Goal: Information Seeking & Learning: Learn about a topic

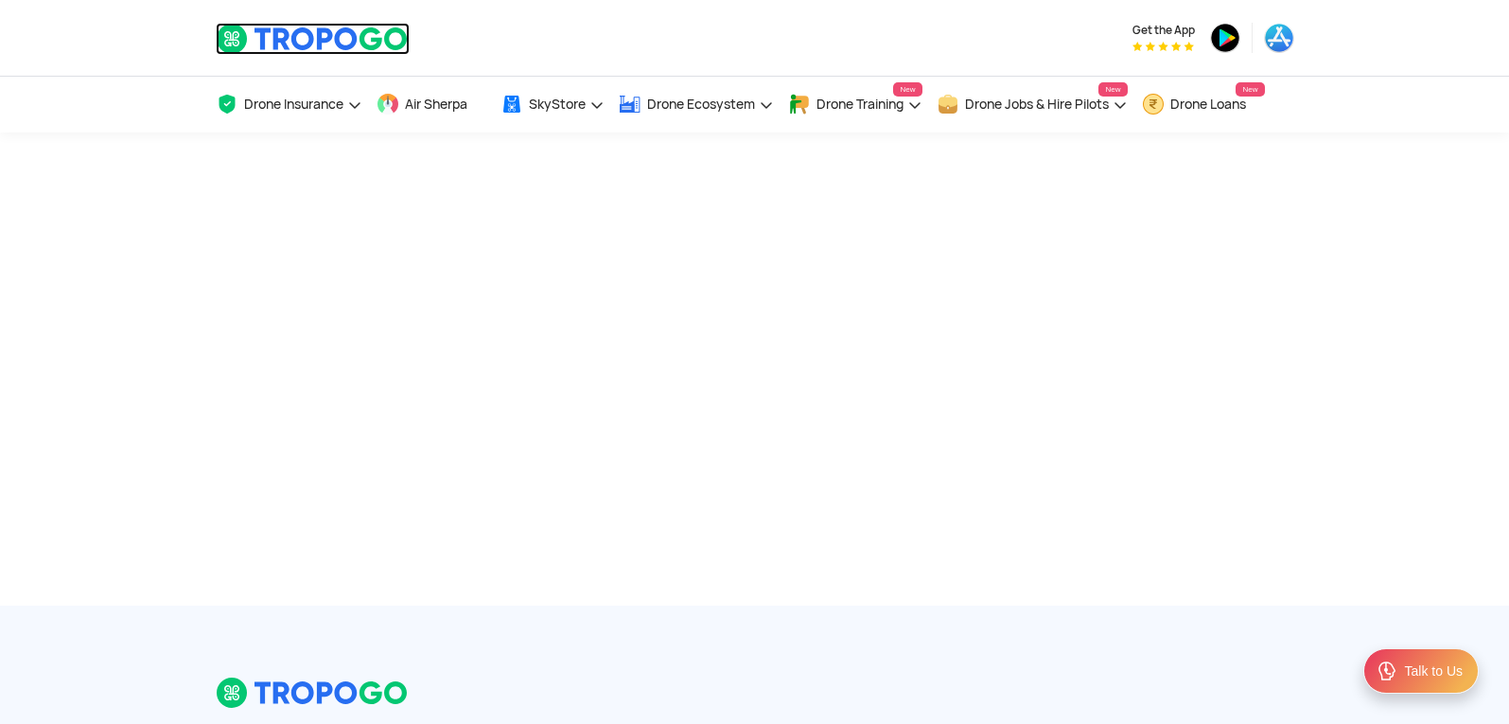
click at [309, 54] on img at bounding box center [313, 39] width 194 height 32
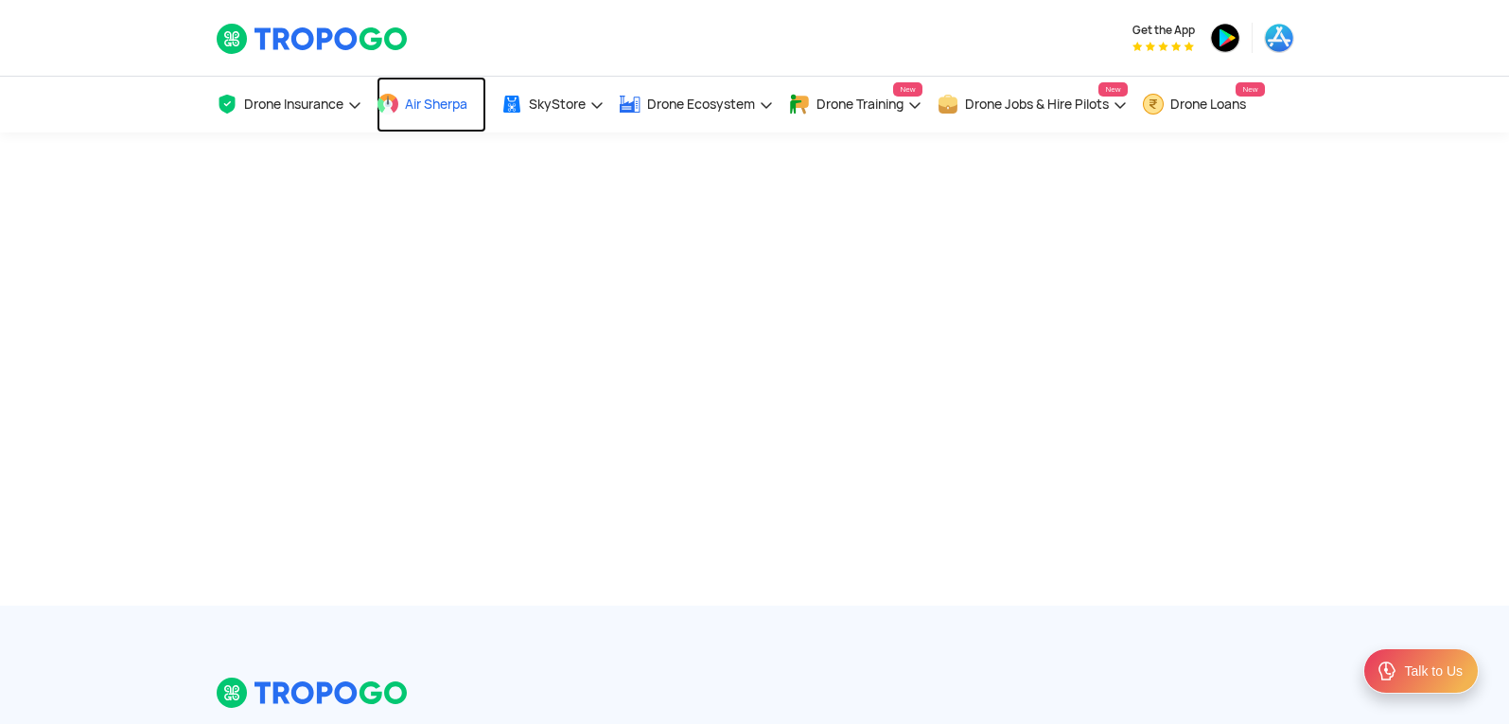
click at [453, 113] on link "Air Sherpa" at bounding box center [432, 105] width 110 height 56
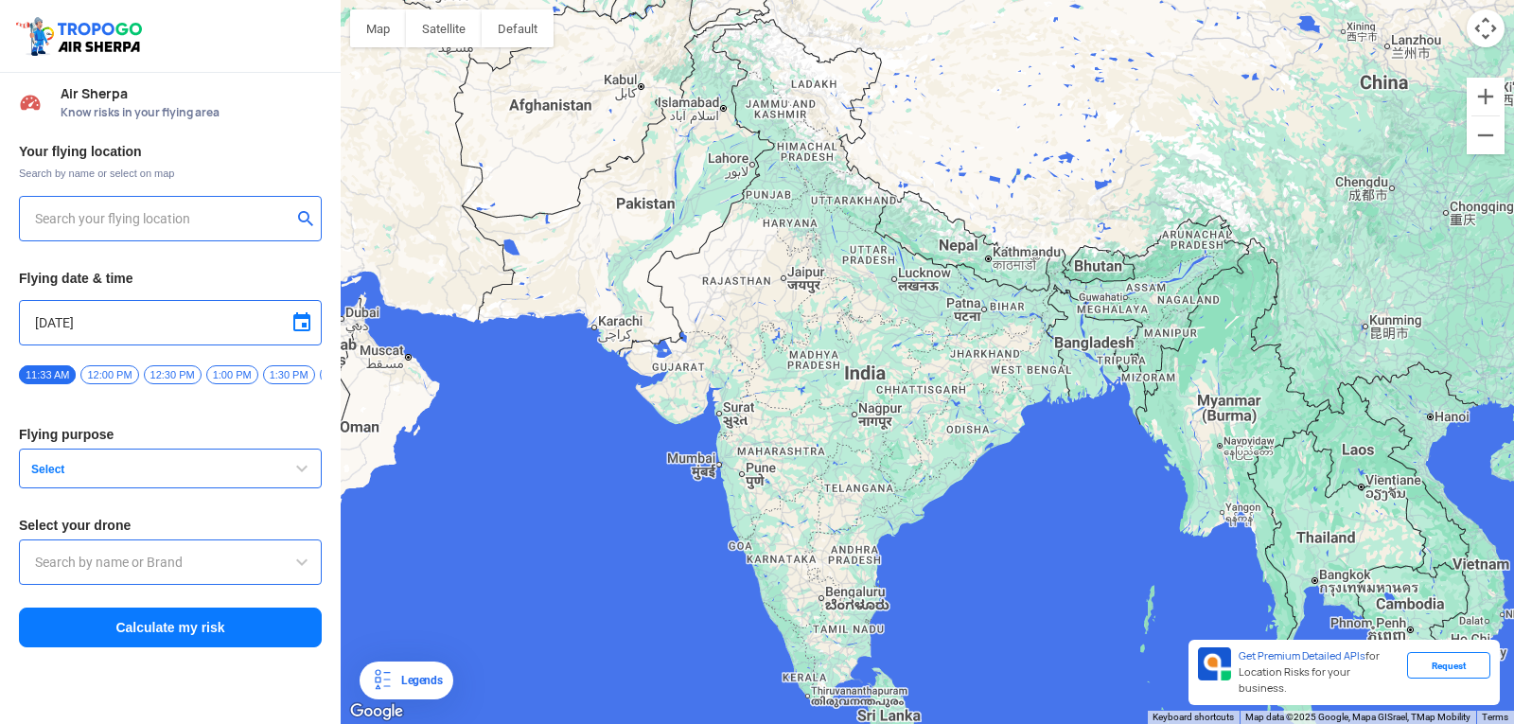
click at [197, 464] on button "Select" at bounding box center [170, 468] width 303 height 40
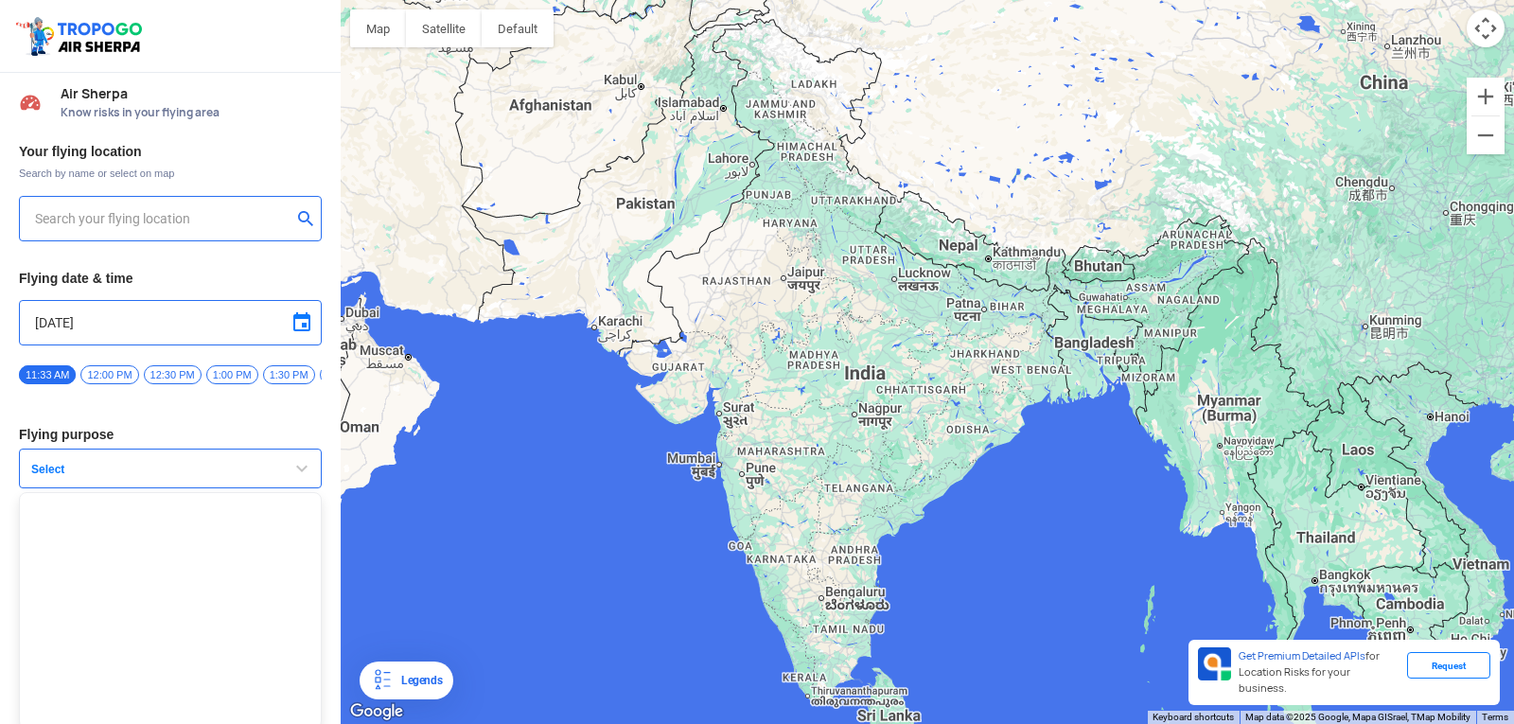
click at [198, 475] on span "Select" at bounding box center [142, 469] width 236 height 15
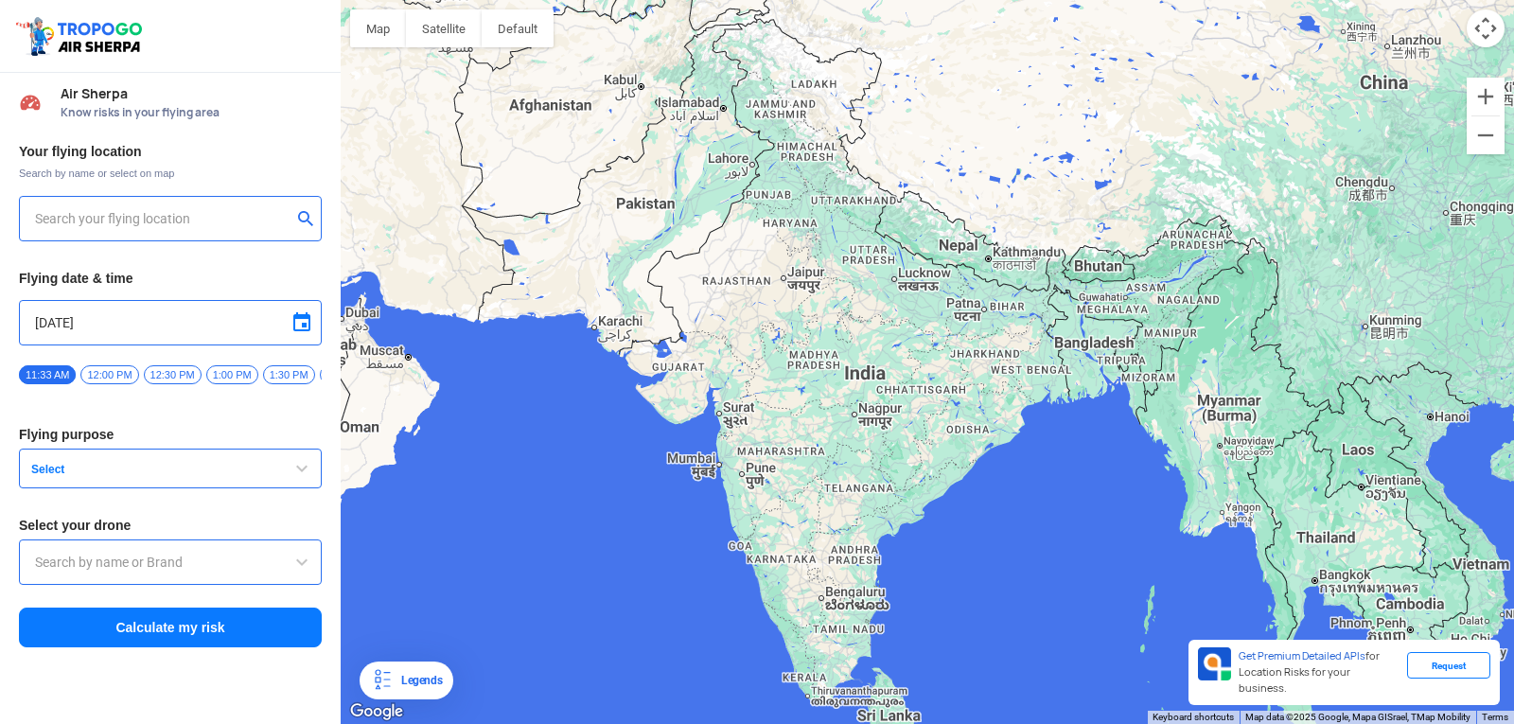
click at [187, 556] on div at bounding box center [170, 561] width 303 height 45
click at [181, 218] on input "text" at bounding box center [163, 218] width 256 height 23
type input "Block D, Visakhapatnam, Andhra Pradesh 530049, India"
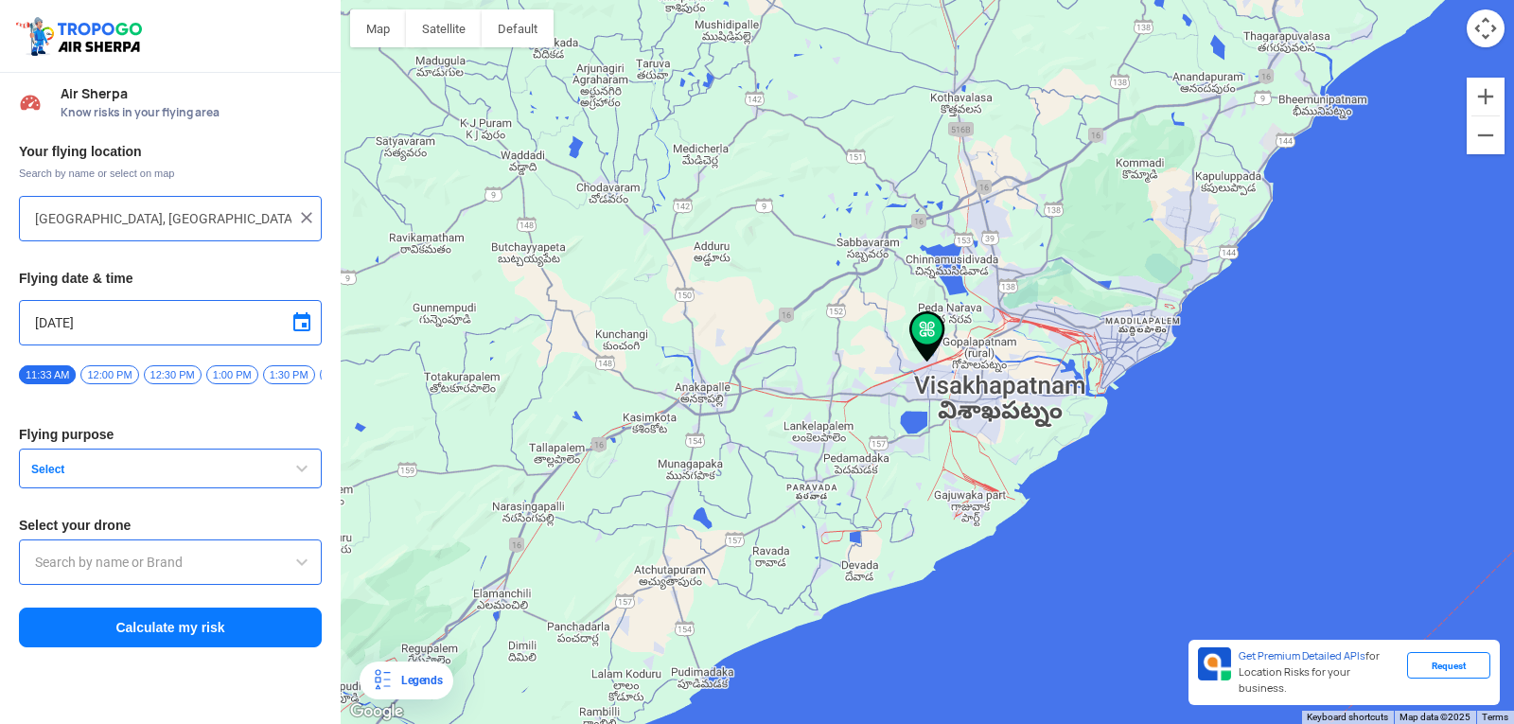
click at [1486, 32] on button "Map camera controls" at bounding box center [1485, 28] width 38 height 38
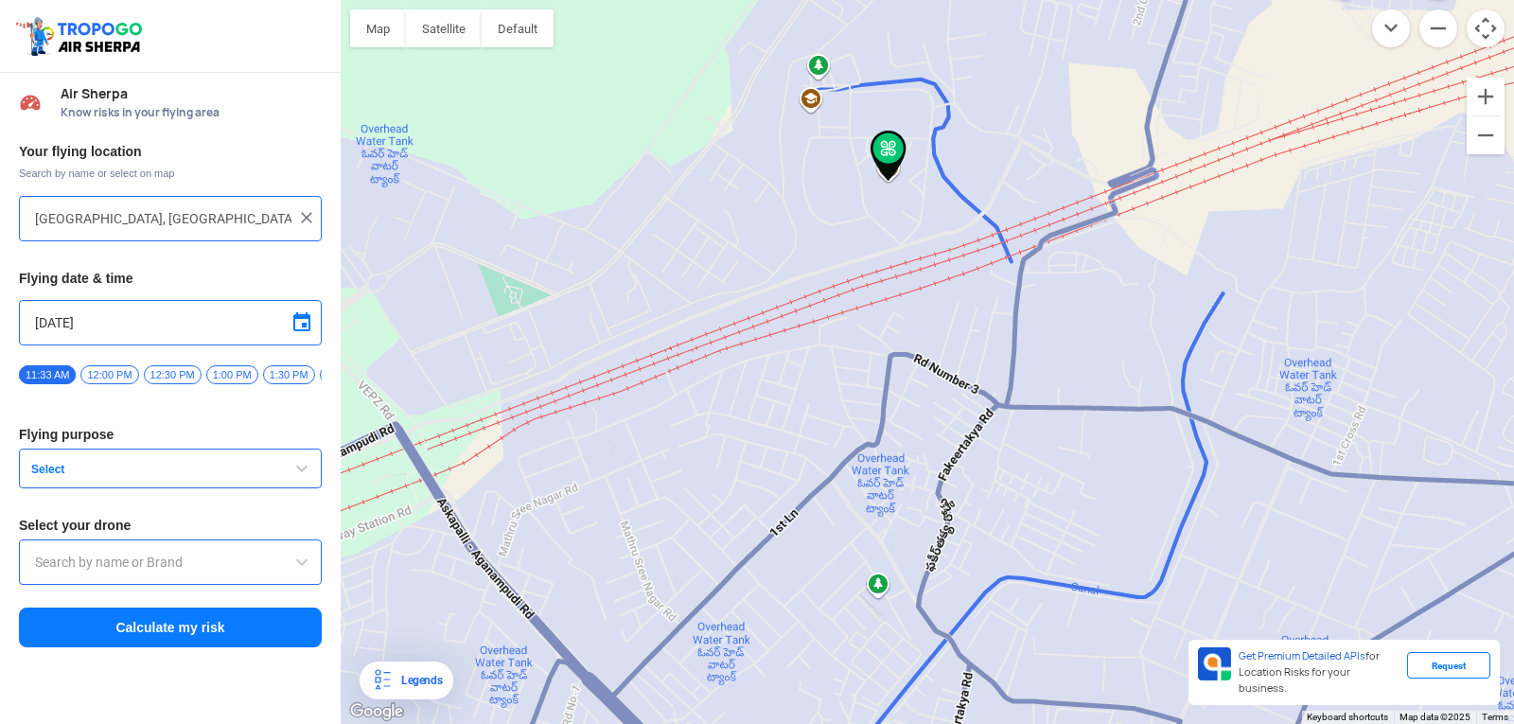
drag, startPoint x: 866, startPoint y: 168, endPoint x: 880, endPoint y: 270, distance: 102.2
click at [880, 270] on div at bounding box center [927, 362] width 1173 height 724
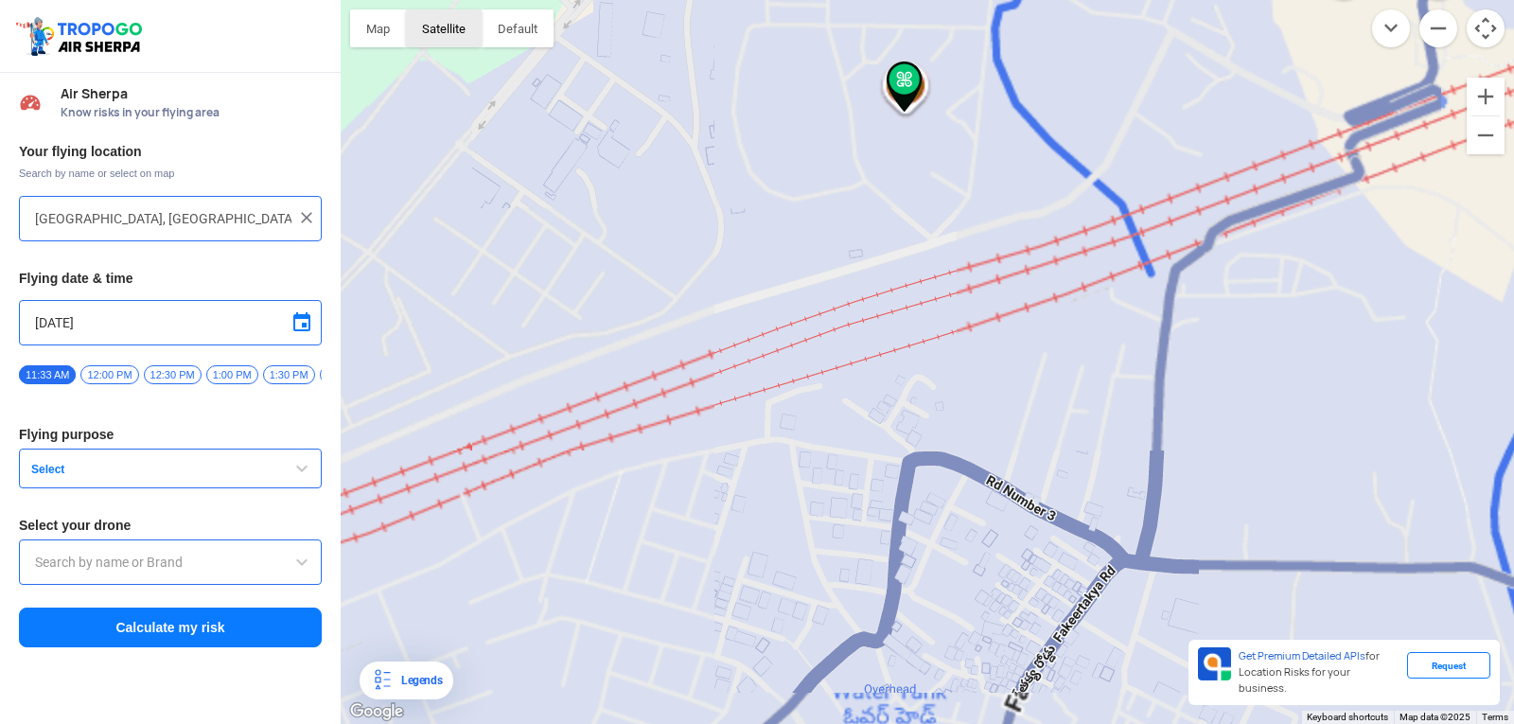
click at [454, 42] on button "Satellite" at bounding box center [444, 28] width 76 height 38
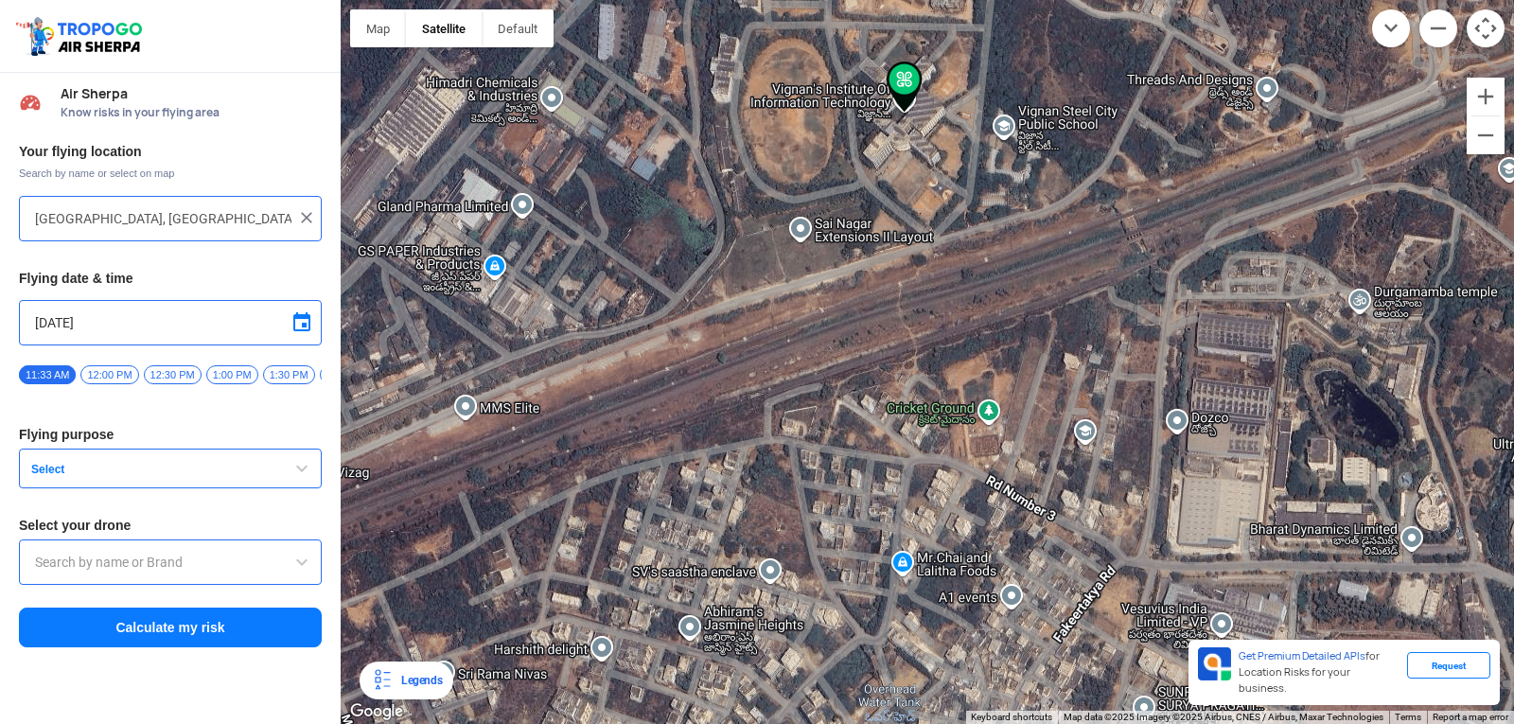
click at [94, 373] on span "12:00 PM" at bounding box center [109, 374] width 58 height 19
click at [70, 475] on span "Select" at bounding box center [142, 469] width 236 height 15
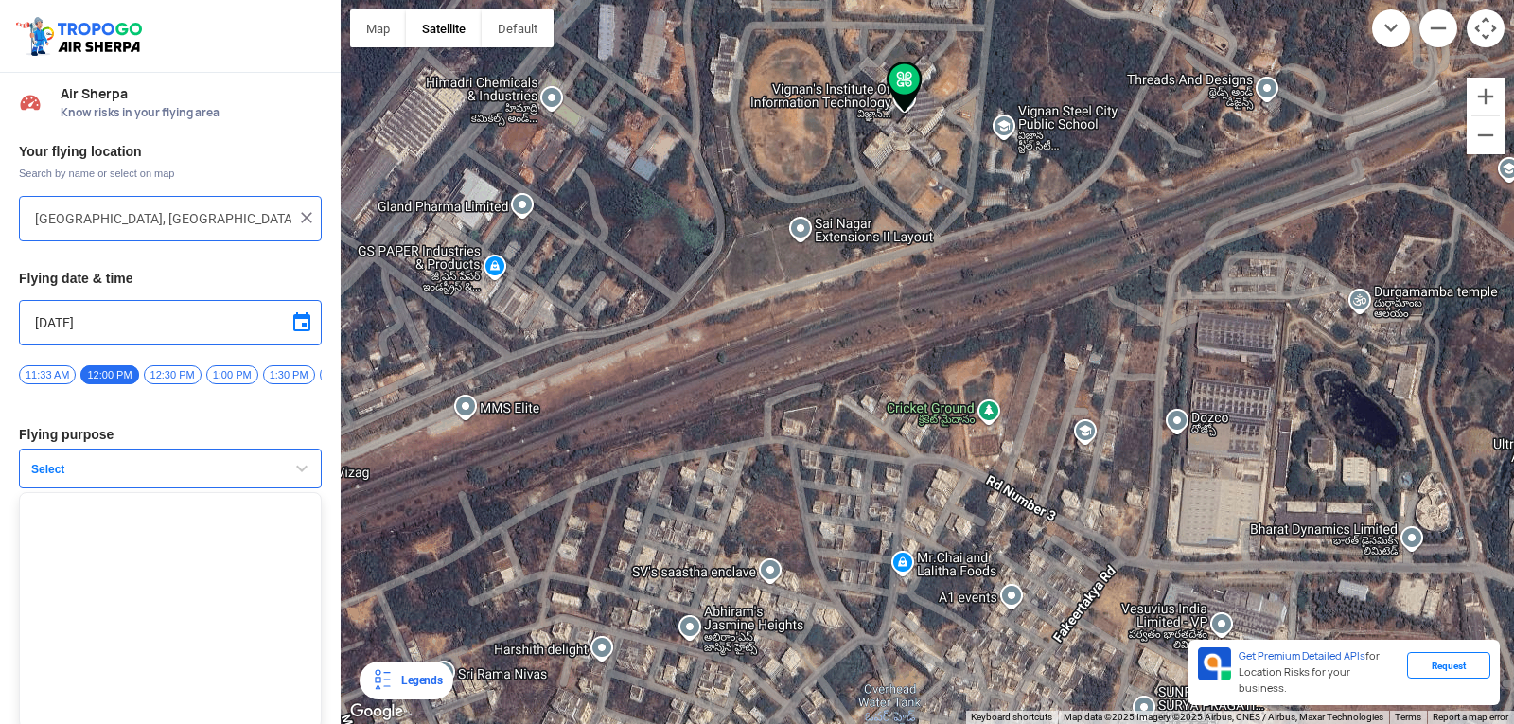
click at [68, 485] on button "Select" at bounding box center [170, 468] width 303 height 40
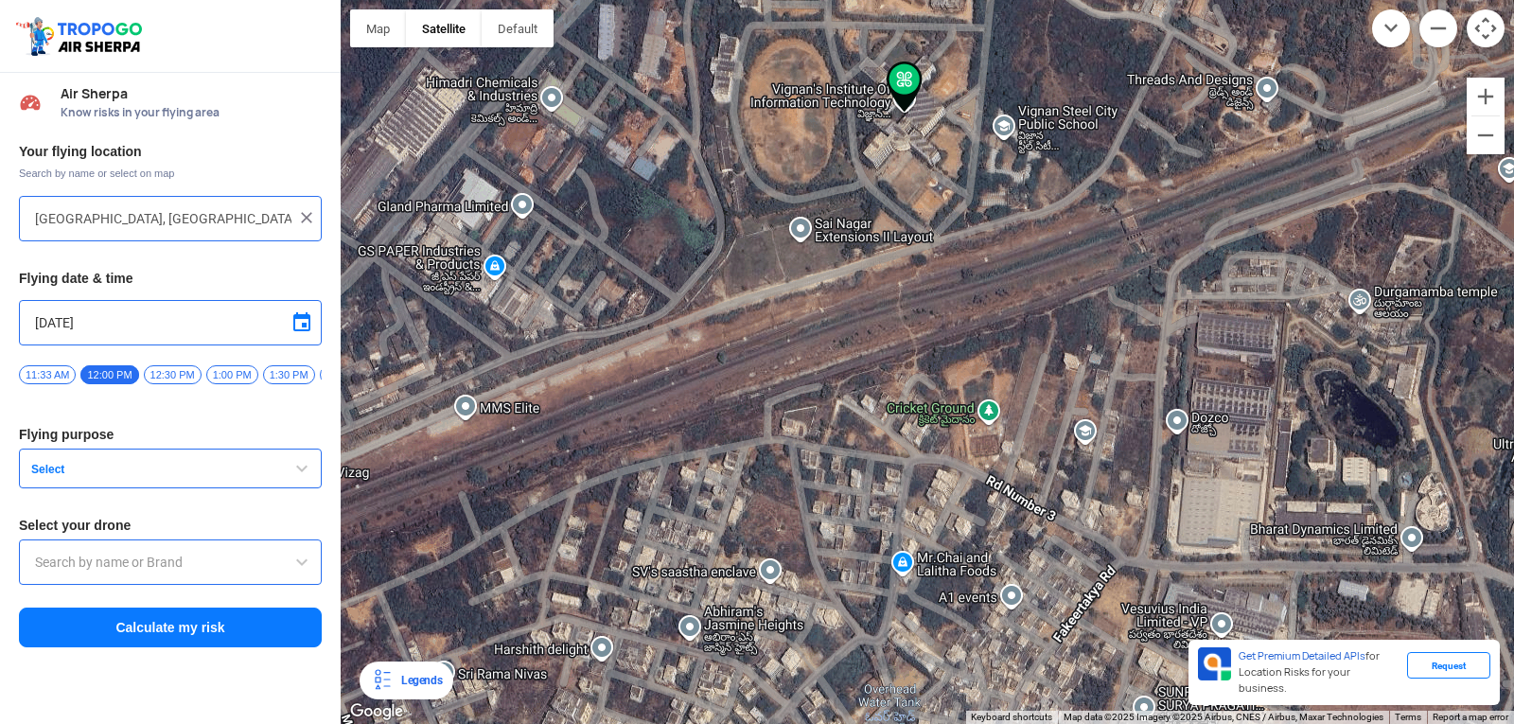
click at [86, 562] on input "text" at bounding box center [170, 562] width 271 height 23
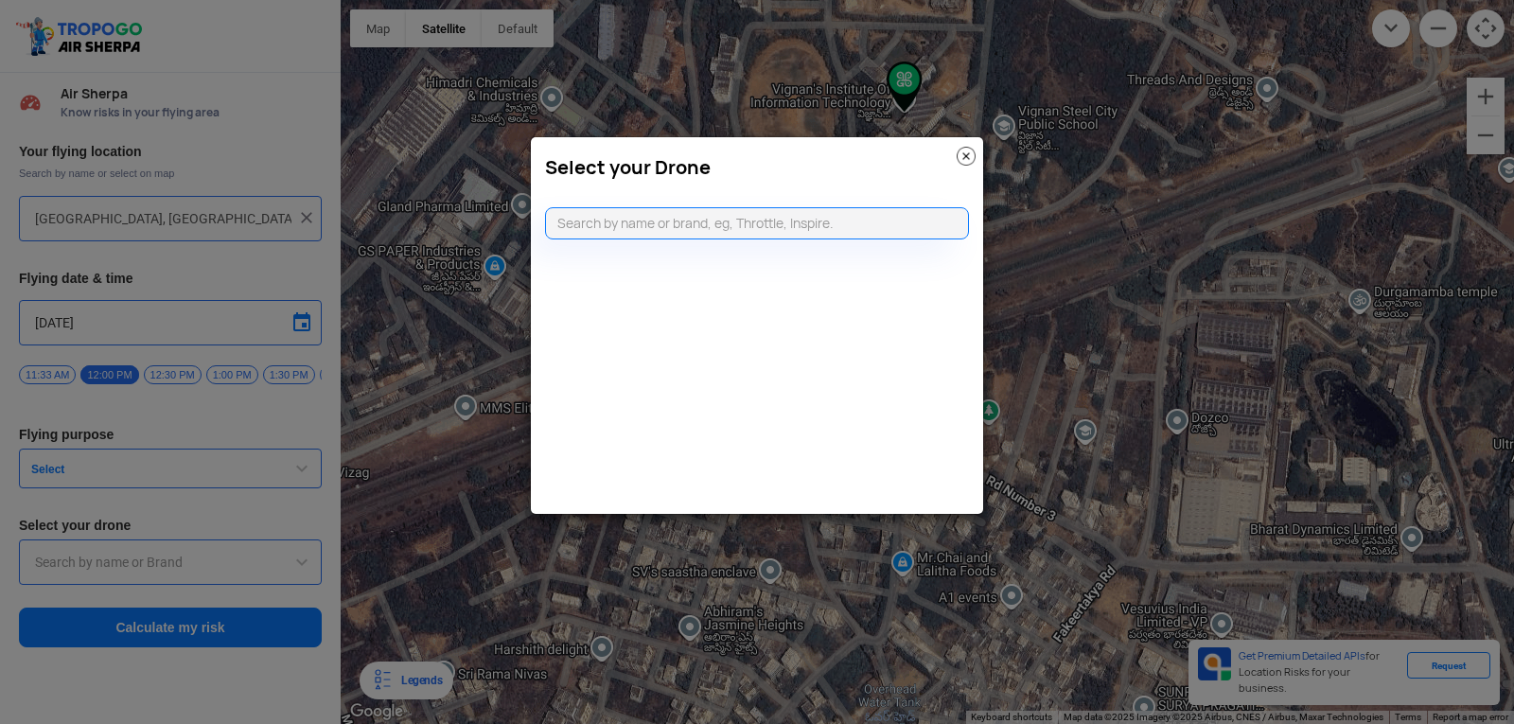
click at [248, 469] on modal-container "Select your Drone" at bounding box center [757, 362] width 1514 height 724
click at [868, 222] on input "text" at bounding box center [757, 223] width 424 height 32
type input "d"
click at [953, 154] on div "Select your Drone" at bounding box center [757, 162] width 452 height 51
click at [966, 155] on img at bounding box center [965, 156] width 19 height 19
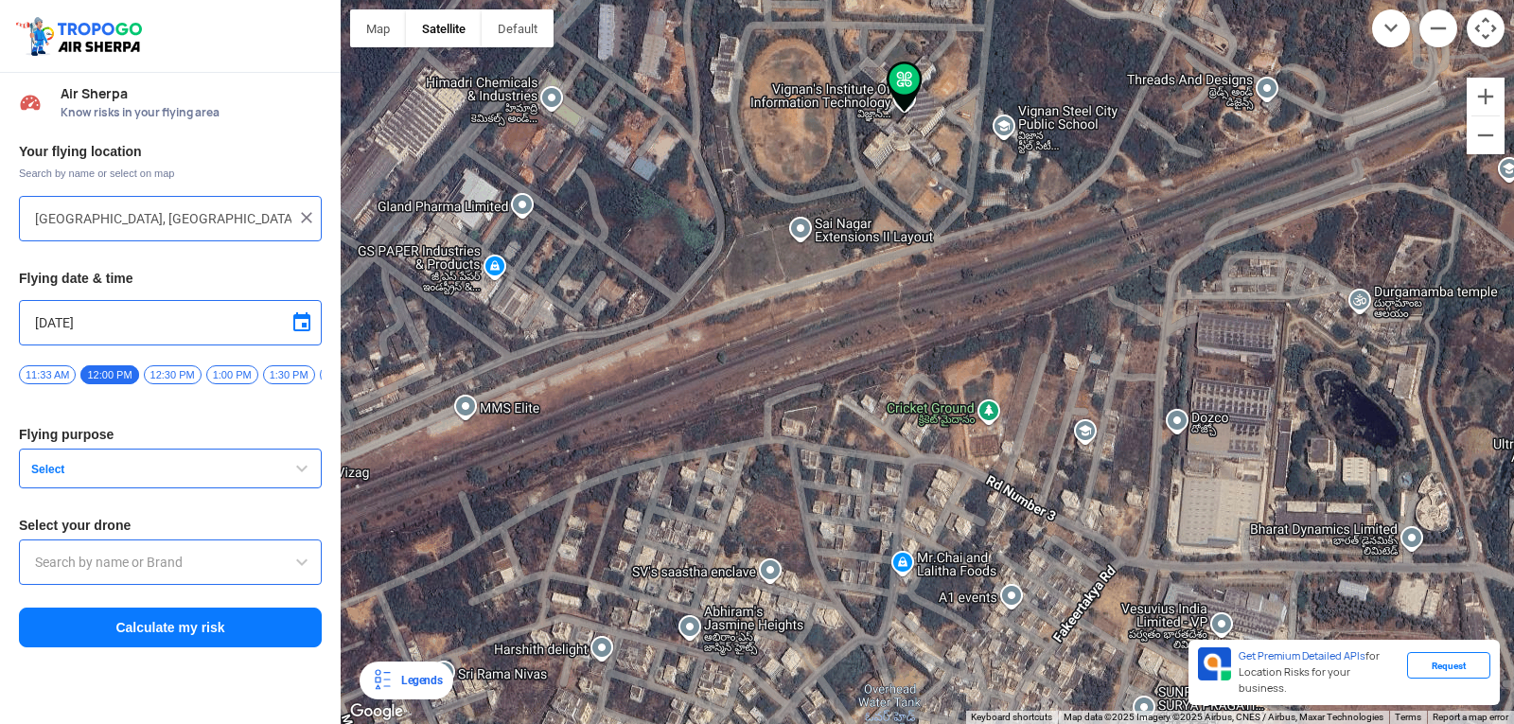
drag, startPoint x: 117, startPoint y: 477, endPoint x: 106, endPoint y: 475, distance: 11.5
click at [112, 477] on span "Select" at bounding box center [142, 469] width 236 height 15
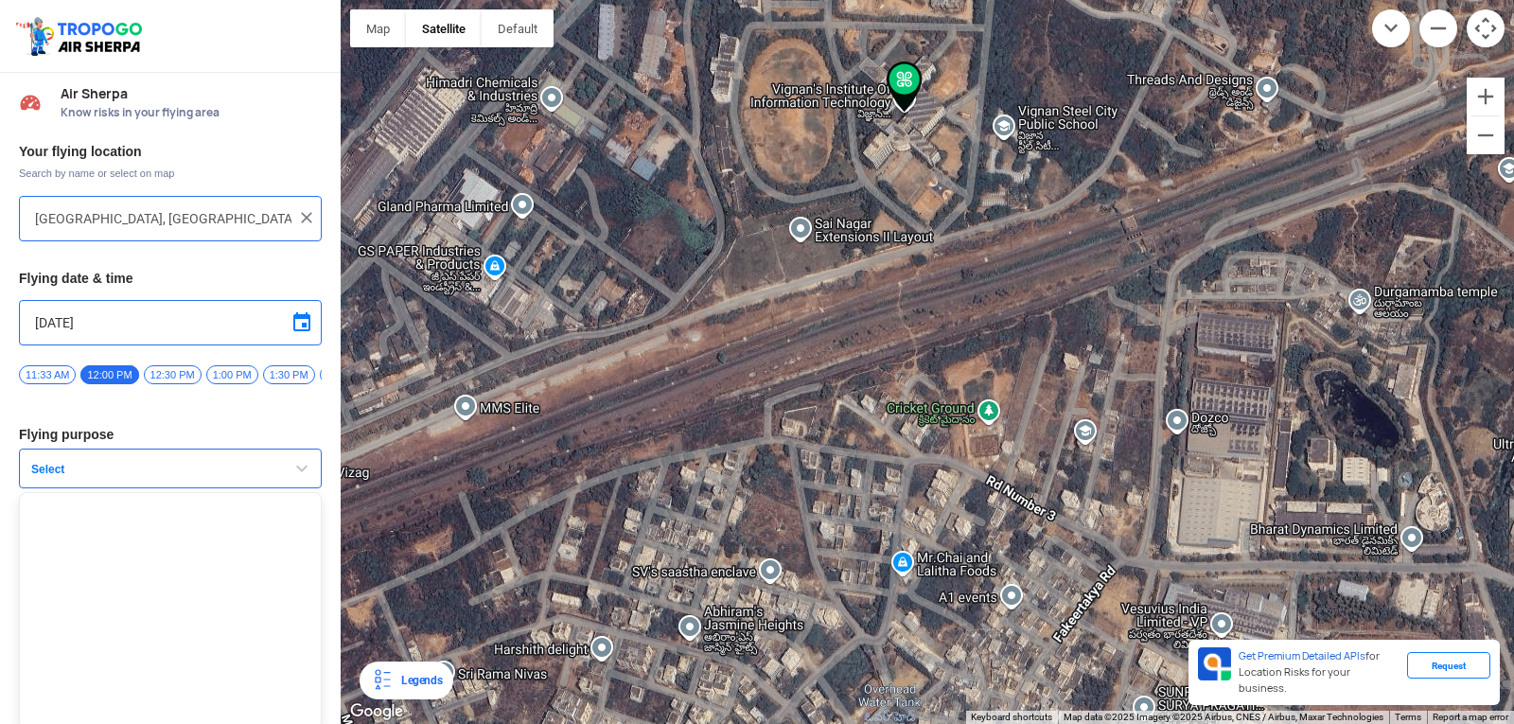
click at [84, 468] on button "Select" at bounding box center [170, 468] width 303 height 40
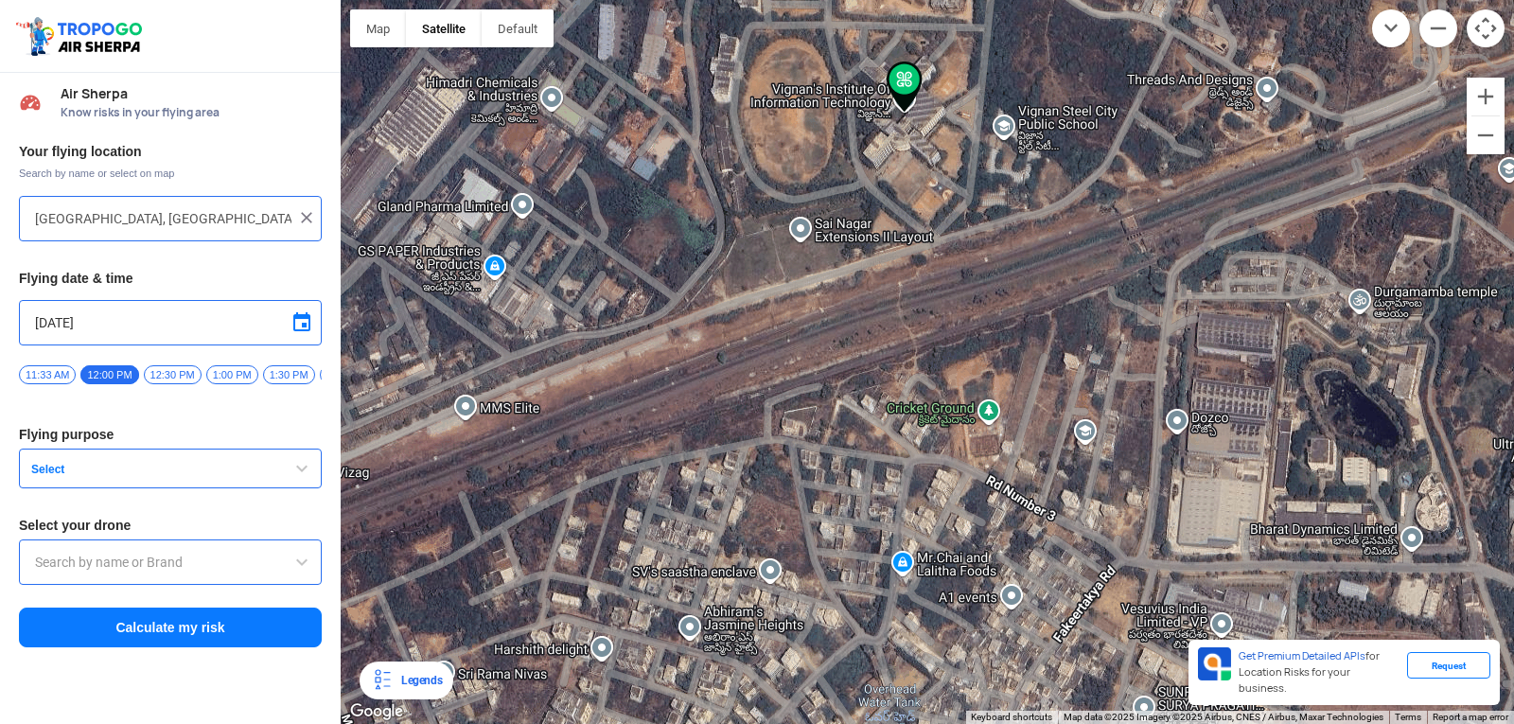
click at [84, 468] on button "Select" at bounding box center [170, 468] width 303 height 40
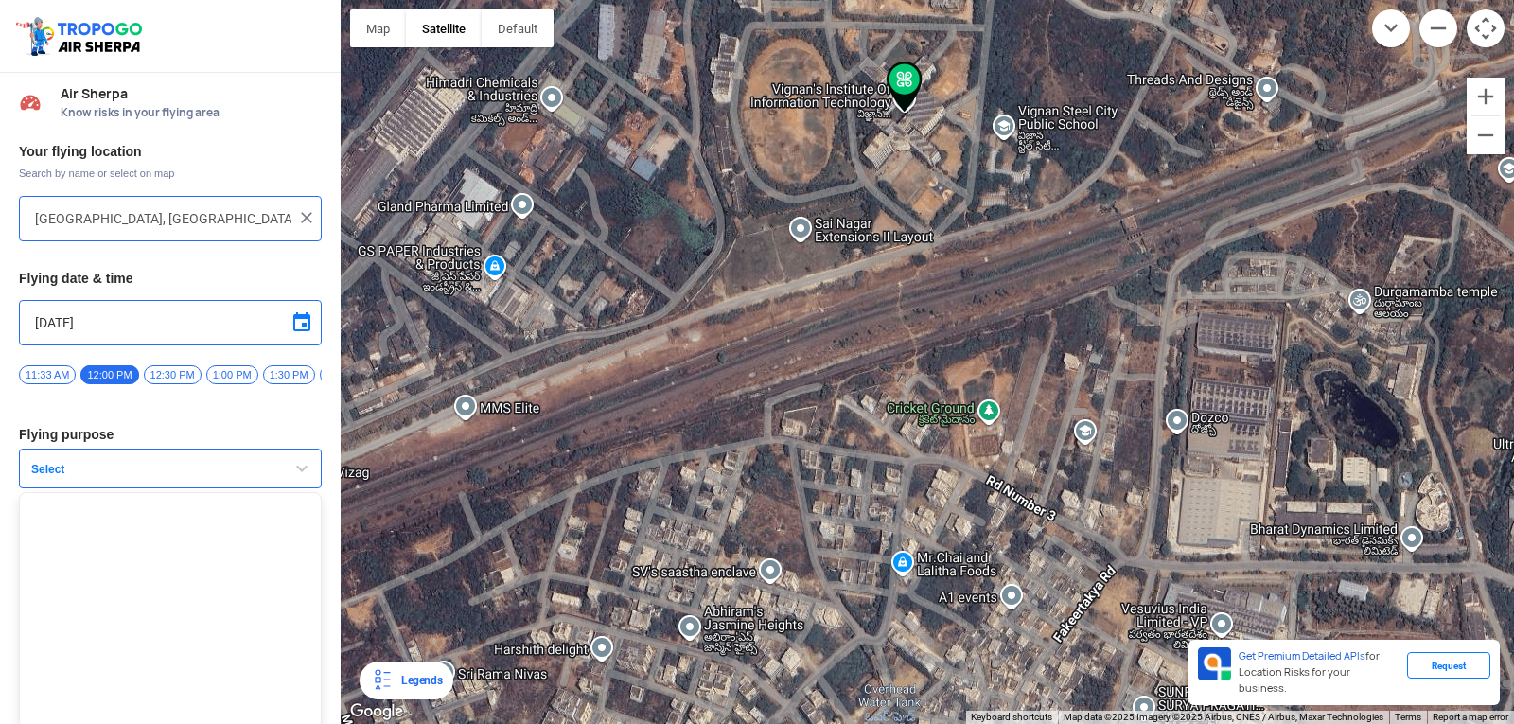
click at [77, 466] on button "Select" at bounding box center [170, 468] width 303 height 40
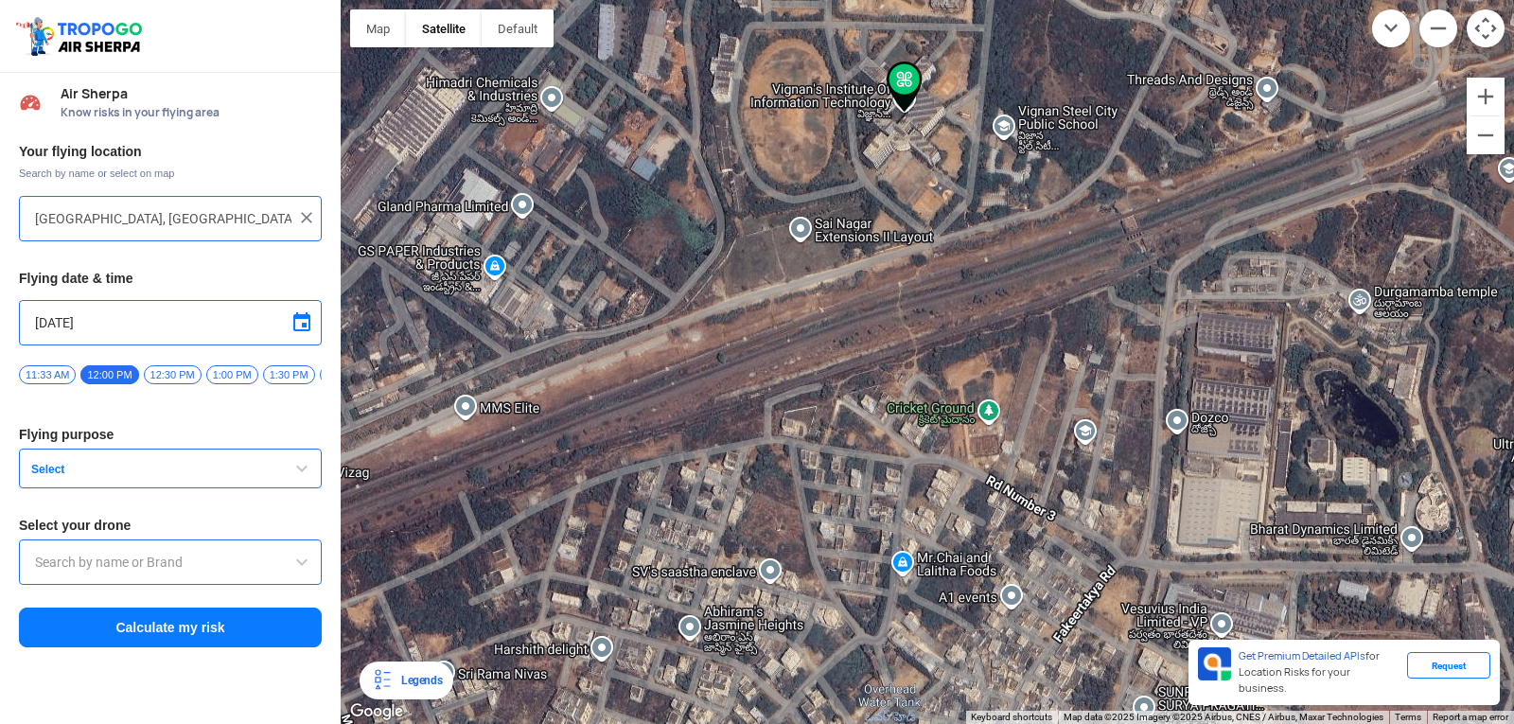
drag, startPoint x: 77, startPoint y: 466, endPoint x: 32, endPoint y: 465, distance: 44.5
click at [32, 465] on button "Select" at bounding box center [170, 468] width 303 height 40
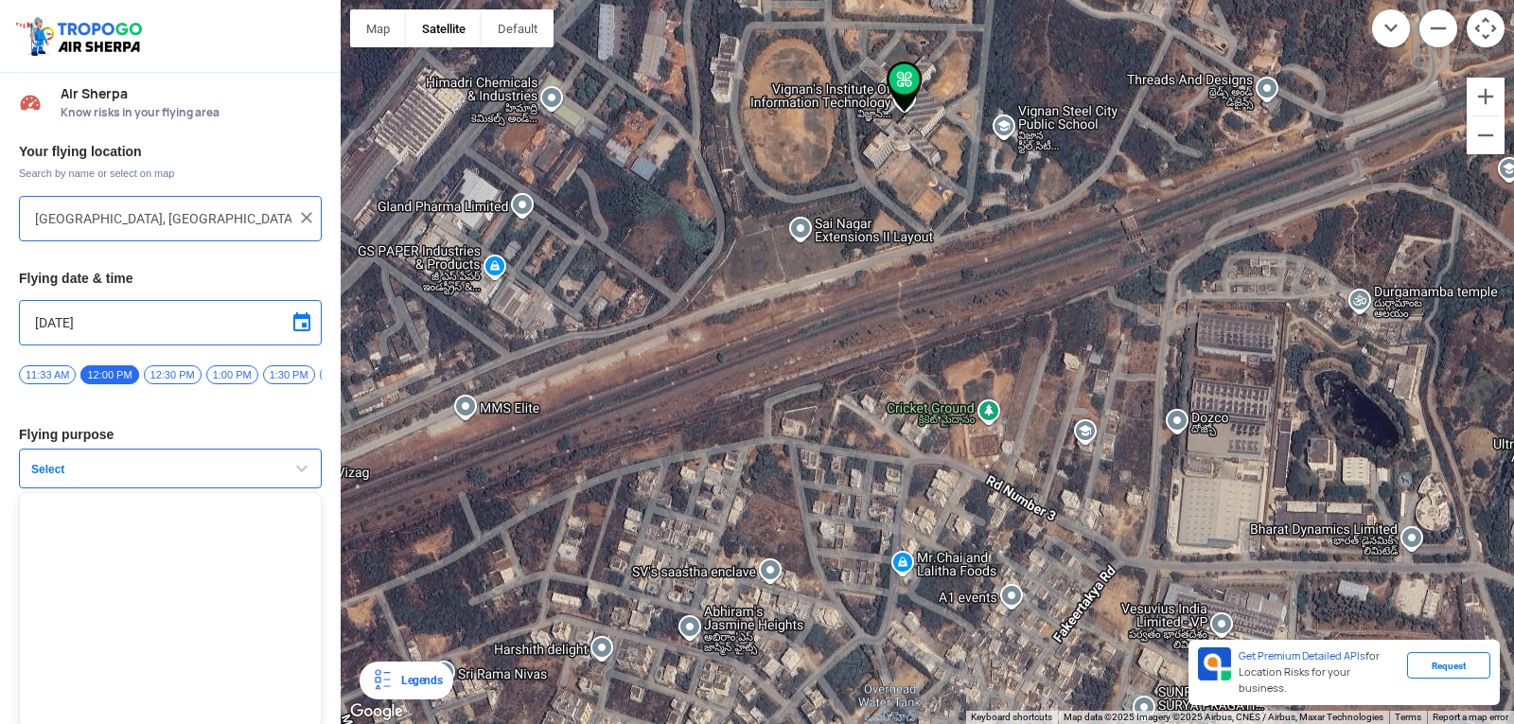
click at [47, 406] on div "Your flying location Search by name or select on map Block D, Visakhapatnam, An…" at bounding box center [170, 395] width 341 height 525
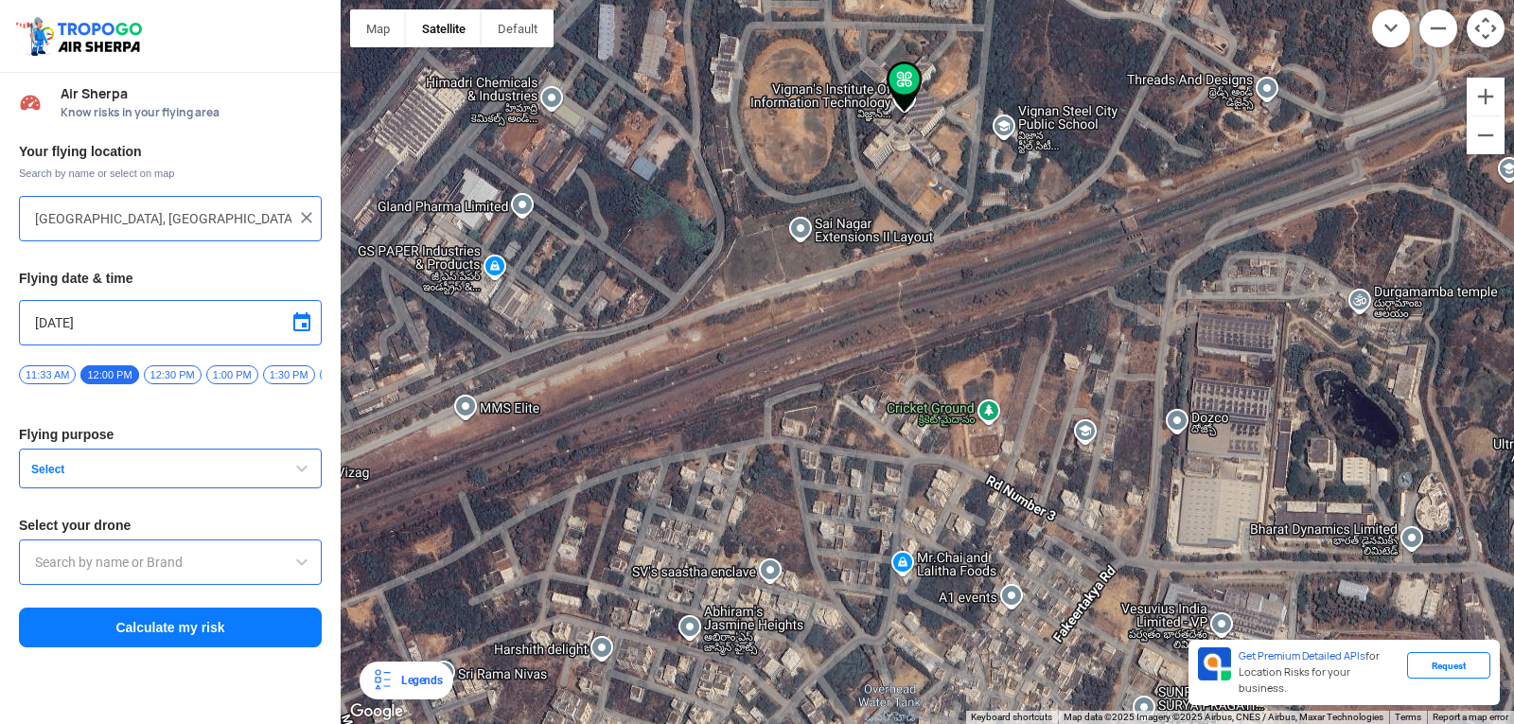
click at [62, 468] on button "Select" at bounding box center [170, 468] width 303 height 40
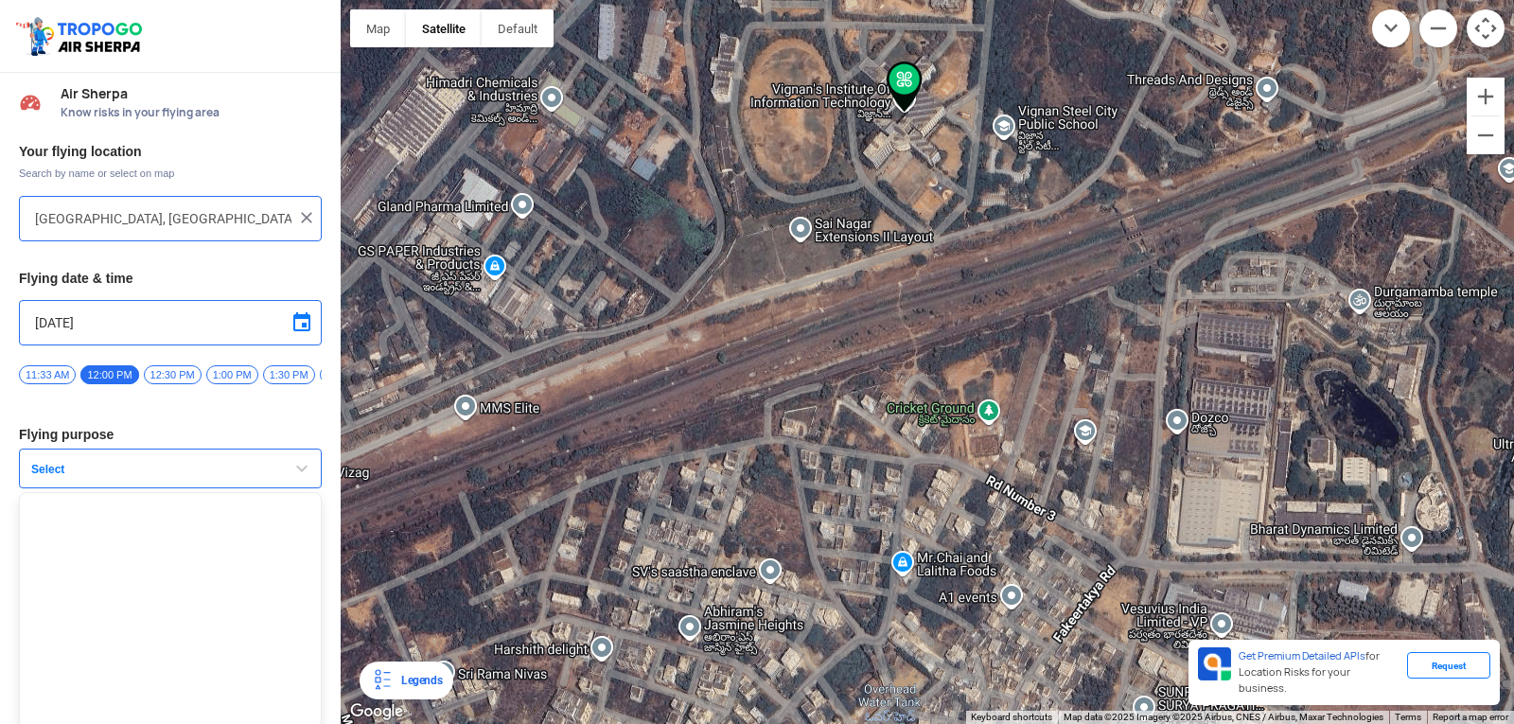
click at [62, 468] on button "Select" at bounding box center [170, 468] width 303 height 40
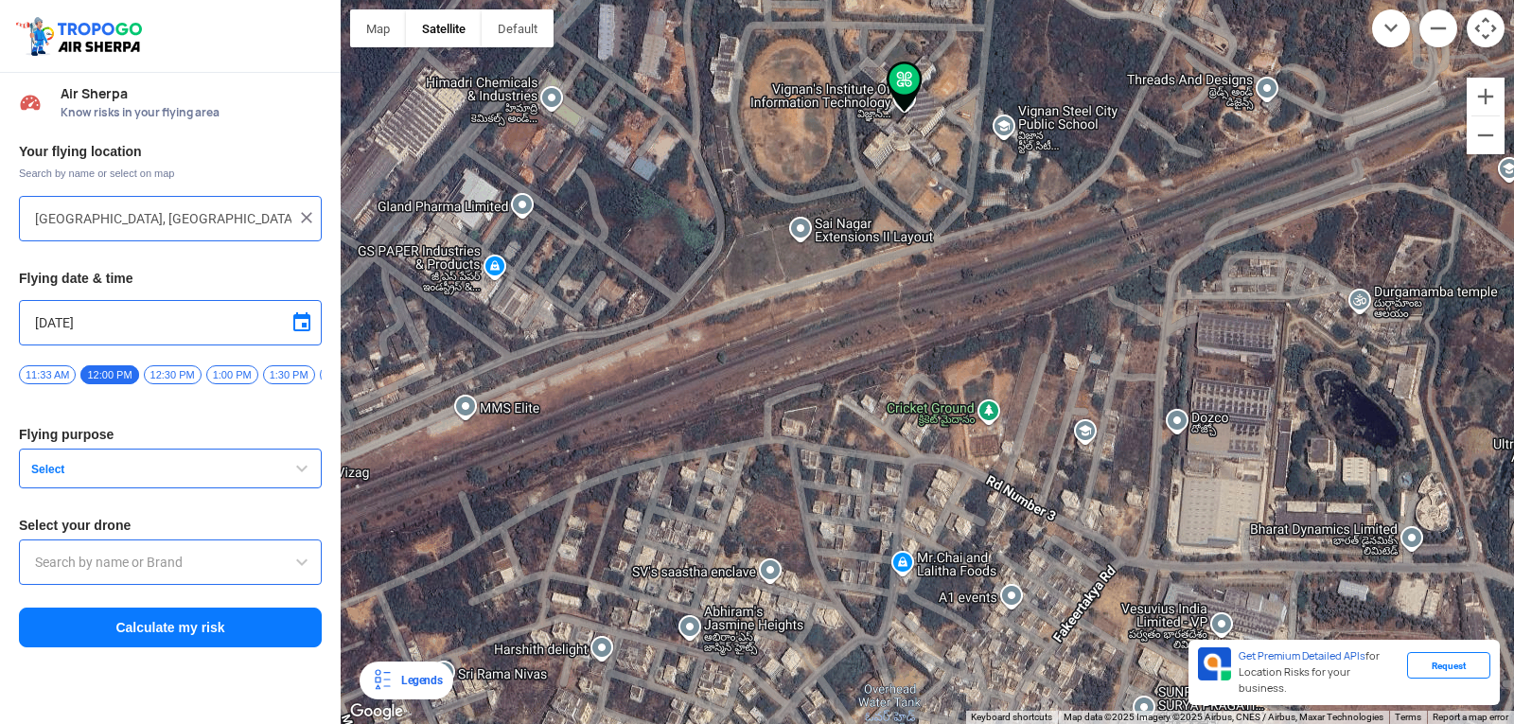
click at [302, 480] on span "button" at bounding box center [301, 468] width 23 height 23
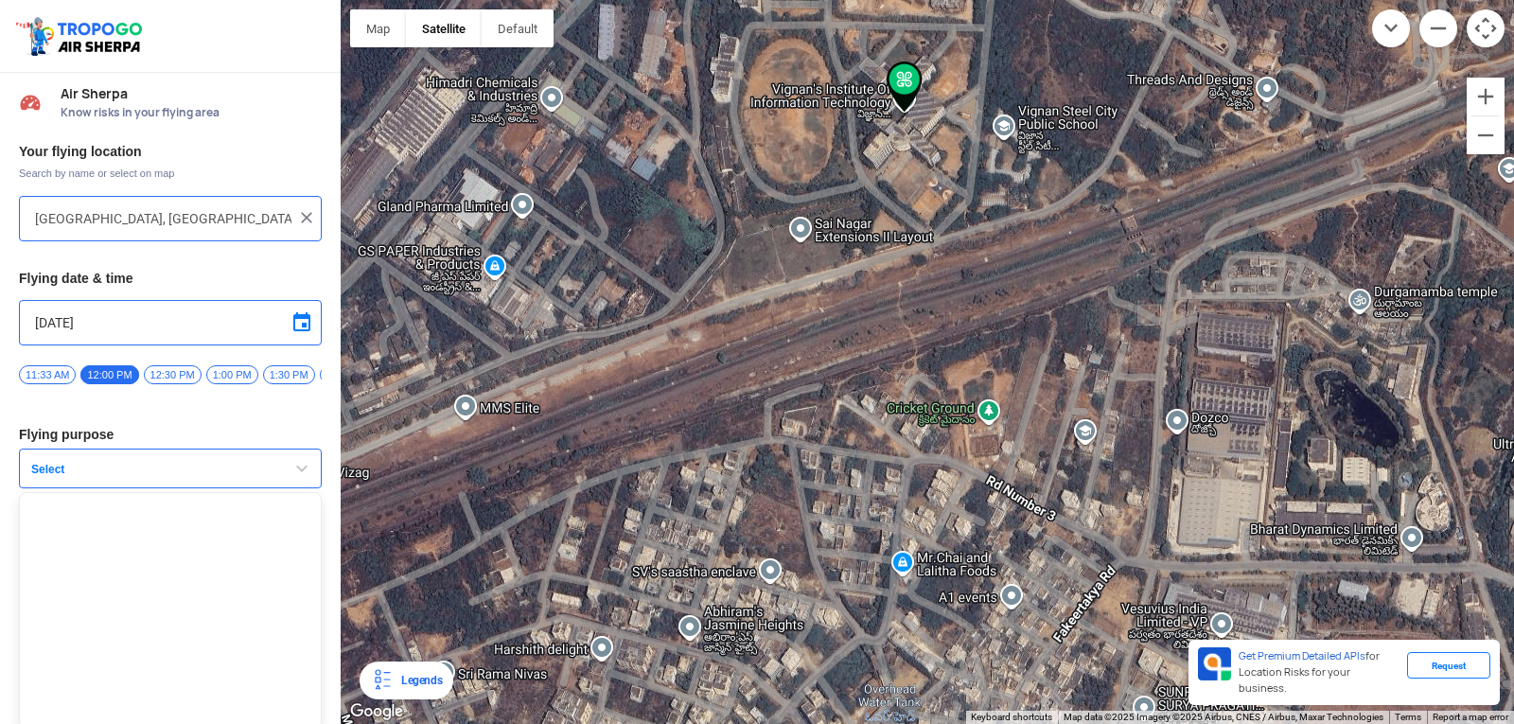
click at [304, 480] on span "button" at bounding box center [301, 468] width 23 height 23
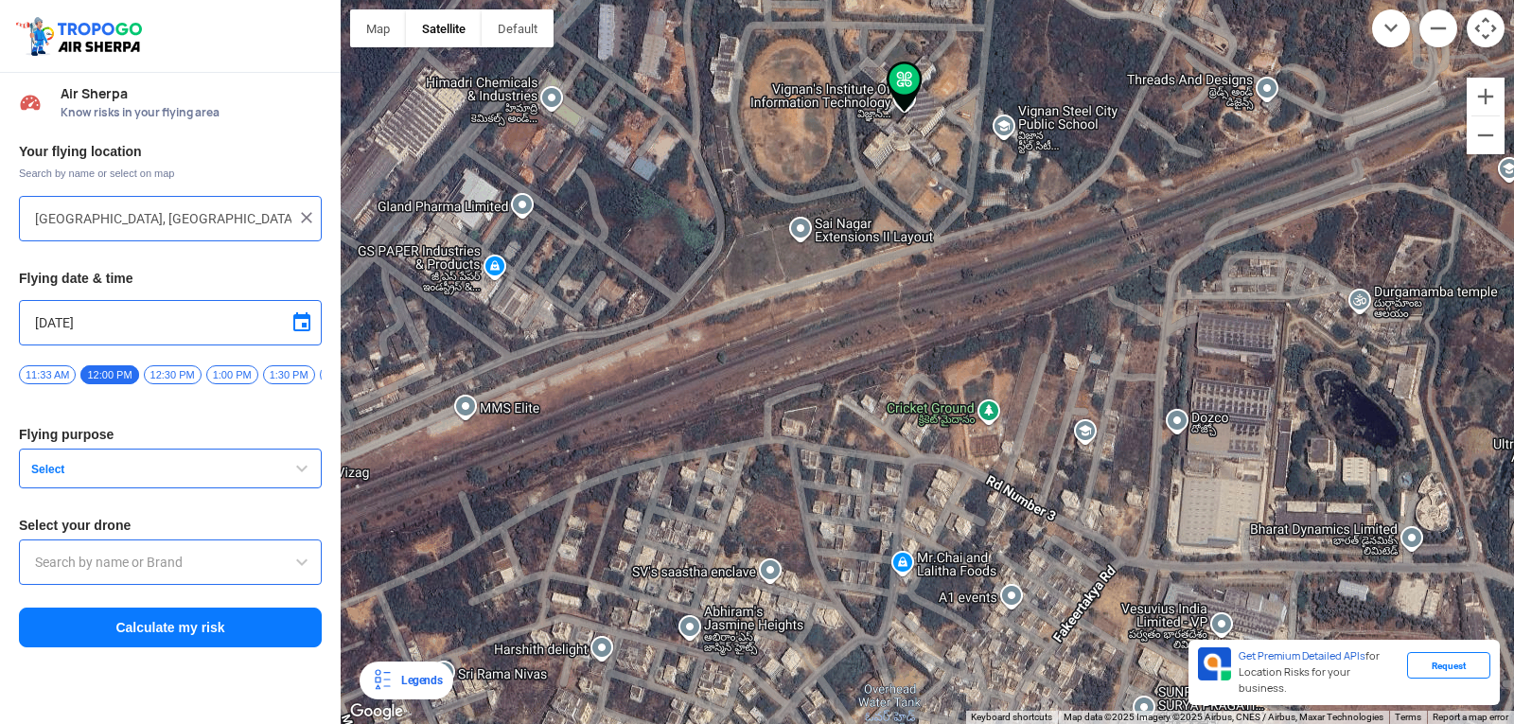
click at [304, 473] on span "button" at bounding box center [301, 468] width 23 height 23
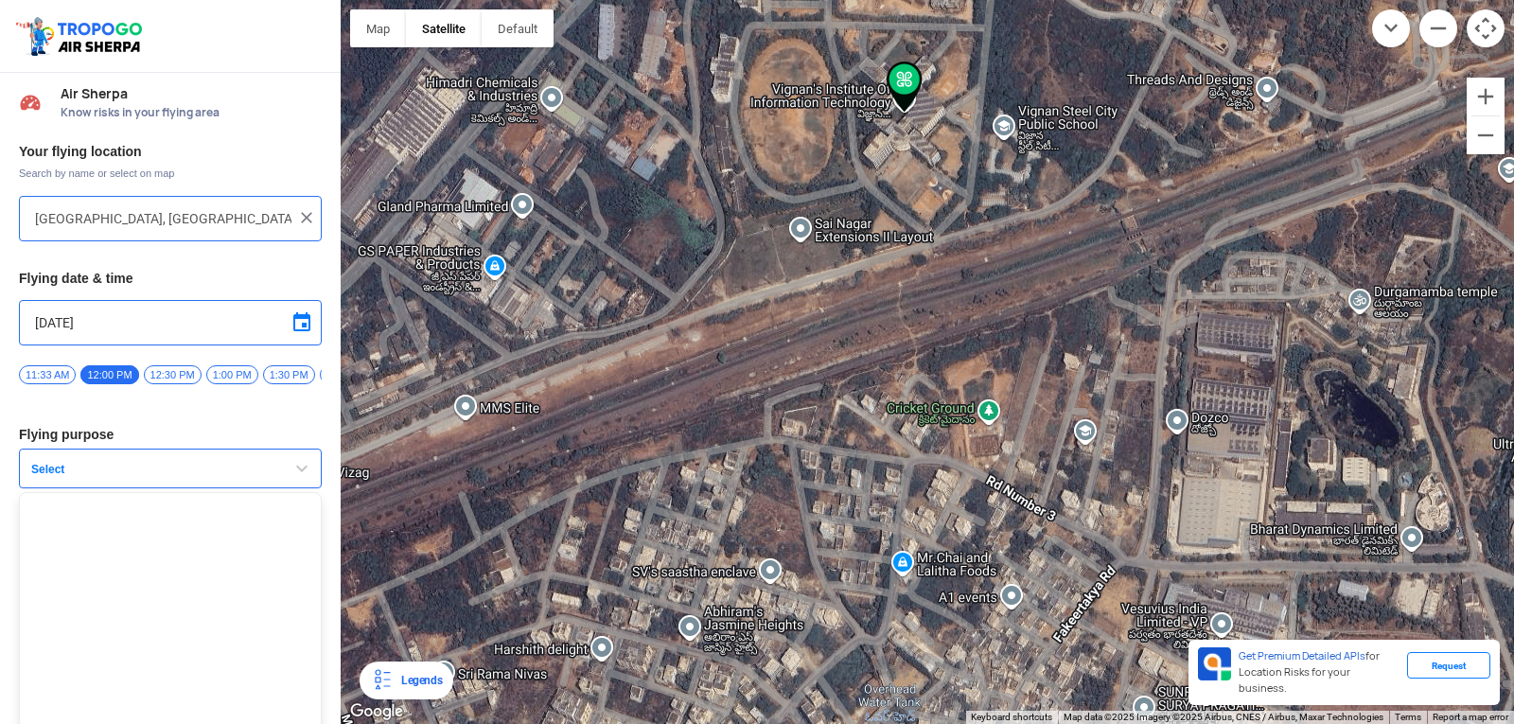
click at [304, 473] on span "button" at bounding box center [301, 468] width 23 height 23
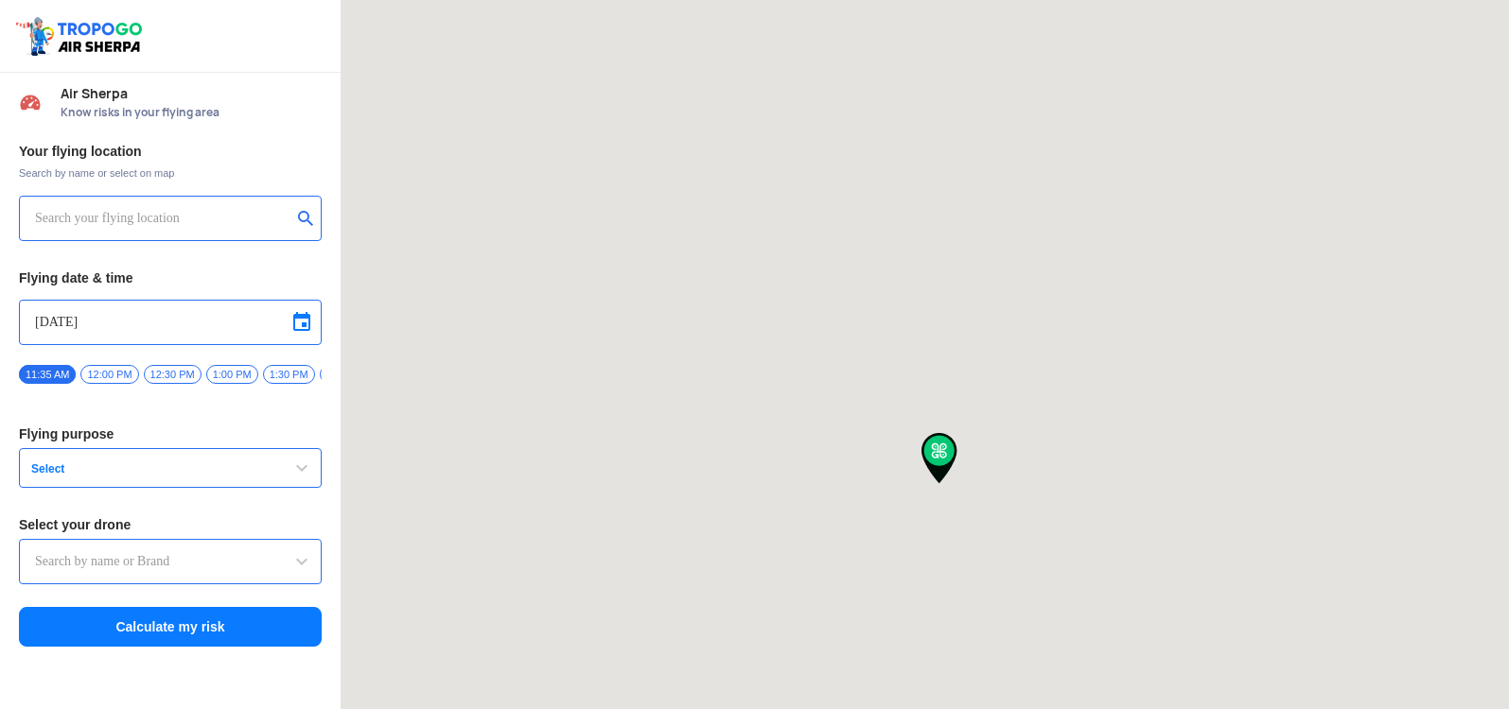
type input "[STREET_ADDRESS]"
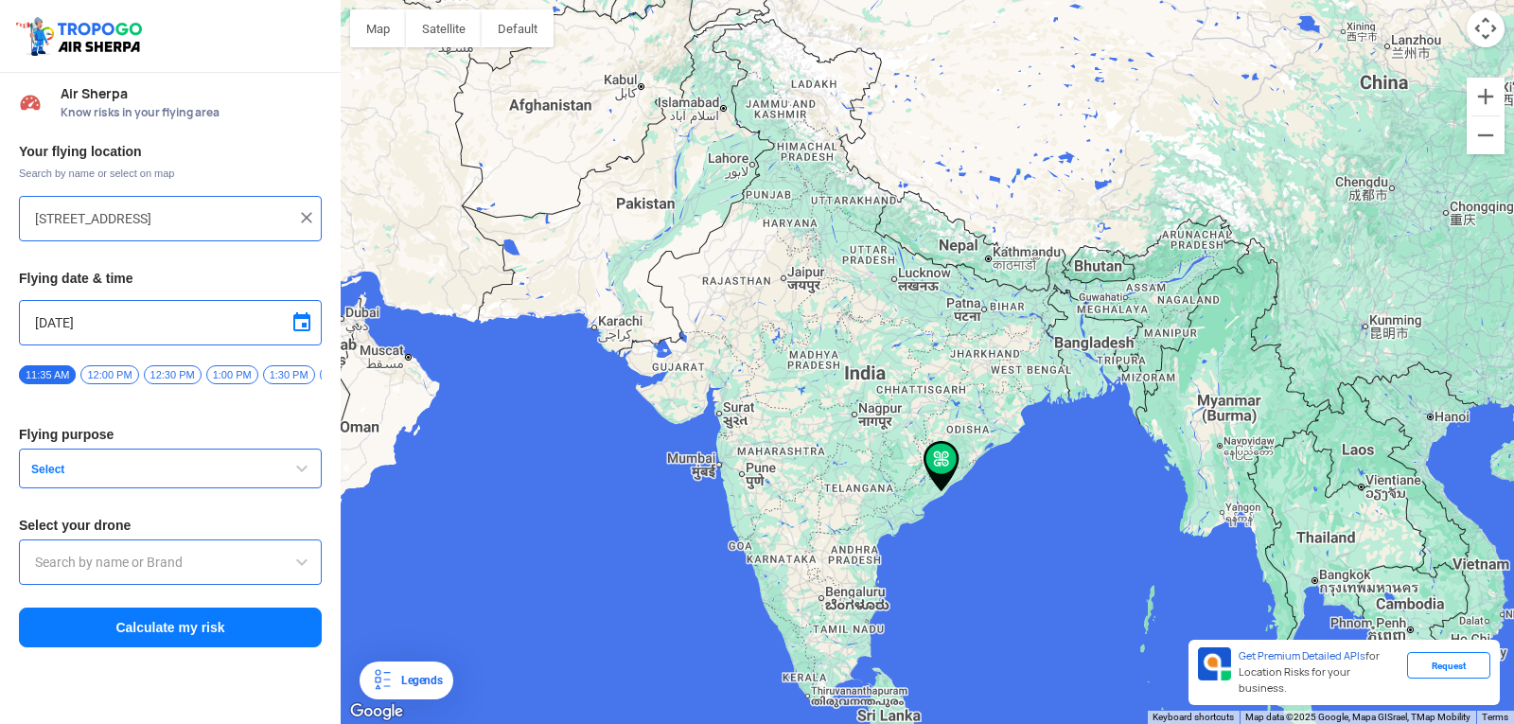
click at [267, 488] on button "Select" at bounding box center [170, 468] width 303 height 40
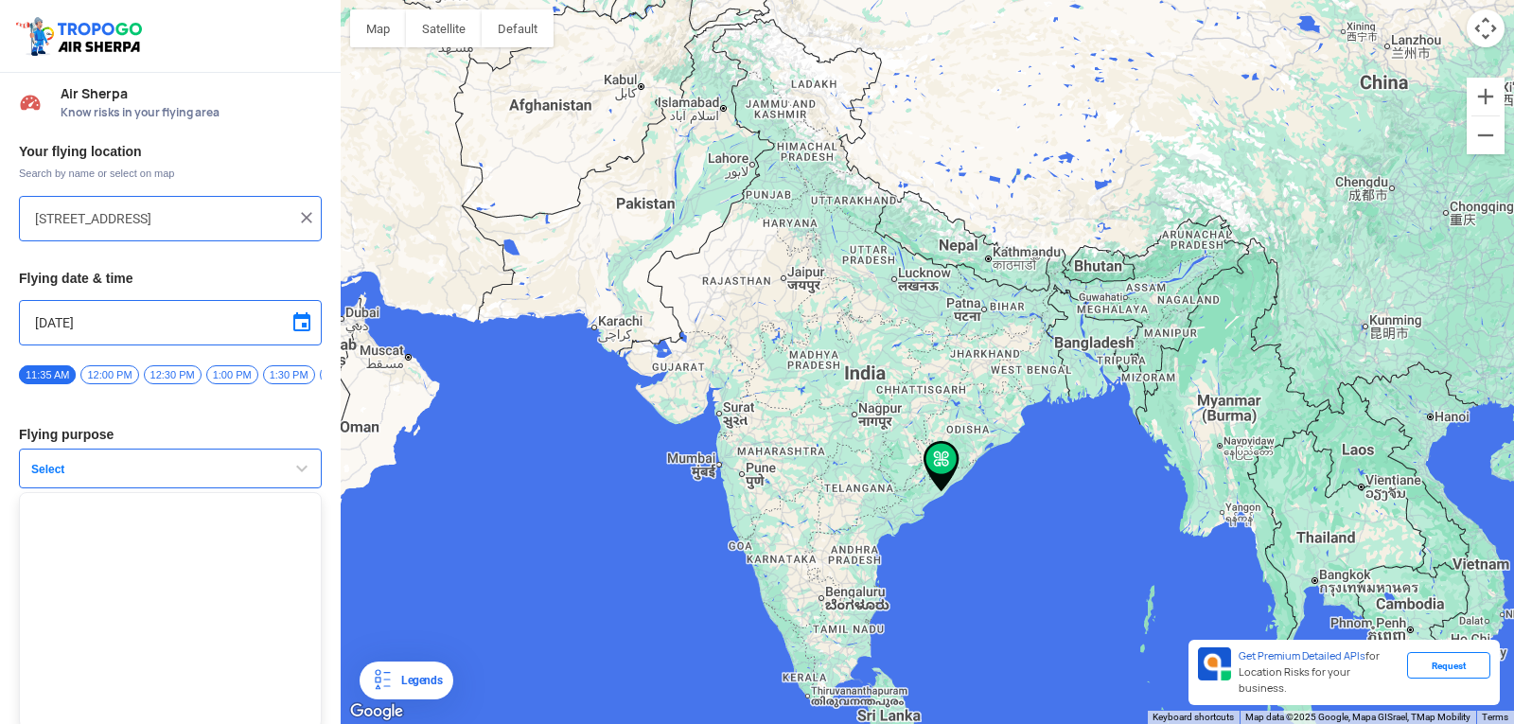
click at [280, 475] on button "Select" at bounding box center [170, 468] width 303 height 40
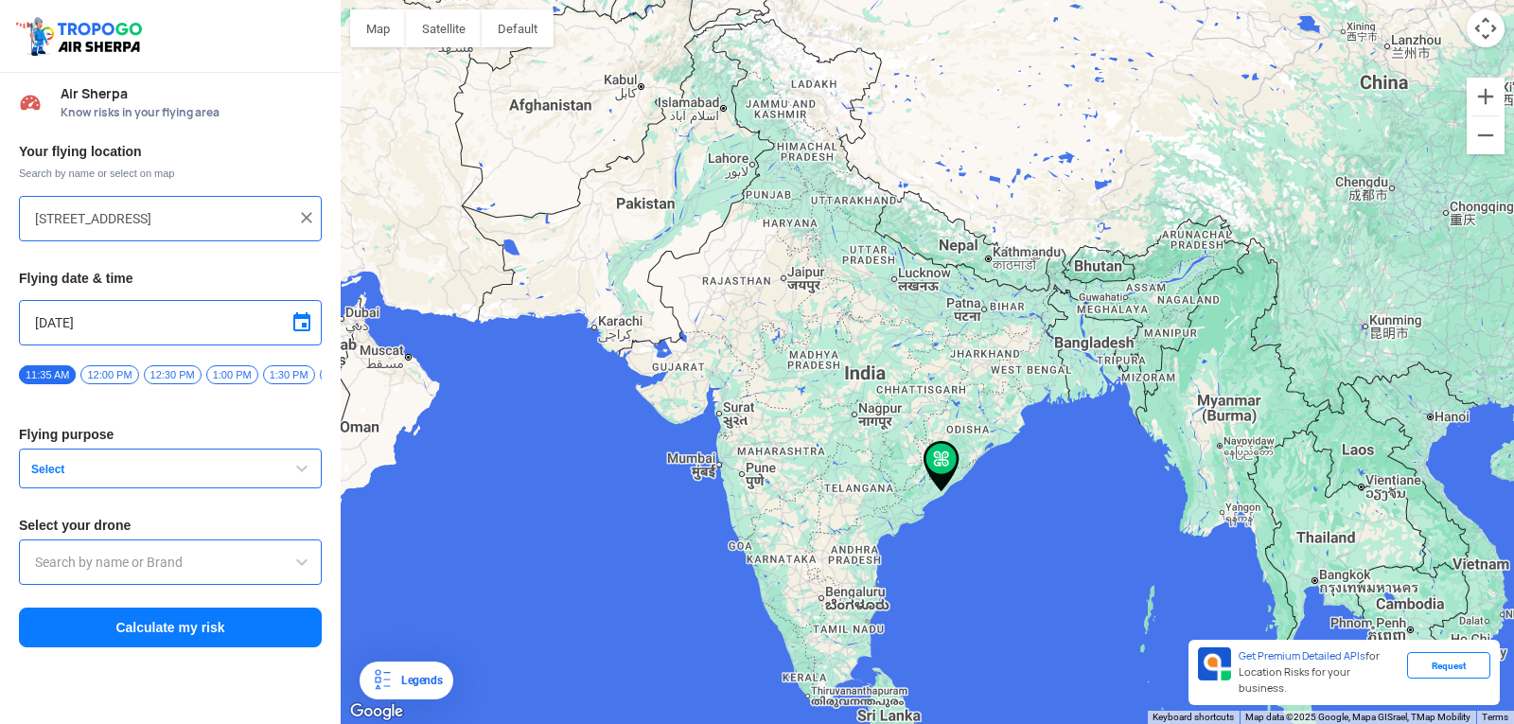
click at [292, 473] on span "button" at bounding box center [301, 468] width 23 height 23
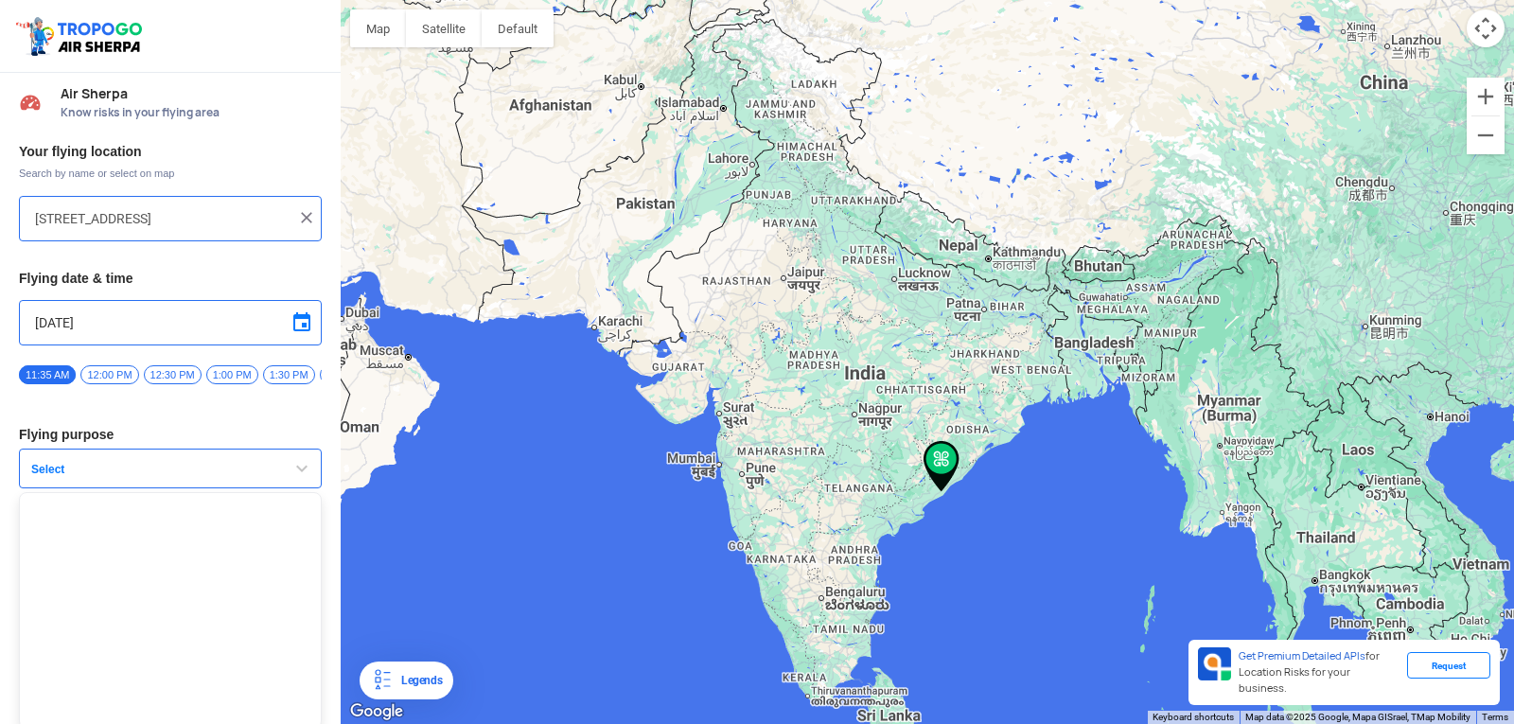
click at [292, 473] on span "button" at bounding box center [301, 468] width 23 height 23
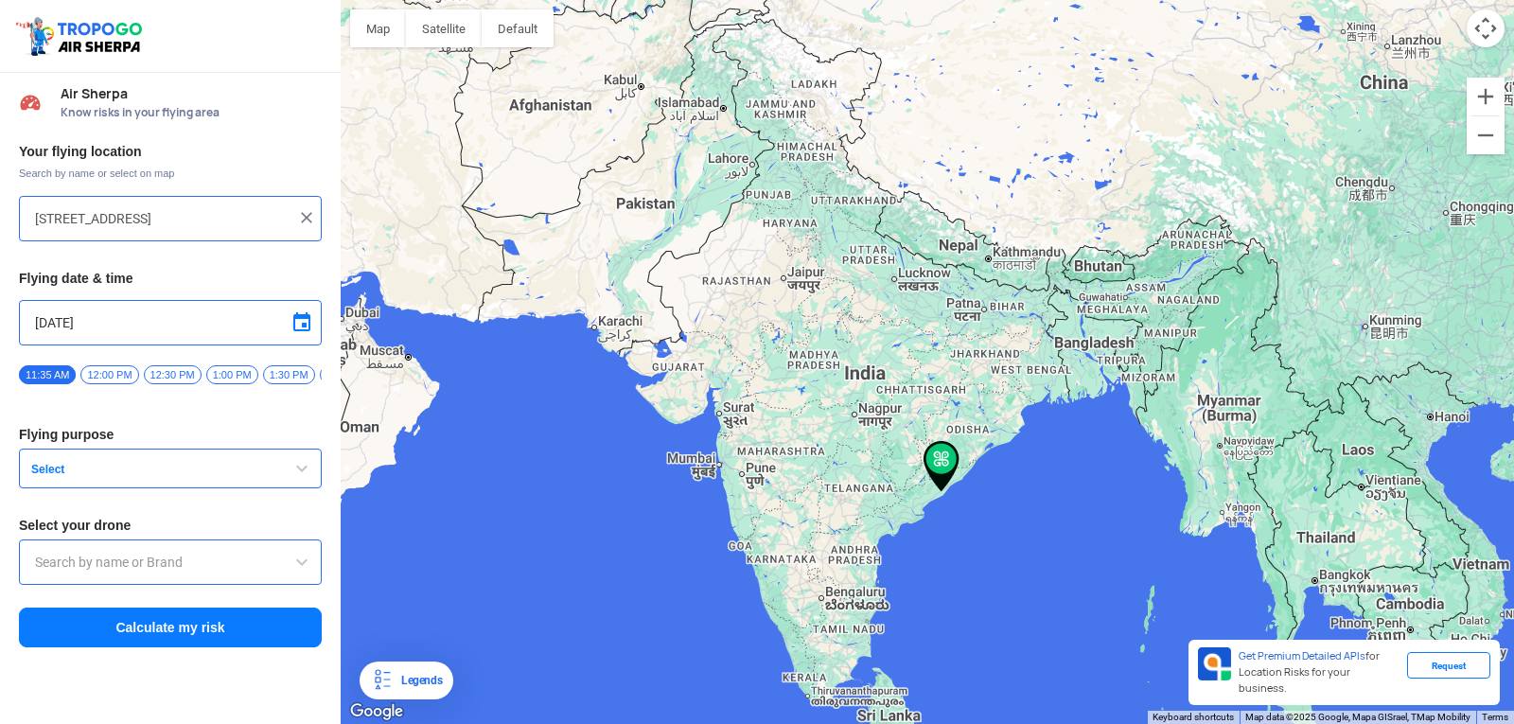
click at [292, 473] on span "button" at bounding box center [301, 468] width 23 height 23
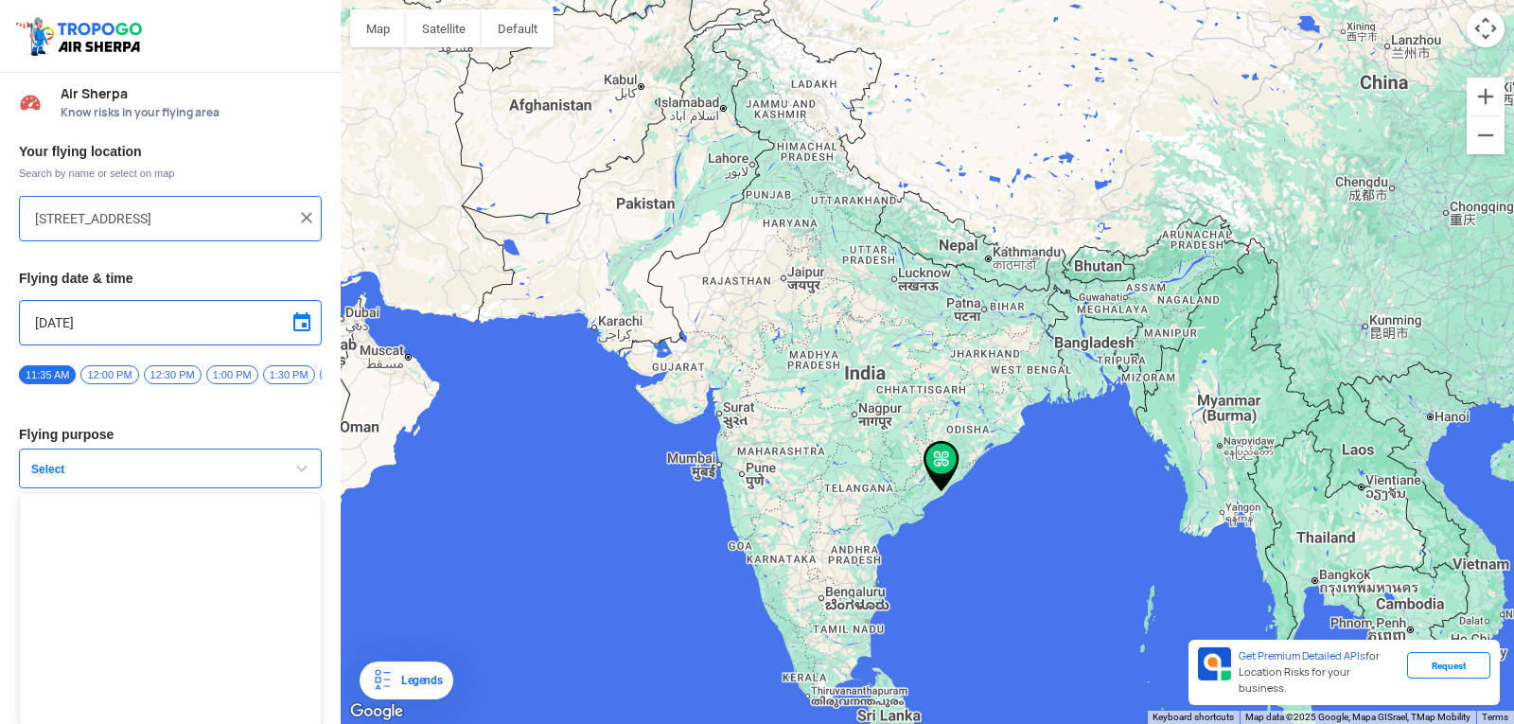
click at [292, 473] on span "button" at bounding box center [301, 468] width 23 height 23
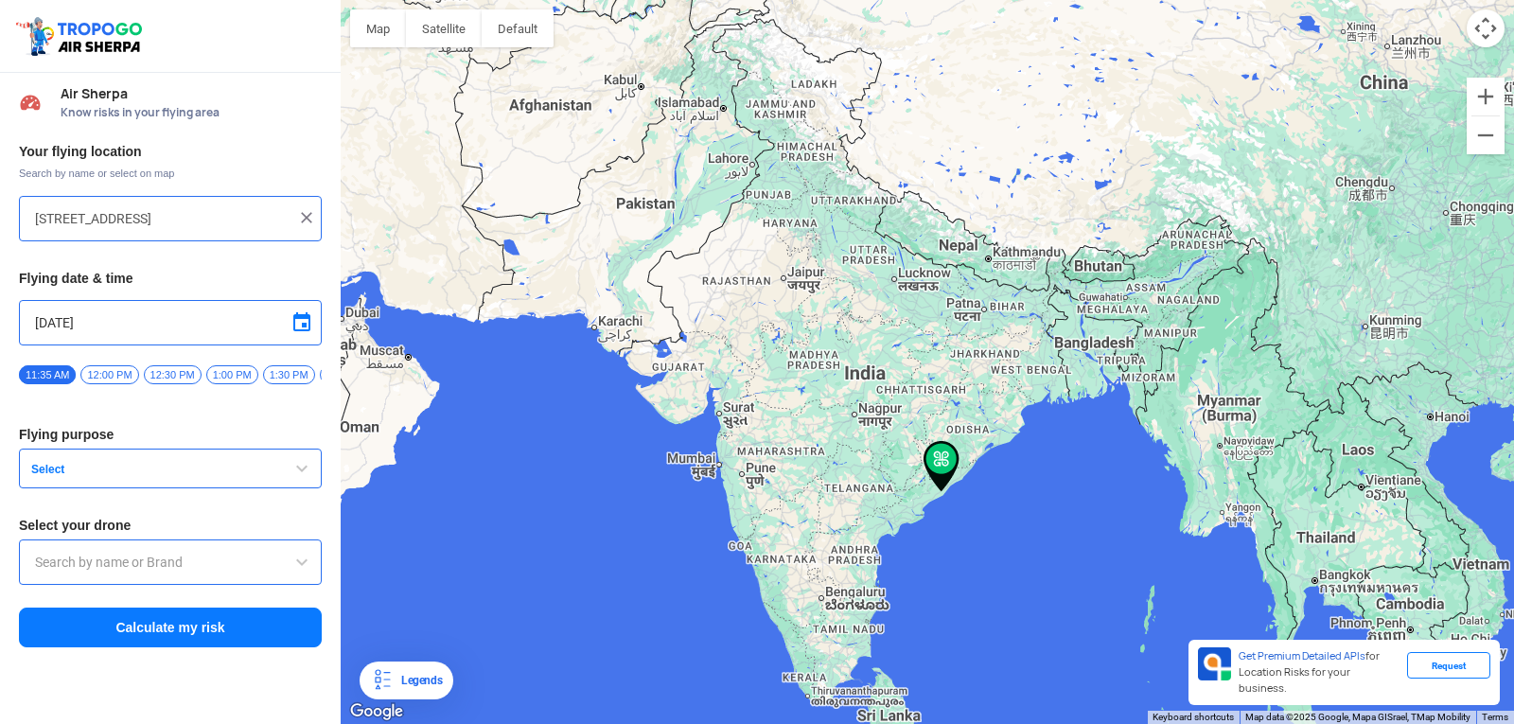
click at [292, 473] on span "button" at bounding box center [301, 468] width 23 height 23
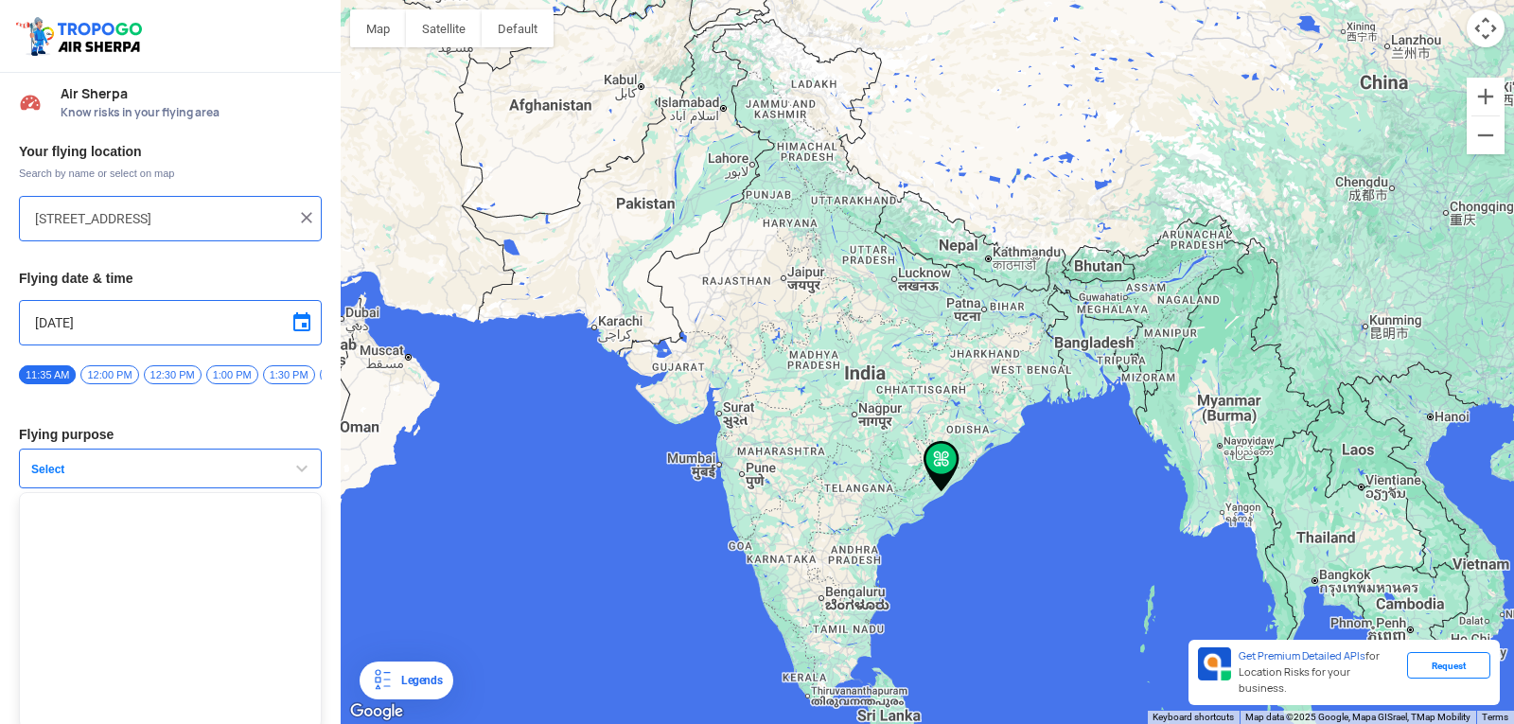
click at [292, 473] on span "button" at bounding box center [301, 468] width 23 height 23
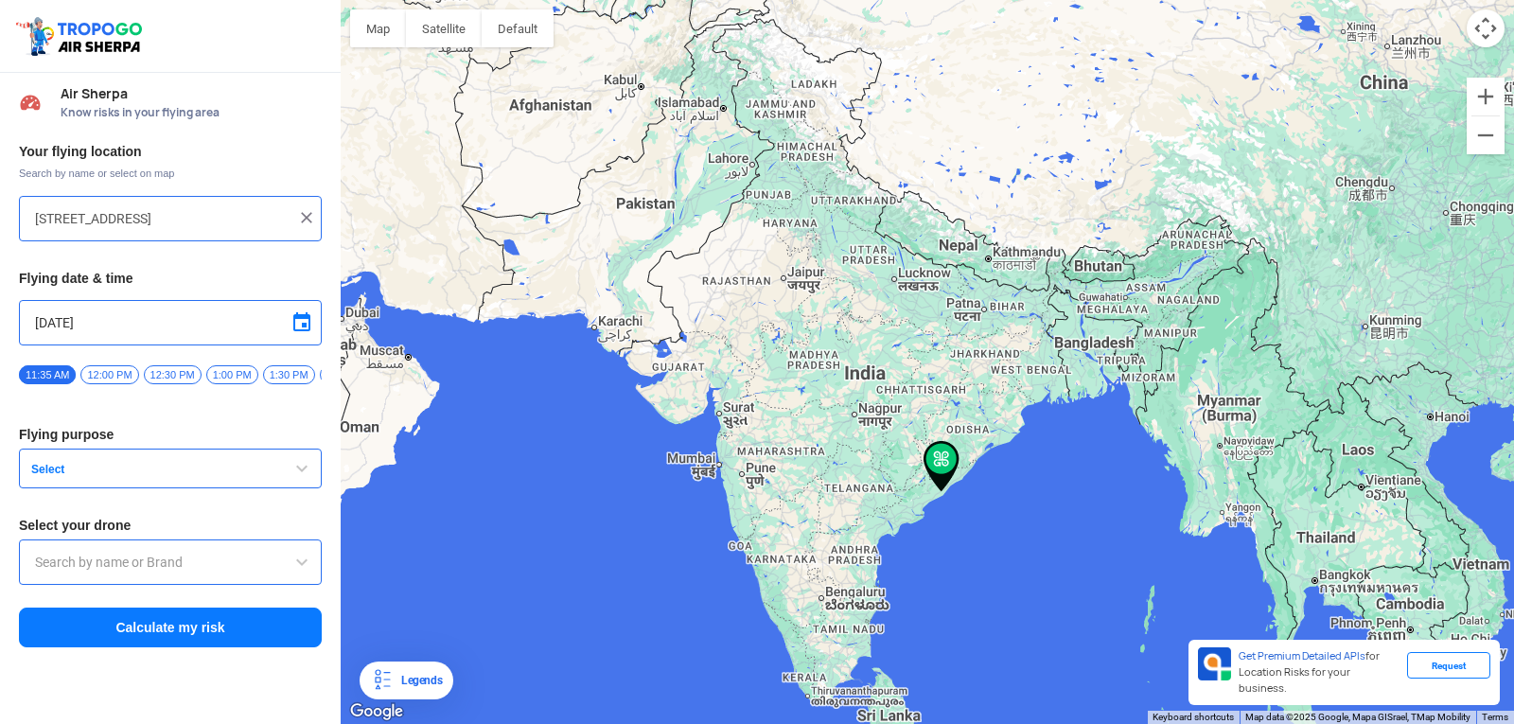
click at [228, 476] on span "Select" at bounding box center [142, 469] width 236 height 15
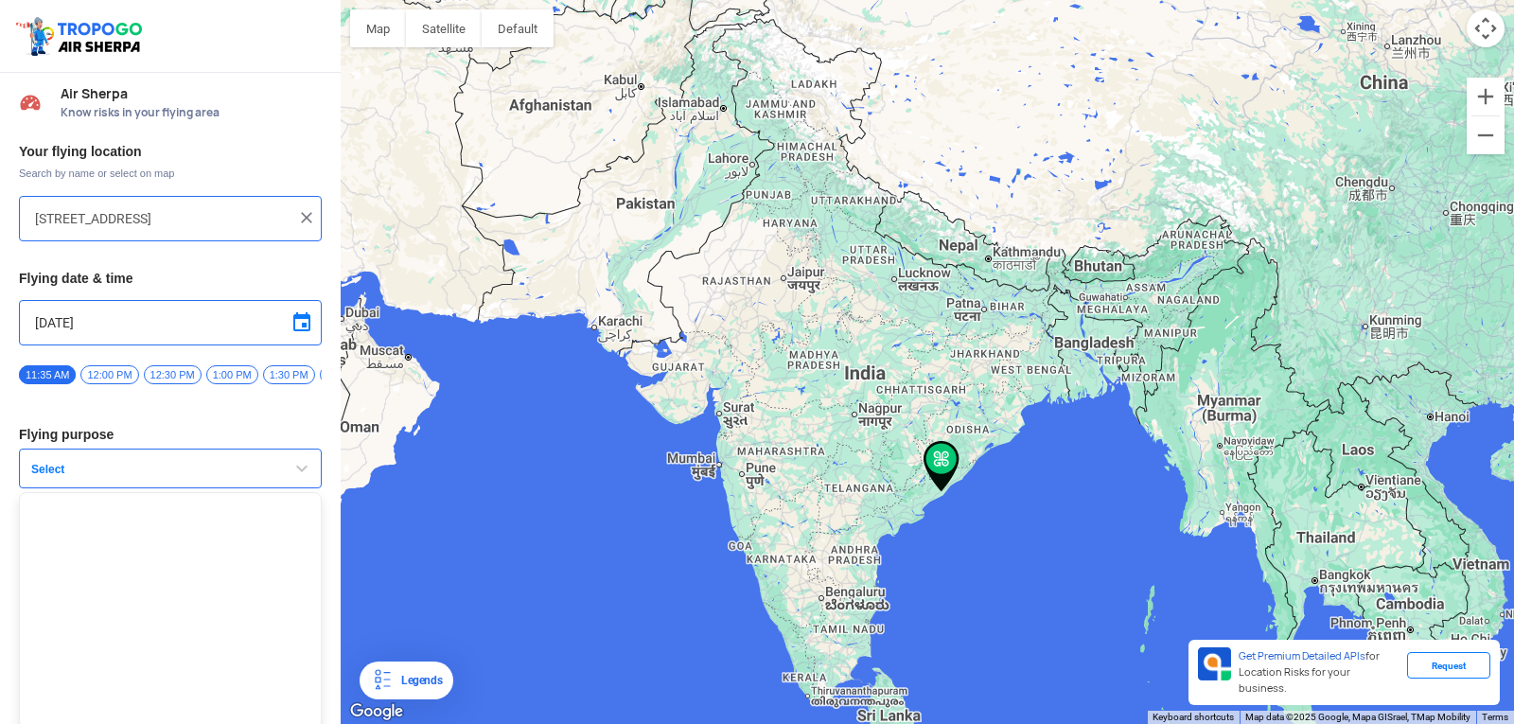
click at [122, 471] on span "Select" at bounding box center [142, 469] width 236 height 15
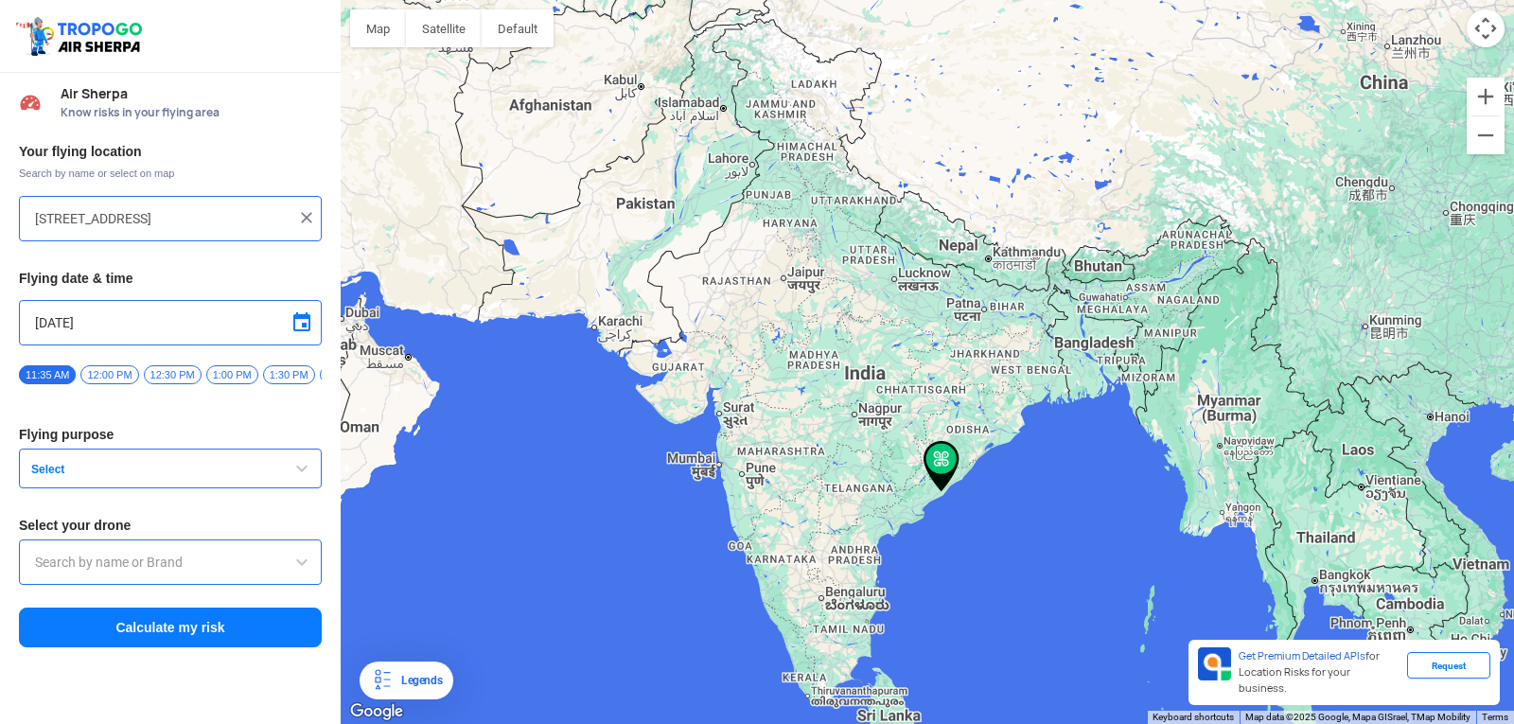
click at [122, 471] on span "Select" at bounding box center [142, 469] width 236 height 15
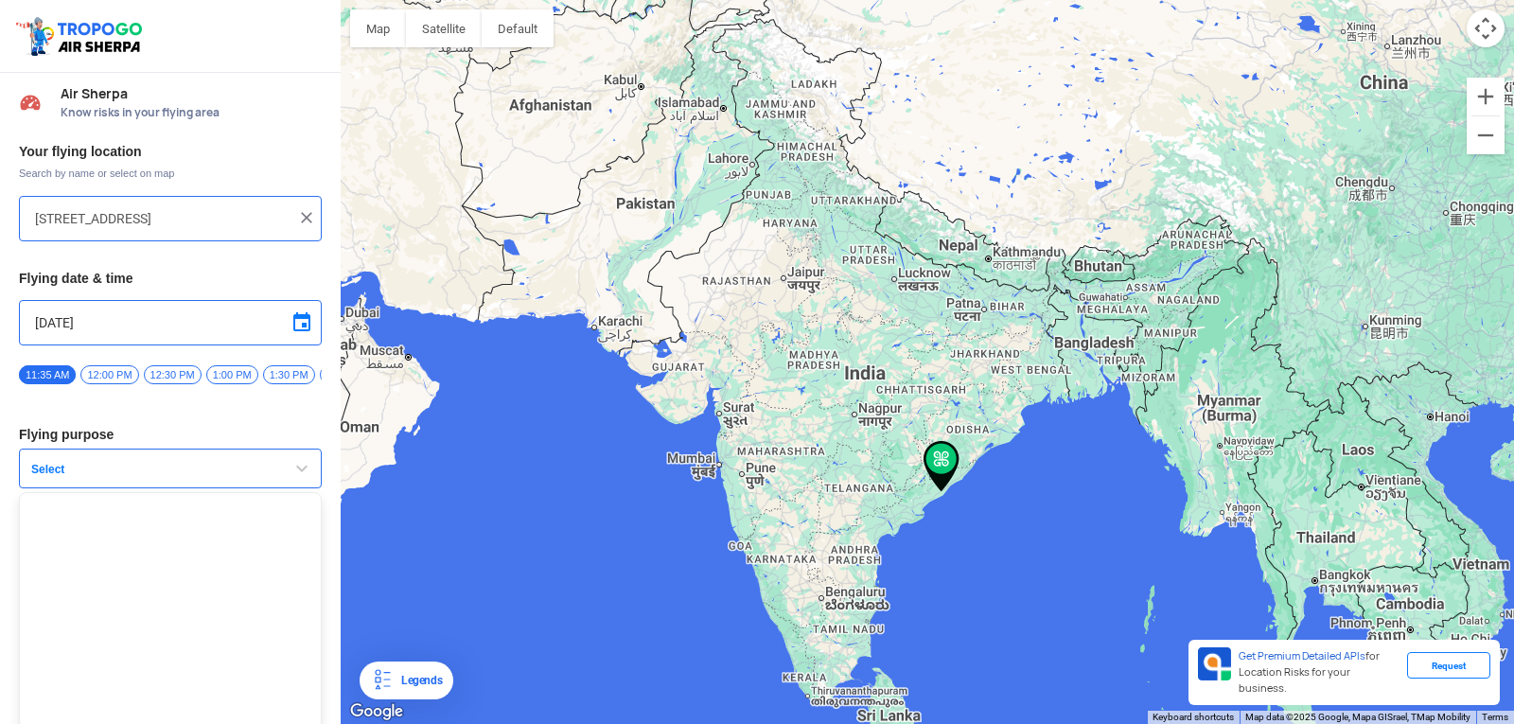
click at [122, 471] on span "Select" at bounding box center [142, 469] width 236 height 15
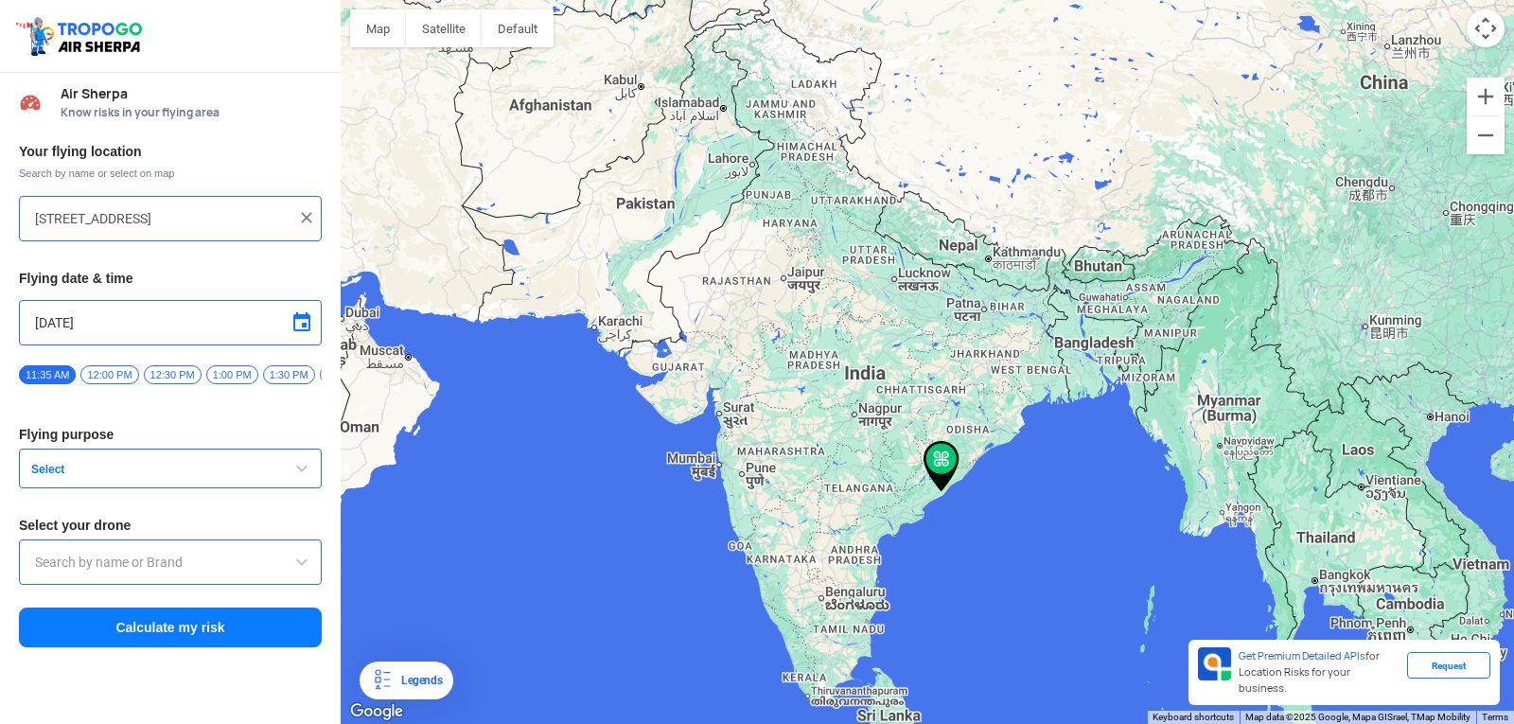
click at [122, 471] on span "Select" at bounding box center [142, 469] width 236 height 15
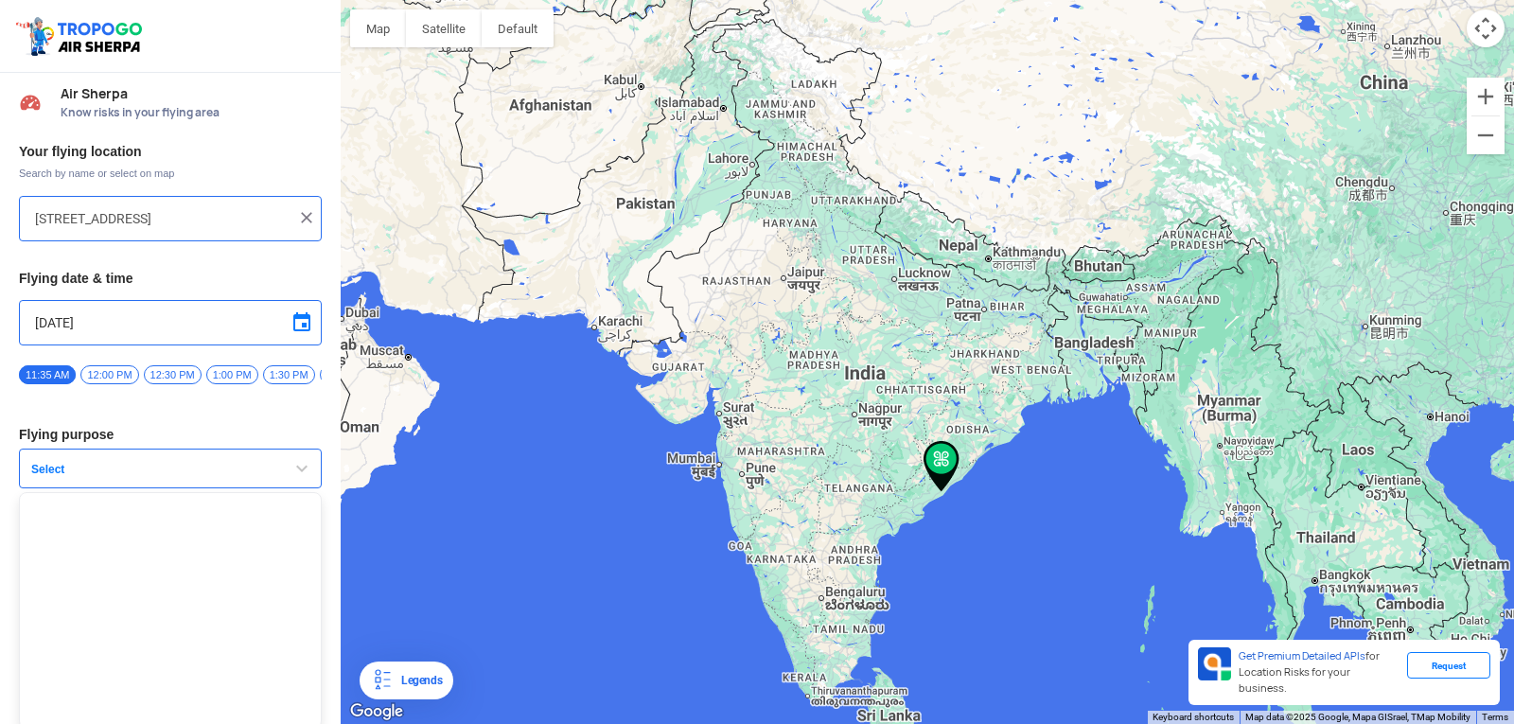
click at [122, 471] on span "Select" at bounding box center [142, 469] width 236 height 15
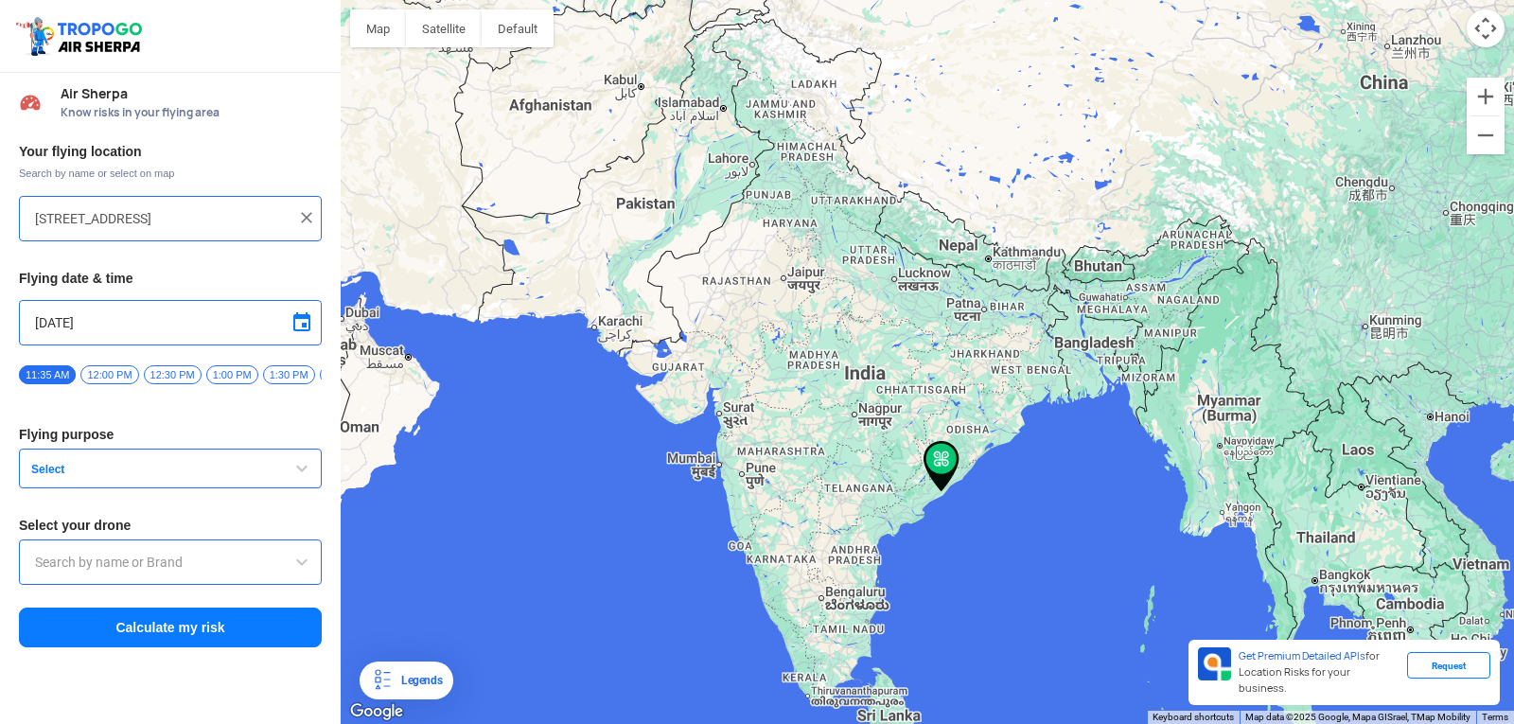
click at [122, 471] on span "Select" at bounding box center [142, 469] width 236 height 15
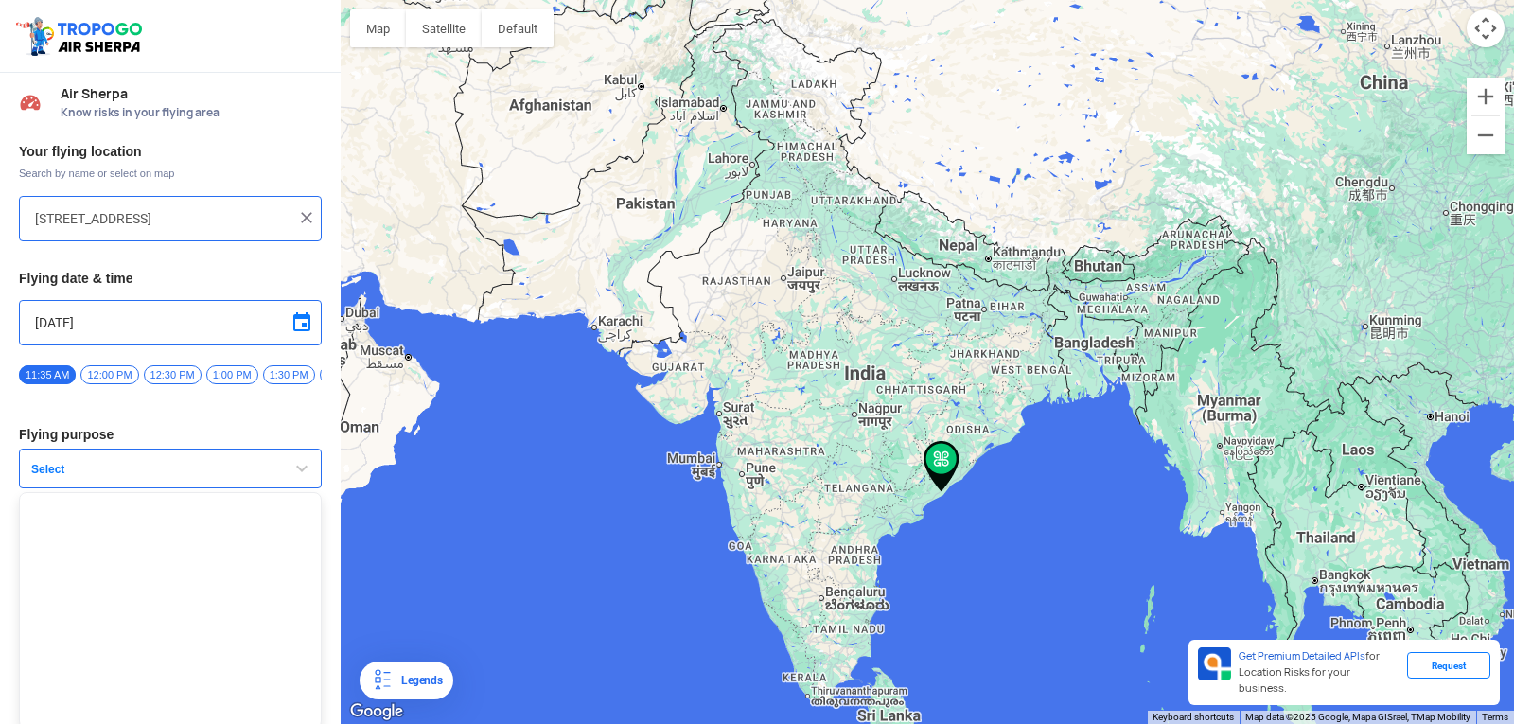
click at [122, 471] on span "Select" at bounding box center [142, 469] width 236 height 15
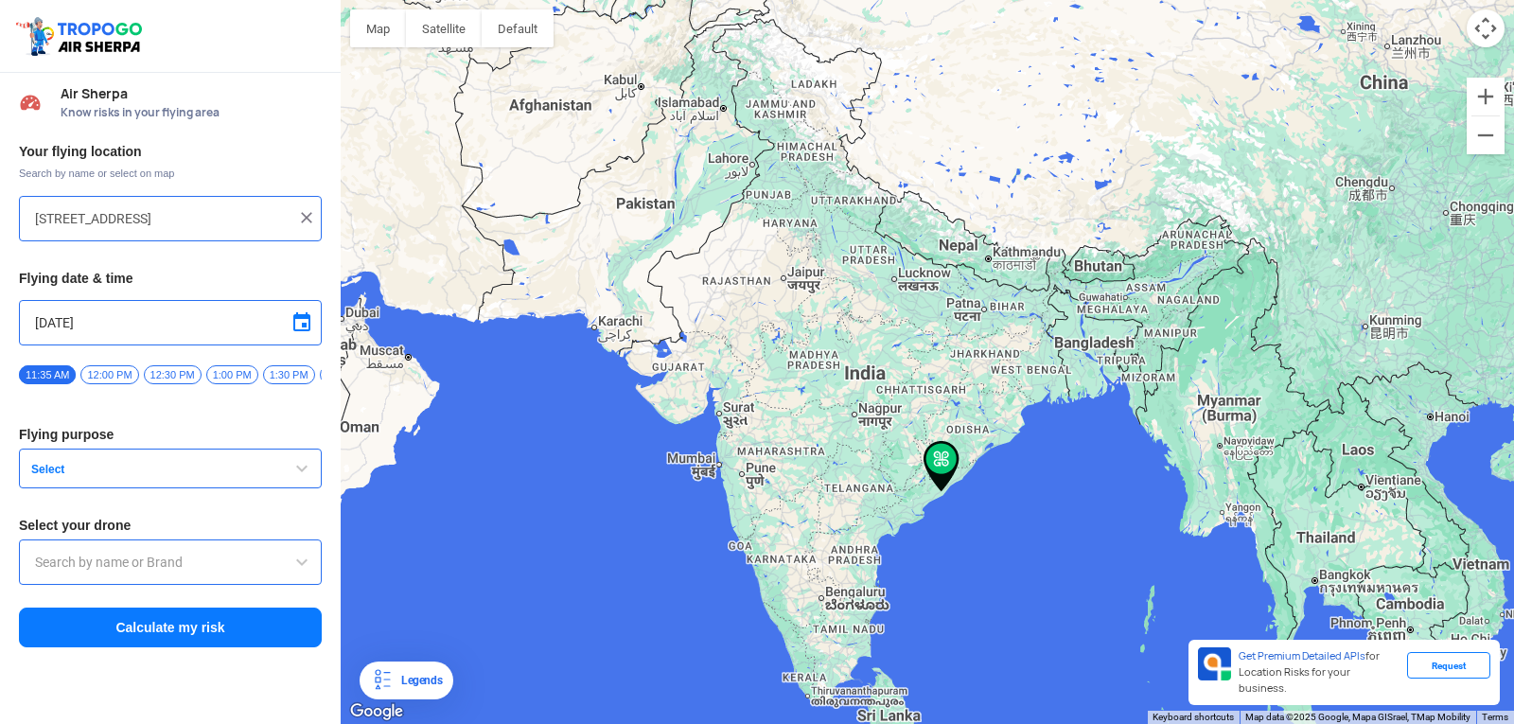
click at [122, 471] on span "Select" at bounding box center [142, 469] width 236 height 15
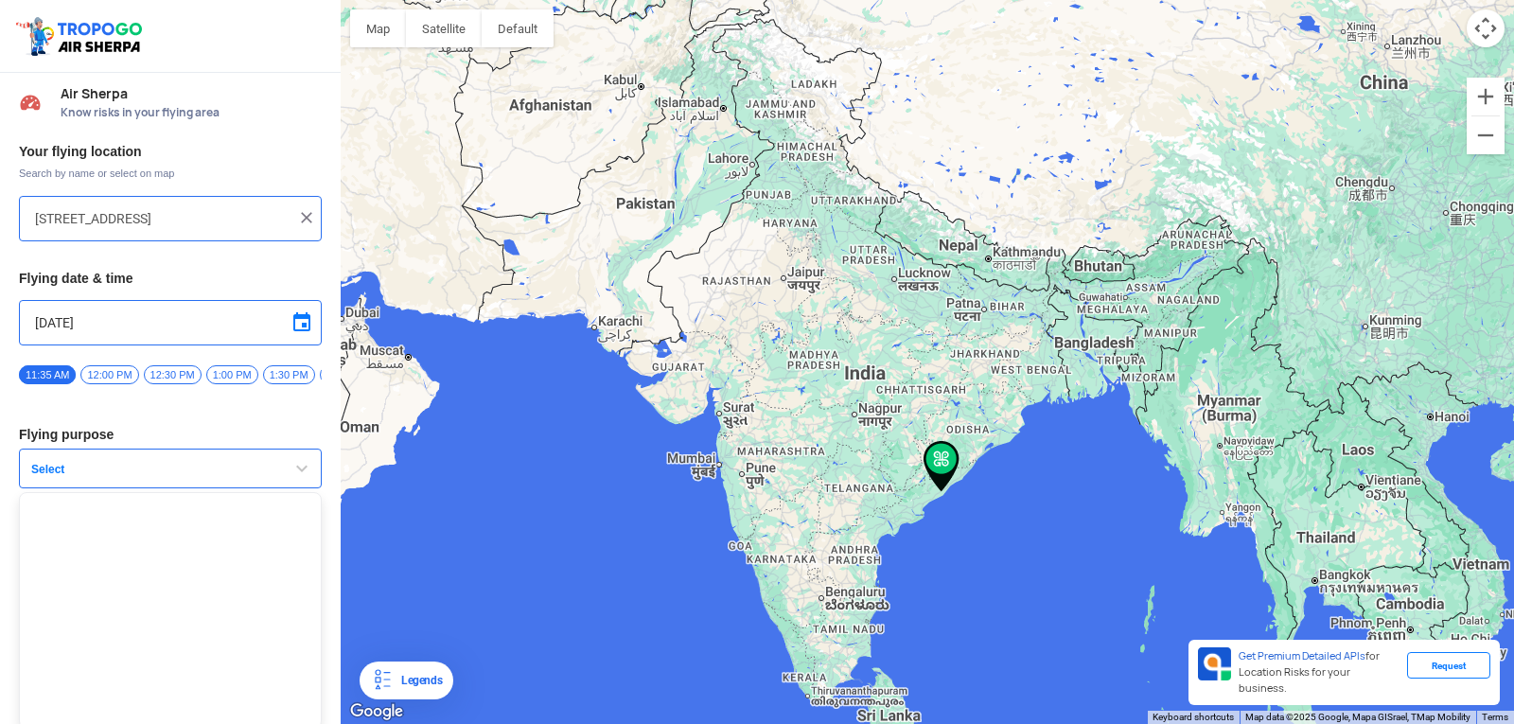
click at [122, 471] on span "Select" at bounding box center [142, 469] width 236 height 15
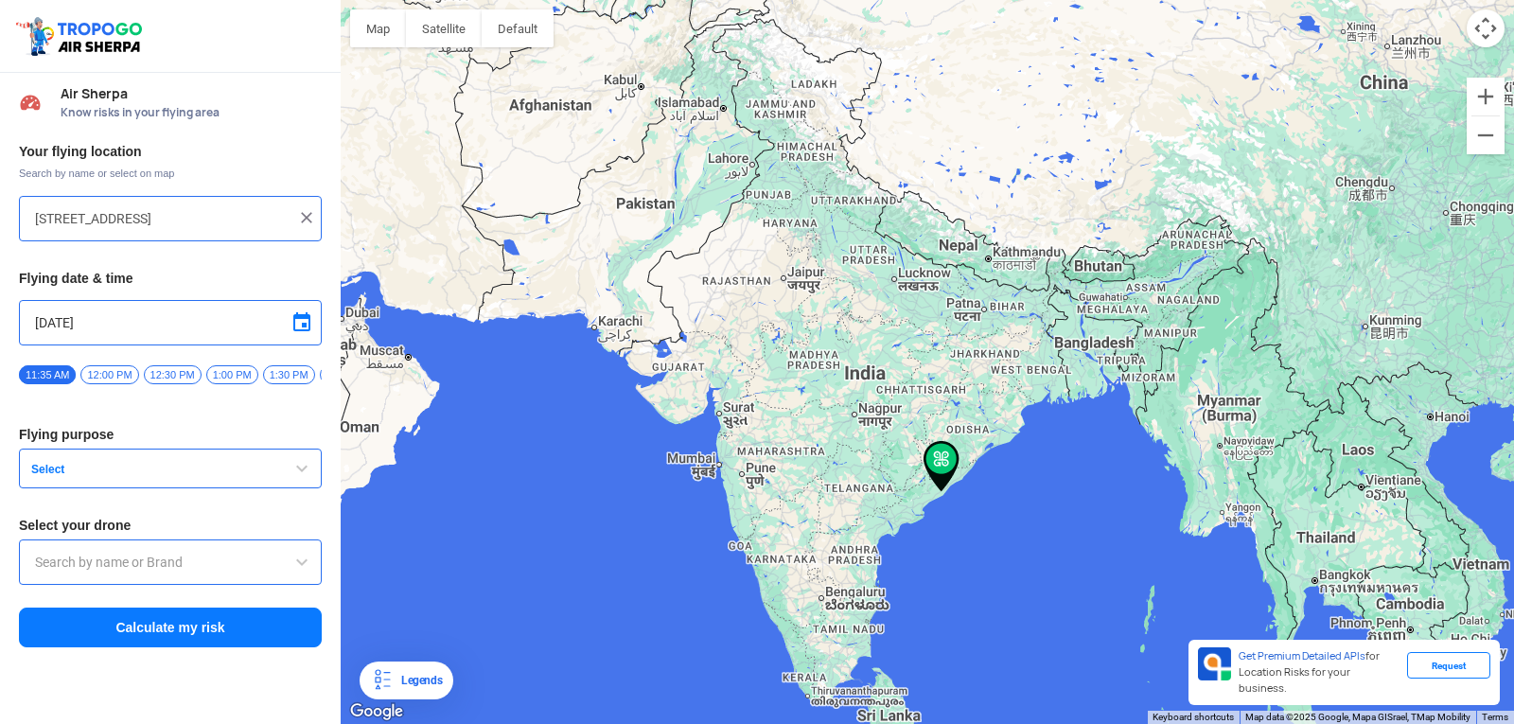
click at [51, 570] on input "text" at bounding box center [170, 562] width 271 height 23
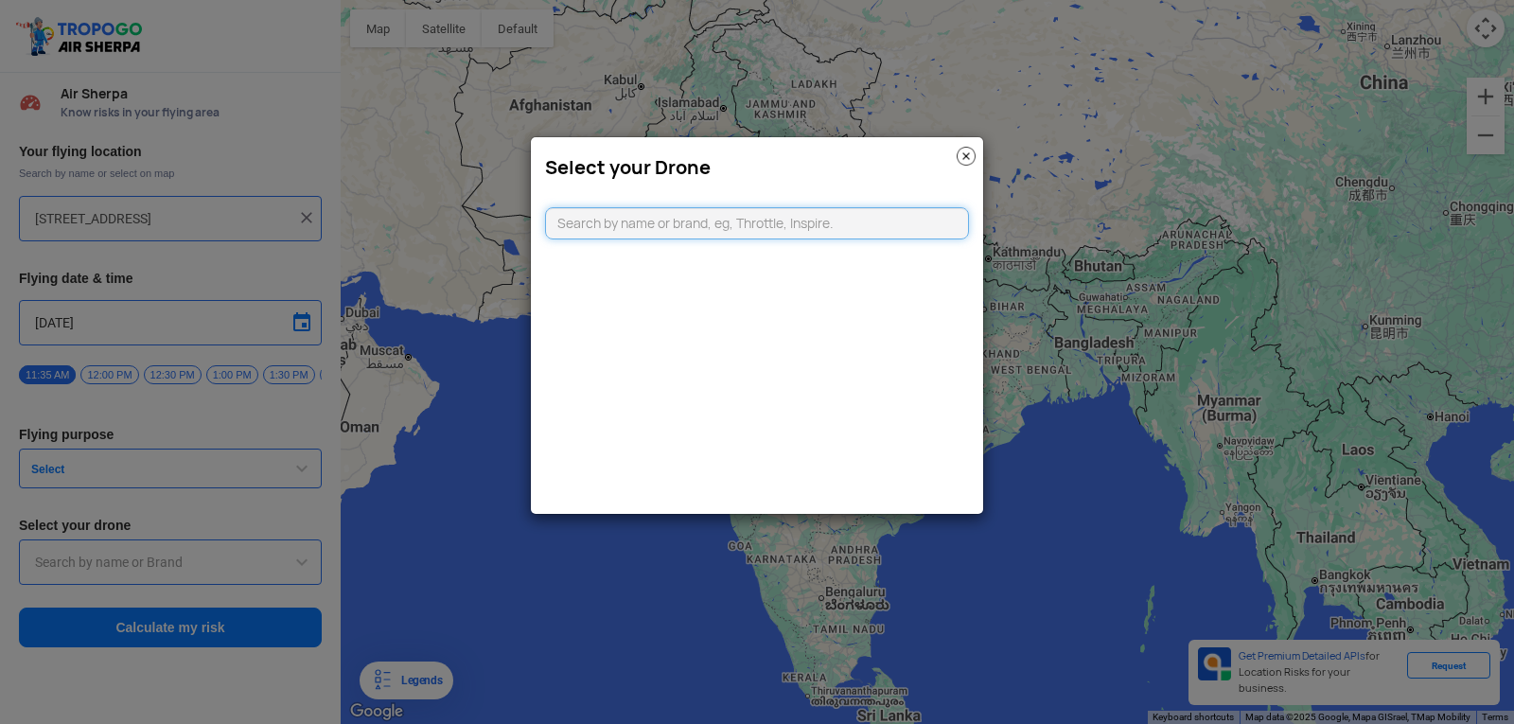
click at [705, 224] on input "text" at bounding box center [757, 223] width 424 height 32
type input "di"
click at [974, 158] on img at bounding box center [965, 156] width 19 height 19
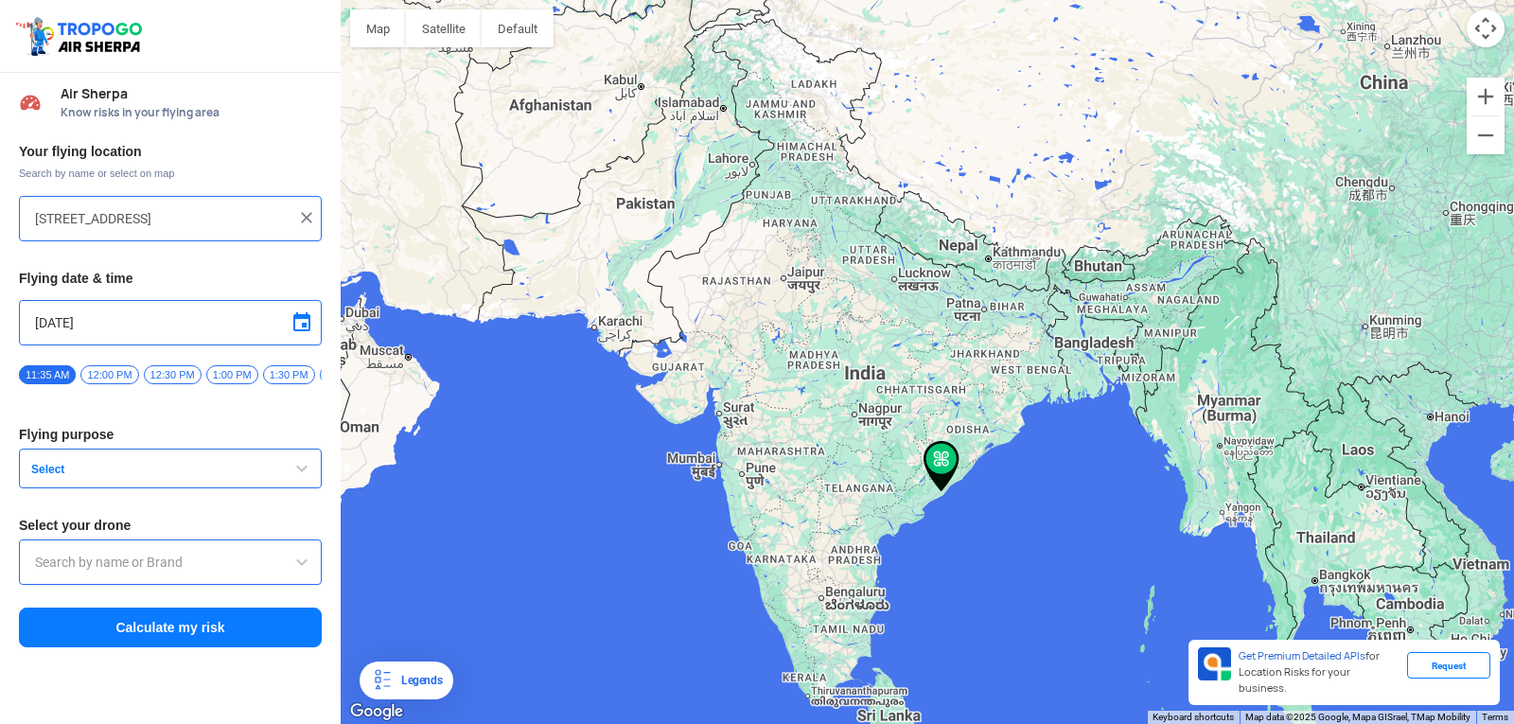
click at [119, 375] on span "12:00 PM" at bounding box center [109, 374] width 58 height 19
click at [184, 378] on span "12:30 PM" at bounding box center [173, 374] width 58 height 19
click at [247, 381] on span "1:00 PM" at bounding box center [232, 374] width 52 height 19
click at [282, 368] on span "1:30 PM" at bounding box center [289, 374] width 52 height 19
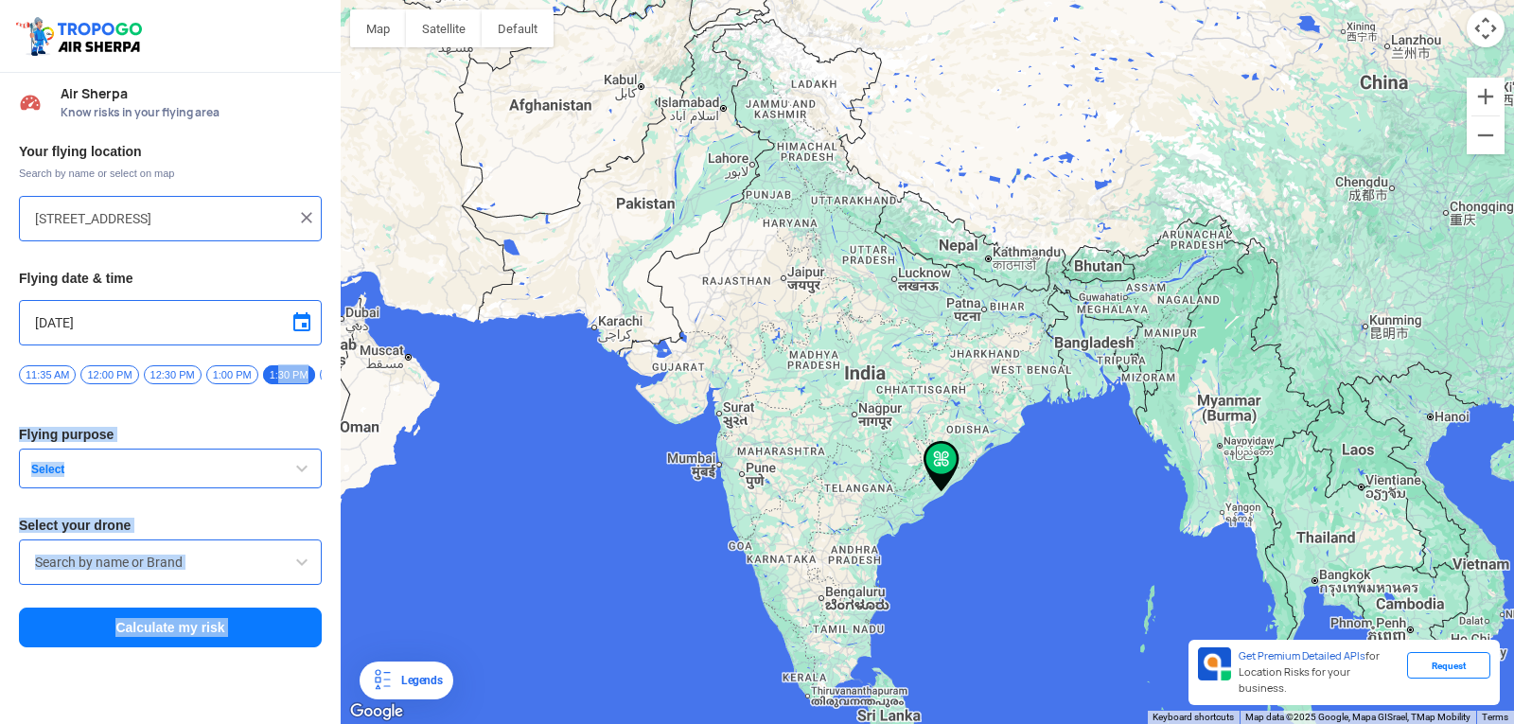
scroll to position [0, 1153]
drag, startPoint x: 283, startPoint y: 368, endPoint x: 449, endPoint y: 549, distance: 245.7
click at [555, 423] on div "Location Risk Score Air Sherpa Know risks in your flying area Your flying locat…" at bounding box center [757, 362] width 1514 height 724
click at [609, 457] on div at bounding box center [927, 362] width 1173 height 724
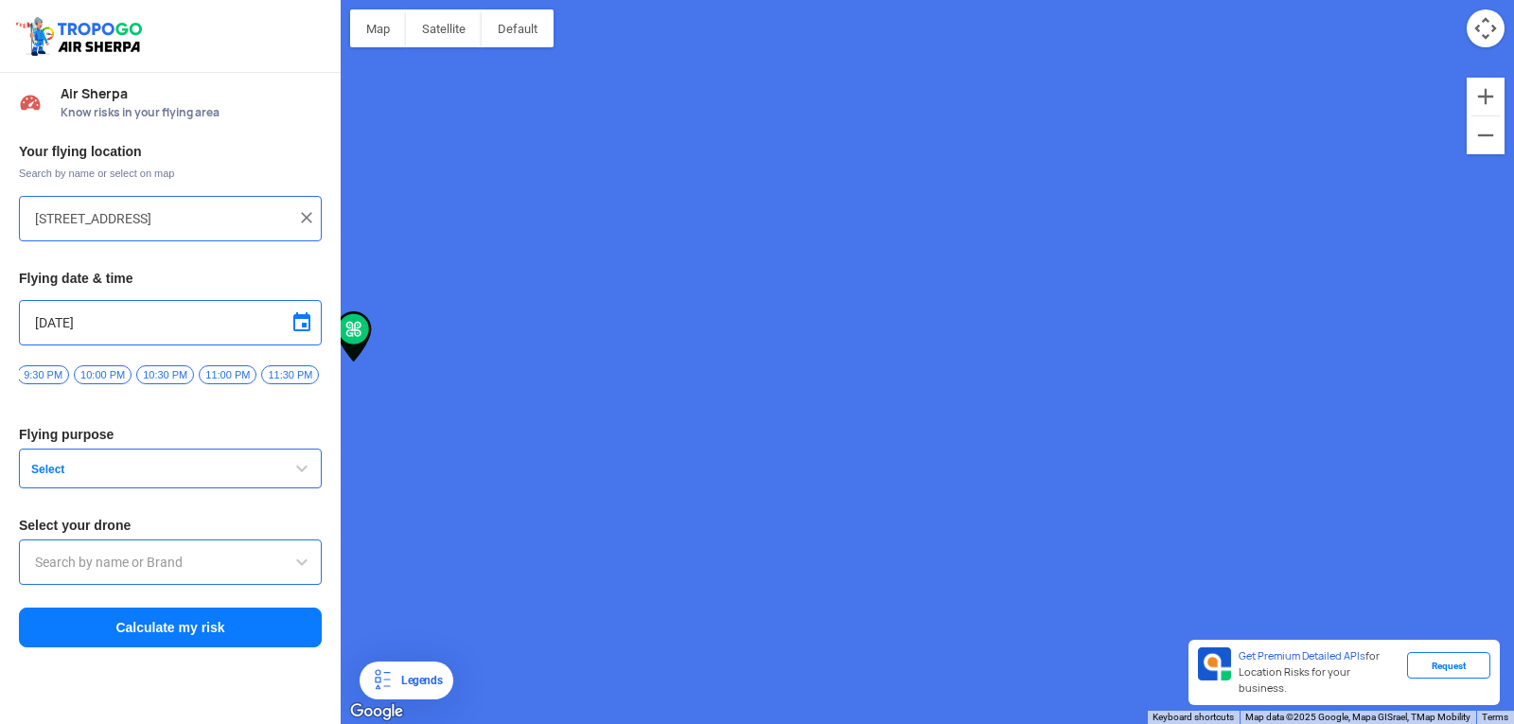
type input "Unnamed Road"
click at [176, 220] on input "Unnamed Road" at bounding box center [163, 218] width 256 height 23
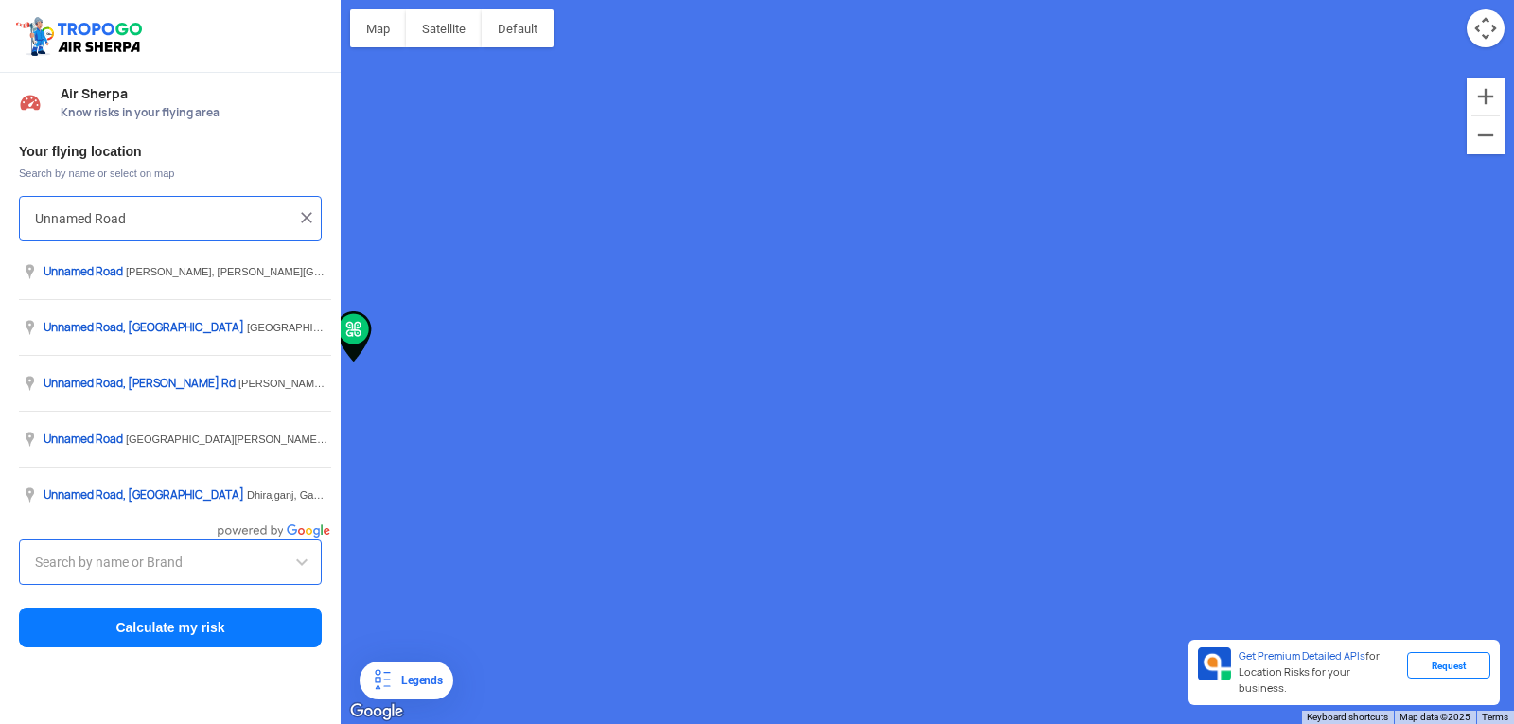
click at [302, 223] on img at bounding box center [306, 217] width 19 height 19
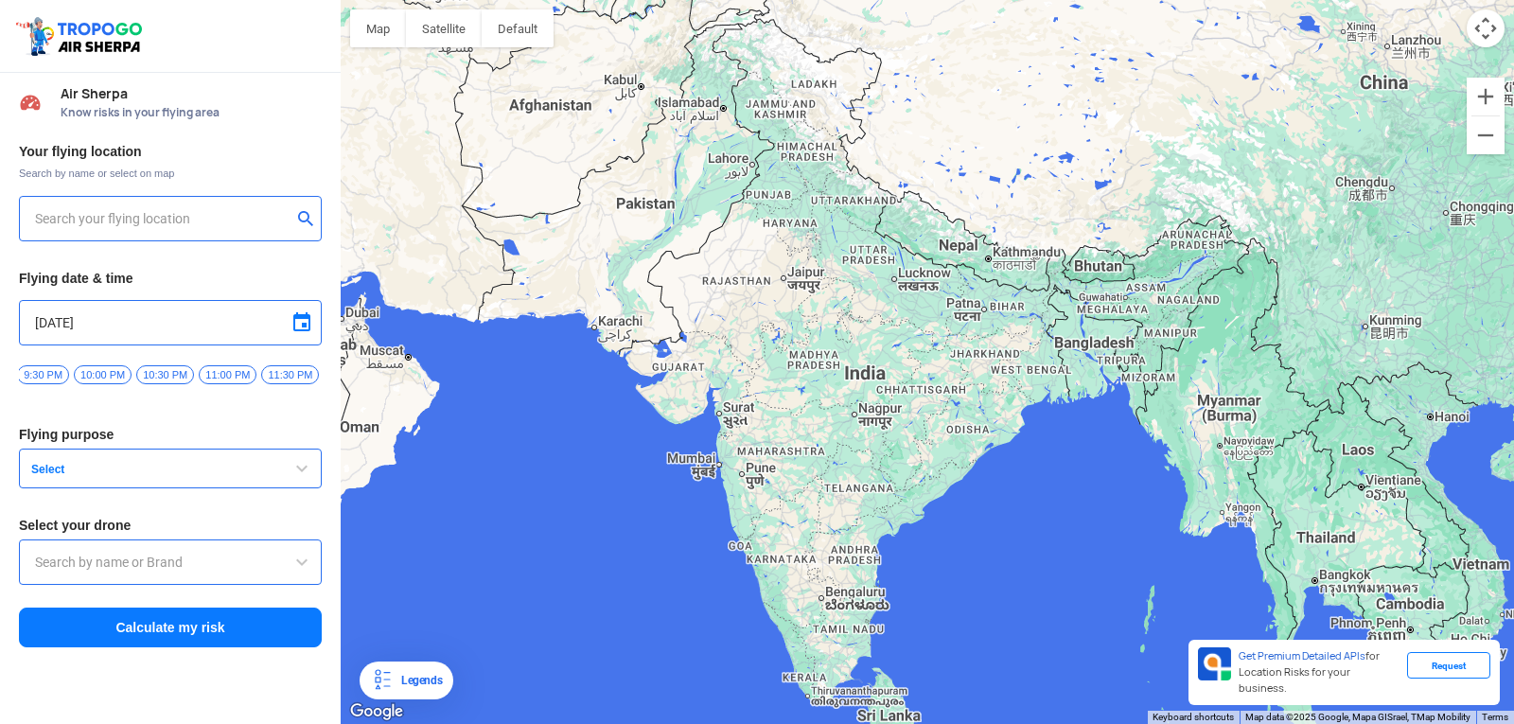
click at [256, 219] on input "text" at bounding box center [163, 218] width 256 height 23
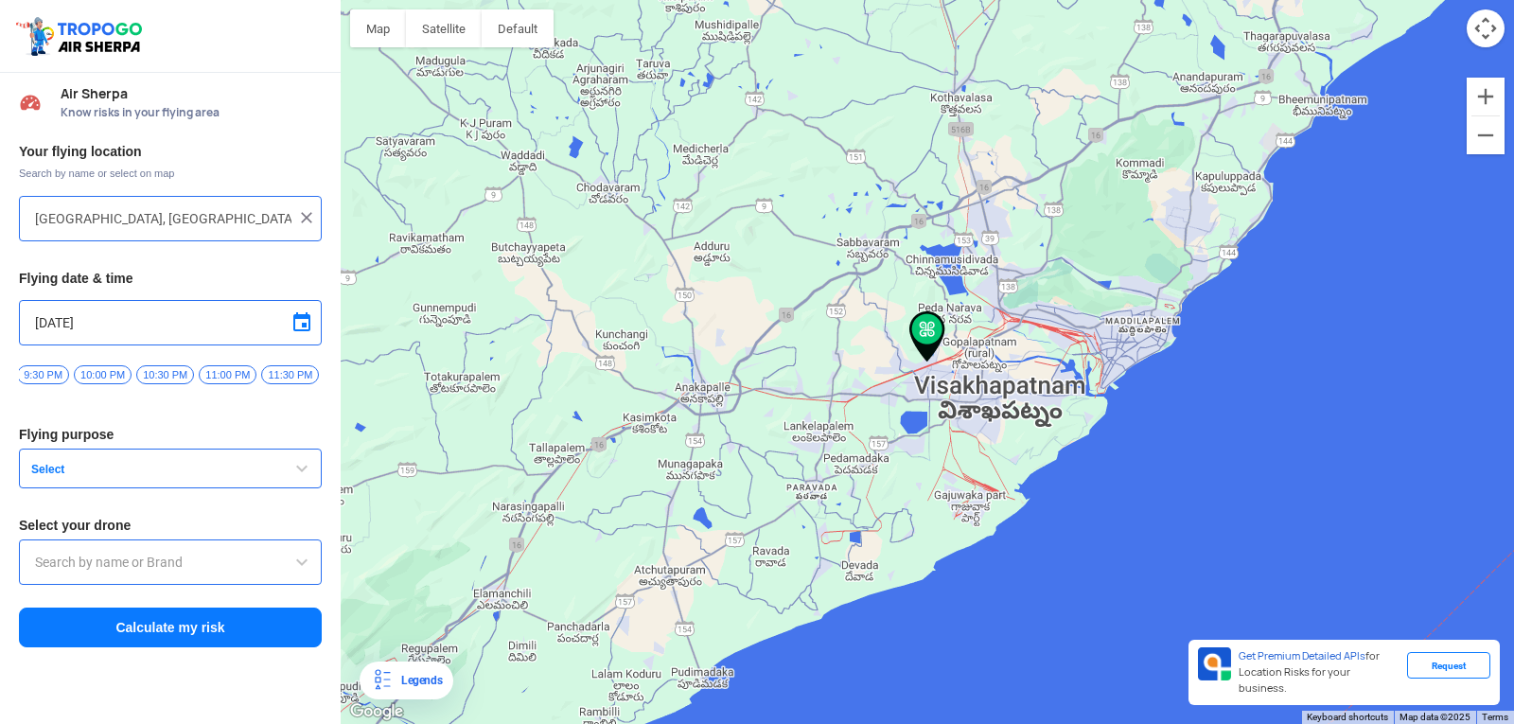
click at [114, 477] on span "Select" at bounding box center [142, 469] width 236 height 15
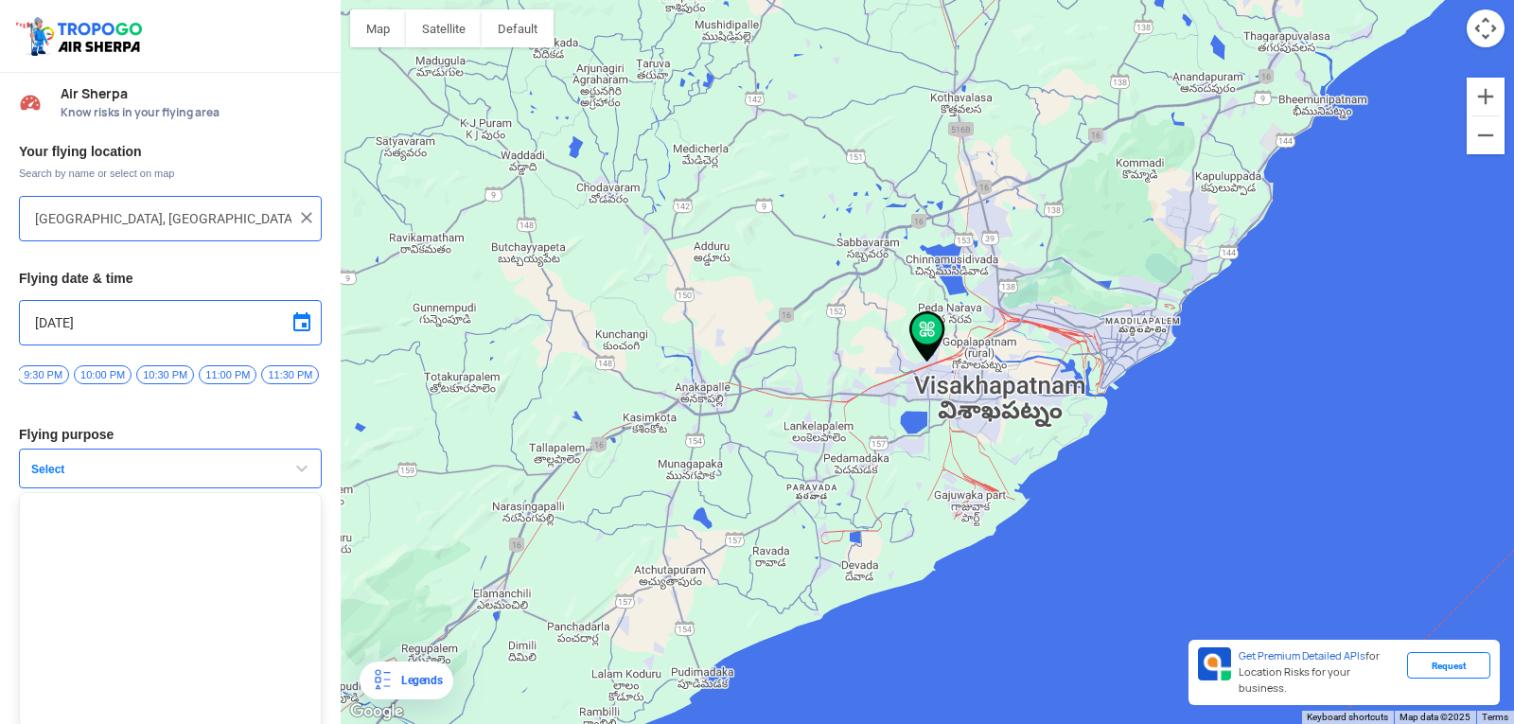
click at [110, 477] on span "Select" at bounding box center [142, 469] width 236 height 15
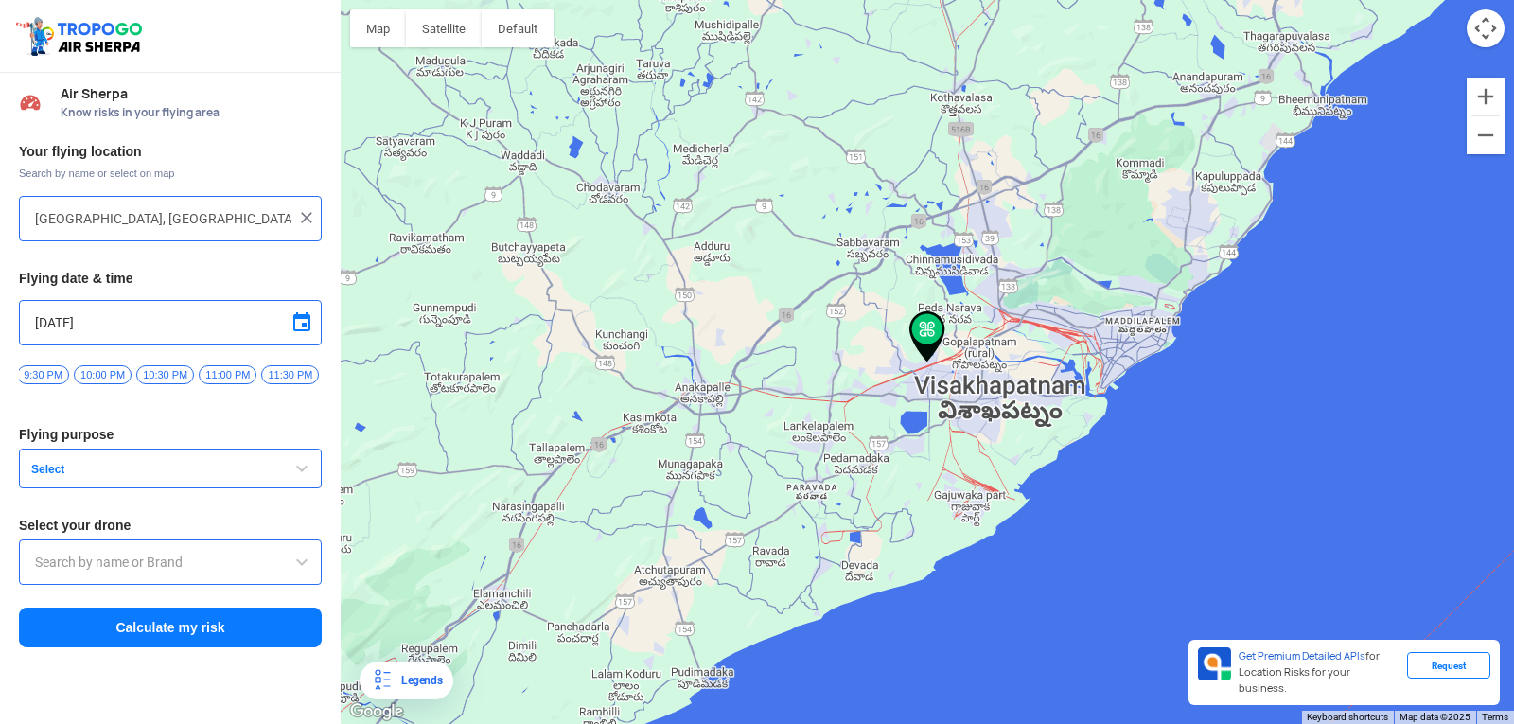
click at [445, 47] on div at bounding box center [927, 362] width 1173 height 724
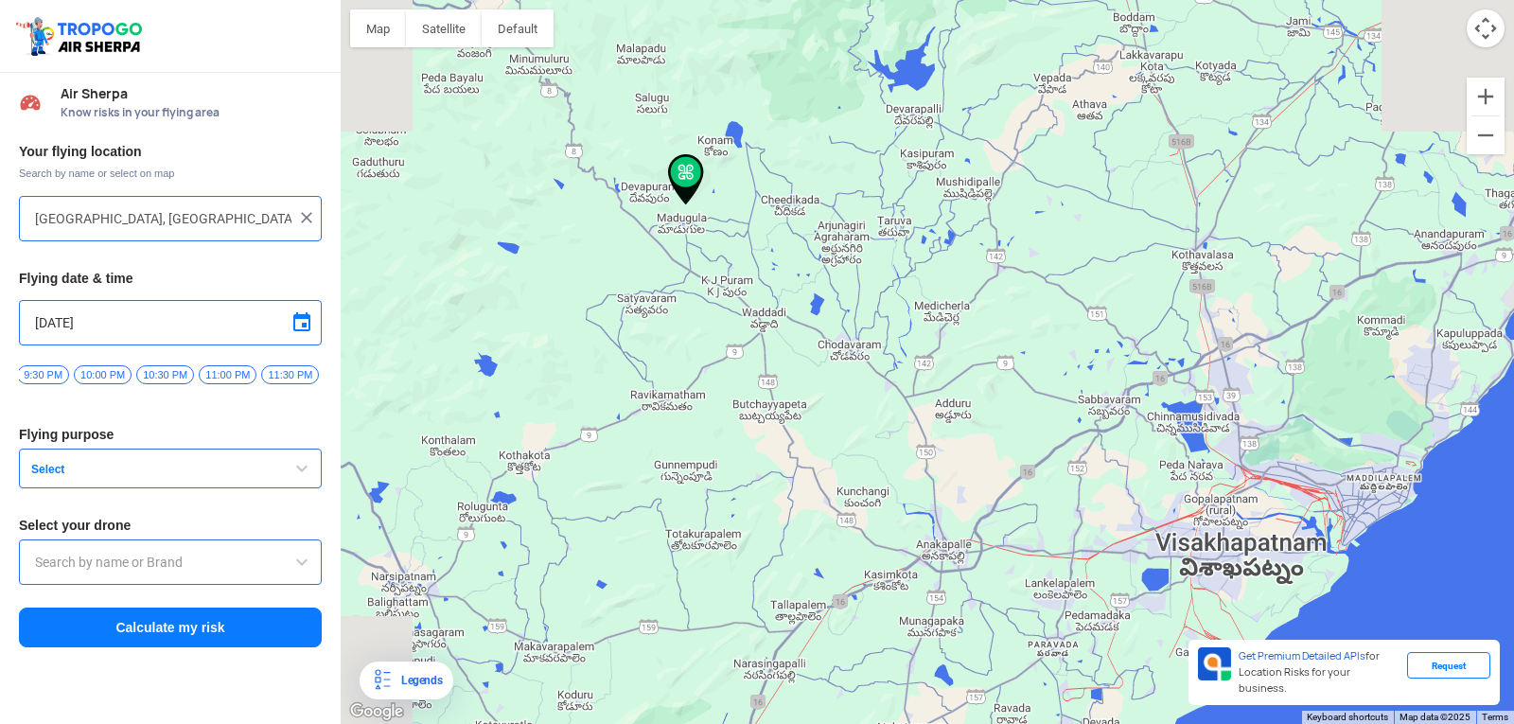
type input "[GEOGRAPHIC_DATA], [GEOGRAPHIC_DATA], [GEOGRAPHIC_DATA]"
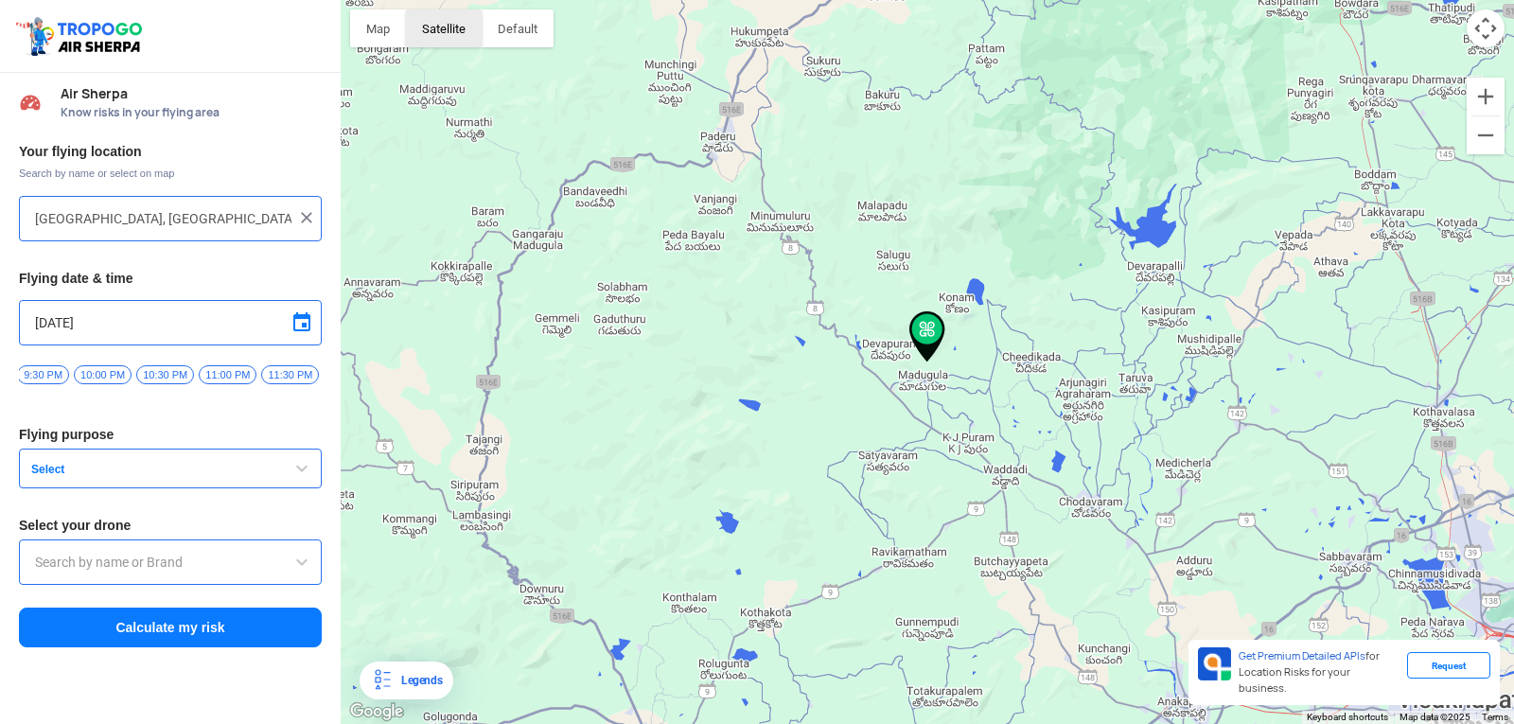
click at [445, 41] on button "Satellite" at bounding box center [444, 28] width 76 height 38
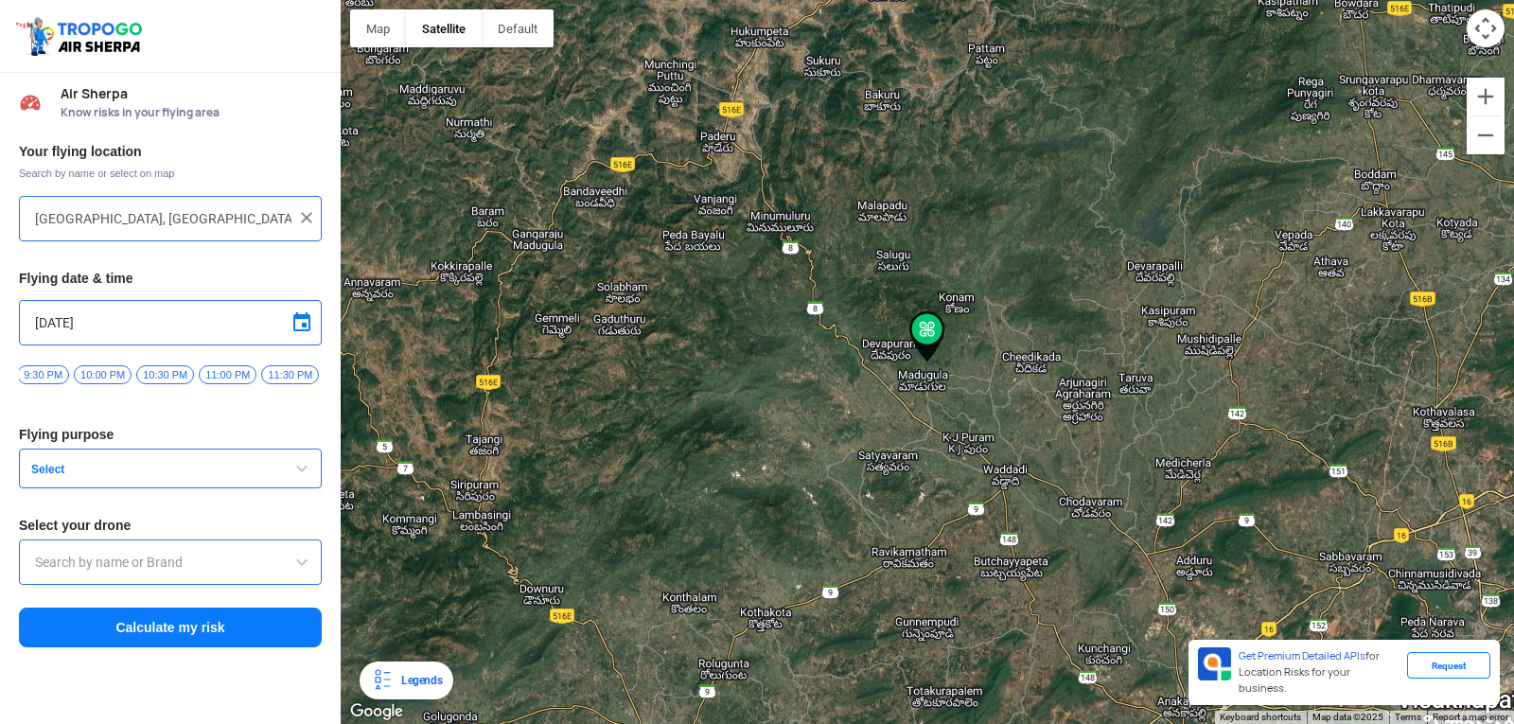
click at [309, 217] on img at bounding box center [306, 217] width 19 height 19
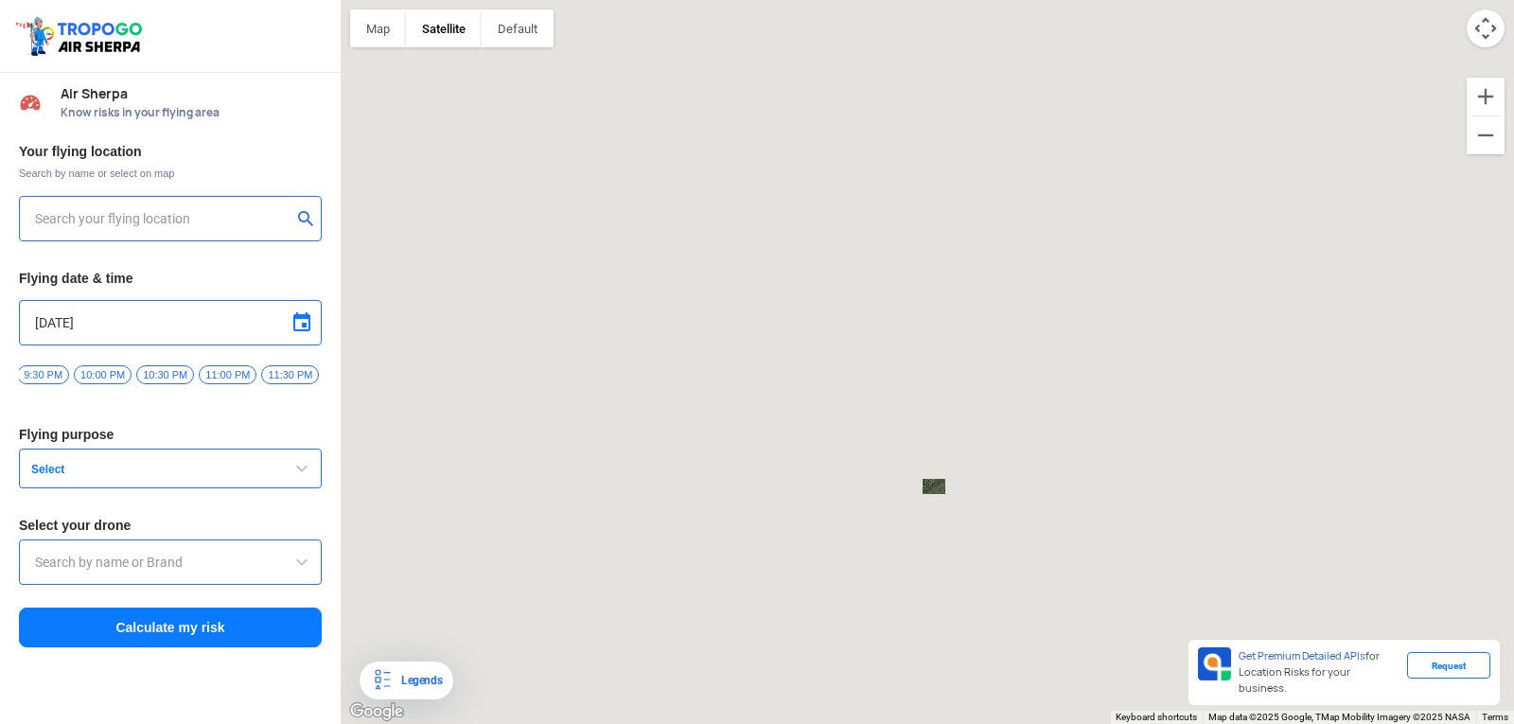
click at [217, 215] on input "text" at bounding box center [163, 218] width 256 height 23
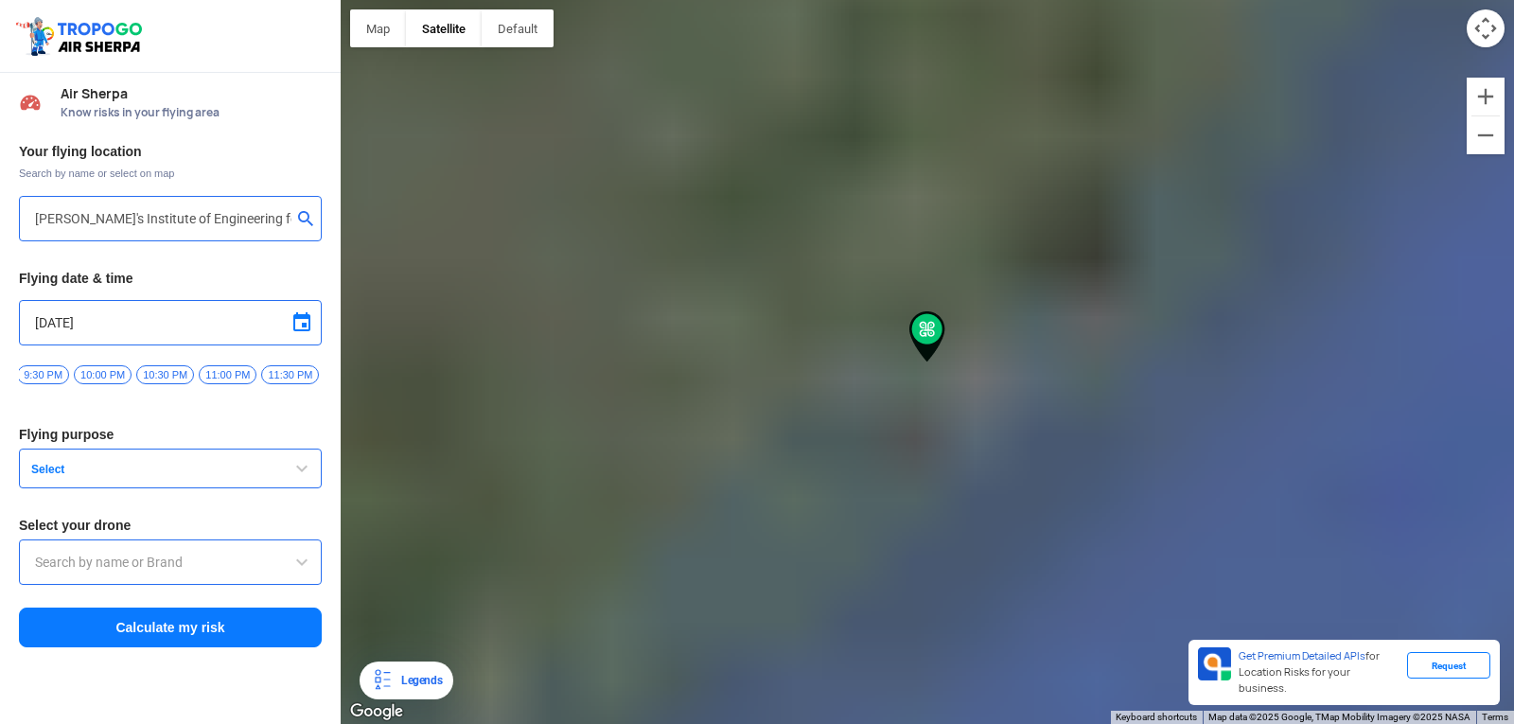
type input "31-50-11/177, STBL, [GEOGRAPHIC_DATA], [GEOGRAPHIC_DATA], [GEOGRAPHIC_DATA], [G…"
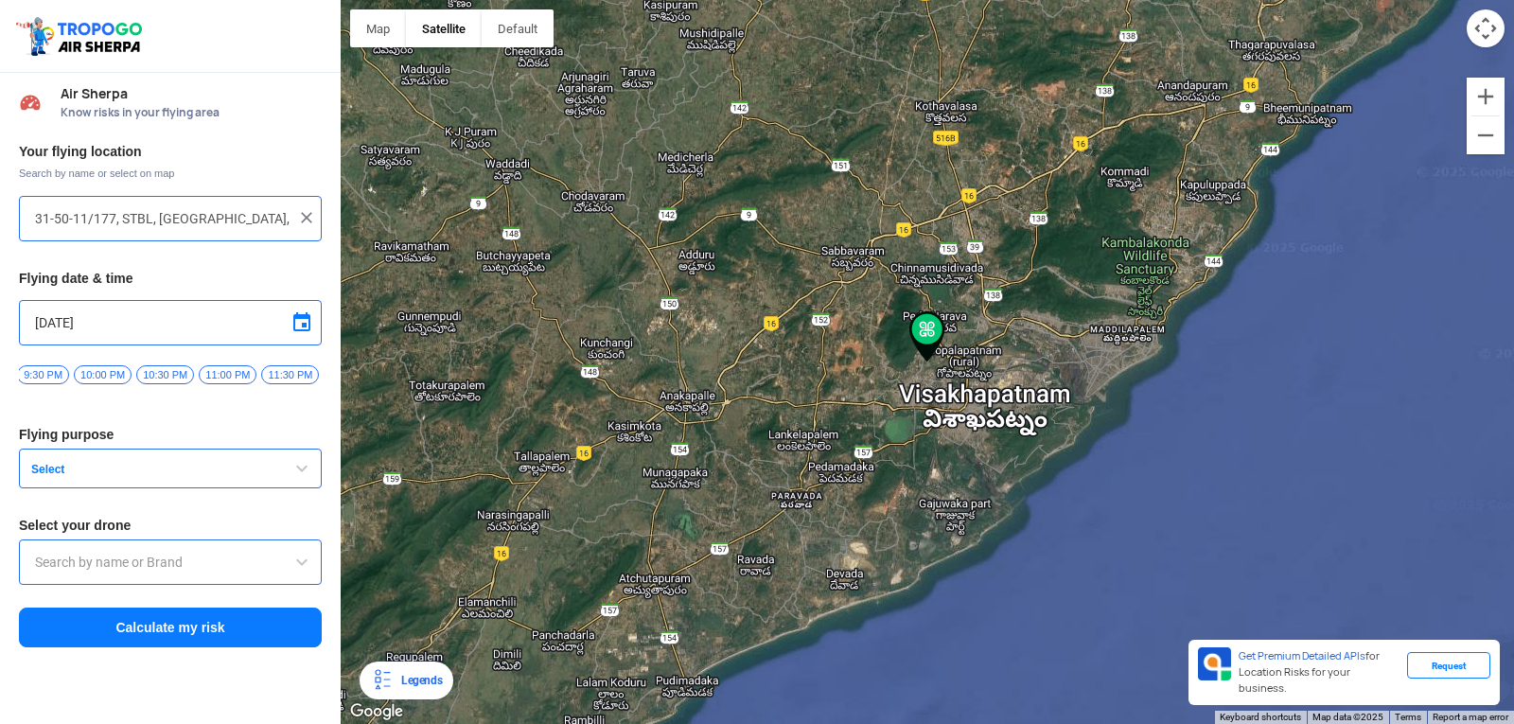
click at [207, 470] on span "Select" at bounding box center [142, 469] width 236 height 15
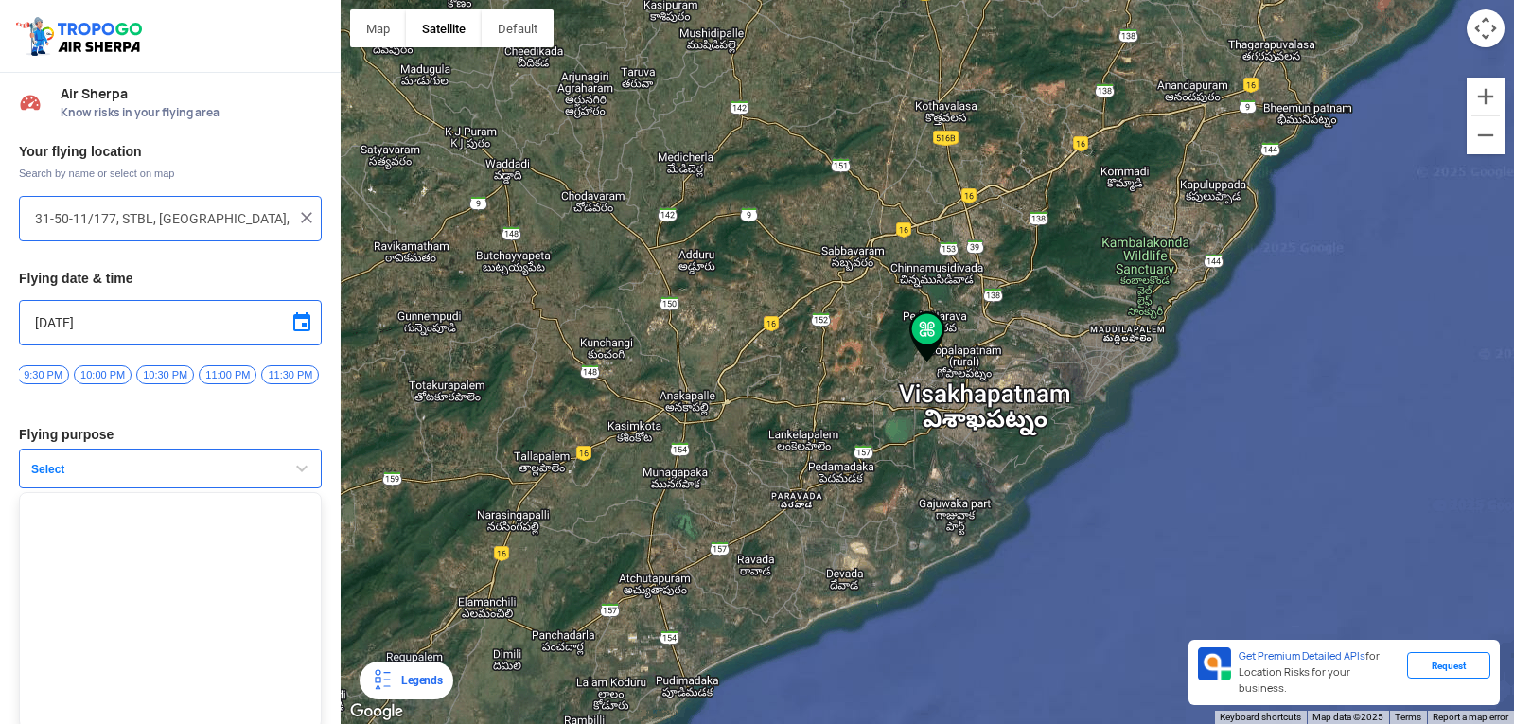
click at [212, 470] on span "Select" at bounding box center [142, 469] width 236 height 15
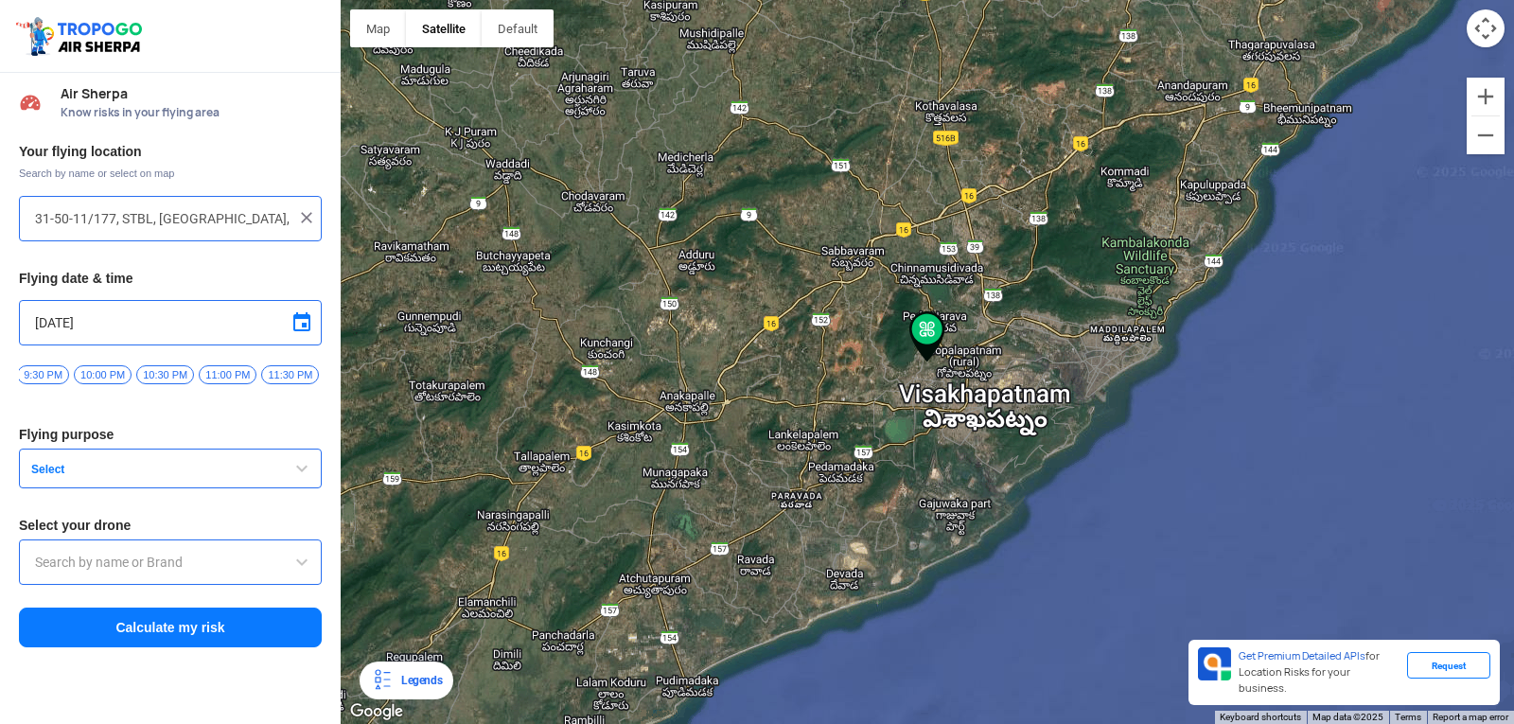
click at [212, 470] on span "Select" at bounding box center [142, 469] width 236 height 15
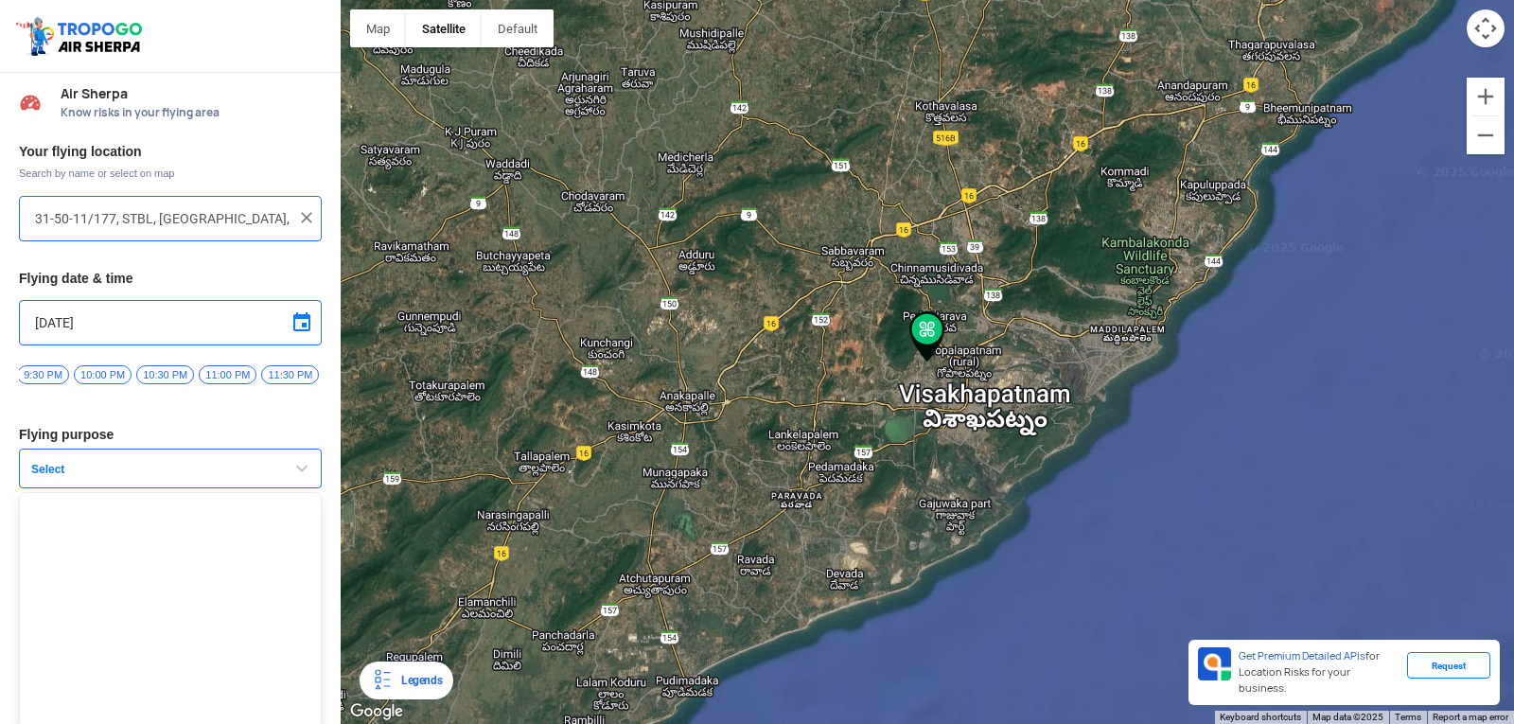
click at [212, 470] on span "Select" at bounding box center [142, 469] width 236 height 15
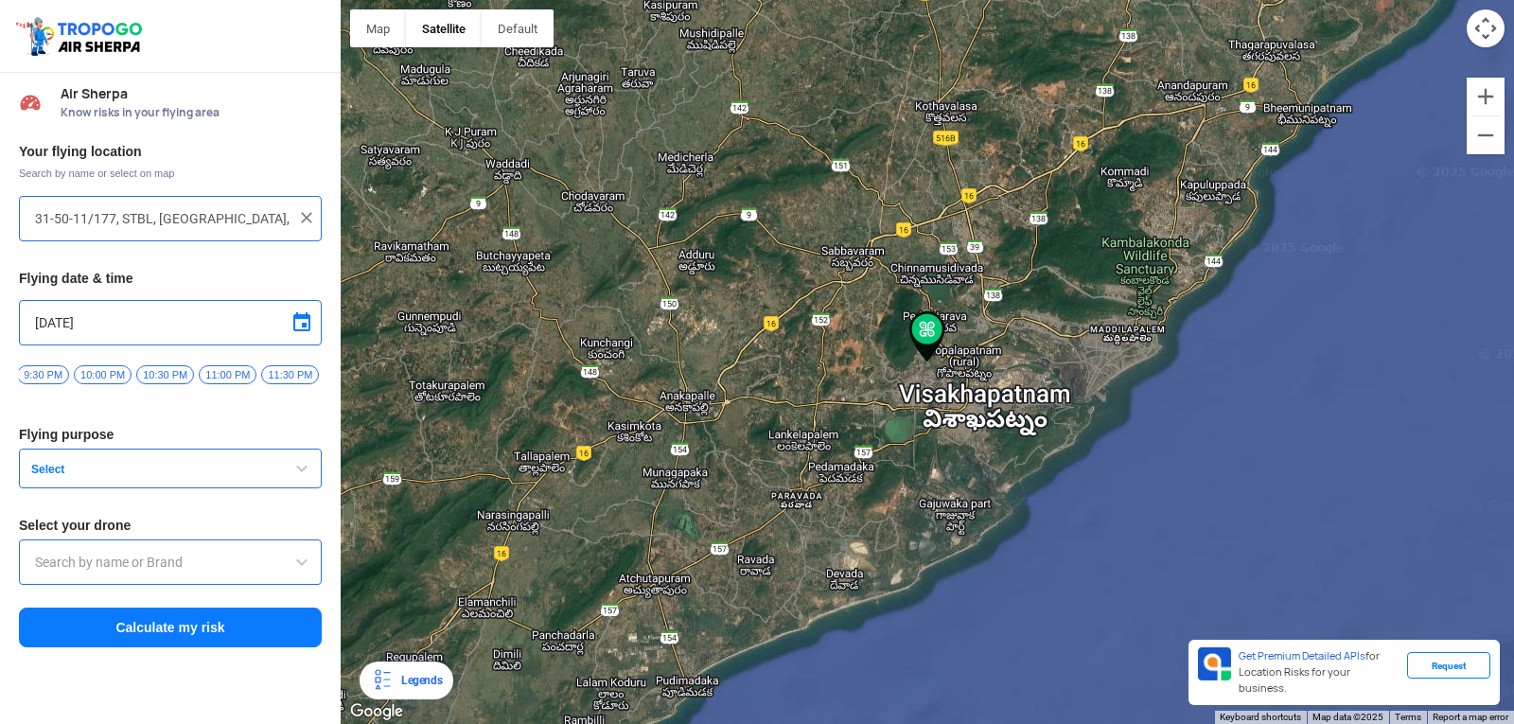
click at [212, 469] on span "Select" at bounding box center [142, 469] width 236 height 15
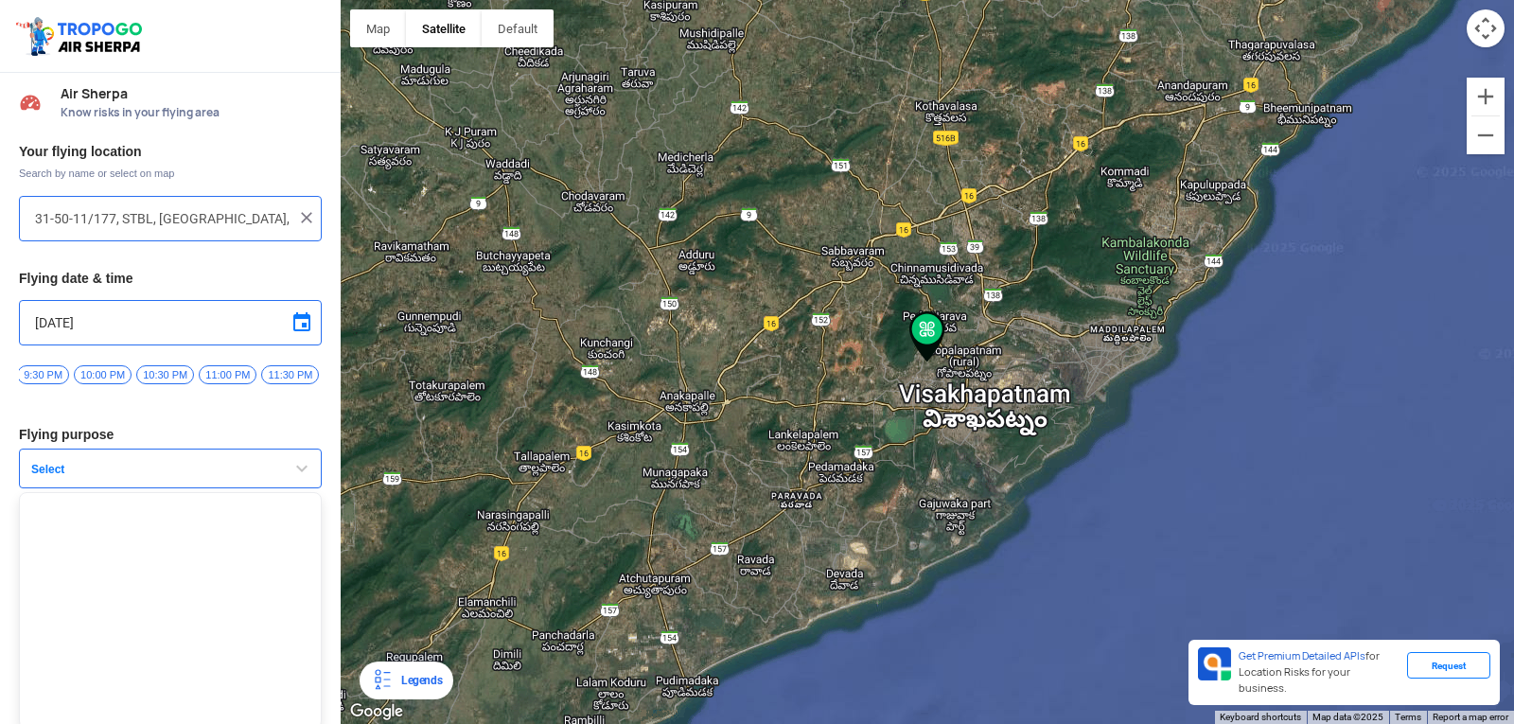
click at [212, 469] on span "Select" at bounding box center [142, 469] width 236 height 15
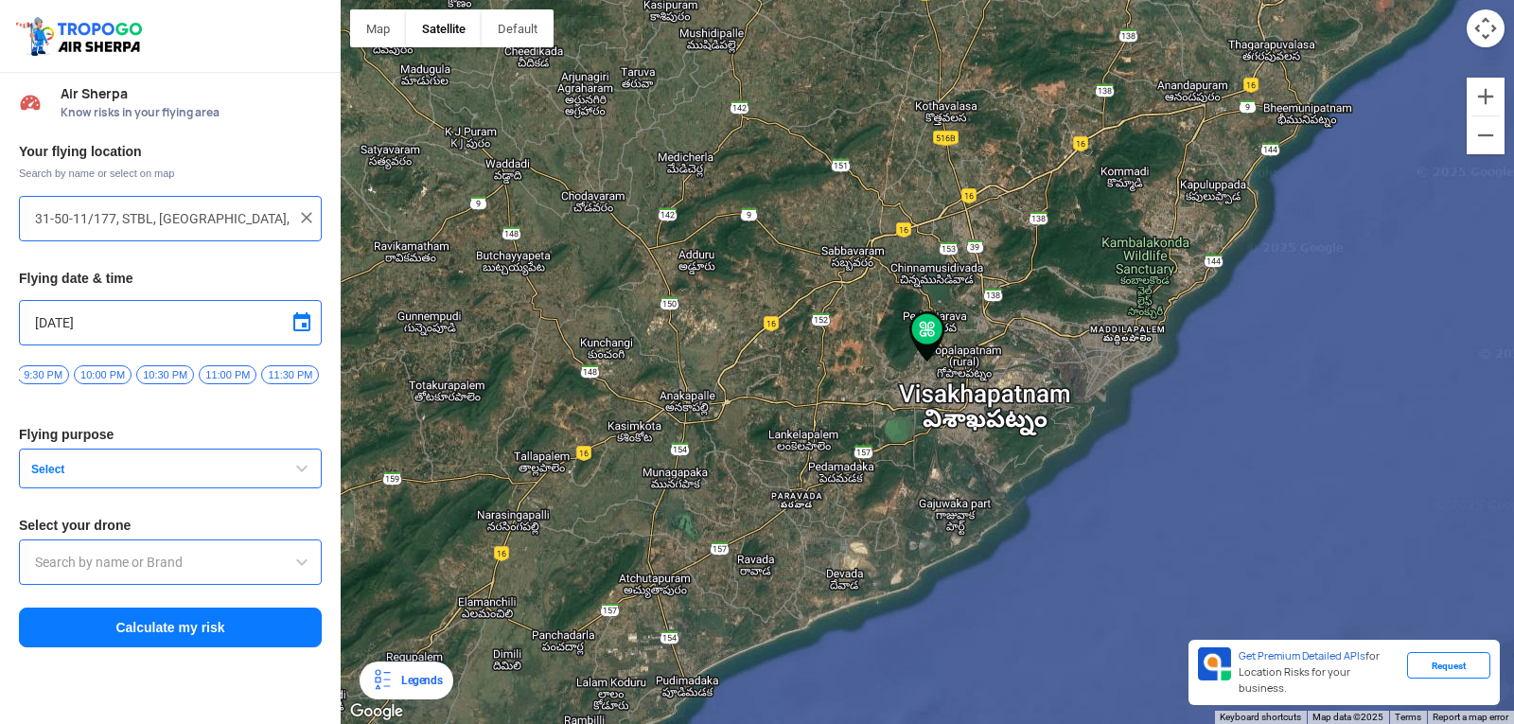
click at [211, 631] on button "Calculate my risk" at bounding box center [170, 627] width 303 height 40
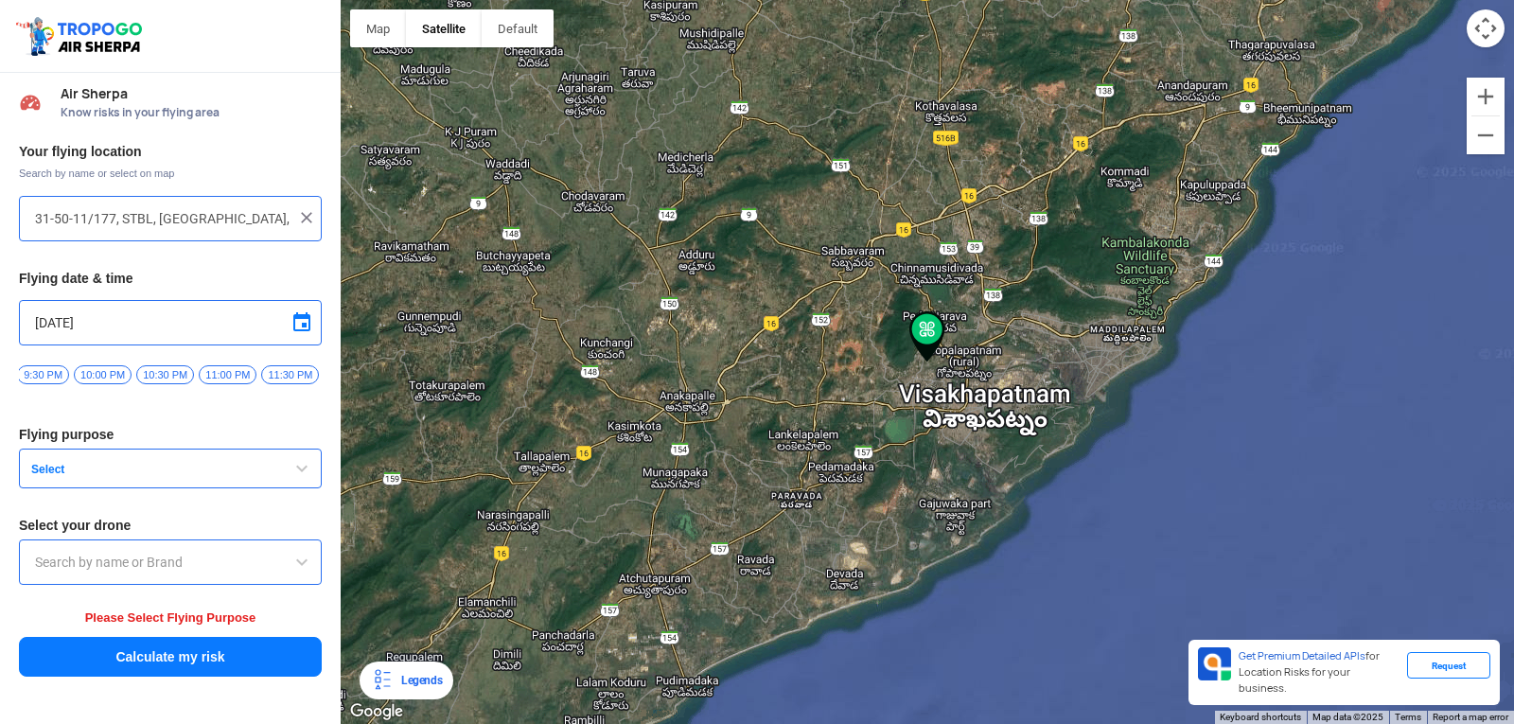
click at [219, 573] on input "text" at bounding box center [170, 562] width 271 height 23
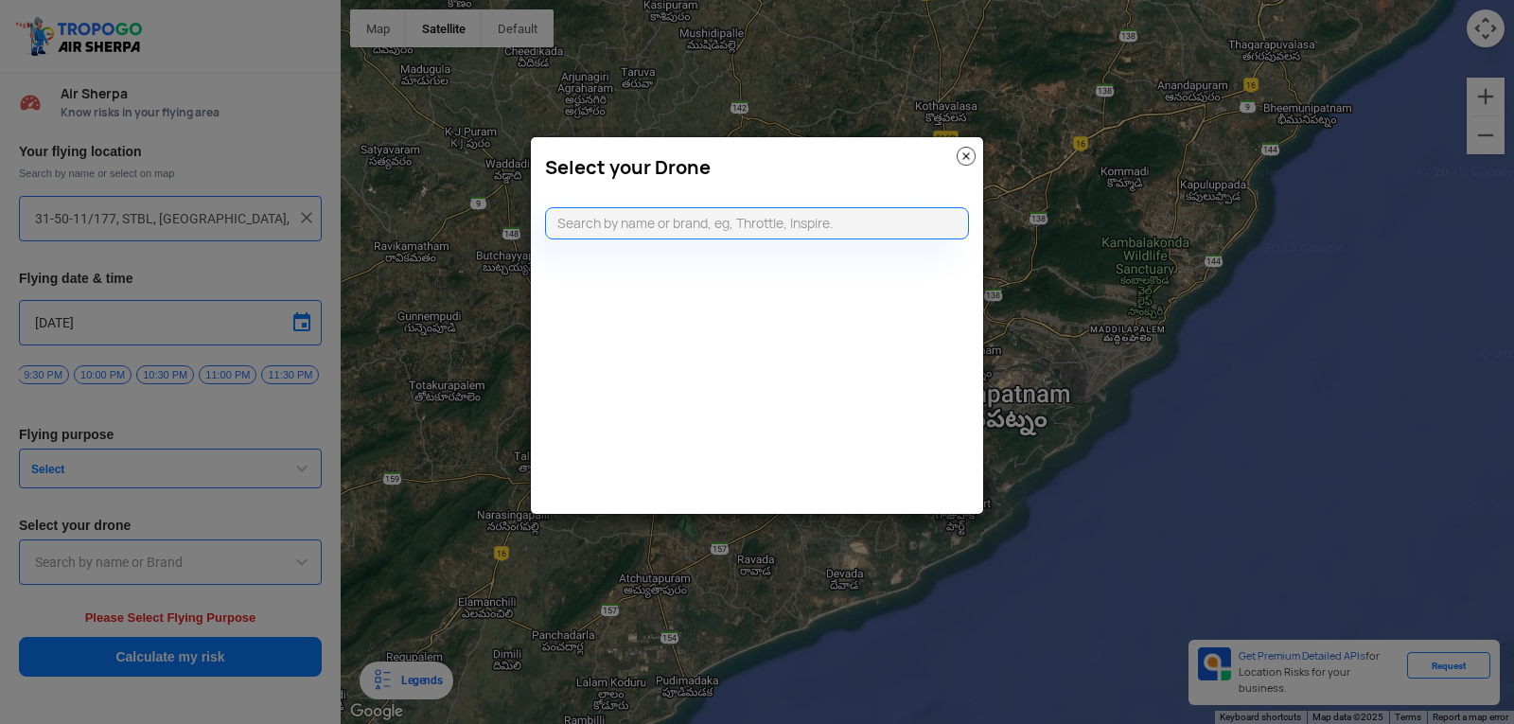
click at [271, 466] on modal-container "Select your Drone" at bounding box center [757, 362] width 1514 height 724
drag, startPoint x: 285, startPoint y: 468, endPoint x: 263, endPoint y: 463, distance: 22.5
click at [263, 463] on modal-container "Select your Drone" at bounding box center [757, 362] width 1514 height 724
click at [205, 470] on modal-container "Select your Drone" at bounding box center [757, 362] width 1514 height 724
click at [965, 163] on img at bounding box center [965, 156] width 19 height 19
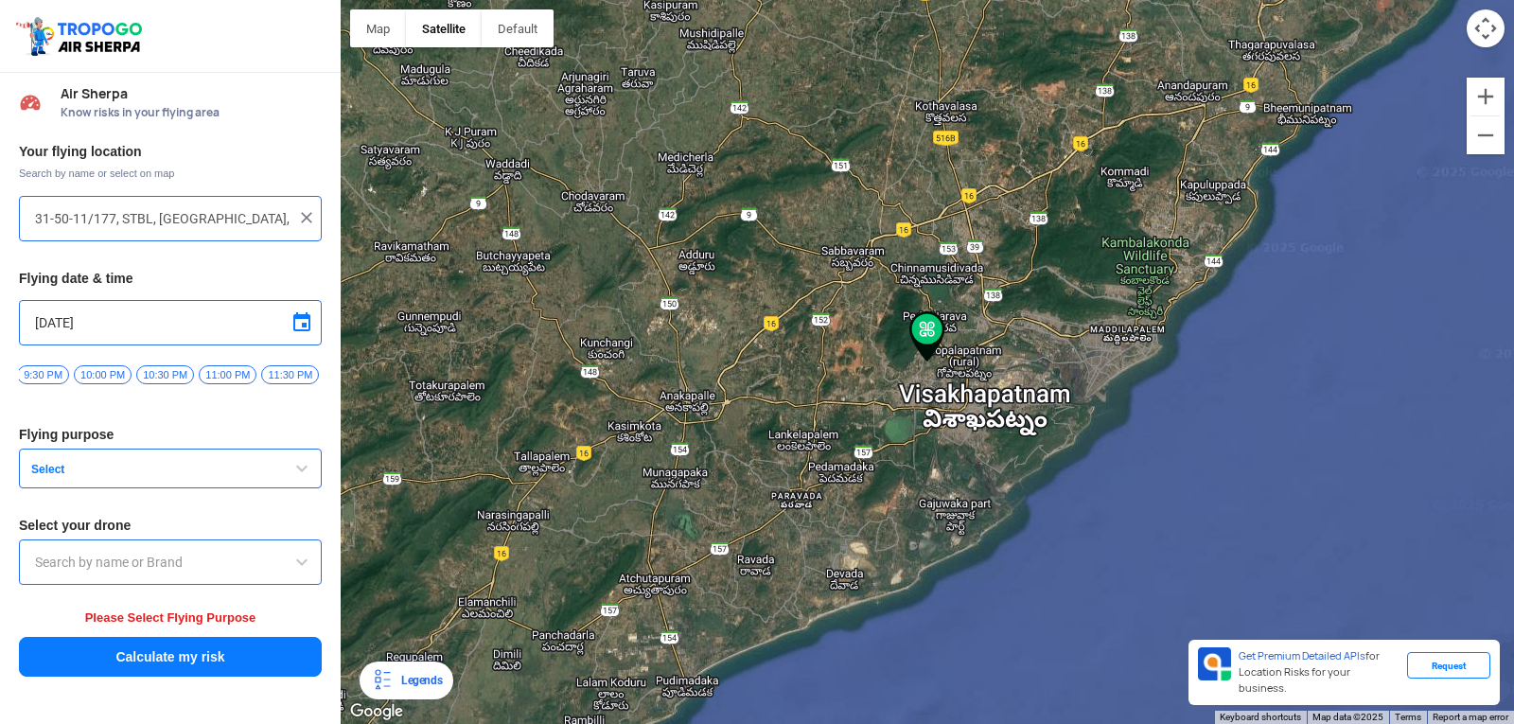
click at [216, 462] on button "Select" at bounding box center [170, 468] width 303 height 40
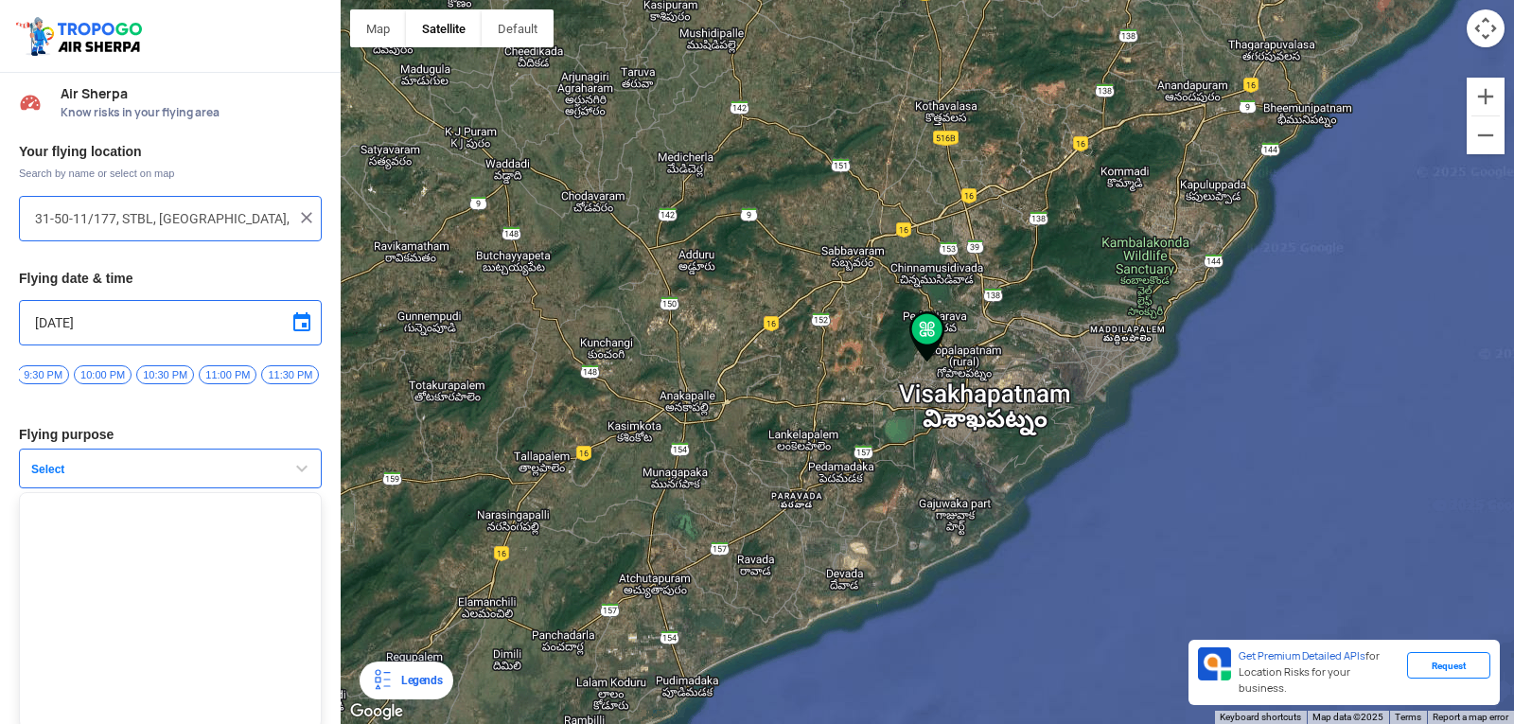
click at [187, 477] on span "Select" at bounding box center [142, 469] width 236 height 15
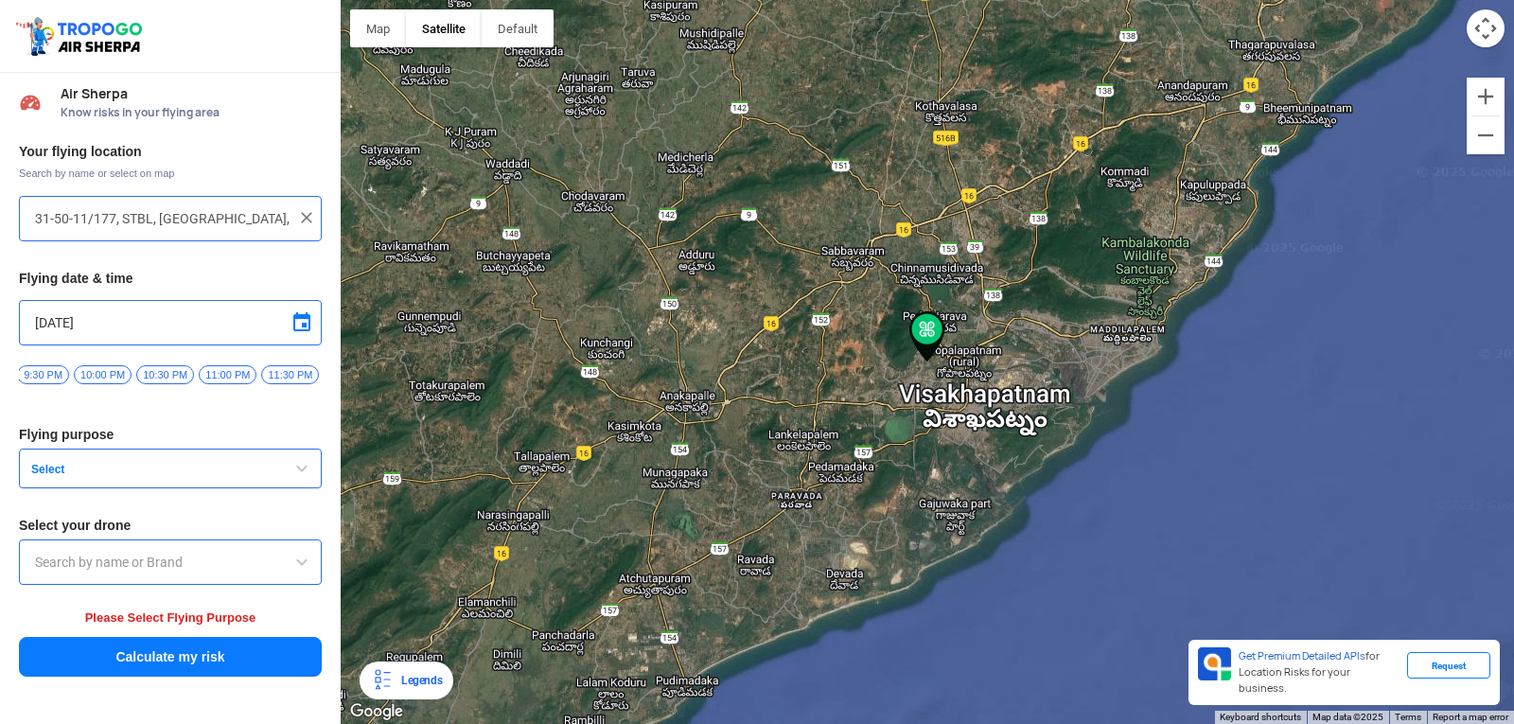
click at [187, 477] on span "Select" at bounding box center [142, 469] width 236 height 15
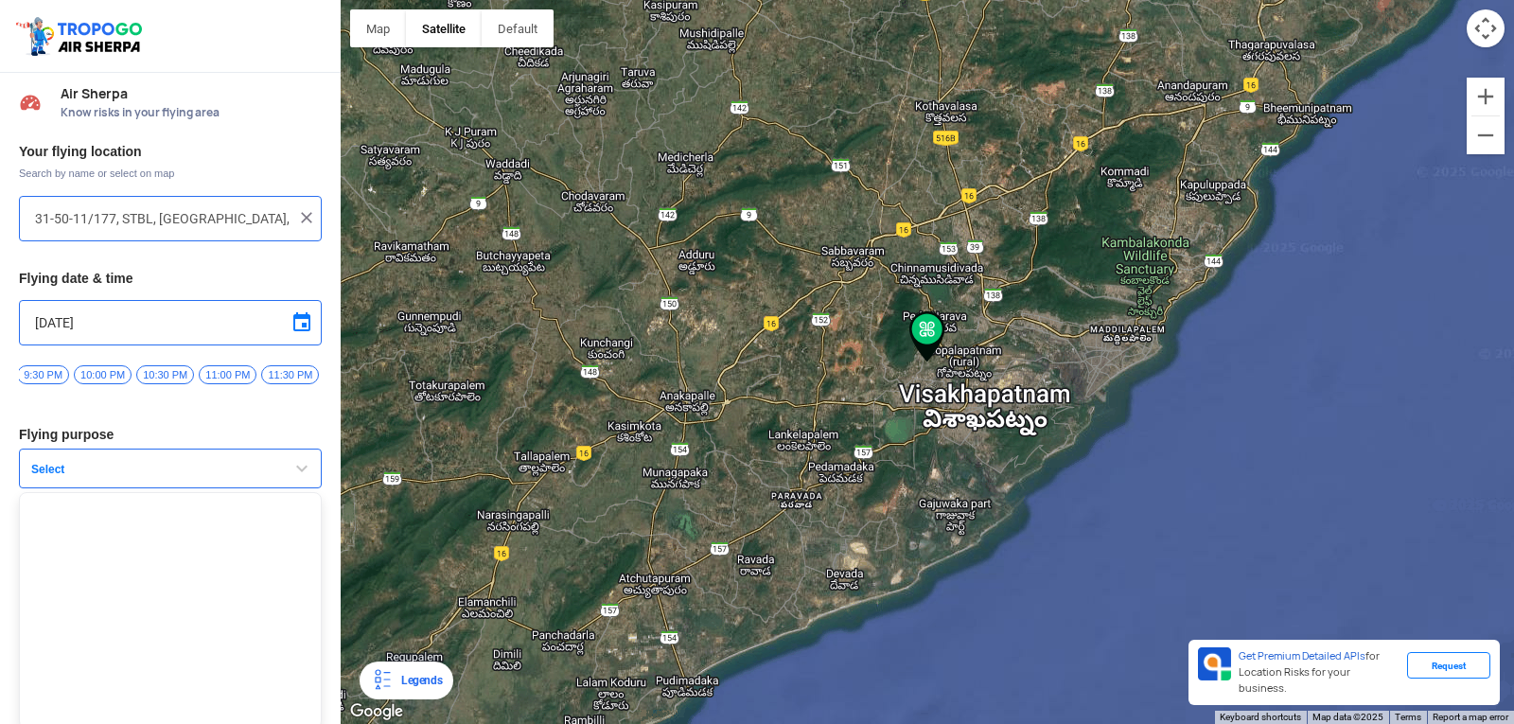
click at [187, 477] on span "Select" at bounding box center [142, 469] width 236 height 15
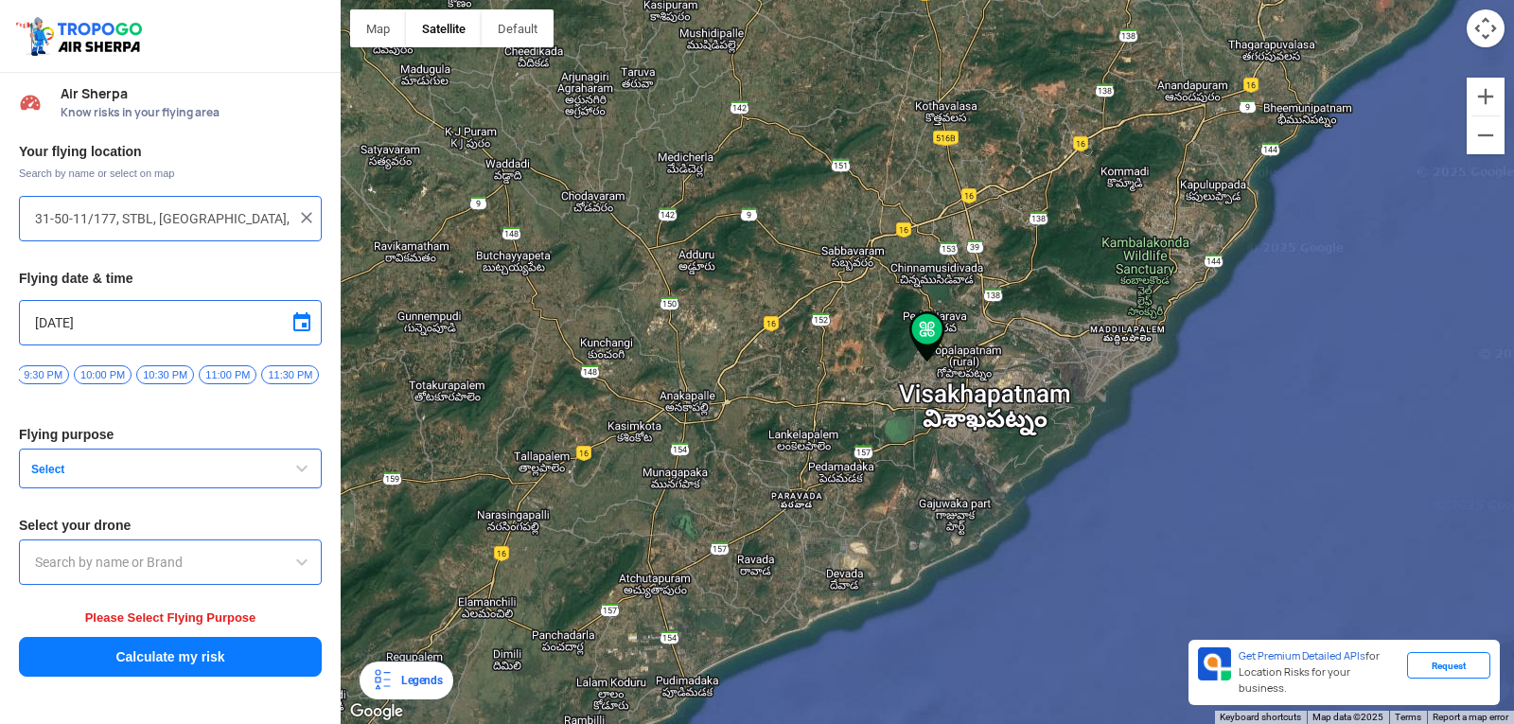
click at [369, 682] on div "Legends" at bounding box center [406, 680] width 94 height 38
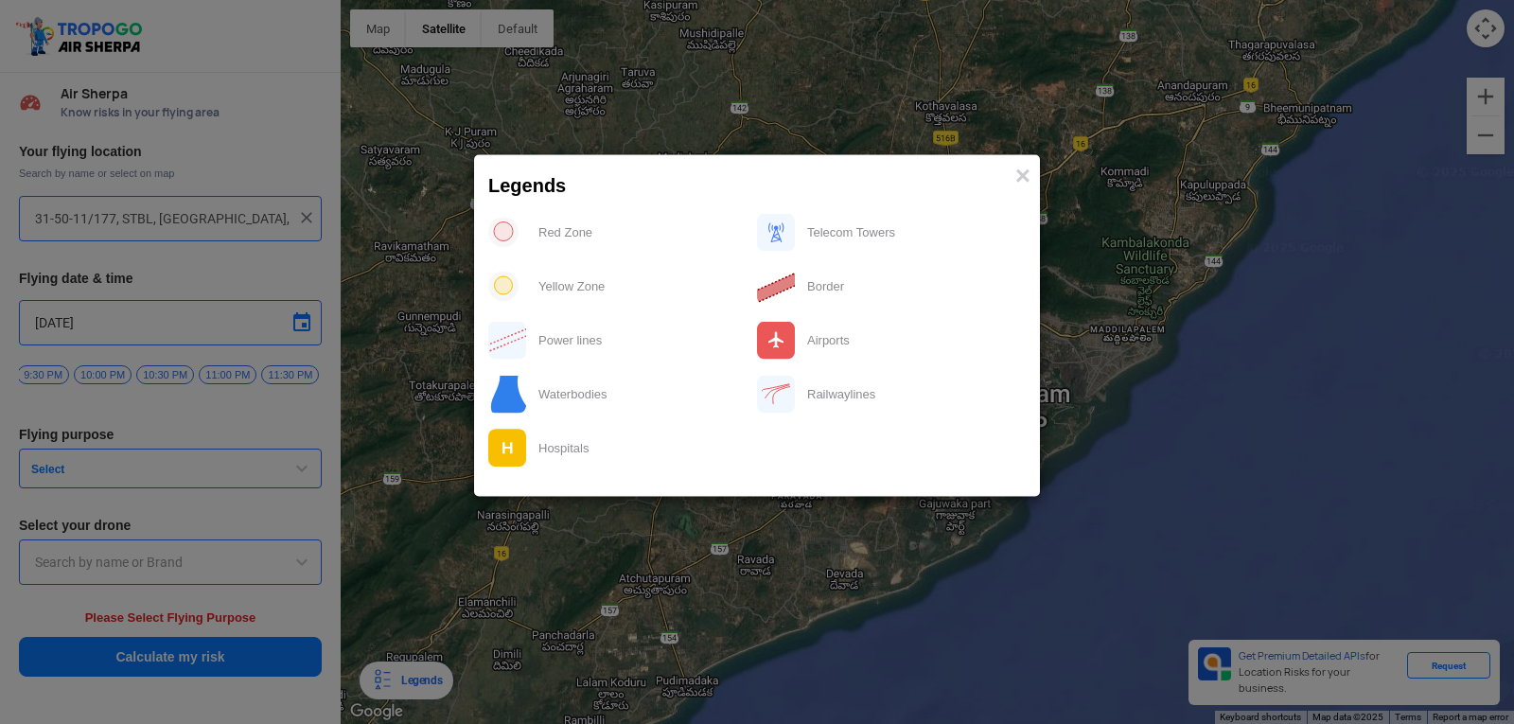
click at [807, 584] on modal-container "Legends × Red Zone Telecom Towers Yellow Zone Border Power lines Airports Water…" at bounding box center [757, 362] width 1514 height 724
click at [1024, 176] on span "×" at bounding box center [1022, 175] width 15 height 29
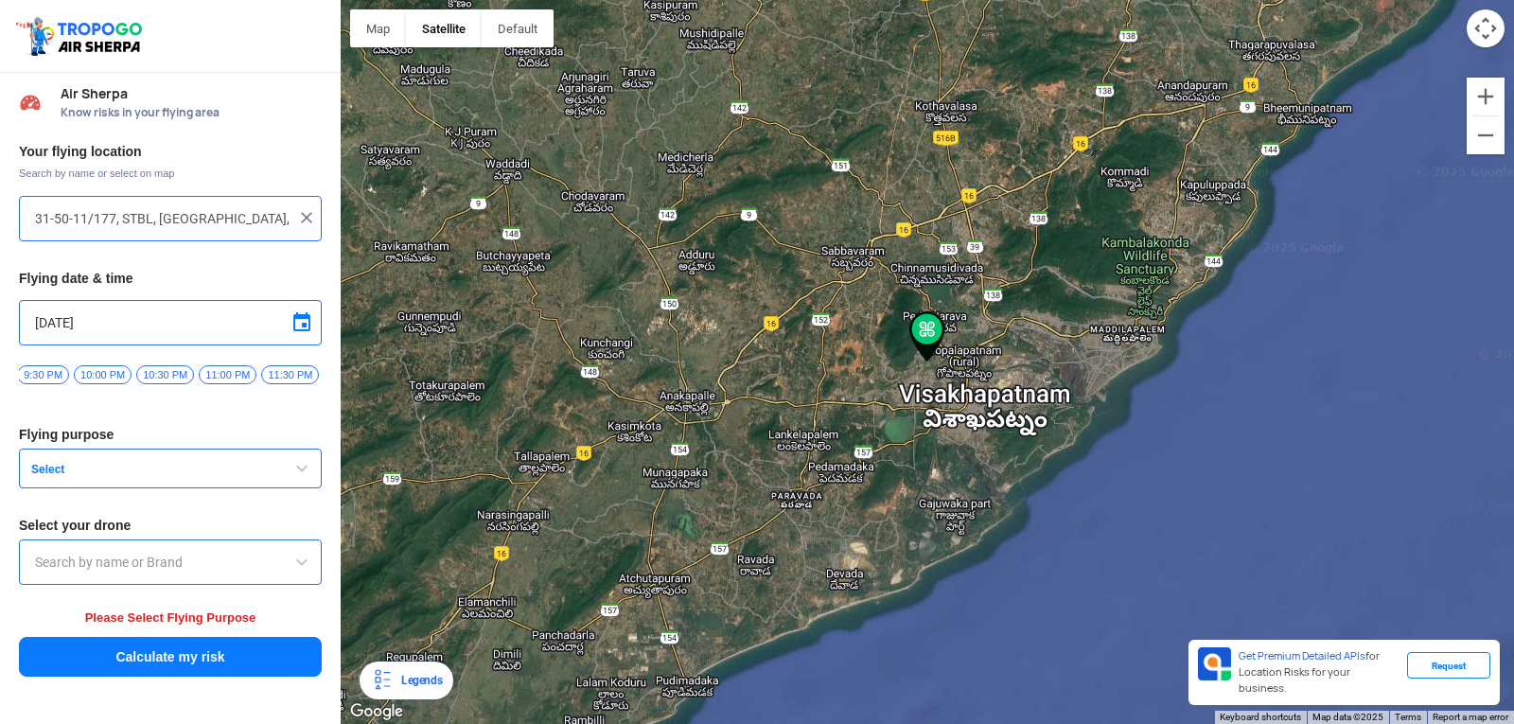
click at [1459, 678] on div "Request" at bounding box center [1448, 665] width 83 height 26
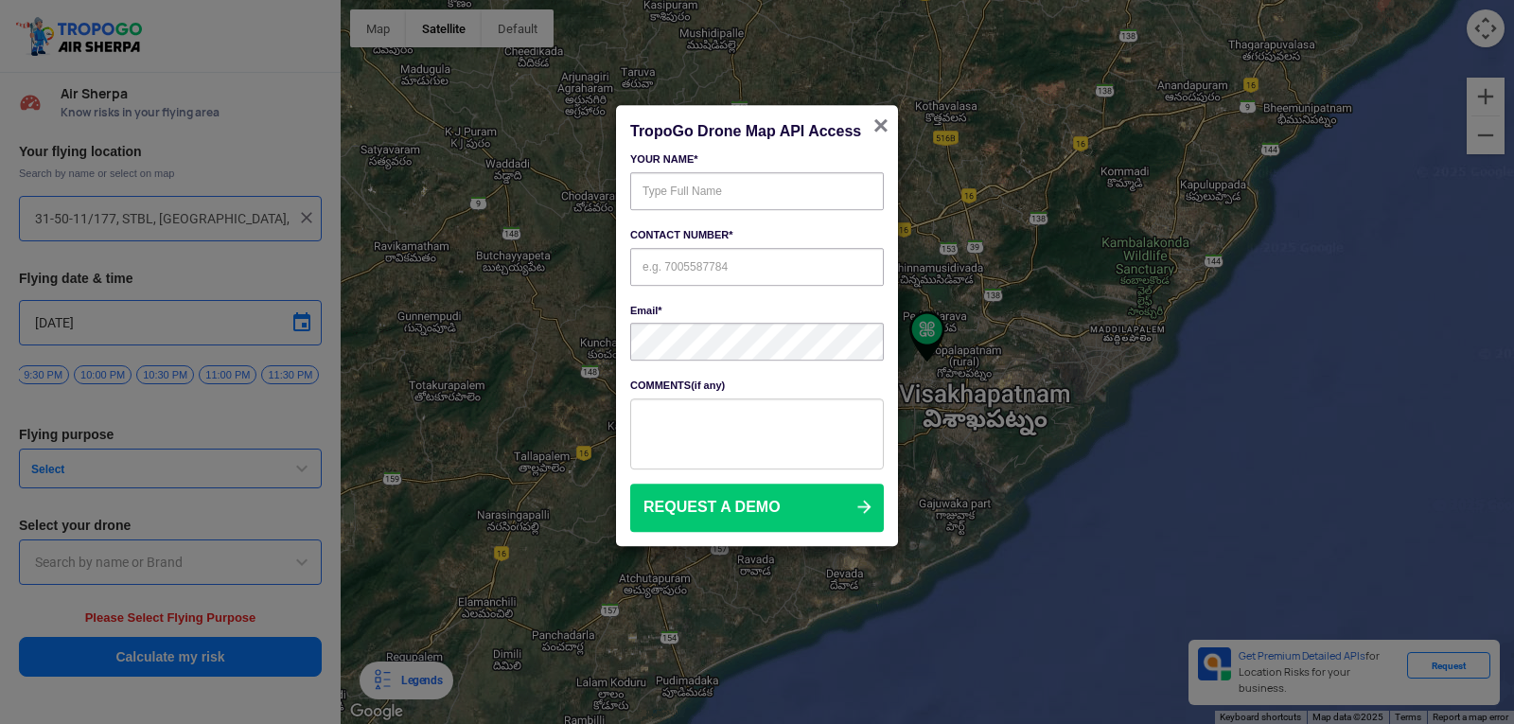
click at [874, 122] on span "×" at bounding box center [880, 125] width 15 height 29
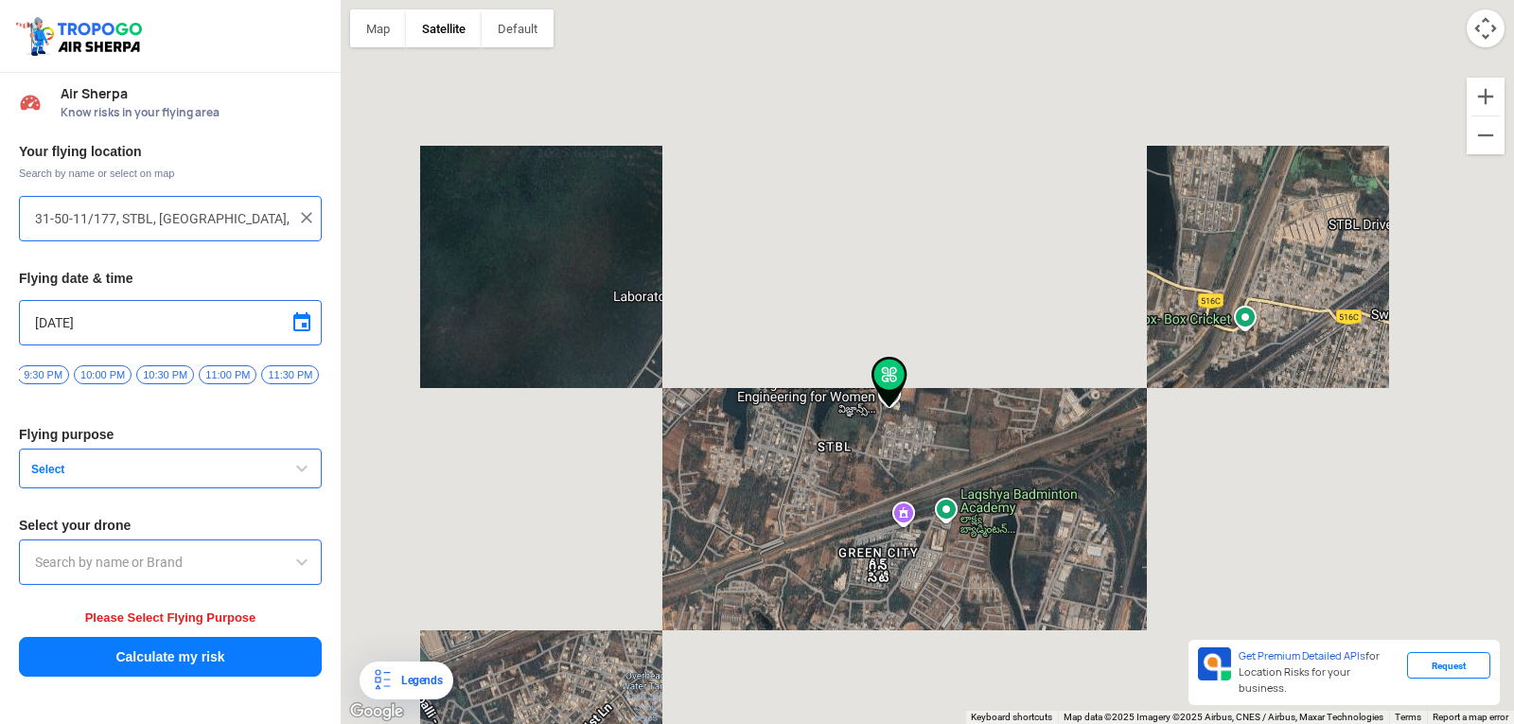
drag, startPoint x: 812, startPoint y: 492, endPoint x: 893, endPoint y: 419, distance: 109.2
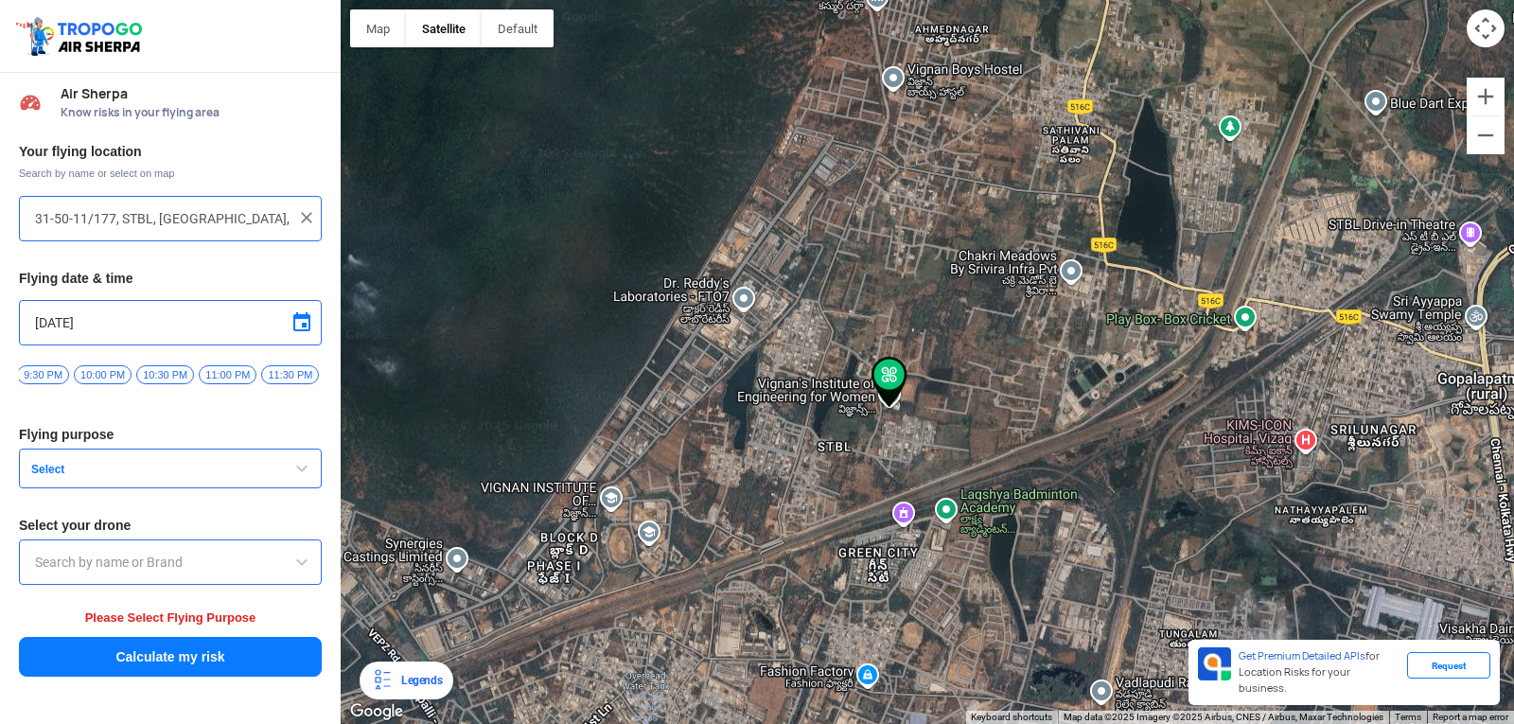
click at [893, 419] on div at bounding box center [927, 362] width 1173 height 724
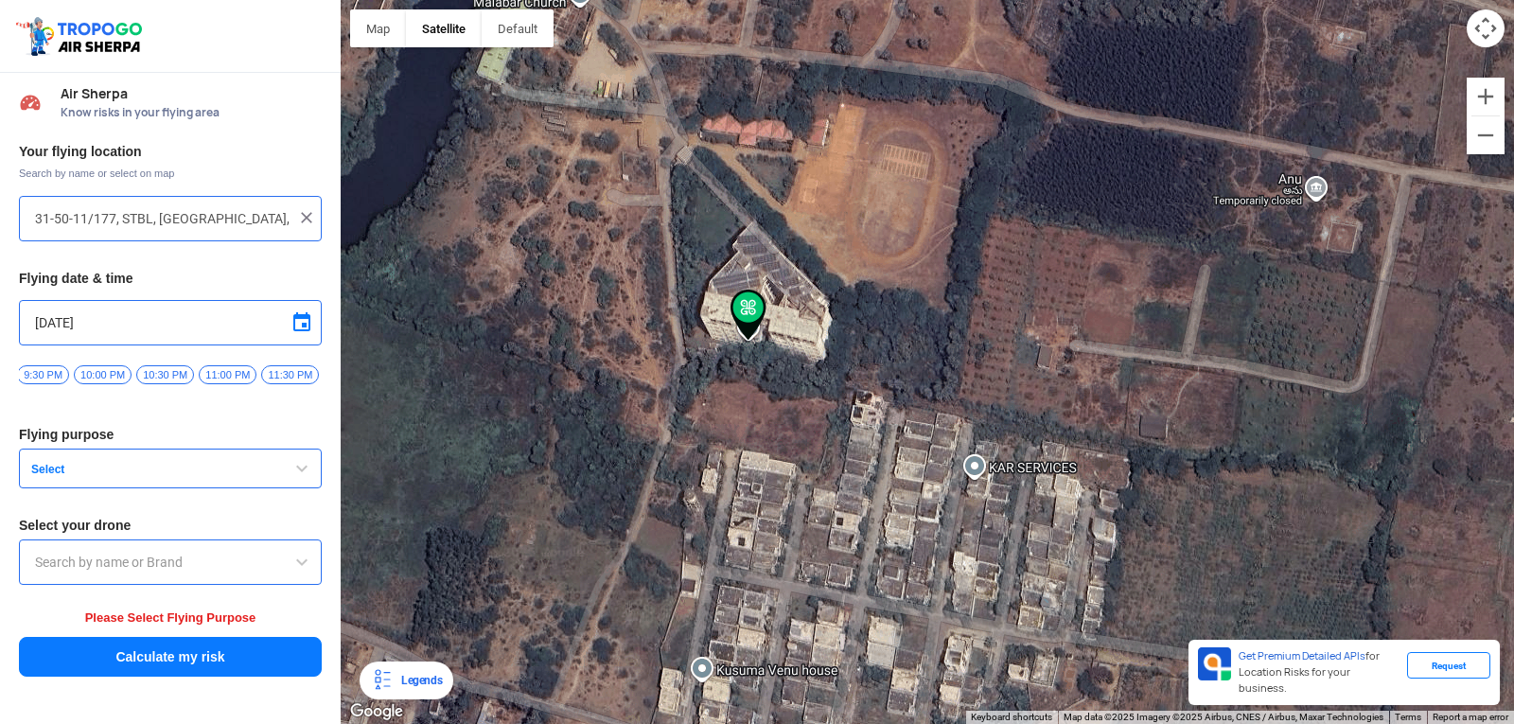
drag, startPoint x: 1025, startPoint y: 223, endPoint x: 791, endPoint y: 400, distance: 293.1
click at [791, 400] on div at bounding box center [927, 362] width 1173 height 724
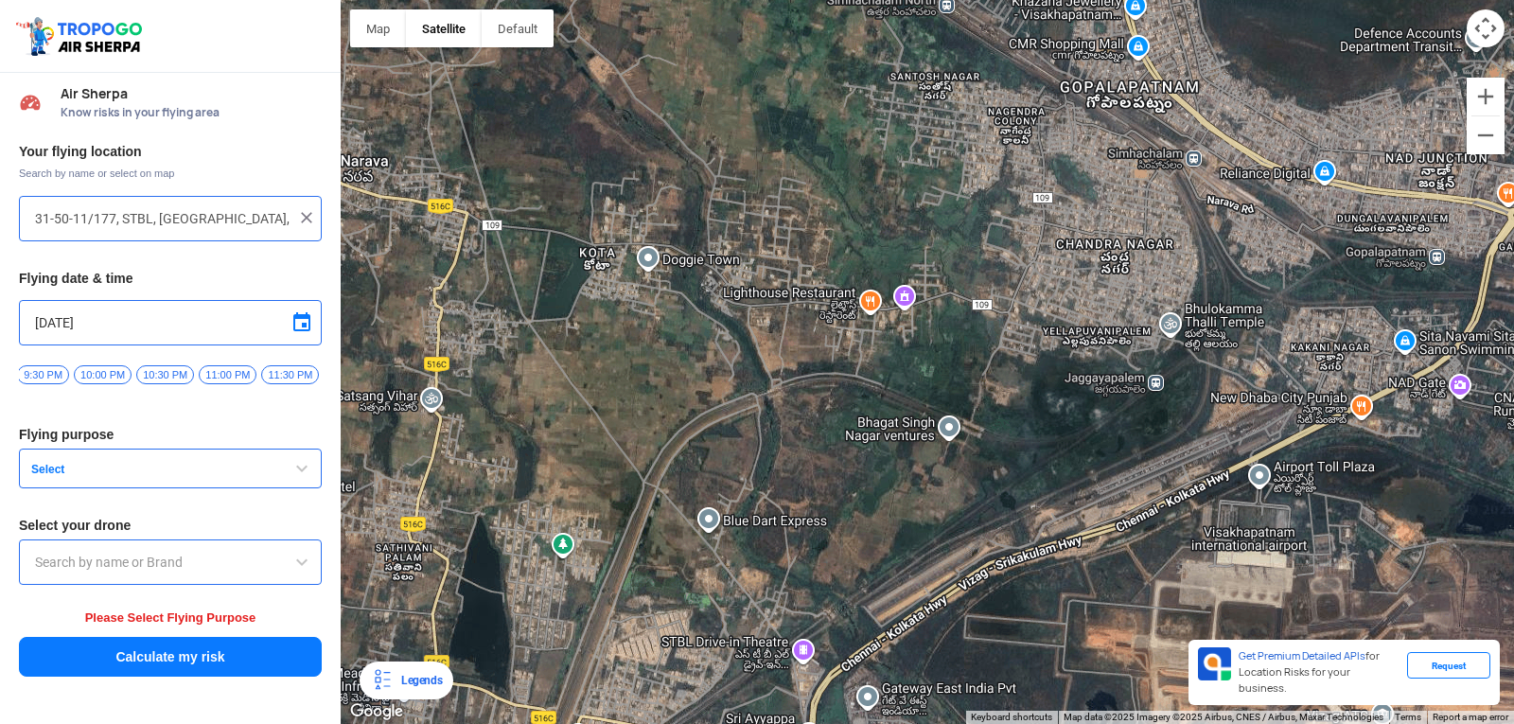
drag, startPoint x: 1268, startPoint y: 250, endPoint x: 523, endPoint y: 768, distance: 907.2
click at [523, 709] on html "Location Risk Score Air Sherpa Know risks in your flying area Your flying locat…" at bounding box center [757, 362] width 1514 height 724
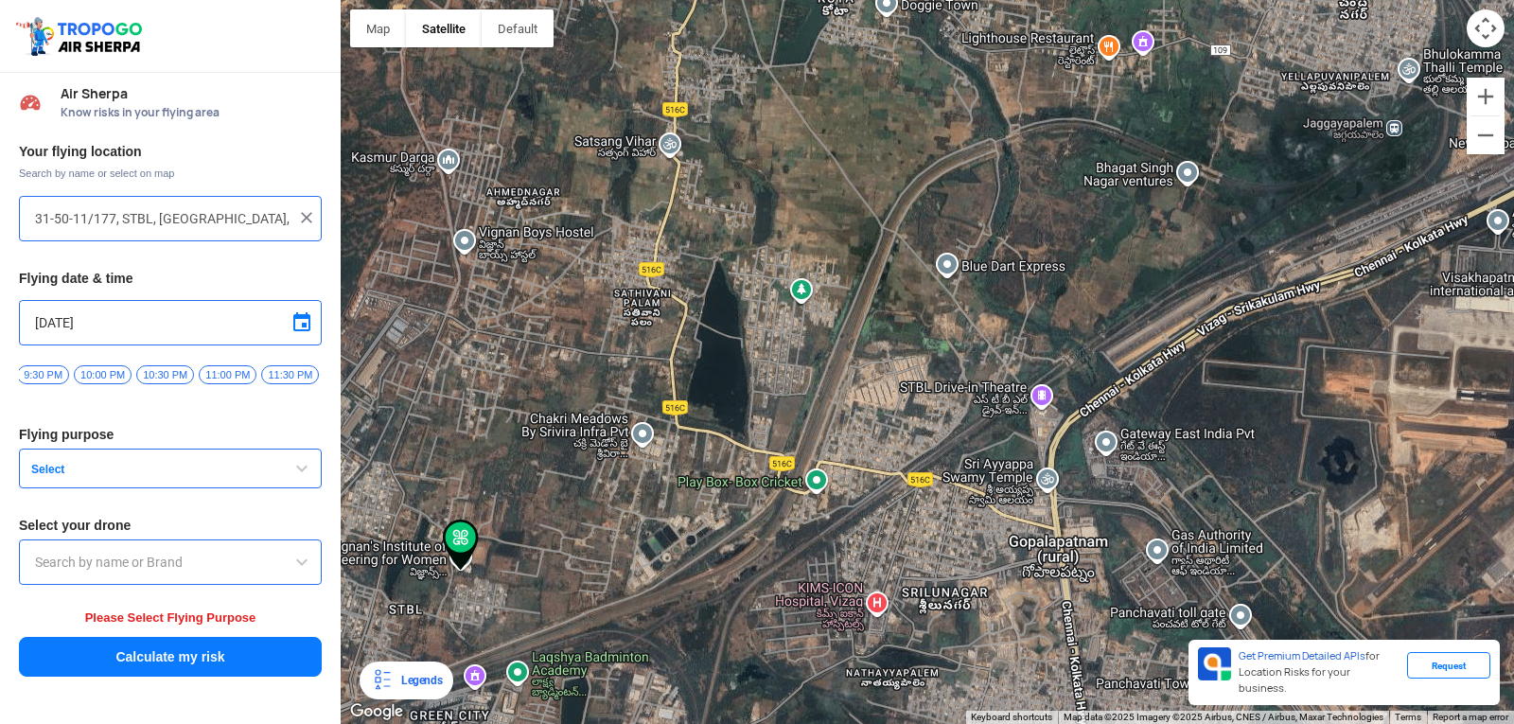
drag, startPoint x: 1049, startPoint y: 522, endPoint x: 1292, endPoint y: 268, distance: 351.9
click at [1292, 268] on div at bounding box center [927, 362] width 1173 height 724
click at [302, 223] on img at bounding box center [306, 217] width 19 height 19
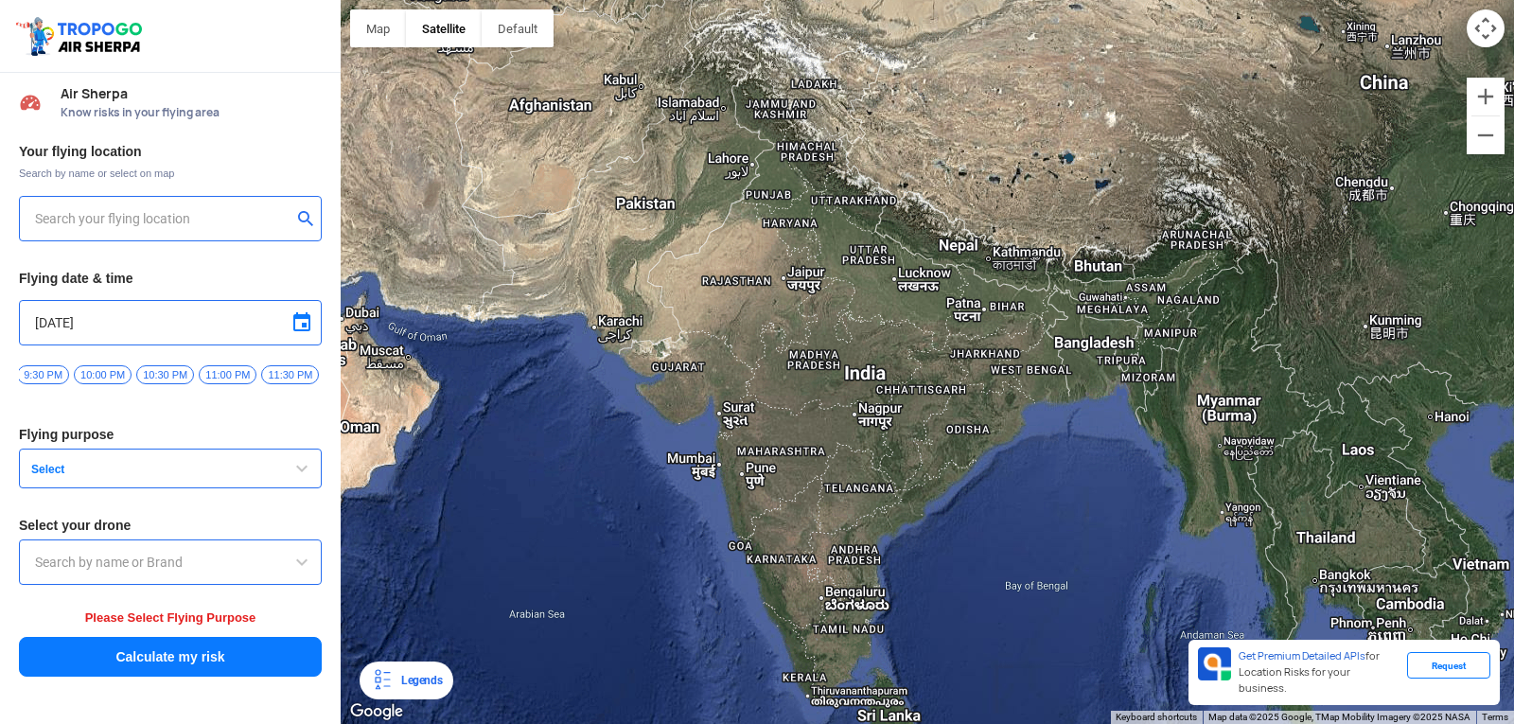
click at [248, 217] on input "text" at bounding box center [163, 218] width 256 height 23
type input "[GEOGRAPHIC_DATA], [GEOGRAPHIC_DATA] 530049, [GEOGRAPHIC_DATA]"
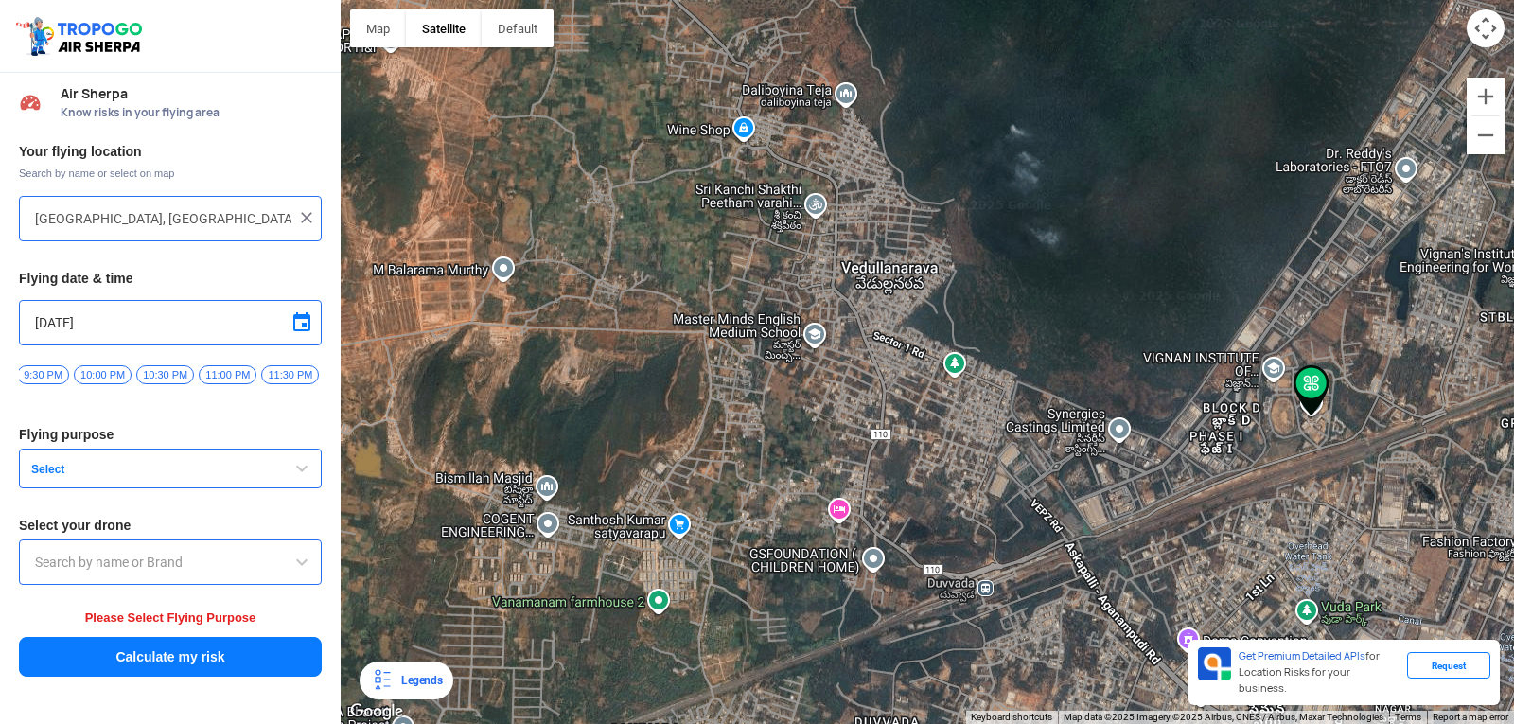
drag, startPoint x: 1416, startPoint y: 441, endPoint x: 1200, endPoint y: 415, distance: 218.1
click at [1200, 415] on div at bounding box center [927, 362] width 1173 height 724
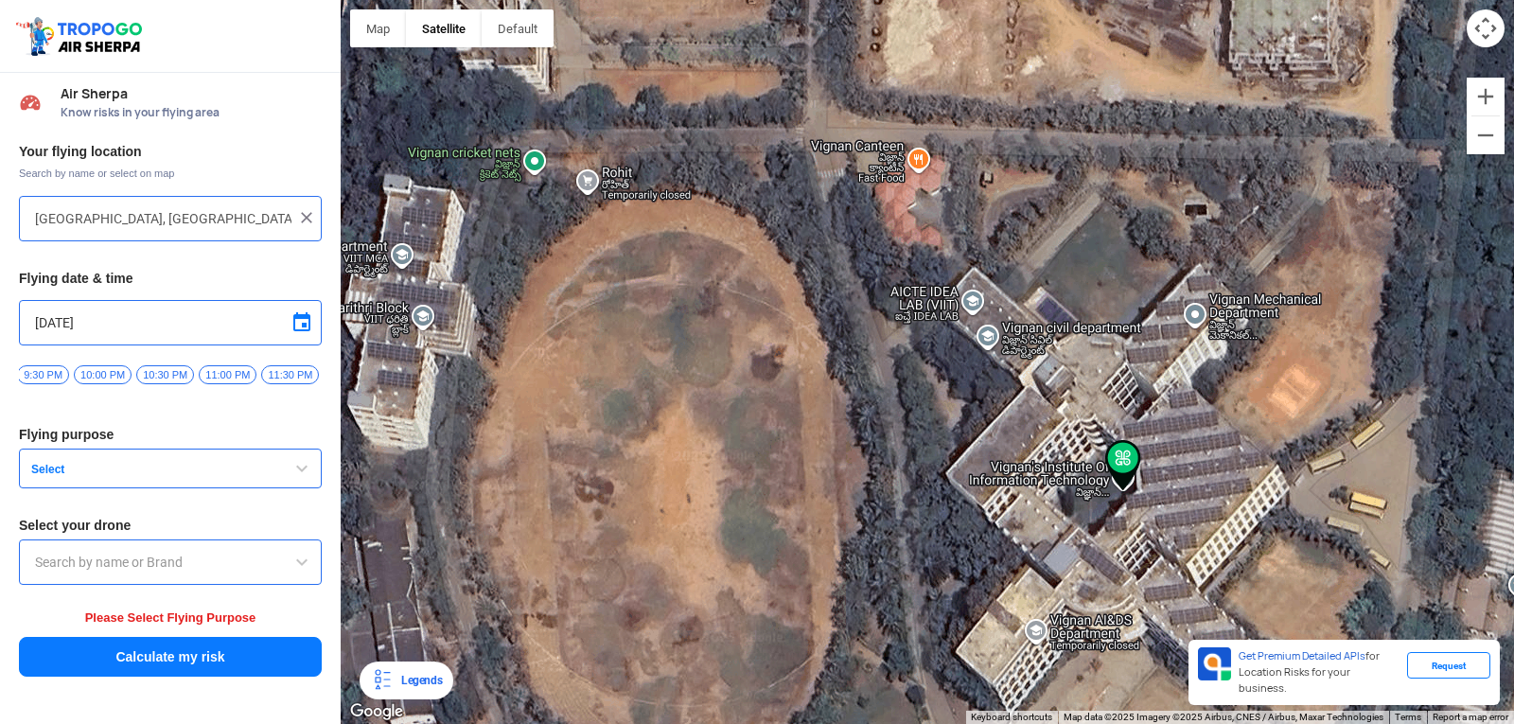
drag, startPoint x: 1068, startPoint y: 468, endPoint x: 1152, endPoint y: 473, distance: 84.3
click at [1142, 479] on div at bounding box center [927, 362] width 1173 height 724
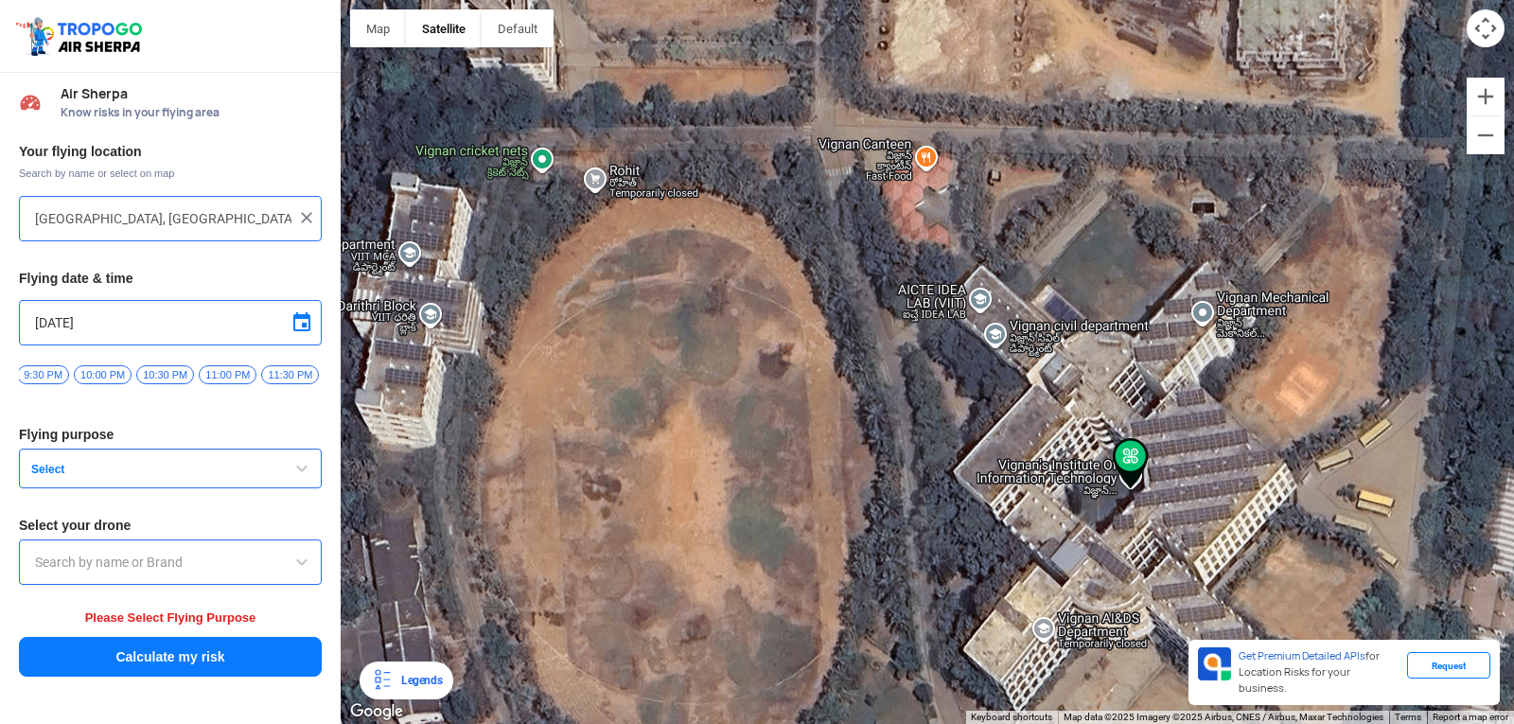
click at [1166, 456] on div at bounding box center [927, 362] width 1173 height 724
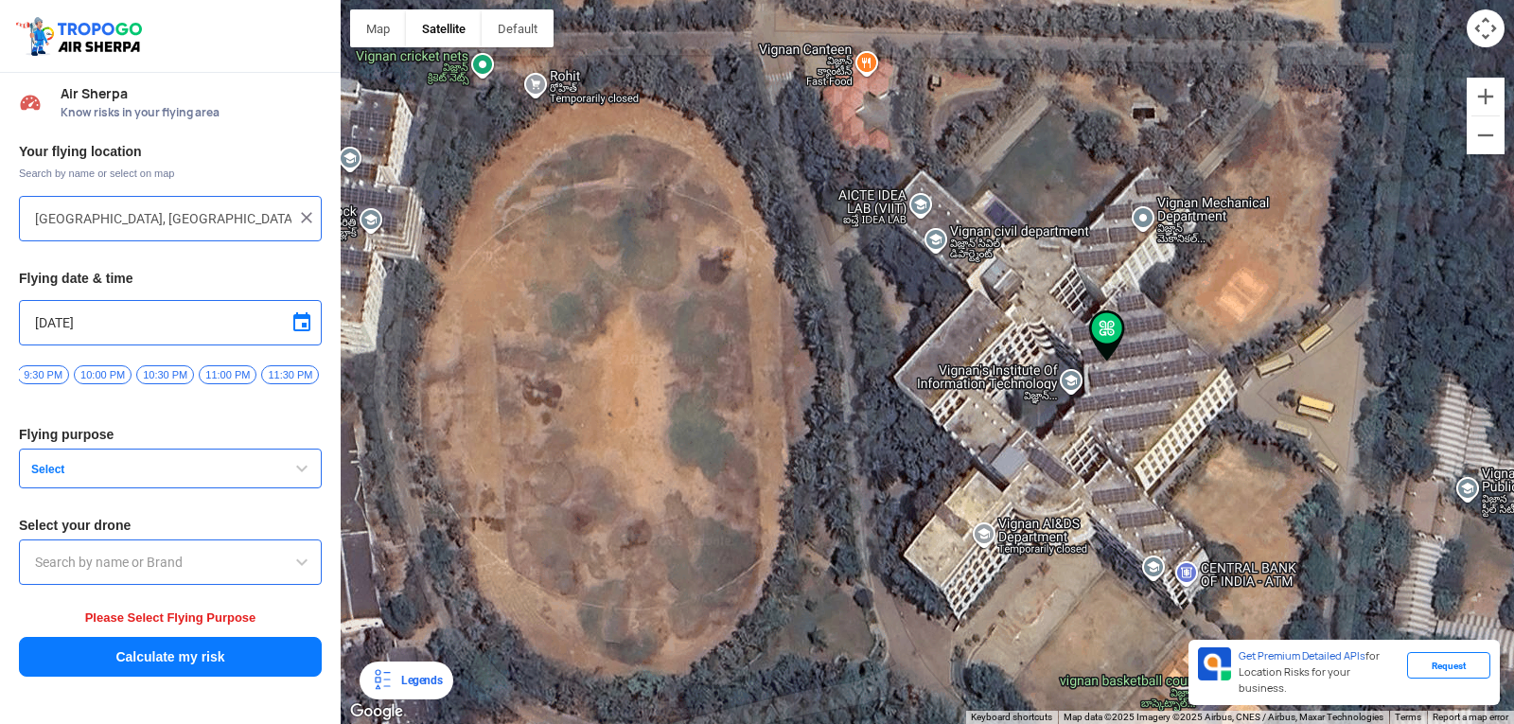
drag, startPoint x: 1017, startPoint y: 444, endPoint x: 1206, endPoint y: 442, distance: 189.2
click at [1206, 442] on div at bounding box center [927, 362] width 1173 height 724
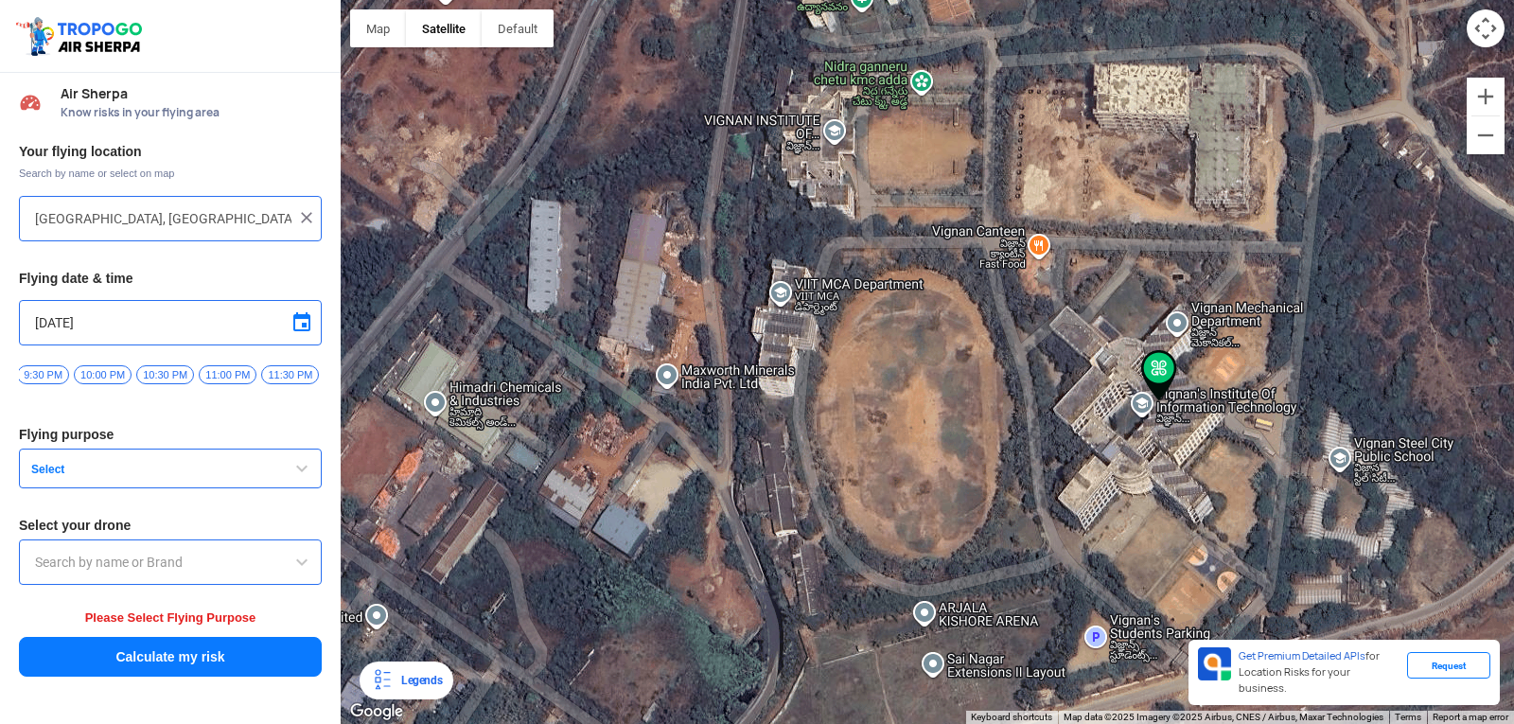
click at [802, 333] on div at bounding box center [927, 362] width 1173 height 724
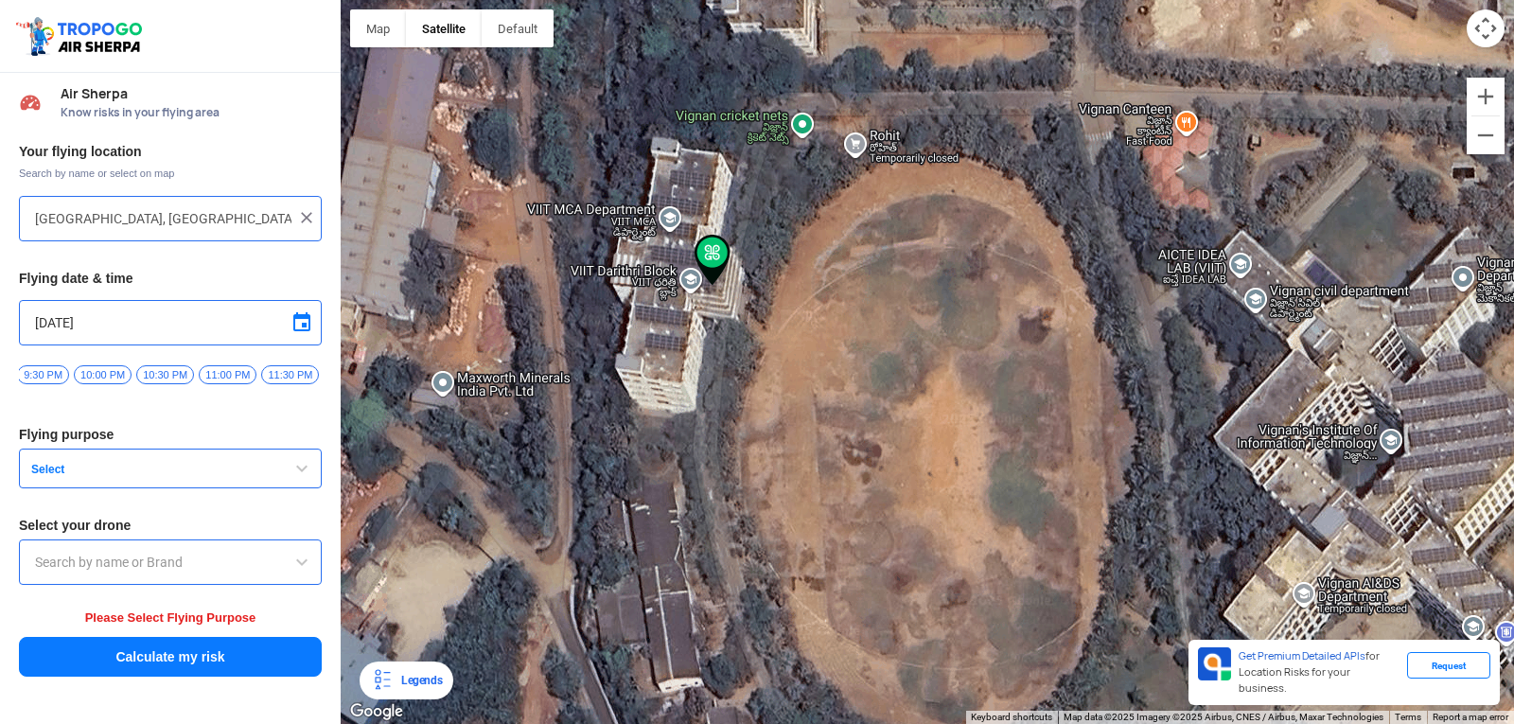
click at [262, 474] on button "Select" at bounding box center [170, 468] width 303 height 40
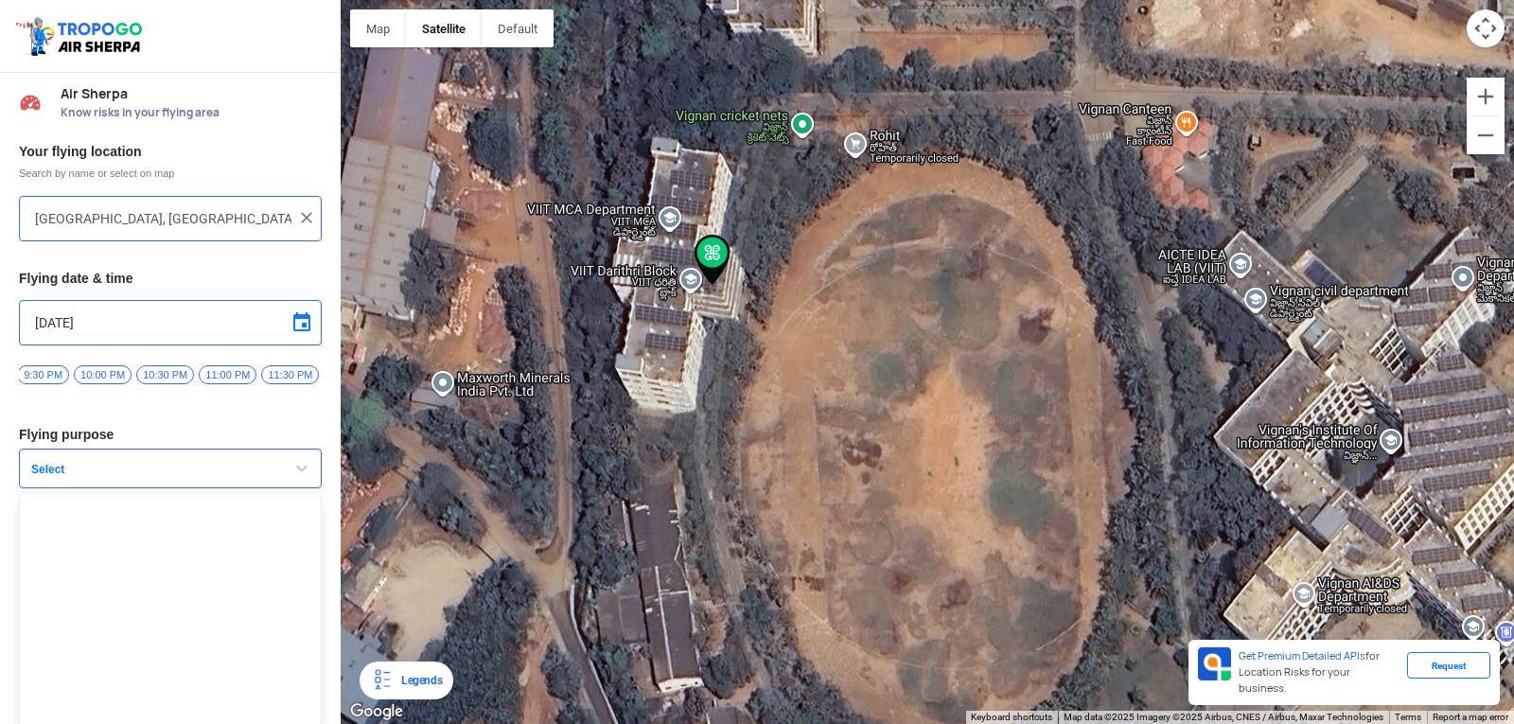
click at [262, 474] on button "Select" at bounding box center [170, 468] width 303 height 40
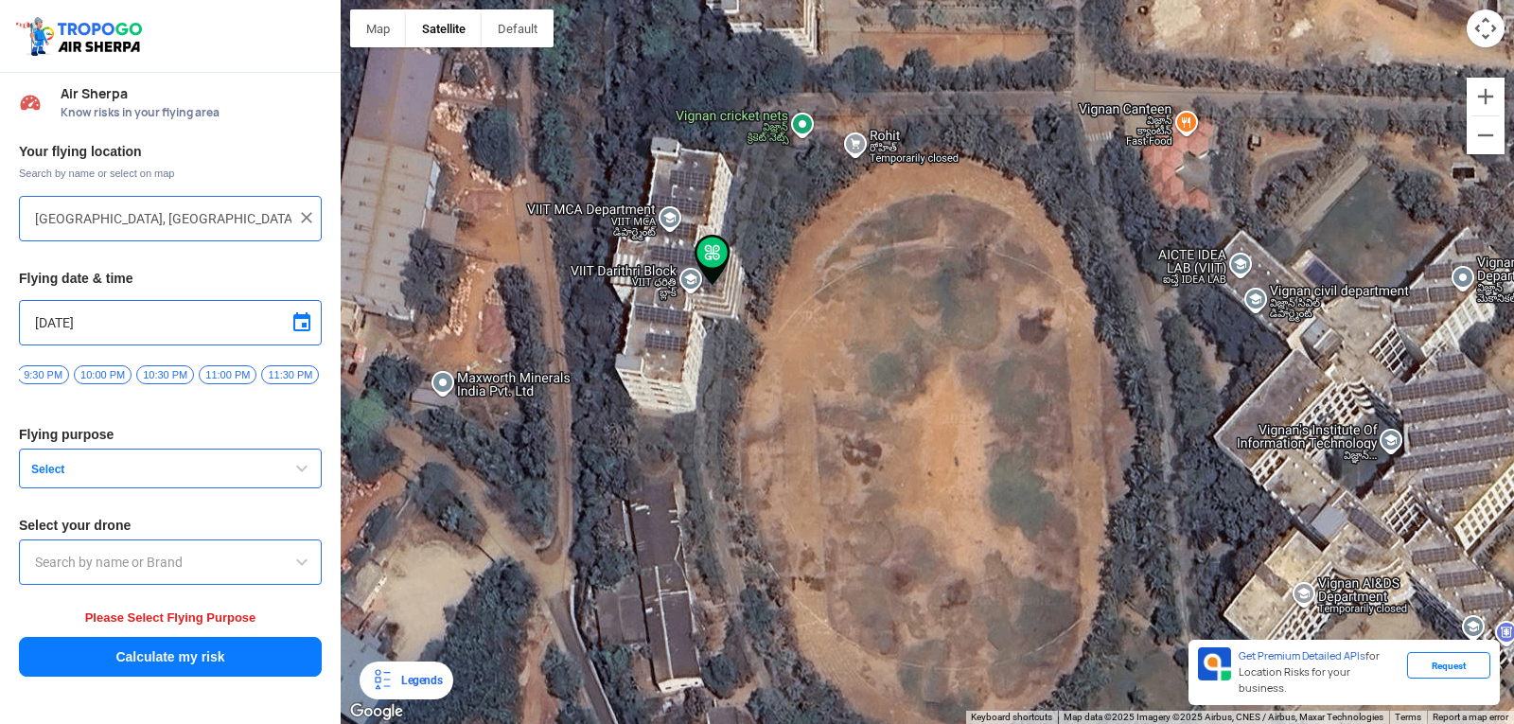
click at [125, 557] on div at bounding box center [170, 561] width 303 height 45
click at [136, 567] on input "text" at bounding box center [170, 562] width 271 height 23
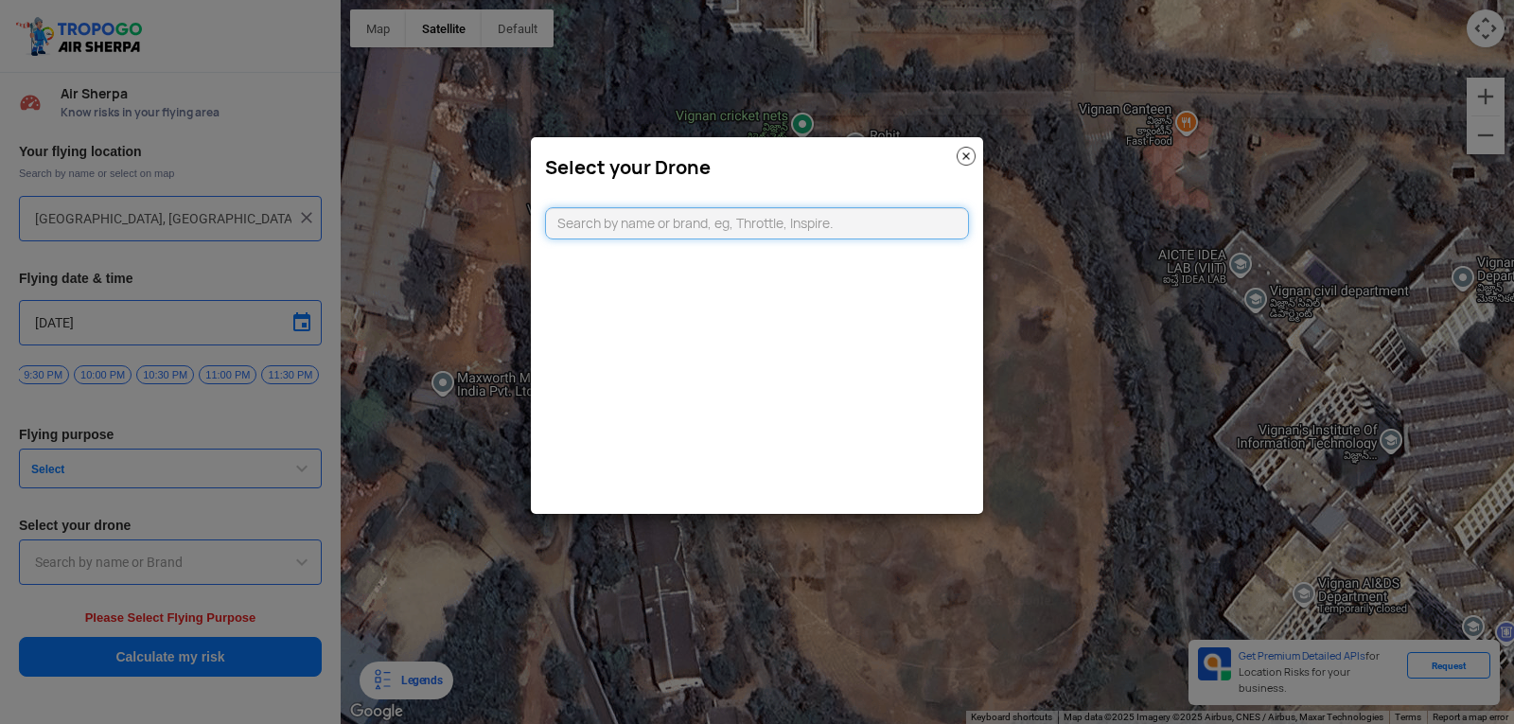
paste input "[URL][DOMAIN_NAME]"
type input "h"
click at [787, 226] on input "DJI" at bounding box center [757, 223] width 424 height 32
type input "D"
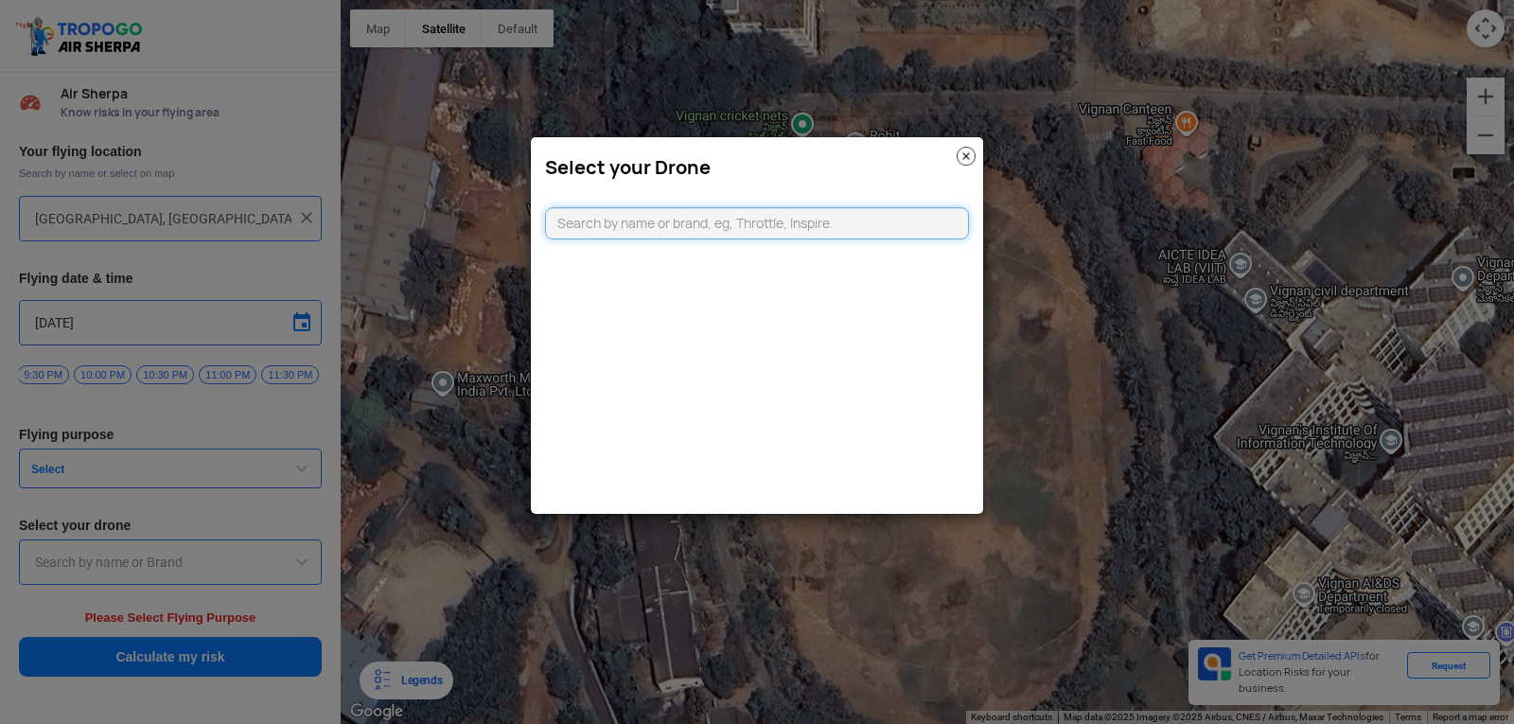
click at [577, 222] on input "text" at bounding box center [757, 223] width 424 height 32
paste input "DJI"
type input "DJI"
click at [810, 260] on link "CLICKING HERE" at bounding box center [803, 261] width 96 height 14
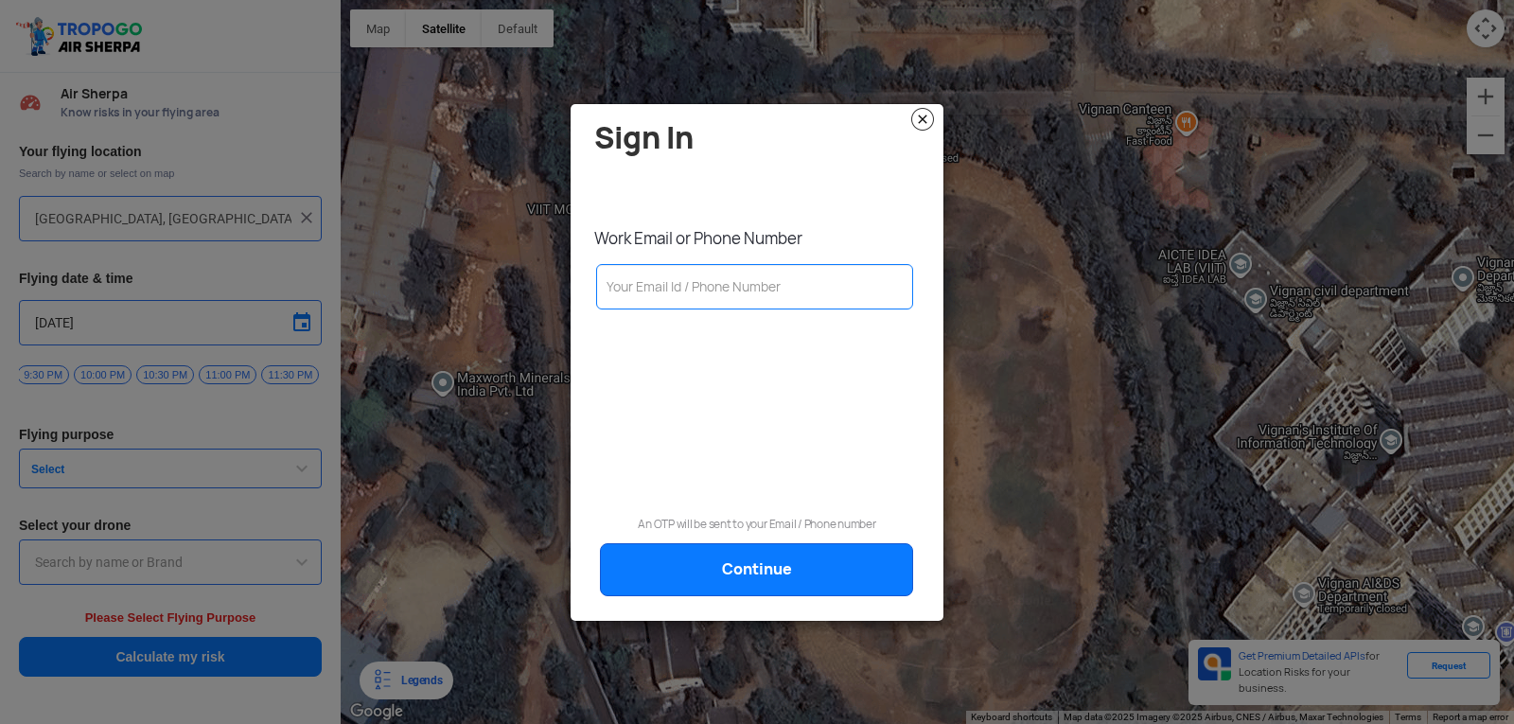
click at [919, 126] on img at bounding box center [922, 119] width 23 height 23
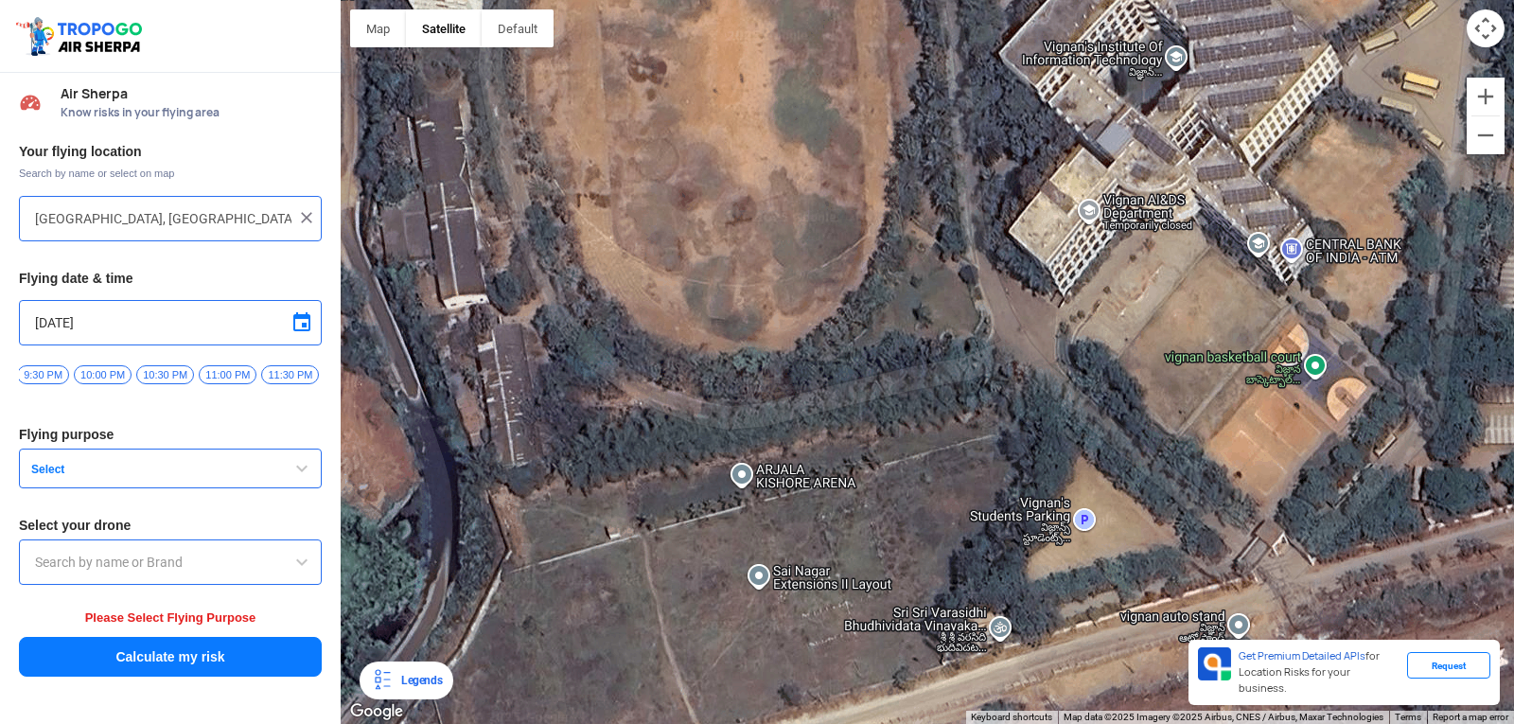
drag, startPoint x: 457, startPoint y: 307, endPoint x: 712, endPoint y: 369, distance: 262.7
click at [712, 369] on div at bounding box center [927, 362] width 1173 height 724
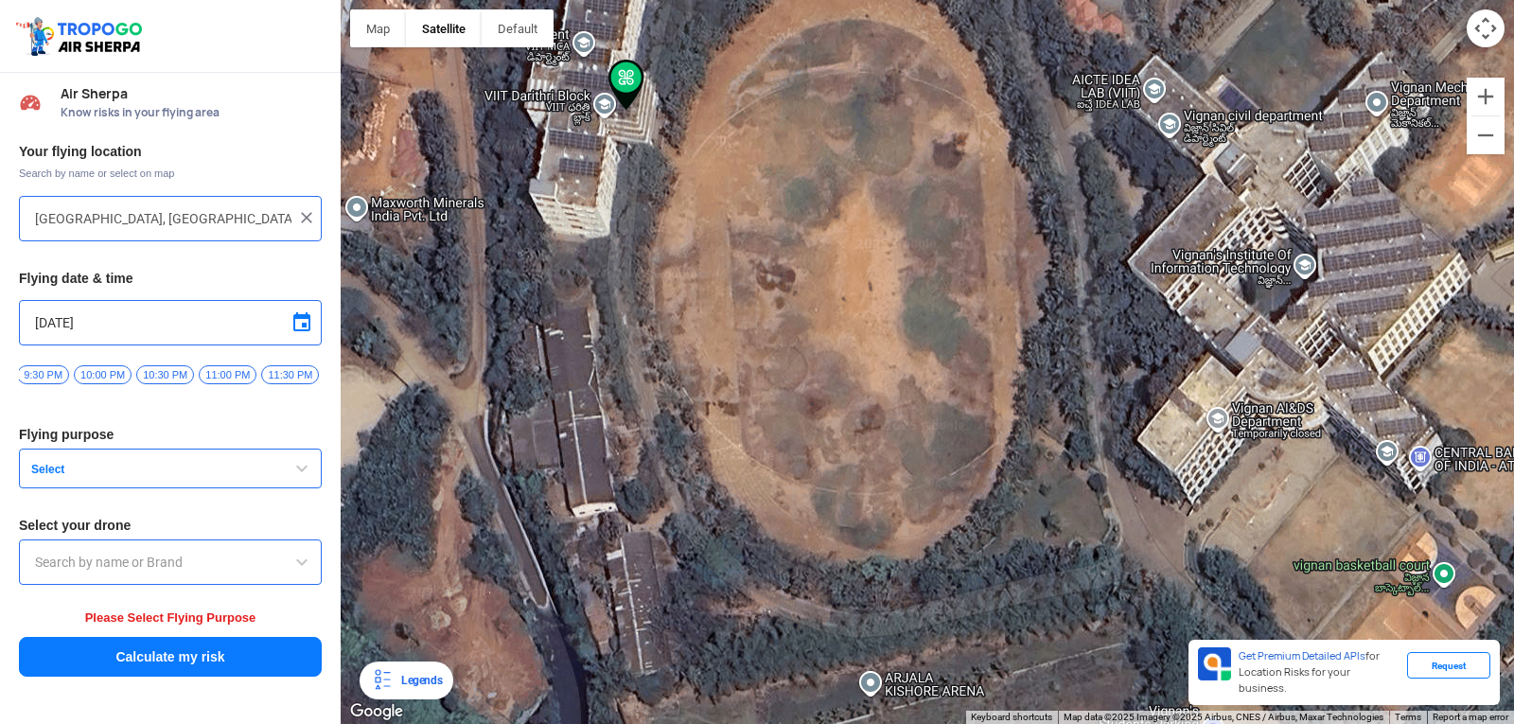
drag, startPoint x: 505, startPoint y: 290, endPoint x: 624, endPoint y: 484, distance: 227.6
click at [624, 502] on div at bounding box center [927, 362] width 1173 height 724
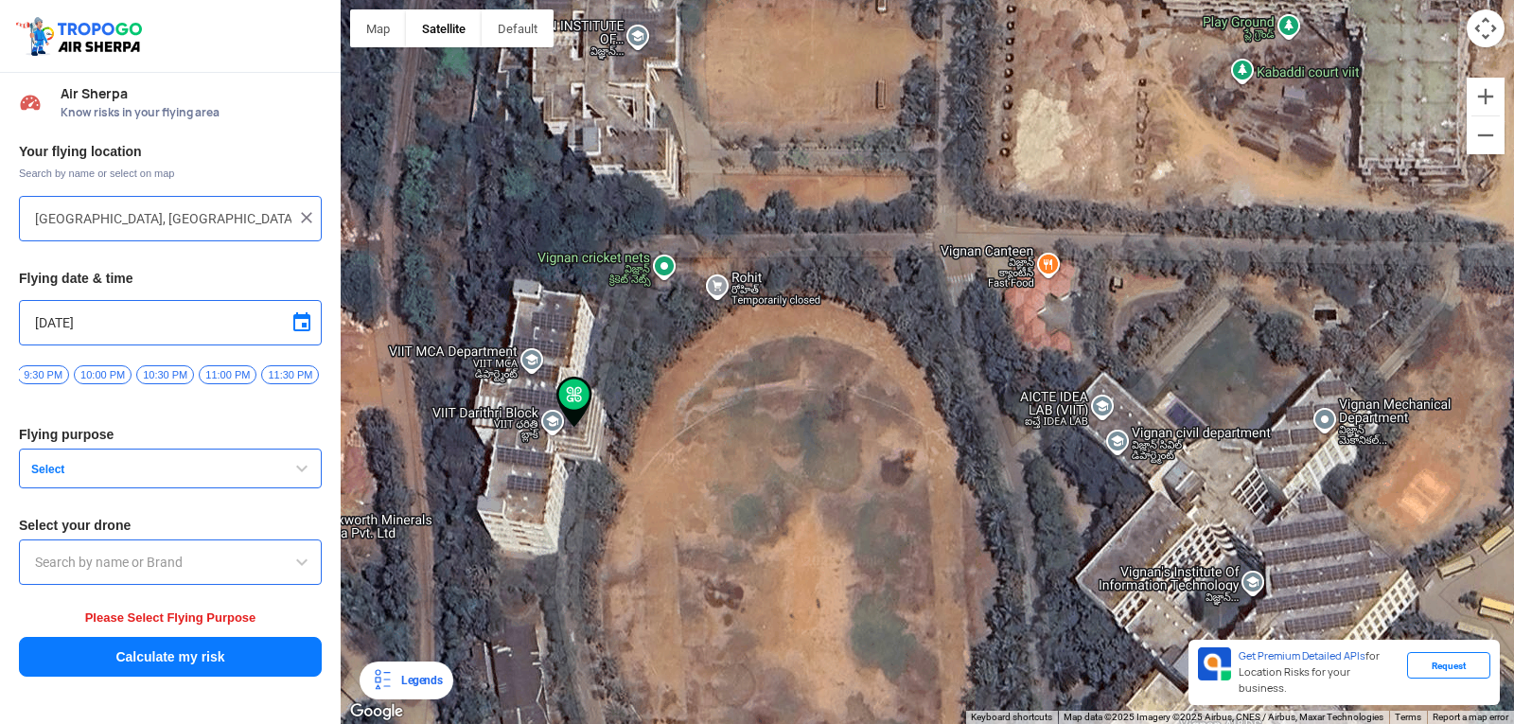
drag, startPoint x: 737, startPoint y: 219, endPoint x: 678, endPoint y: 534, distance: 321.4
click at [678, 534] on div at bounding box center [927, 362] width 1173 height 724
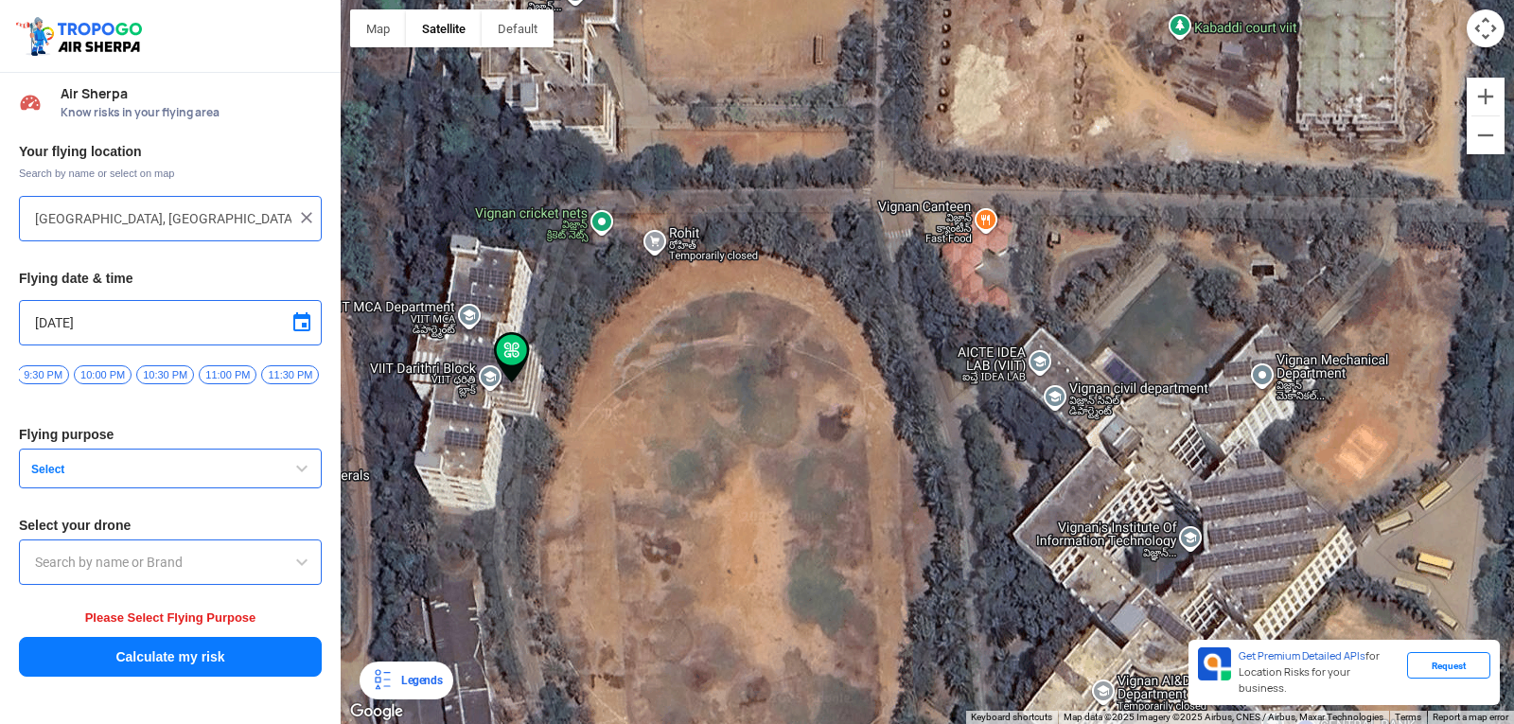
drag, startPoint x: 1087, startPoint y: 328, endPoint x: 1010, endPoint y: 273, distance: 94.2
click at [1010, 273] on div at bounding box center [927, 362] width 1173 height 724
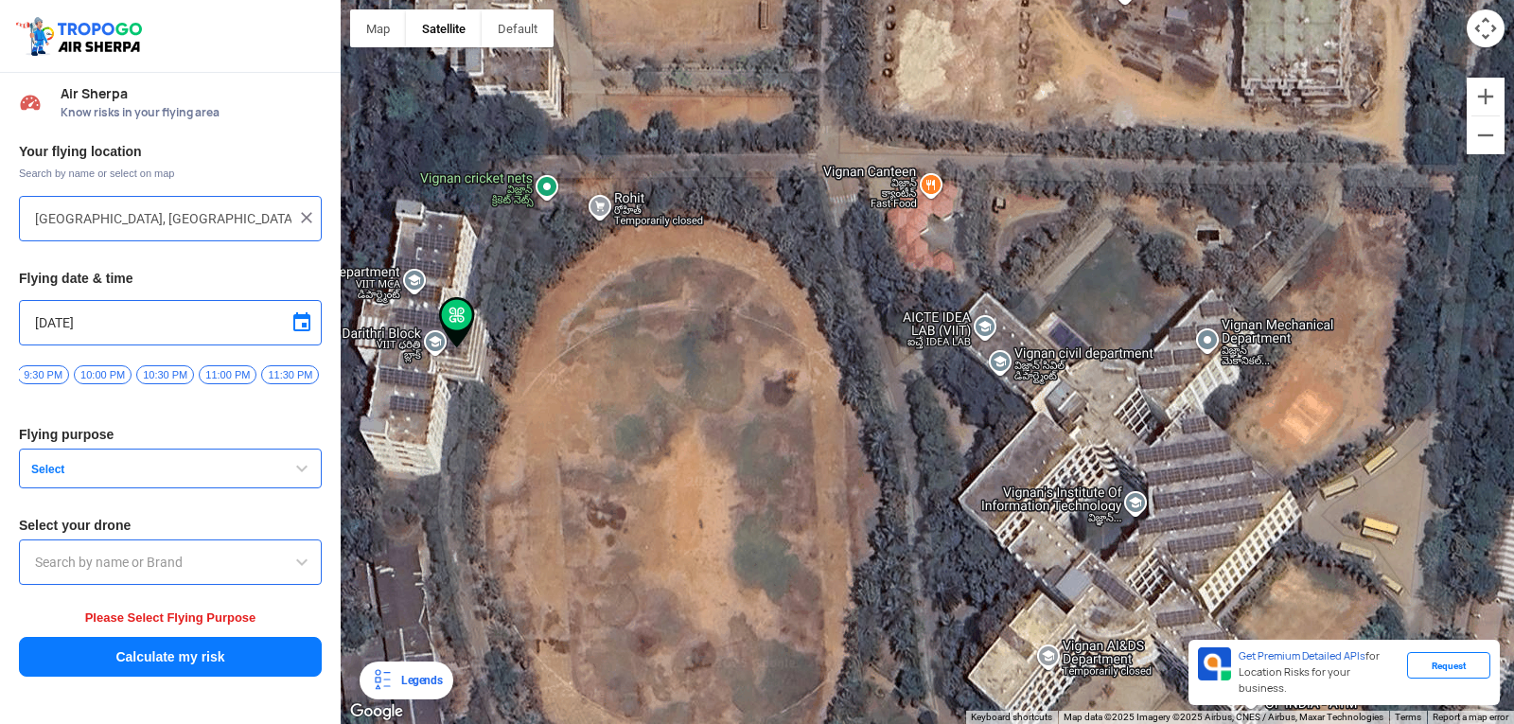
drag, startPoint x: 1133, startPoint y: 312, endPoint x: 1084, endPoint y: 278, distance: 59.8
click at [1084, 278] on div at bounding box center [927, 362] width 1173 height 724
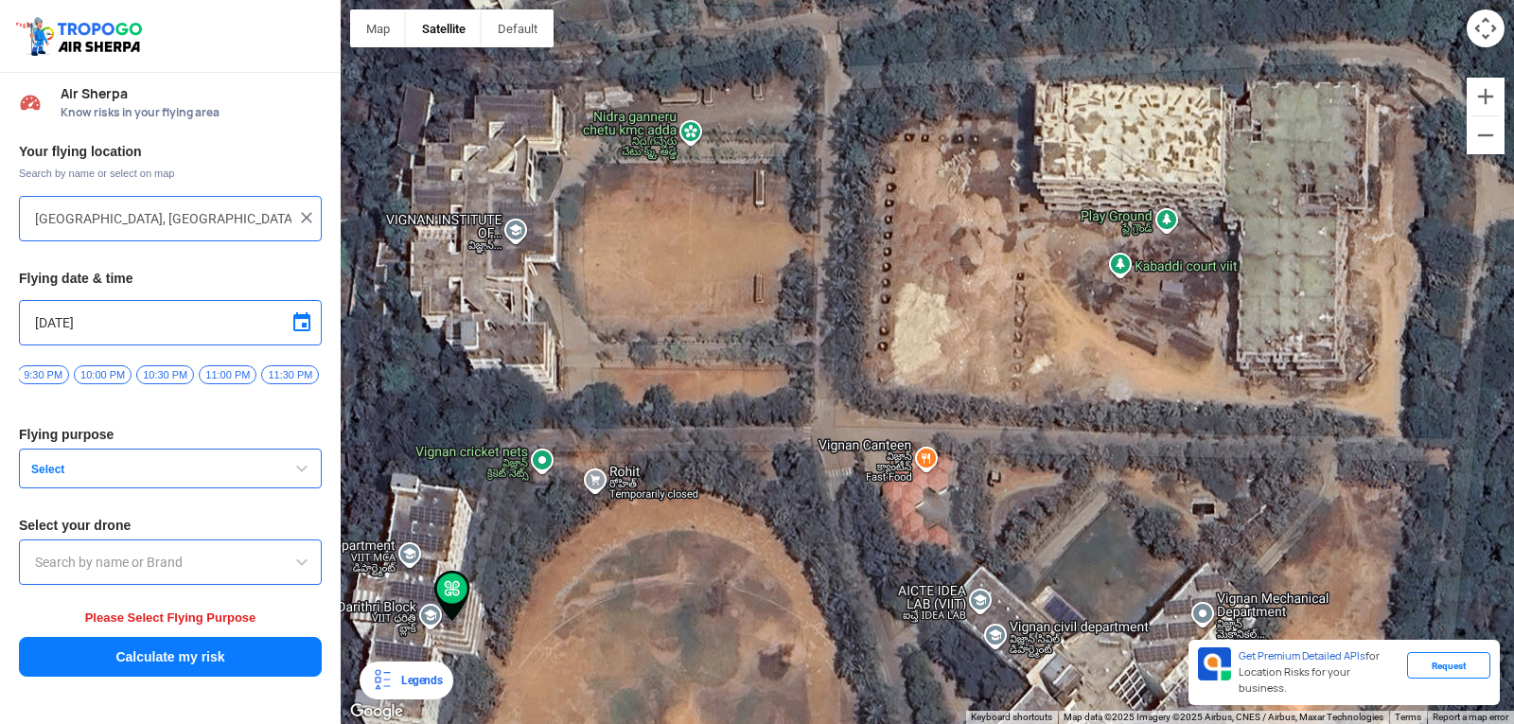
drag, startPoint x: 1165, startPoint y: 228, endPoint x: 1177, endPoint y: 515, distance: 286.9
click at [1177, 515] on div at bounding box center [927, 362] width 1173 height 724
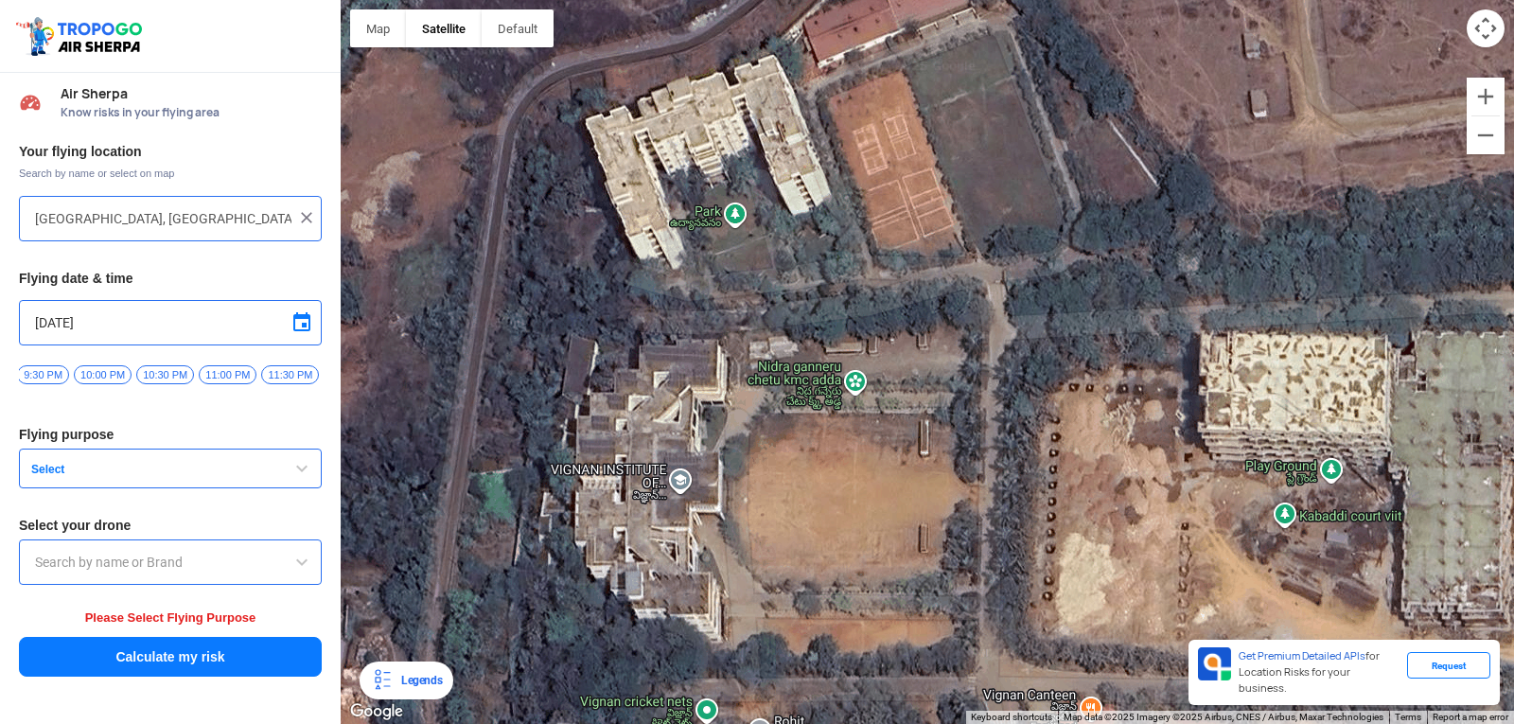
drag, startPoint x: 513, startPoint y: 218, endPoint x: 664, endPoint y: 466, distance: 291.2
click at [664, 466] on div at bounding box center [927, 362] width 1173 height 724
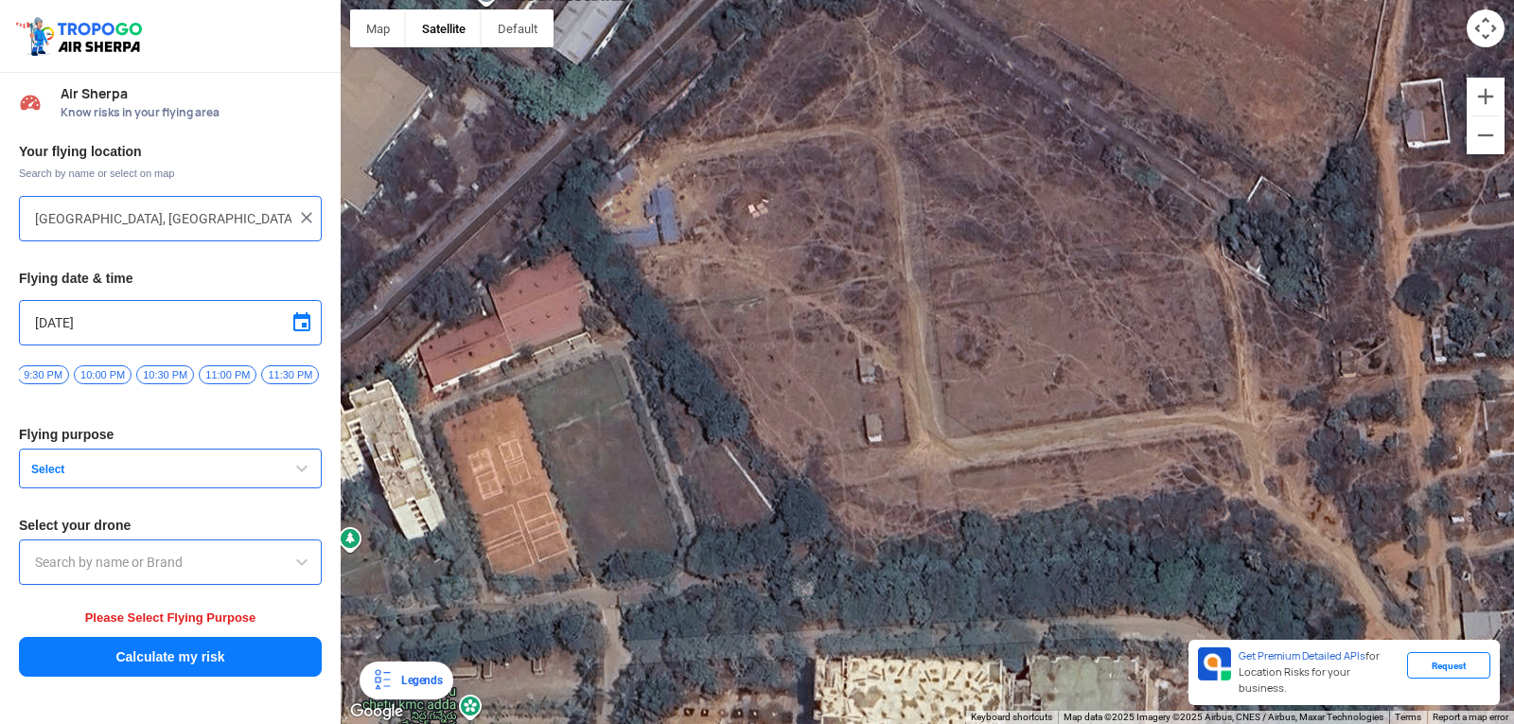
drag, startPoint x: 947, startPoint y: 207, endPoint x: 559, endPoint y: 533, distance: 506.3
click at [559, 533] on div at bounding box center [927, 362] width 1173 height 724
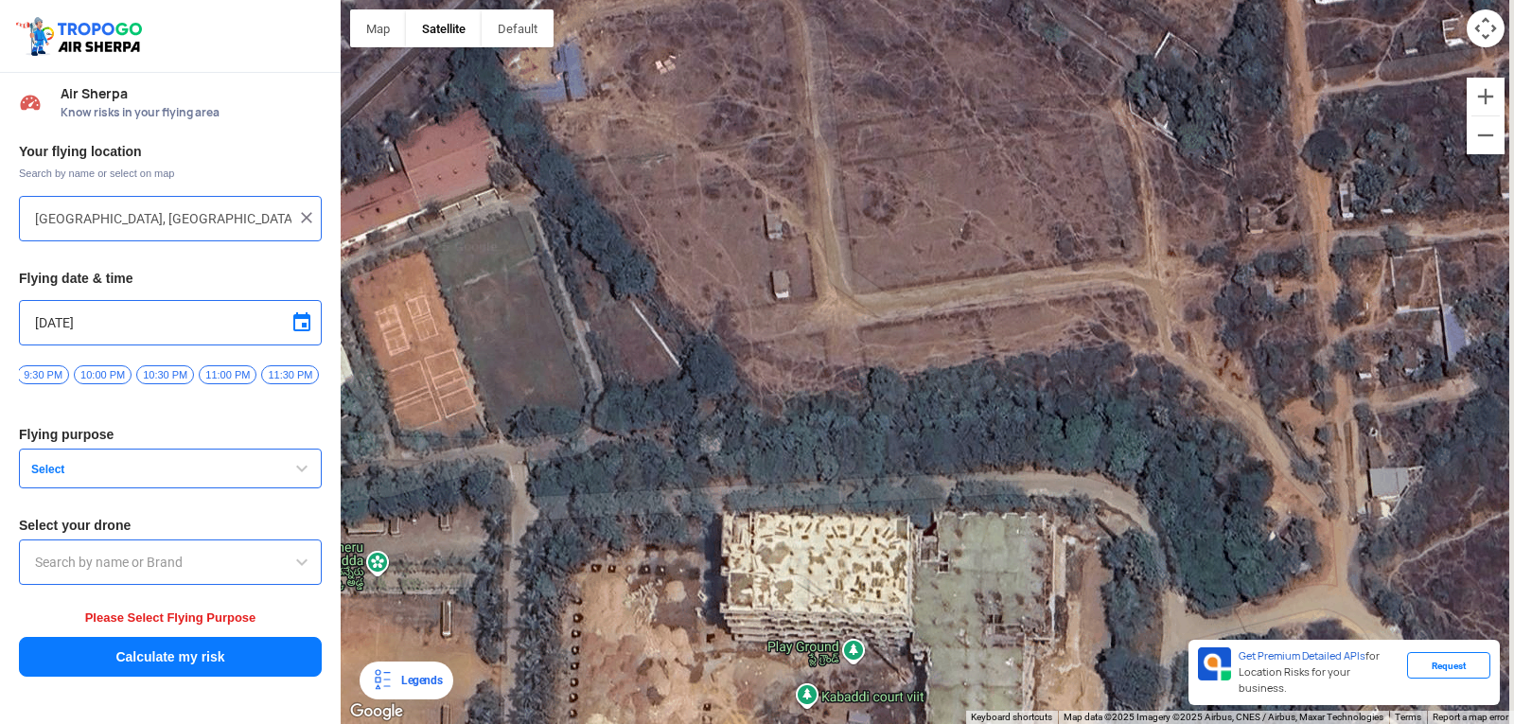
drag, startPoint x: 1011, startPoint y: 461, endPoint x: 871, endPoint y: 227, distance: 272.4
click at [873, 230] on div at bounding box center [927, 362] width 1173 height 724
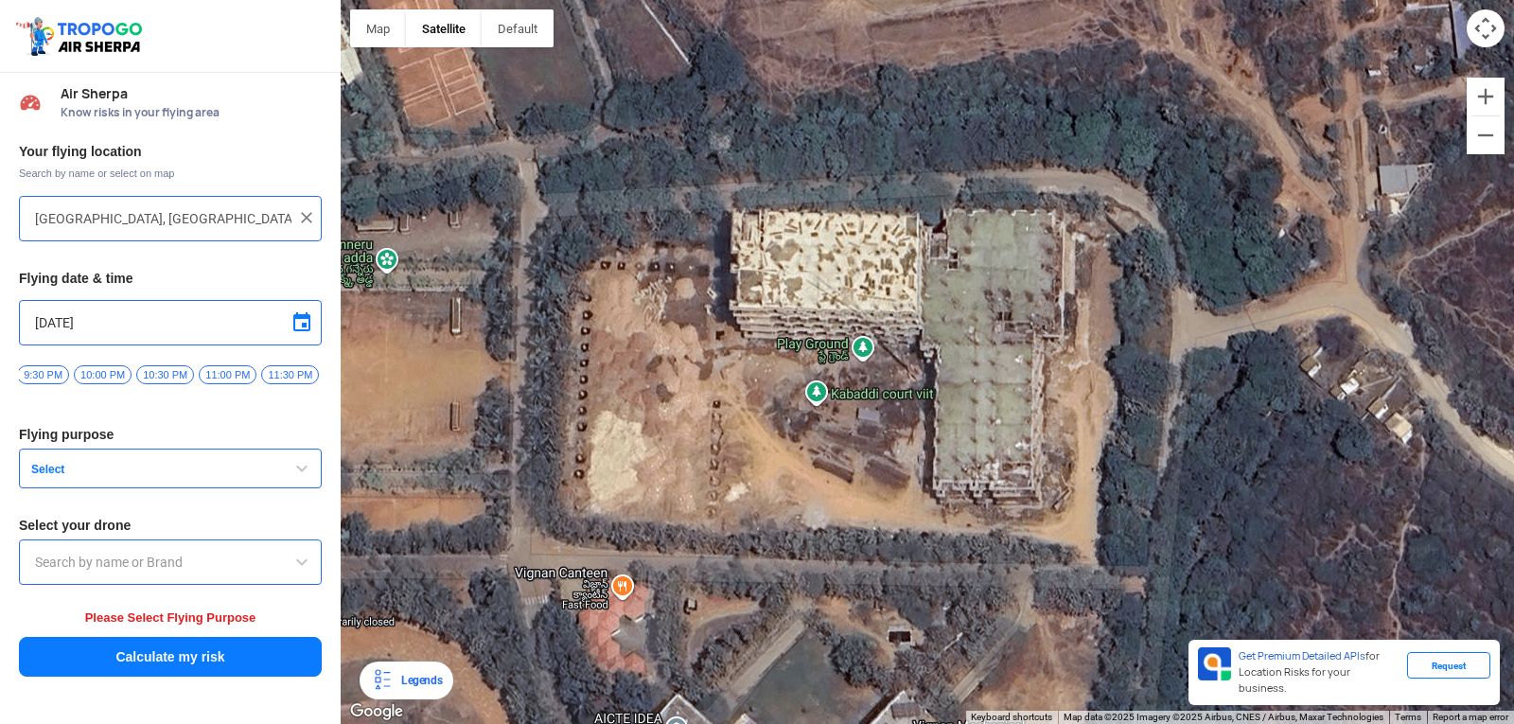
drag, startPoint x: 1018, startPoint y: 447, endPoint x: 1112, endPoint y: 263, distance: 206.5
click at [1112, 268] on div at bounding box center [927, 362] width 1173 height 724
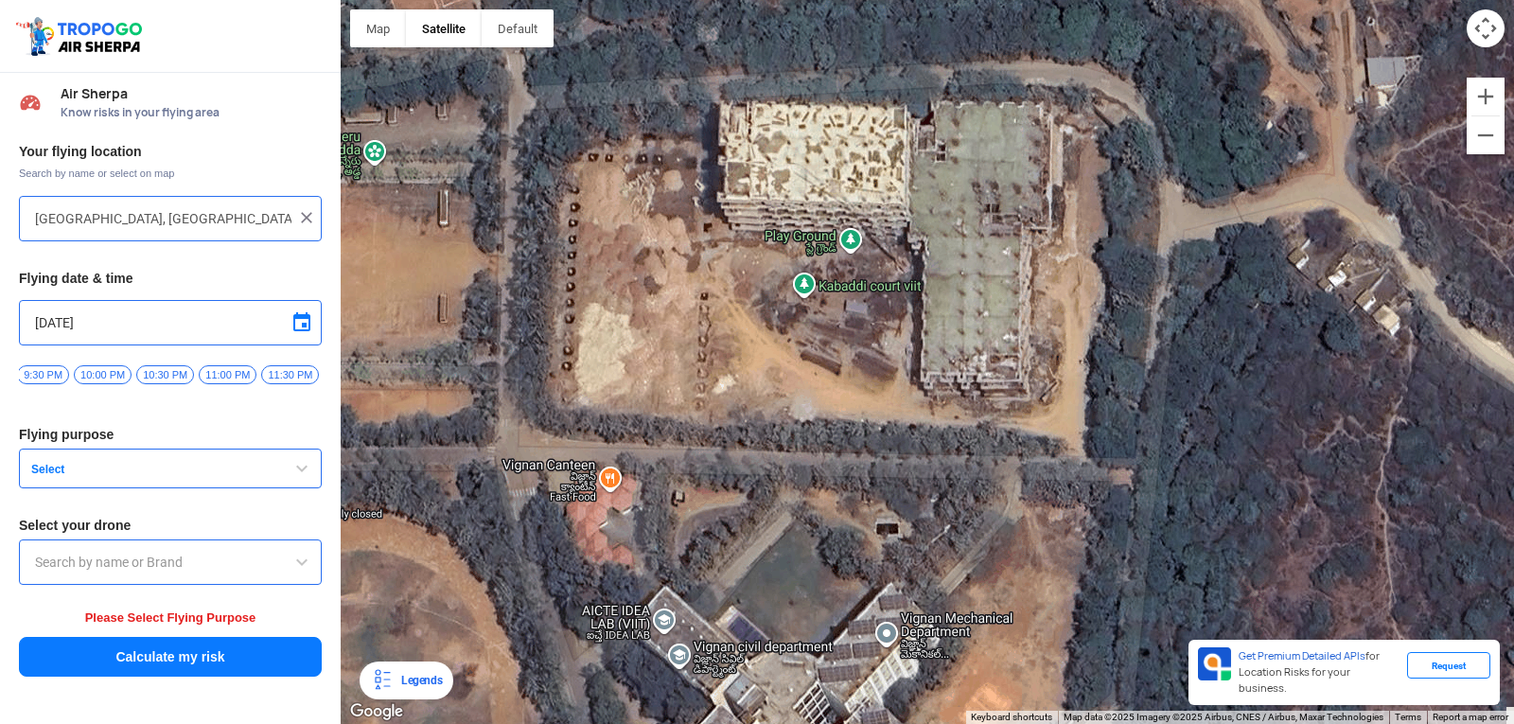
drag, startPoint x: 1167, startPoint y: 390, endPoint x: 1077, endPoint y: 257, distance: 160.1
click at [1083, 270] on div at bounding box center [927, 362] width 1173 height 724
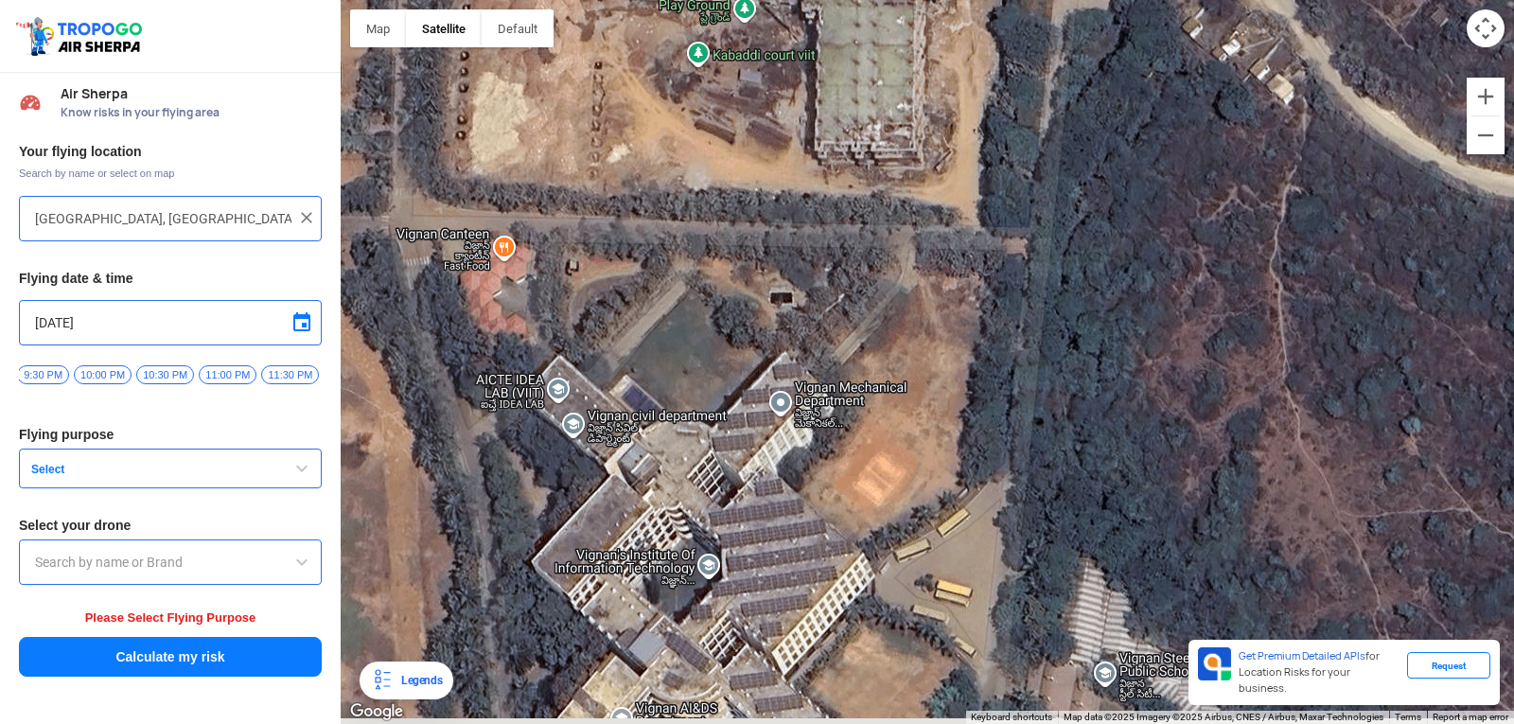
drag, startPoint x: 1101, startPoint y: 369, endPoint x: 1019, endPoint y: 159, distance: 225.6
click at [1041, 239] on div at bounding box center [927, 362] width 1173 height 724
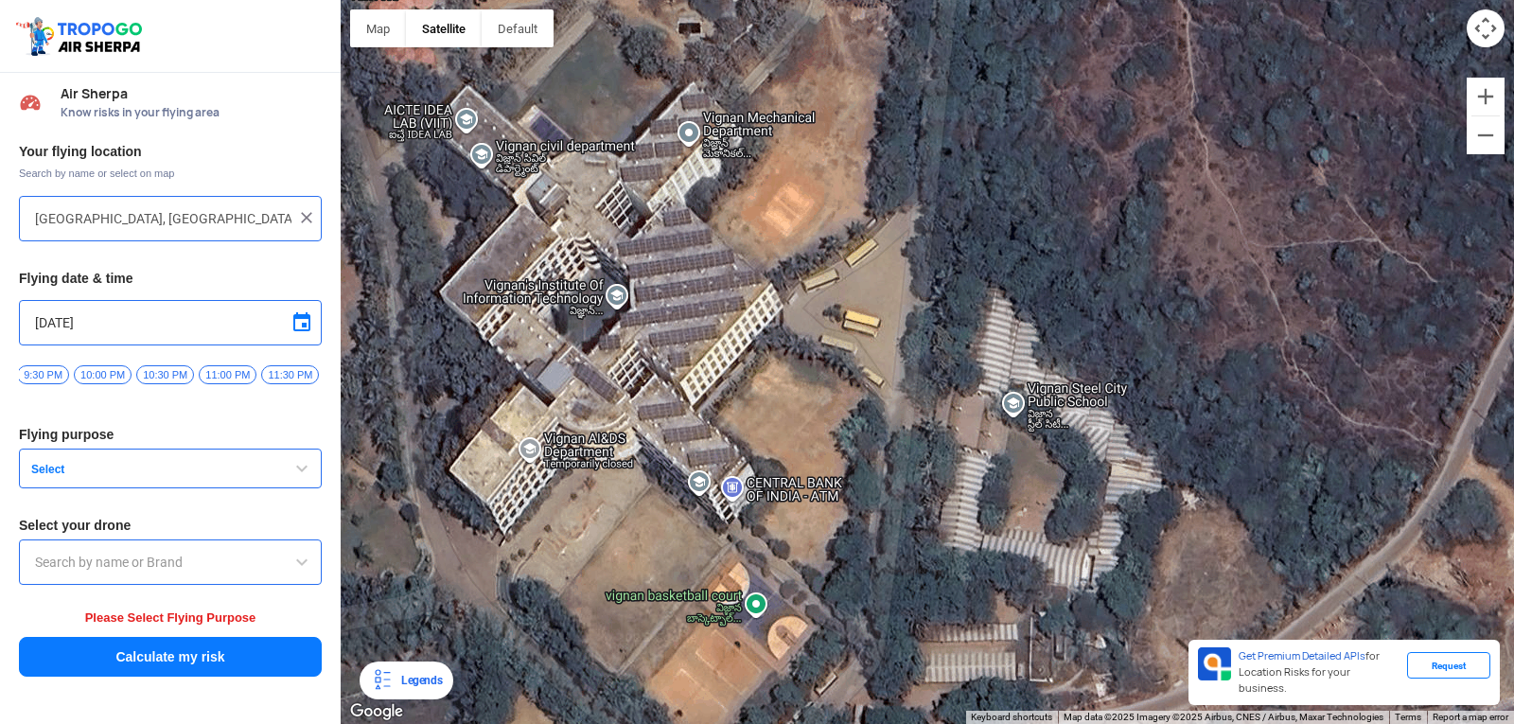
drag, startPoint x: 1102, startPoint y: 333, endPoint x: 1120, endPoint y: 260, distance: 75.0
click at [1119, 260] on div at bounding box center [927, 362] width 1173 height 724
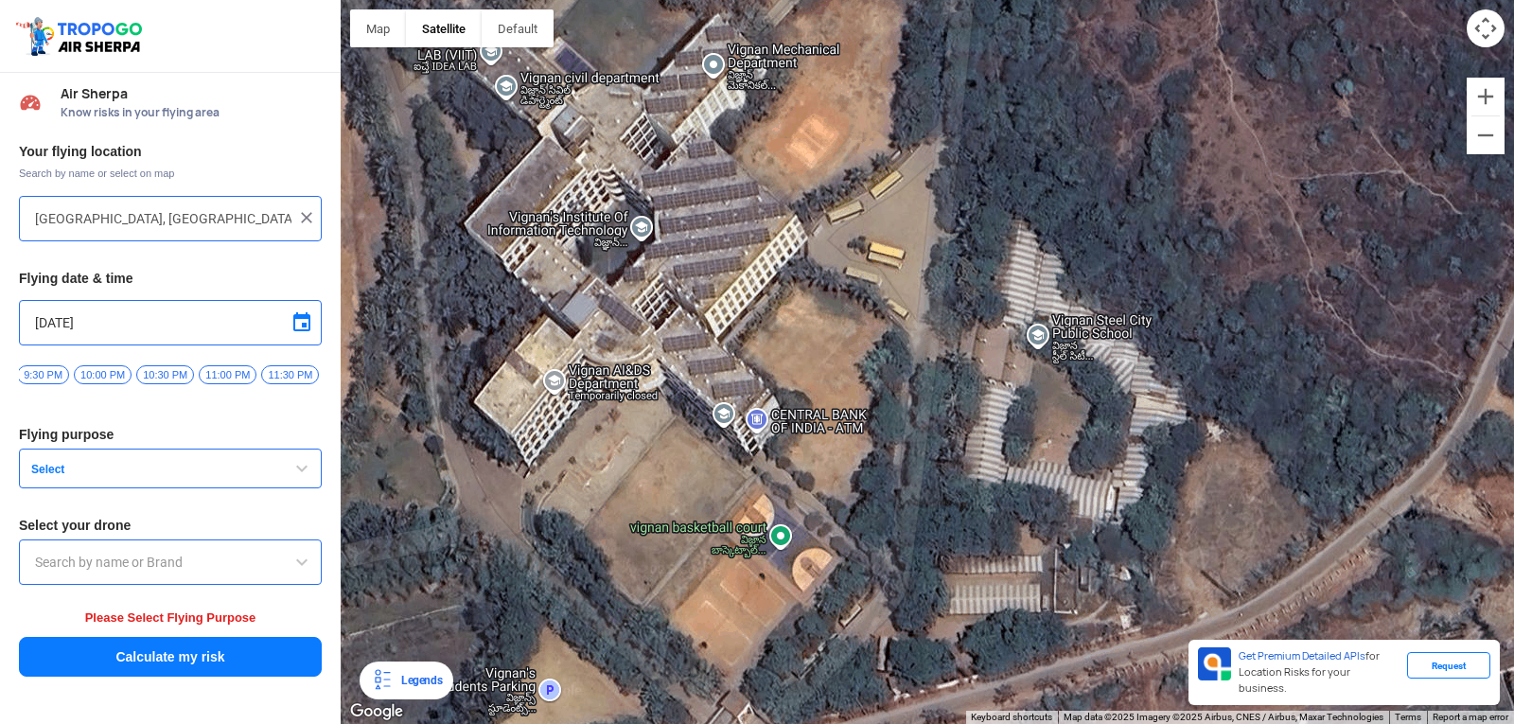
drag, startPoint x: 1131, startPoint y: 411, endPoint x: 1154, endPoint y: 350, distance: 64.7
click at [1154, 350] on div at bounding box center [927, 362] width 1173 height 724
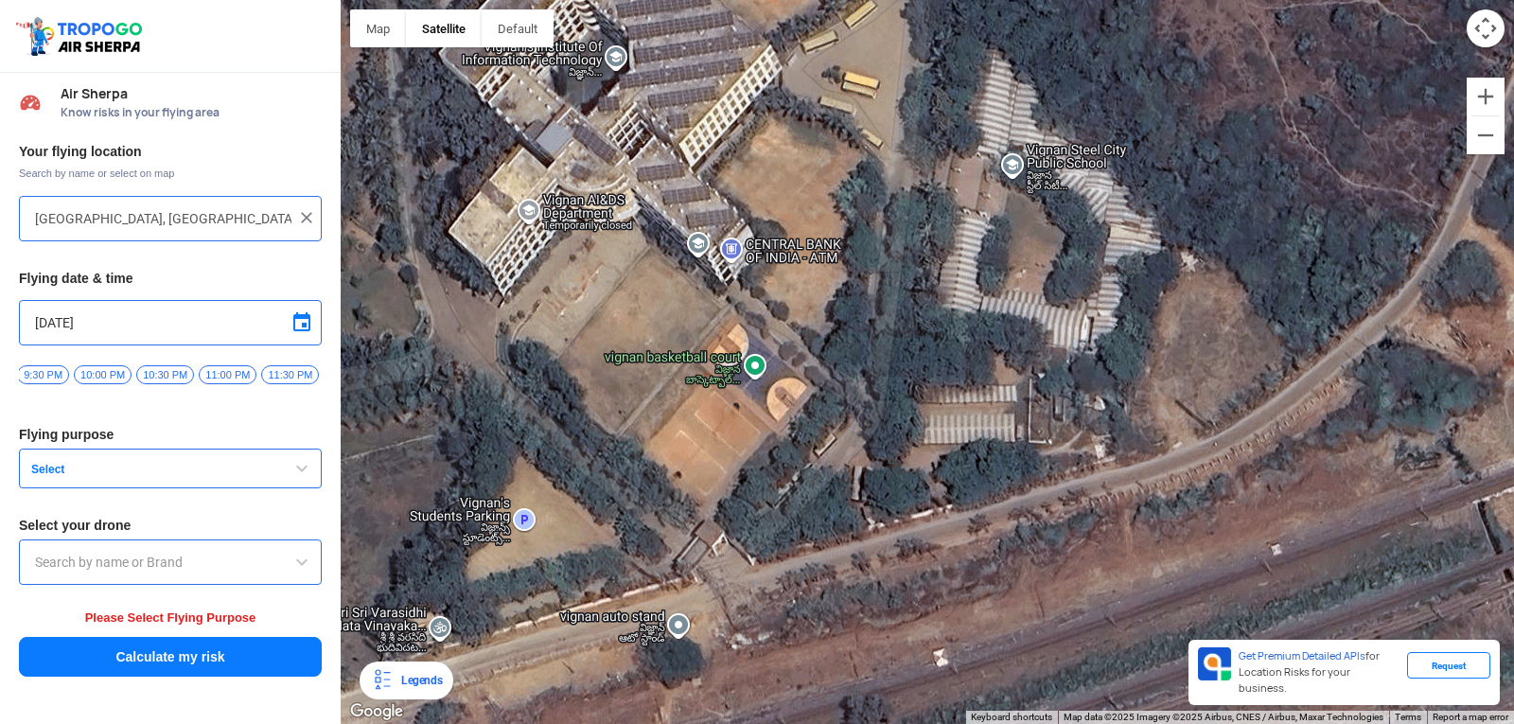
drag, startPoint x: 1145, startPoint y: 407, endPoint x: 1115, endPoint y: 191, distance: 217.7
click at [1114, 204] on div at bounding box center [927, 362] width 1173 height 724
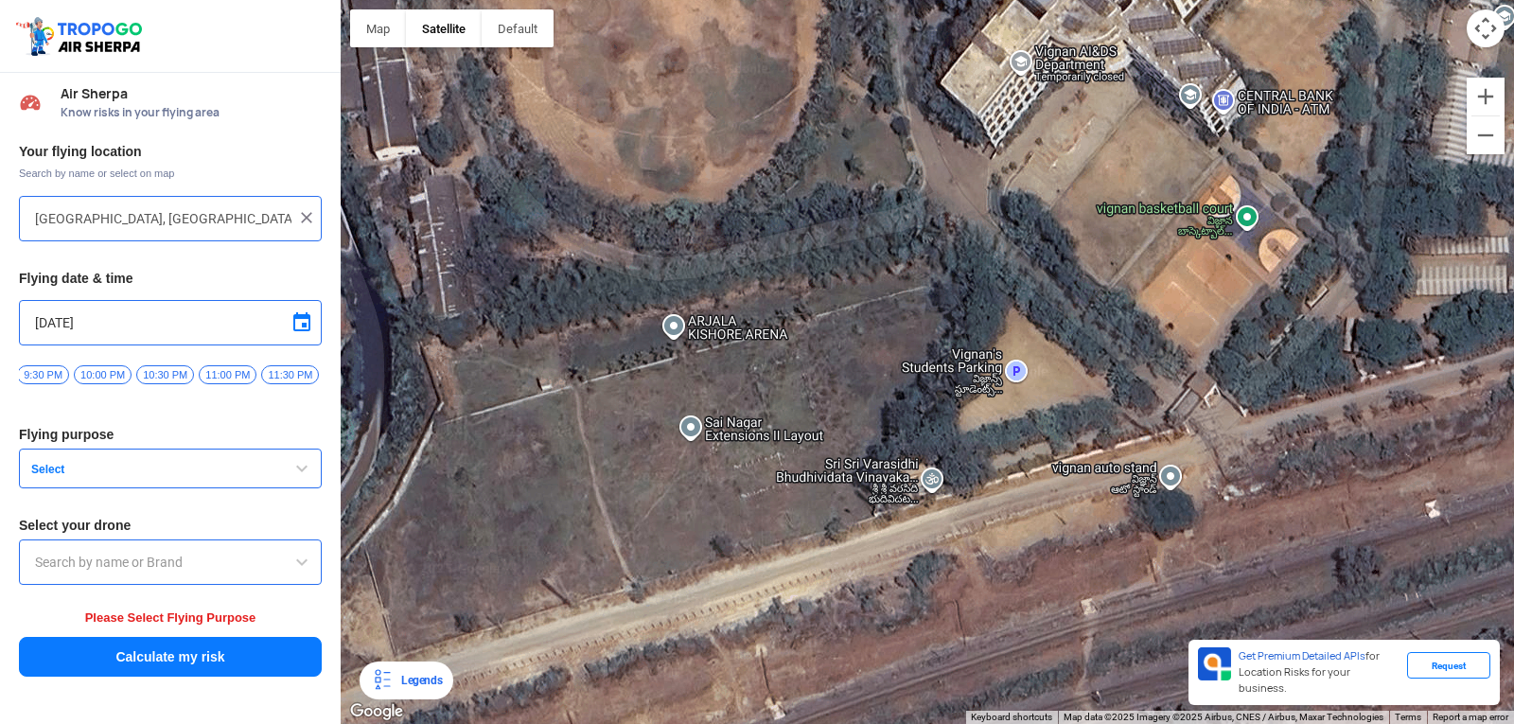
drag, startPoint x: 815, startPoint y: 431, endPoint x: 1317, endPoint y: 344, distance: 508.9
click at [1317, 344] on div at bounding box center [927, 362] width 1173 height 724
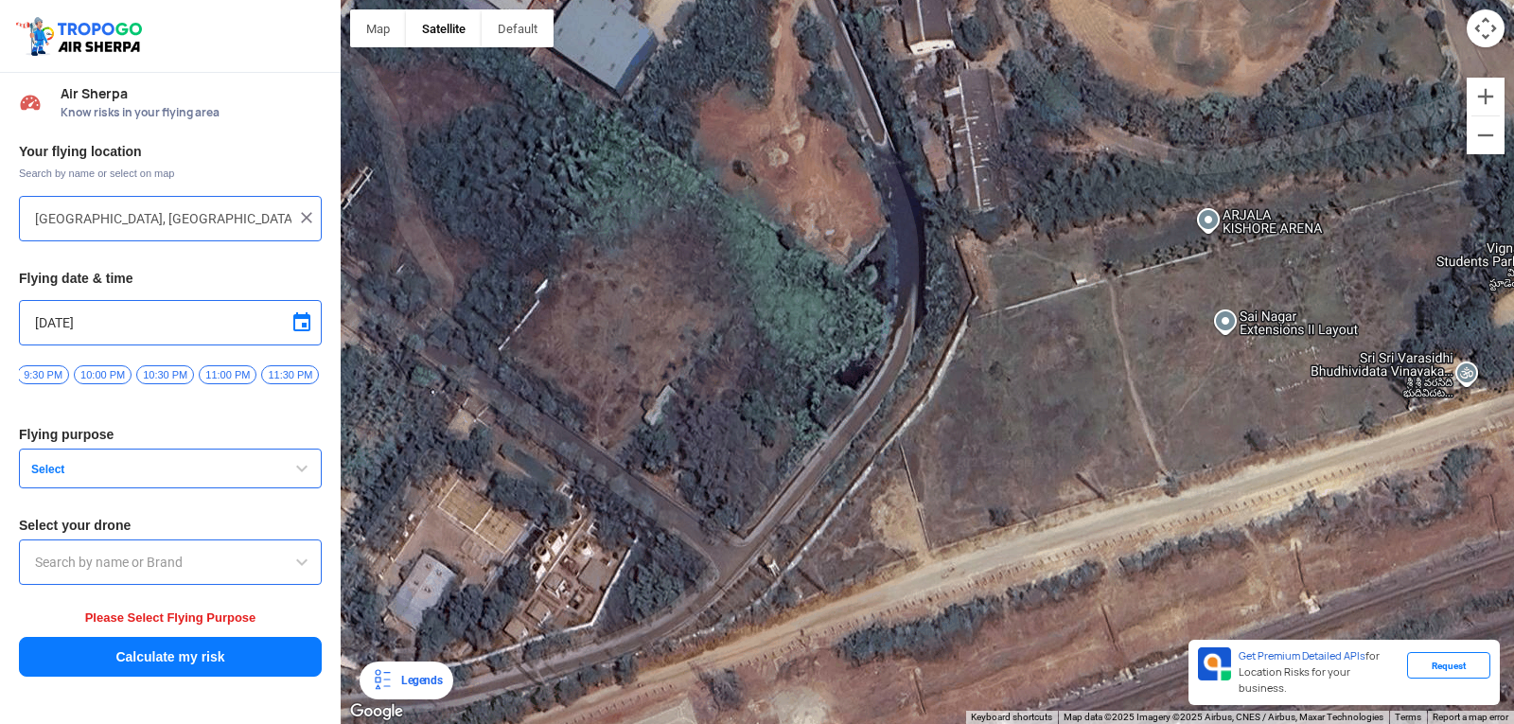
drag, startPoint x: 819, startPoint y: 509, endPoint x: 1364, endPoint y: 409, distance: 554.0
click at [1364, 409] on div at bounding box center [927, 362] width 1173 height 724
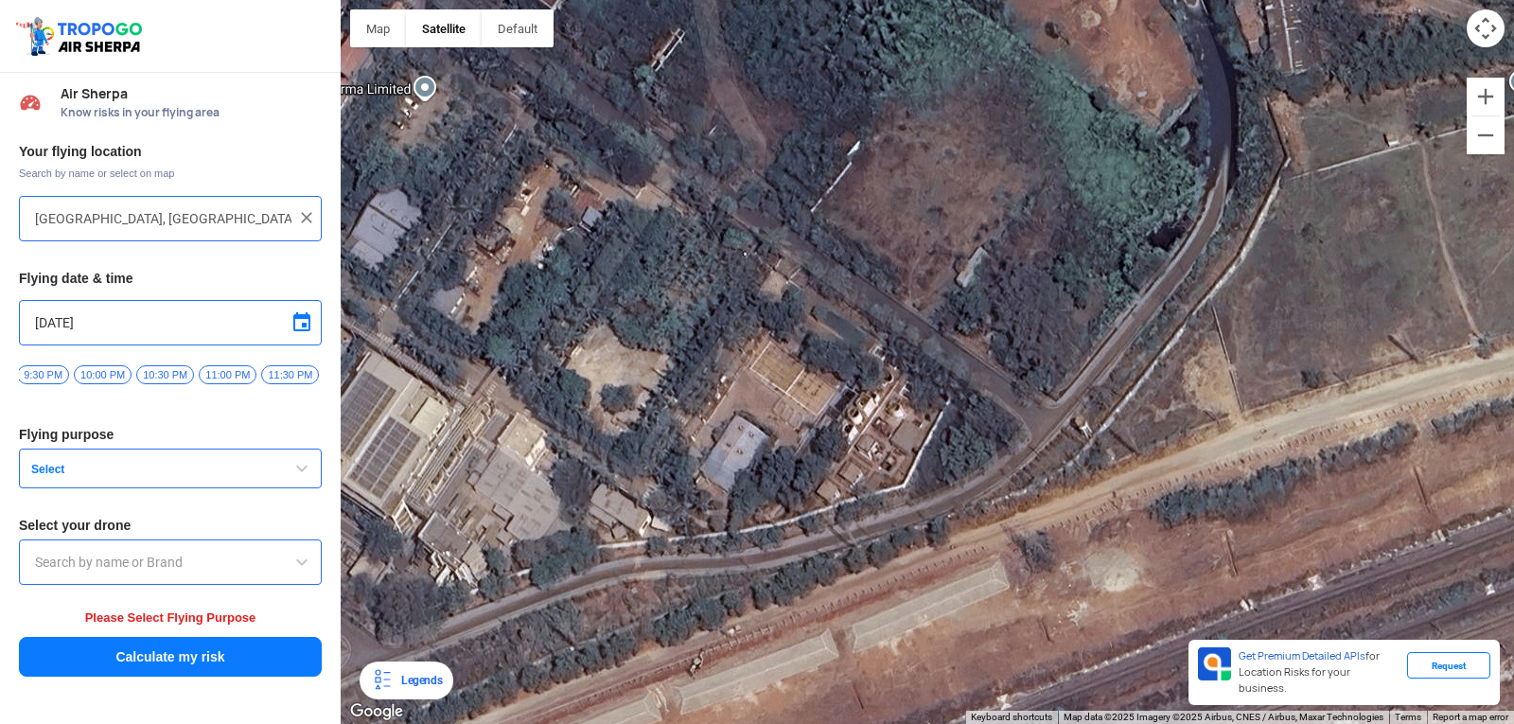
drag, startPoint x: 939, startPoint y: 562, endPoint x: 1252, endPoint y: 429, distance: 339.1
click at [1252, 429] on div at bounding box center [927, 362] width 1173 height 724
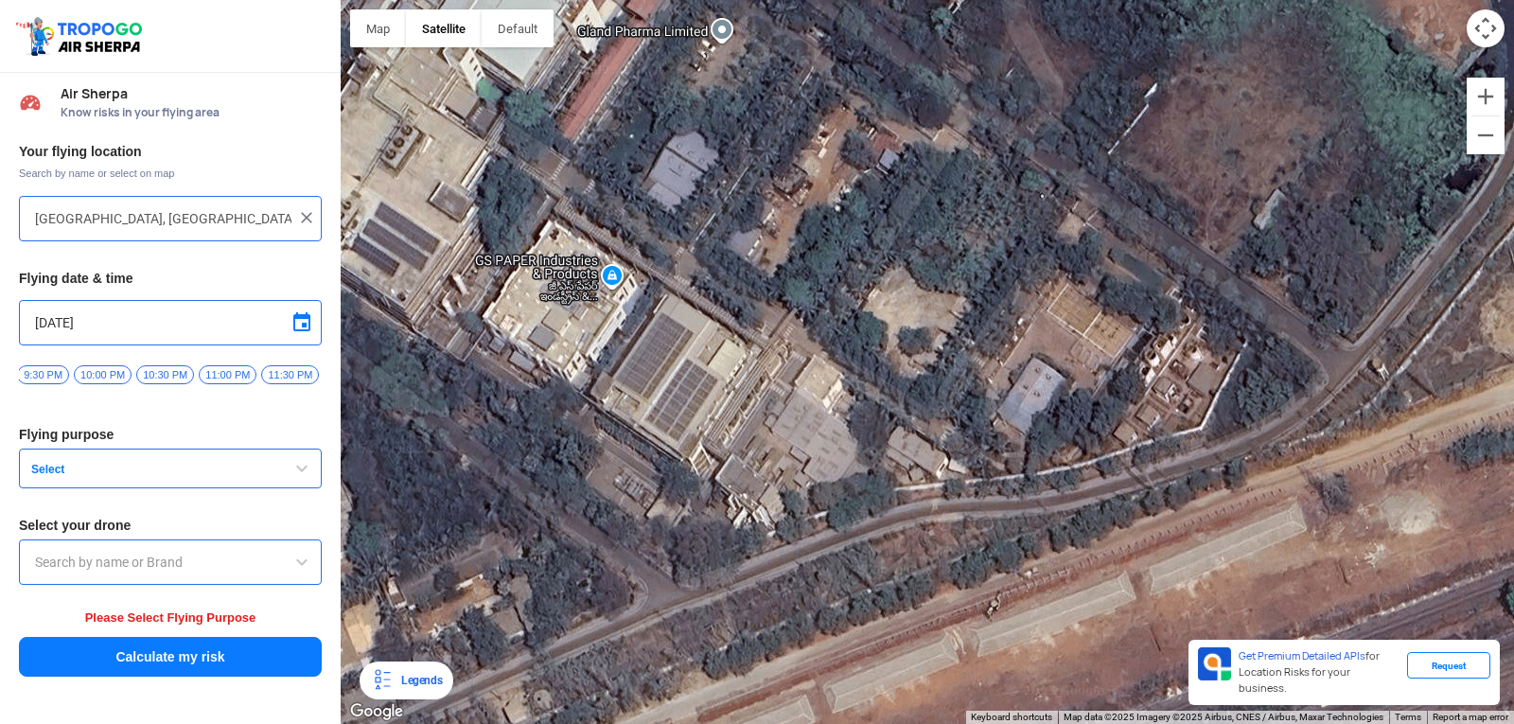
drag, startPoint x: 954, startPoint y: 470, endPoint x: 1248, endPoint y: 403, distance: 301.8
click at [1248, 403] on div at bounding box center [927, 362] width 1173 height 724
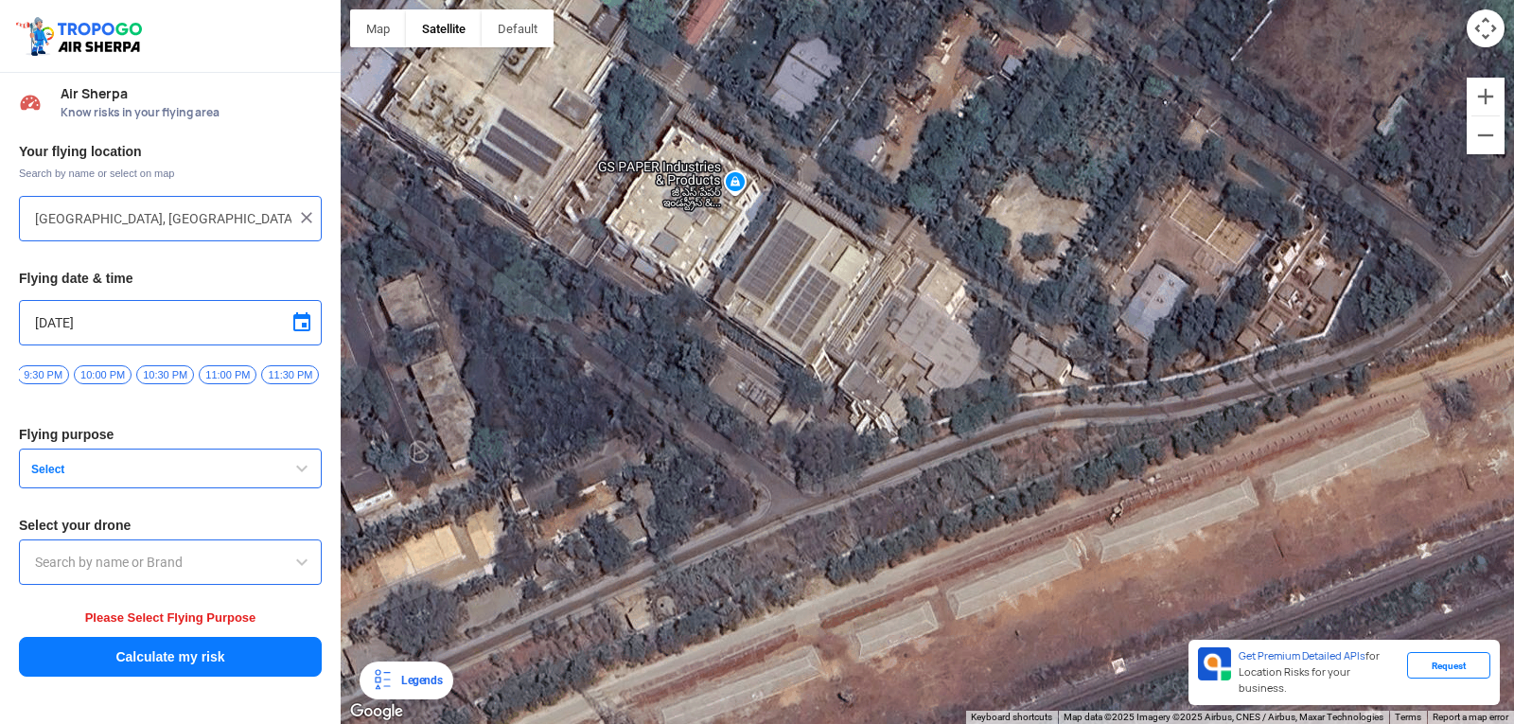
drag, startPoint x: 1000, startPoint y: 485, endPoint x: 1137, endPoint y: 388, distance: 168.3
click at [1137, 388] on div at bounding box center [927, 362] width 1173 height 724
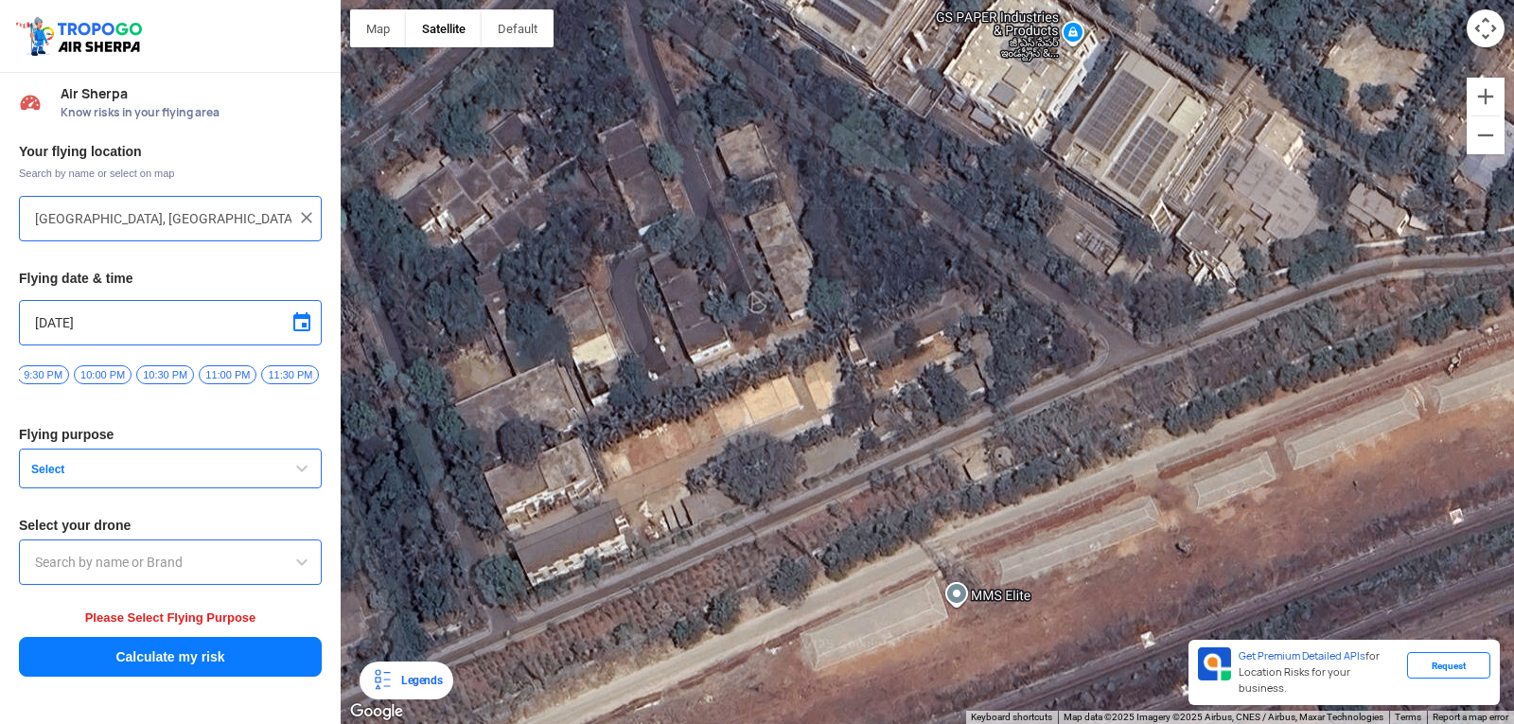
drag, startPoint x: 931, startPoint y: 503, endPoint x: 1200, endPoint y: 381, distance: 295.1
click at [1200, 381] on div at bounding box center [927, 362] width 1173 height 724
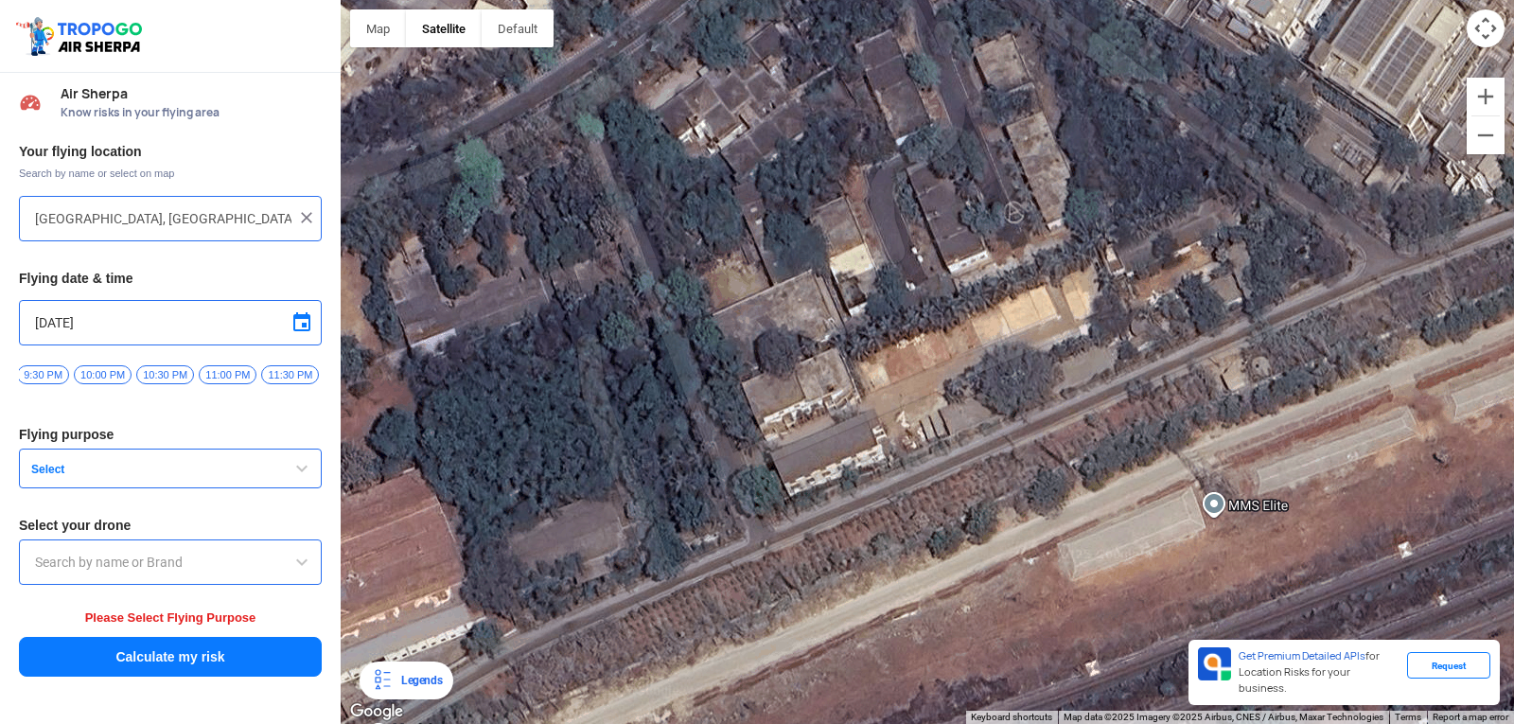
drag, startPoint x: 966, startPoint y: 497, endPoint x: 1294, endPoint y: 386, distance: 346.4
click at [1294, 386] on div at bounding box center [927, 362] width 1173 height 724
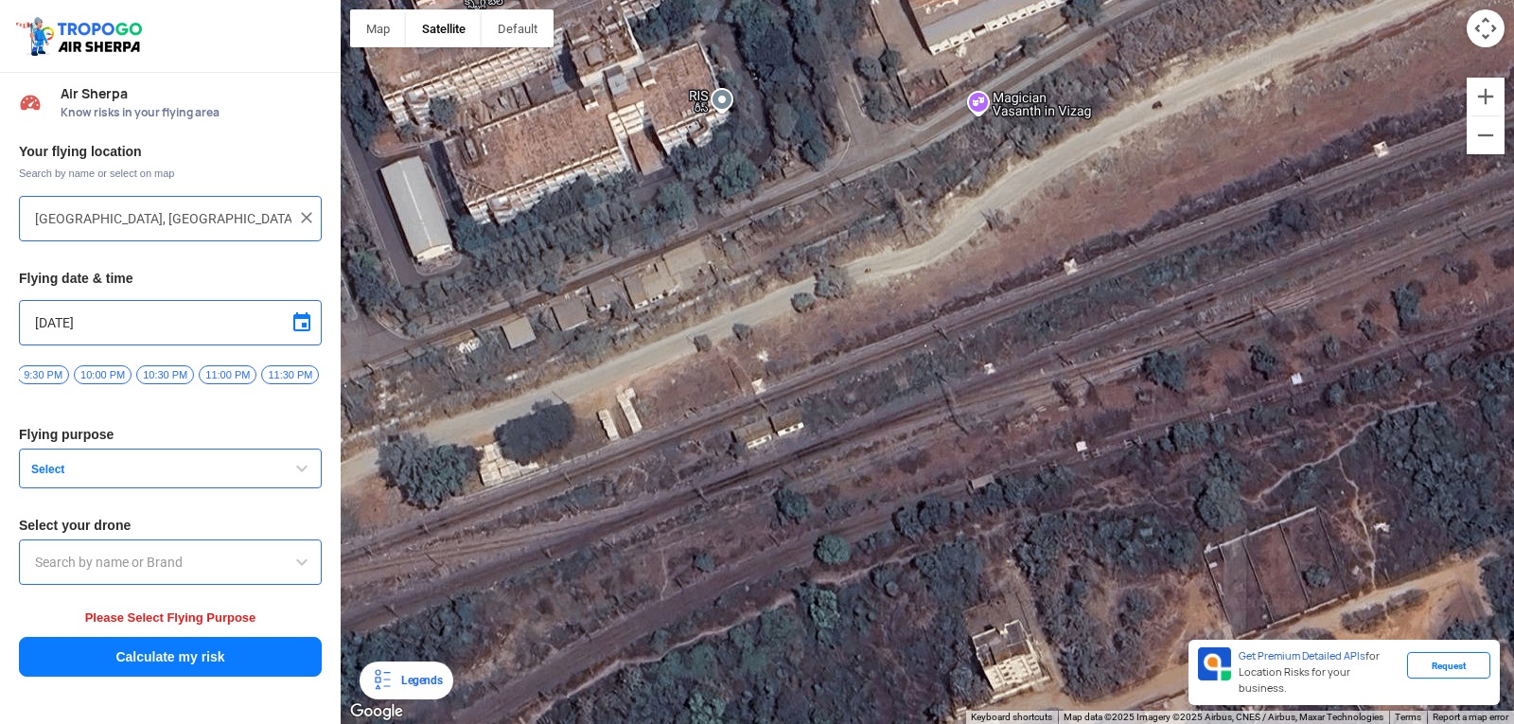
drag, startPoint x: 1027, startPoint y: 500, endPoint x: 1513, endPoint y: -82, distance: 758.4
click at [1508, 0] on html "Location Risk Score Air Sherpa Know risks in your flying area Your flying locat…" at bounding box center [757, 362] width 1514 height 724
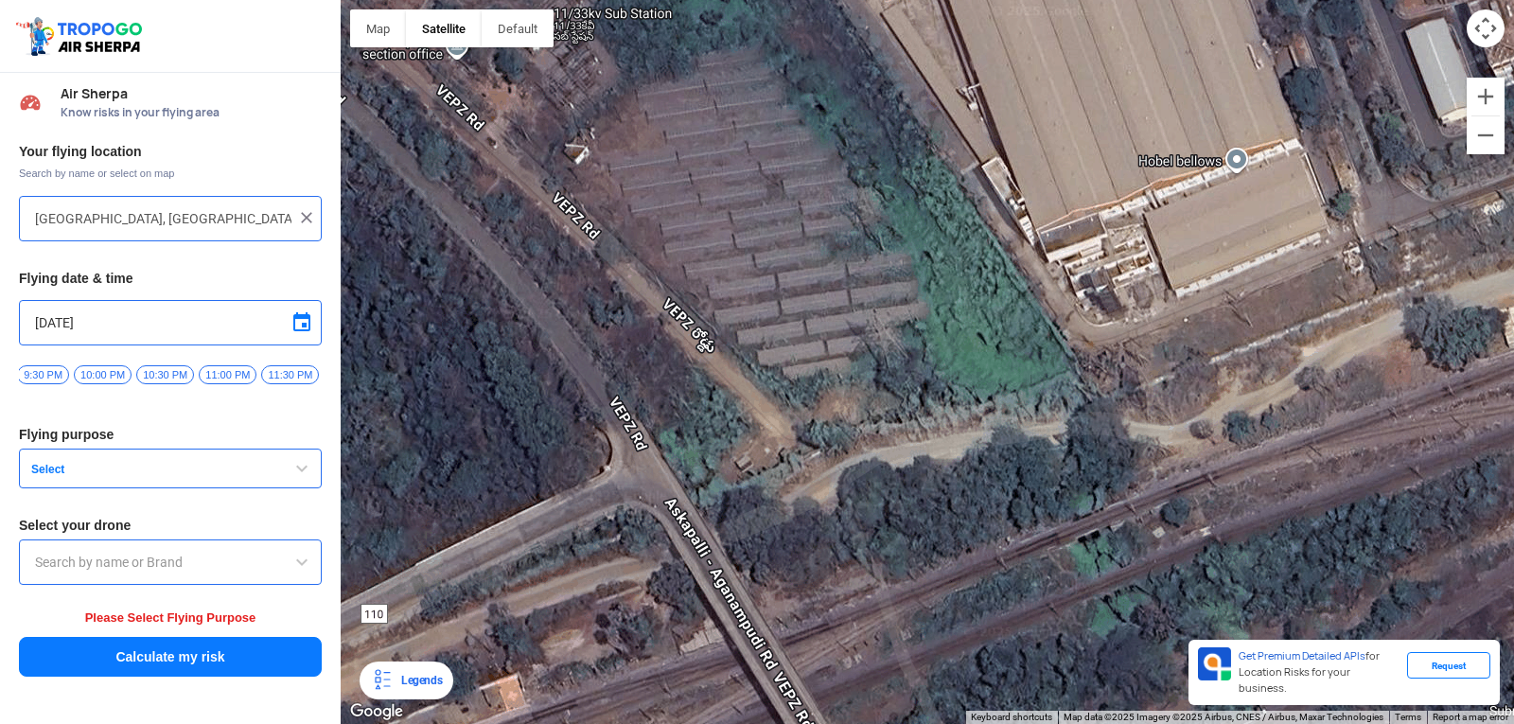
drag, startPoint x: 482, startPoint y: 412, endPoint x: 1513, endPoint y: 274, distance: 1039.4
click at [1508, 274] on div at bounding box center [927, 362] width 1173 height 724
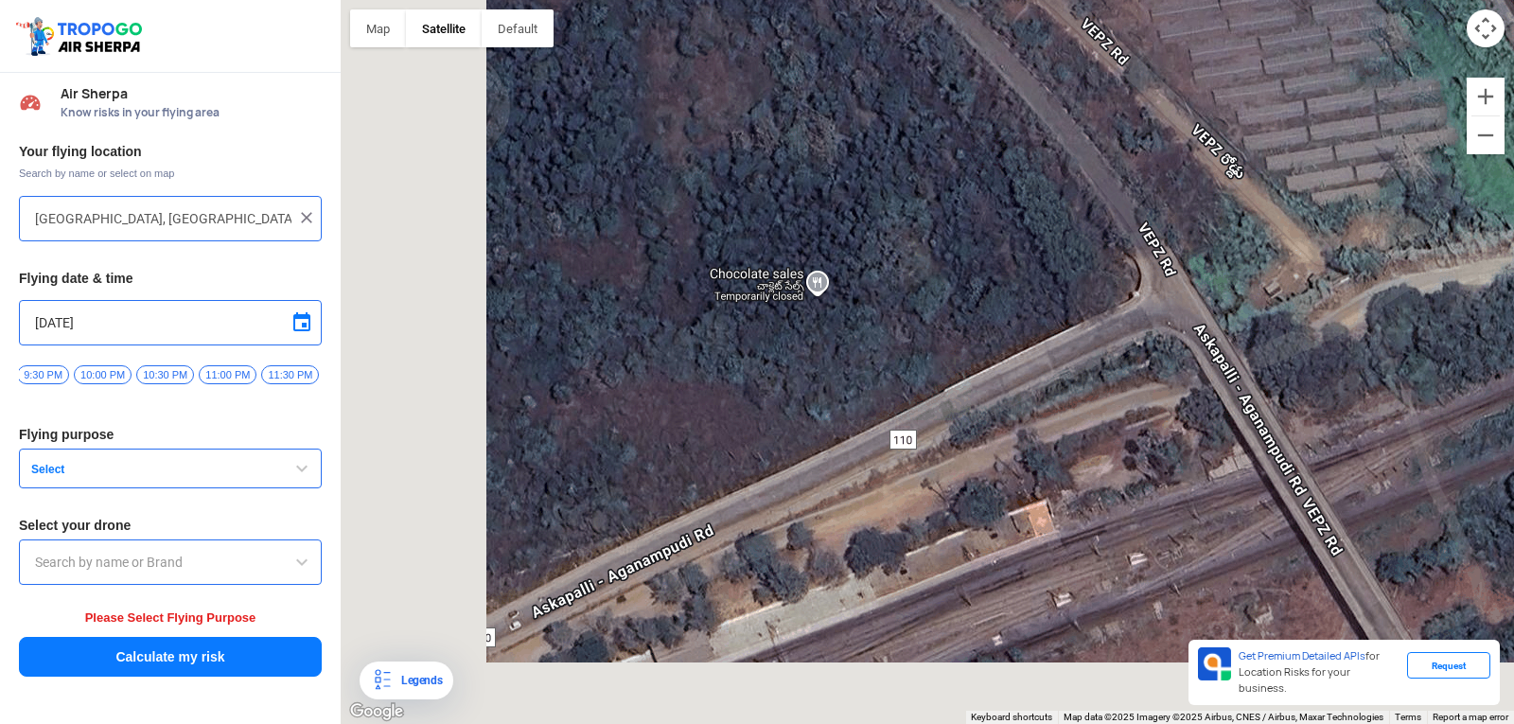
drag, startPoint x: 705, startPoint y: 506, endPoint x: 1235, endPoint y: 332, distance: 558.5
click at [1235, 332] on div at bounding box center [927, 362] width 1173 height 724
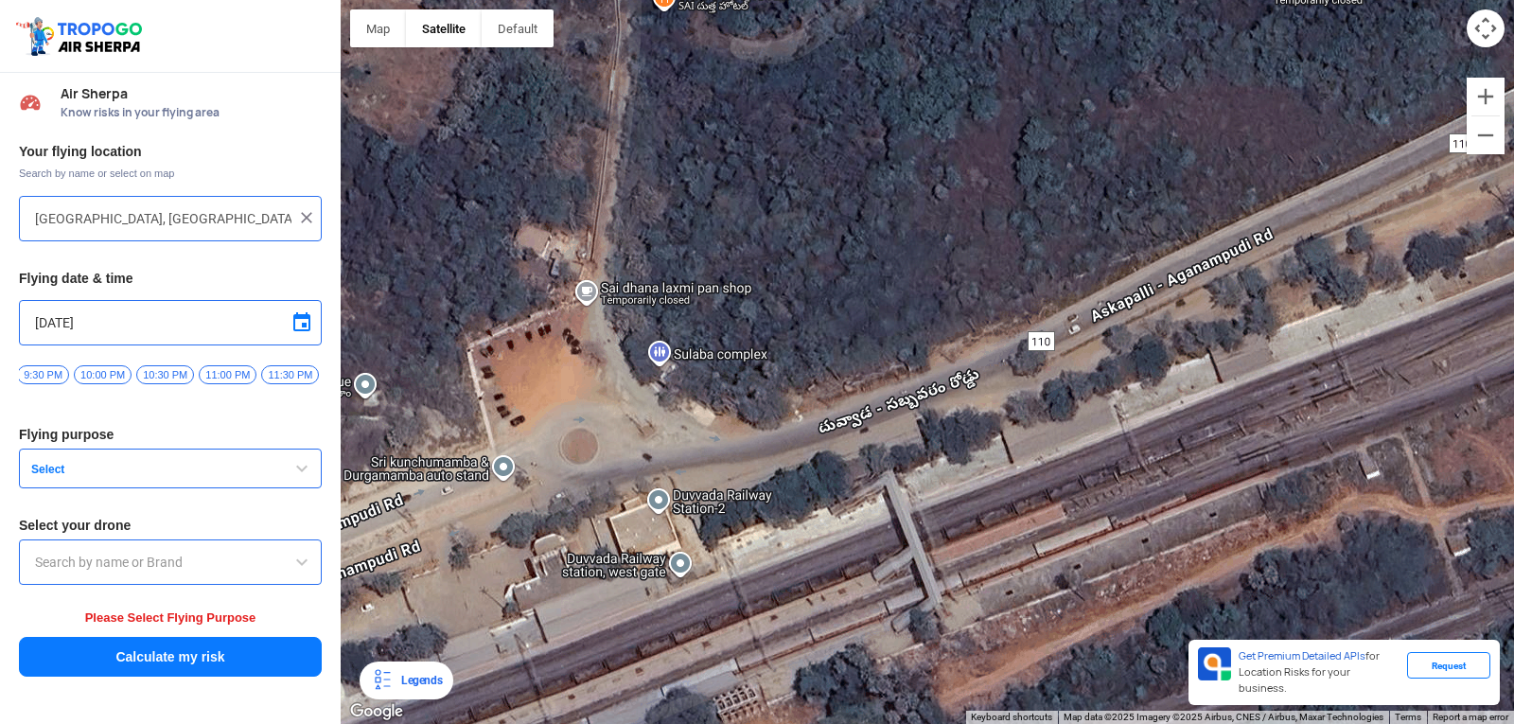
drag, startPoint x: 842, startPoint y: 508, endPoint x: 1206, endPoint y: 298, distance: 420.4
click at [1202, 299] on div at bounding box center [927, 362] width 1173 height 724
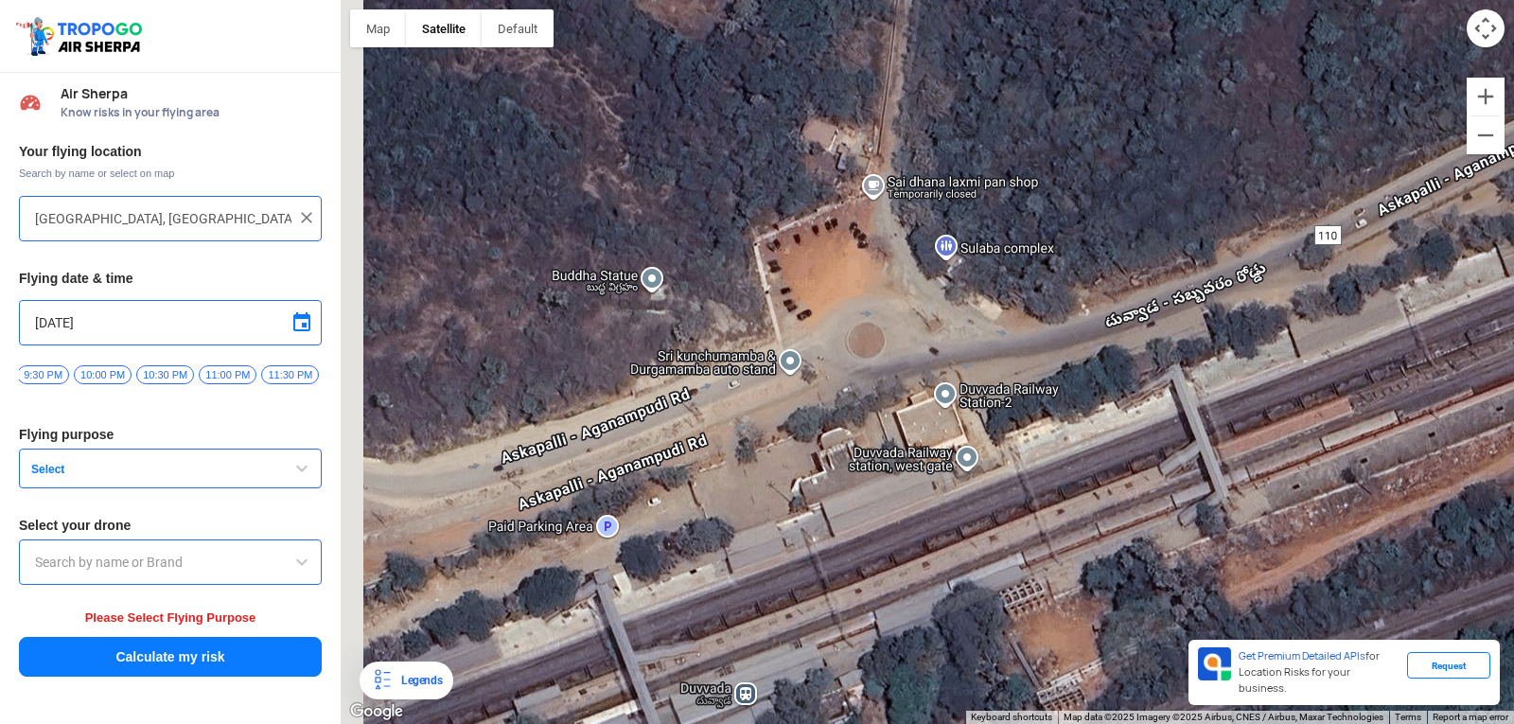
drag, startPoint x: 618, startPoint y: 450, endPoint x: 981, endPoint y: 337, distance: 380.6
click at [981, 337] on div at bounding box center [927, 362] width 1173 height 724
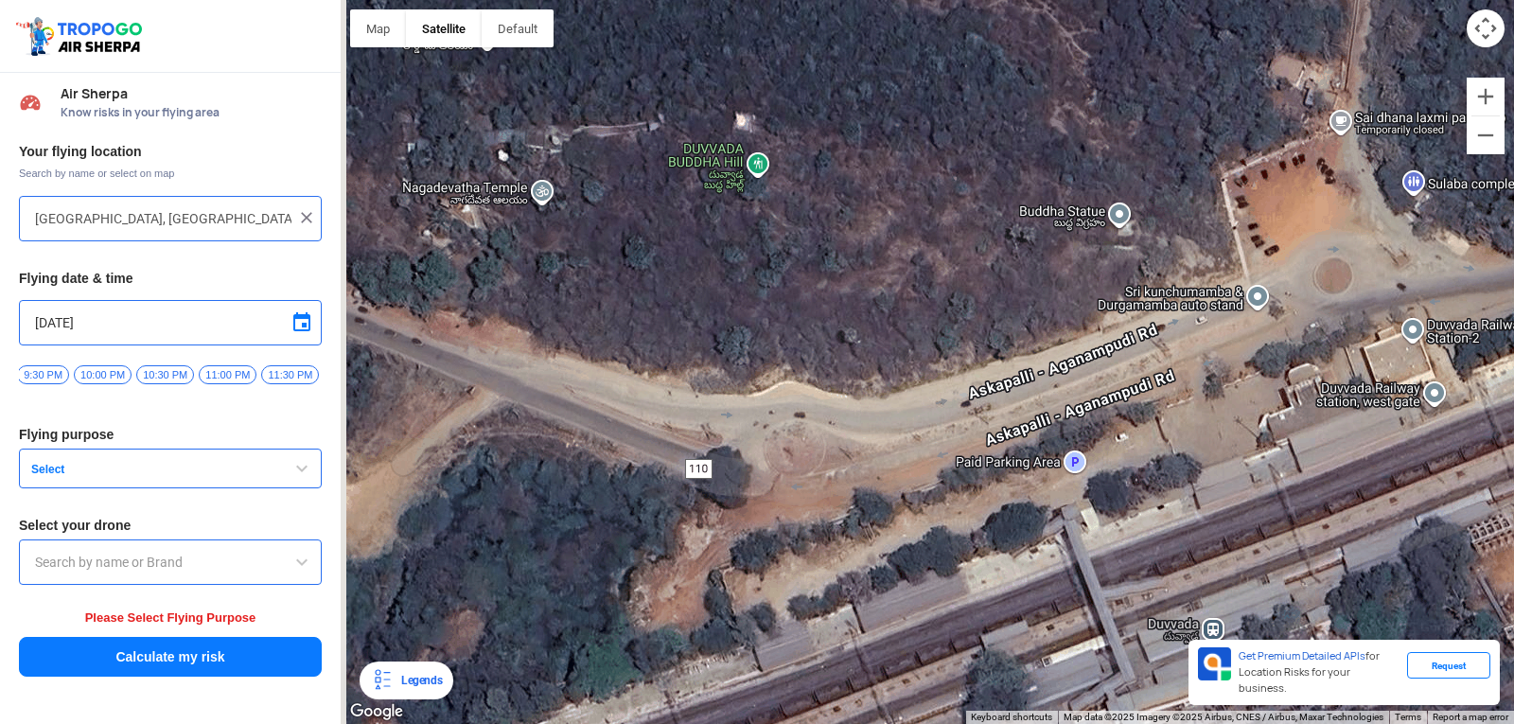
drag, startPoint x: 727, startPoint y: 428, endPoint x: 951, endPoint y: 401, distance: 225.8
click at [951, 401] on div at bounding box center [927, 362] width 1173 height 724
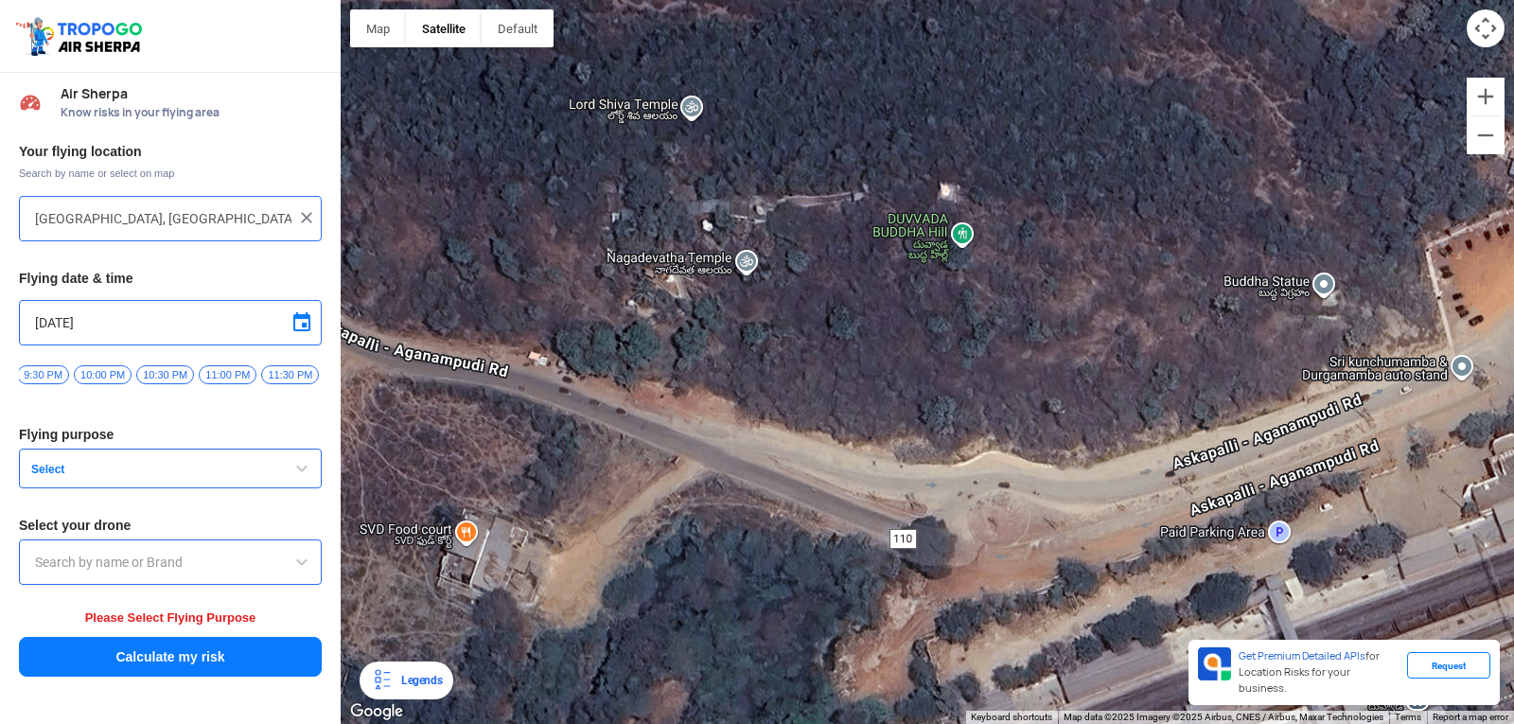
drag, startPoint x: 828, startPoint y: 445, endPoint x: 1031, endPoint y: 515, distance: 215.1
click at [1031, 515] on div at bounding box center [927, 362] width 1173 height 724
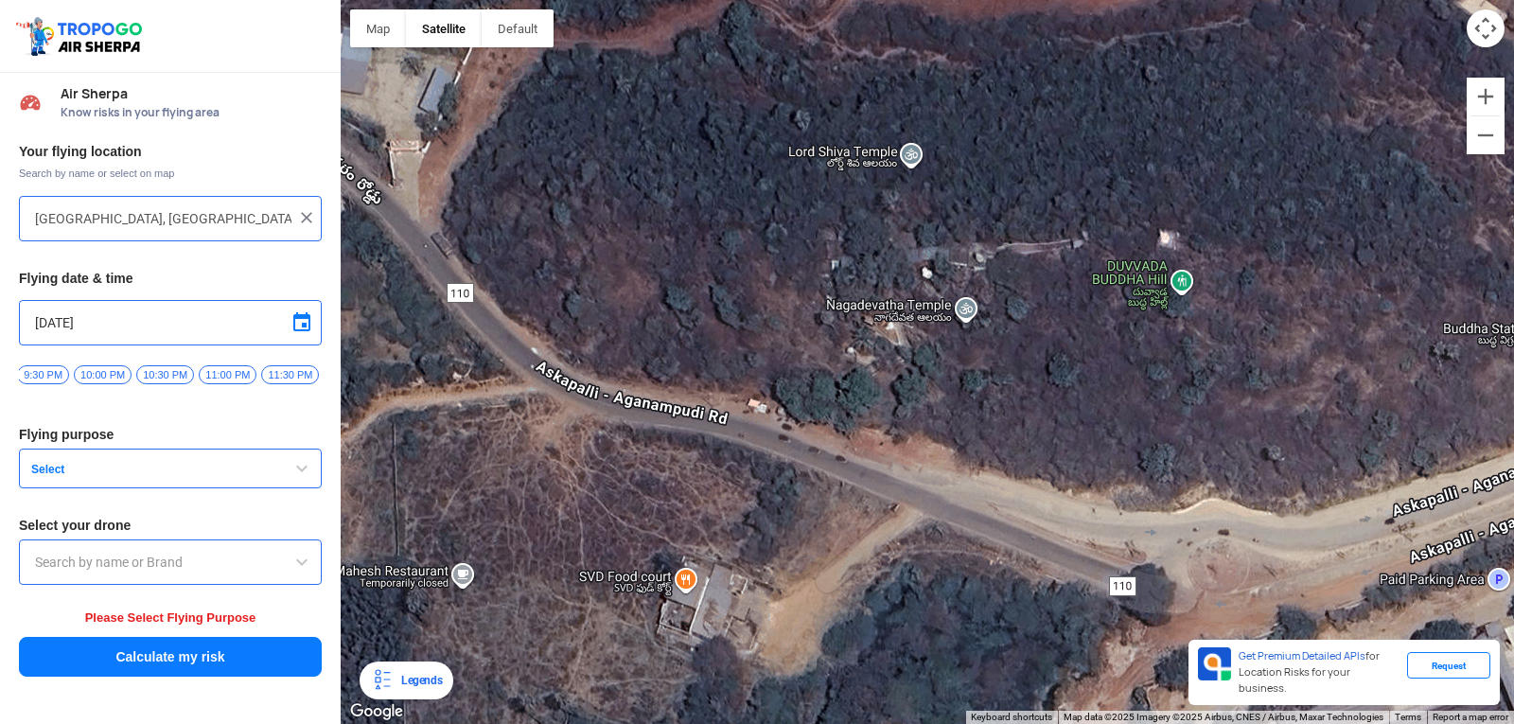
drag, startPoint x: 896, startPoint y: 495, endPoint x: 1228, endPoint y: 584, distance: 343.7
click at [1218, 582] on div at bounding box center [927, 362] width 1173 height 724
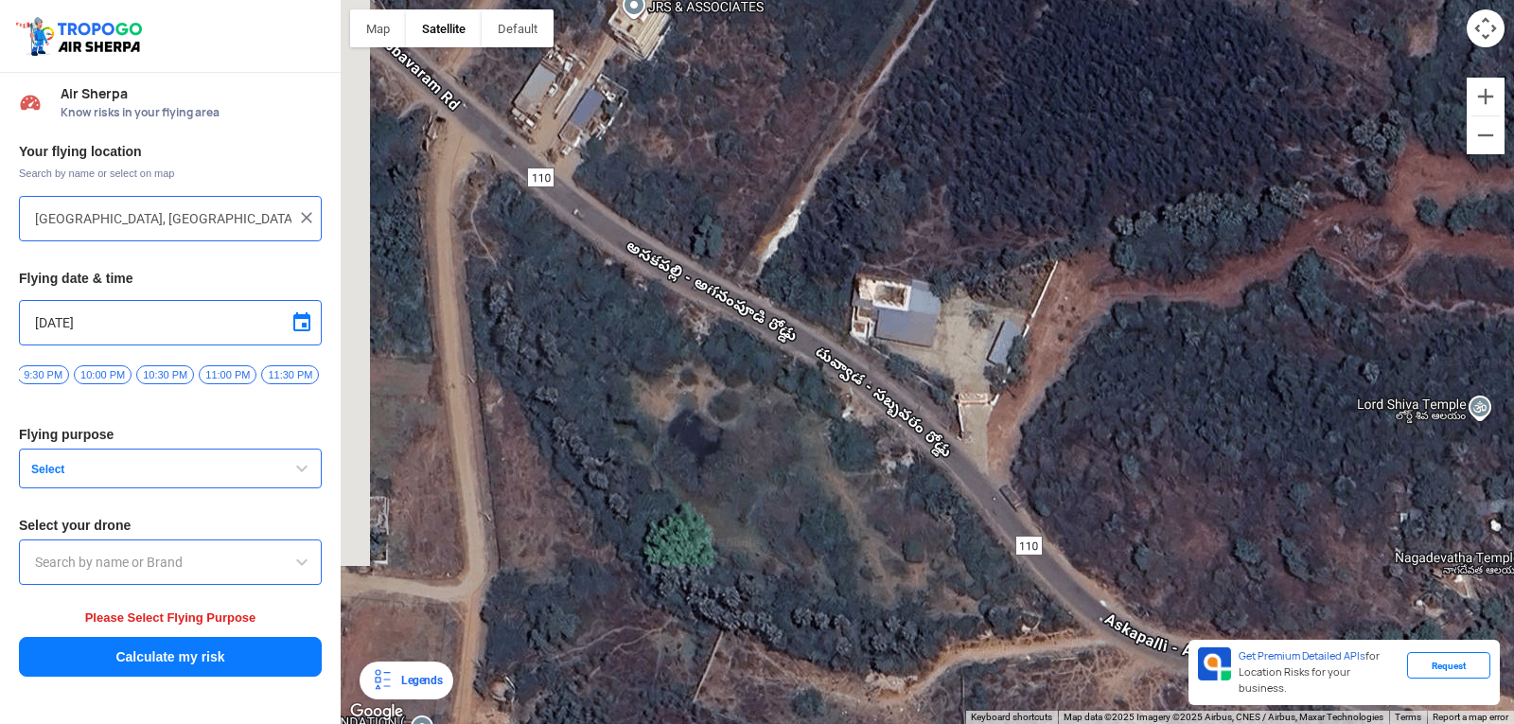
drag, startPoint x: 956, startPoint y: 530, endPoint x: 1022, endPoint y: 620, distance: 111.1
click at [1015, 616] on div at bounding box center [927, 362] width 1173 height 724
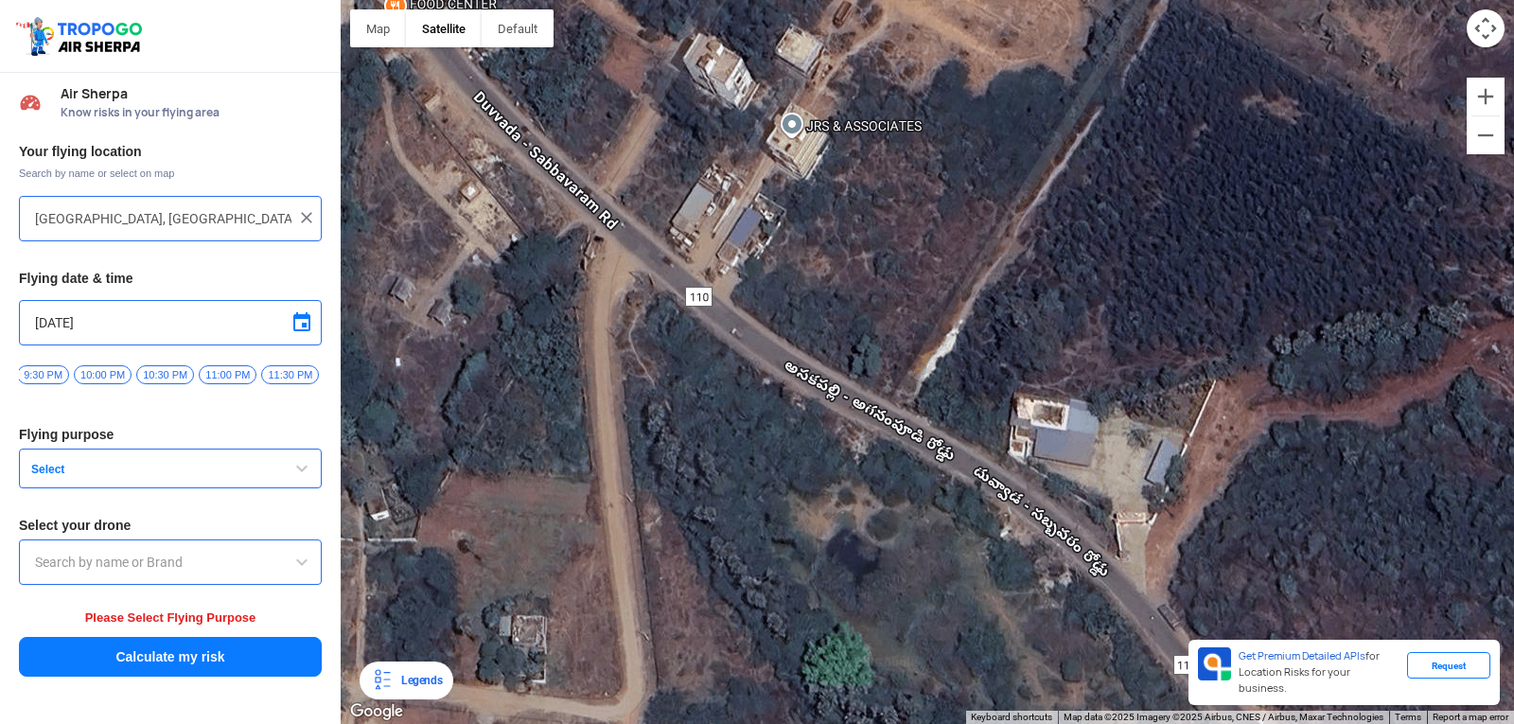
drag, startPoint x: 969, startPoint y: 519, endPoint x: 1147, endPoint y: 625, distance: 207.8
click at [1147, 625] on div at bounding box center [927, 362] width 1173 height 724
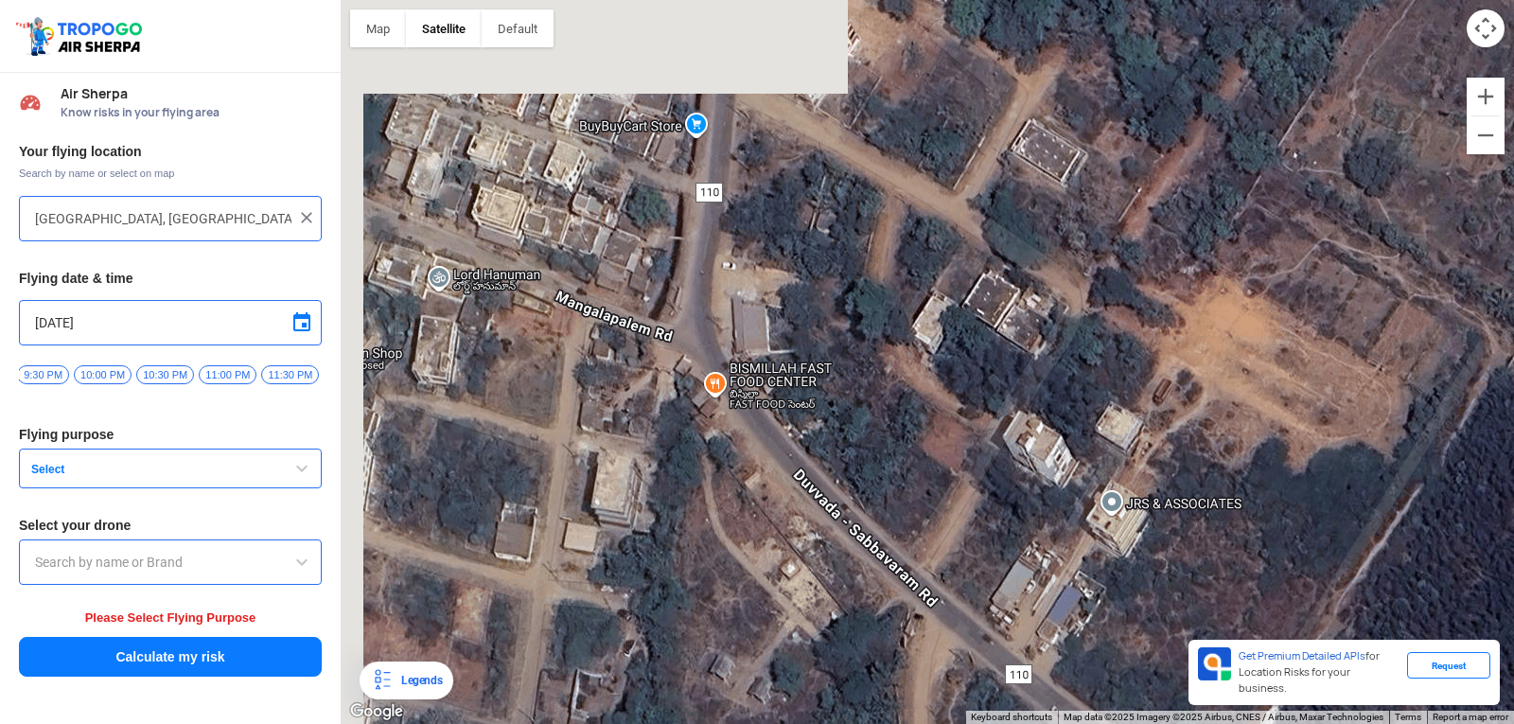
drag, startPoint x: 850, startPoint y: 294, endPoint x: 1080, endPoint y: 644, distance: 419.3
click at [1080, 644] on div at bounding box center [927, 362] width 1173 height 724
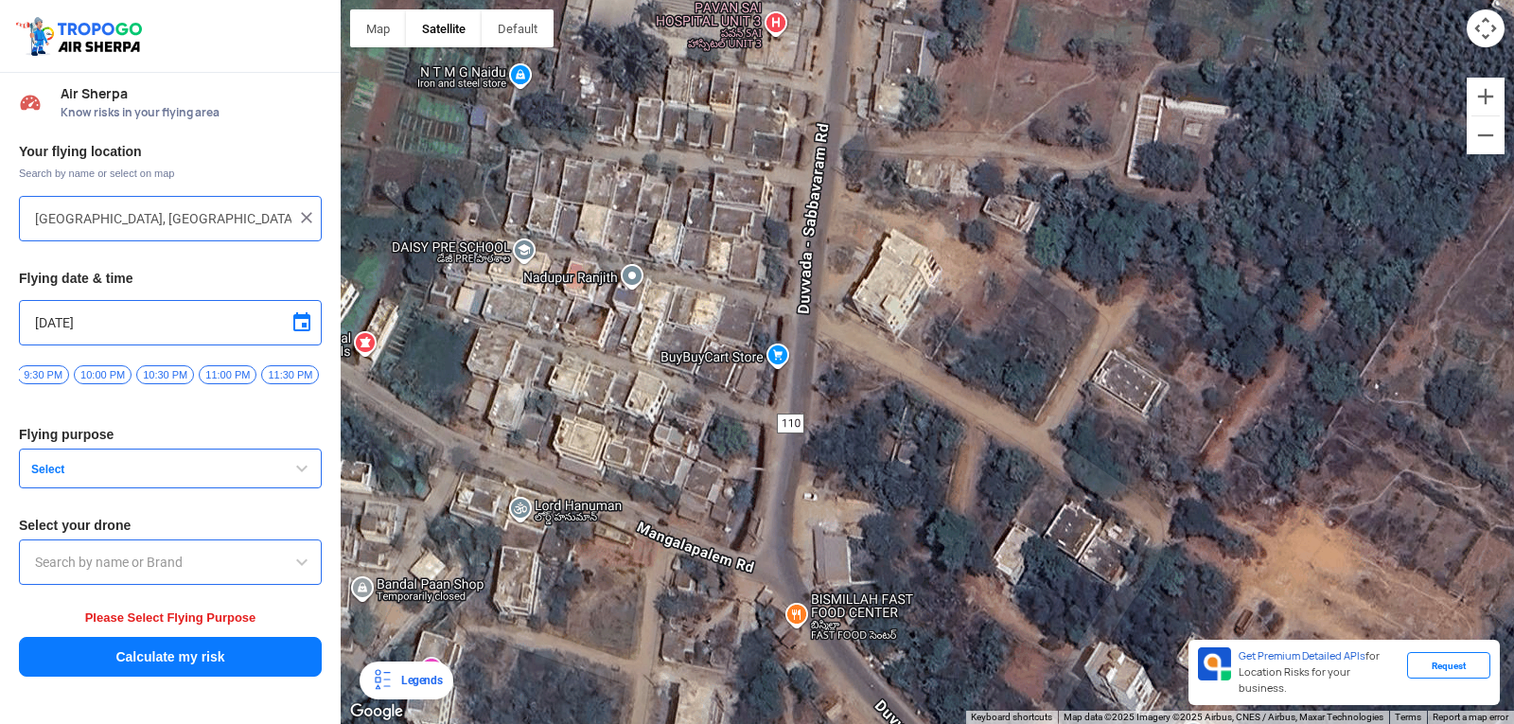
drag, startPoint x: 804, startPoint y: 340, endPoint x: 882, endPoint y: 569, distance: 242.6
click at [882, 569] on div at bounding box center [927, 362] width 1173 height 724
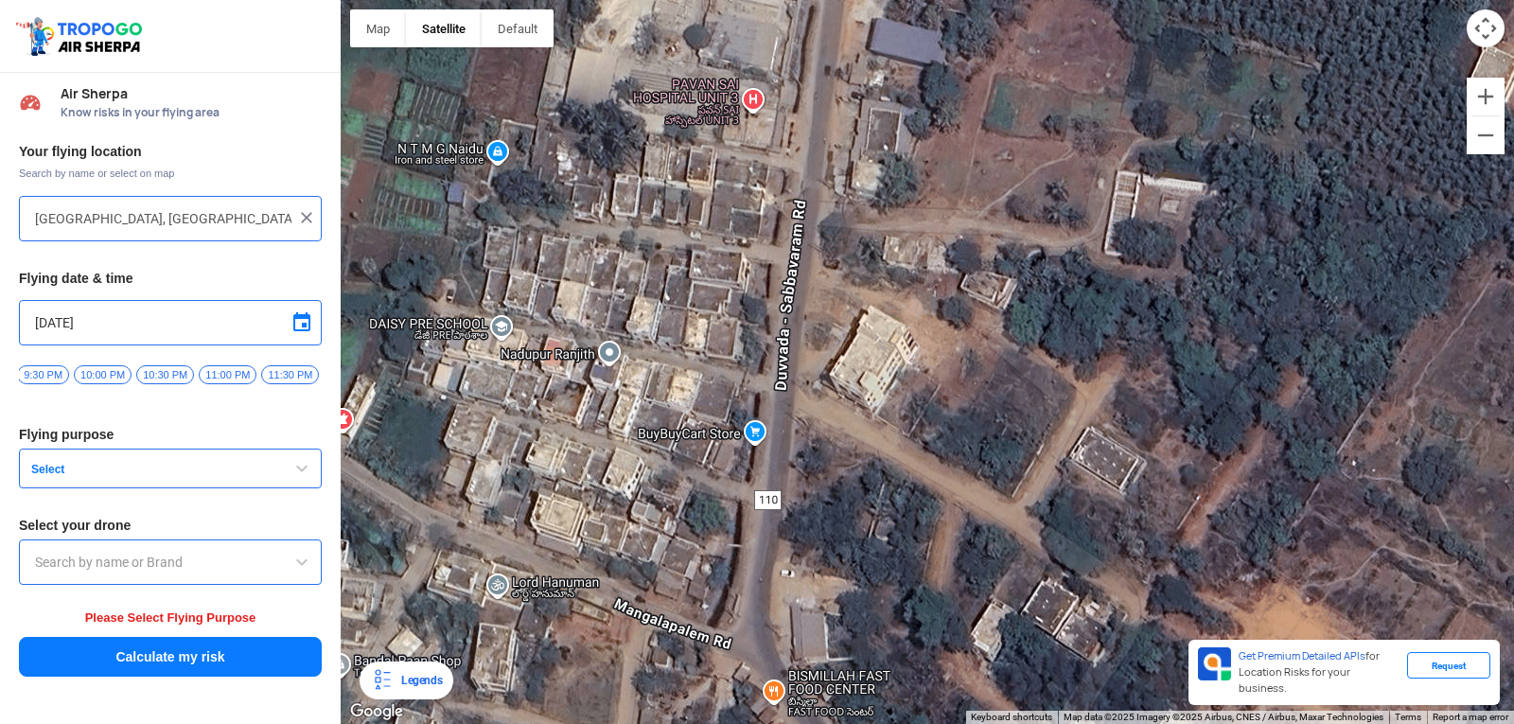
drag, startPoint x: 843, startPoint y: 407, endPoint x: 772, endPoint y: 654, distance: 256.9
click at [772, 654] on div at bounding box center [927, 362] width 1173 height 724
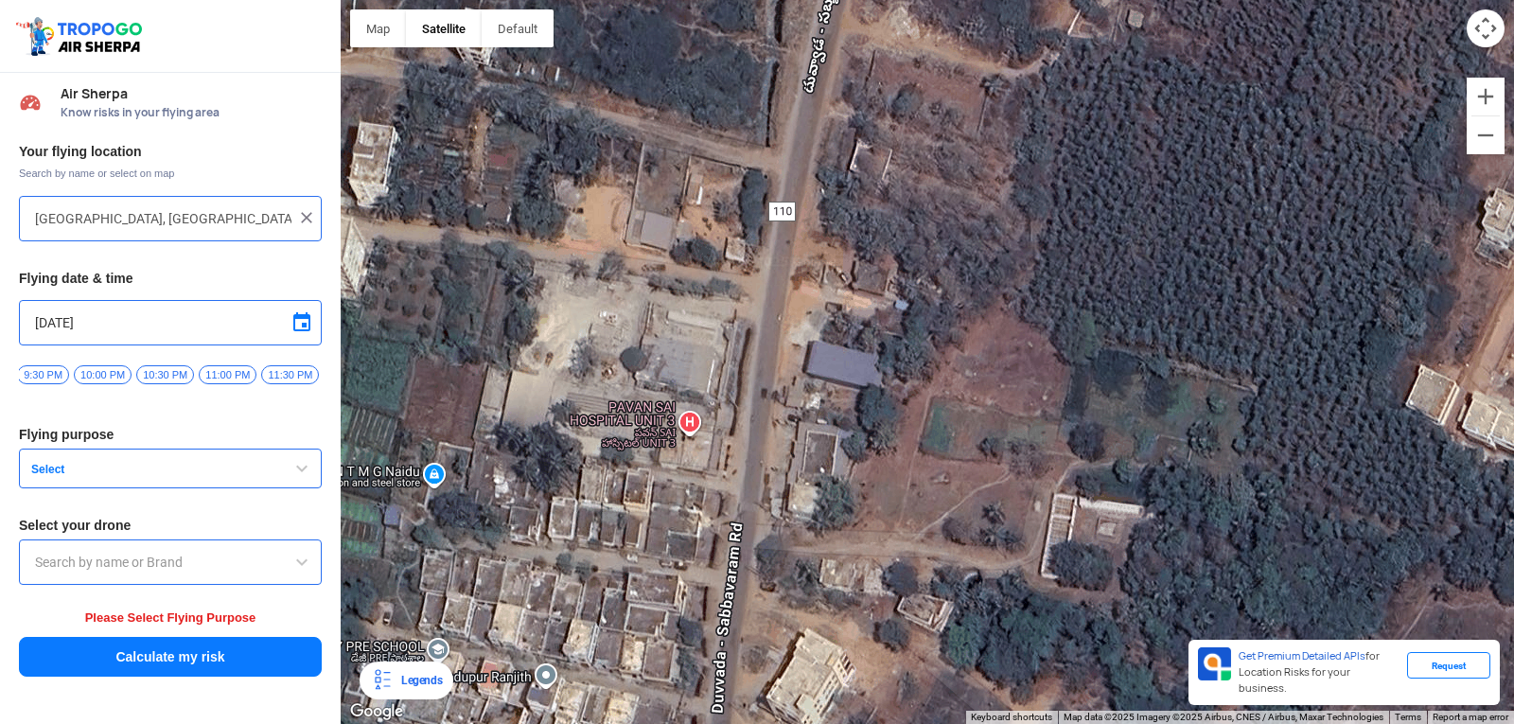
drag, startPoint x: 785, startPoint y: 676, endPoint x: 791, endPoint y: 550, distance: 126.9
click at [783, 688] on div at bounding box center [927, 362] width 1173 height 724
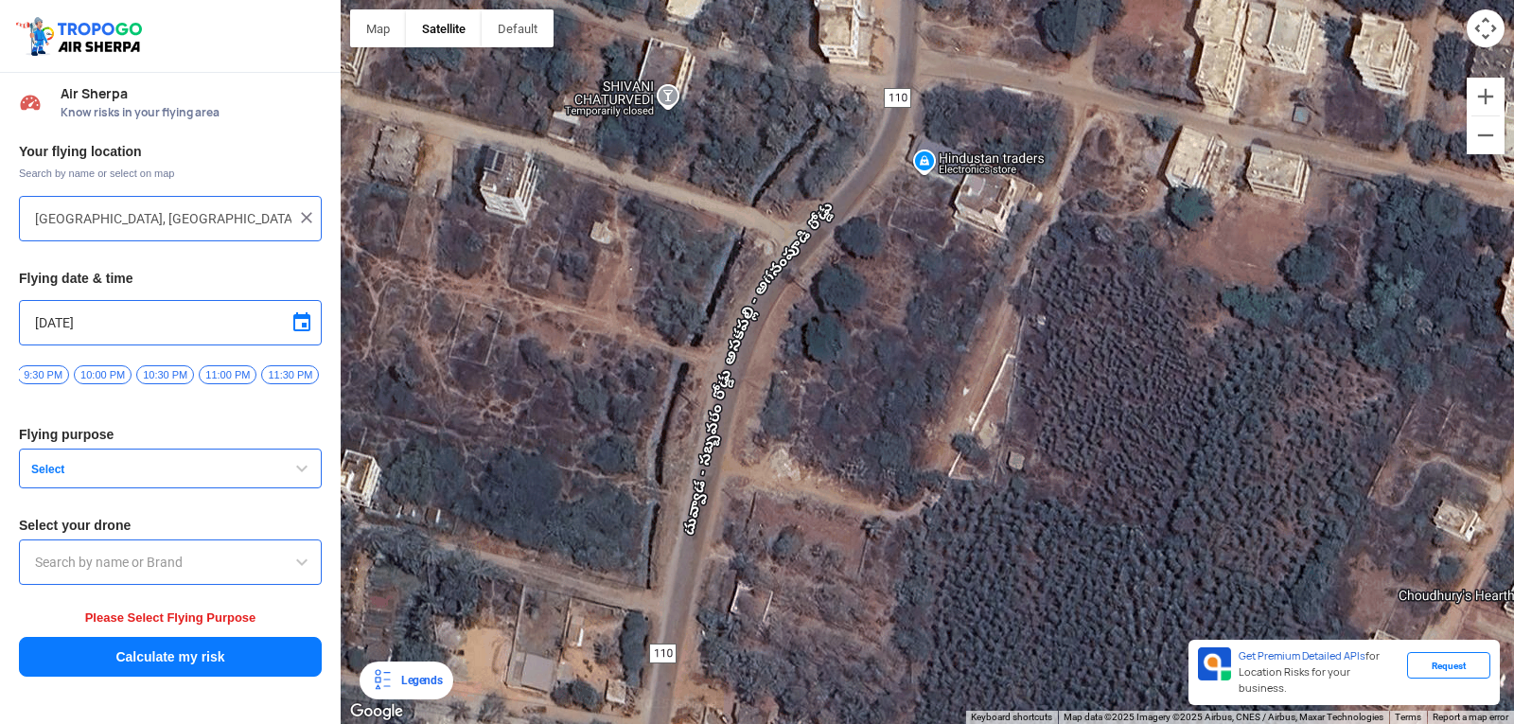
drag
click at [815, 667] on div at bounding box center [927, 362] width 1173 height 724
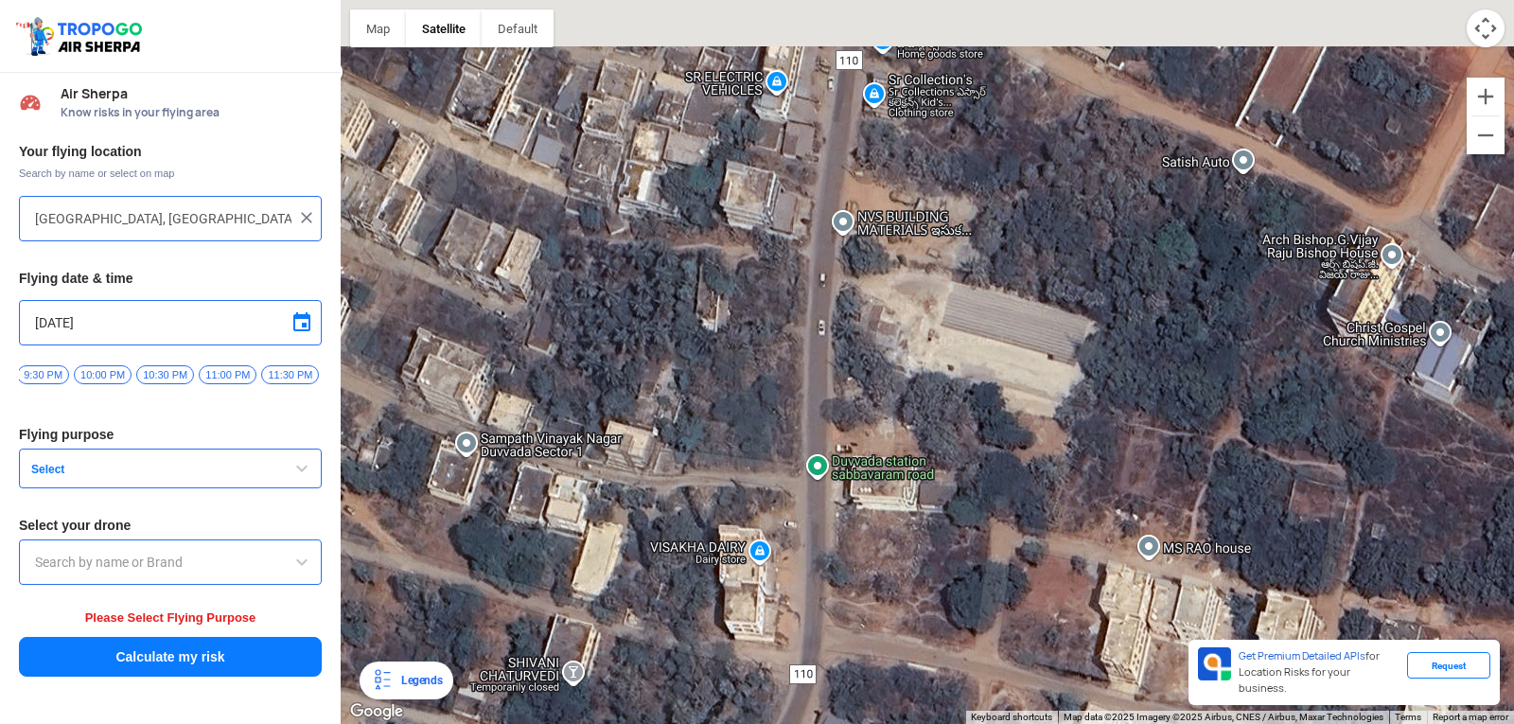
click at [899, 666] on div at bounding box center [927, 362] width 1173 height 724
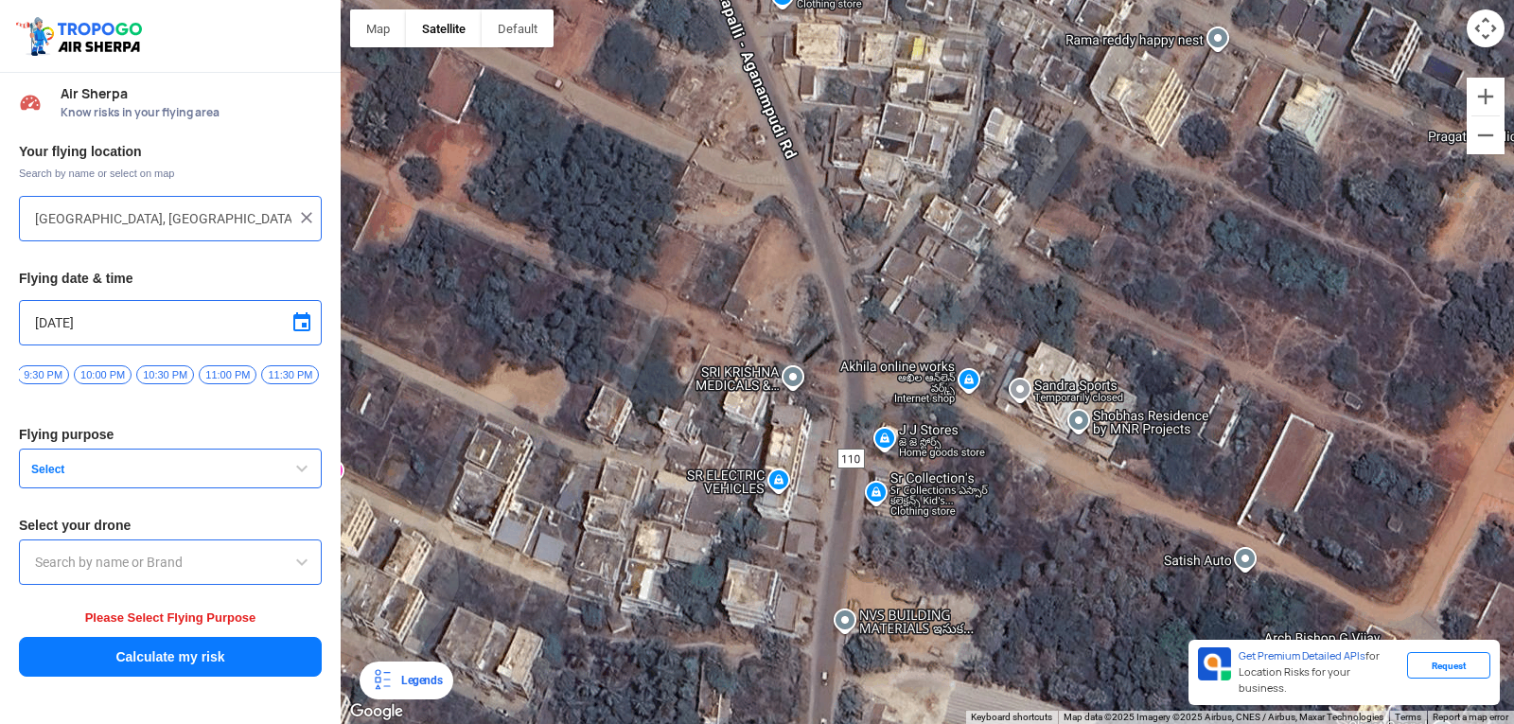
click at [913, 489] on div at bounding box center [927, 362] width 1173 height 724
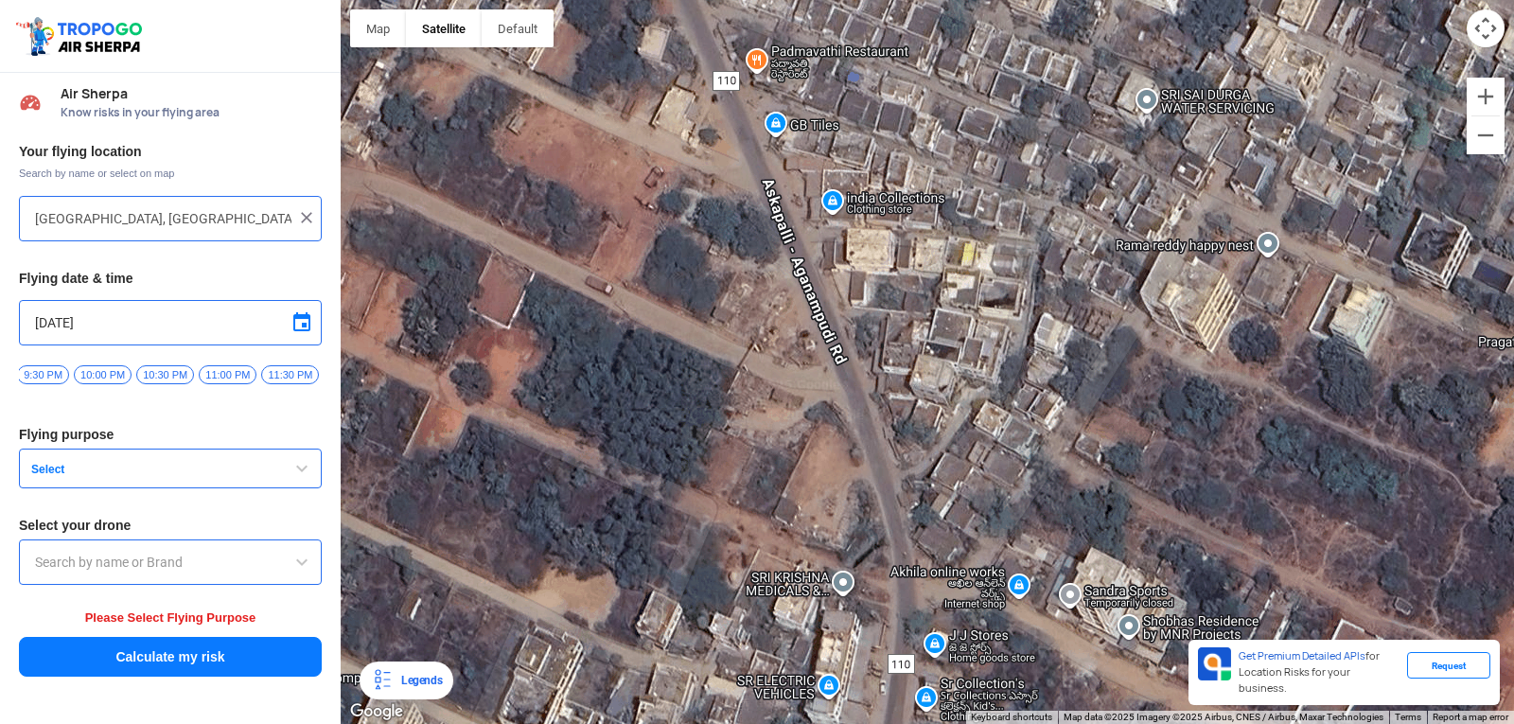
click at [1017, 488] on div at bounding box center [927, 362] width 1173 height 724
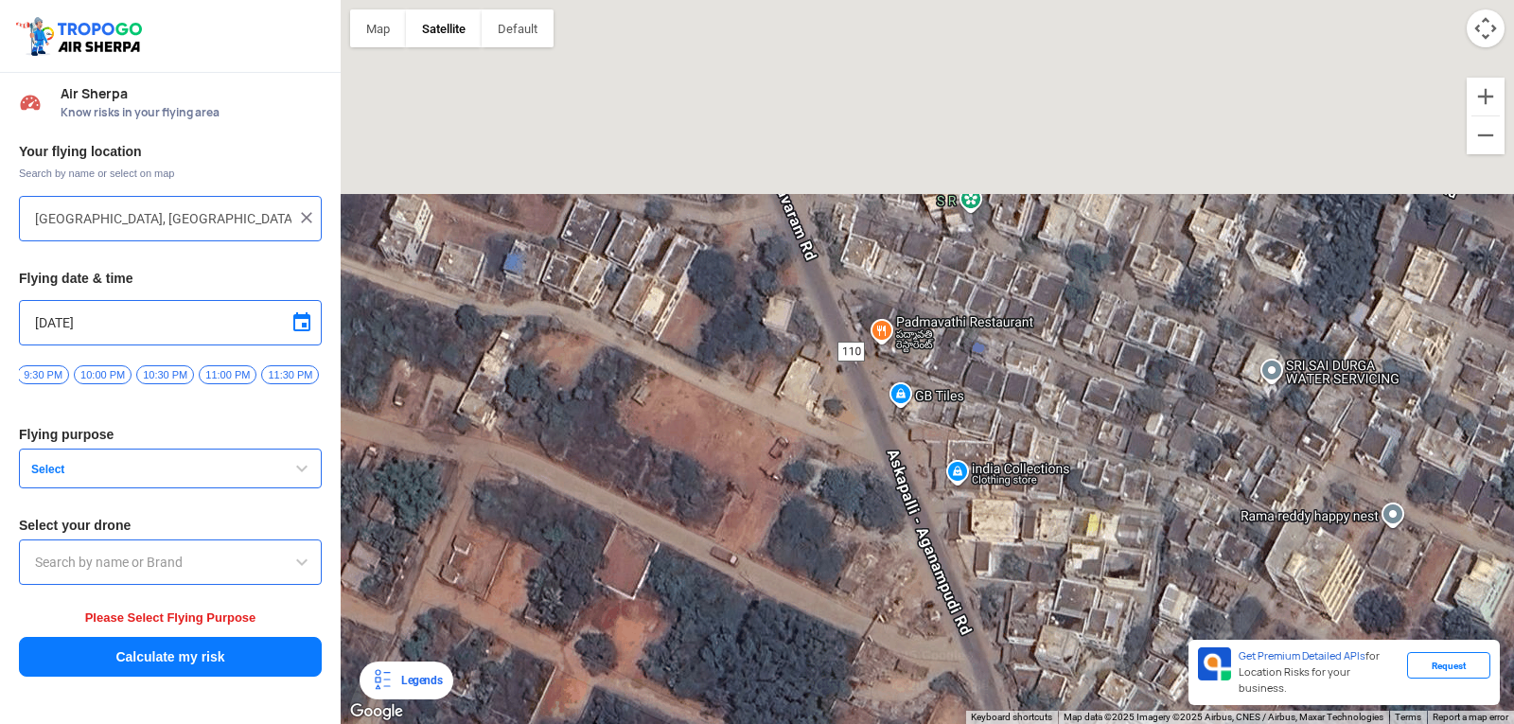
click at [1018, 509] on div at bounding box center [927, 362] width 1173 height 724
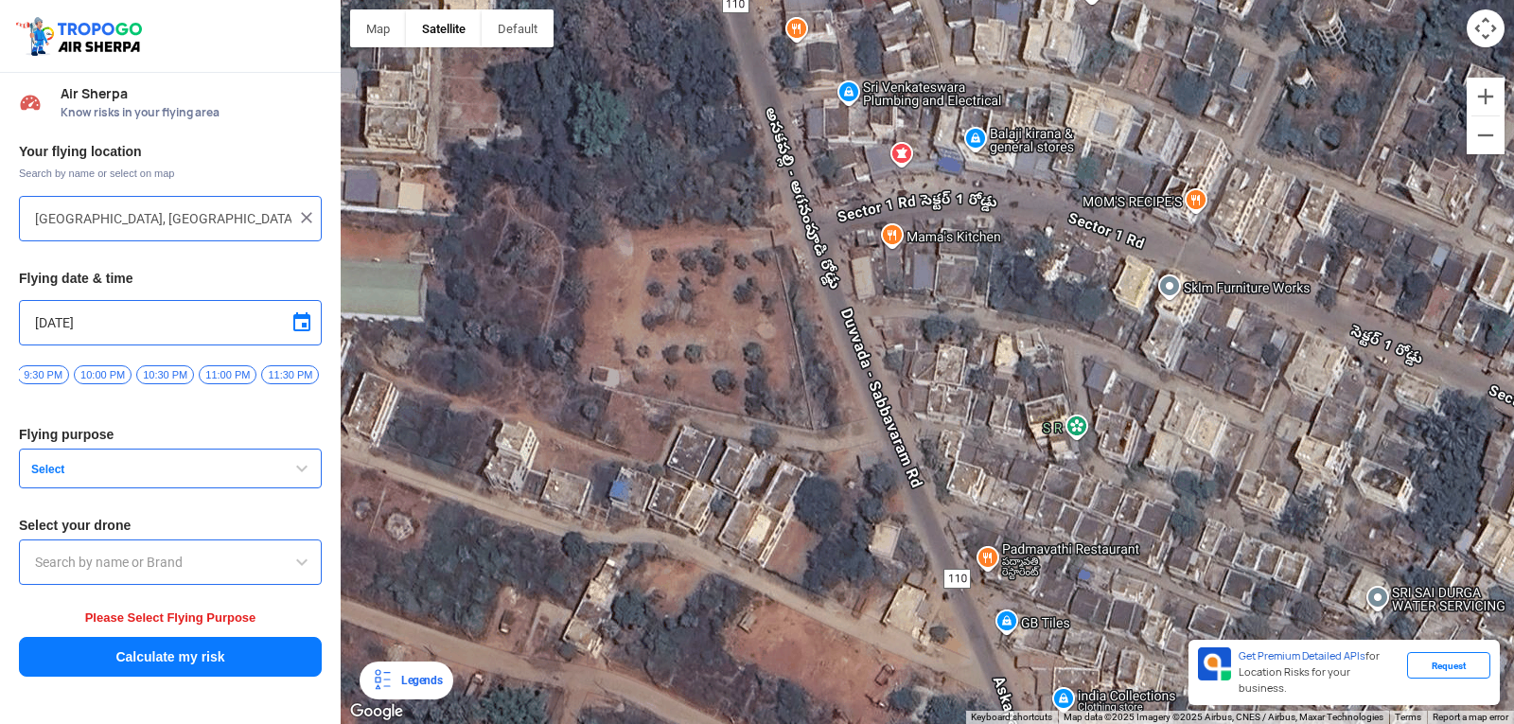
click at [1010, 519] on div at bounding box center [927, 362] width 1173 height 724
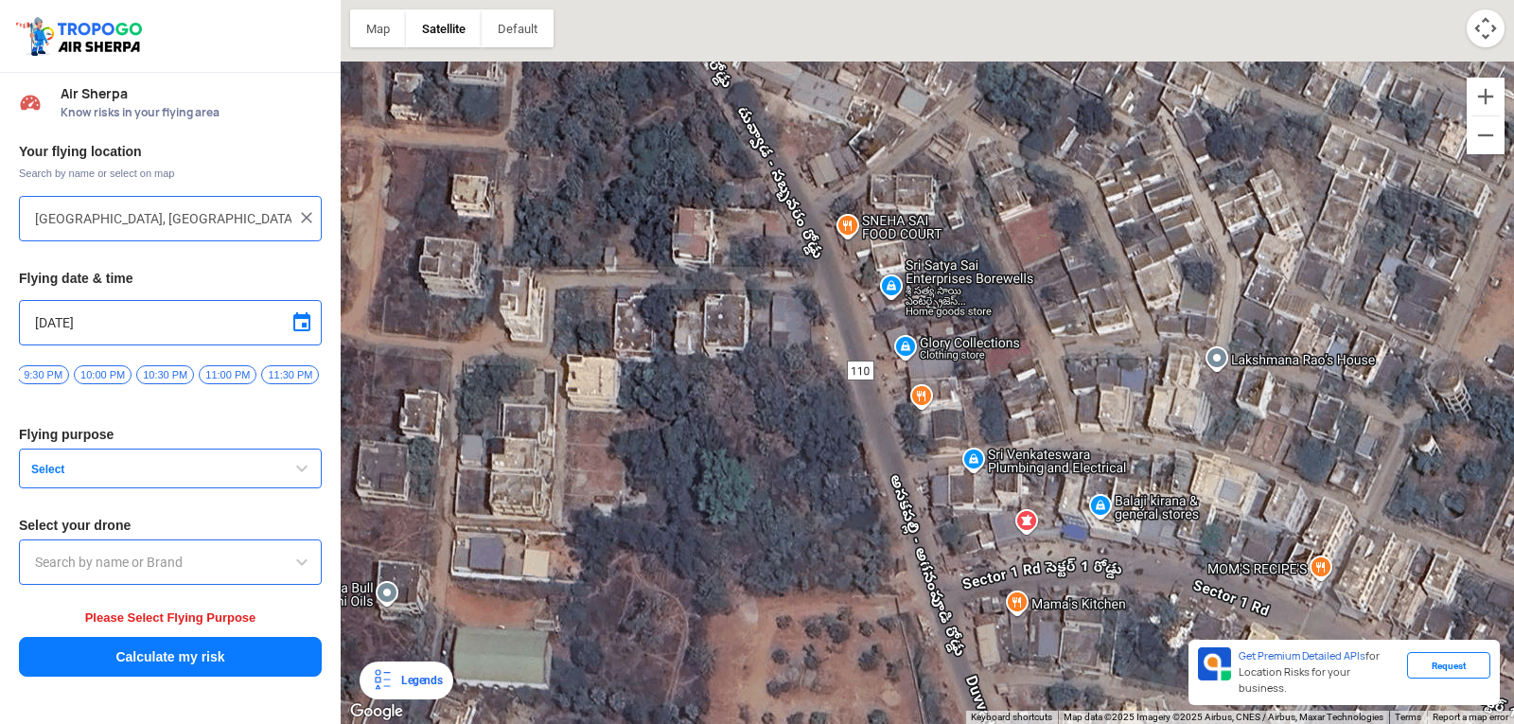
click at [973, 482] on div at bounding box center [927, 362] width 1173 height 724
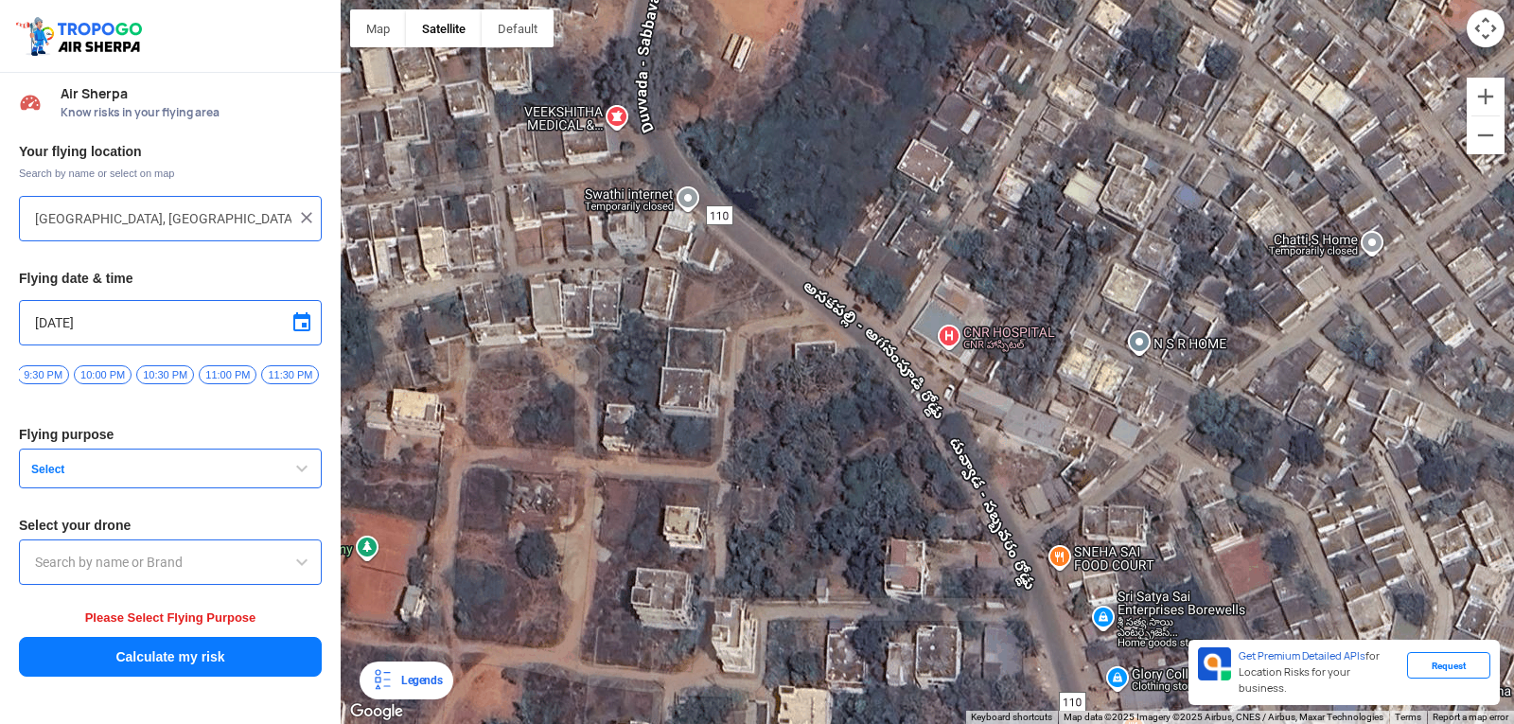
click at [974, 420] on div at bounding box center [927, 362] width 1173 height 724
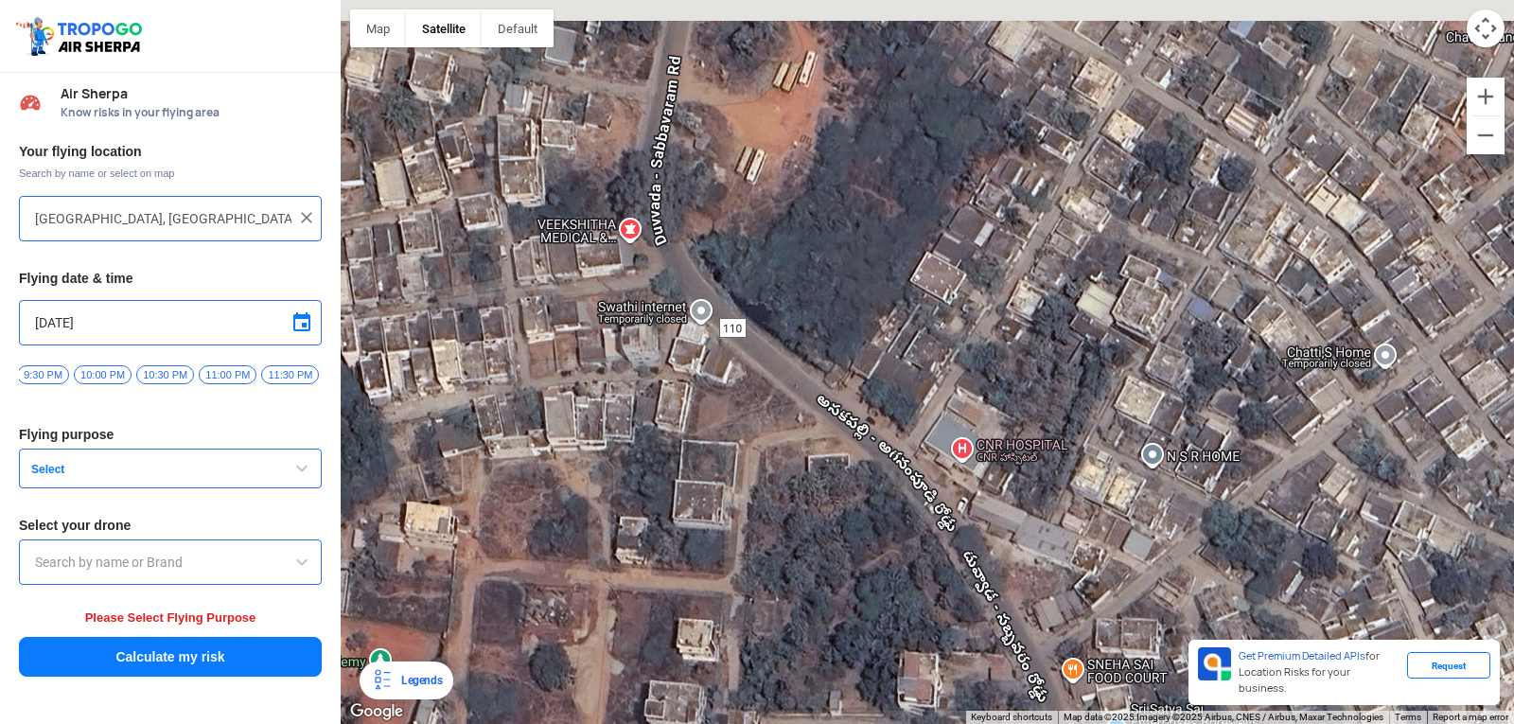
click at [844, 464] on div at bounding box center [927, 362] width 1173 height 724
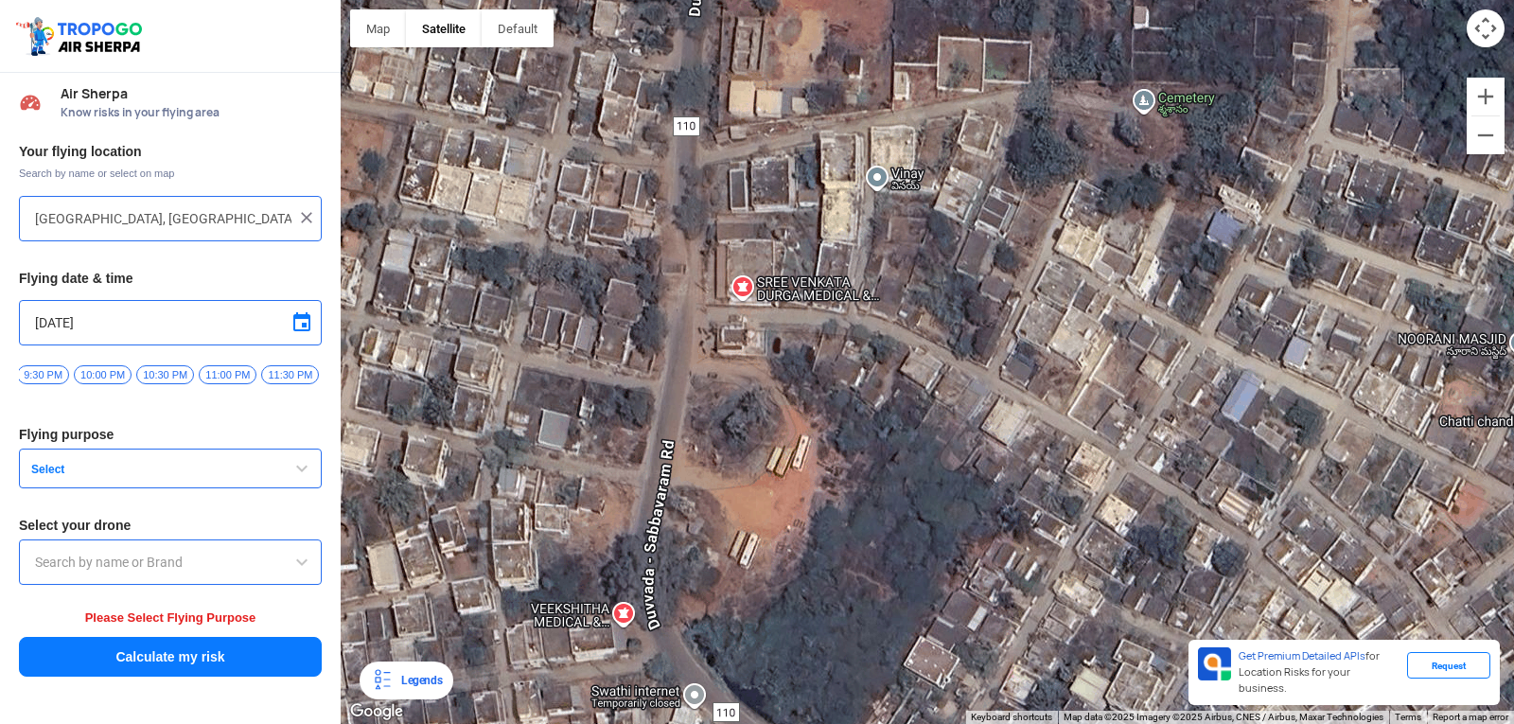
click at [807, 499] on div at bounding box center [927, 362] width 1173 height 724
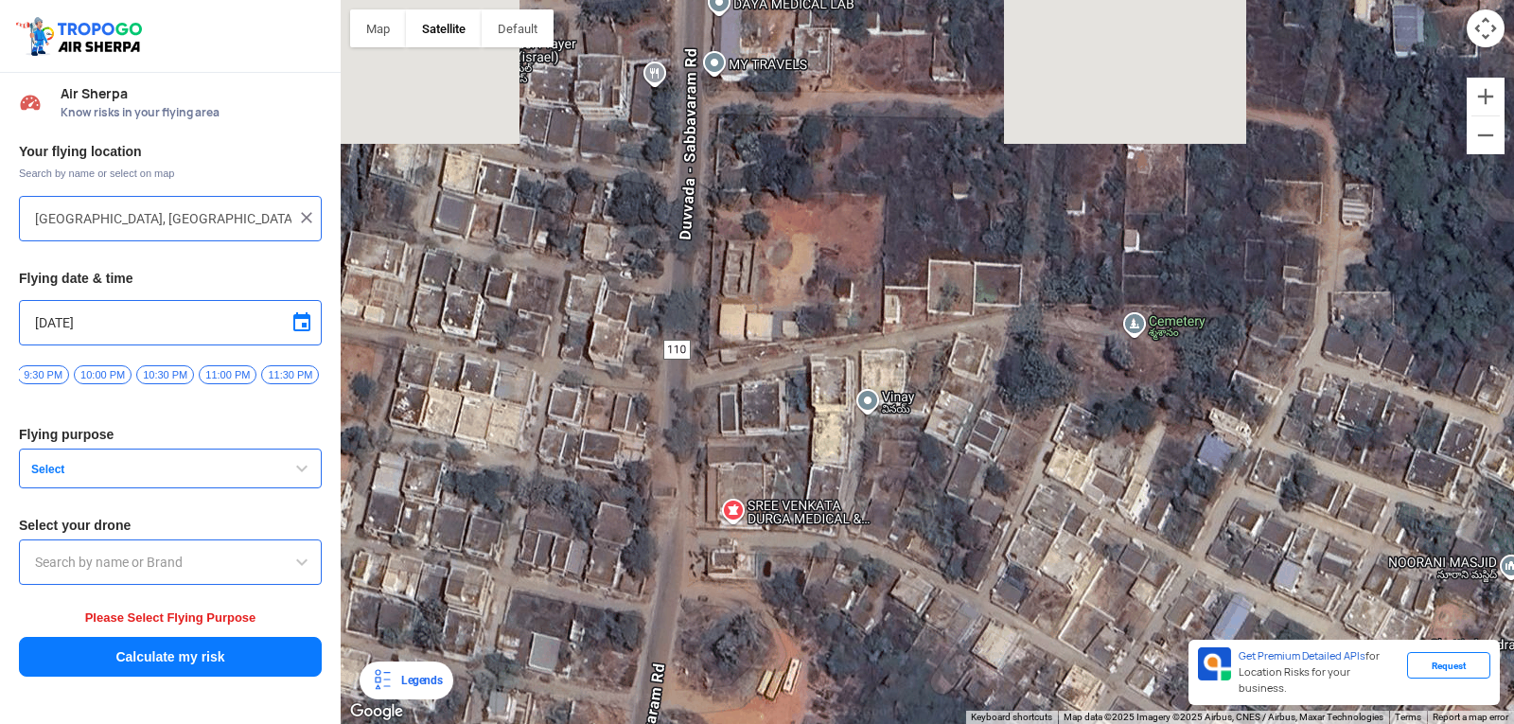
click at [820, 477] on div at bounding box center [927, 362] width 1173 height 724
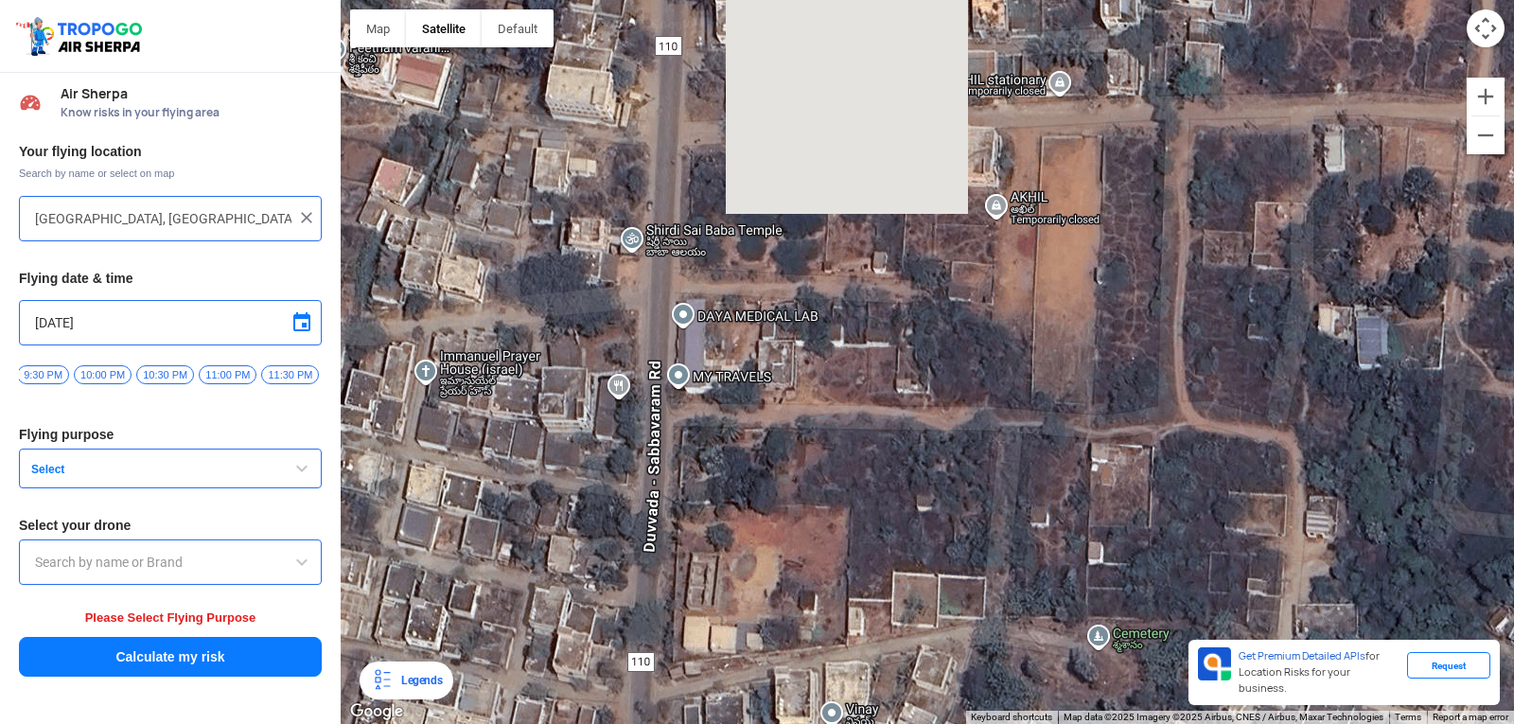
click at [834, 556] on div at bounding box center [927, 362] width 1173 height 724
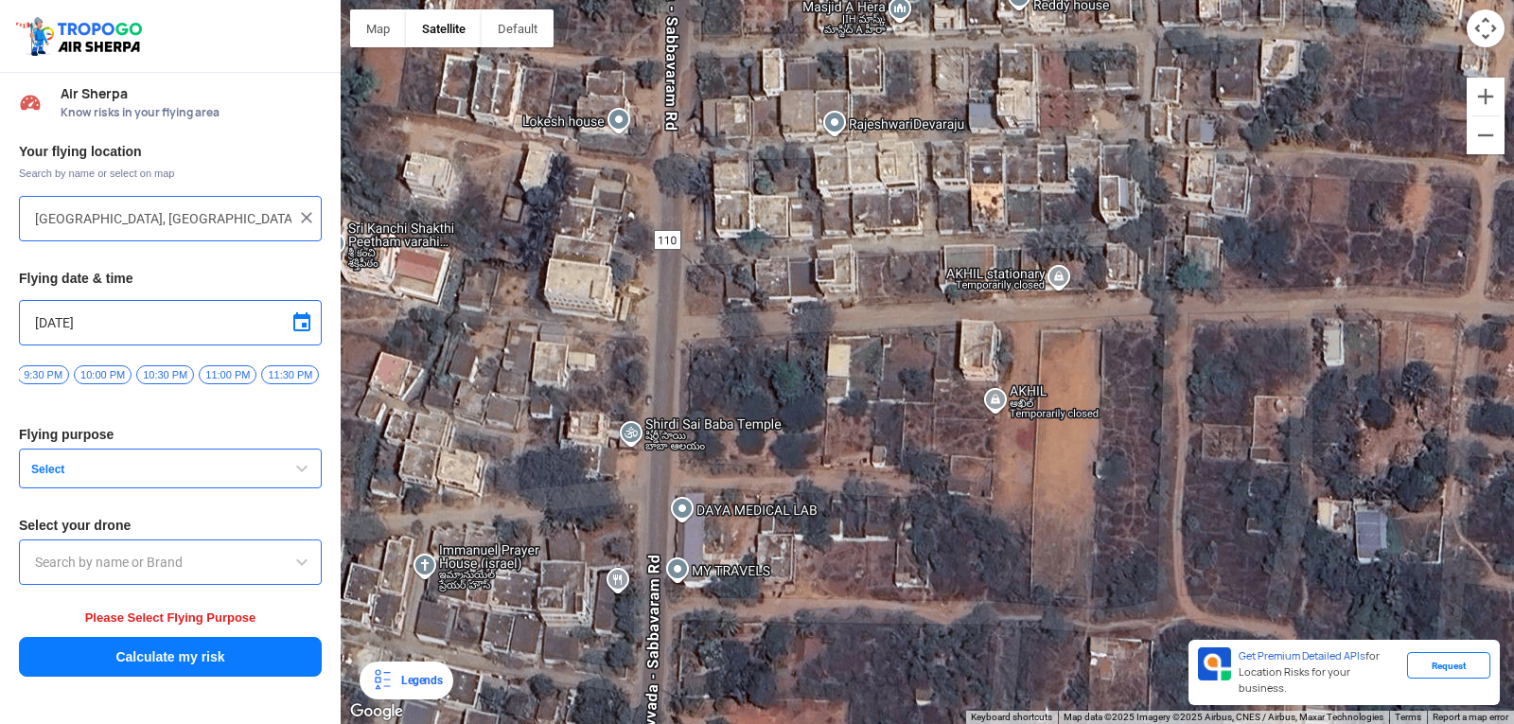
click at [863, 545] on div at bounding box center [927, 362] width 1173 height 724
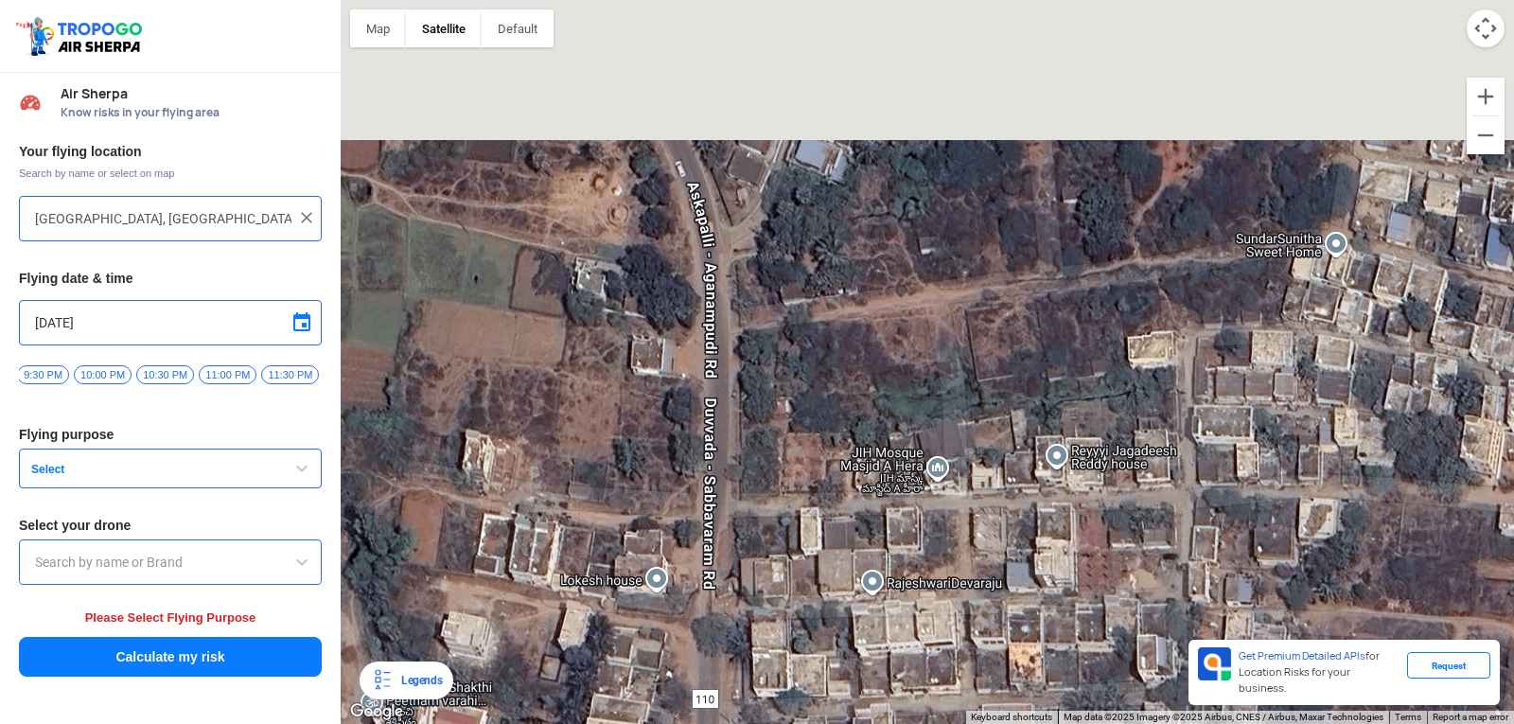
click at [881, 598] on div at bounding box center [927, 362] width 1173 height 724
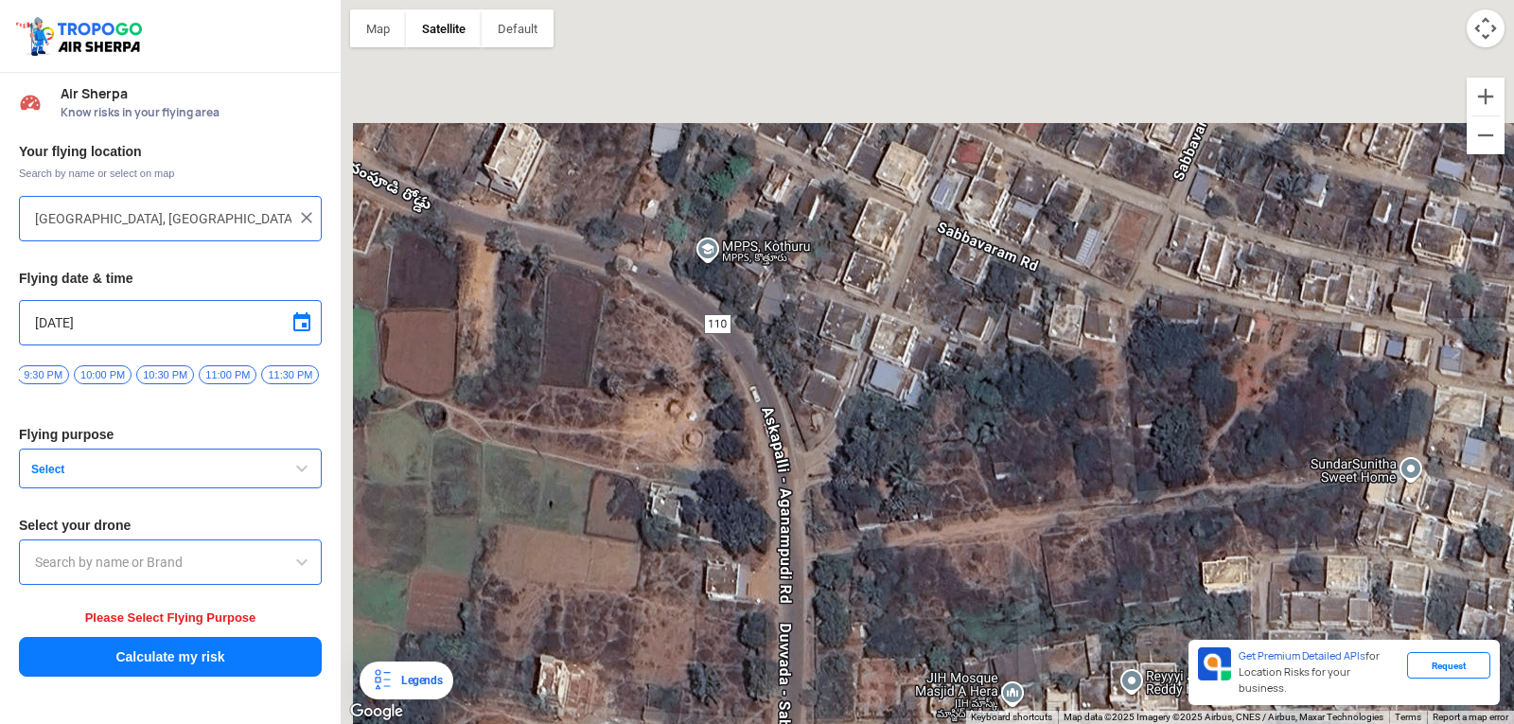
click at [907, 523] on div at bounding box center [927, 362] width 1173 height 724
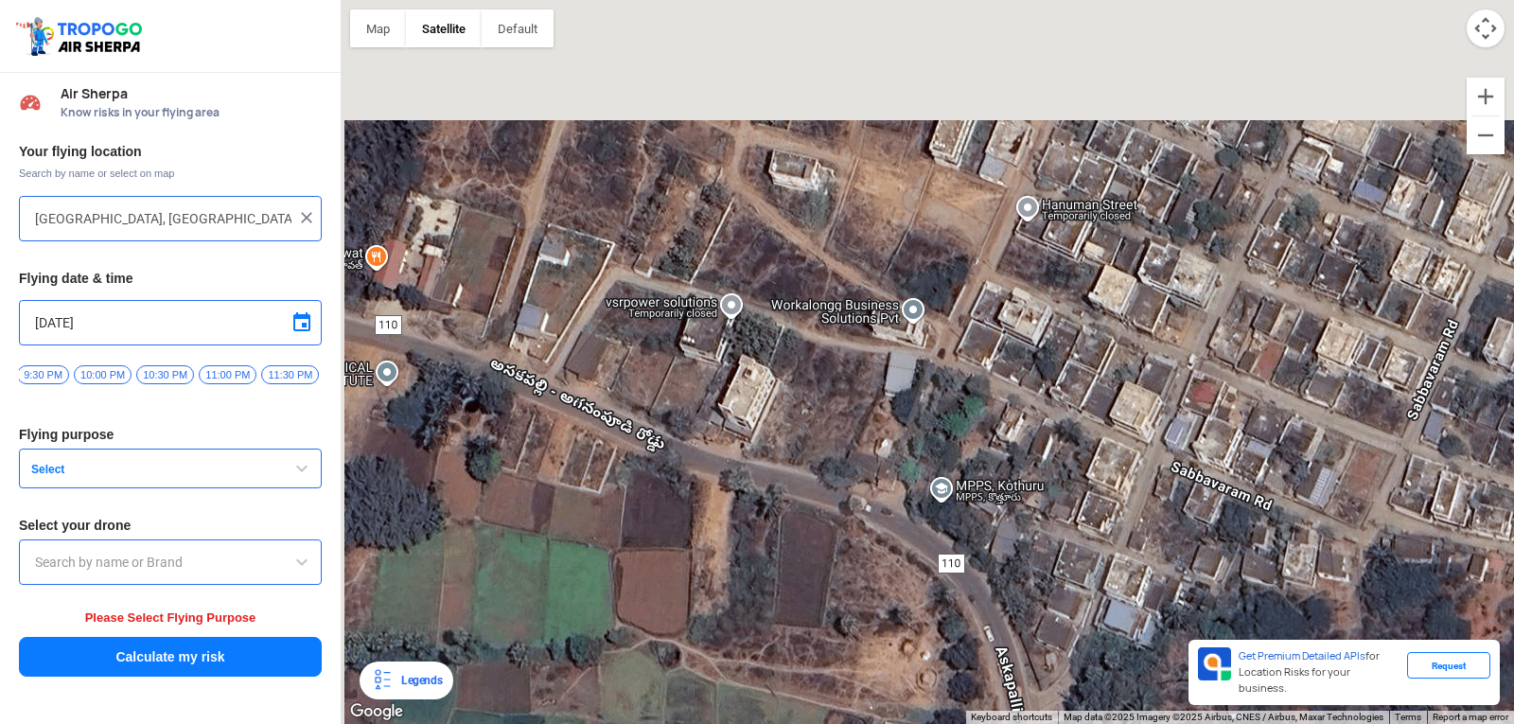
click at [1073, 537] on div at bounding box center [927, 362] width 1173 height 724
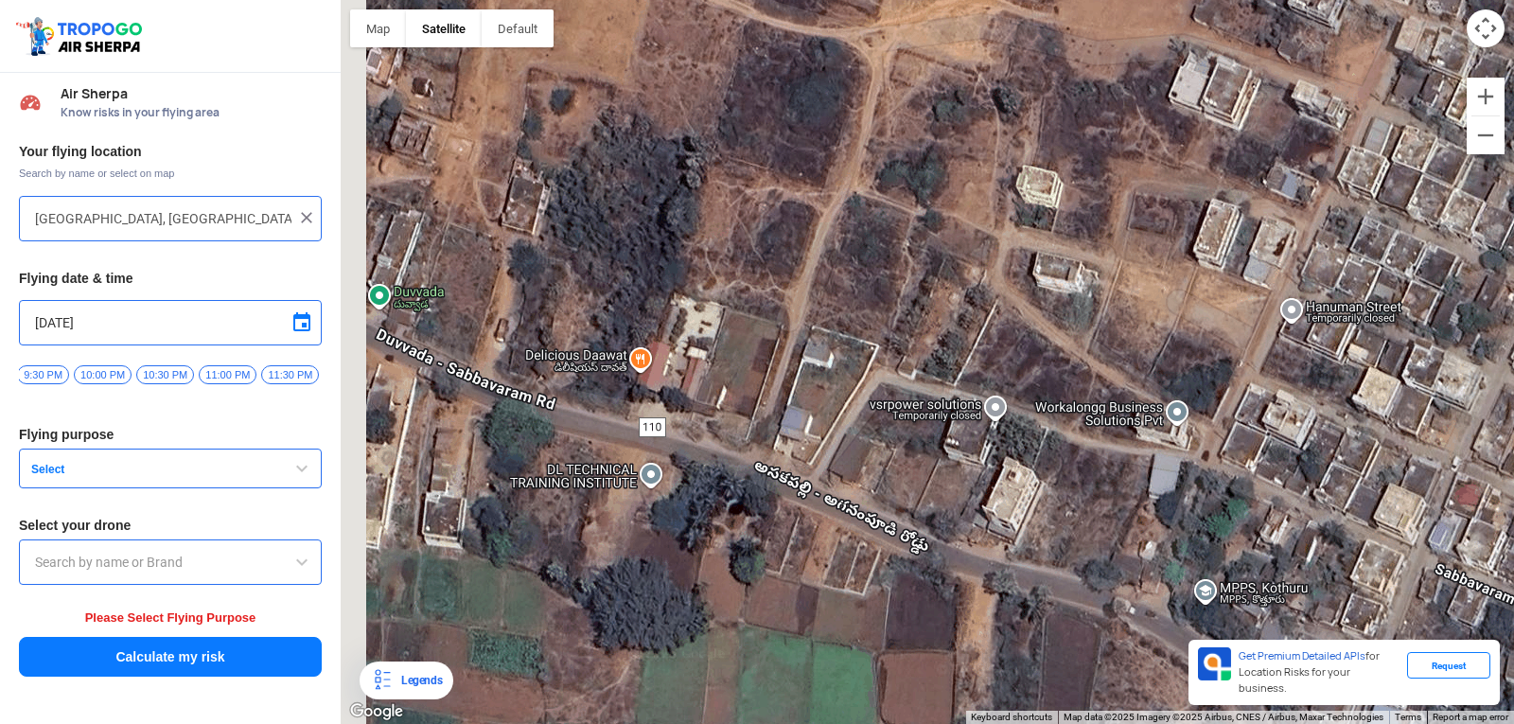
click at [1068, 377] on div at bounding box center [927, 362] width 1173 height 724
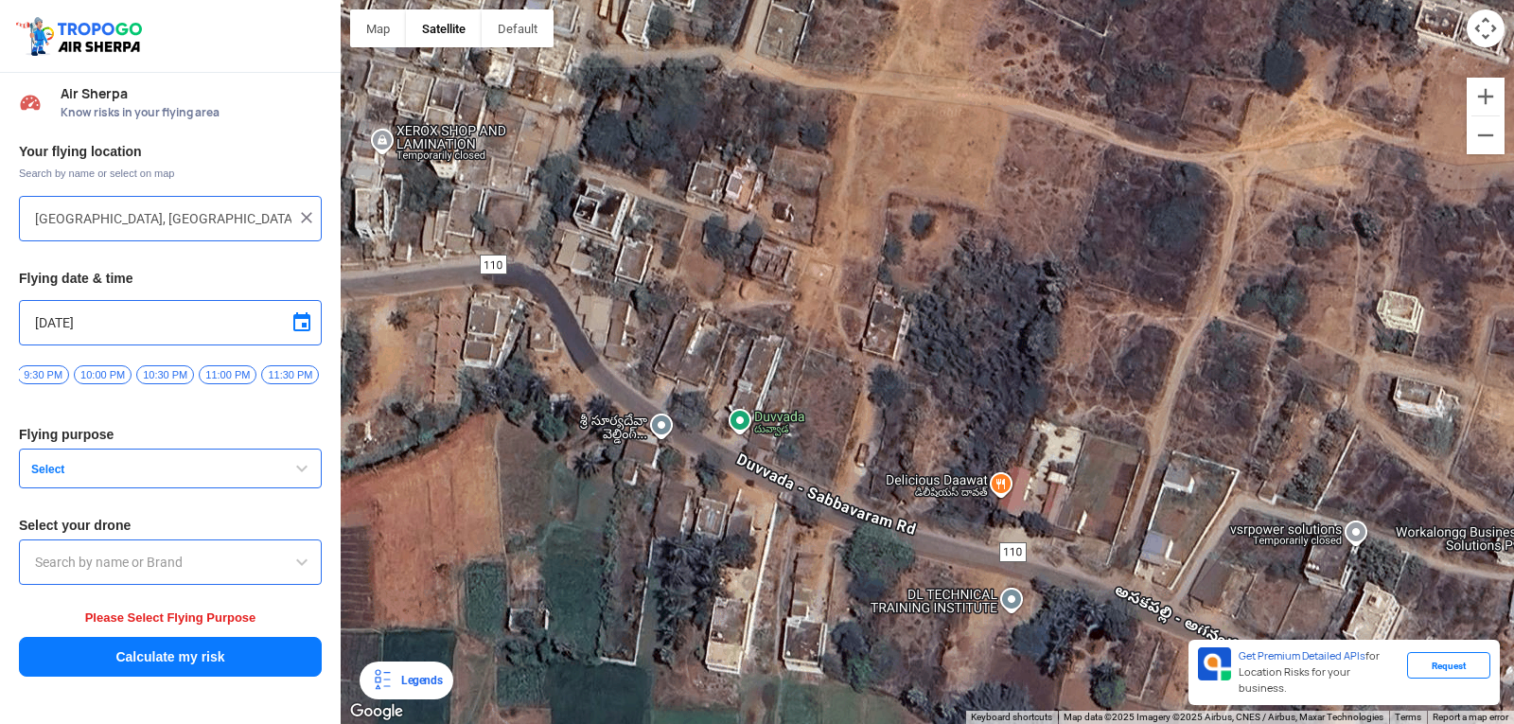
click at [1178, 394] on div at bounding box center [927, 362] width 1173 height 724
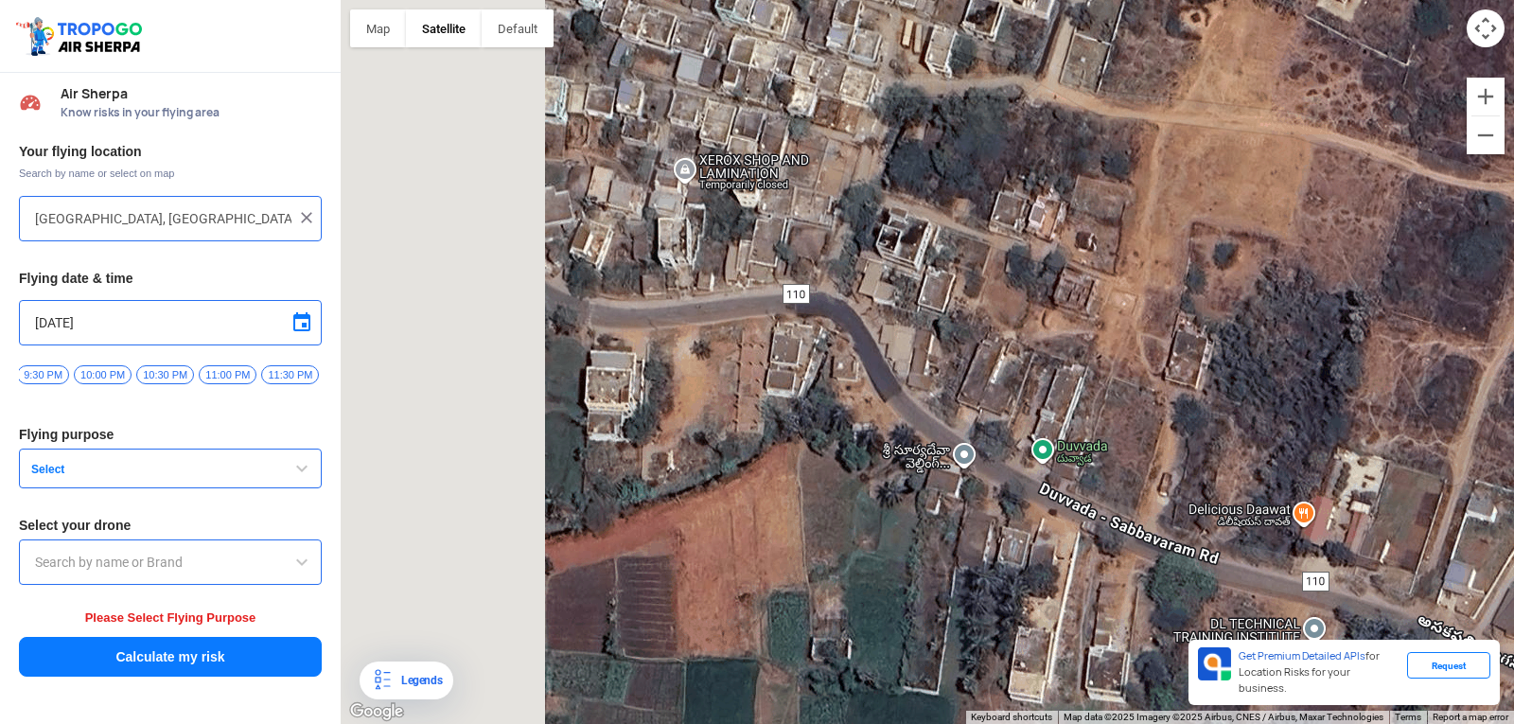
click at [1276, 307] on div at bounding box center [927, 362] width 1173 height 724
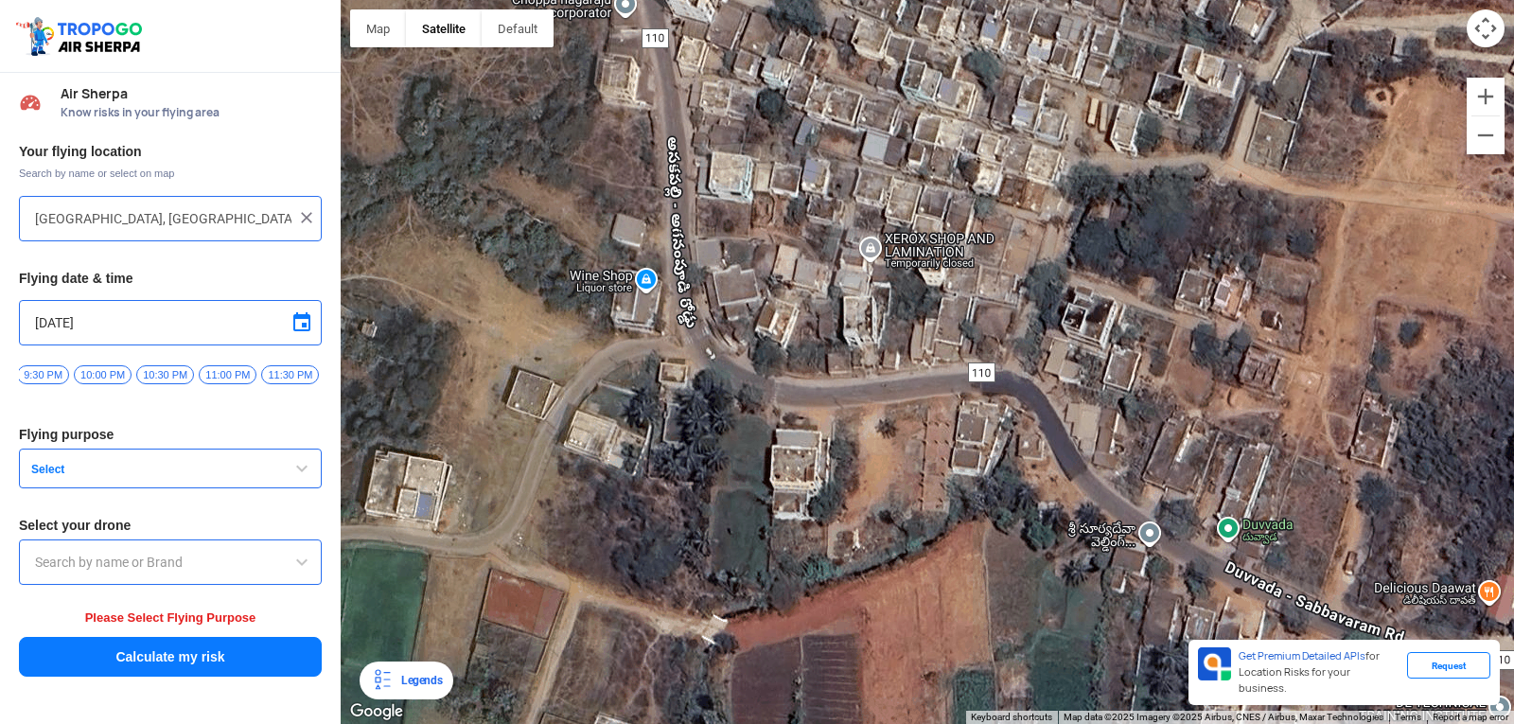
click at [849, 342] on div at bounding box center [927, 362] width 1173 height 724
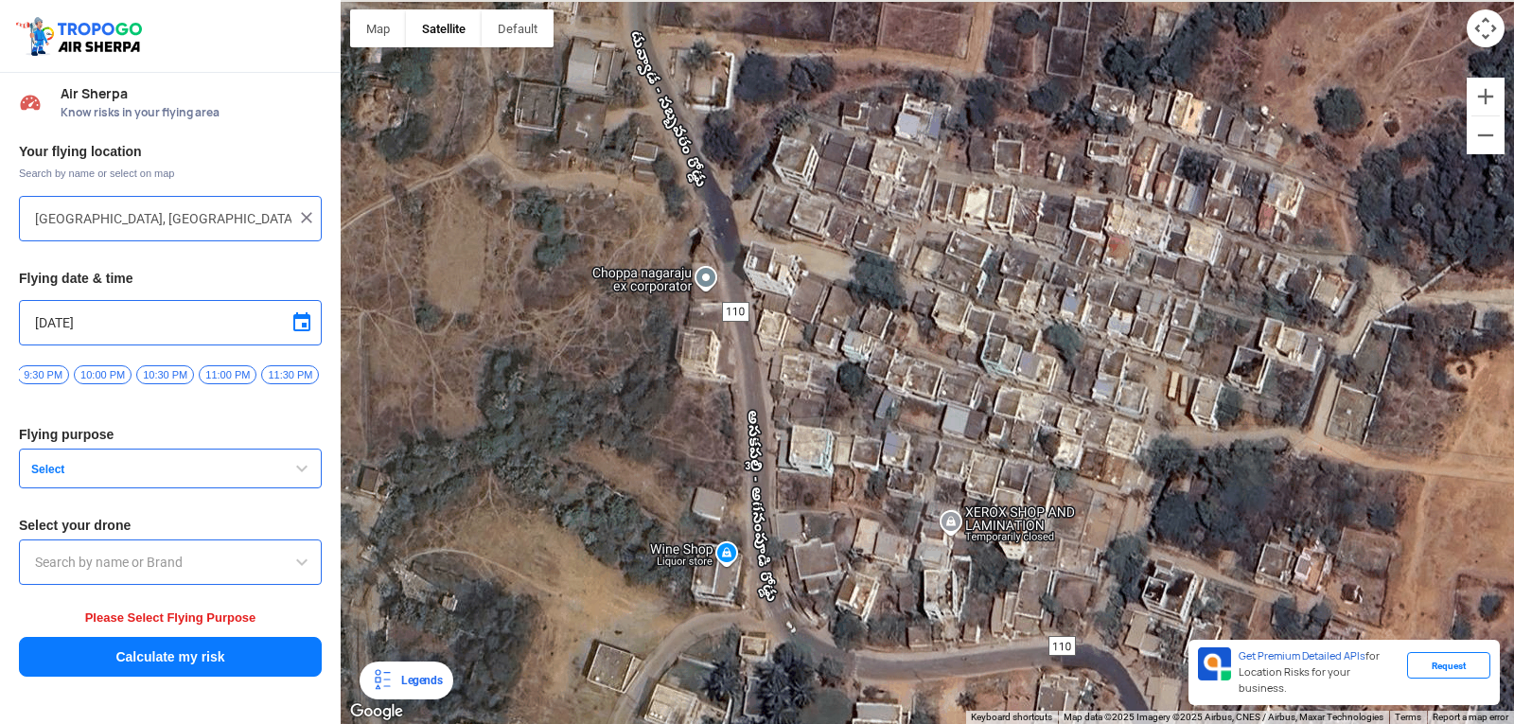
click at [824, 367] on div at bounding box center [927, 362] width 1173 height 724
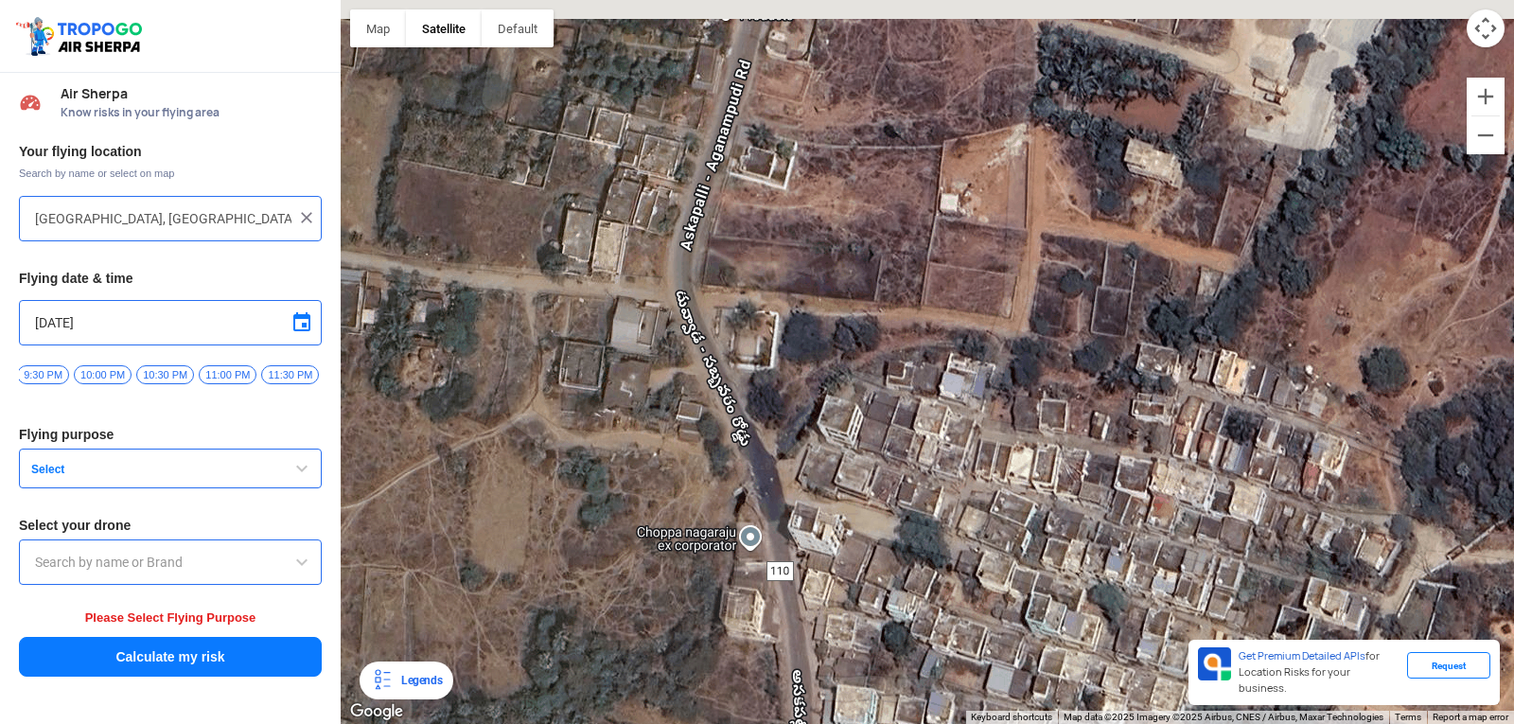
click at [832, 403] on div at bounding box center [927, 362] width 1173 height 724
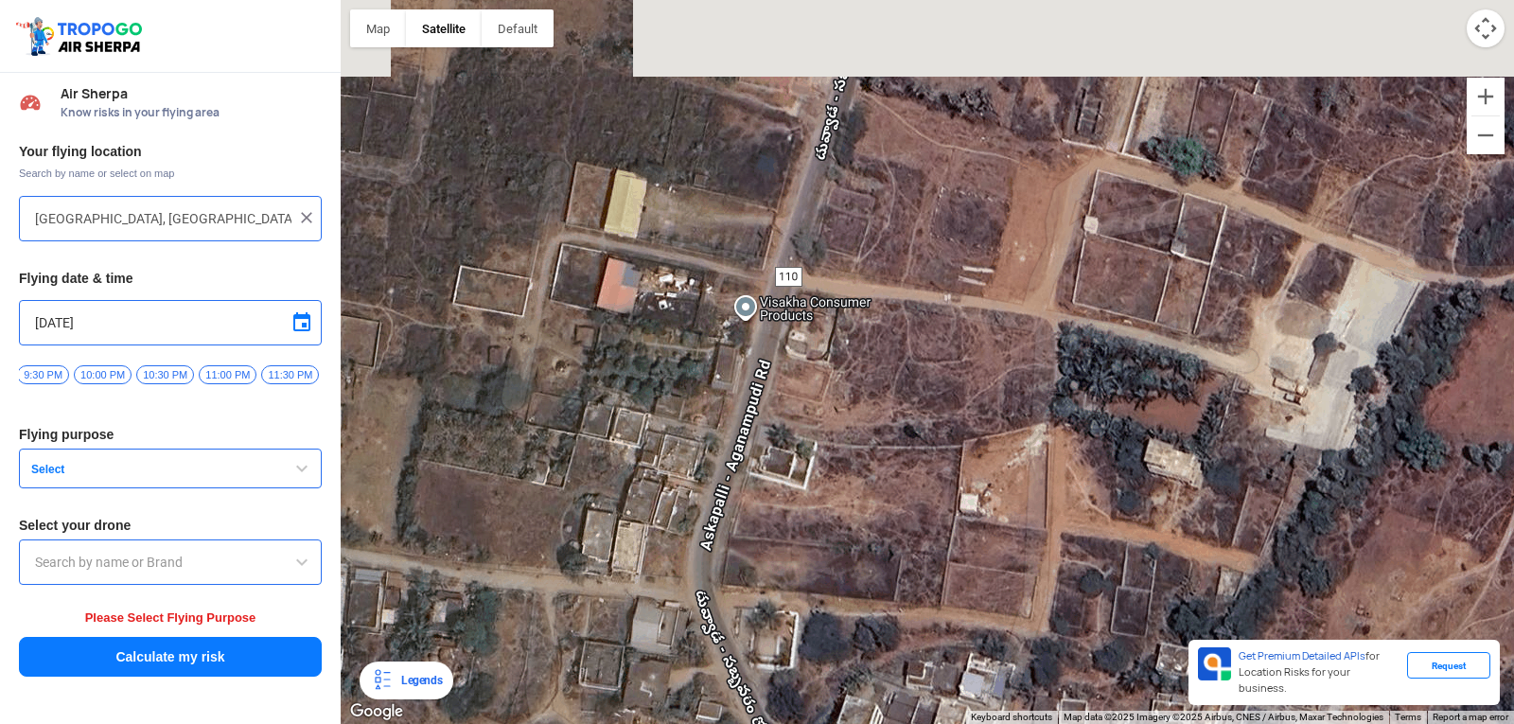
click at [839, 453] on div at bounding box center [927, 362] width 1173 height 724
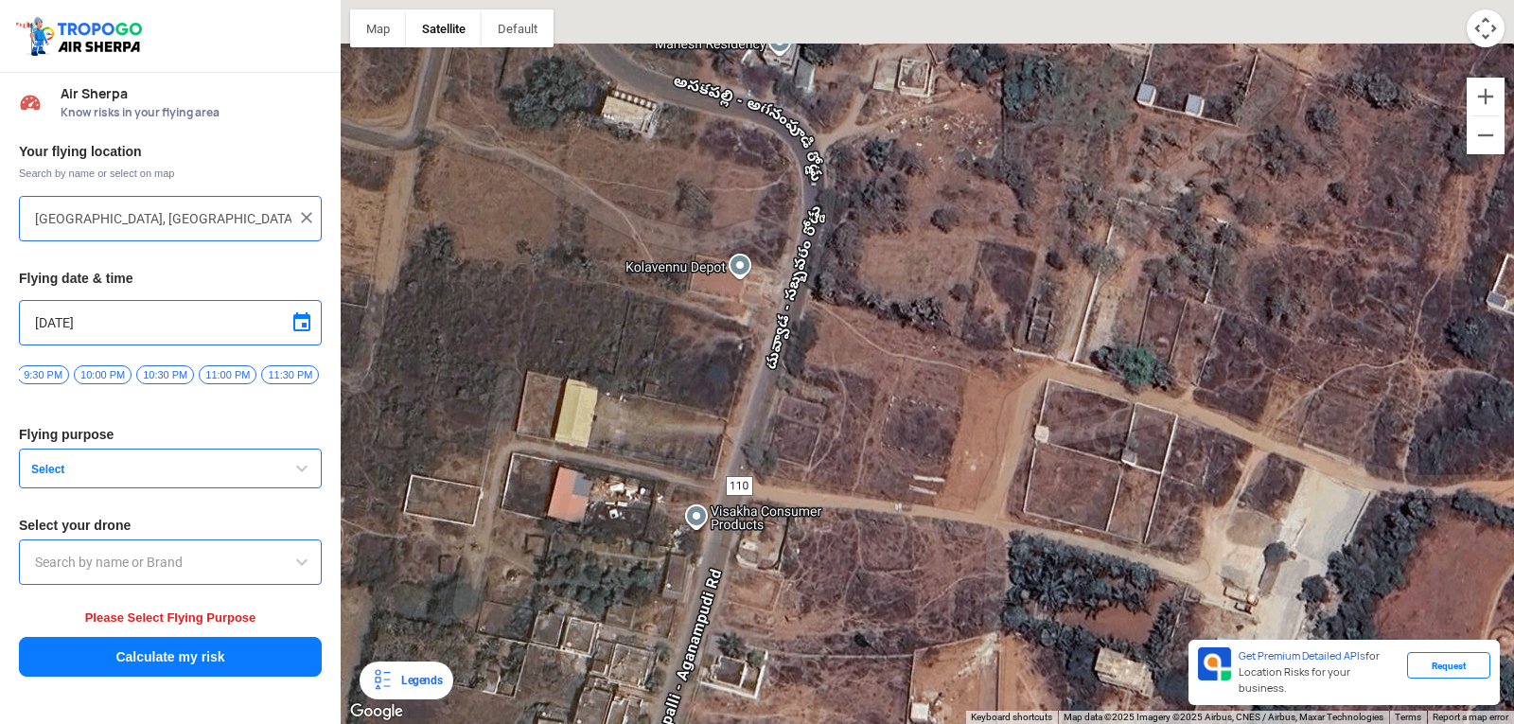
click at [841, 467] on div at bounding box center [927, 362] width 1173 height 724
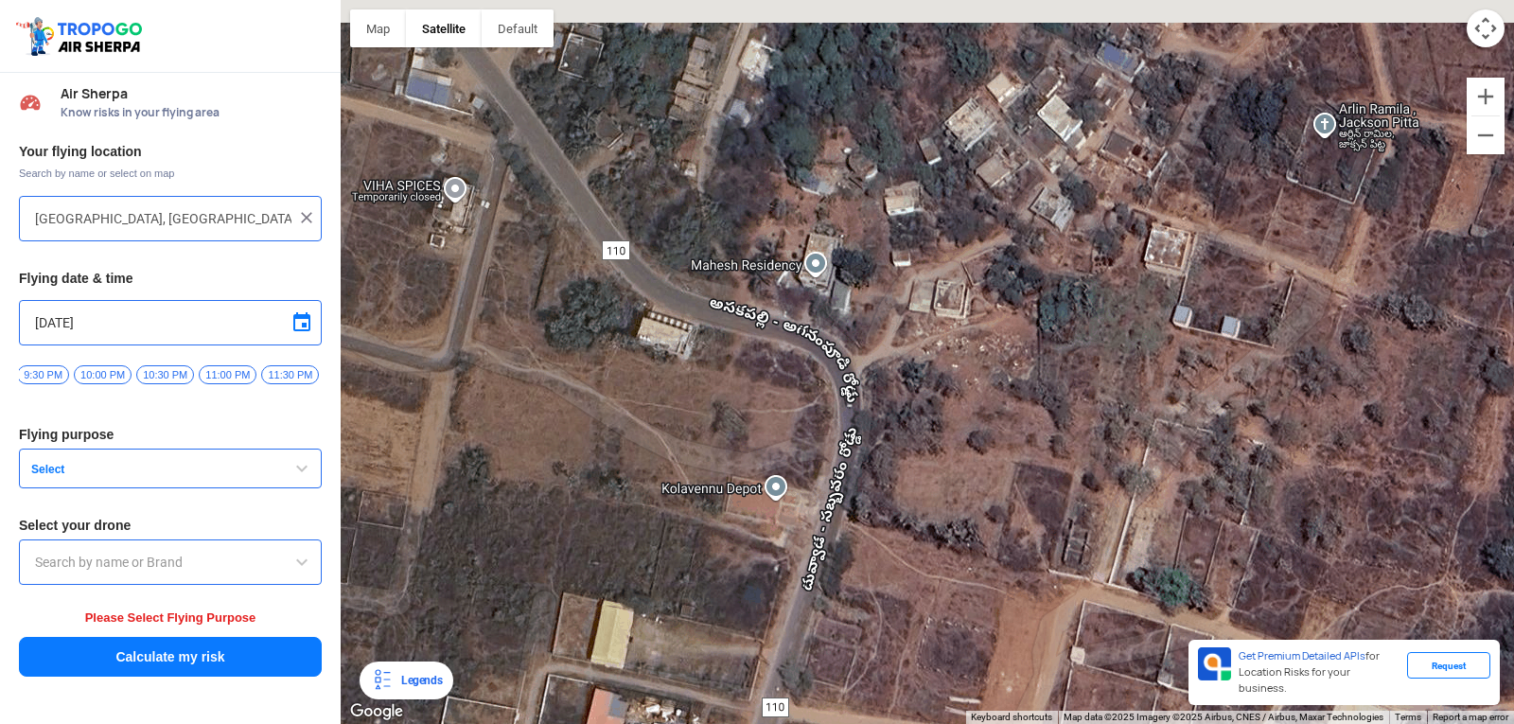
click at [972, 486] on div at bounding box center [927, 362] width 1173 height 724
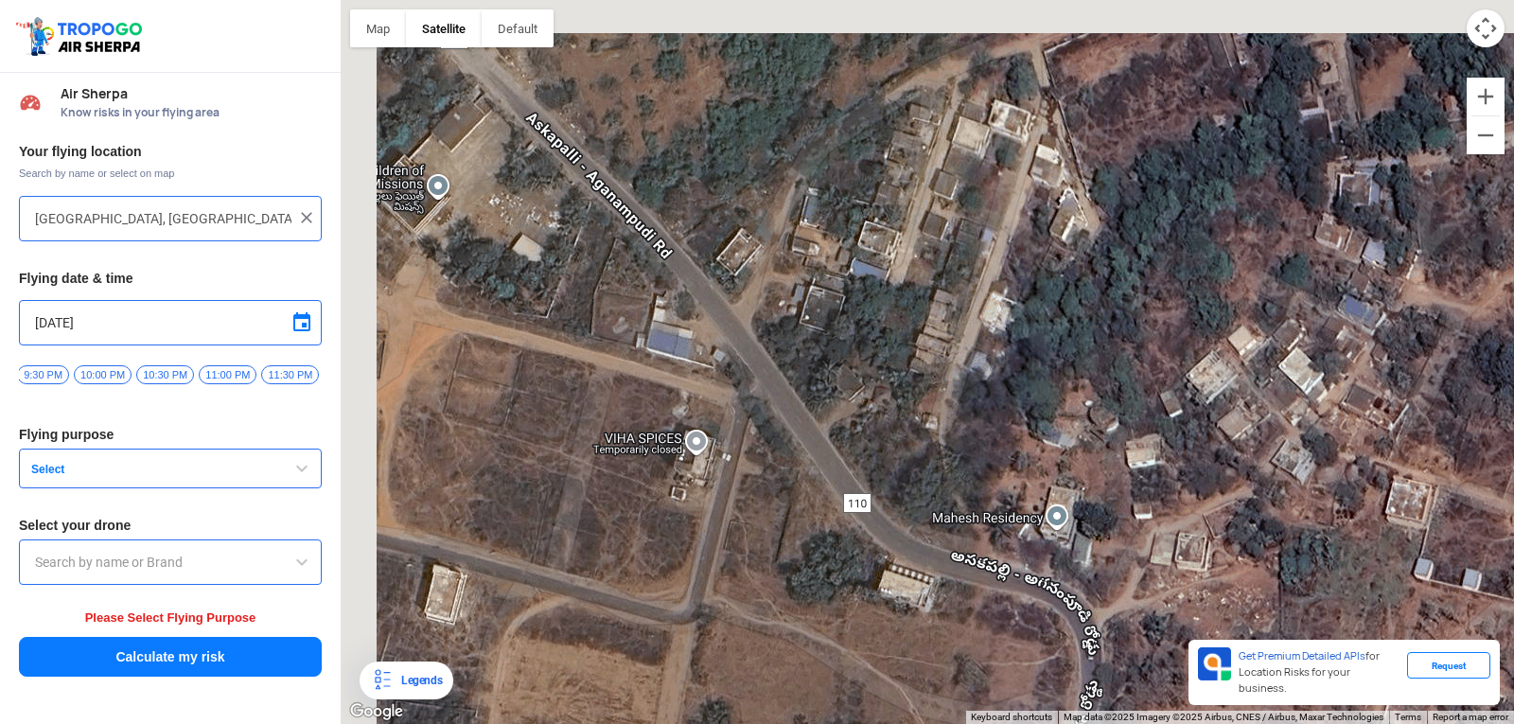
click at [1041, 534] on div at bounding box center [927, 362] width 1173 height 724
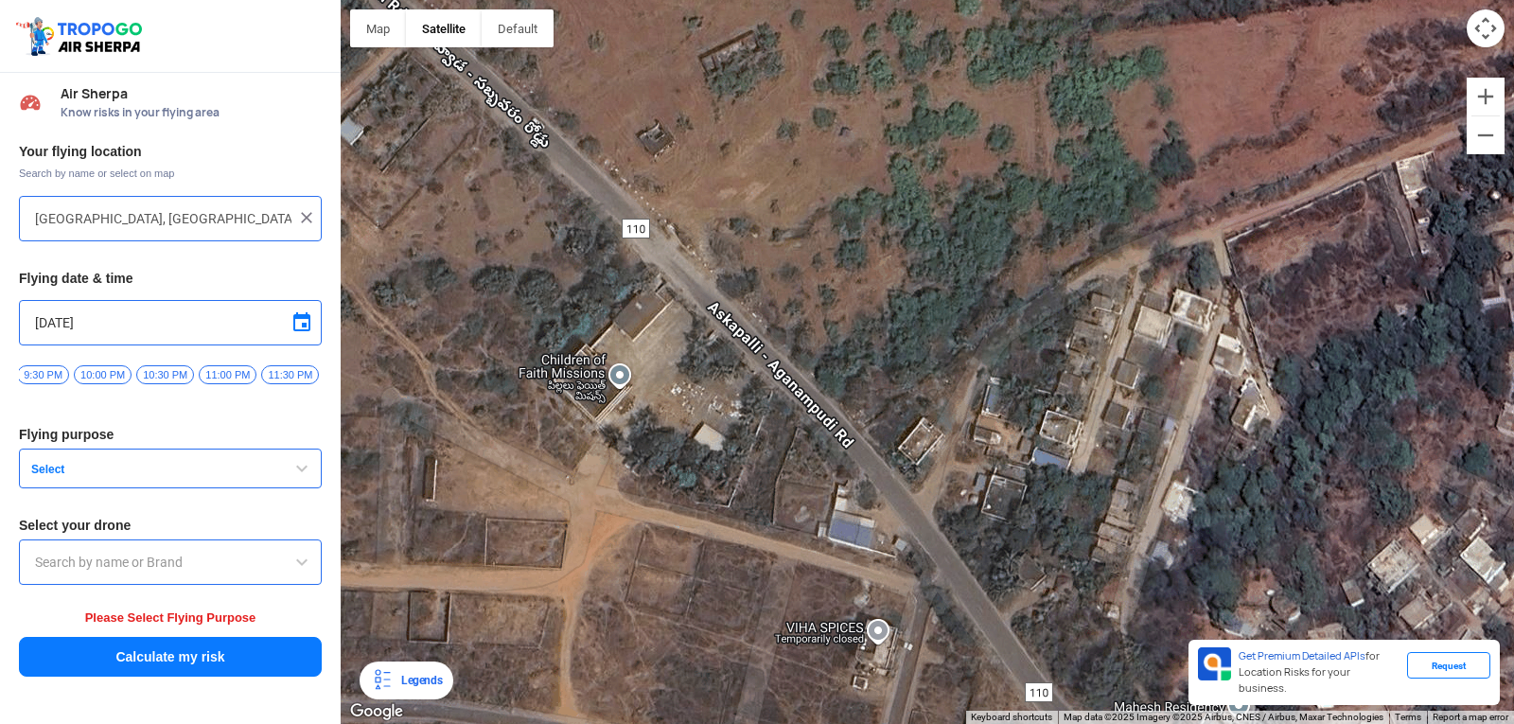
click at [1034, 493] on div at bounding box center [927, 362] width 1173 height 724
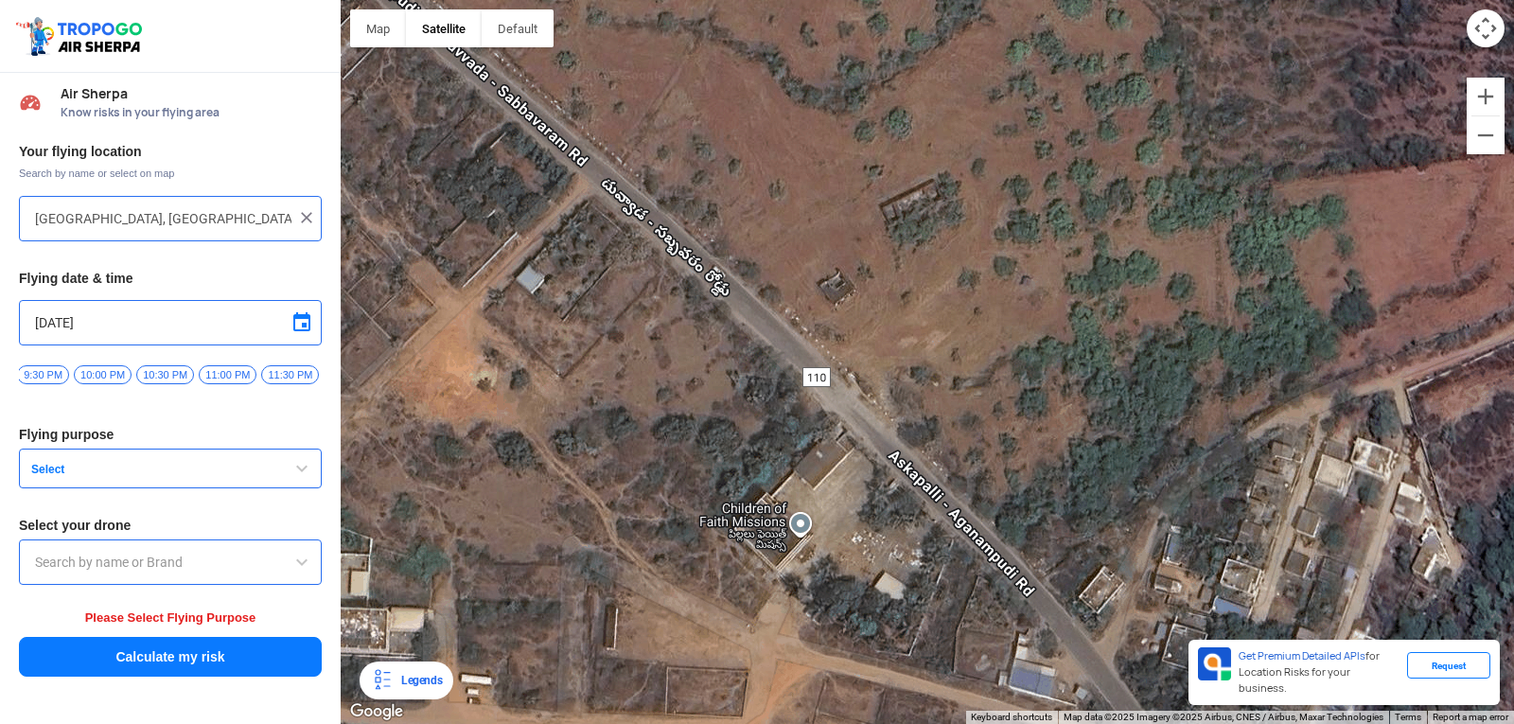
click at [955, 393] on div at bounding box center [927, 362] width 1173 height 724
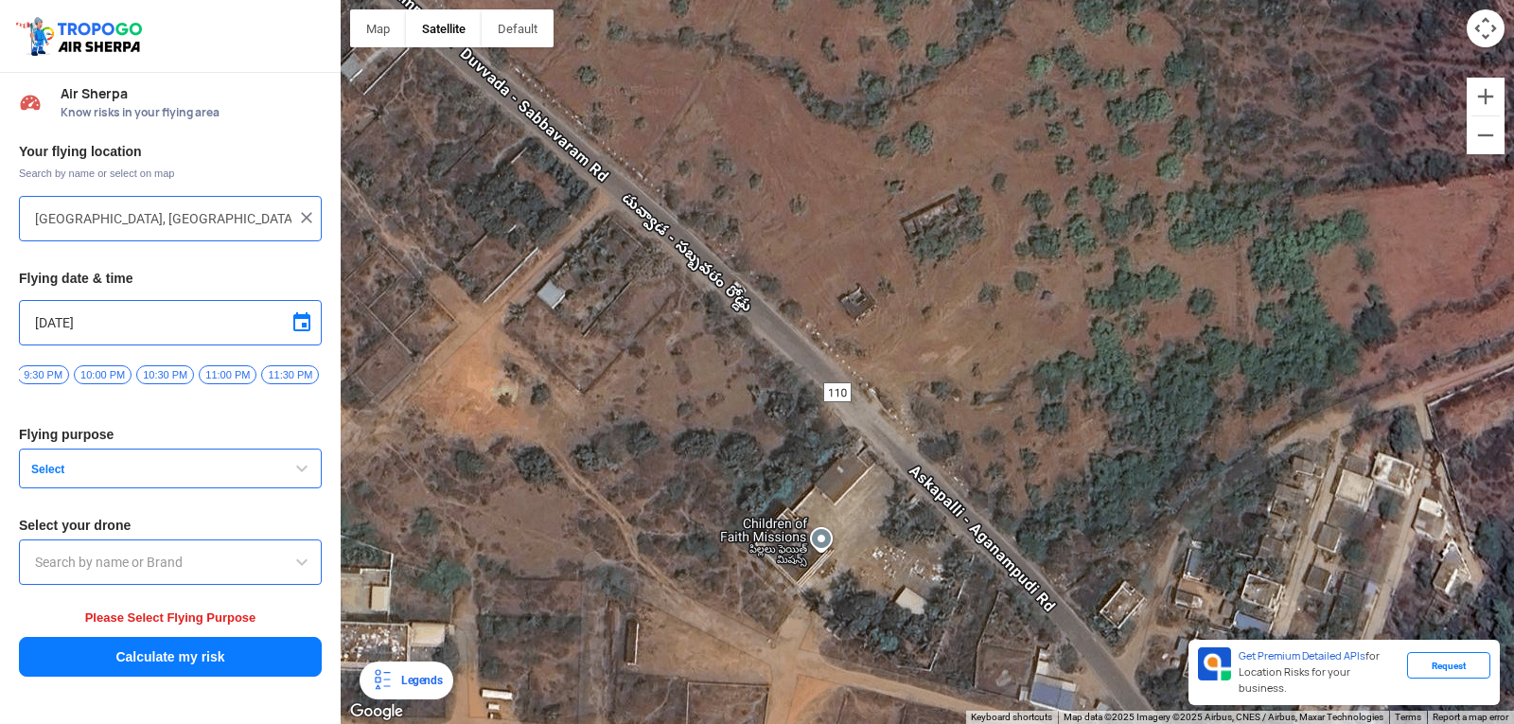
click at [1189, 481] on div at bounding box center [927, 362] width 1173 height 724
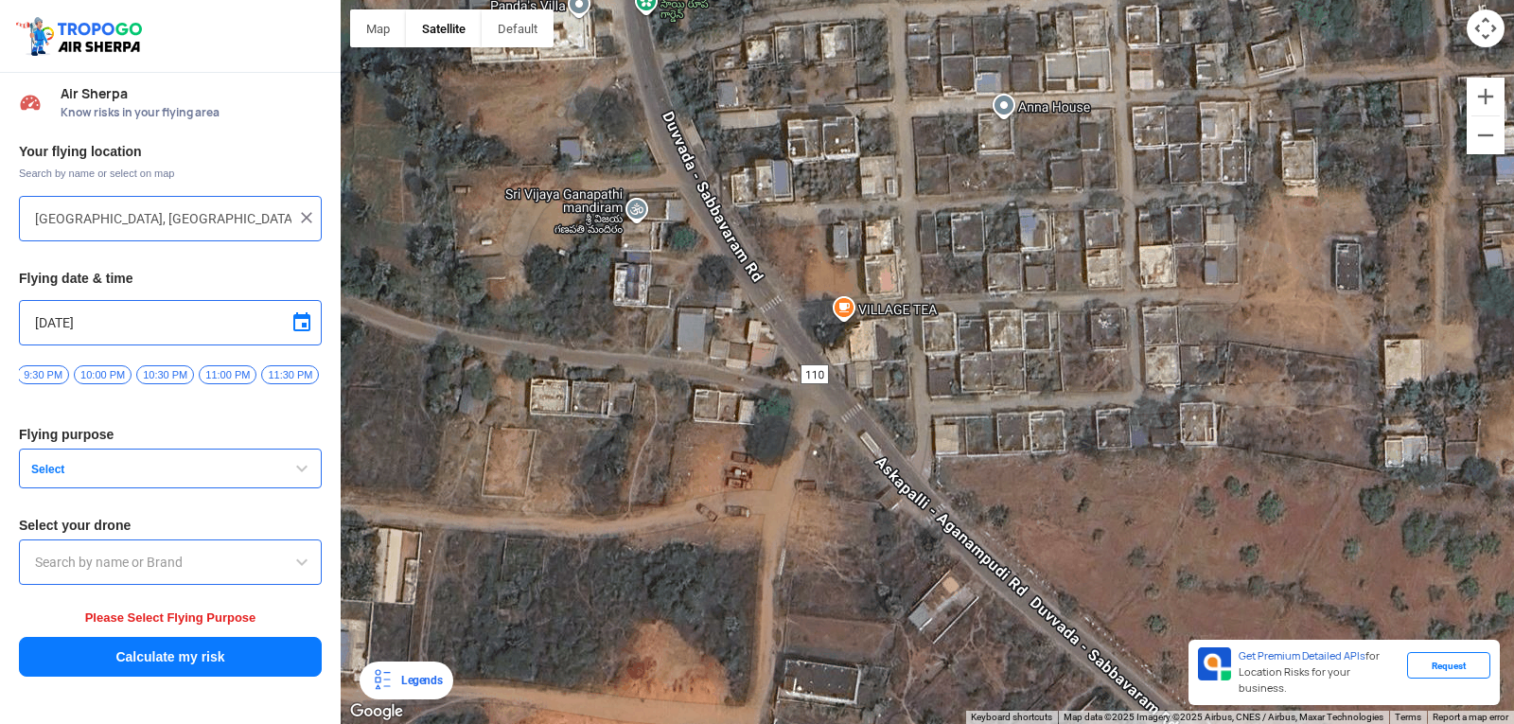
click at [1056, 535] on div at bounding box center [927, 362] width 1173 height 724
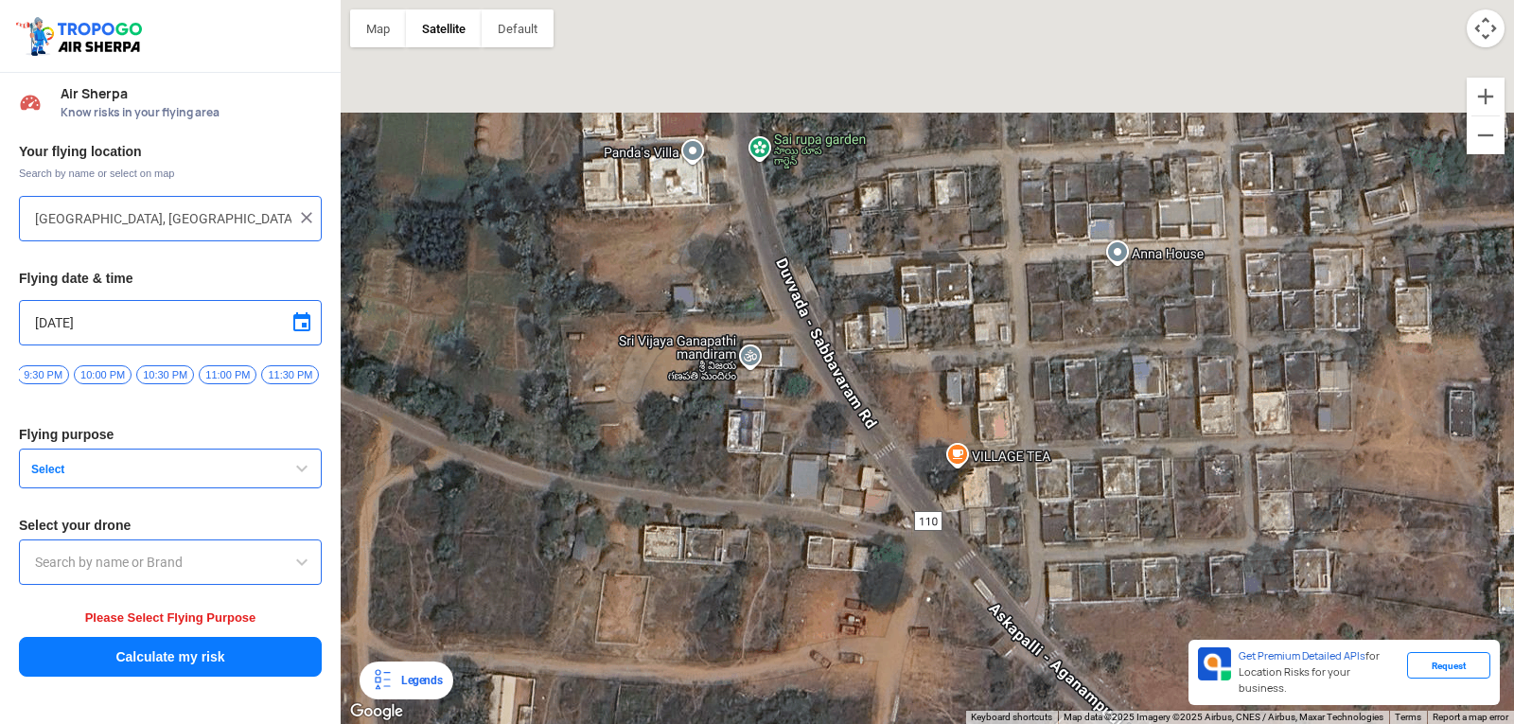
click at [1103, 550] on div at bounding box center [927, 362] width 1173 height 724
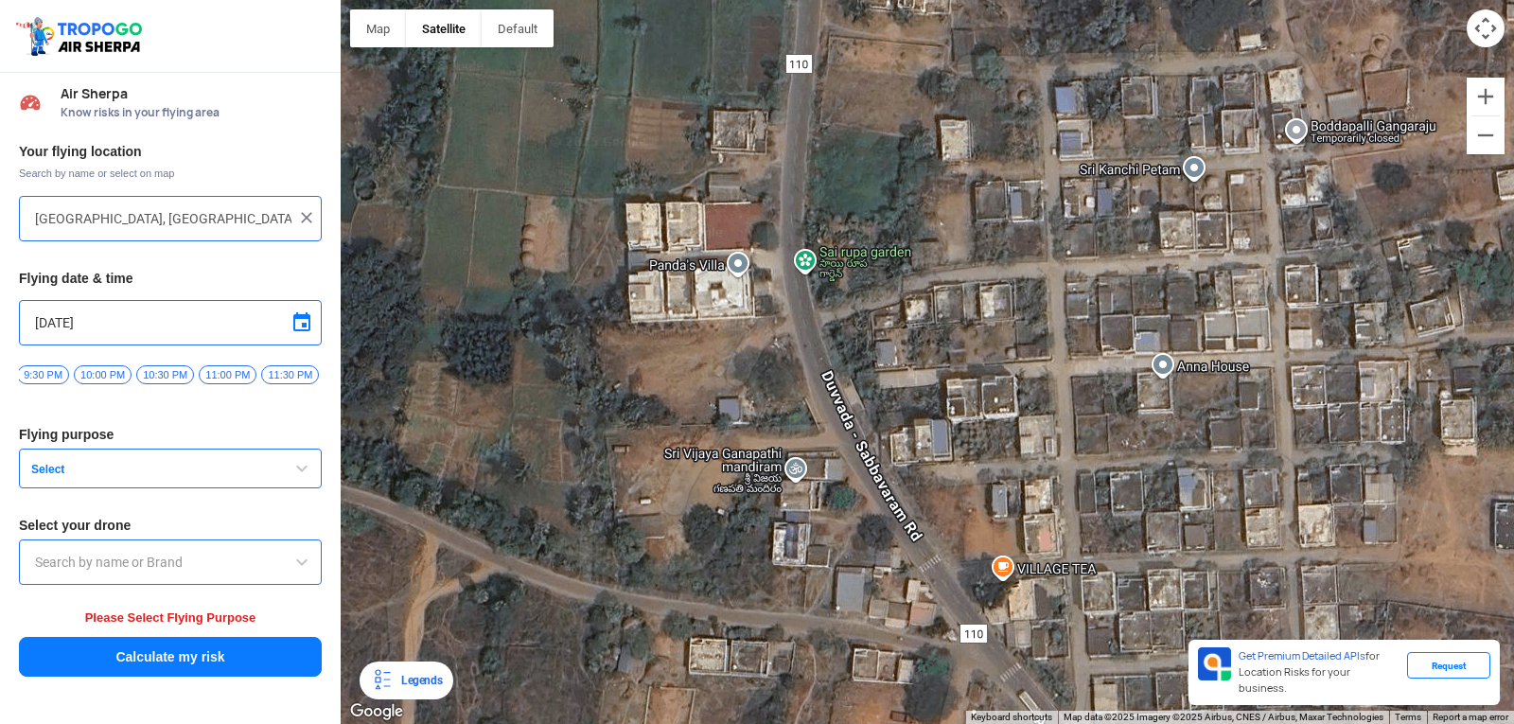
click at [1012, 582] on div at bounding box center [927, 362] width 1173 height 724
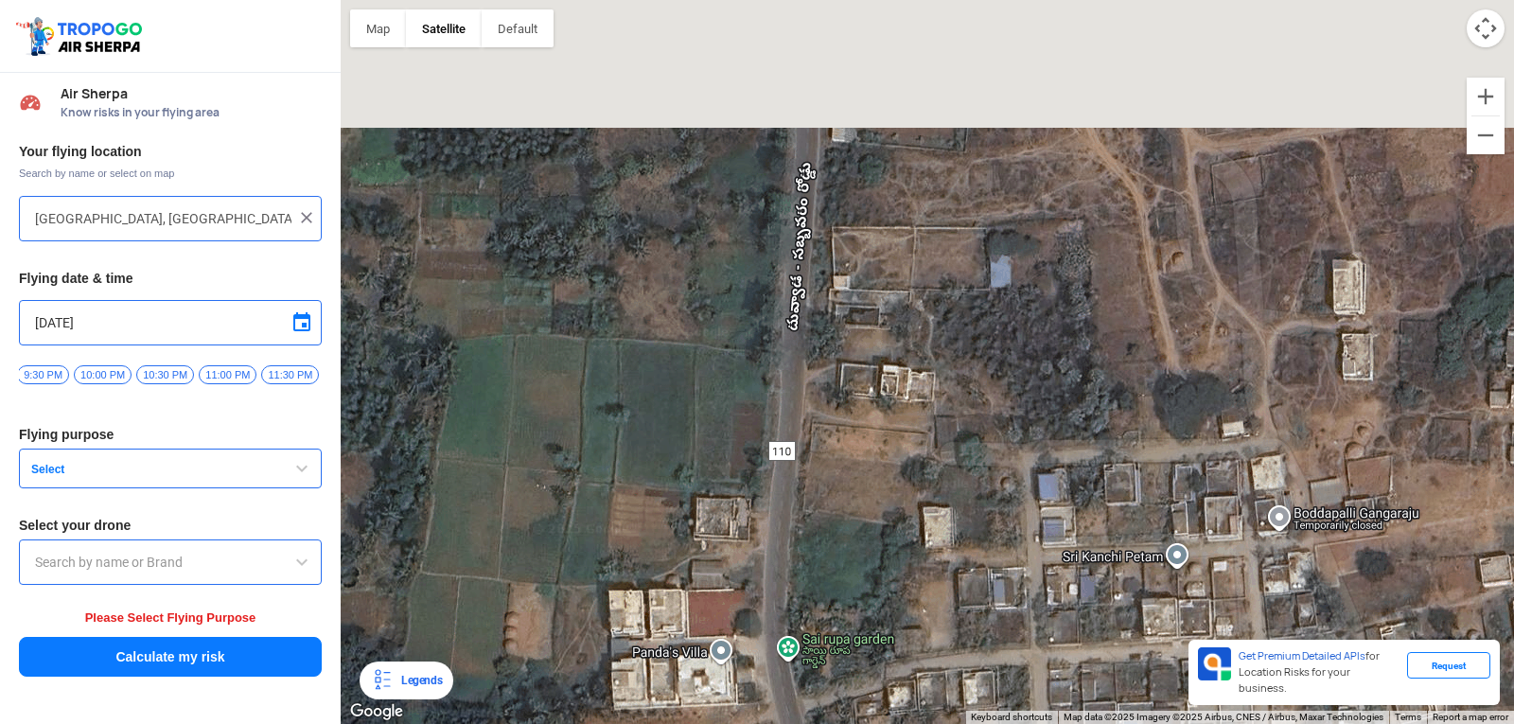
click at [998, 523] on div at bounding box center [927, 362] width 1173 height 724
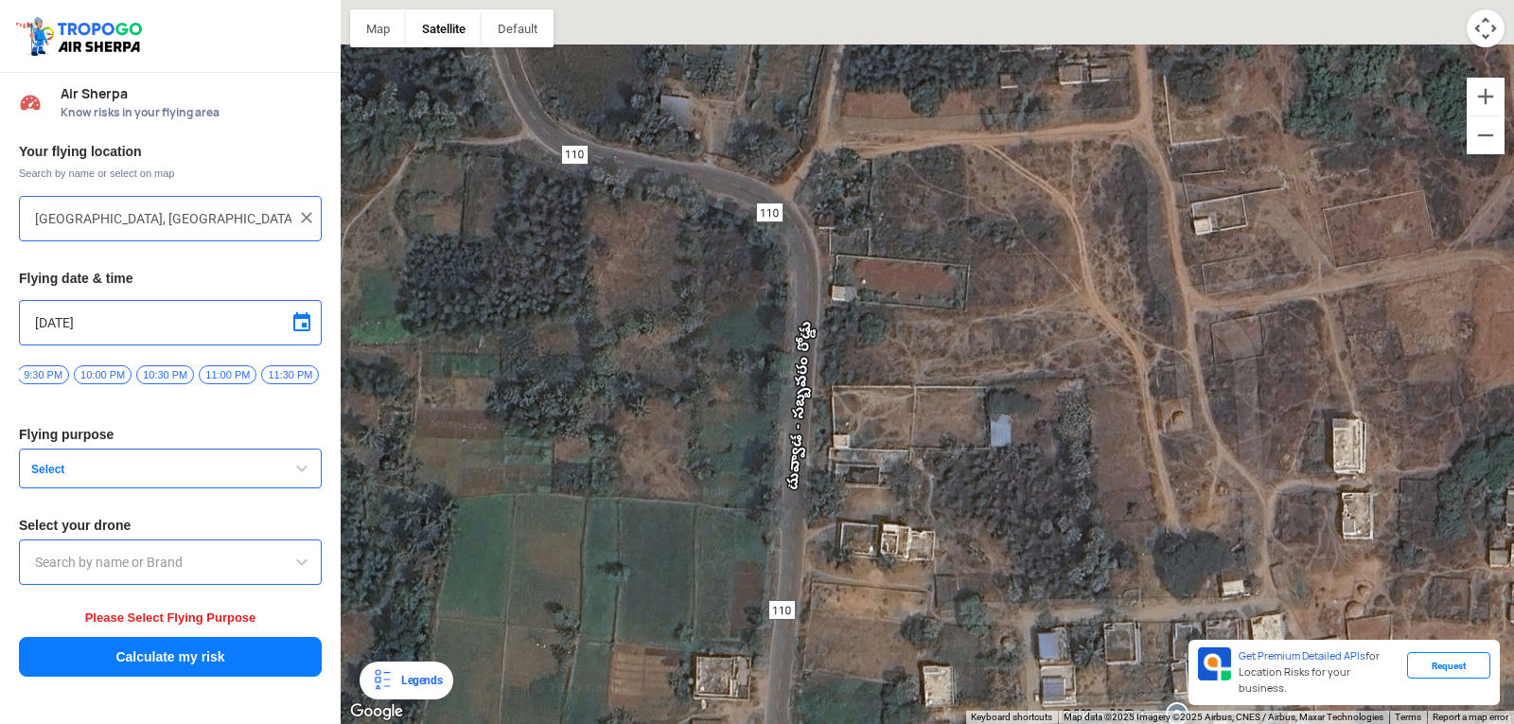
click at [1012, 538] on div at bounding box center [927, 362] width 1173 height 724
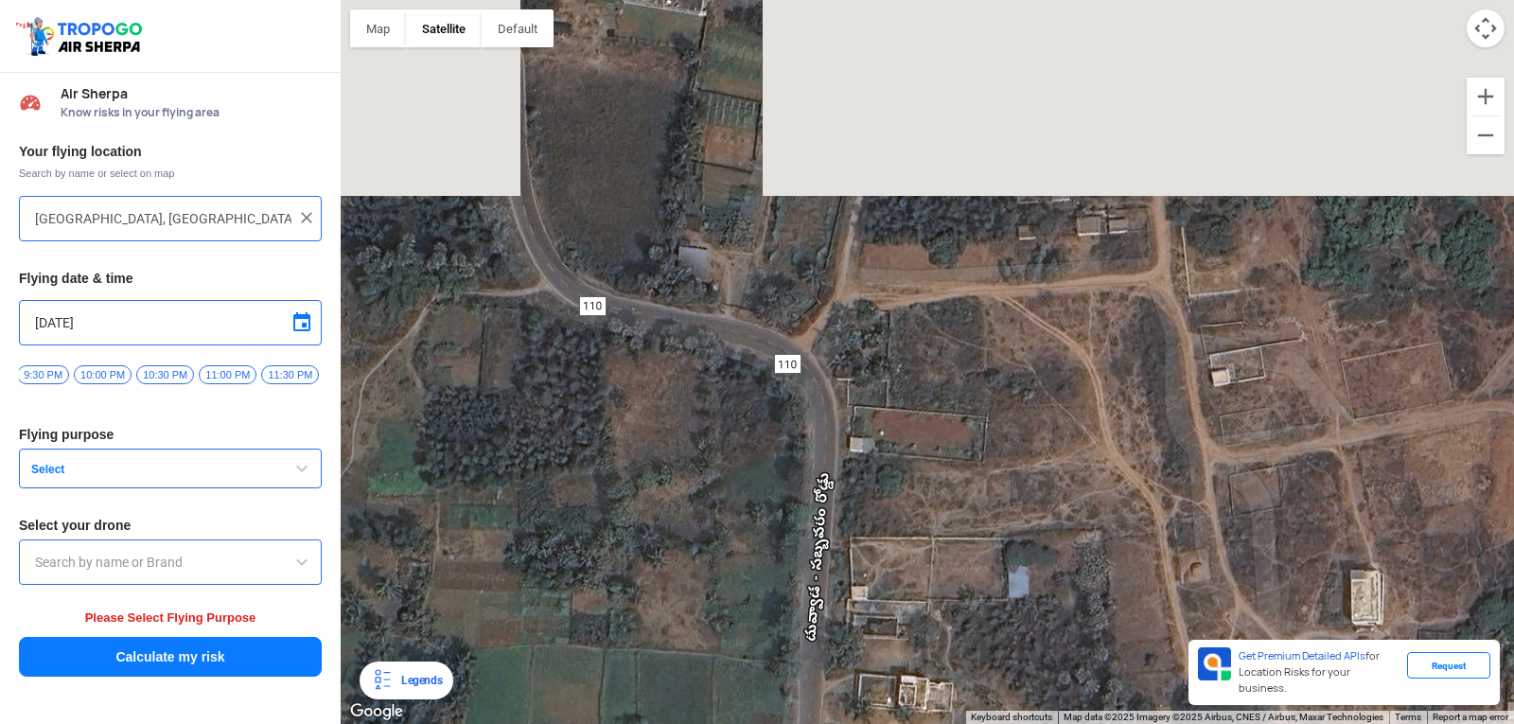
click at [1038, 519] on div at bounding box center [927, 362] width 1173 height 724
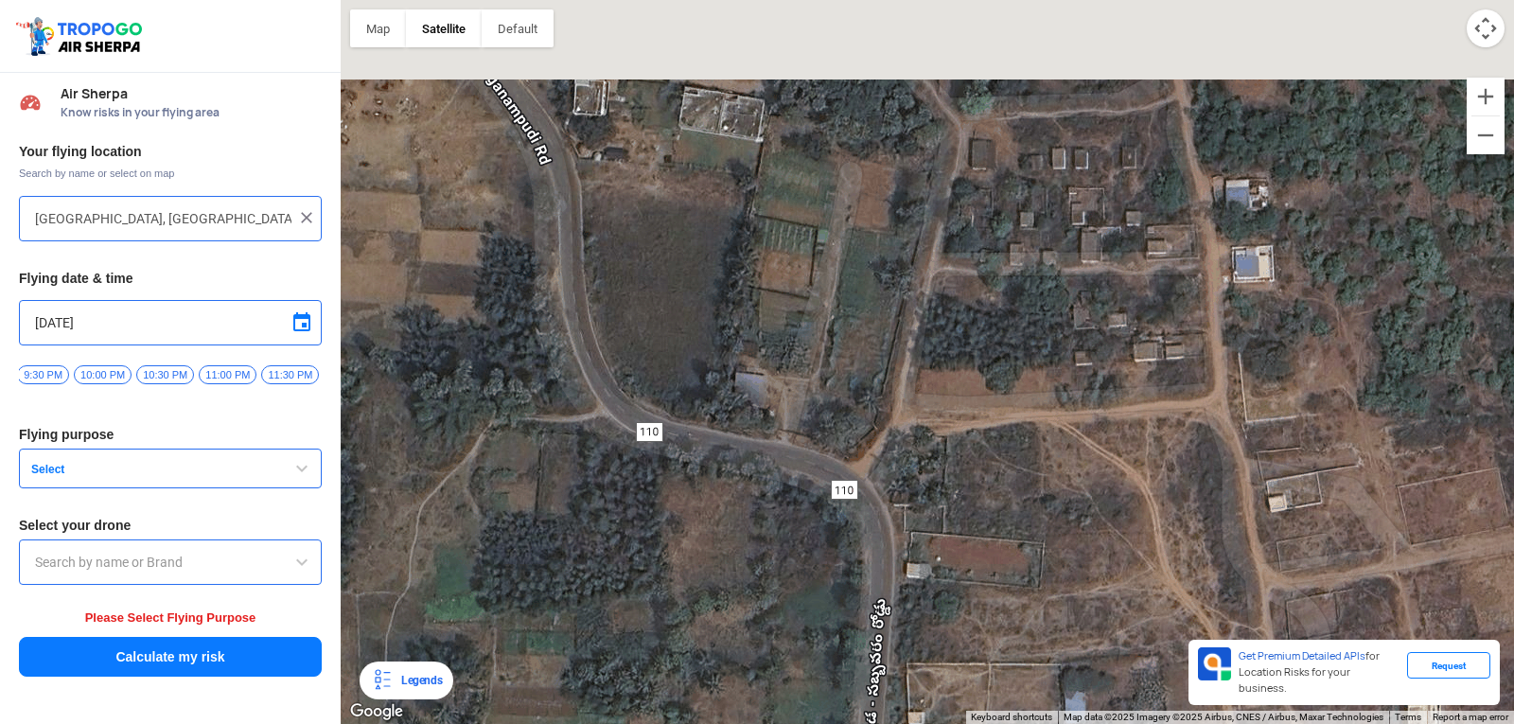
click at [1028, 464] on div at bounding box center [927, 362] width 1173 height 724
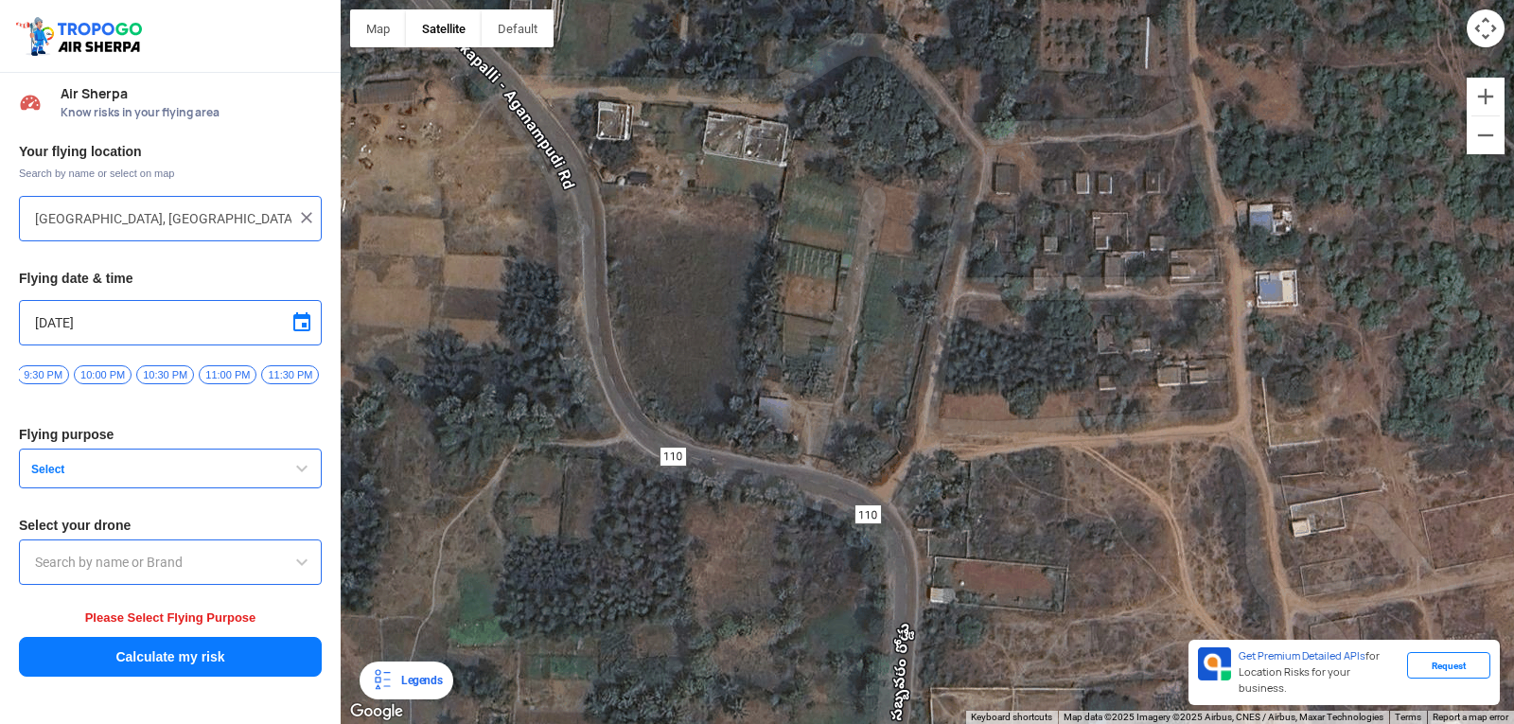
click at [1092, 469] on div at bounding box center [927, 362] width 1173 height 724
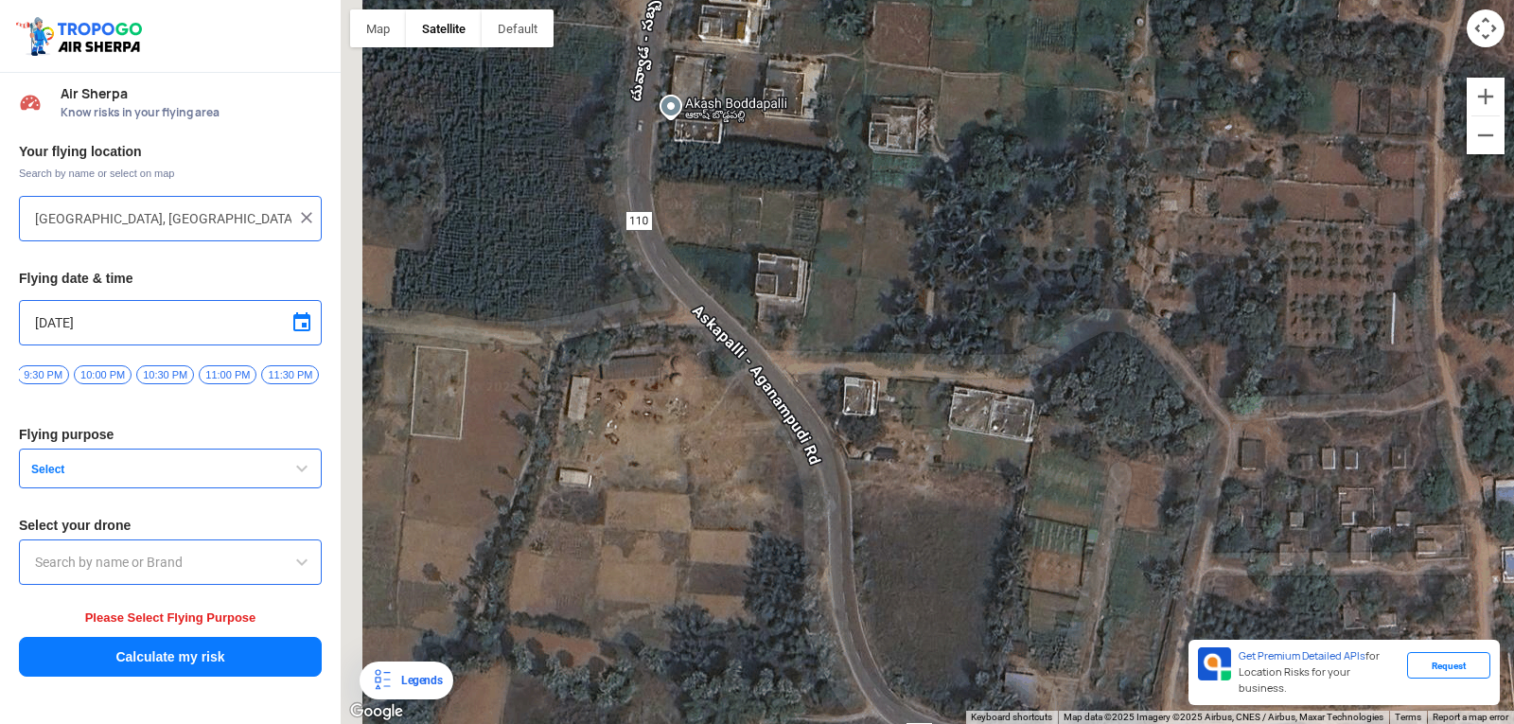
click at [1075, 405] on div at bounding box center [927, 362] width 1173 height 724
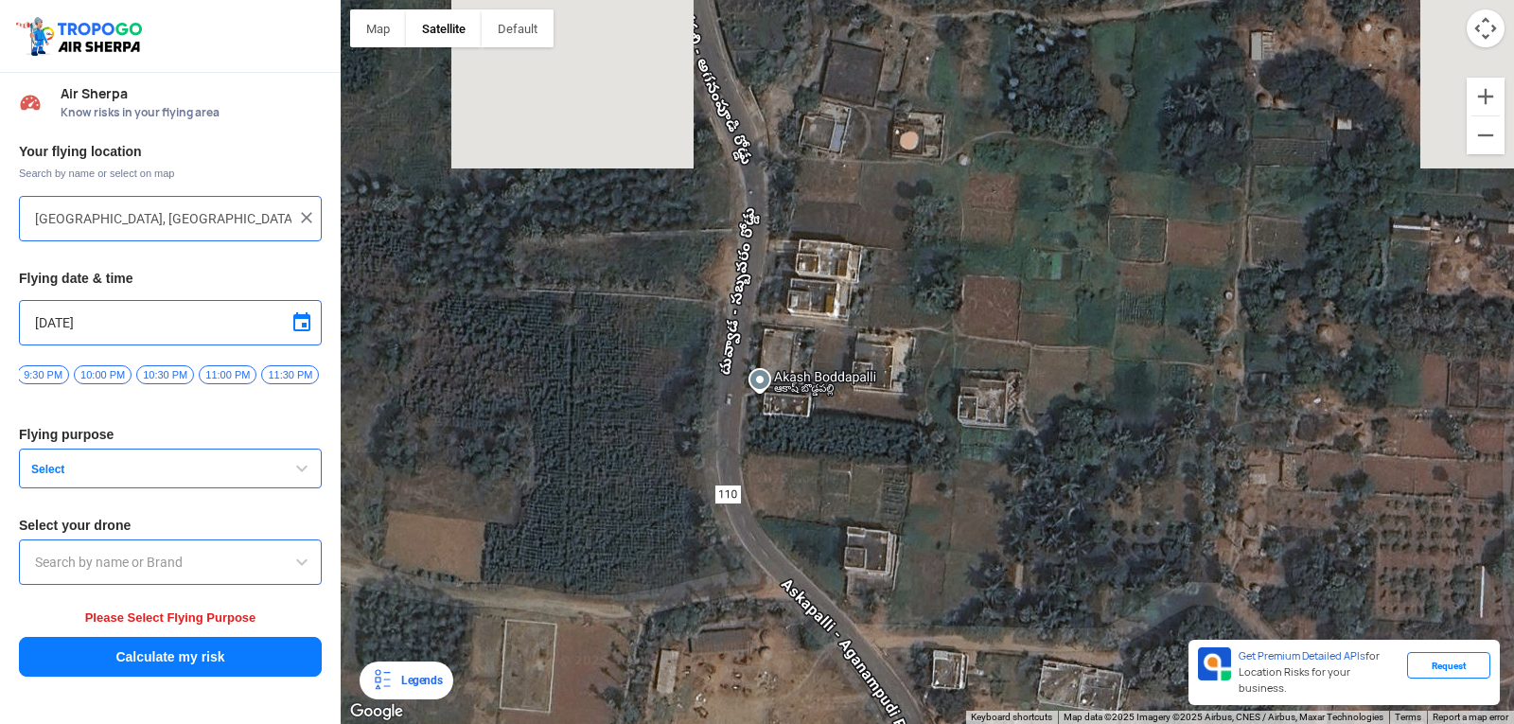
click at [1120, 507] on div at bounding box center [927, 362] width 1173 height 724
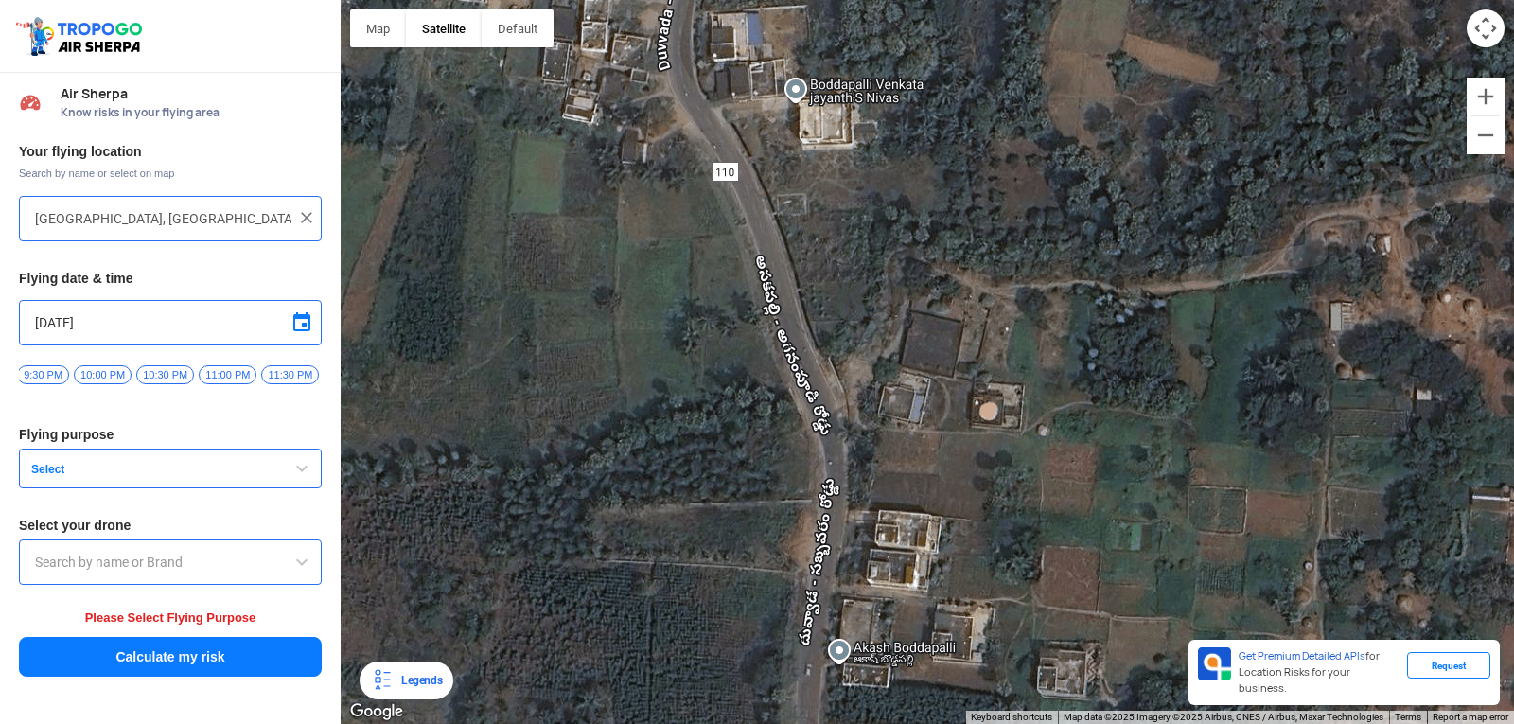
click at [1068, 572] on div at bounding box center [927, 362] width 1173 height 724
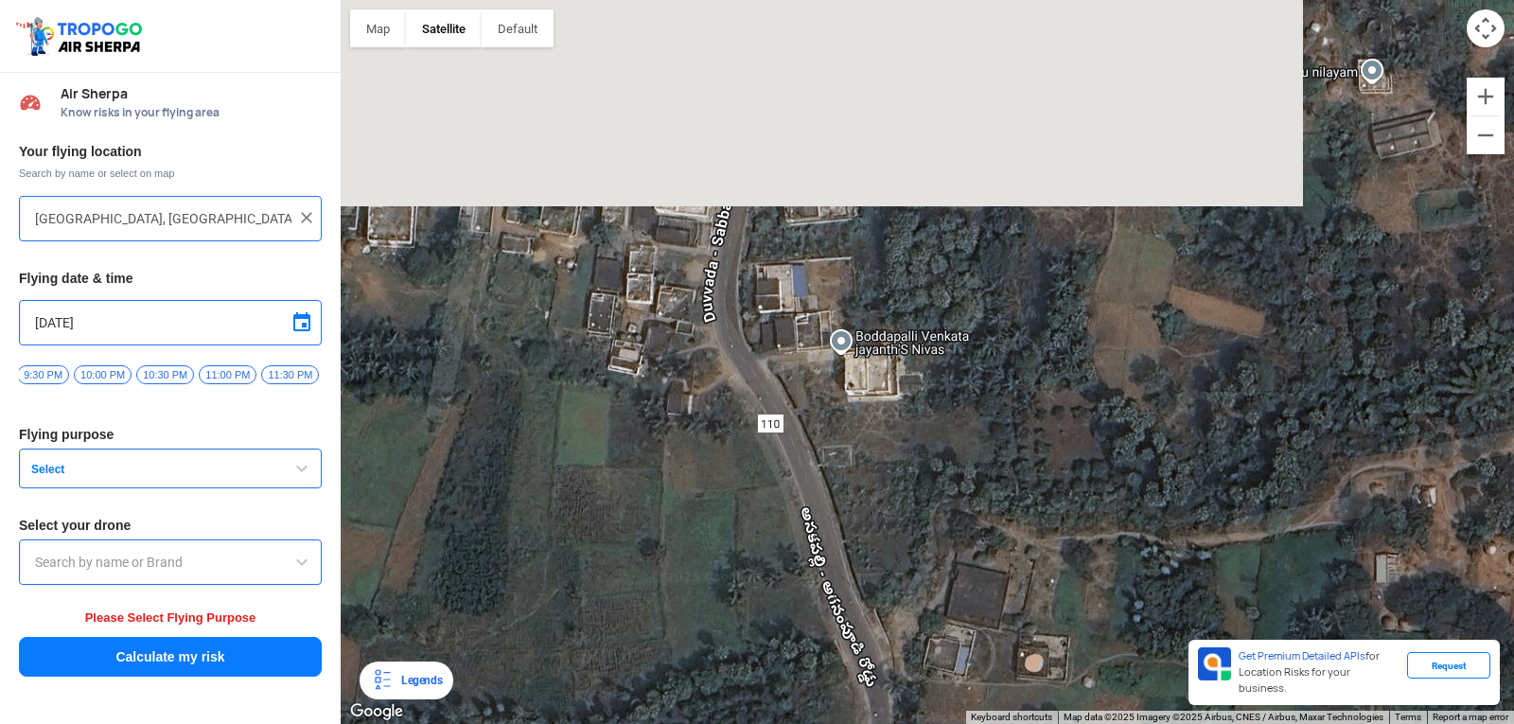
click at [989, 377] on div at bounding box center [927, 362] width 1173 height 724
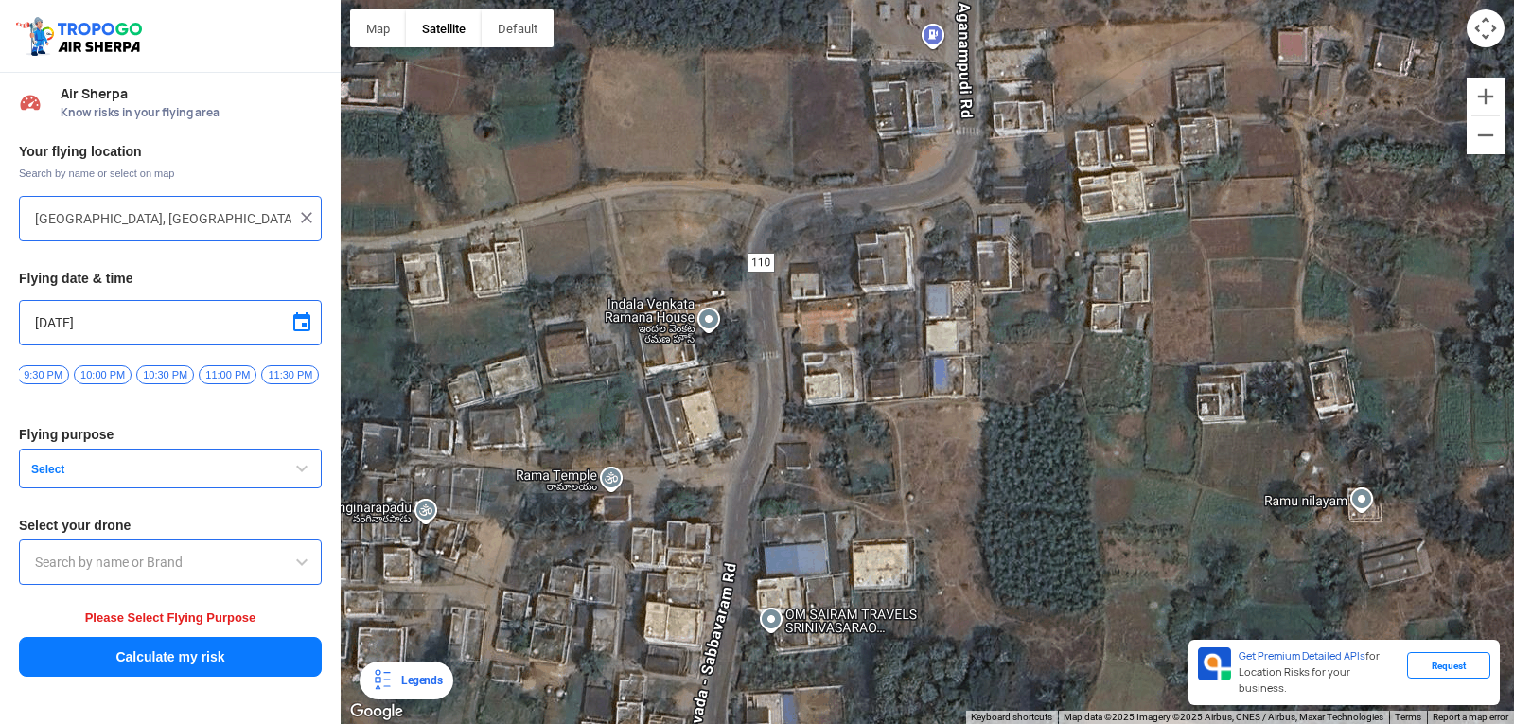
click at [786, 464] on div at bounding box center [927, 362] width 1173 height 724
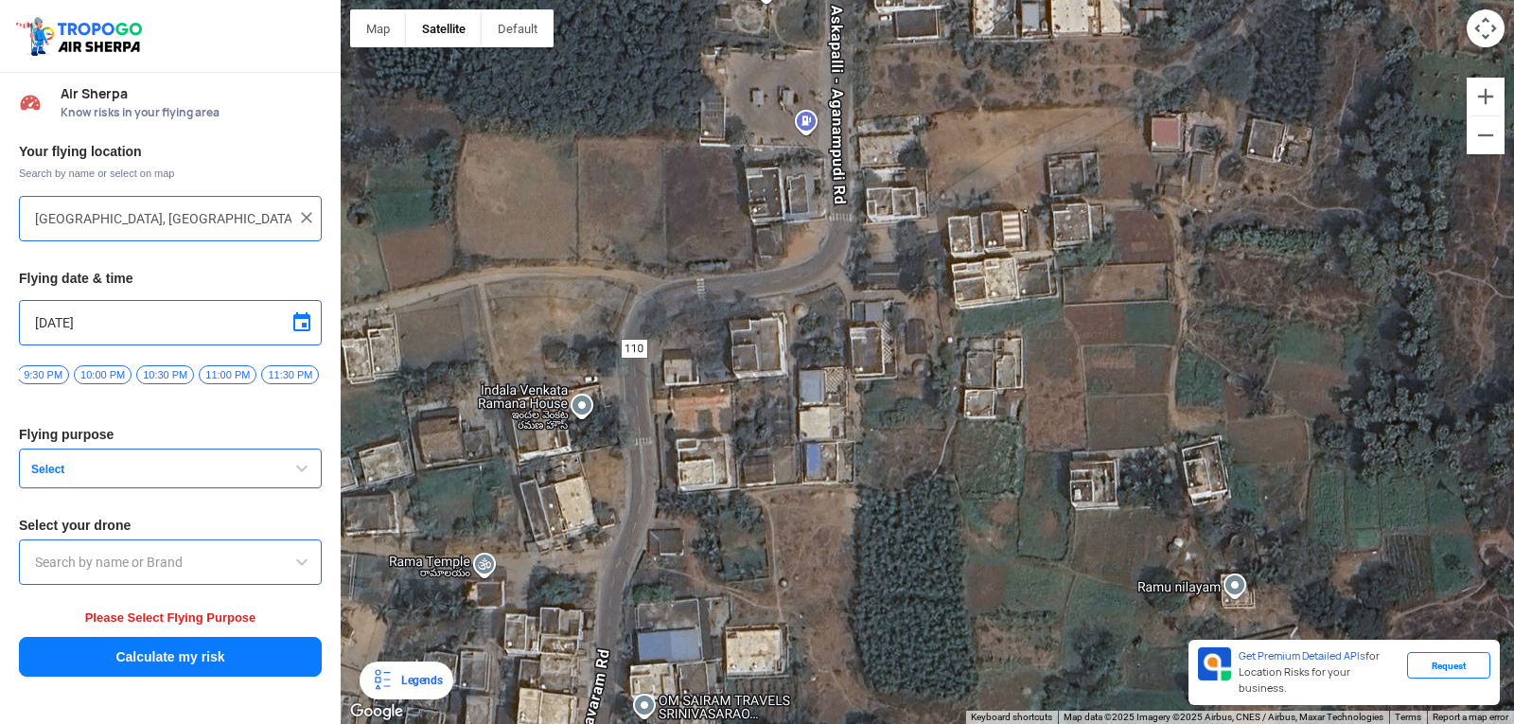
click at [904, 371] on div at bounding box center [927, 362] width 1173 height 724
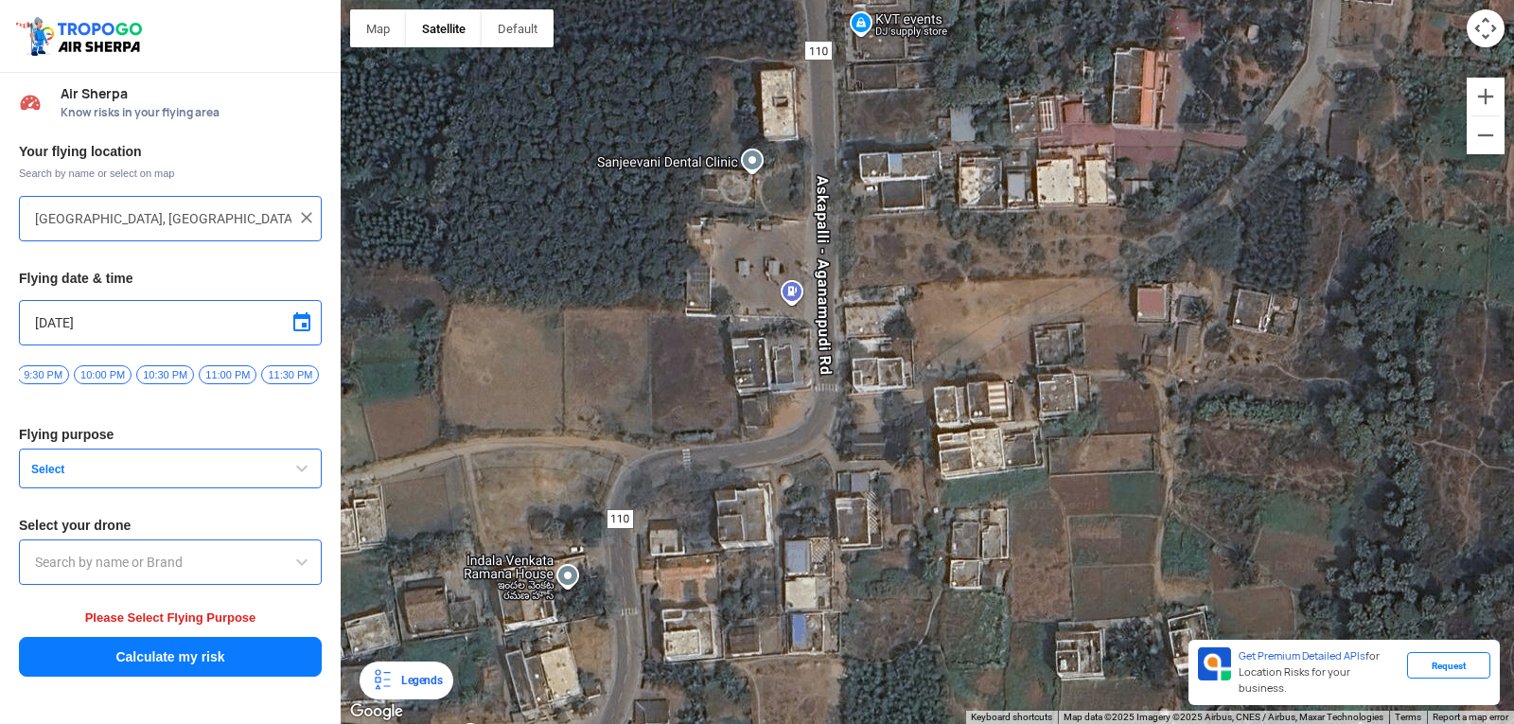
click at [991, 247] on div at bounding box center [927, 362] width 1173 height 724
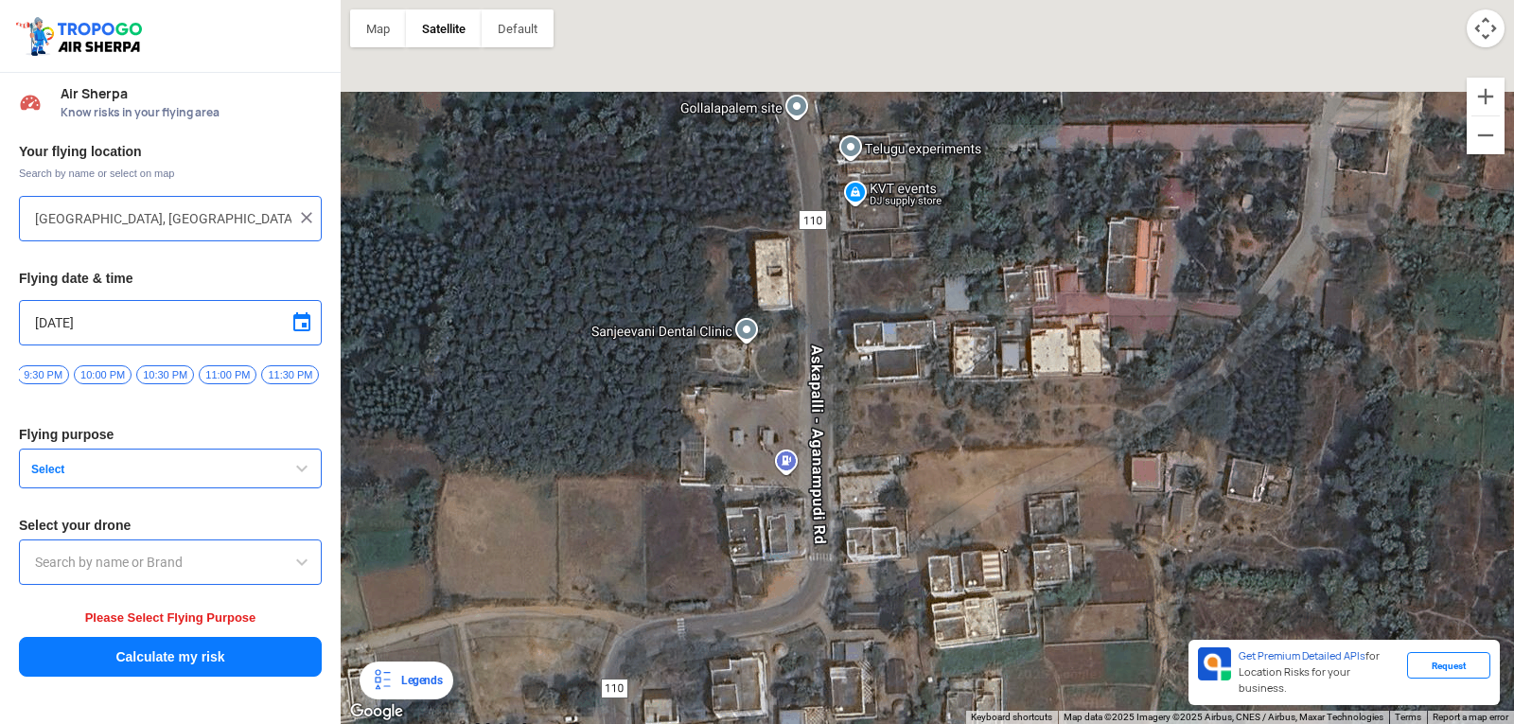
click at [936, 491] on div at bounding box center [927, 362] width 1173 height 724
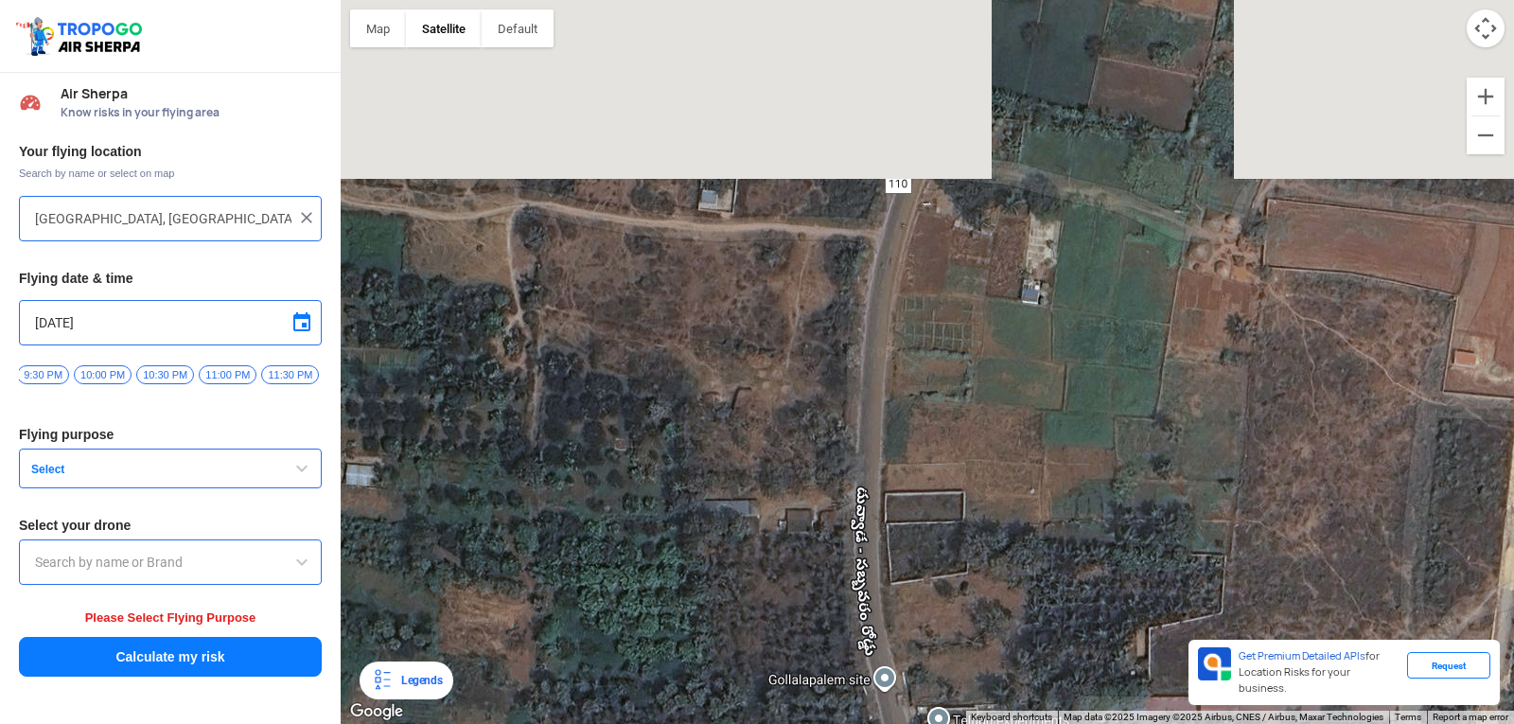
click at [975, 594] on div at bounding box center [927, 362] width 1173 height 724
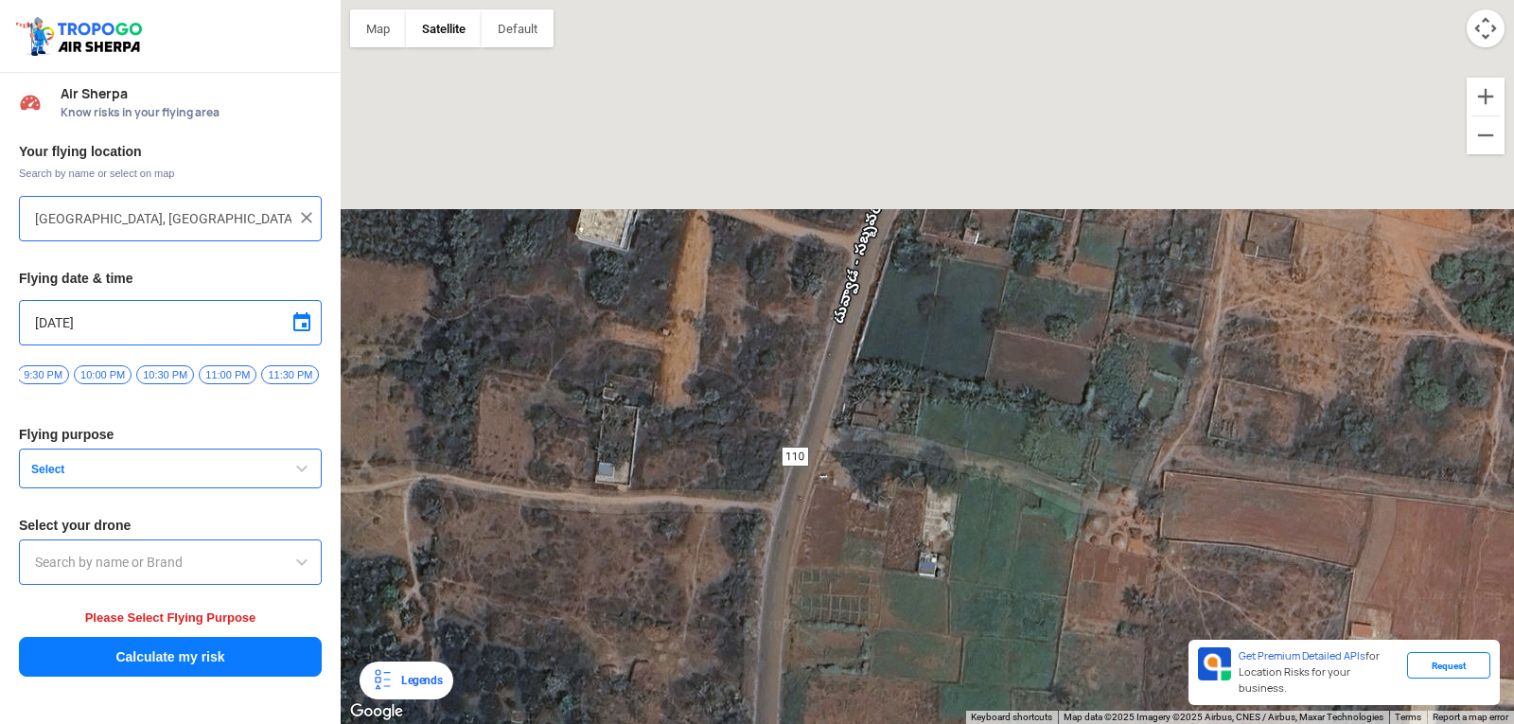
click at [885, 623] on div at bounding box center [927, 362] width 1173 height 724
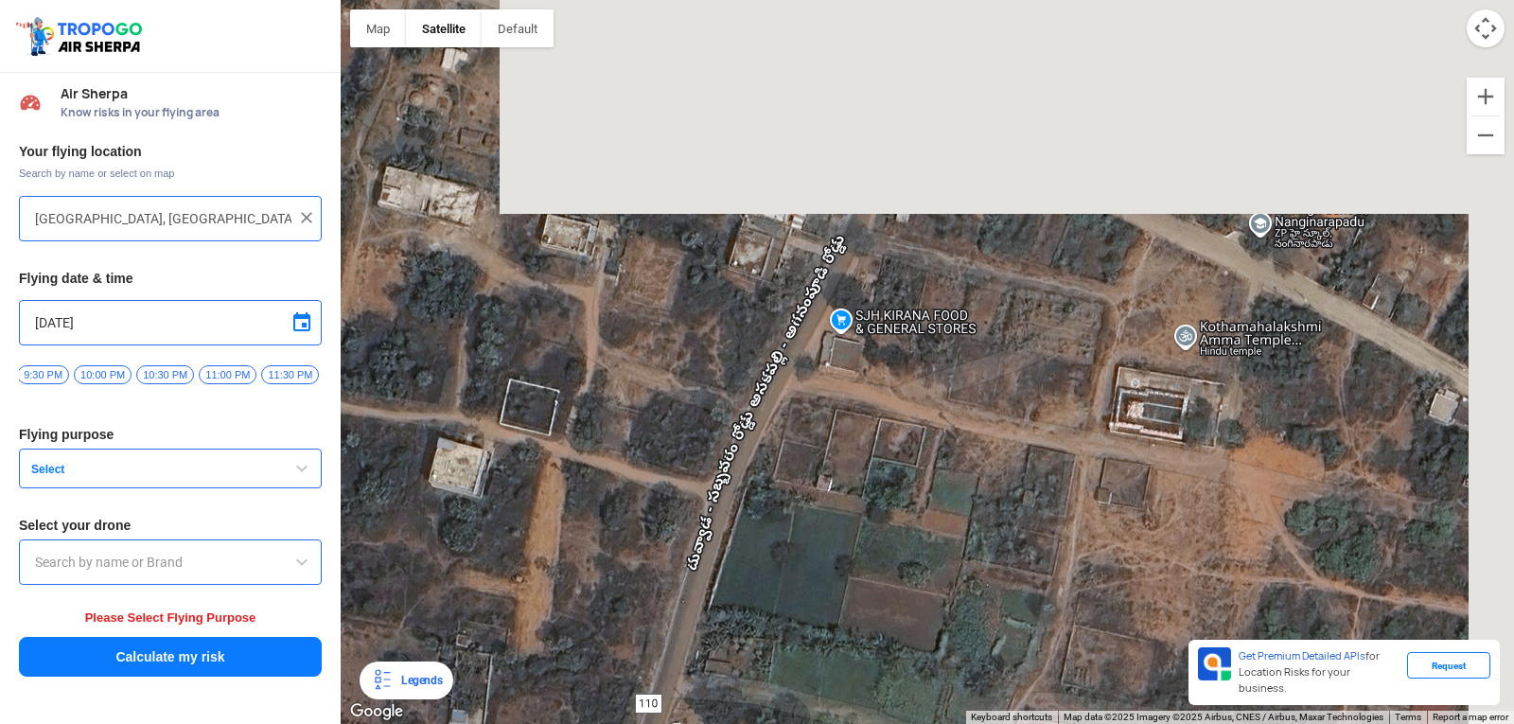
click at [852, 570] on div at bounding box center [927, 362] width 1173 height 724
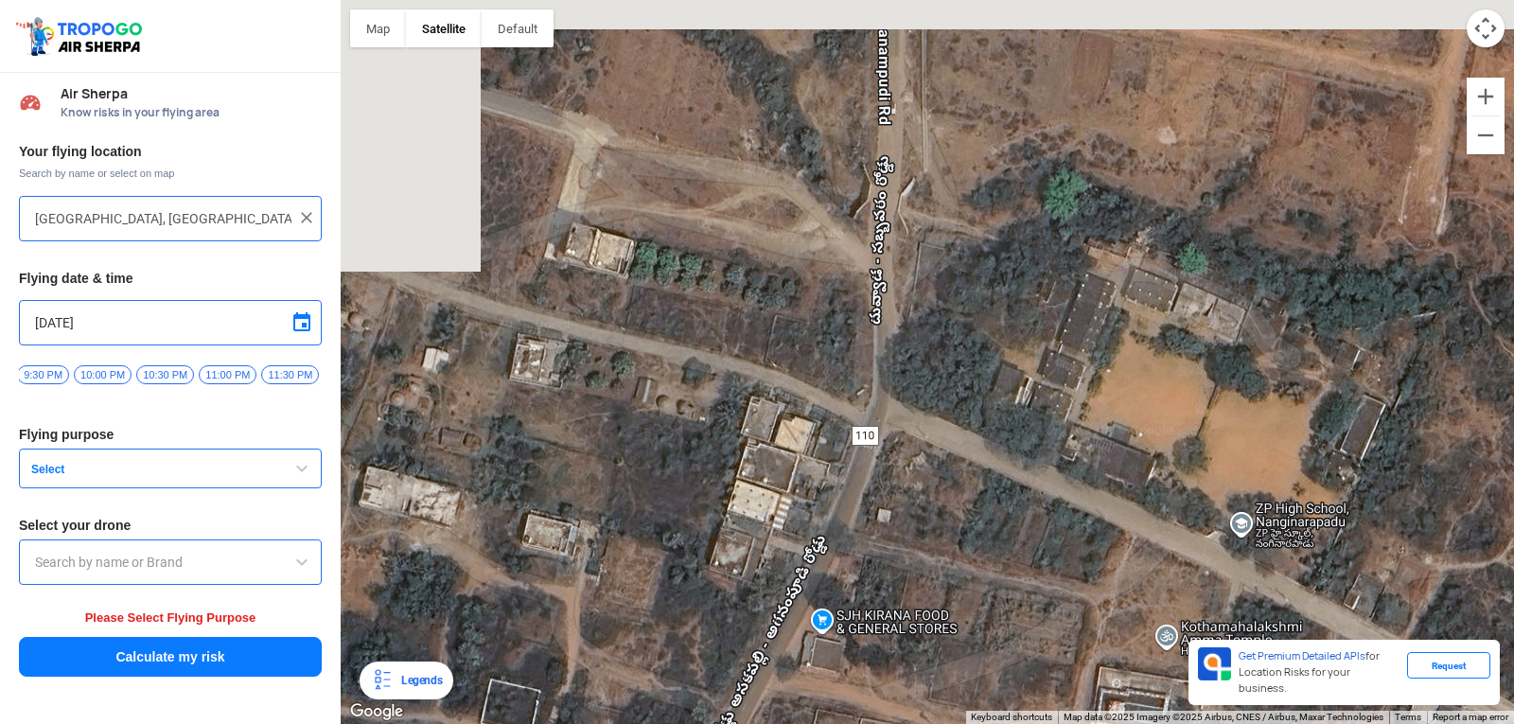
click at [955, 622] on div at bounding box center [927, 362] width 1173 height 724
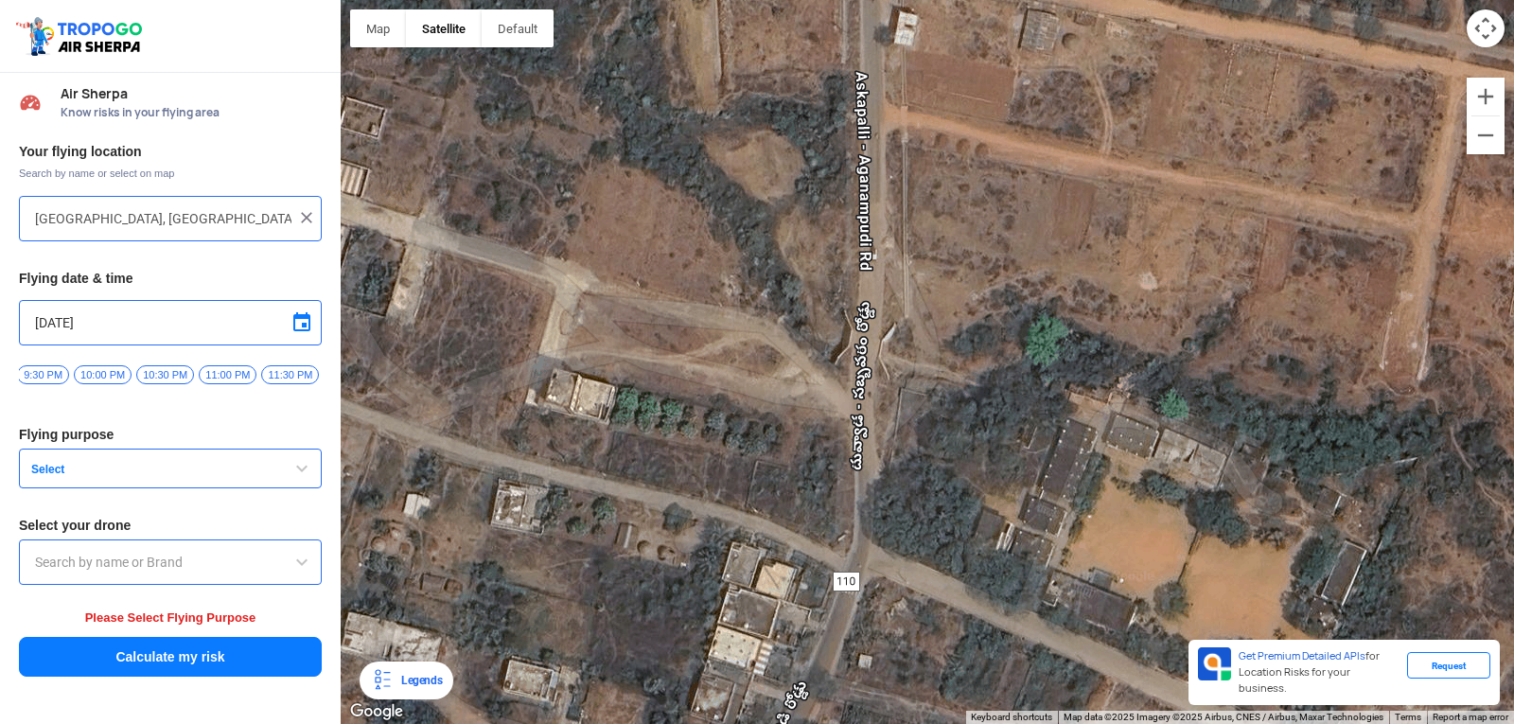
click at [989, 505] on div at bounding box center [927, 362] width 1173 height 724
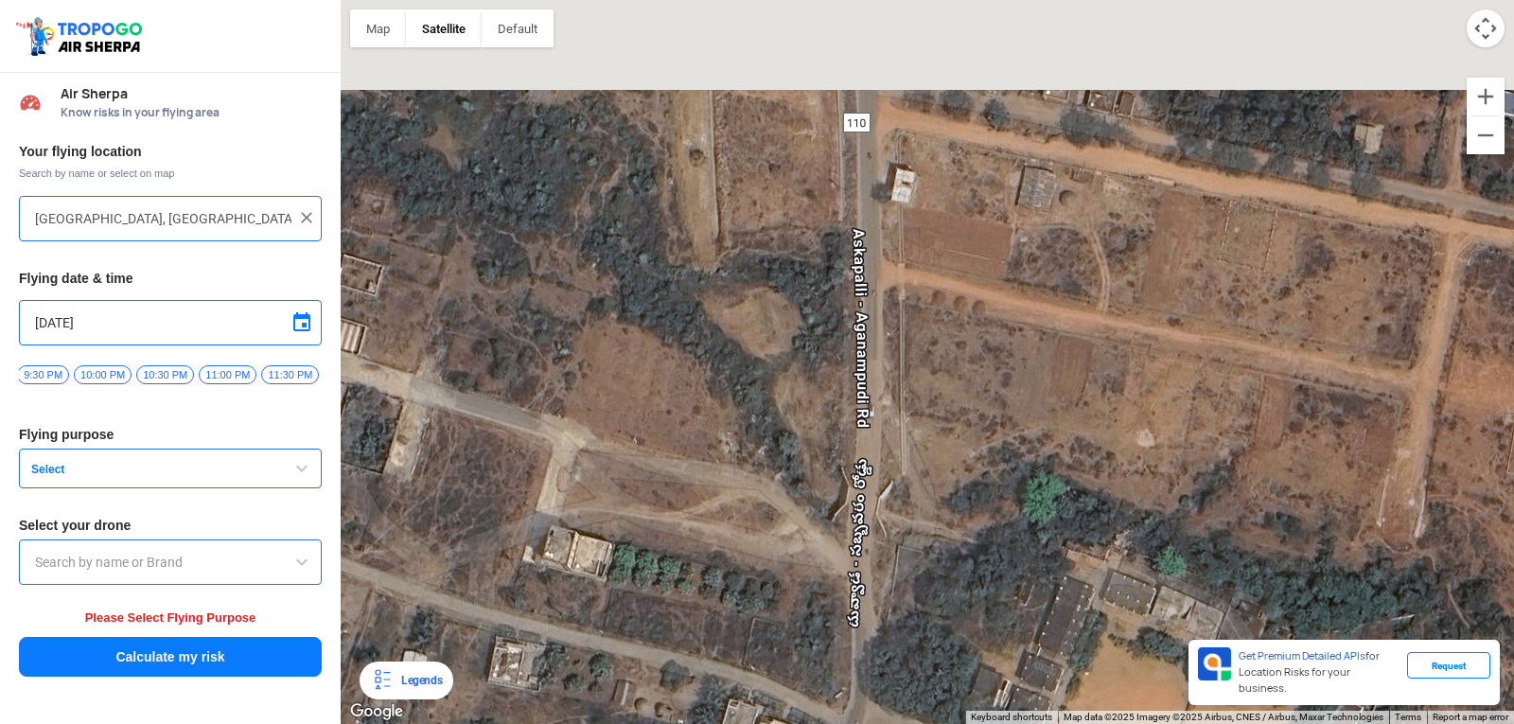
click at [980, 480] on div at bounding box center [927, 362] width 1173 height 724
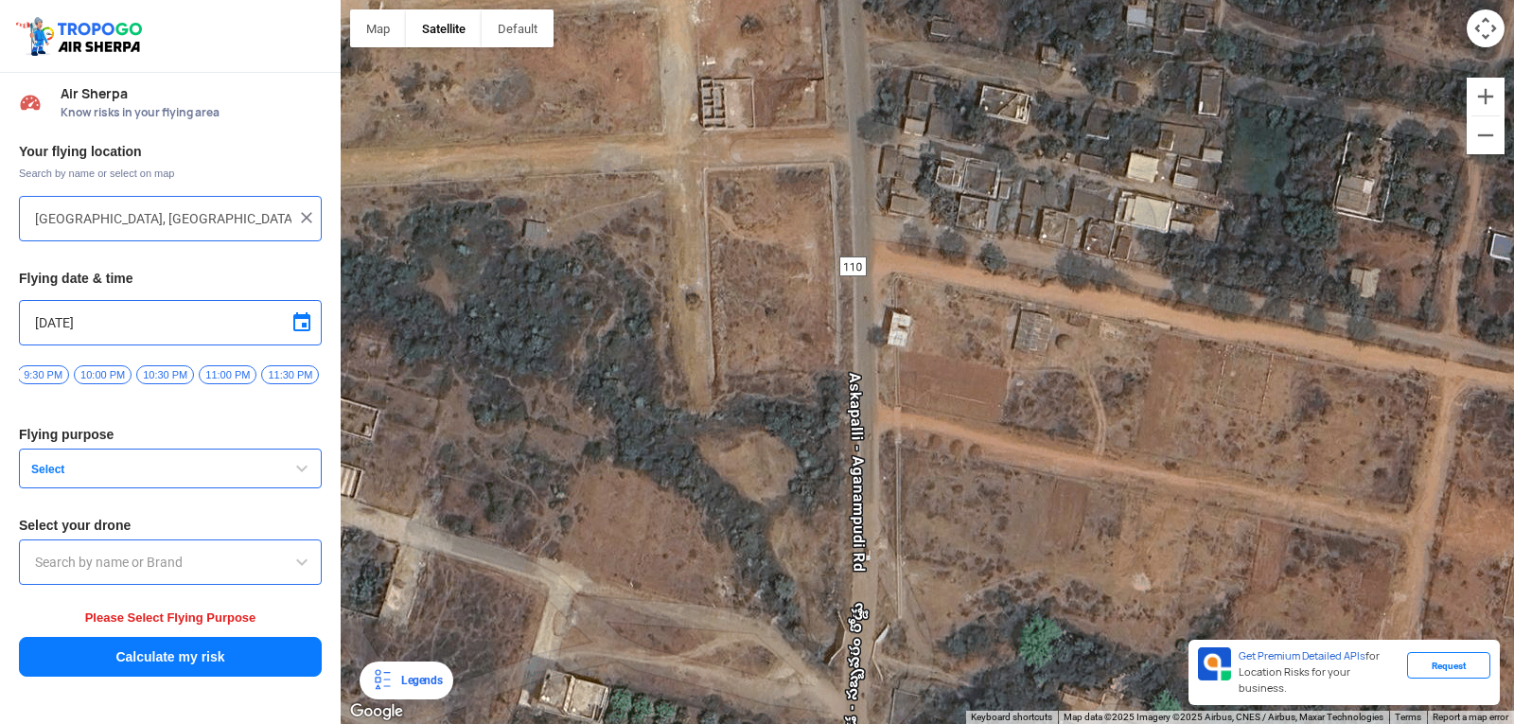
click at [963, 573] on div at bounding box center [927, 362] width 1173 height 724
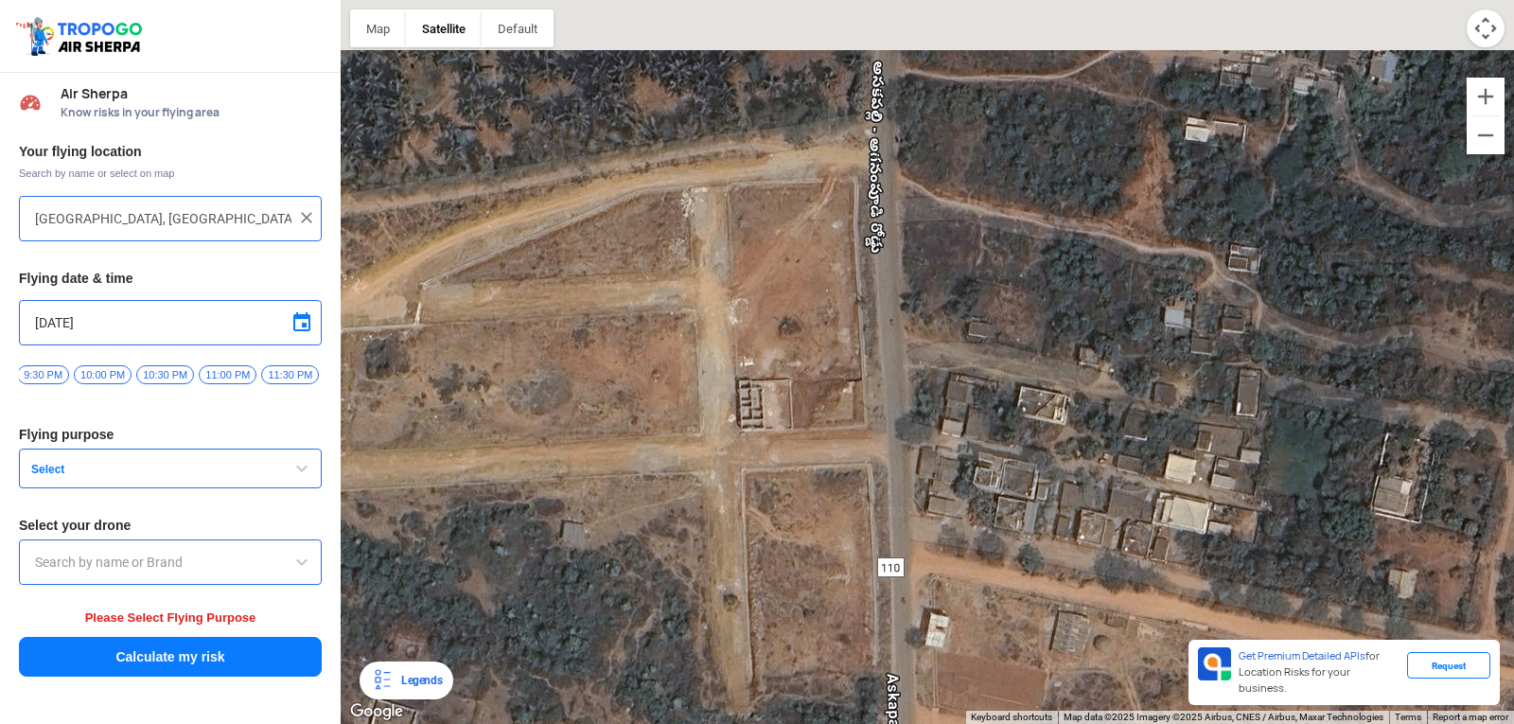
click at [958, 587] on div at bounding box center [927, 362] width 1173 height 724
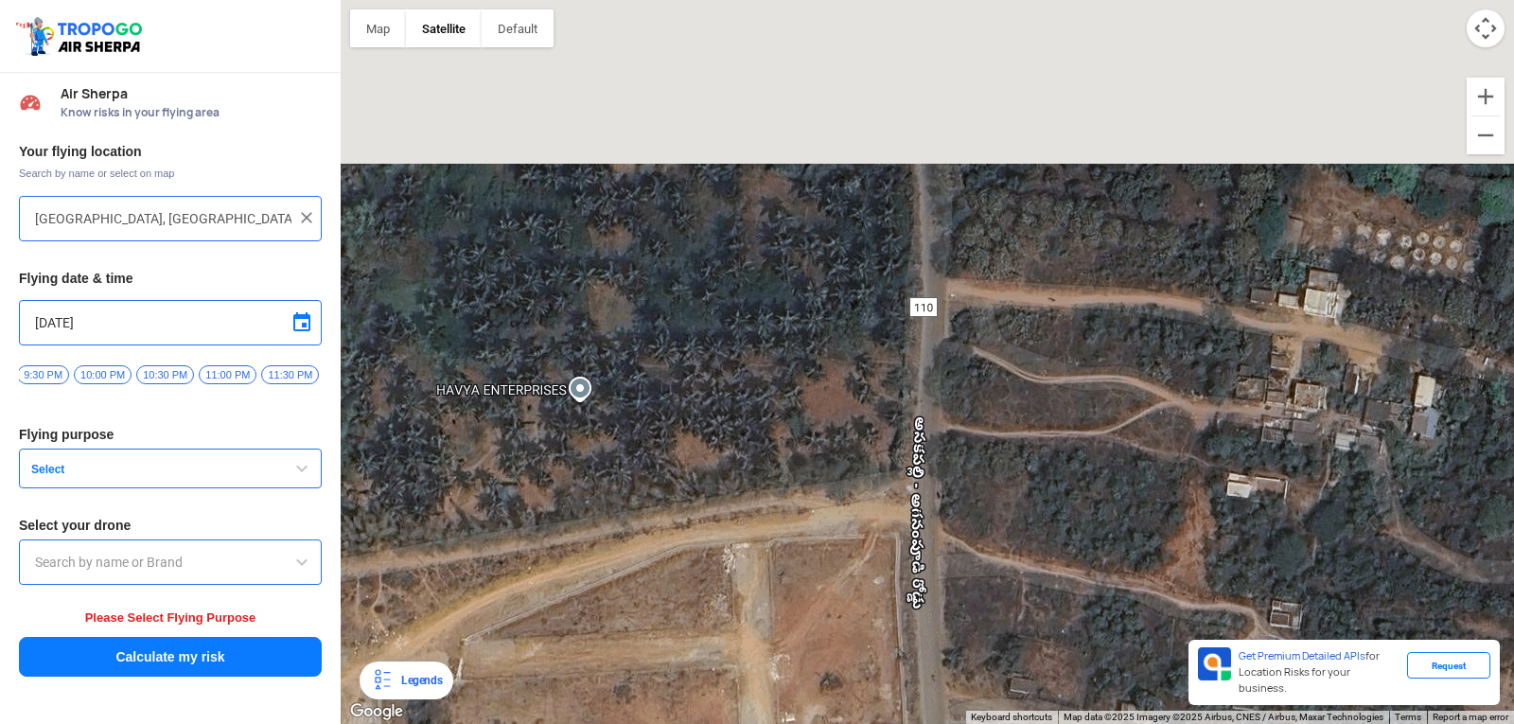
click at [1029, 622] on div at bounding box center [927, 362] width 1173 height 724
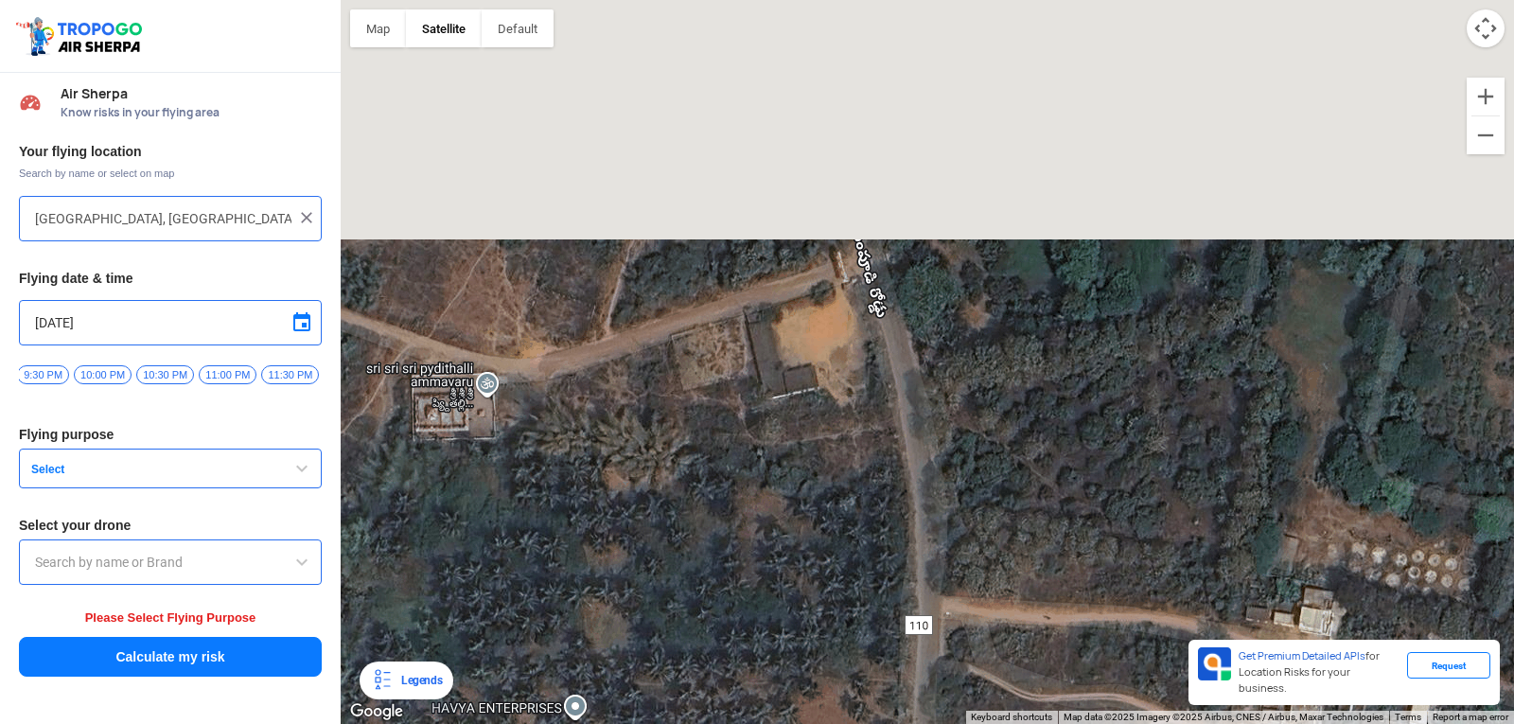
click at [1052, 600] on div at bounding box center [927, 362] width 1173 height 724
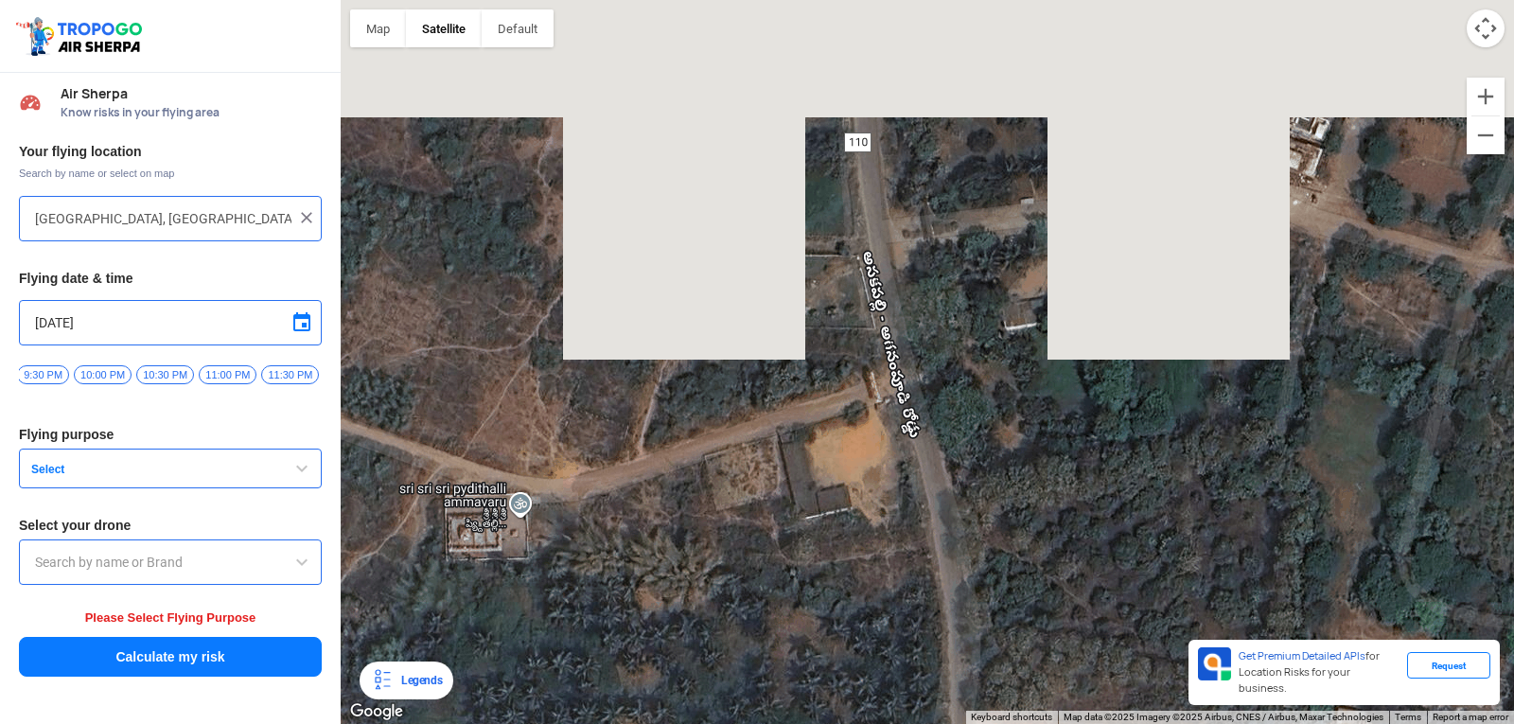
click at [1088, 534] on div at bounding box center [927, 362] width 1173 height 724
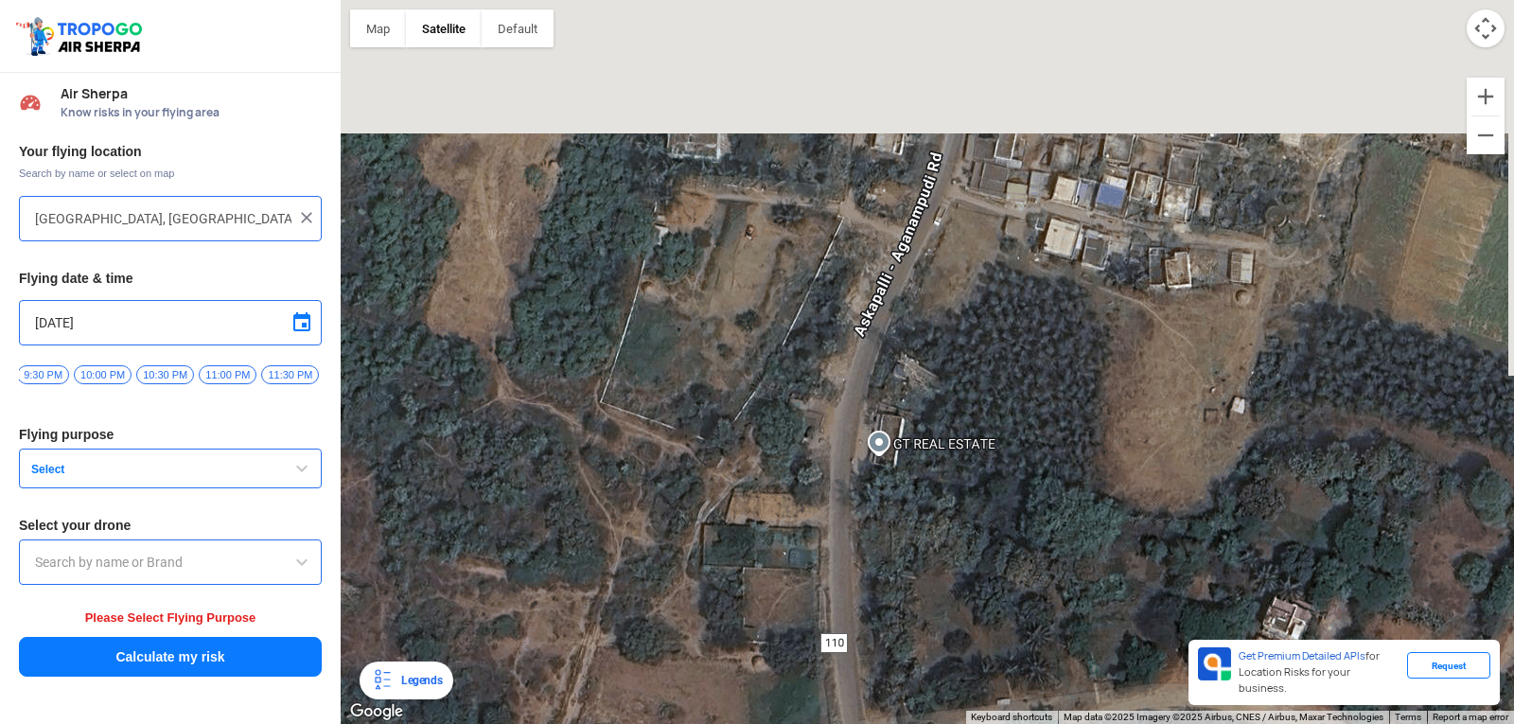
click at [743, 587] on div at bounding box center [927, 362] width 1173 height 724
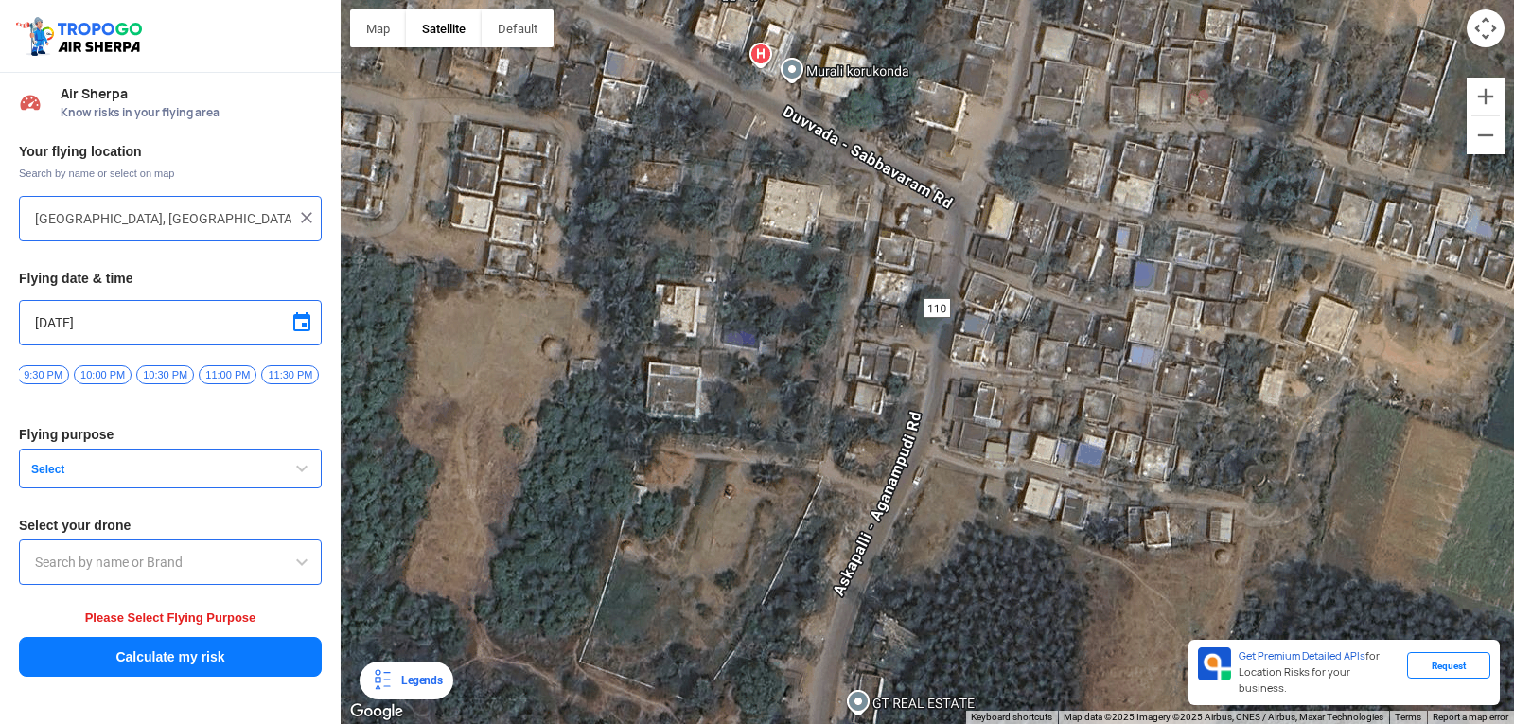
click at [769, 533] on div at bounding box center [927, 362] width 1173 height 724
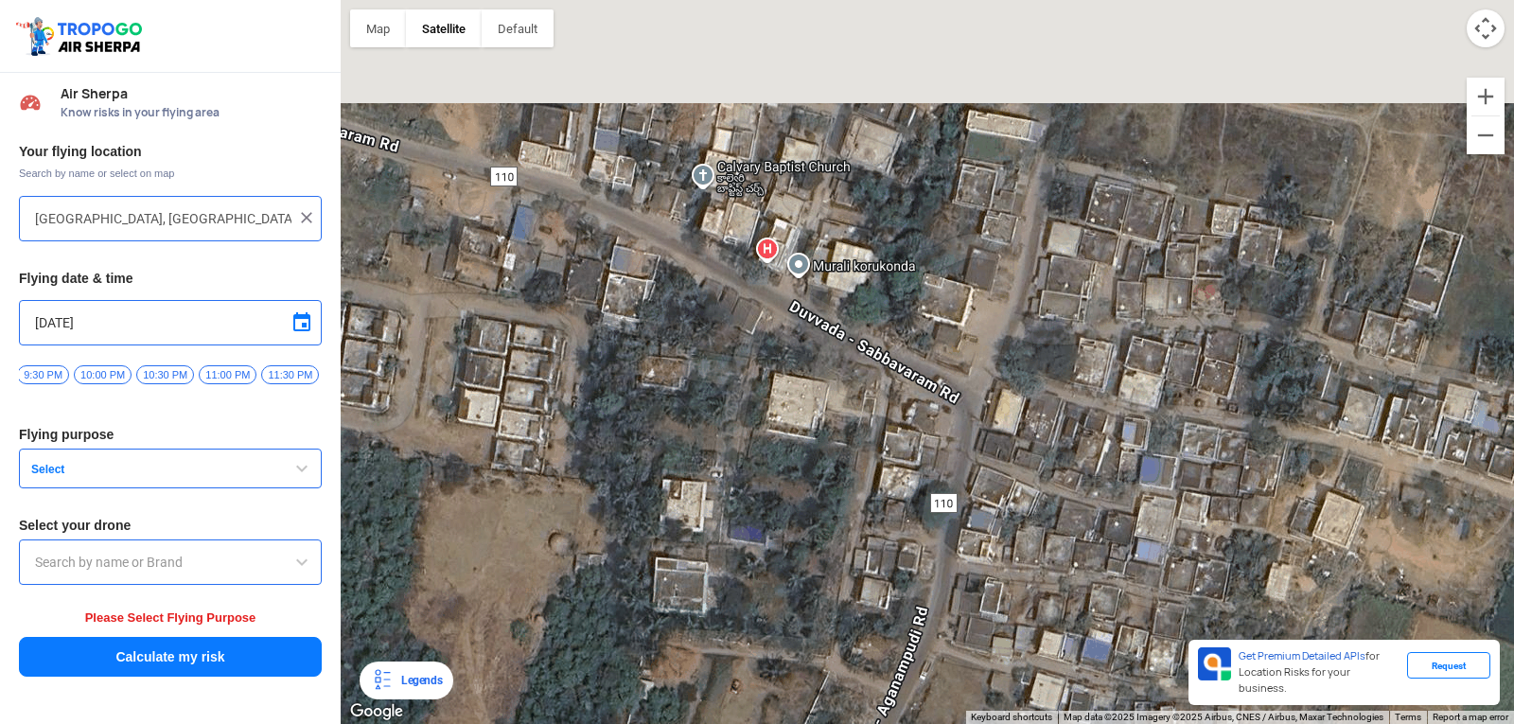
click at [1006, 578] on div at bounding box center [927, 362] width 1173 height 724
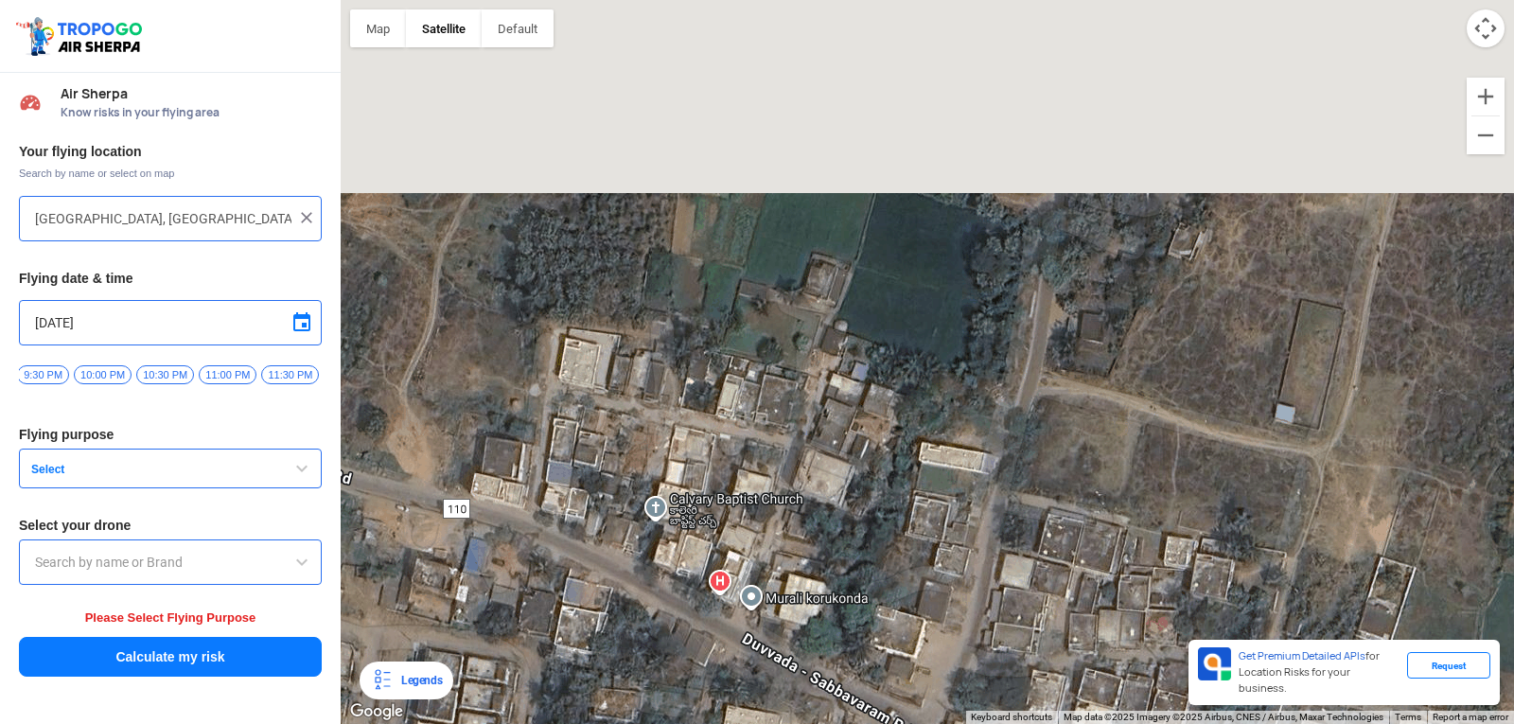
click at [968, 709] on div "Map Terrain Satellite Labels Legends Get Premium Detailed APIs for Location Ris…" at bounding box center [927, 362] width 1173 height 724
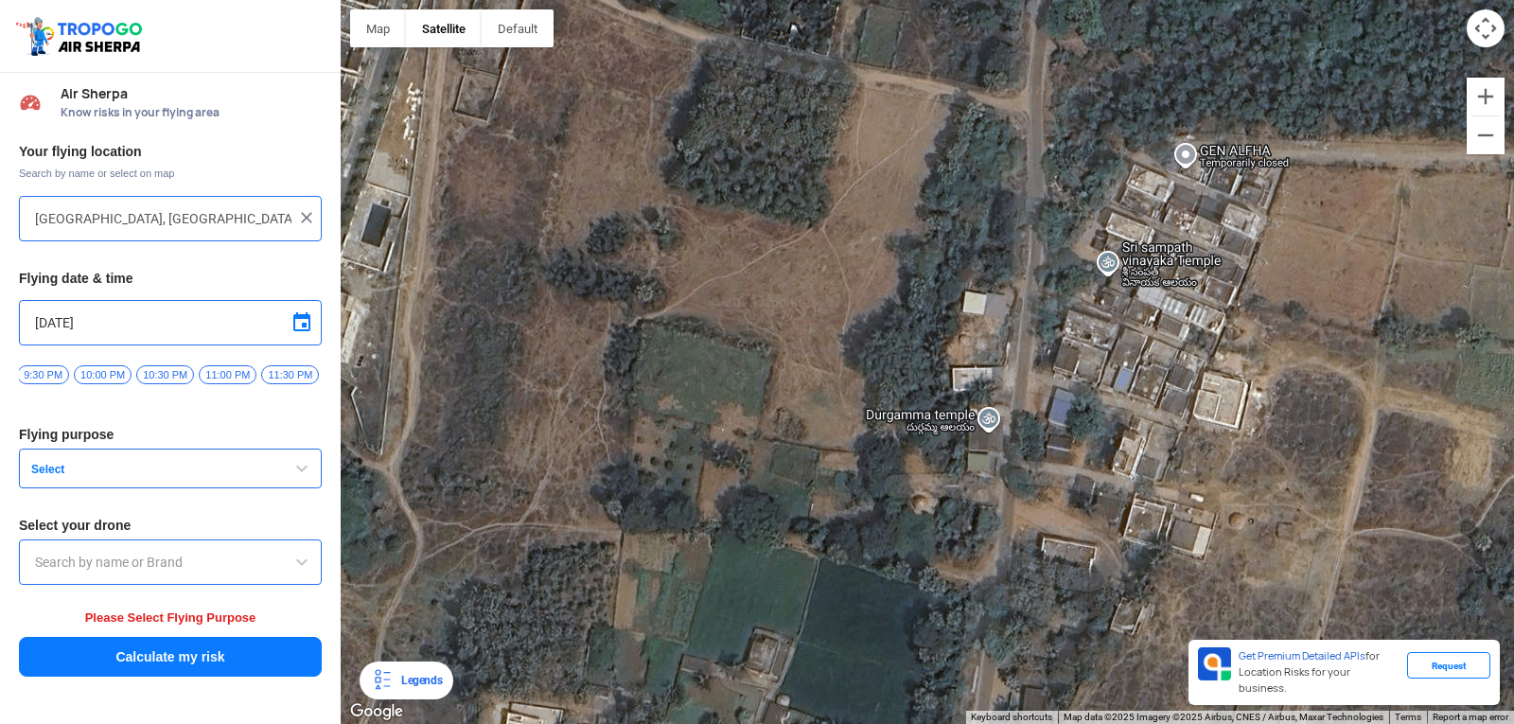
click at [993, 697] on div at bounding box center [927, 362] width 1173 height 724
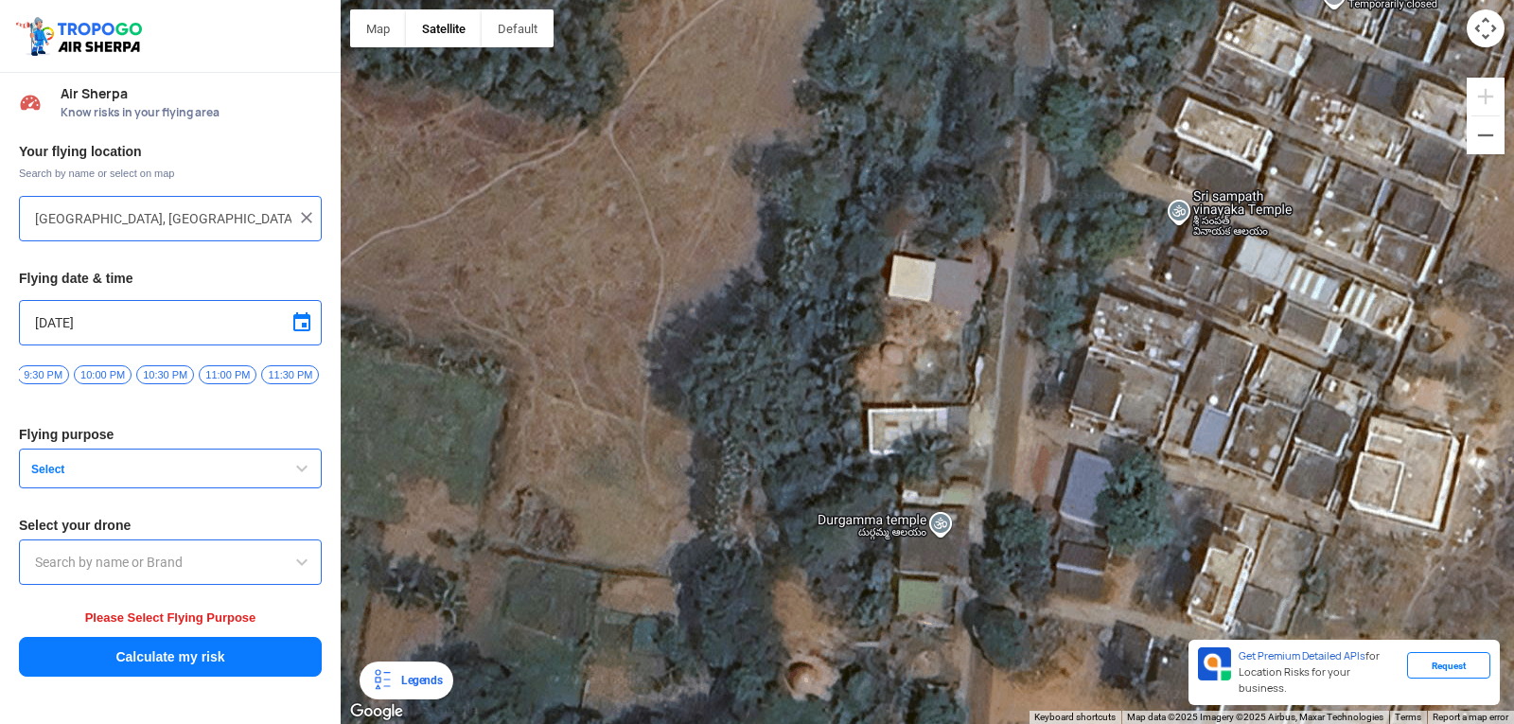
click at [1035, 285] on div at bounding box center [927, 362] width 1173 height 724
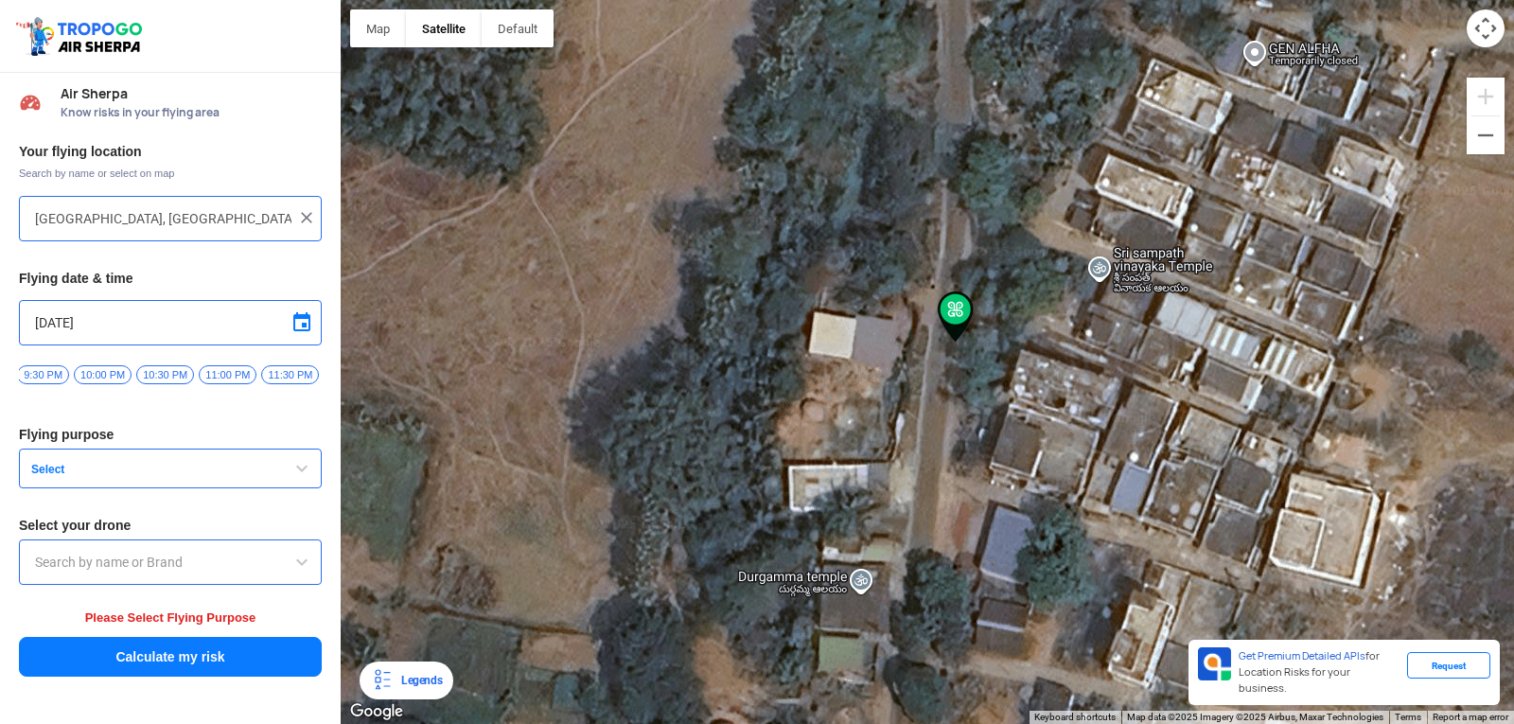
type input "[GEOGRAPHIC_DATA], [GEOGRAPHIC_DATA], [GEOGRAPHIC_DATA] 531035, [GEOGRAPHIC_DAT…"
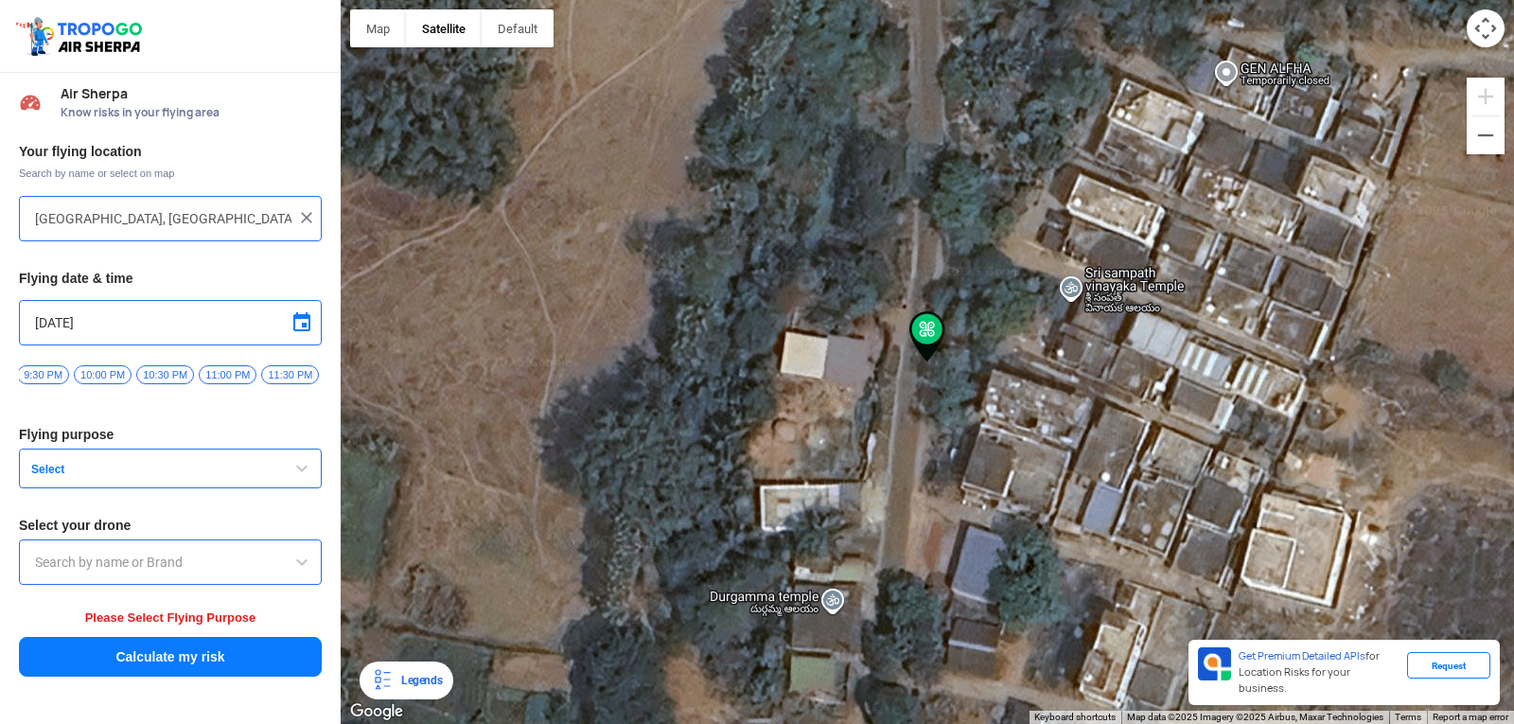
click at [979, 357] on div at bounding box center [927, 362] width 1173 height 724
click at [1015, 352] on div at bounding box center [927, 362] width 1173 height 724
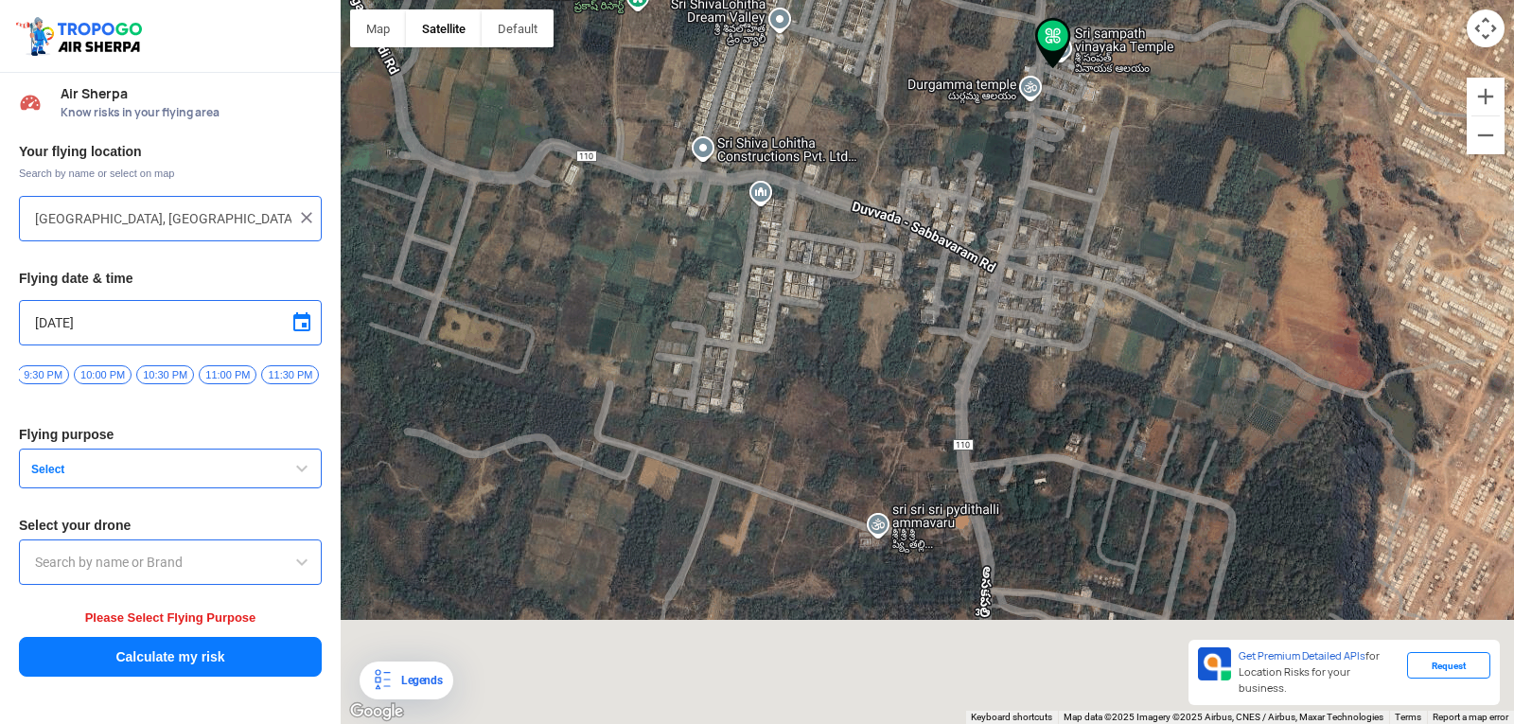
click at [1116, 113] on div at bounding box center [927, 362] width 1173 height 724
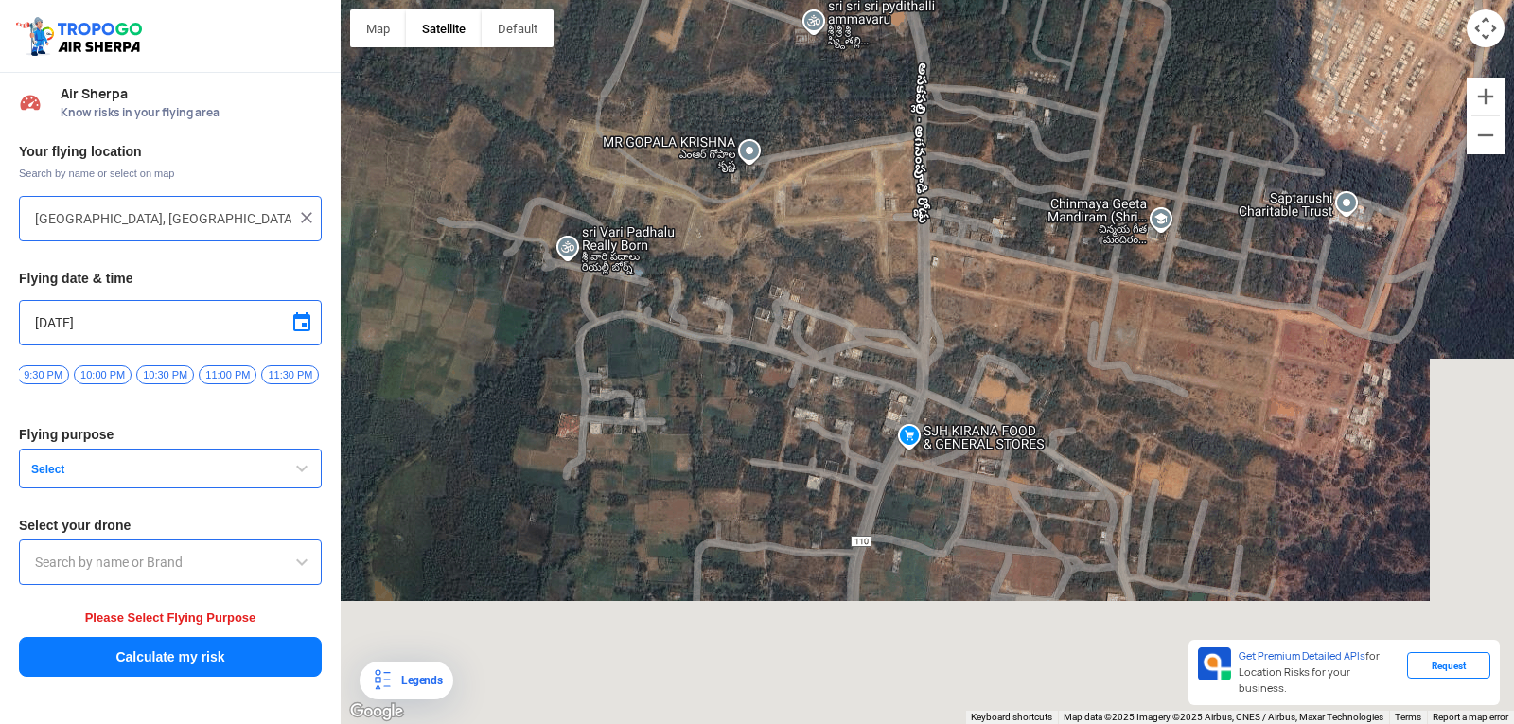
click at [1132, 109] on div at bounding box center [927, 362] width 1173 height 724
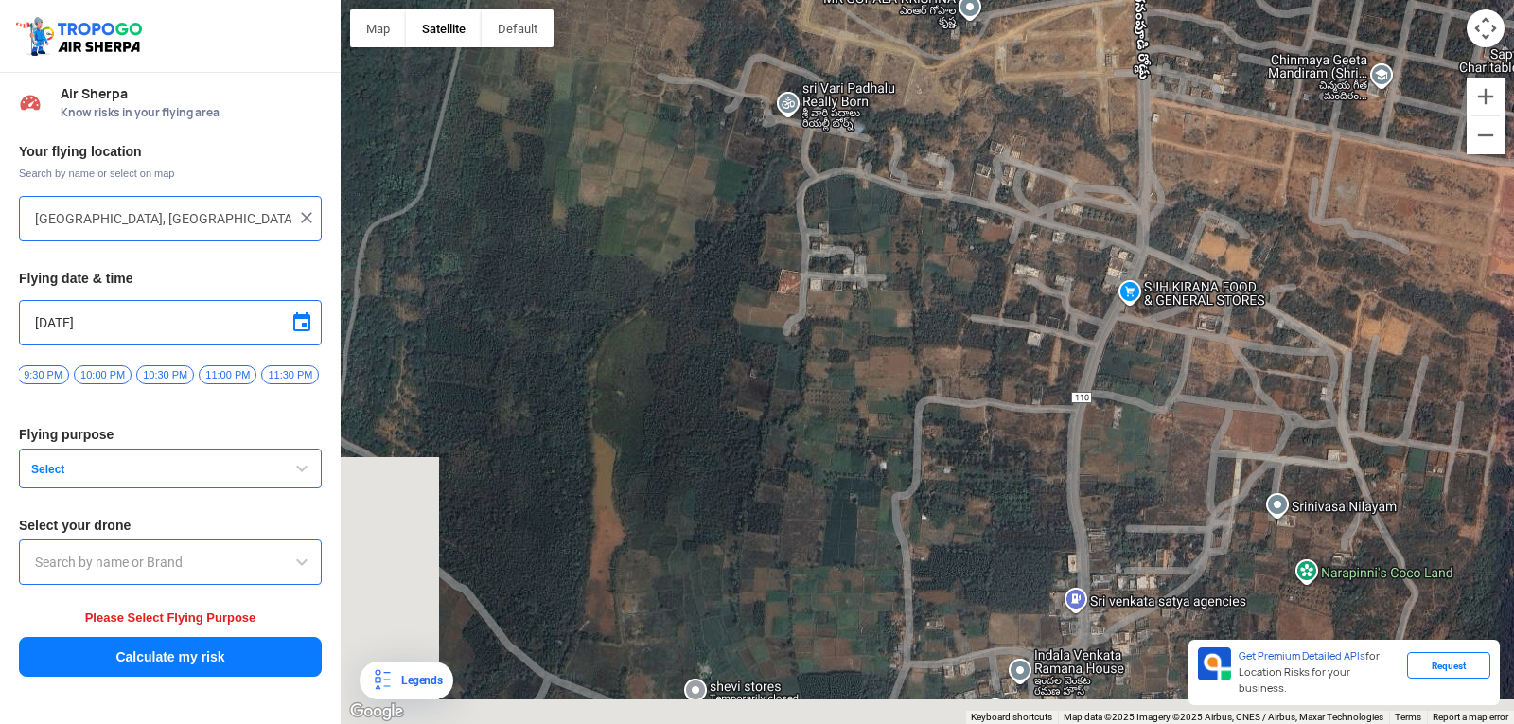
click at [1508, 190] on div at bounding box center [927, 362] width 1173 height 724
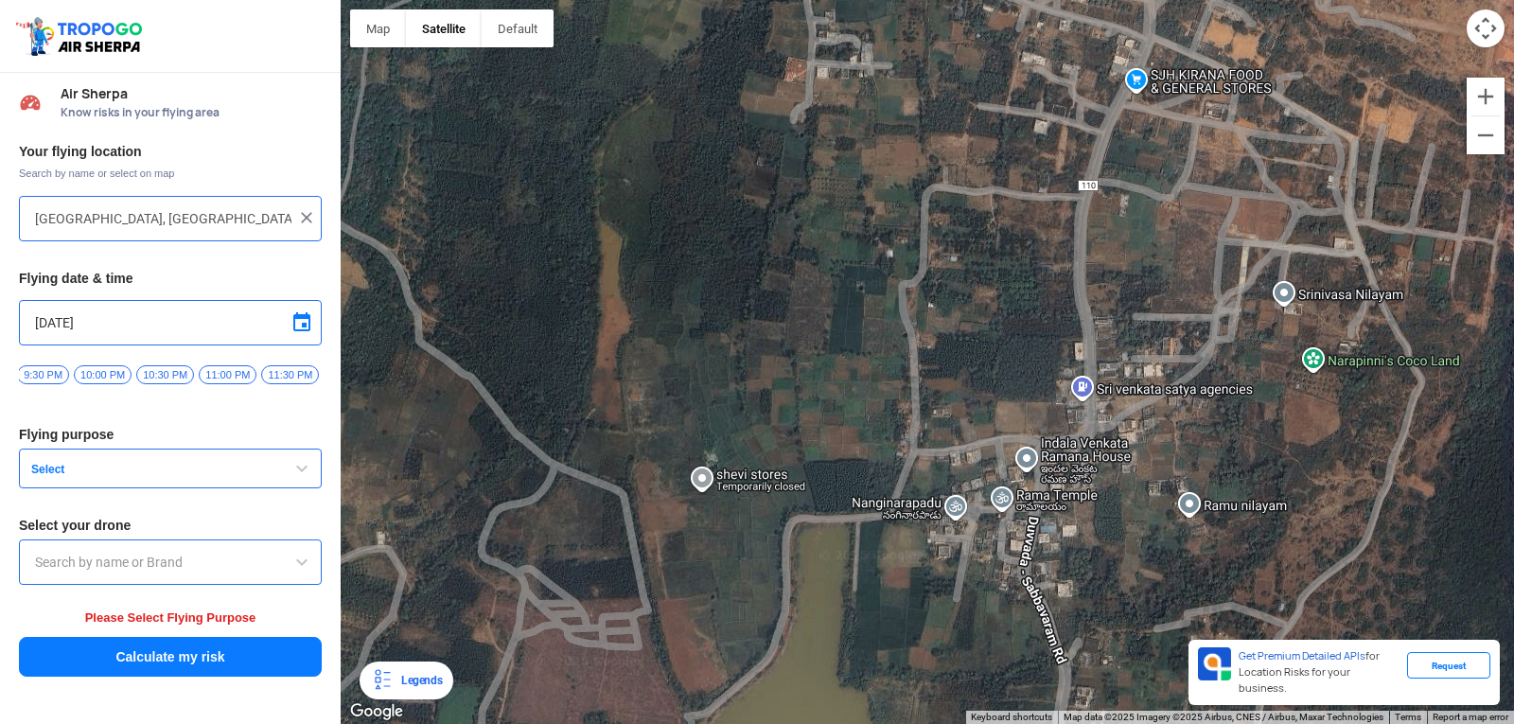
click at [1262, 113] on div at bounding box center [927, 362] width 1173 height 724
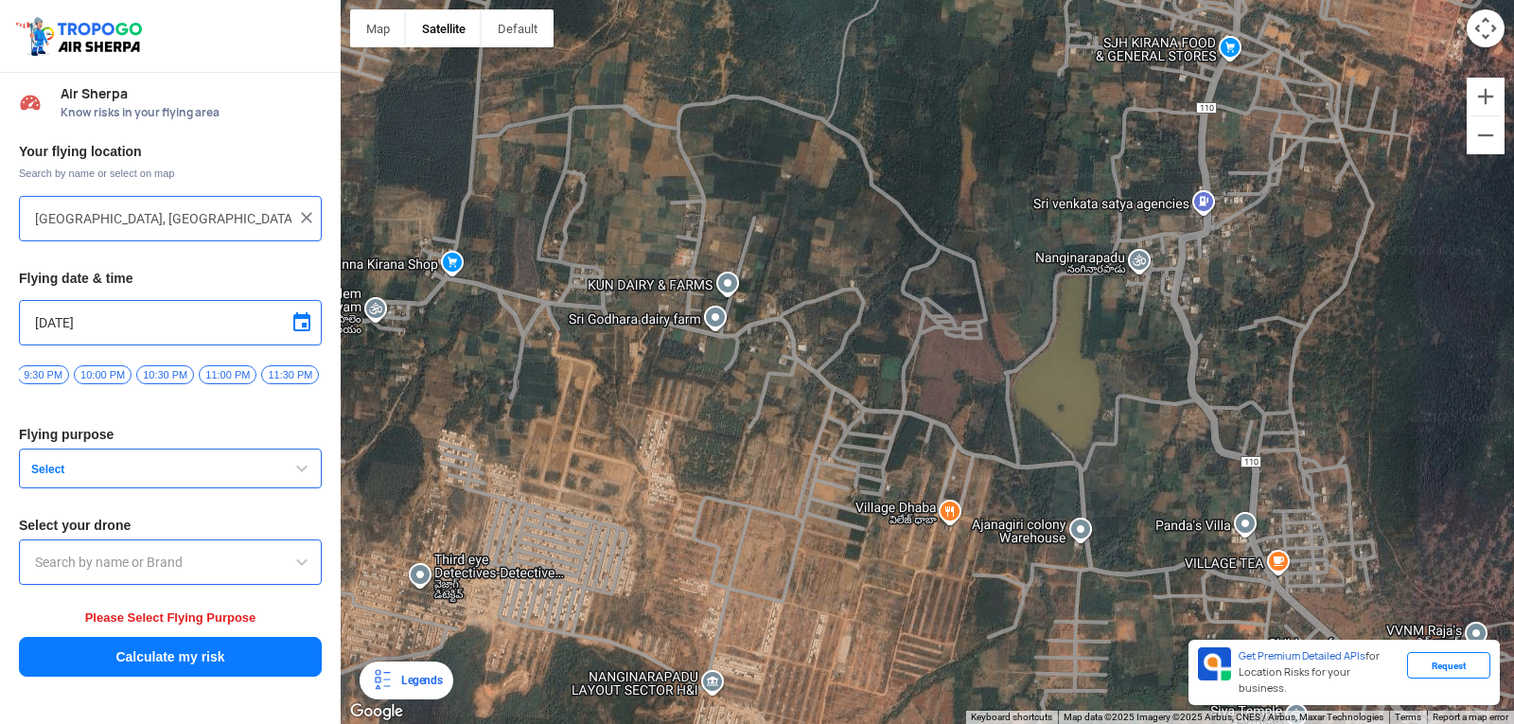
click at [303, 216] on img at bounding box center [306, 217] width 19 height 19
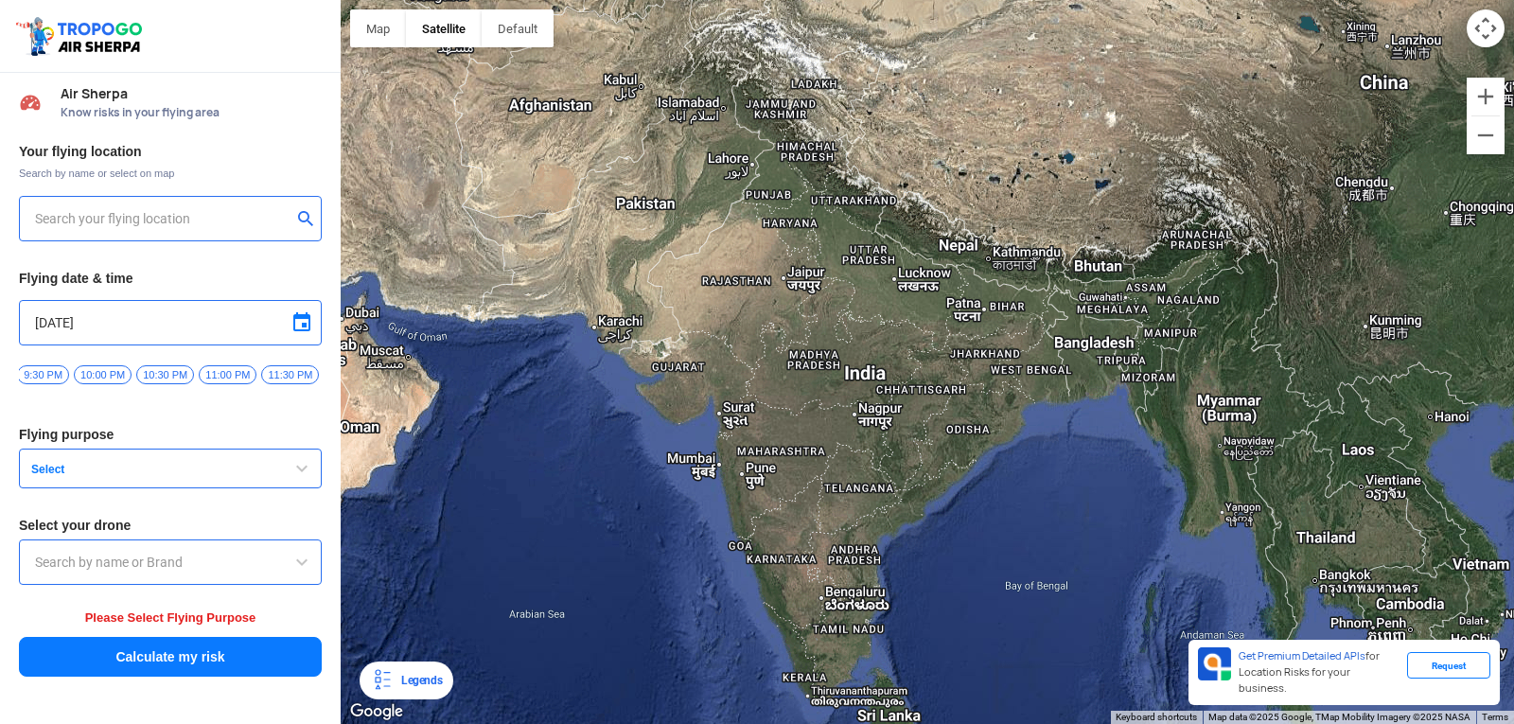
click at [223, 220] on input "text" at bounding box center [163, 218] width 256 height 23
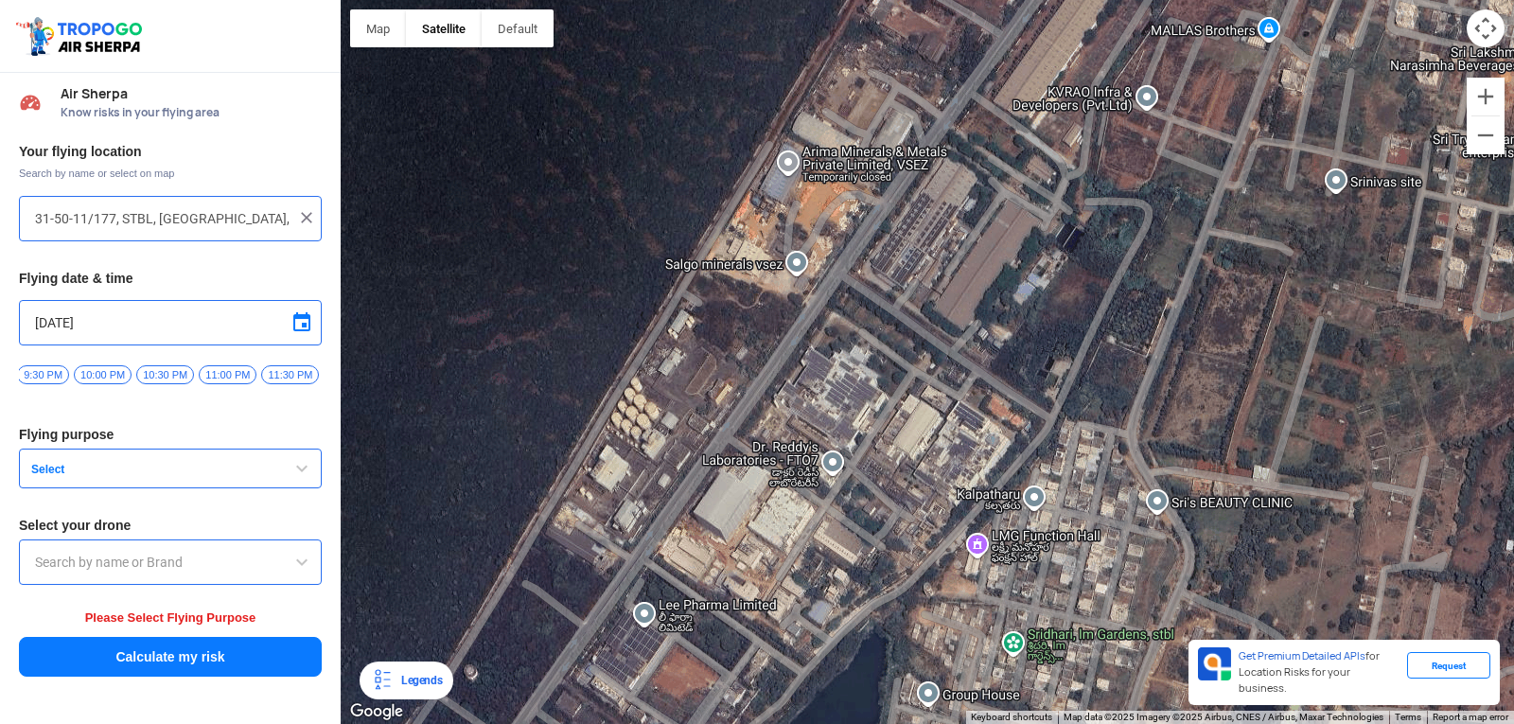
drag, startPoint x: 660, startPoint y: 285, endPoint x: 1381, endPoint y: 768, distance: 867.9
click at [1381, 709] on html "Location Risk Score Air Sherpa Know risks in your flying area Your flying locat…" at bounding box center [757, 362] width 1514 height 724
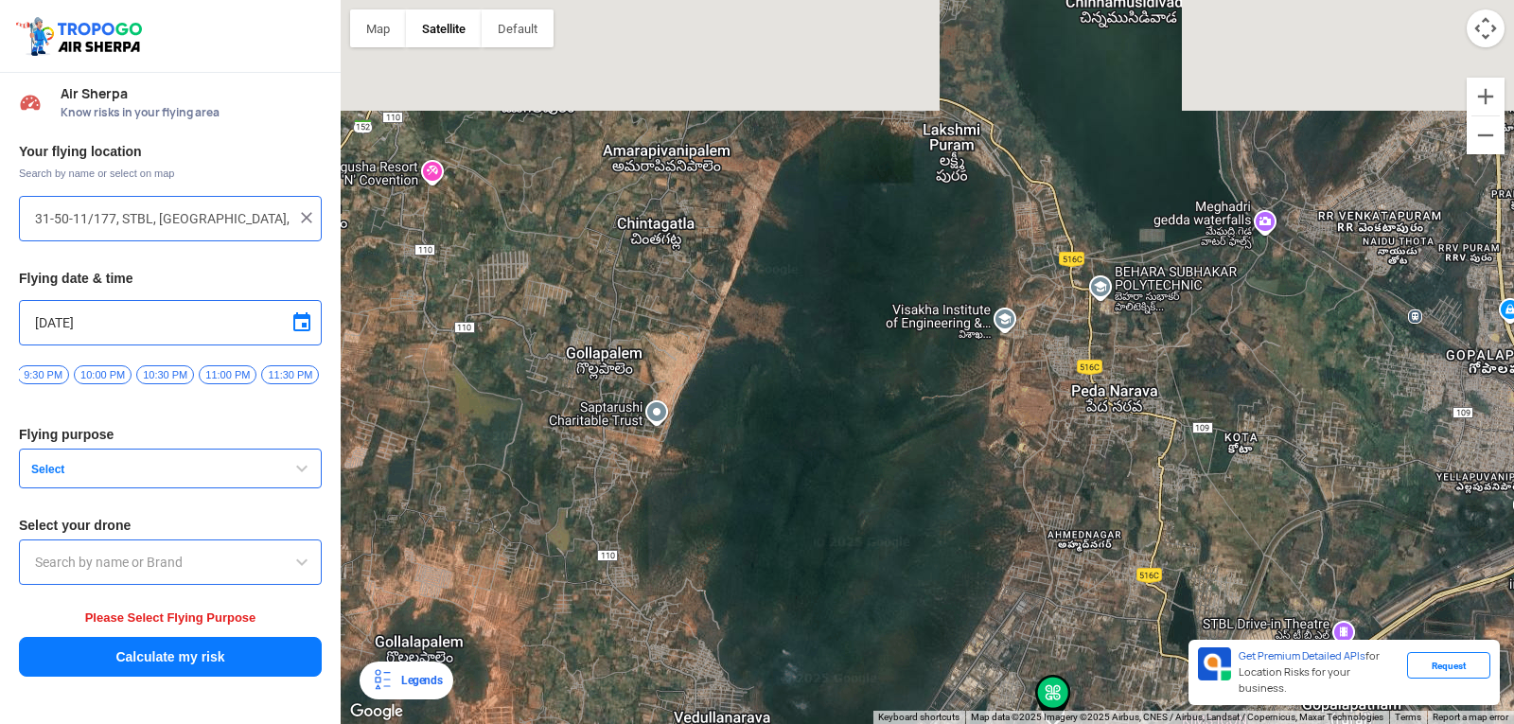
drag, startPoint x: 1060, startPoint y: 45, endPoint x: 1032, endPoint y: 336, distance: 291.8
click at [1032, 336] on div at bounding box center [927, 362] width 1173 height 724
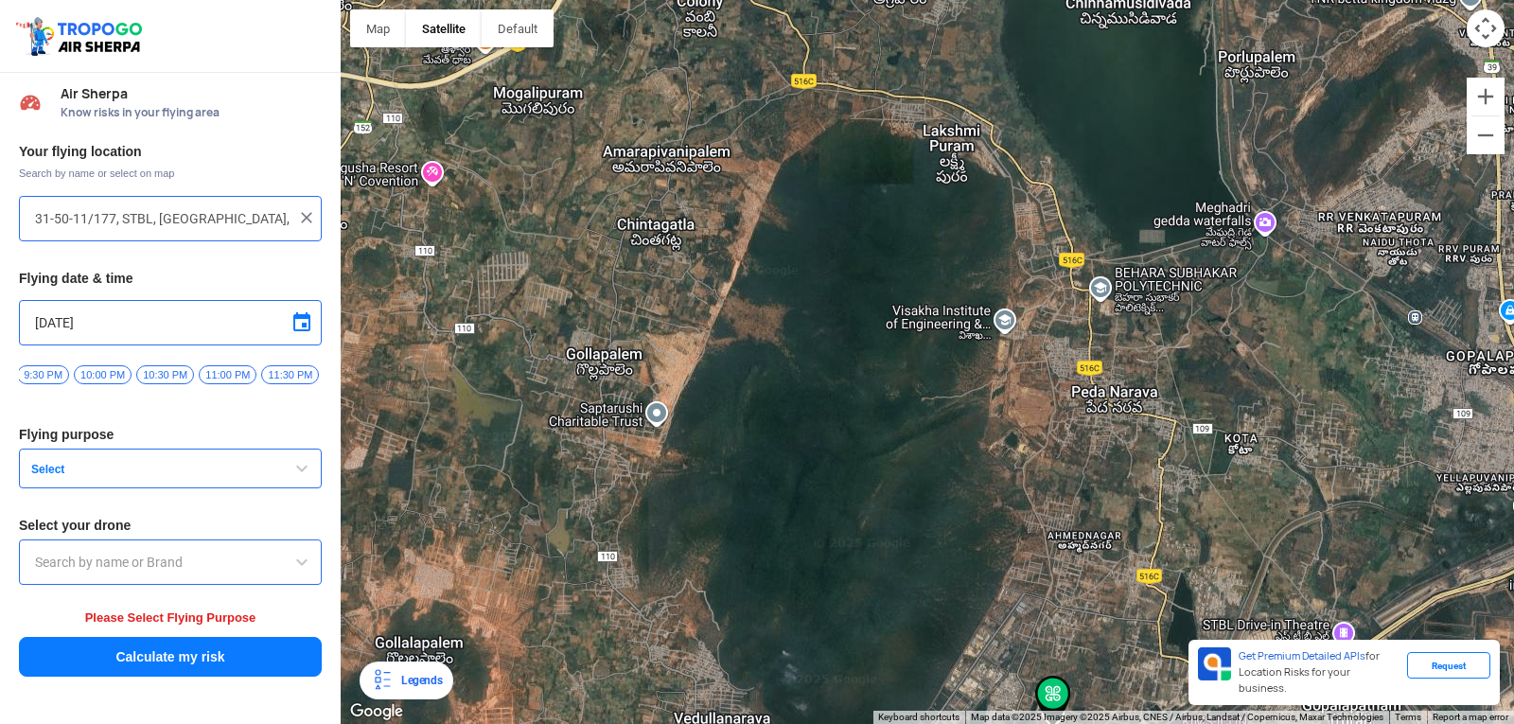
click at [1091, 292] on div at bounding box center [927, 362] width 1173 height 724
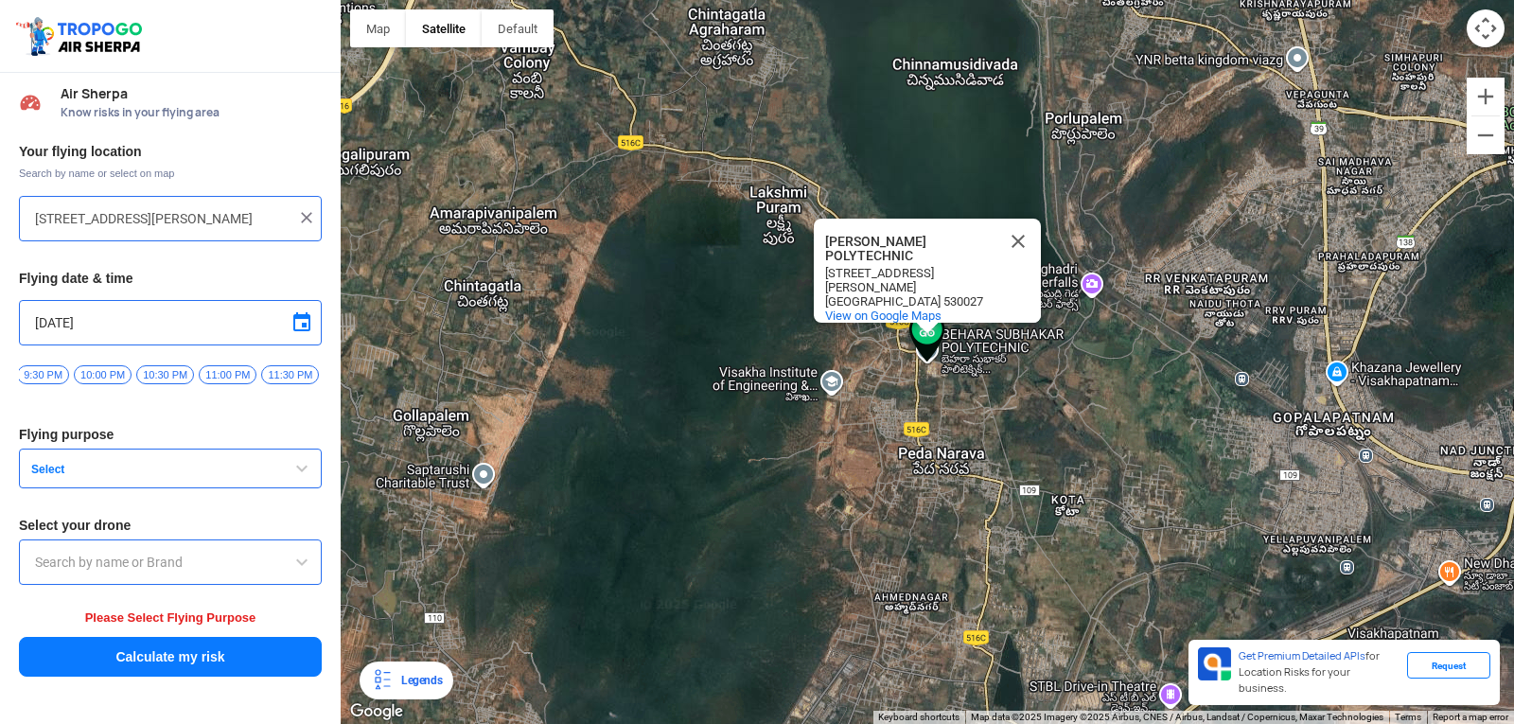
click at [933, 346] on img at bounding box center [927, 336] width 36 height 51
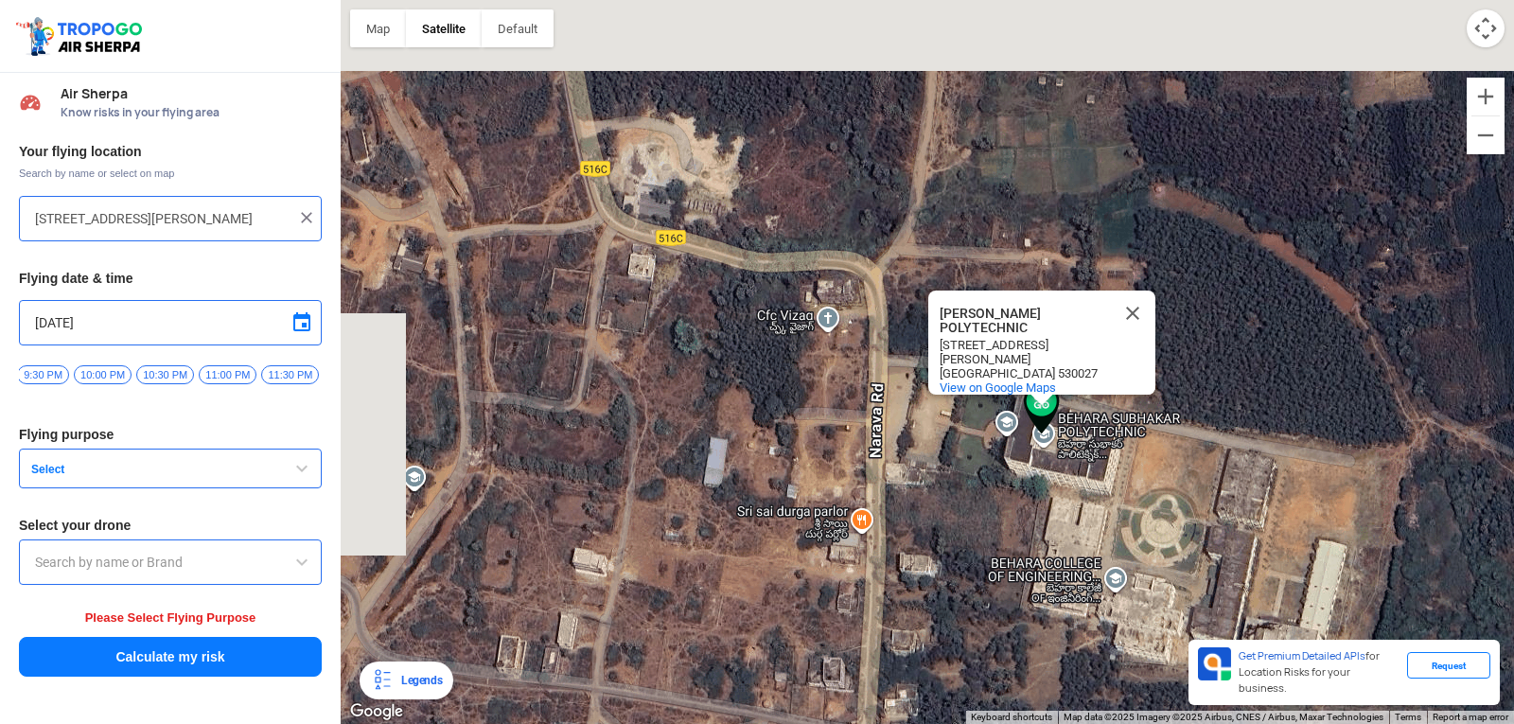
drag, startPoint x: 850, startPoint y: 293, endPoint x: 941, endPoint y: 413, distance: 151.2
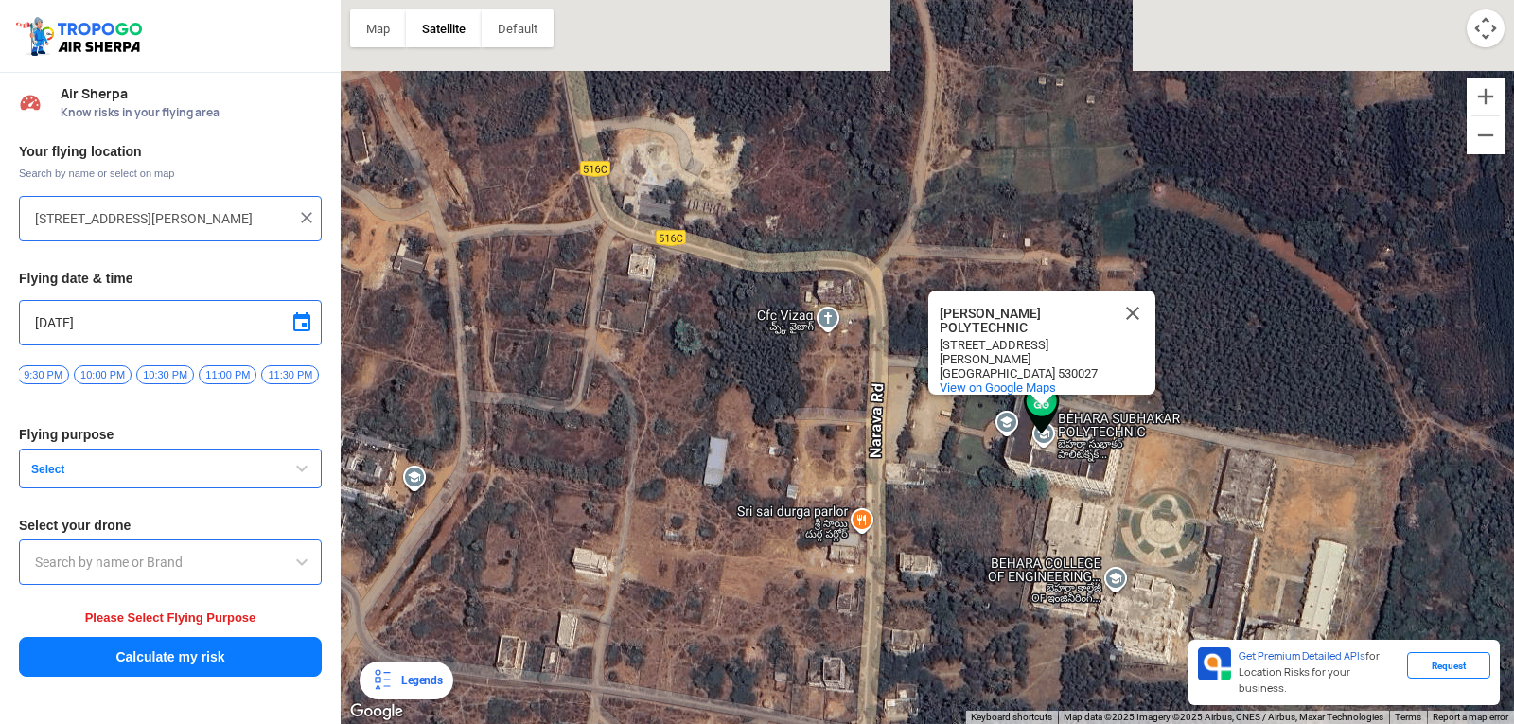
click at [941, 413] on div "[PERSON_NAME] POLYTECHNIC [PERSON_NAME] [STREET_ADDRESS][PERSON_NAME] View on G…" at bounding box center [927, 362] width 1173 height 724
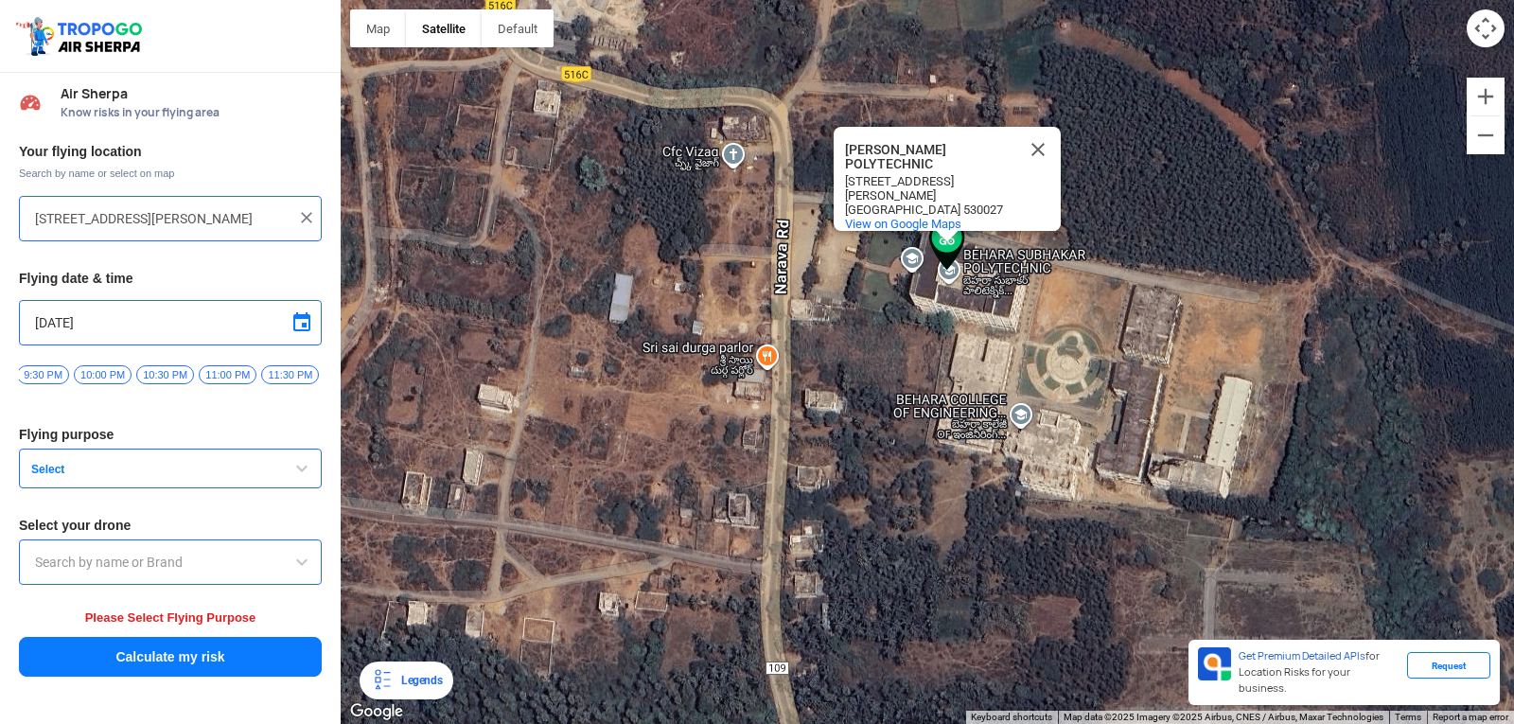
drag, startPoint x: 920, startPoint y: 383, endPoint x: 751, endPoint y: 158, distance: 281.7
click at [804, 195] on div "[PERSON_NAME] POLYTECHNIC [PERSON_NAME] [STREET_ADDRESS][PERSON_NAME] View on G…" at bounding box center [927, 362] width 1173 height 724
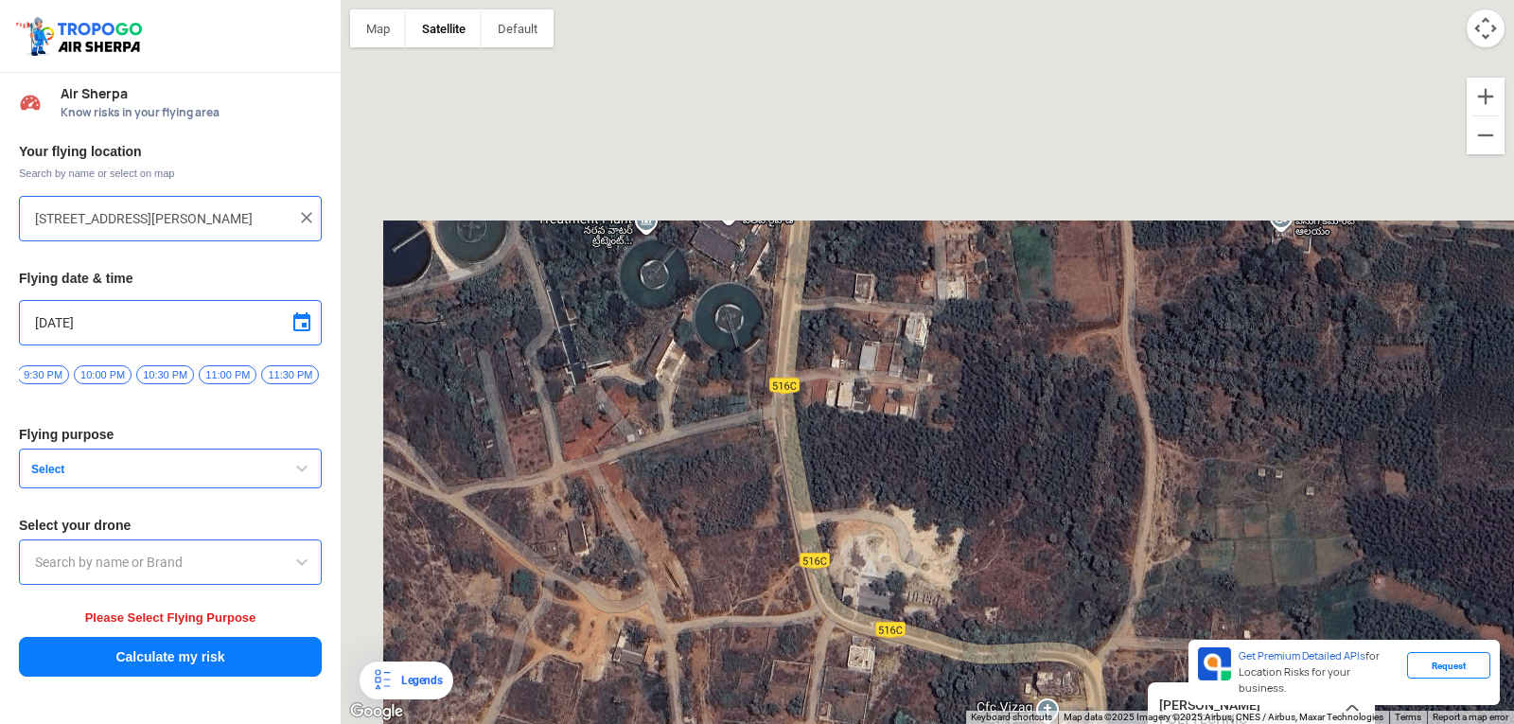
drag, startPoint x: 737, startPoint y: 150, endPoint x: 1089, endPoint y: 745, distance: 691.3
click at [1089, 709] on html "Location Risk Score Air Sherpa Know risks in your flying area Your flying locat…" at bounding box center [757, 362] width 1514 height 724
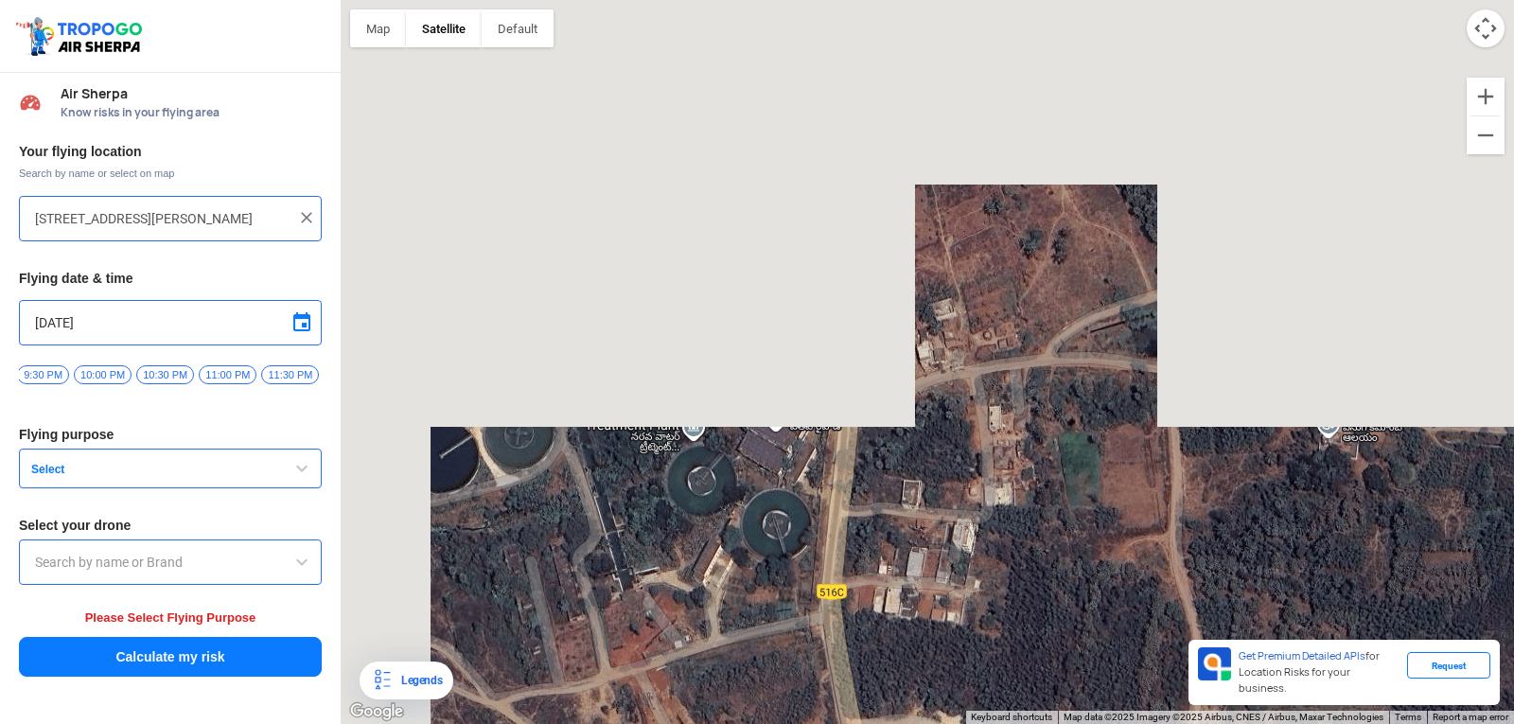
drag, startPoint x: 909, startPoint y: 333, endPoint x: 972, endPoint y: 555, distance: 231.2
click at [972, 555] on div "[PERSON_NAME] POLYTECHNIC [PERSON_NAME] [STREET_ADDRESS][PERSON_NAME] View on G…" at bounding box center [927, 362] width 1173 height 724
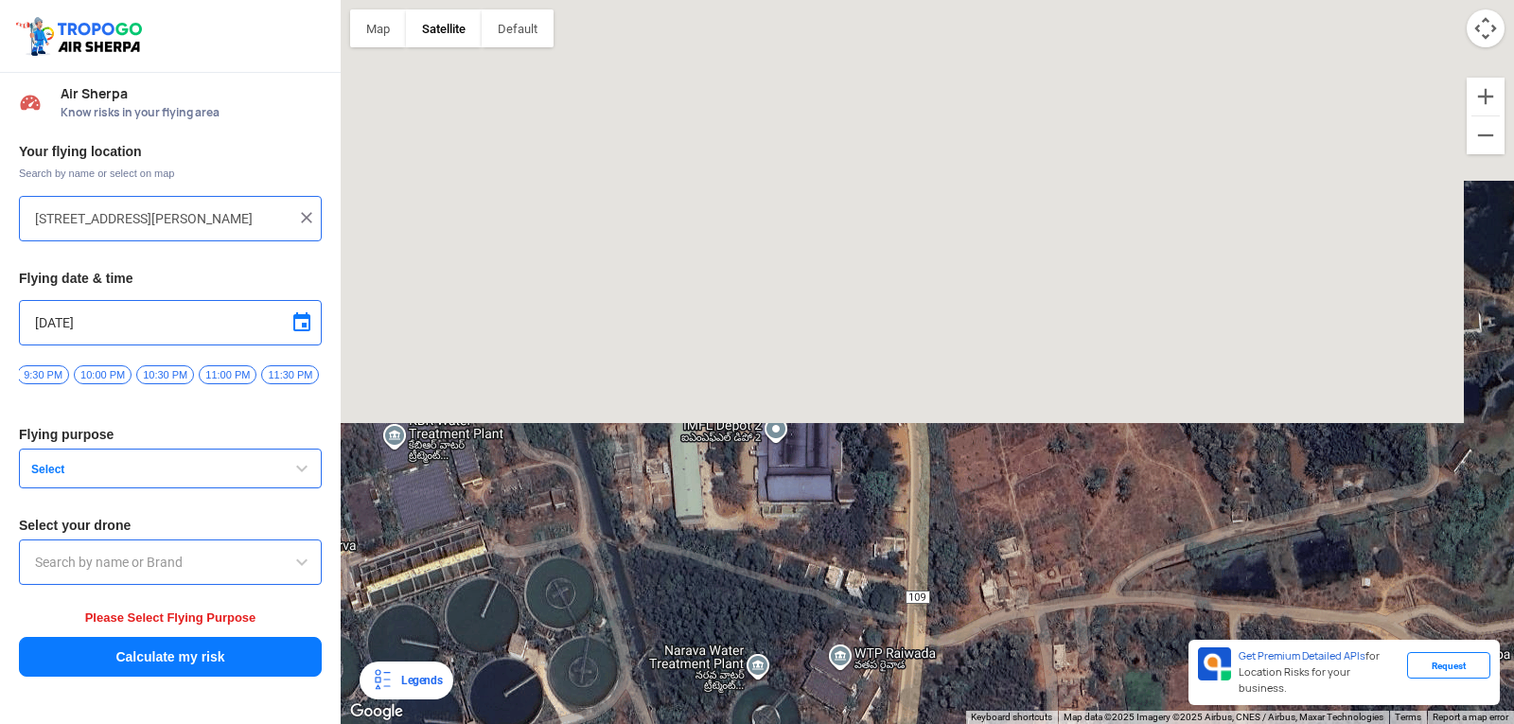
drag, startPoint x: 968, startPoint y: 344, endPoint x: 1007, endPoint y: 525, distance: 185.0
click at [1007, 525] on div "[PERSON_NAME] POLYTECHNIC [PERSON_NAME] [STREET_ADDRESS][PERSON_NAME] View on G…" at bounding box center [927, 362] width 1173 height 724
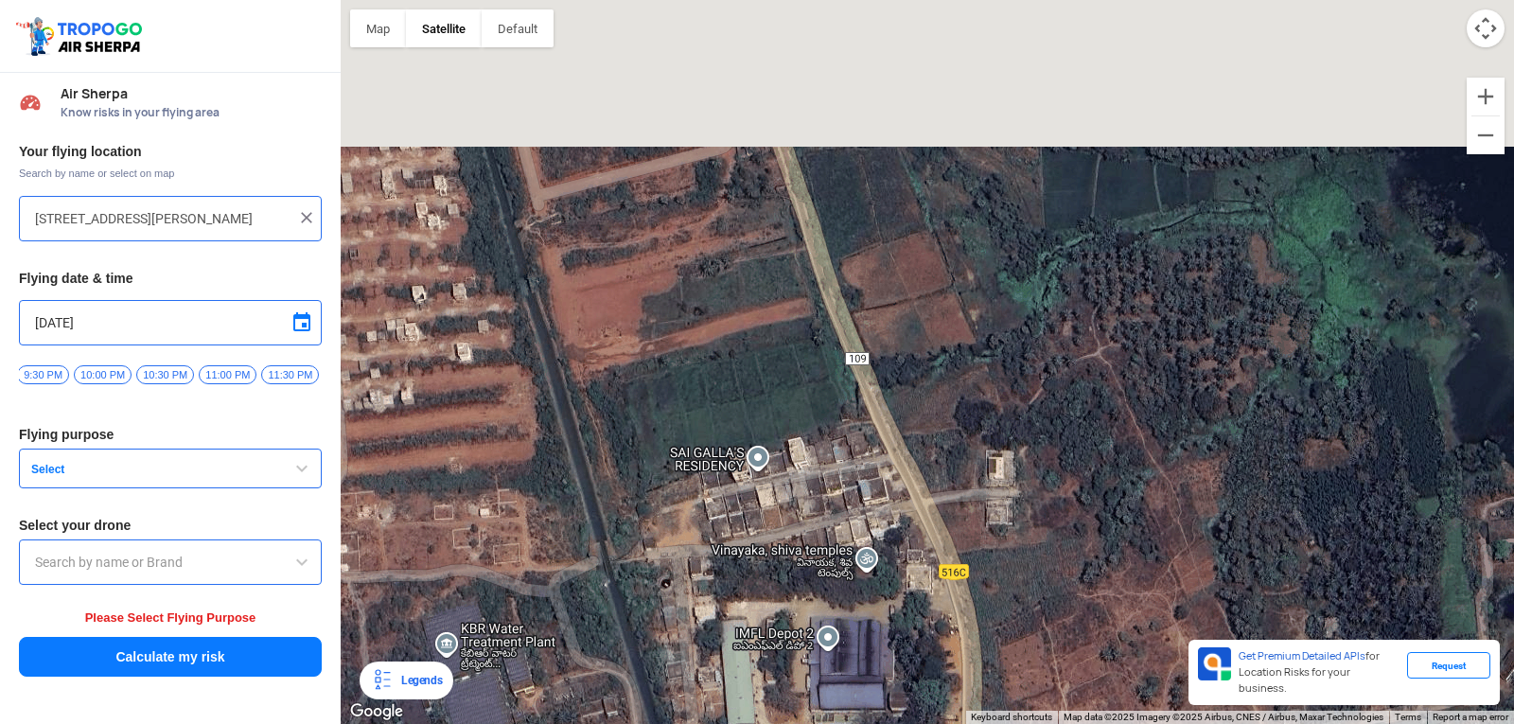
drag, startPoint x: 968, startPoint y: 289, endPoint x: 1013, endPoint y: 478, distance: 193.7
click at [1022, 499] on div "[PERSON_NAME] POLYTECHNIC [PERSON_NAME] [STREET_ADDRESS][PERSON_NAME] View on G…" at bounding box center [927, 362] width 1173 height 724
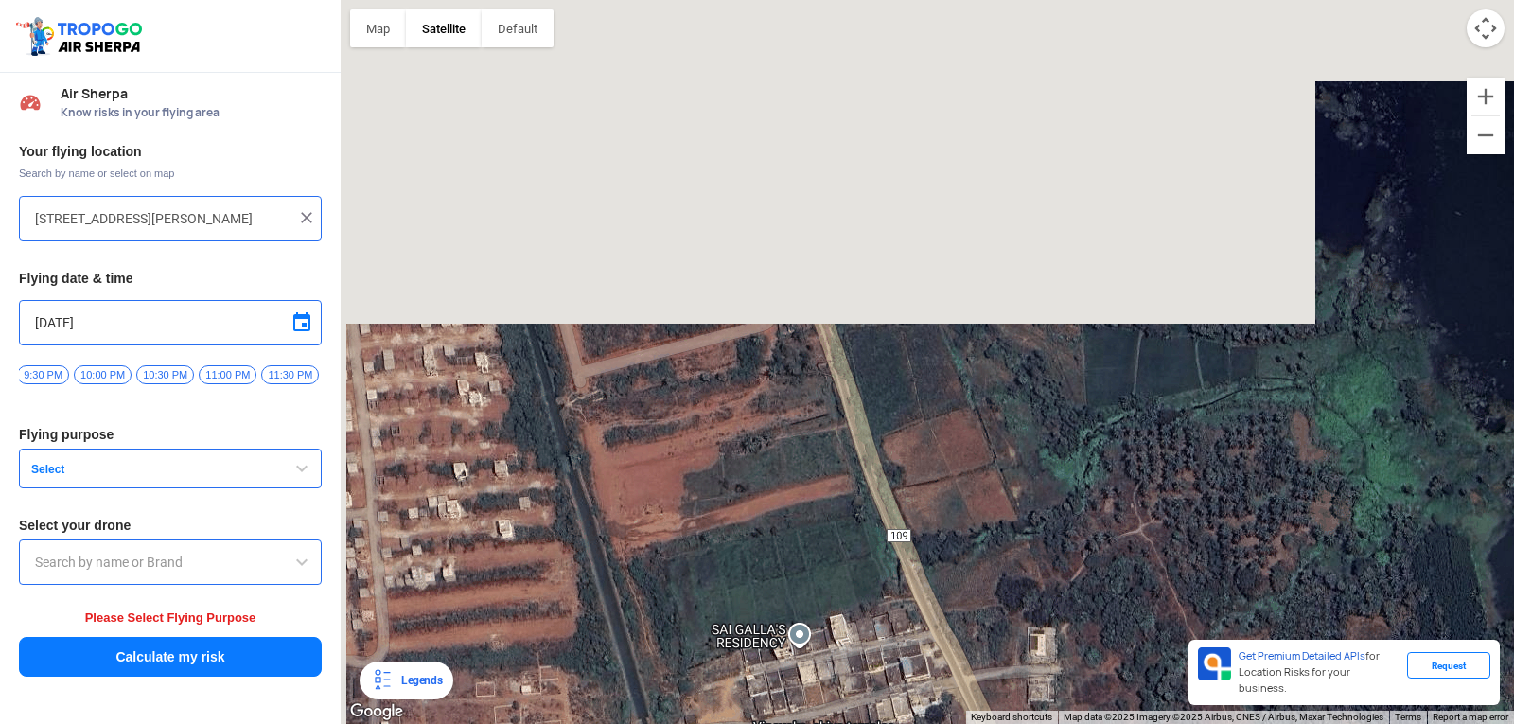
drag, startPoint x: 942, startPoint y: 288, endPoint x: 996, endPoint y: 526, distance: 244.4
click at [996, 526] on div "[PERSON_NAME] POLYTECHNIC [PERSON_NAME] [STREET_ADDRESS][PERSON_NAME] View on G…" at bounding box center [927, 362] width 1173 height 724
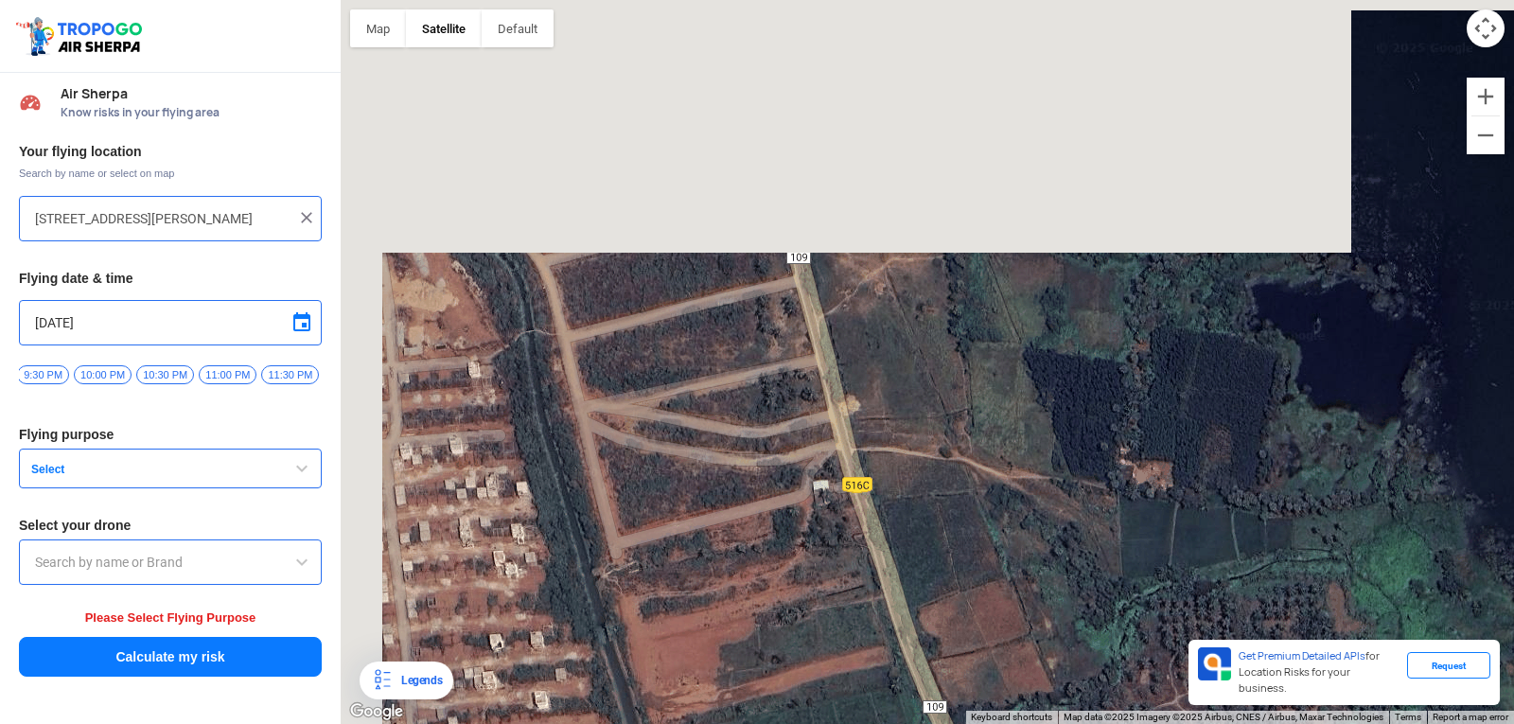
drag, startPoint x: 908, startPoint y: 254, endPoint x: 958, endPoint y: 473, distance: 224.2
click at [958, 473] on div "[PERSON_NAME] POLYTECHNIC [PERSON_NAME] [STREET_ADDRESS][PERSON_NAME] View on G…" at bounding box center [927, 362] width 1173 height 724
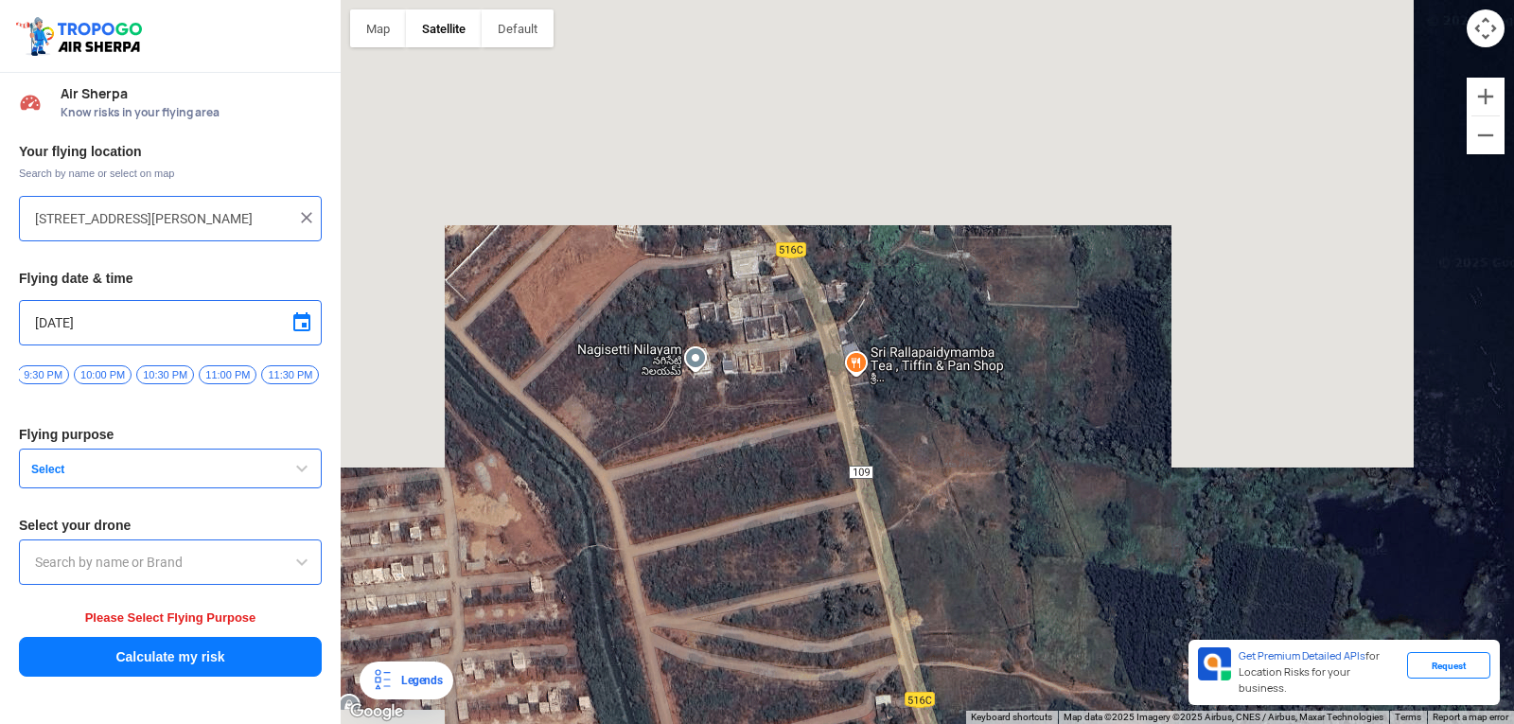
drag, startPoint x: 898, startPoint y: 289, endPoint x: 944, endPoint y: 459, distance: 175.6
click at [944, 459] on div "[PERSON_NAME] POLYTECHNIC [PERSON_NAME] [STREET_ADDRESS][PERSON_NAME] View on G…" at bounding box center [927, 362] width 1173 height 724
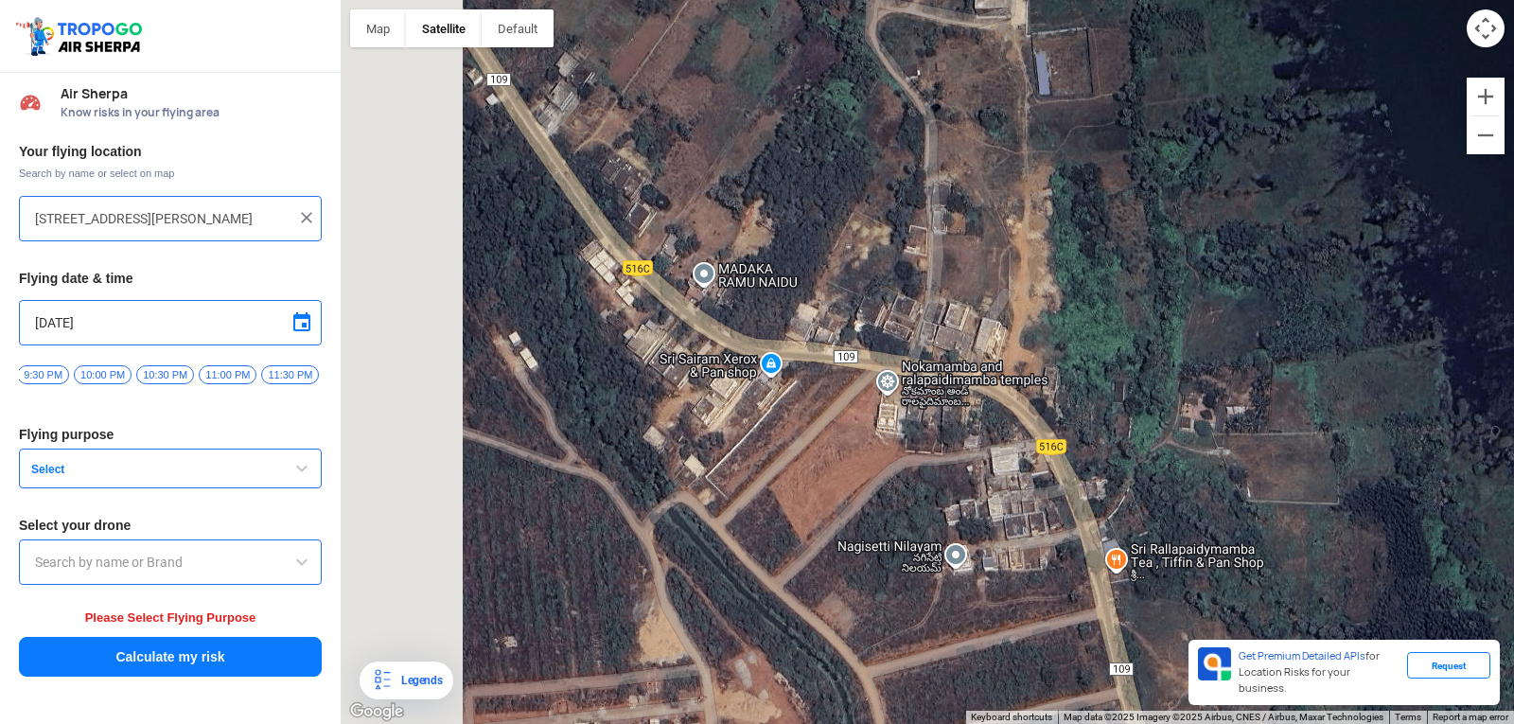
drag, startPoint x: 847, startPoint y: 217, endPoint x: 1079, endPoint y: 307, distance: 249.8
click at [1079, 307] on div "[PERSON_NAME] POLYTECHNIC [PERSON_NAME] [STREET_ADDRESS][PERSON_NAME] View on G…" at bounding box center [927, 362] width 1173 height 724
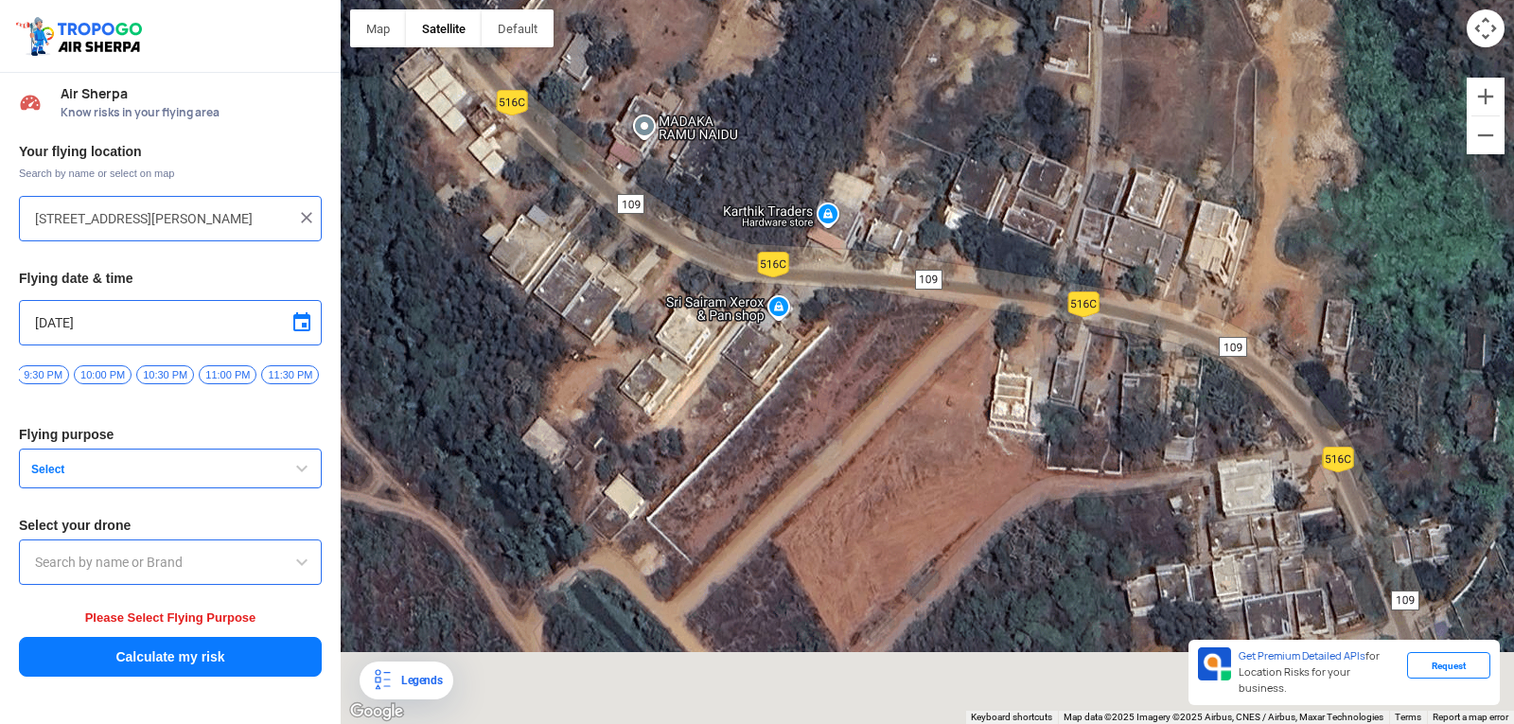
drag, startPoint x: 988, startPoint y: 377, endPoint x: 937, endPoint y: 246, distance: 140.2
click at [937, 246] on div "[PERSON_NAME] POLYTECHNIC [PERSON_NAME] [STREET_ADDRESS][PERSON_NAME] View on G…" at bounding box center [927, 362] width 1173 height 724
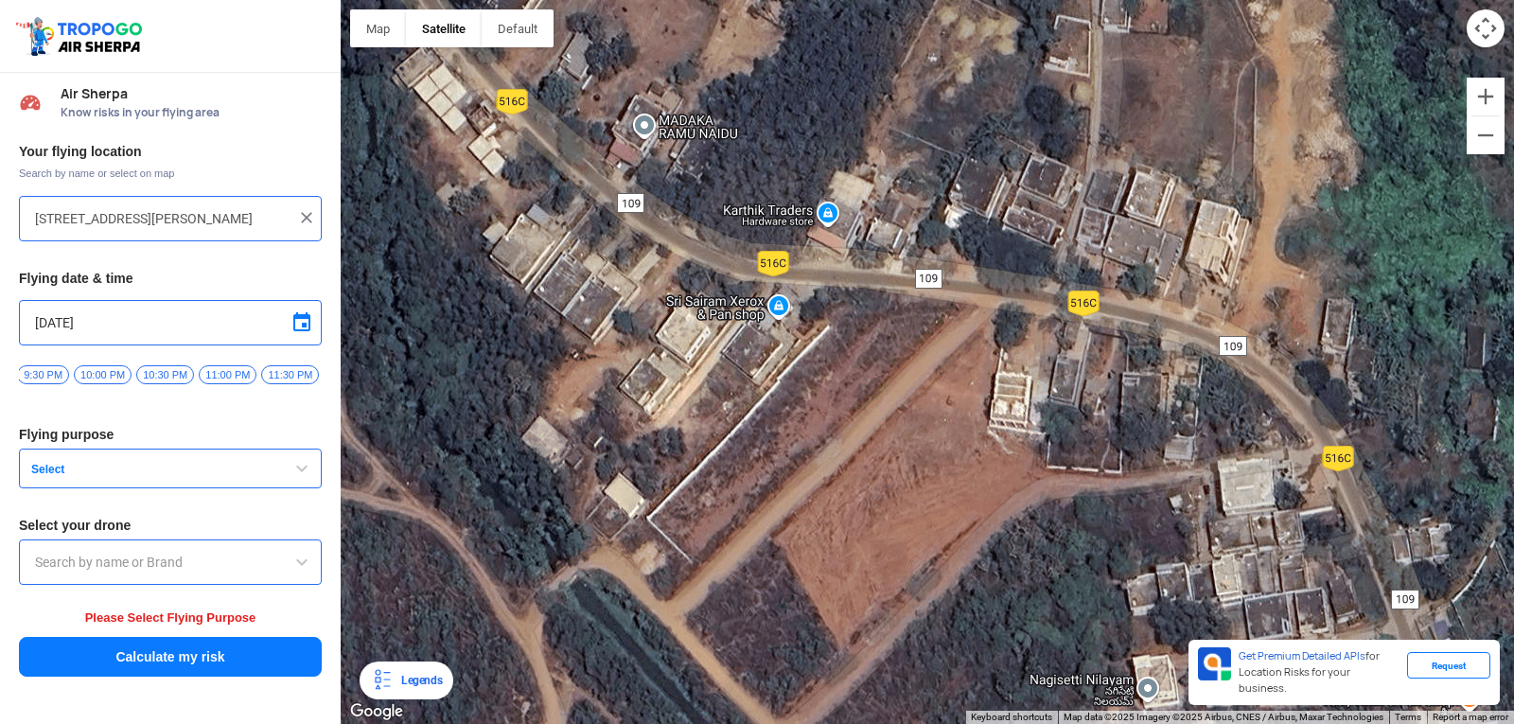
click at [964, 205] on div "[PERSON_NAME] POLYTECHNIC [PERSON_NAME] [STREET_ADDRESS][PERSON_NAME] View on G…" at bounding box center [927, 362] width 1173 height 724
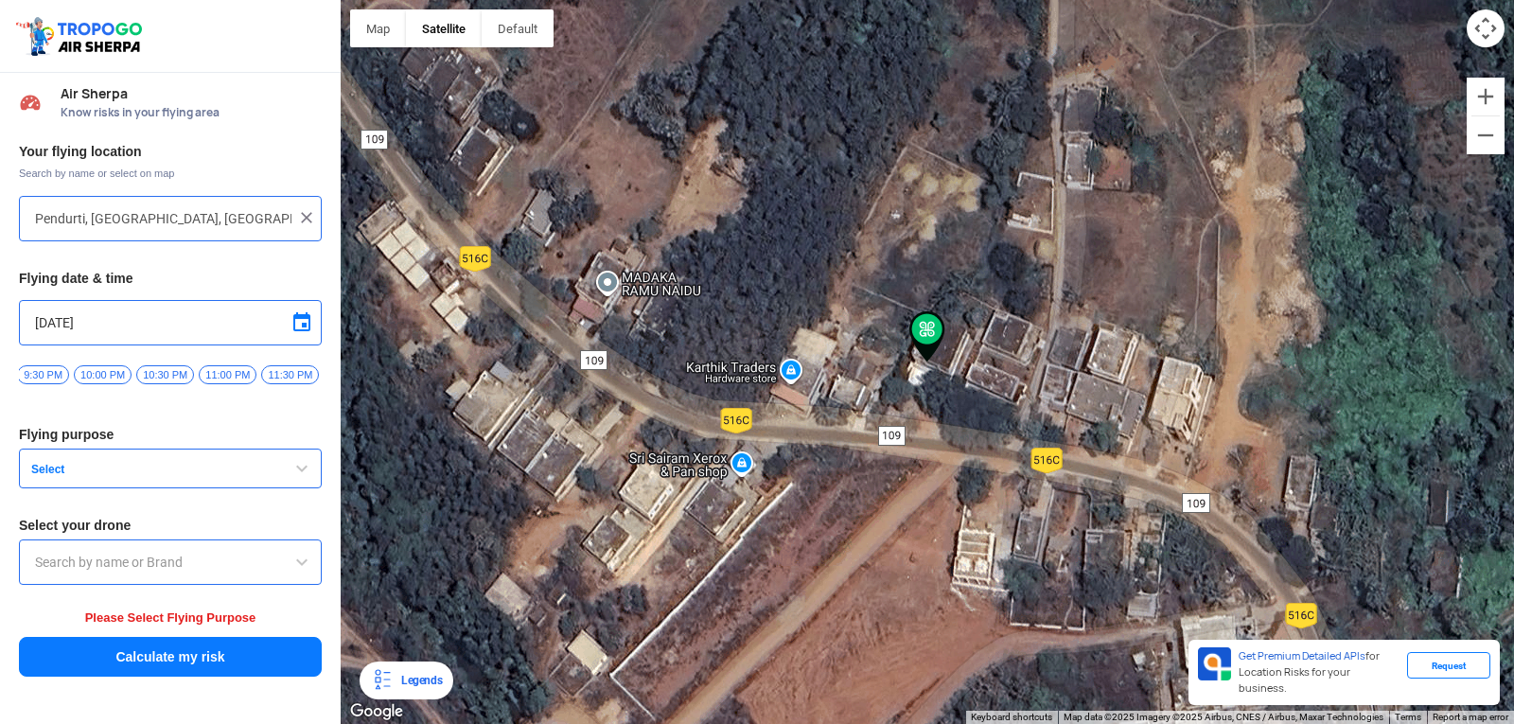
click at [865, 370] on div "[PERSON_NAME] POLYTECHNIC [PERSON_NAME] [STREET_ADDRESS][PERSON_NAME] View on G…" at bounding box center [927, 362] width 1173 height 724
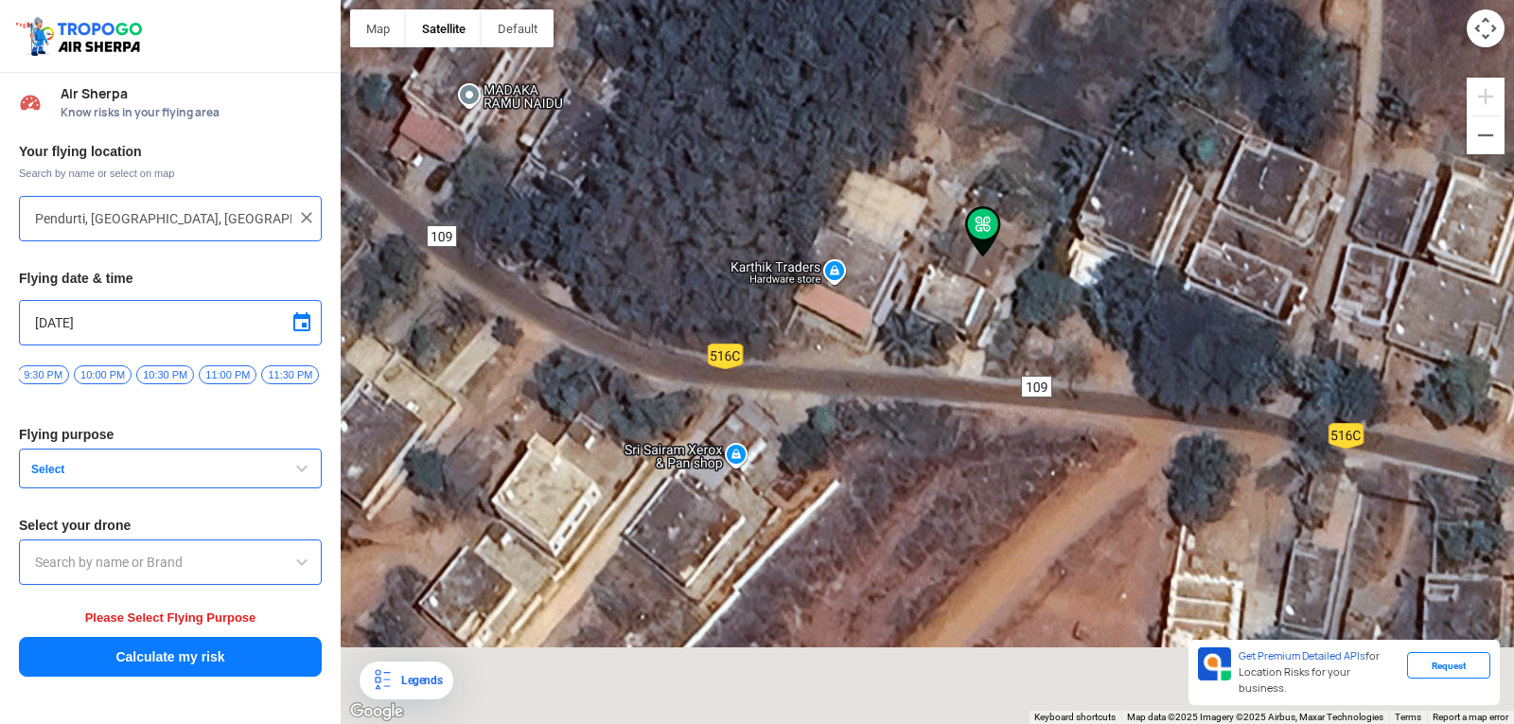
drag, startPoint x: 878, startPoint y: 470, endPoint x: 945, endPoint y: 377, distance: 114.5
click at [945, 377] on div "[PERSON_NAME] POLYTECHNIC [PERSON_NAME] [STREET_ADDRESS][PERSON_NAME] View on G…" at bounding box center [927, 362] width 1173 height 724
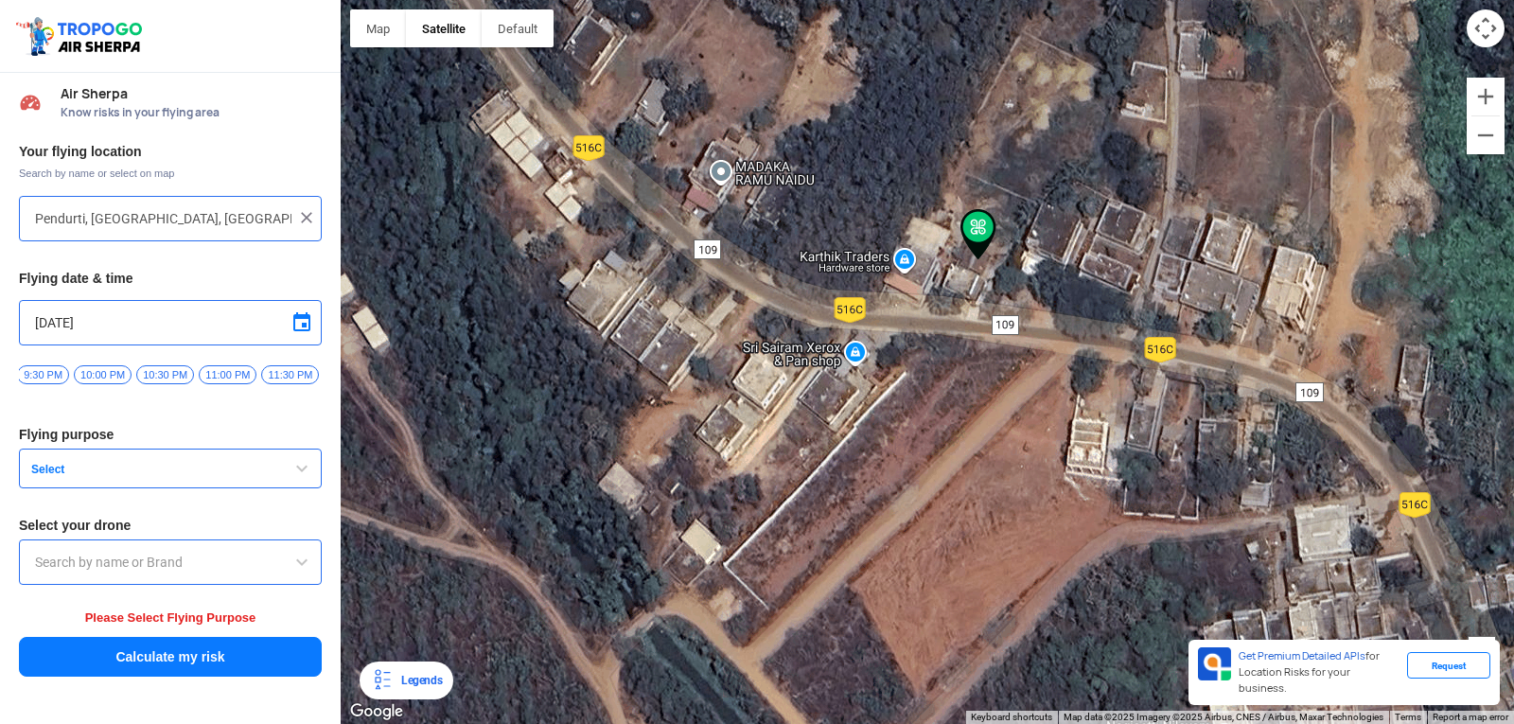
click at [975, 232] on img at bounding box center [978, 234] width 36 height 51
click at [978, 233] on img at bounding box center [978, 234] width 36 height 51
drag, startPoint x: 1078, startPoint y: 337, endPoint x: 956, endPoint y: 289, distance: 131.2
click at [956, 289] on div "[PERSON_NAME] POLYTECHNIC [PERSON_NAME] [STREET_ADDRESS][PERSON_NAME] View on G…" at bounding box center [927, 362] width 1173 height 724
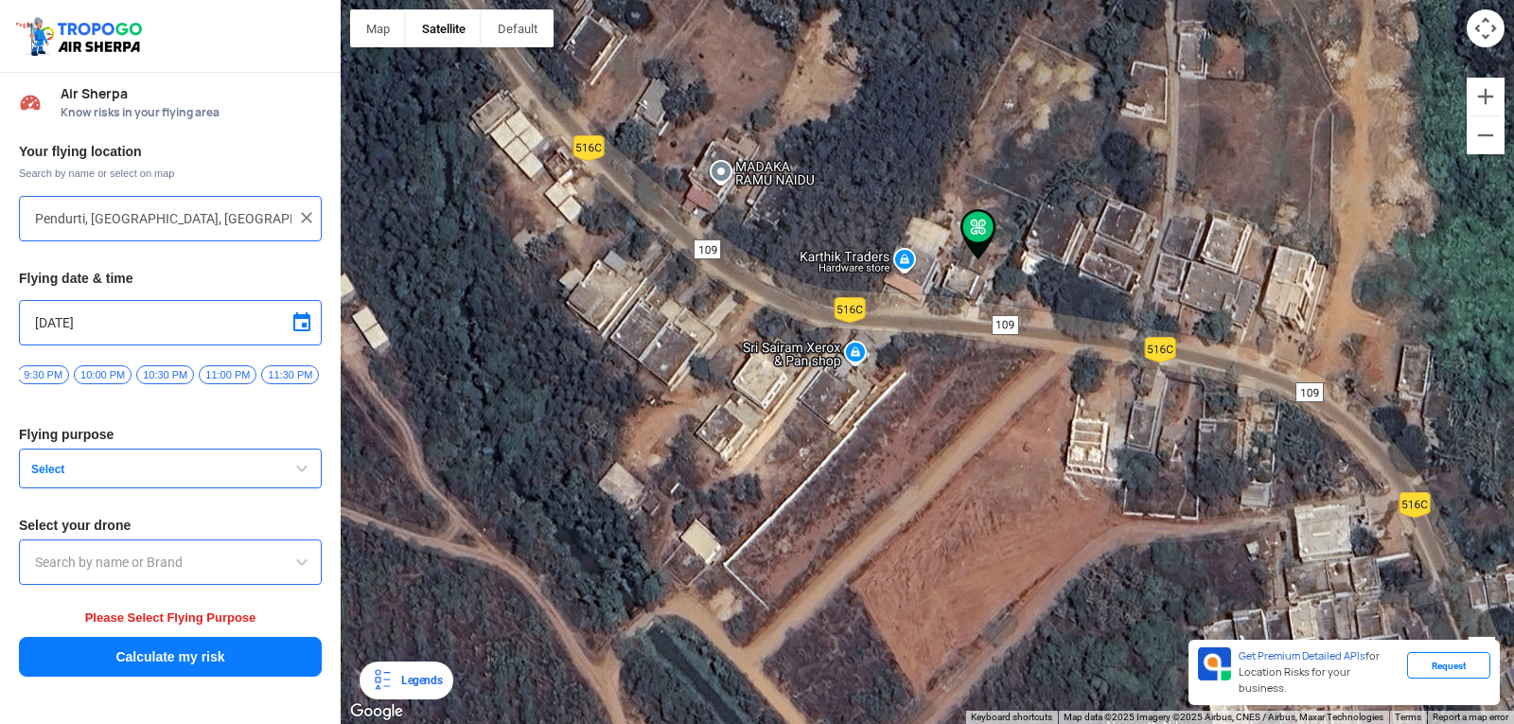
click at [953, 290] on div "[PERSON_NAME] POLYTECHNIC [PERSON_NAME] [STREET_ADDRESS][PERSON_NAME] View on G…" at bounding box center [927, 362] width 1173 height 724
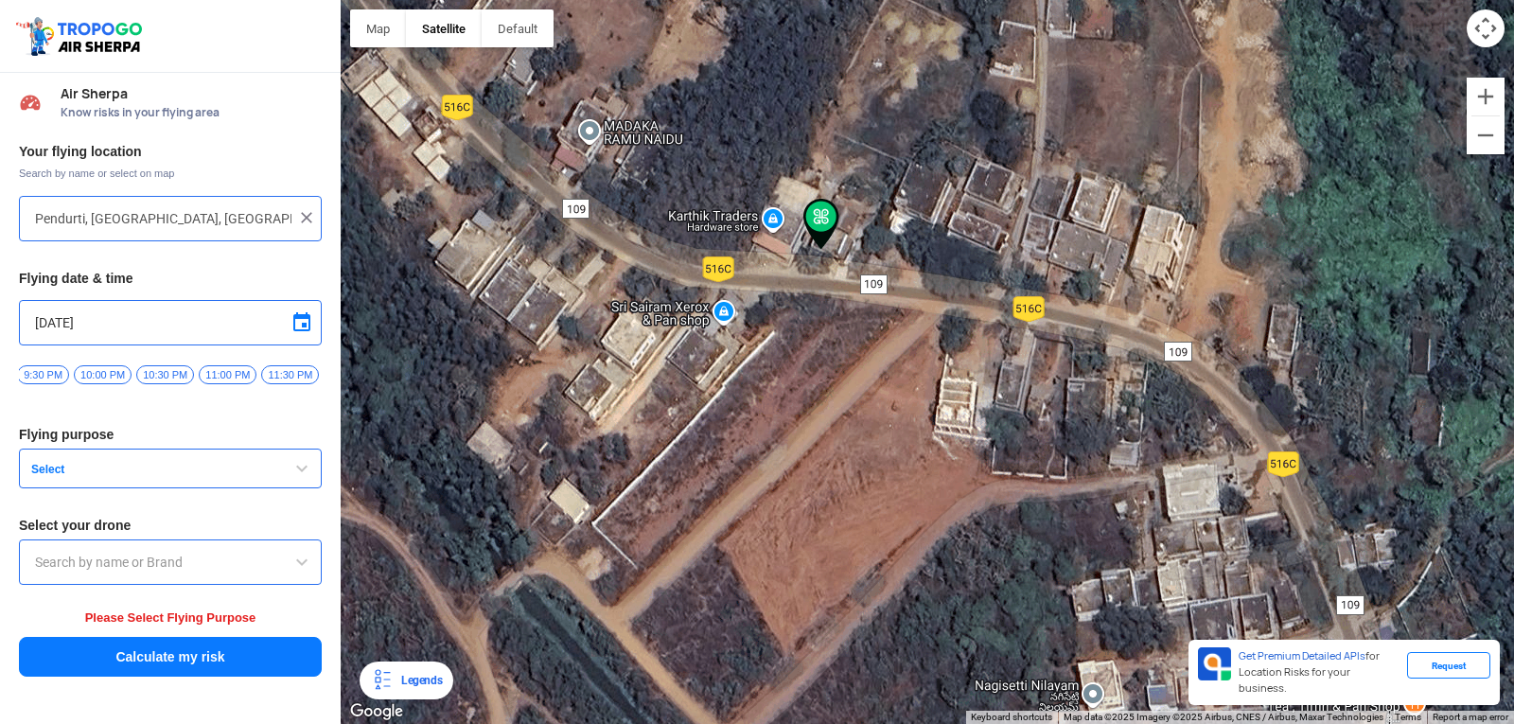
drag, startPoint x: 1153, startPoint y: 443, endPoint x: 910, endPoint y: 216, distance: 332.6
click at [910, 216] on div "[PERSON_NAME] POLYTECHNIC [PERSON_NAME] [STREET_ADDRESS][PERSON_NAME] View on G…" at bounding box center [927, 362] width 1173 height 724
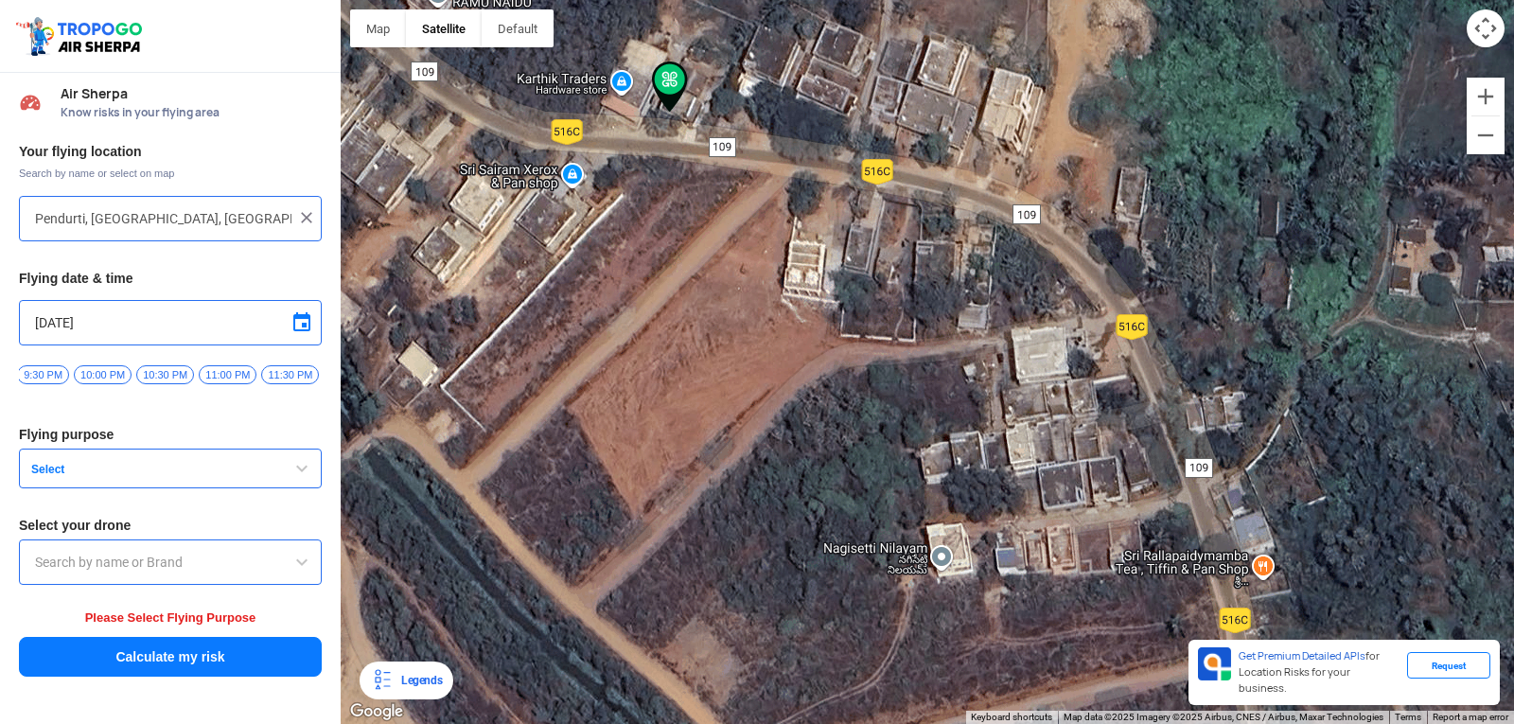
drag, startPoint x: 1100, startPoint y: 423, endPoint x: 1040, endPoint y: 207, distance: 224.0
click at [1040, 207] on div "[PERSON_NAME] POLYTECHNIC [PERSON_NAME] [STREET_ADDRESS][PERSON_NAME] View on G…" at bounding box center [927, 362] width 1173 height 724
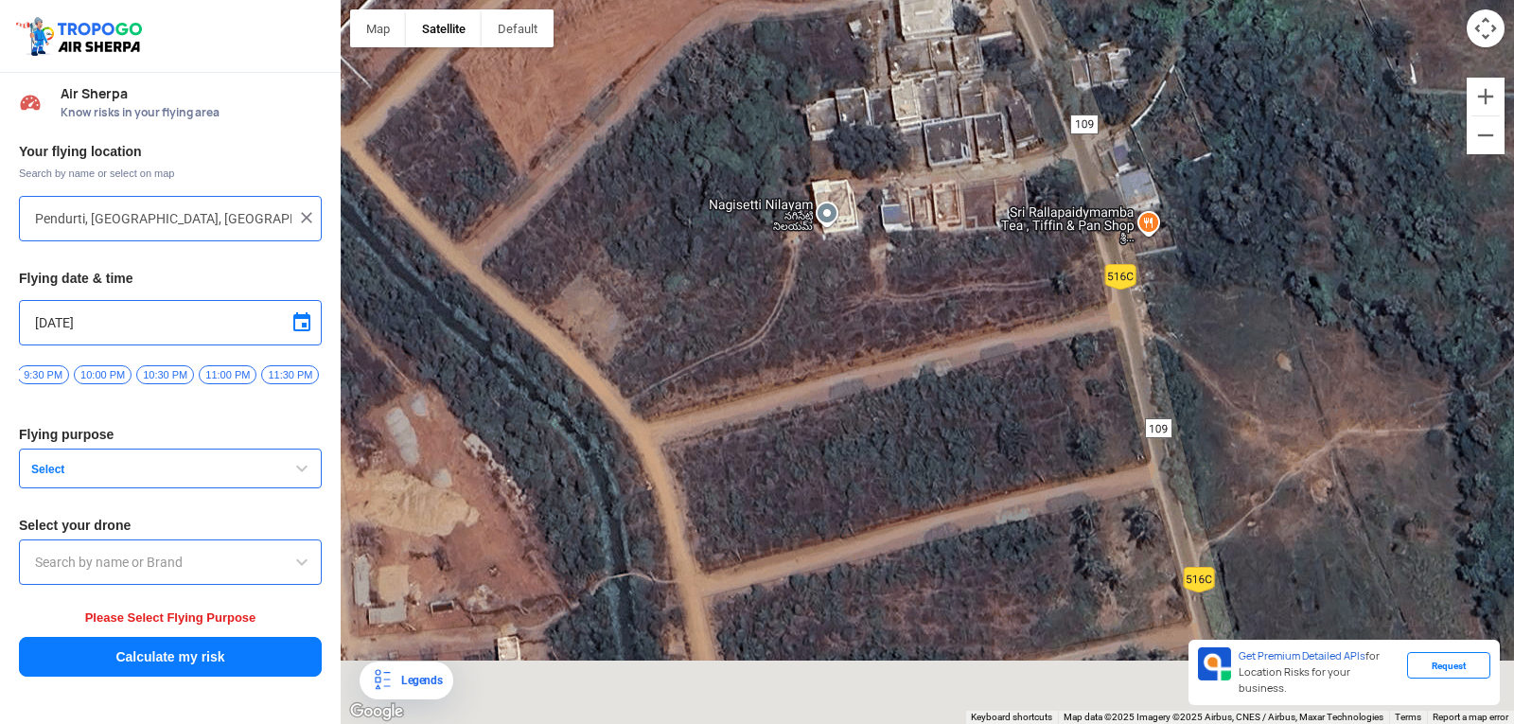
drag, startPoint x: 1216, startPoint y: 434, endPoint x: 1130, endPoint y: 269, distance: 186.6
click at [1131, 271] on div "[PERSON_NAME] POLYTECHNIC [PERSON_NAME] [STREET_ADDRESS][PERSON_NAME] View on G…" at bounding box center [927, 362] width 1173 height 724
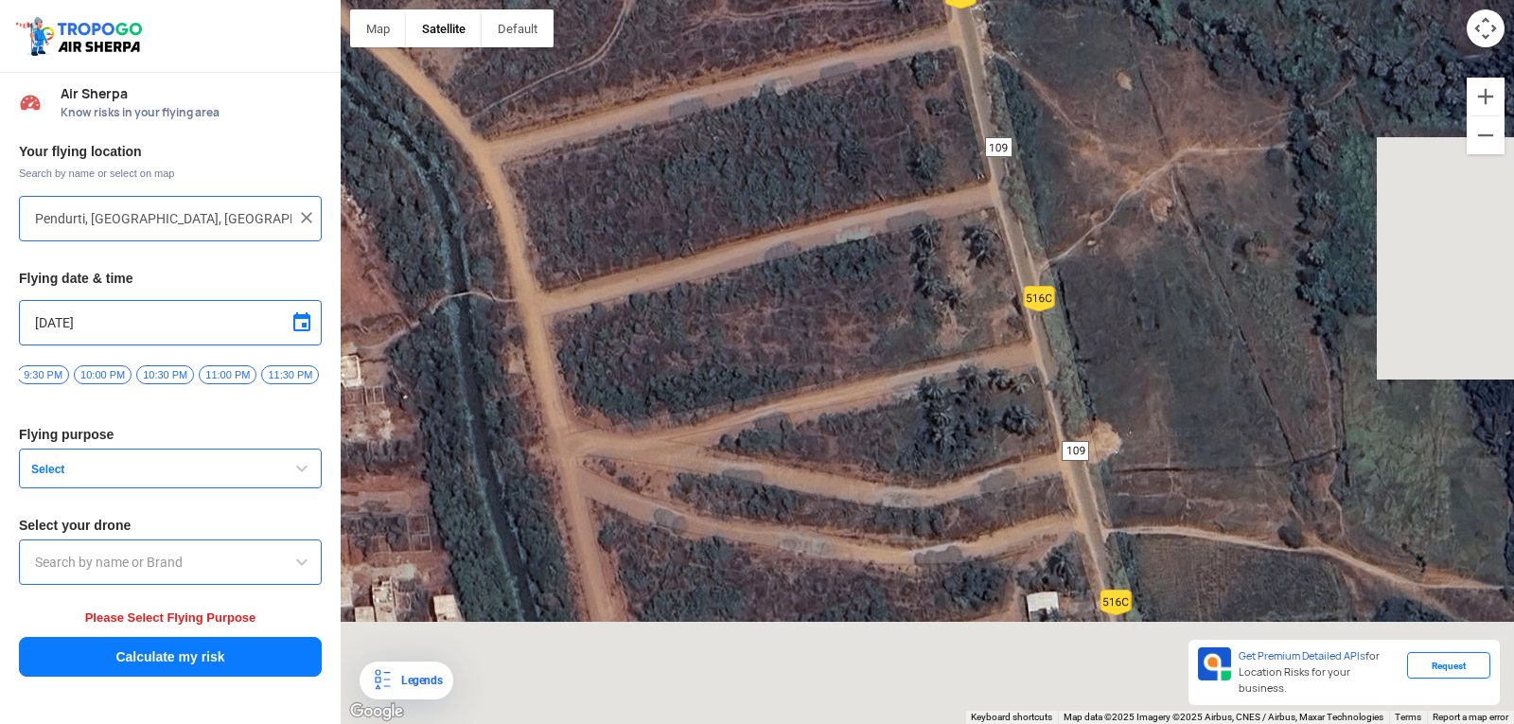
drag, startPoint x: 1241, startPoint y: 392, endPoint x: 1128, endPoint y: 178, distance: 242.1
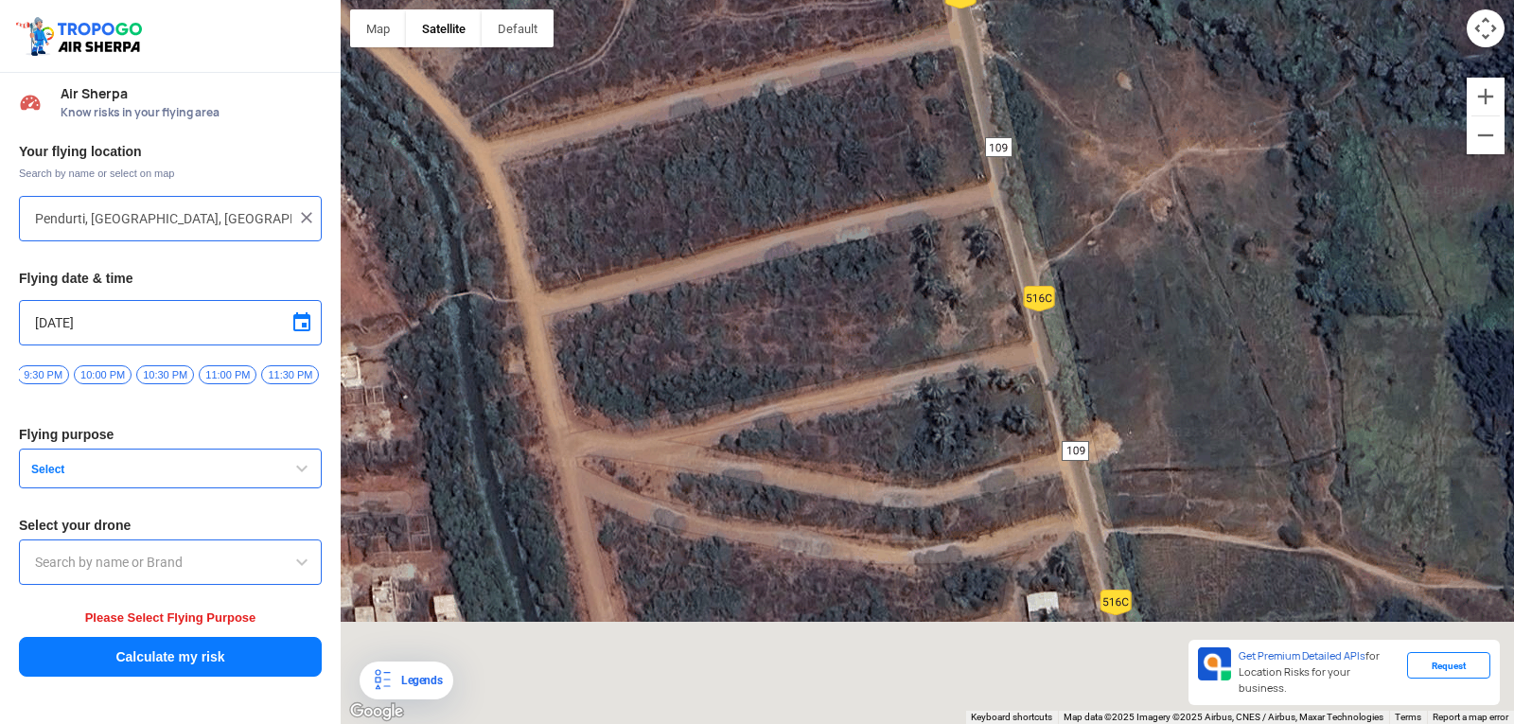
click at [1128, 178] on div "[PERSON_NAME] POLYTECHNIC [PERSON_NAME] [STREET_ADDRESS][PERSON_NAME] View on G…" at bounding box center [927, 362] width 1173 height 724
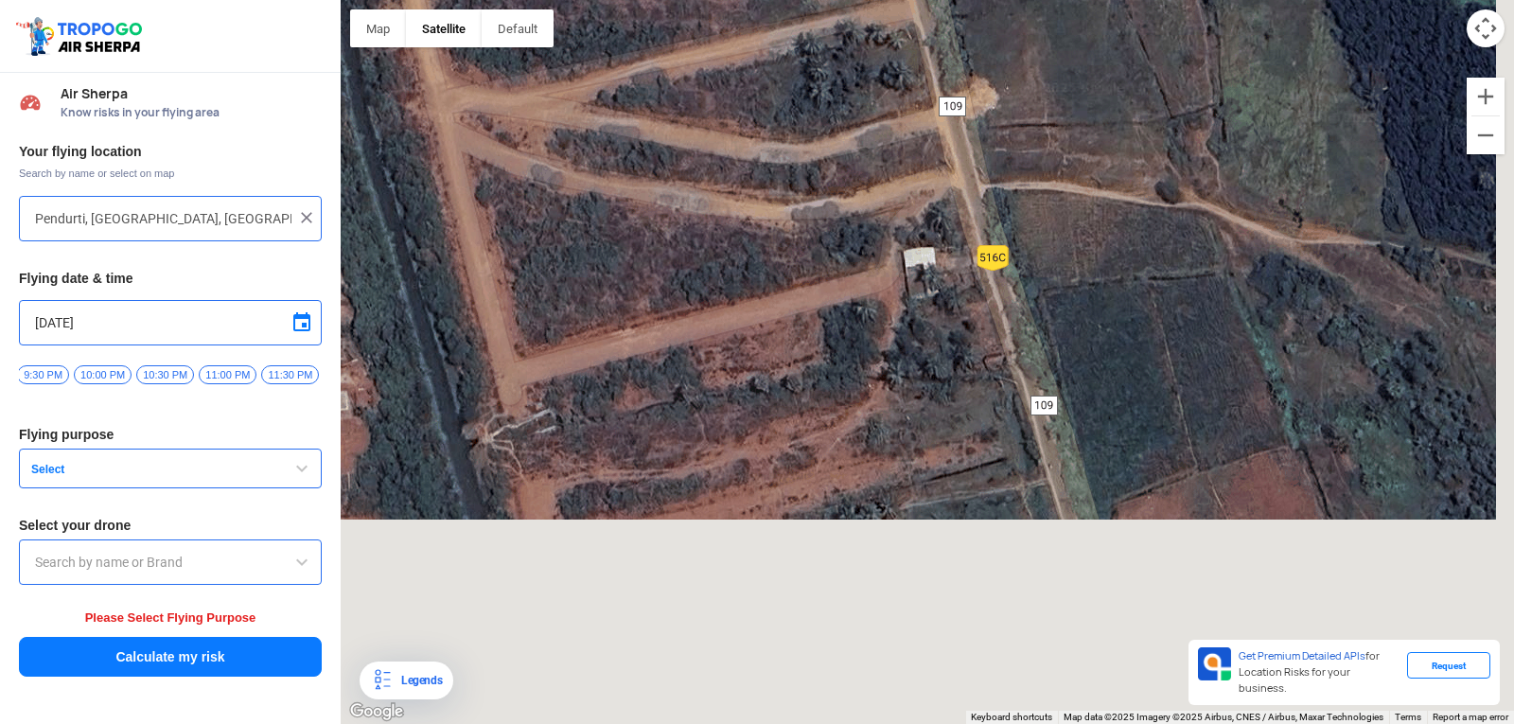
drag, startPoint x: 1169, startPoint y: 421, endPoint x: 1154, endPoint y: 247, distance: 174.7
click at [1154, 247] on div "[PERSON_NAME] POLYTECHNIC [PERSON_NAME] [STREET_ADDRESS][PERSON_NAME] View on G…" at bounding box center [927, 362] width 1173 height 724
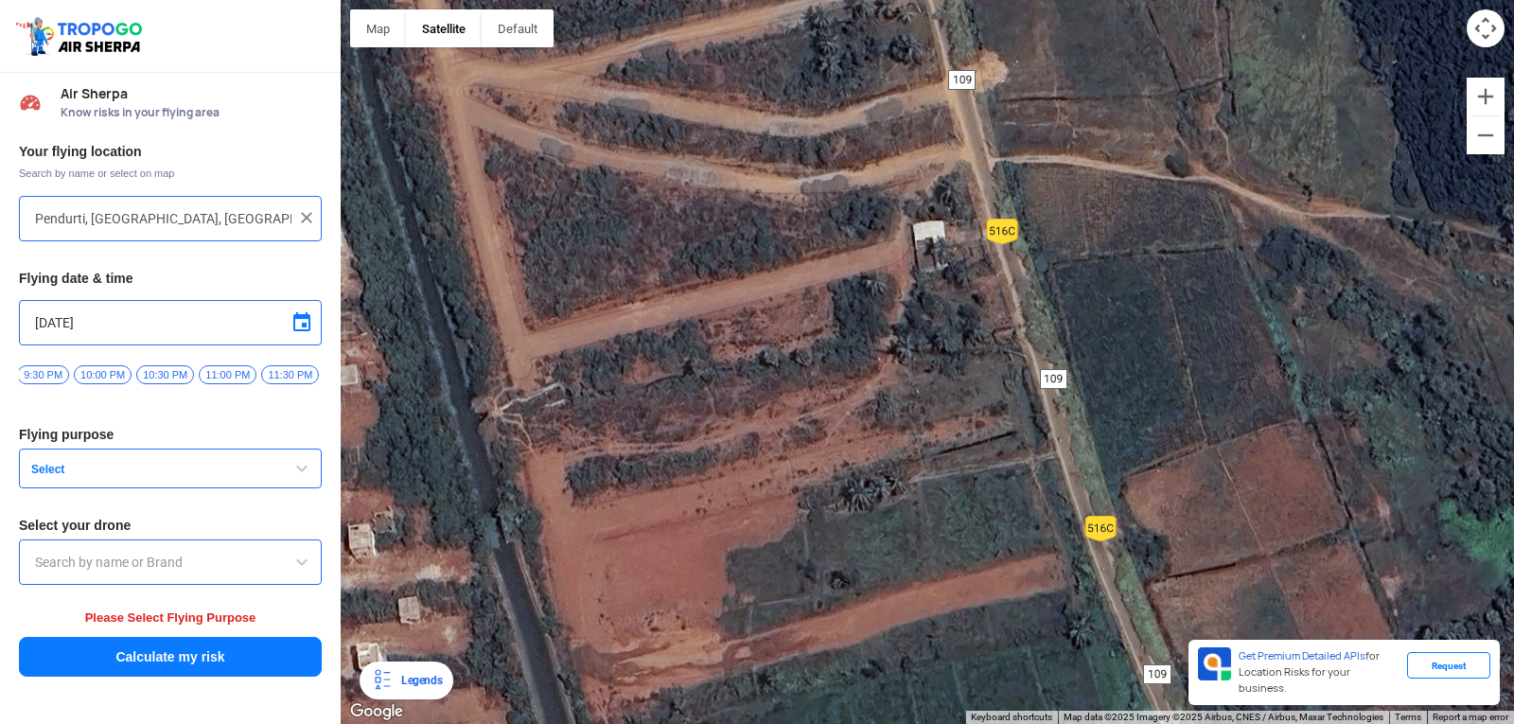
click at [1113, 184] on div "[PERSON_NAME] POLYTECHNIC [PERSON_NAME] [STREET_ADDRESS][PERSON_NAME] View on G…" at bounding box center [927, 362] width 1173 height 724
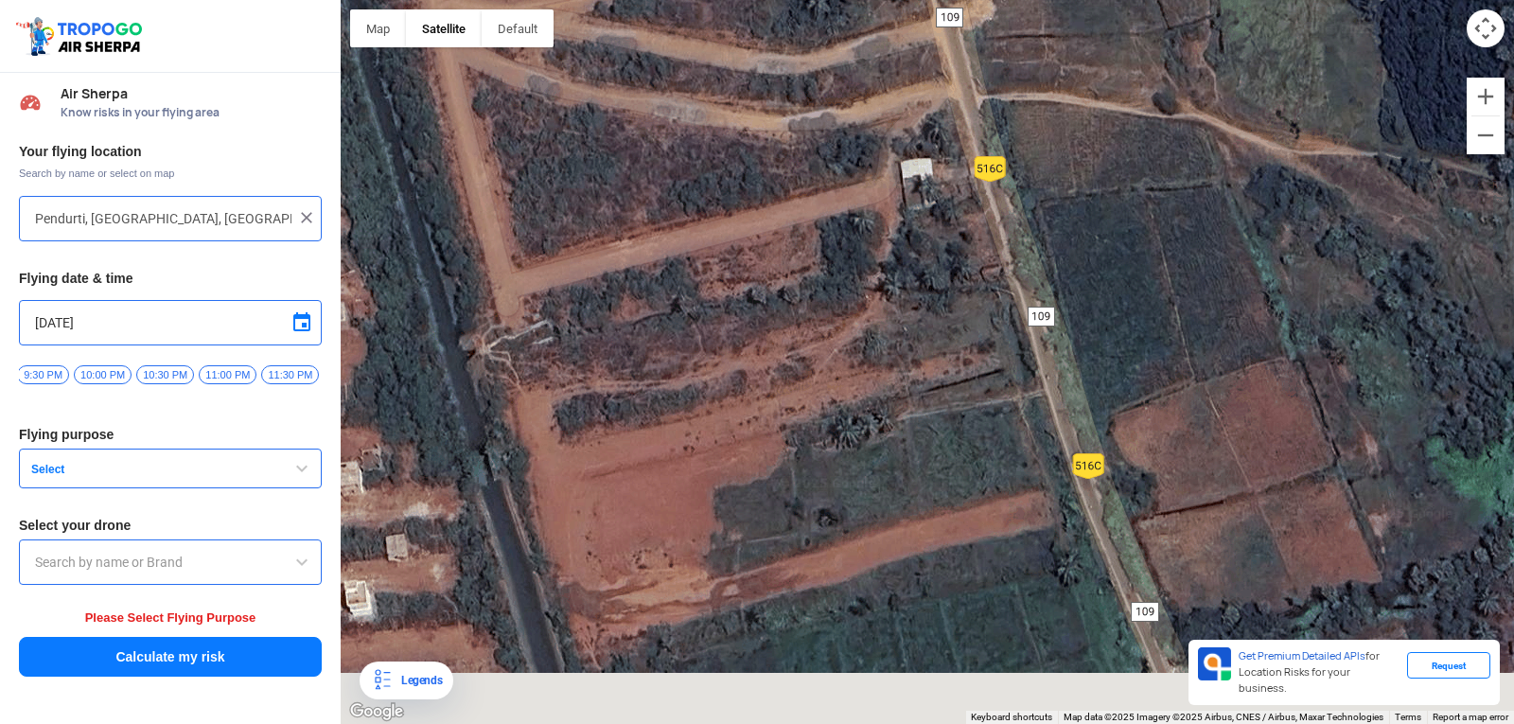
drag, startPoint x: 1238, startPoint y: 587, endPoint x: 1096, endPoint y: 219, distance: 393.5
click at [1100, 225] on div "[PERSON_NAME] POLYTECHNIC [PERSON_NAME] [STREET_ADDRESS][PERSON_NAME] View on G…" at bounding box center [927, 362] width 1173 height 724
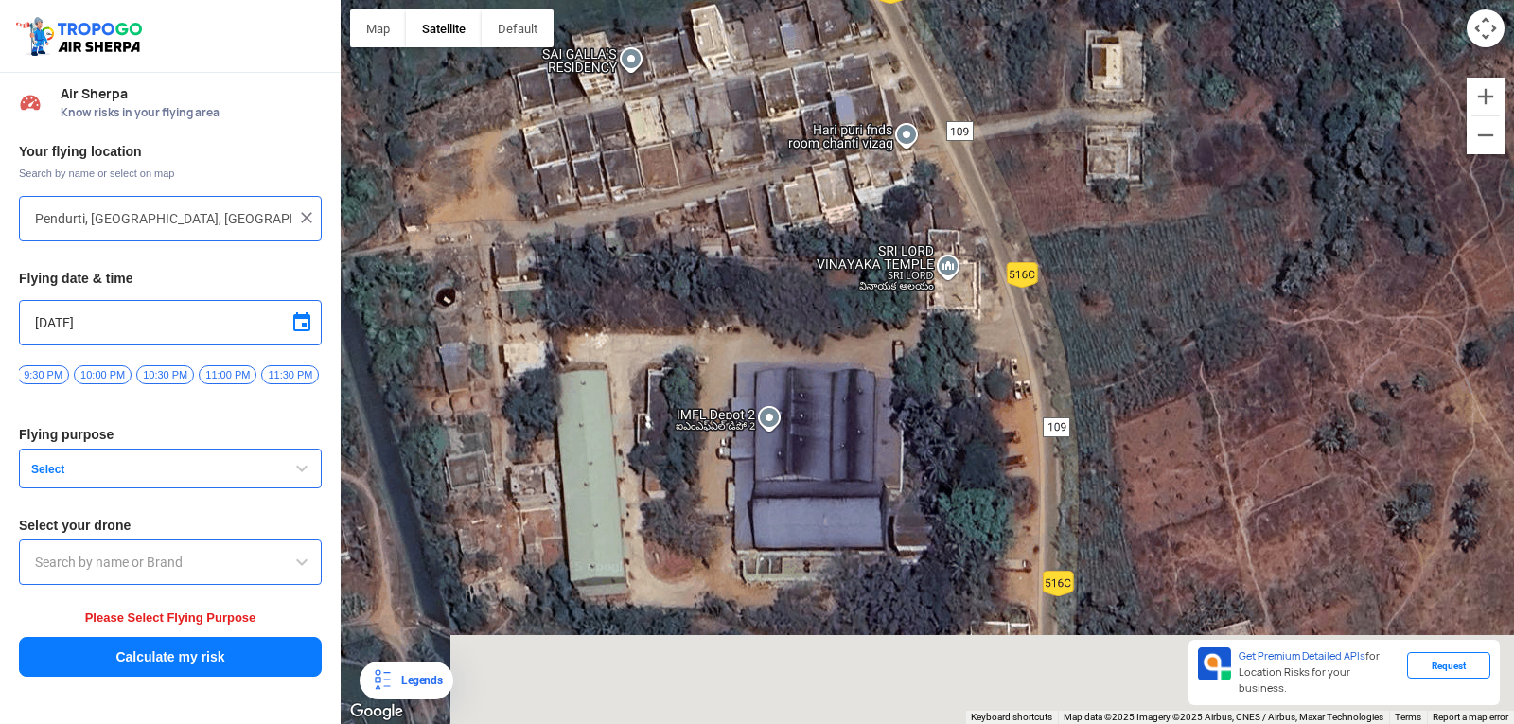
drag, startPoint x: 1160, startPoint y: 428, endPoint x: 1096, endPoint y: 219, distance: 218.5
click at [1096, 219] on div "[PERSON_NAME] POLYTECHNIC [PERSON_NAME] [STREET_ADDRESS][PERSON_NAME] View on G…" at bounding box center [927, 362] width 1173 height 724
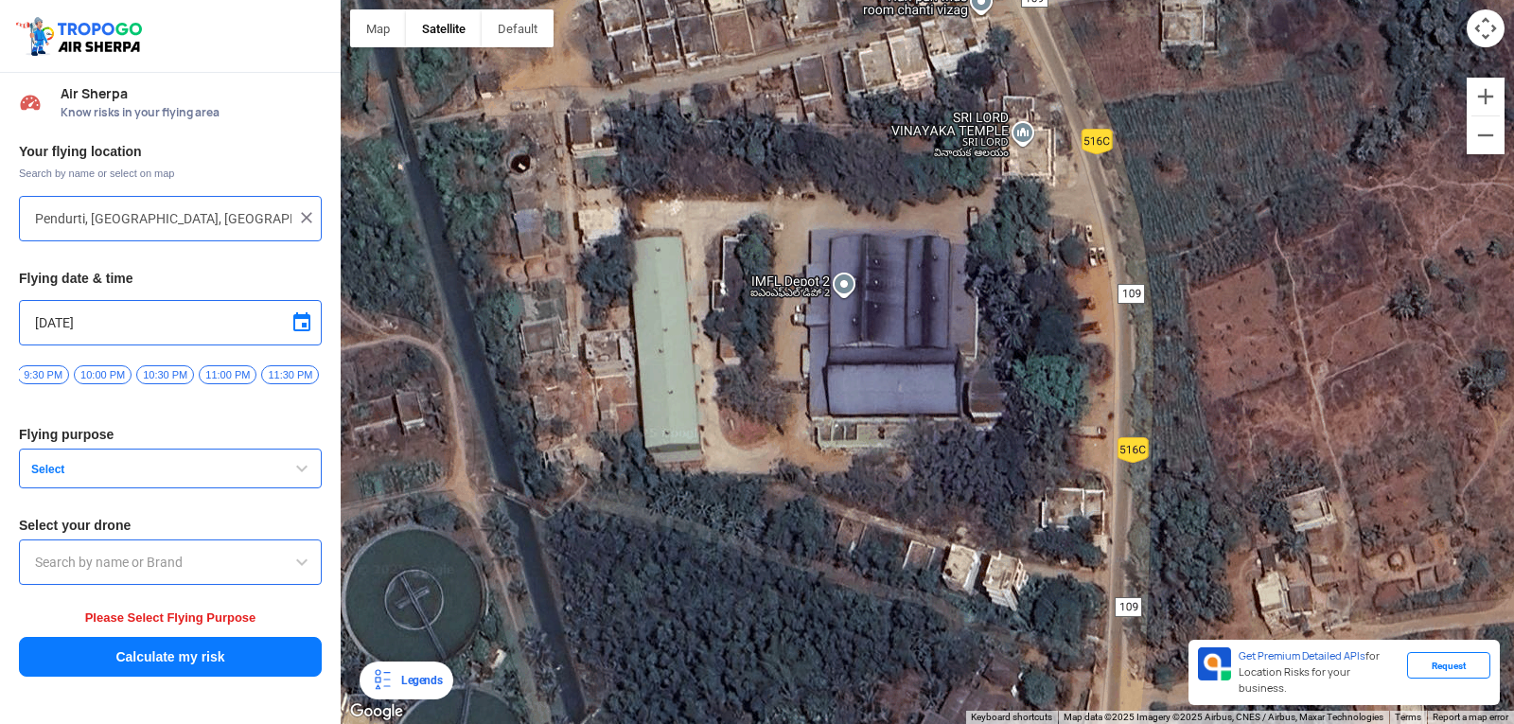
drag, startPoint x: 1112, startPoint y: 428, endPoint x: 1190, endPoint y: 290, distance: 158.1
click at [1190, 290] on div "[PERSON_NAME] POLYTECHNIC [PERSON_NAME] [STREET_ADDRESS][PERSON_NAME] View on G…" at bounding box center [927, 362] width 1173 height 724
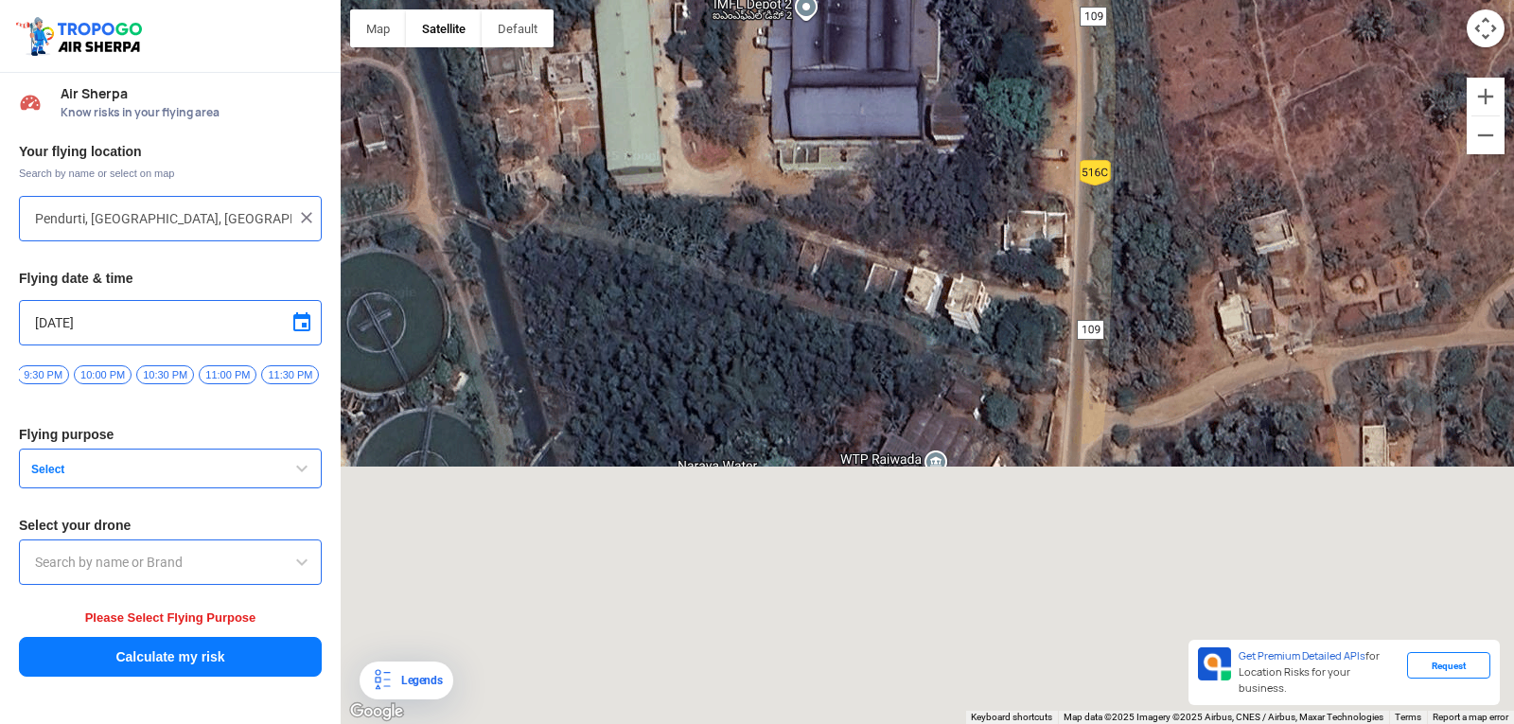
drag, startPoint x: 1189, startPoint y: 482, endPoint x: 1147, endPoint y: 196, distance: 289.6
click at [1147, 196] on div "[PERSON_NAME] POLYTECHNIC [PERSON_NAME] [STREET_ADDRESS][PERSON_NAME] View on G…" at bounding box center [927, 362] width 1173 height 724
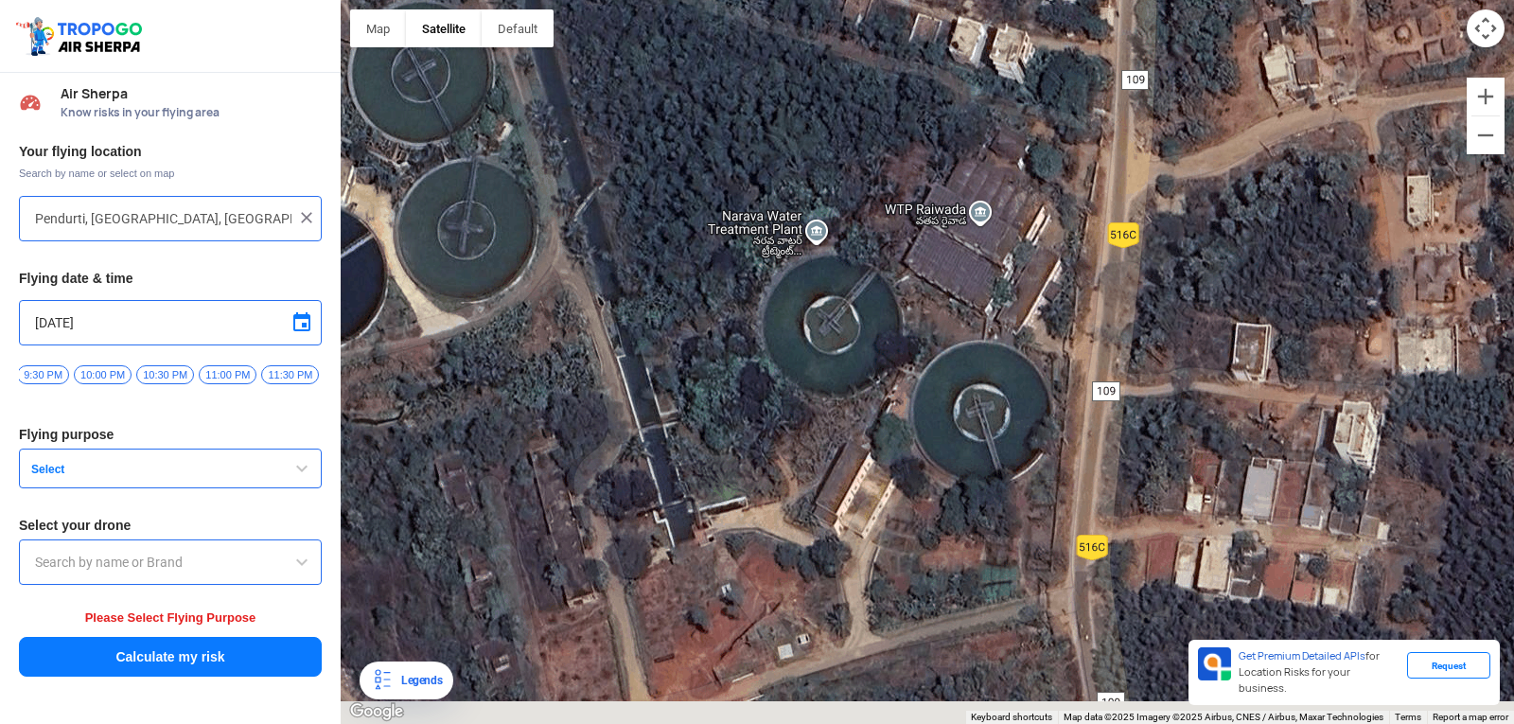
drag, startPoint x: 1156, startPoint y: 408, endPoint x: 1205, endPoint y: 194, distance: 219.4
click at [1205, 194] on div "[PERSON_NAME] POLYTECHNIC [PERSON_NAME] [STREET_ADDRESS][PERSON_NAME] View on G…" at bounding box center [927, 362] width 1173 height 724
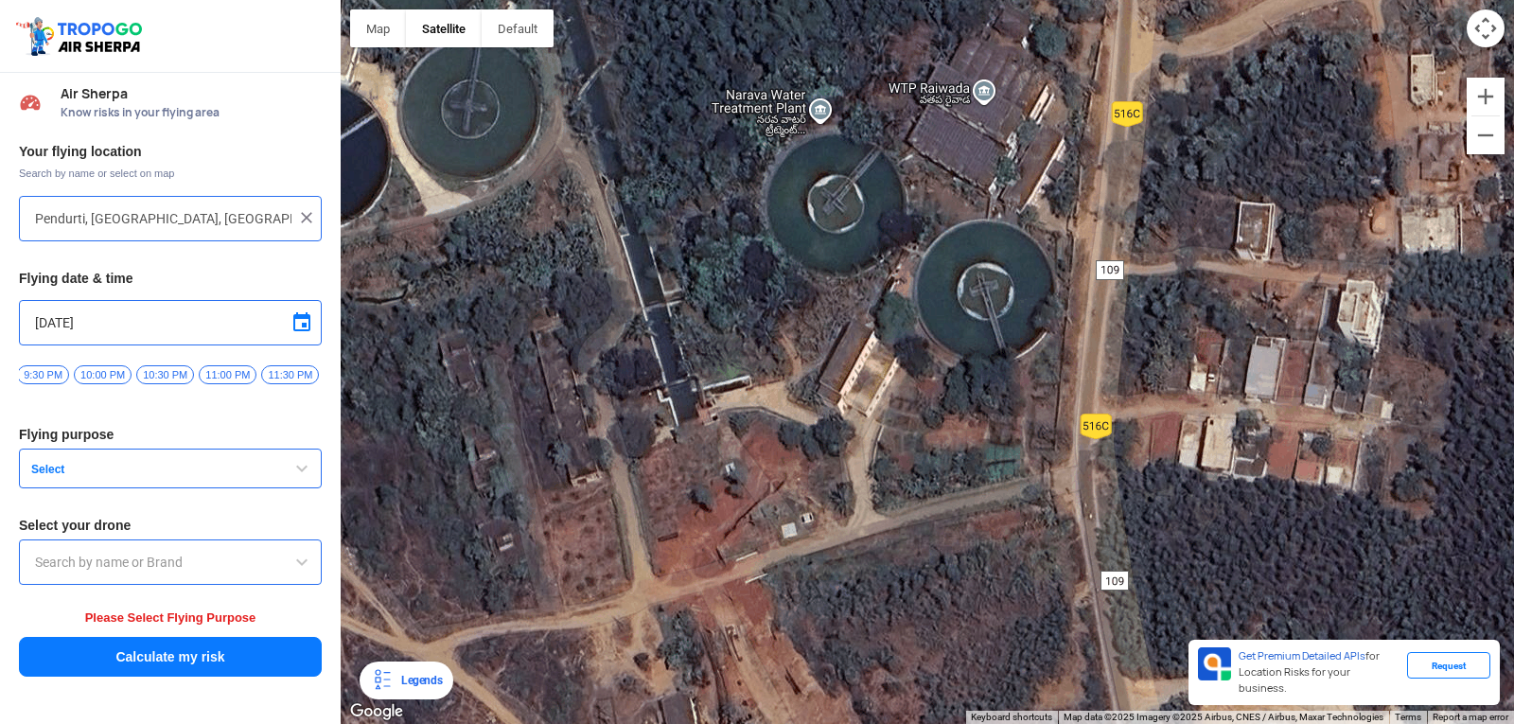
drag, startPoint x: 1168, startPoint y: 398, endPoint x: 1167, endPoint y: 284, distance: 114.5
click at [1167, 284] on div "[PERSON_NAME] POLYTECHNIC [PERSON_NAME] [STREET_ADDRESS][PERSON_NAME] View on G…" at bounding box center [927, 362] width 1173 height 724
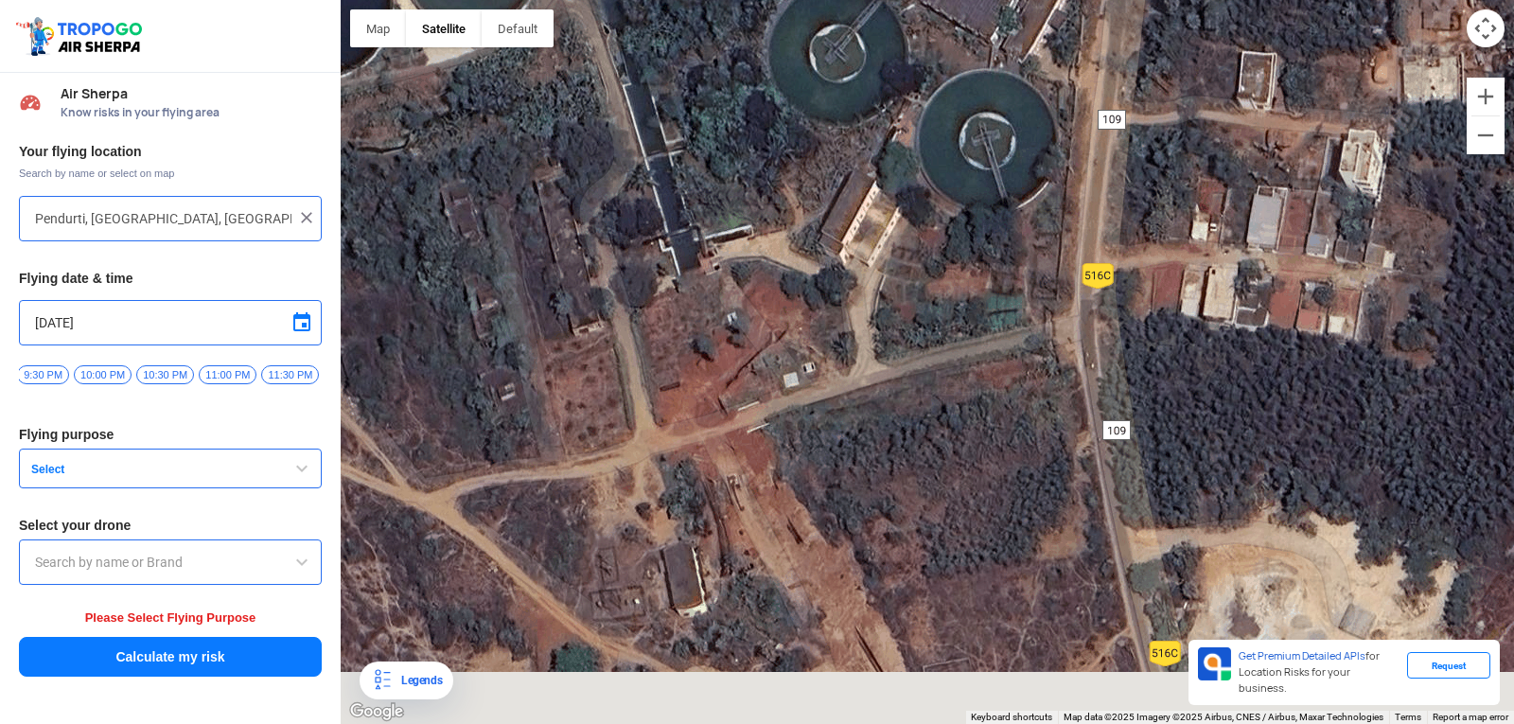
drag, startPoint x: 1154, startPoint y: 379, endPoint x: 1165, endPoint y: 110, distance: 269.8
click at [1165, 110] on div "[PERSON_NAME] POLYTECHNIC [PERSON_NAME] [STREET_ADDRESS][PERSON_NAME] View on G…" at bounding box center [927, 362] width 1173 height 724
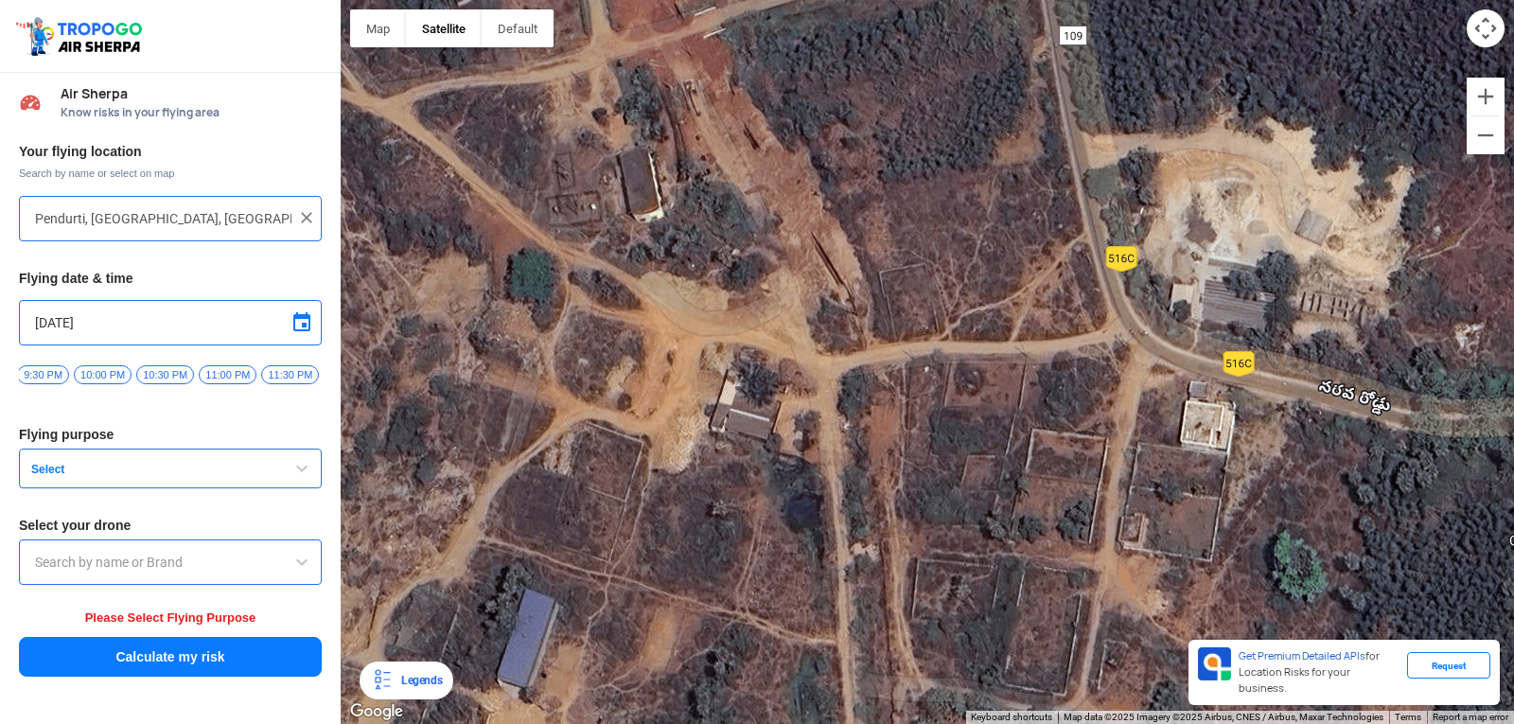
drag, startPoint x: 1173, startPoint y: 314, endPoint x: 1115, endPoint y: 115, distance: 206.9
click at [1115, 115] on div "[PERSON_NAME] POLYTECHNIC [PERSON_NAME] [STREET_ADDRESS][PERSON_NAME] View on G…" at bounding box center [927, 362] width 1173 height 724
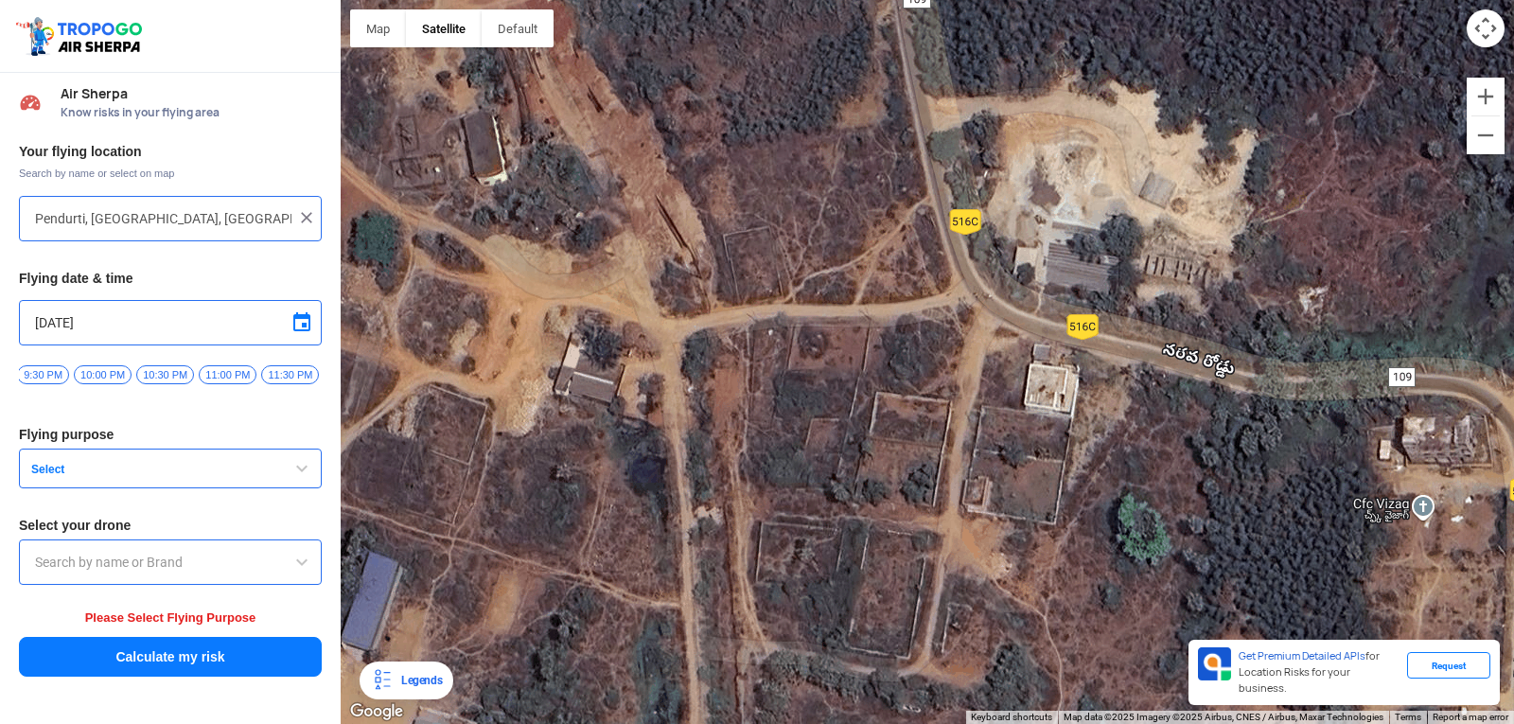
drag, startPoint x: 1203, startPoint y: 255, endPoint x: 1005, endPoint y: 264, distance: 198.8
click at [991, 255] on div "[PERSON_NAME] POLYTECHNIC [PERSON_NAME] [STREET_ADDRESS][PERSON_NAME] View on G…" at bounding box center [927, 362] width 1173 height 724
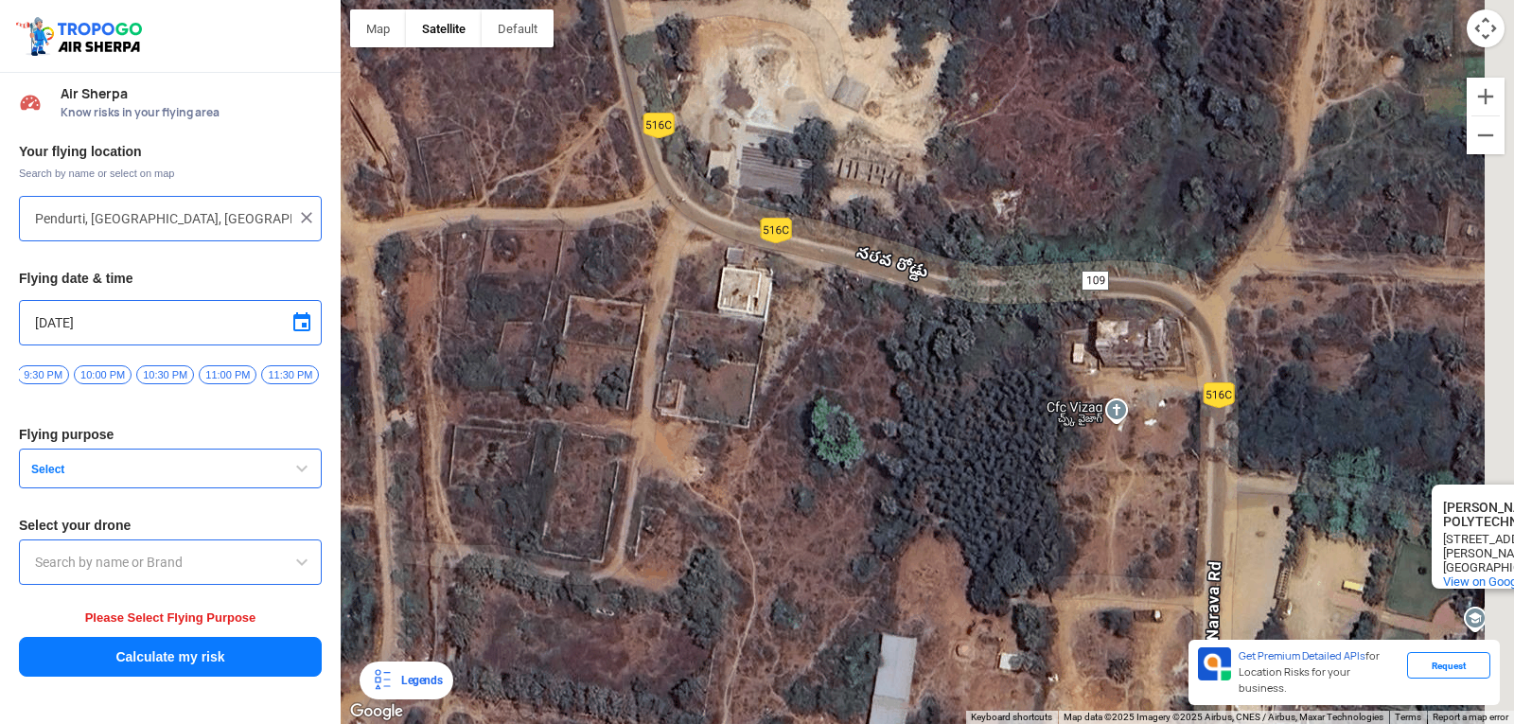
drag, startPoint x: 1217, startPoint y: 322, endPoint x: 992, endPoint y: 240, distance: 238.5
click at [992, 240] on div "[PERSON_NAME] POLYTECHNIC [PERSON_NAME] [STREET_ADDRESS][PERSON_NAME] View on G…" at bounding box center [927, 362] width 1173 height 724
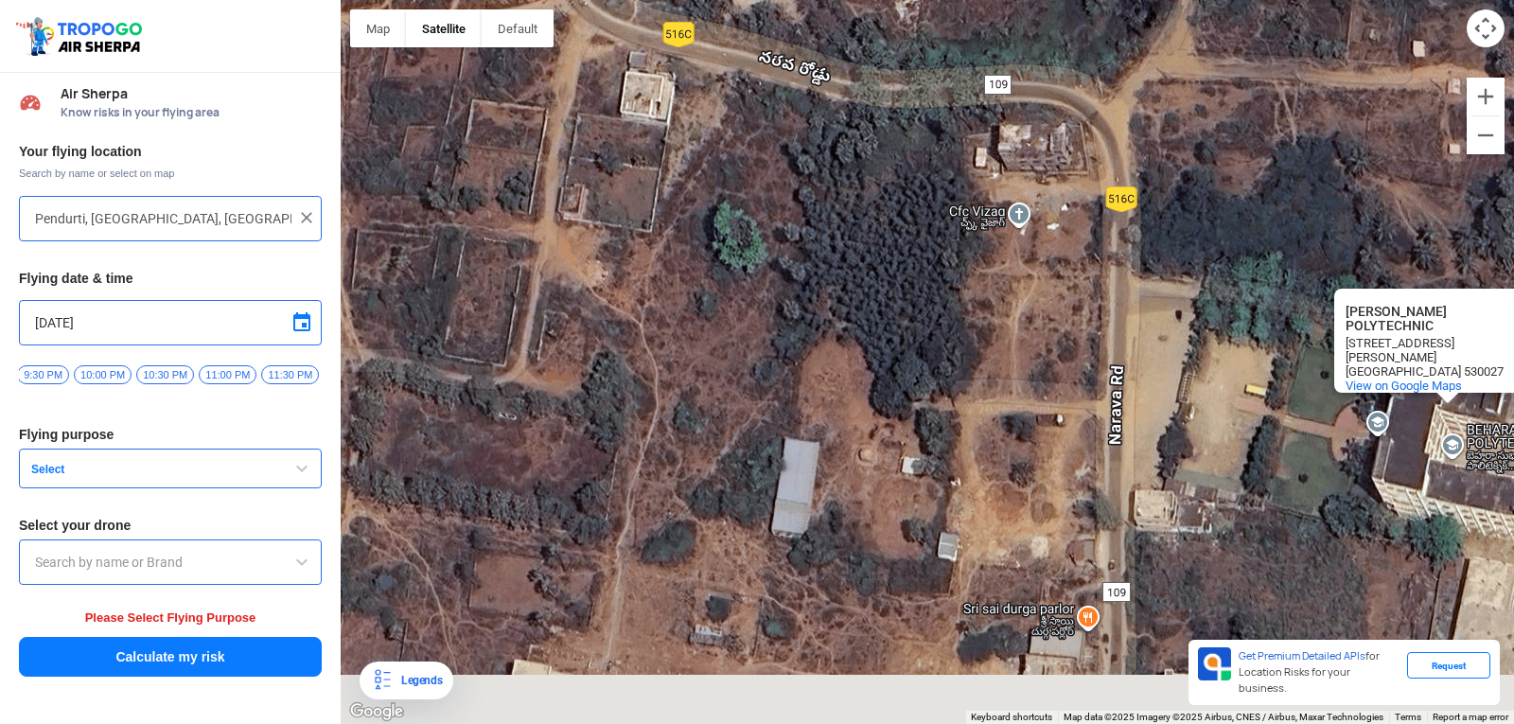
drag, startPoint x: 1127, startPoint y: 305, endPoint x: 1049, endPoint y: 114, distance: 206.2
click at [1032, 82] on div "[PERSON_NAME] POLYTECHNIC [PERSON_NAME] [STREET_ADDRESS][PERSON_NAME] View on G…" at bounding box center [927, 362] width 1173 height 724
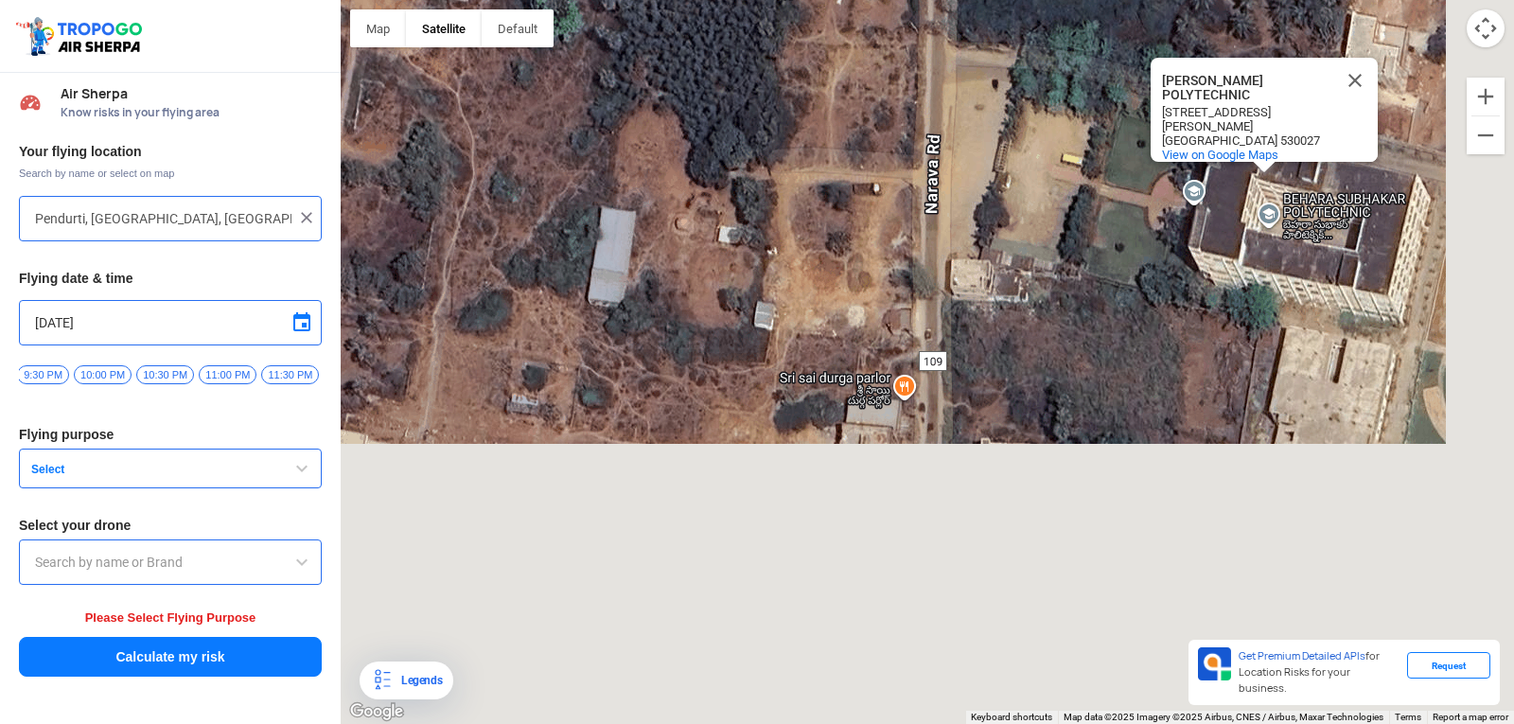
drag, startPoint x: 1190, startPoint y: 372, endPoint x: 1155, endPoint y: 418, distance: 58.1
click at [1155, 418] on div "[PERSON_NAME] POLYTECHNIC [PERSON_NAME] [STREET_ADDRESS][PERSON_NAME] View on G…" at bounding box center [927, 362] width 1173 height 724
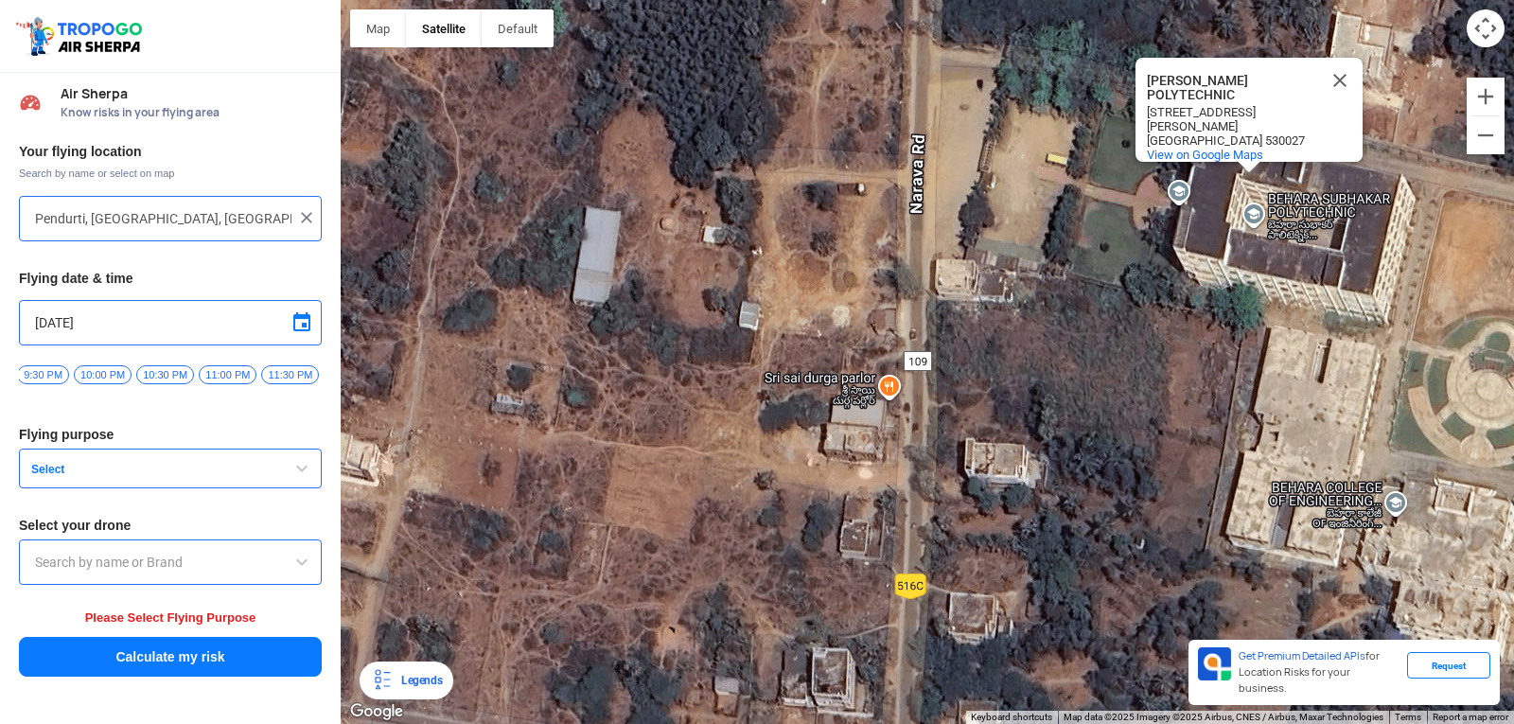
drag, startPoint x: 1190, startPoint y: 525, endPoint x: 1427, endPoint y: 224, distance: 382.7
click at [1427, 226] on div "[PERSON_NAME] POLYTECHNIC [PERSON_NAME] [STREET_ADDRESS][PERSON_NAME] View on G…" at bounding box center [927, 362] width 1173 height 724
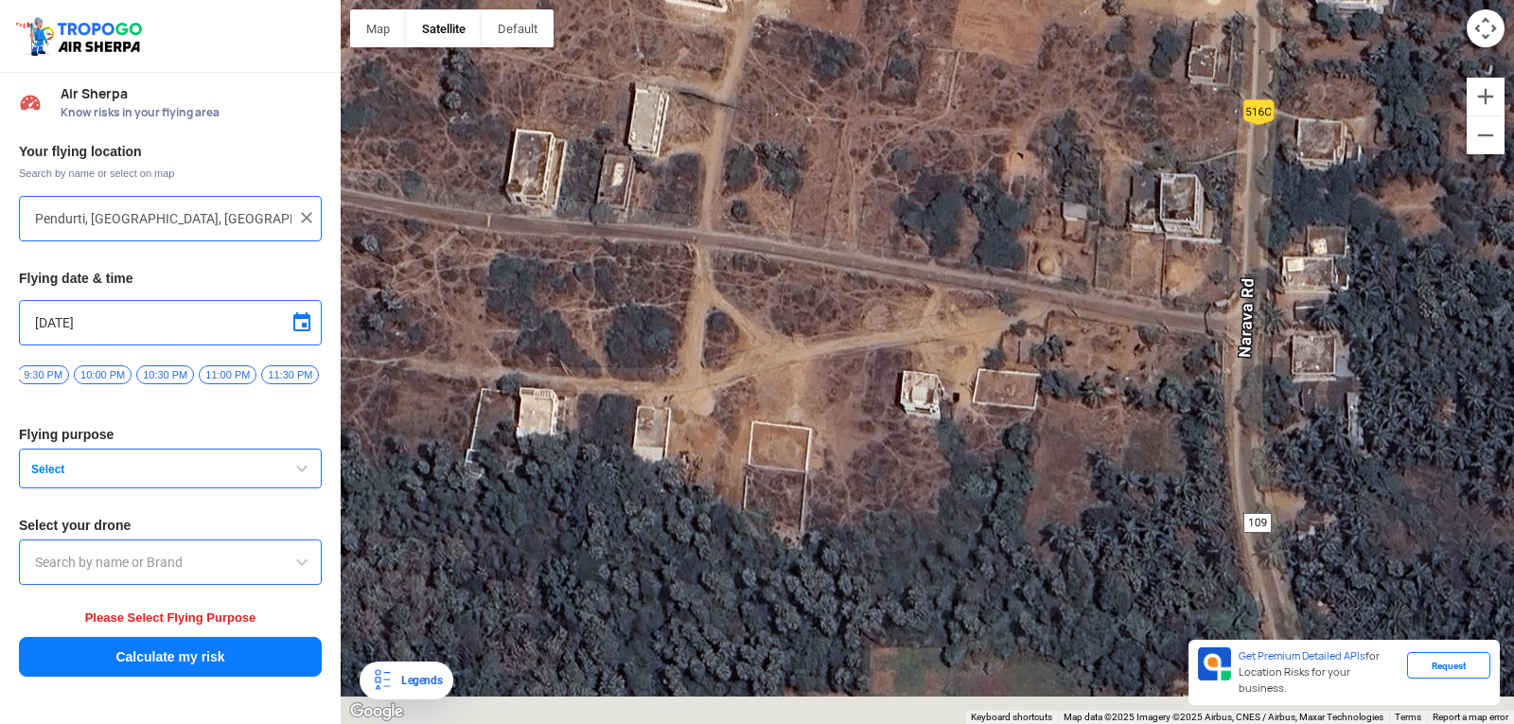
drag, startPoint x: 1284, startPoint y: 377, endPoint x: 1304, endPoint y: 123, distance: 254.3
click at [1304, 123] on div "[PERSON_NAME] POLYTECHNIC [PERSON_NAME] [STREET_ADDRESS][PERSON_NAME] View on G…" at bounding box center [927, 362] width 1173 height 724
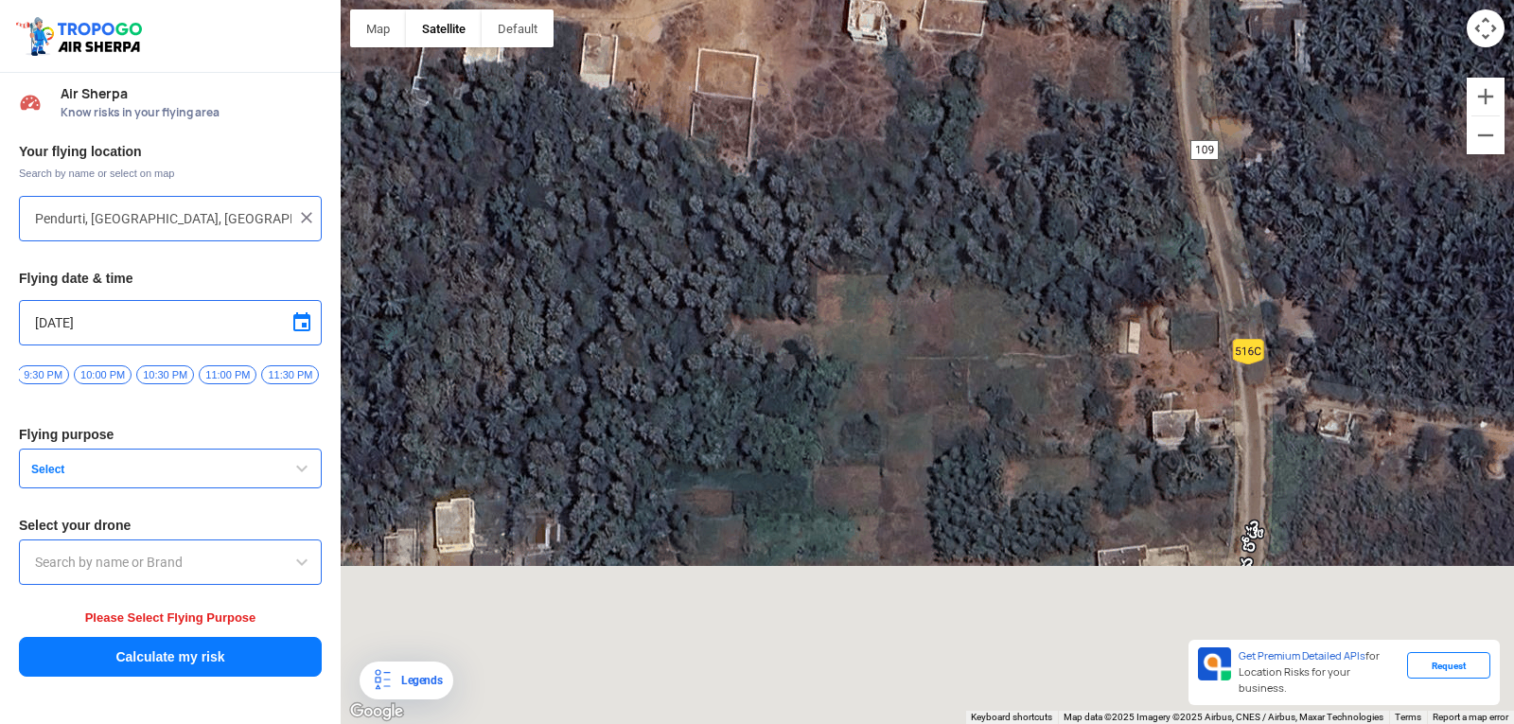
drag, startPoint x: 1301, startPoint y: 300, endPoint x: 1293, endPoint y: 85, distance: 214.9
click at [1293, 85] on div "[PERSON_NAME] POLYTECHNIC [PERSON_NAME] [STREET_ADDRESS][PERSON_NAME] View on G…" at bounding box center [927, 362] width 1173 height 724
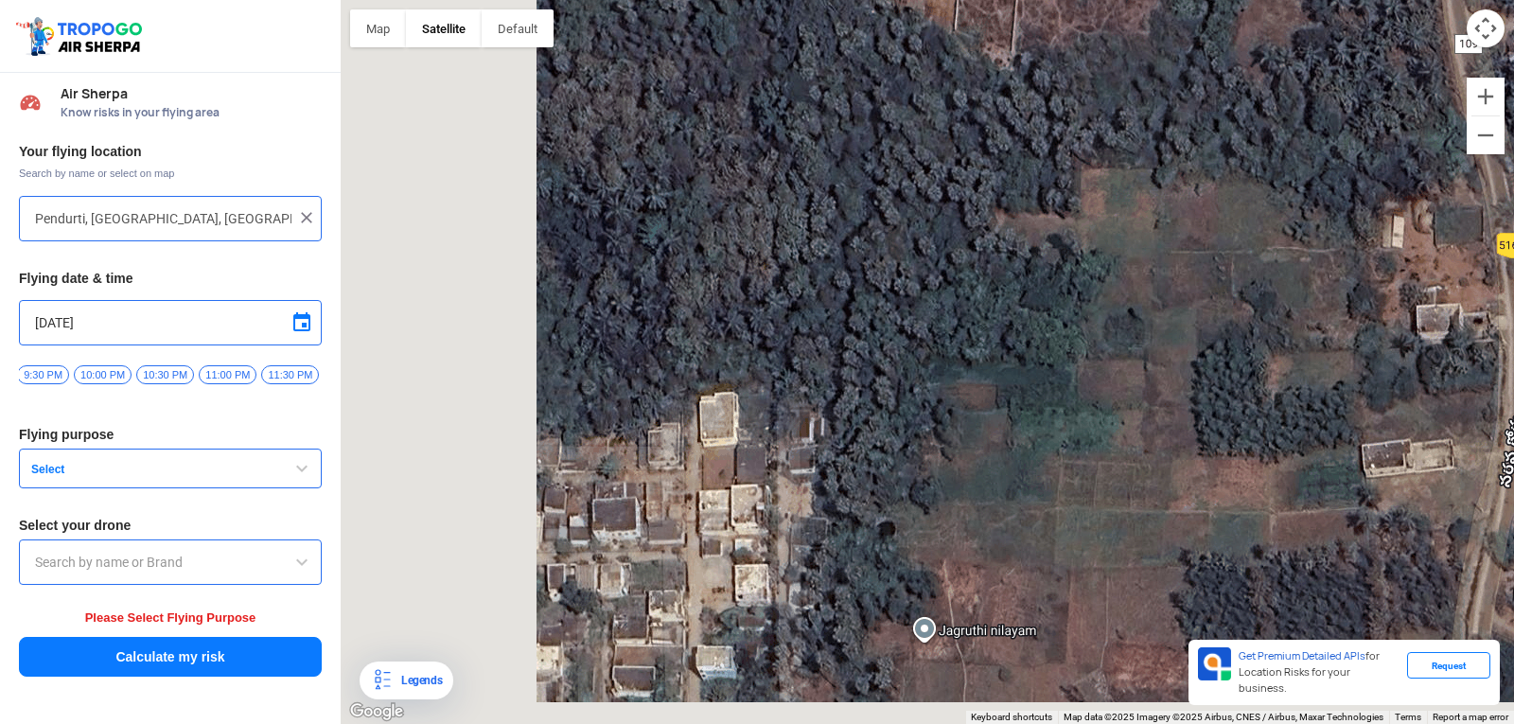
drag, startPoint x: 1246, startPoint y: 189, endPoint x: 1513, endPoint y: 74, distance: 290.7
click at [1508, 74] on div "[PERSON_NAME] POLYTECHNIC [PERSON_NAME] [STREET_ADDRESS][PERSON_NAME] View on G…" at bounding box center [927, 362] width 1173 height 724
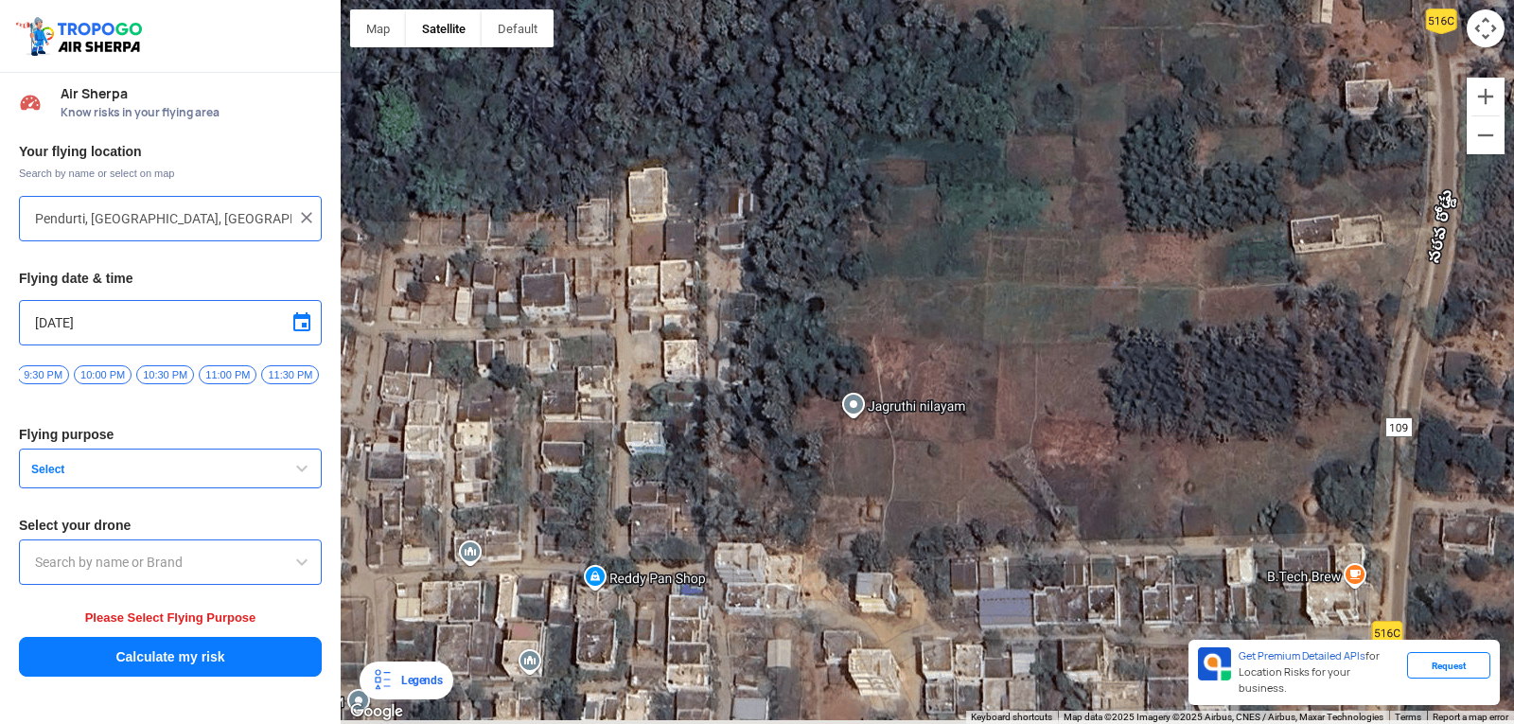
drag, startPoint x: 1344, startPoint y: 475, endPoint x: 1274, endPoint y: 251, distance: 234.9
click at [1274, 251] on div "[PERSON_NAME] POLYTECHNIC [PERSON_NAME] [STREET_ADDRESS][PERSON_NAME] View on G…" at bounding box center [927, 362] width 1173 height 724
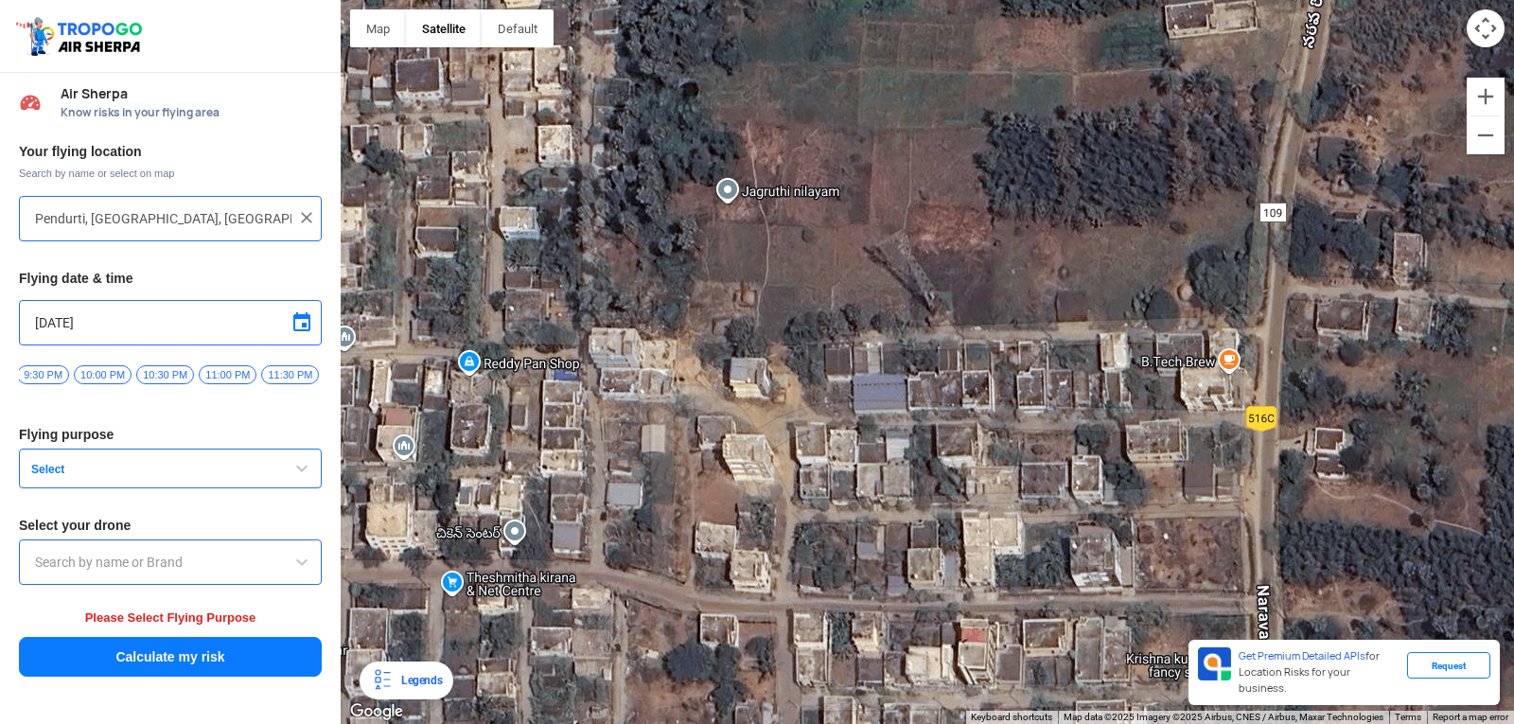
drag, startPoint x: 1295, startPoint y: 409, endPoint x: 1161, endPoint y: 198, distance: 250.1
click at [1161, 198] on div "[PERSON_NAME] POLYTECHNIC [PERSON_NAME] [STREET_ADDRESS][PERSON_NAME] View on G…" at bounding box center [927, 362] width 1173 height 724
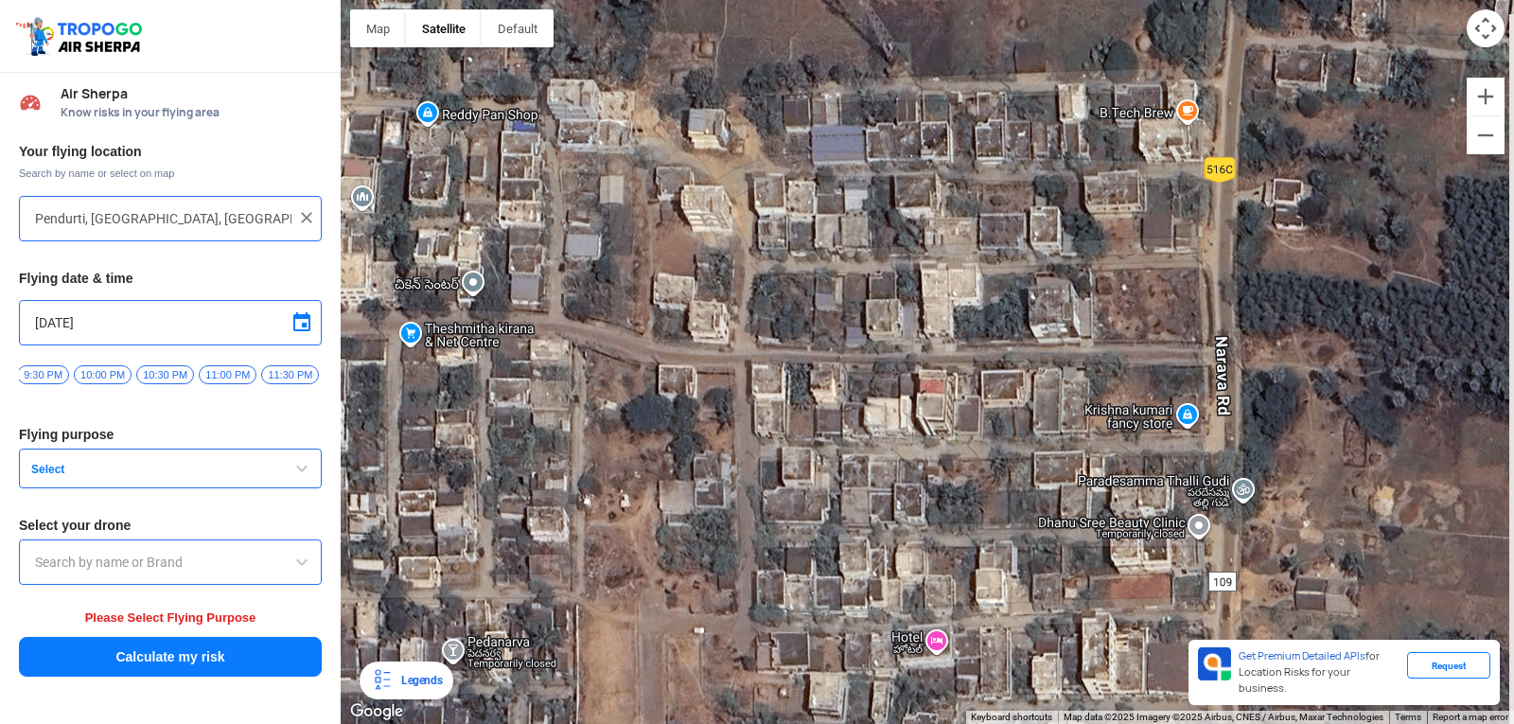
drag, startPoint x: 1242, startPoint y: 359, endPoint x: 1207, endPoint y: 121, distance: 240.0
click at [1209, 125] on div "[PERSON_NAME] POLYTECHNIC [PERSON_NAME] [STREET_ADDRESS][PERSON_NAME] View on G…" at bounding box center [927, 362] width 1173 height 724
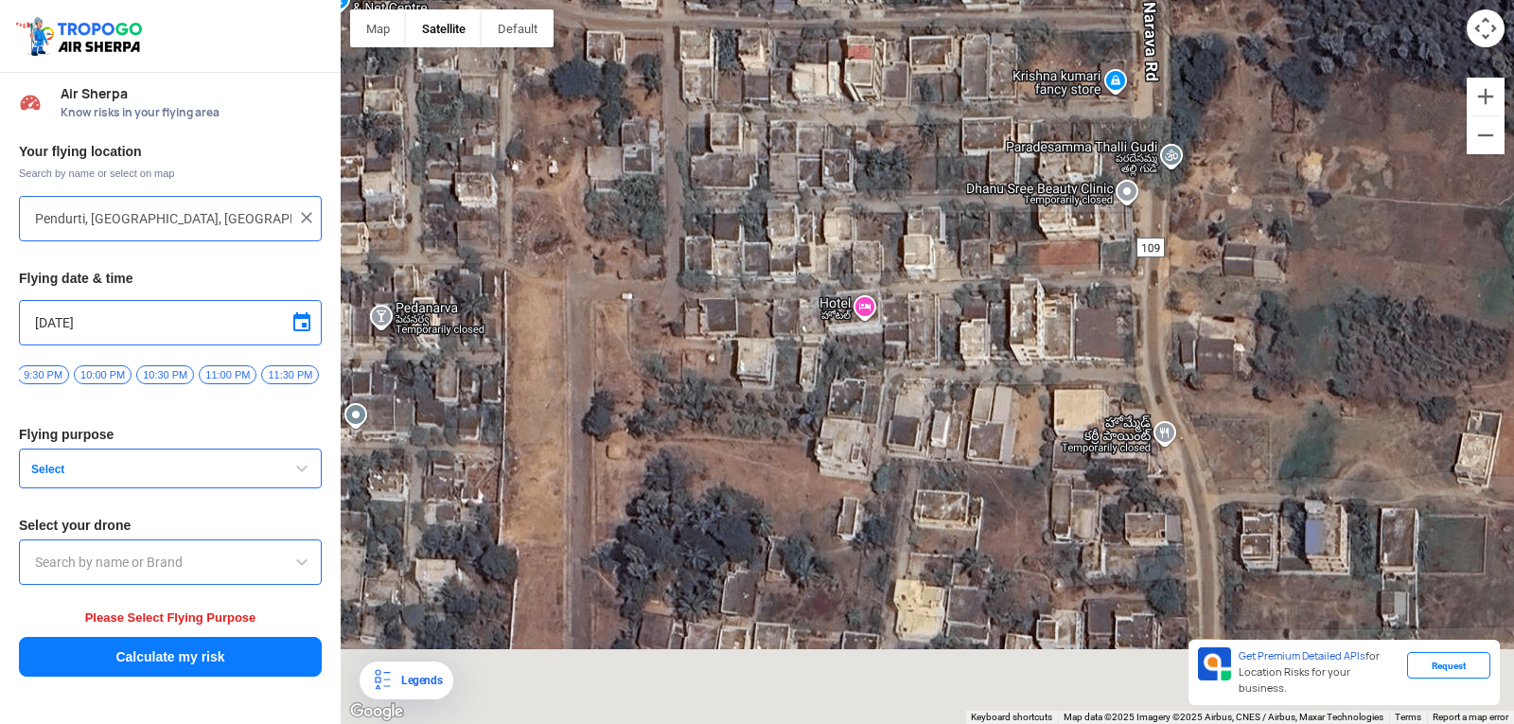
drag, startPoint x: 1217, startPoint y: 300, endPoint x: 1186, endPoint y: 179, distance: 124.8
click at [1186, 179] on div "[PERSON_NAME] POLYTECHNIC [PERSON_NAME] [STREET_ADDRESS][PERSON_NAME] View on G…" at bounding box center [927, 362] width 1173 height 724
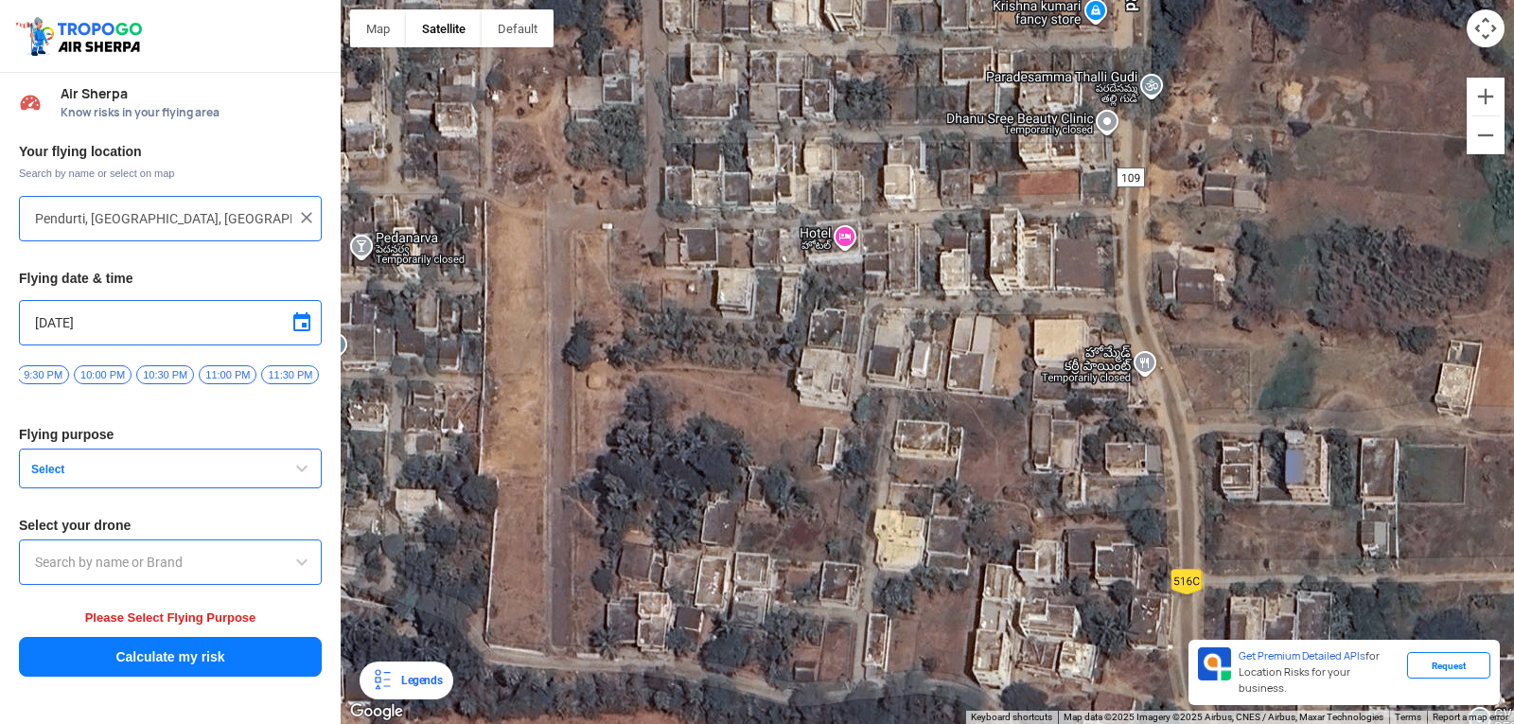
drag, startPoint x: 1179, startPoint y: 375, endPoint x: 1147, endPoint y: 200, distance: 177.8
click at [1149, 204] on div "[PERSON_NAME] POLYTECHNIC [PERSON_NAME] [STREET_ADDRESS][PERSON_NAME] View on G…" at bounding box center [927, 362] width 1173 height 724
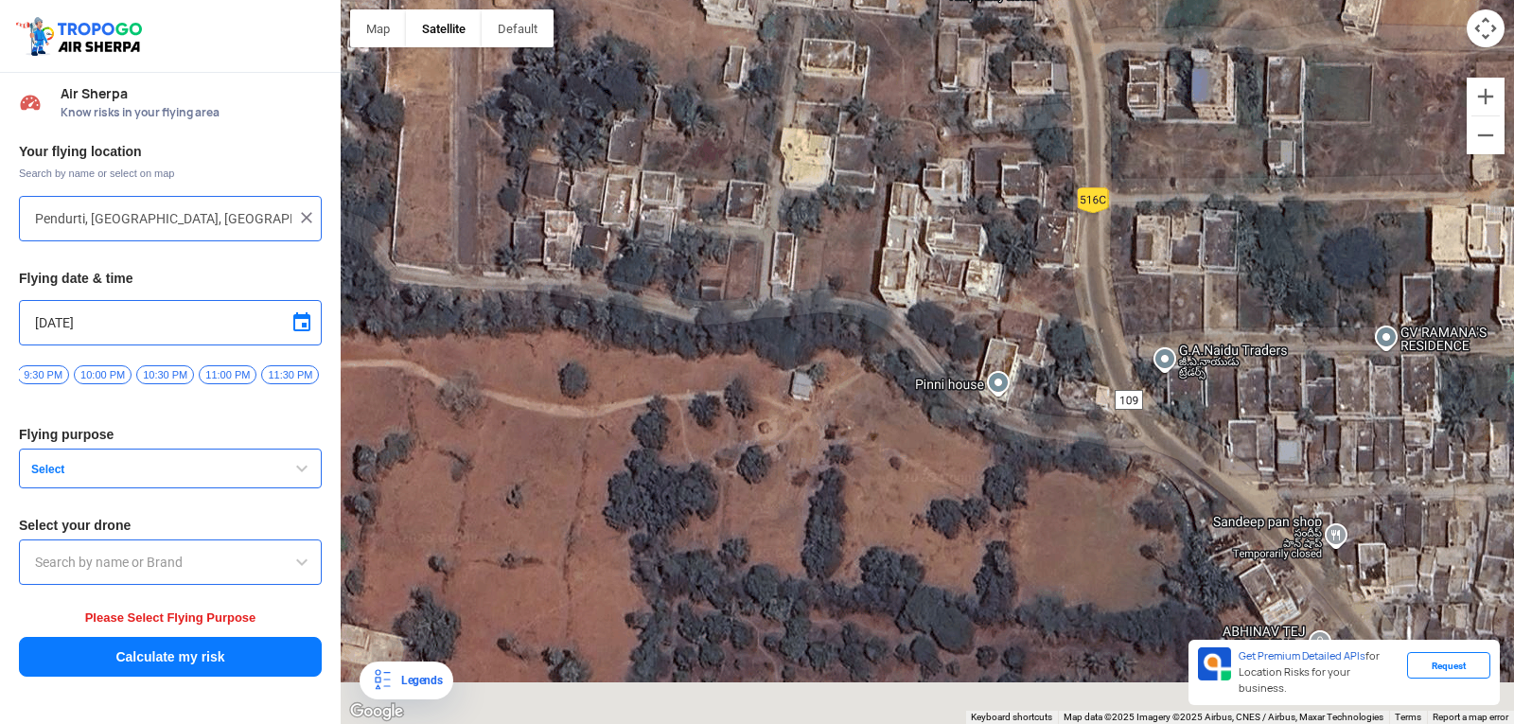
drag, startPoint x: 1217, startPoint y: 383, endPoint x: 1084, endPoint y: 184, distance: 239.5
click at [1096, 190] on div "[PERSON_NAME] POLYTECHNIC [PERSON_NAME] [STREET_ADDRESS][PERSON_NAME] View on G…" at bounding box center [927, 362] width 1173 height 724
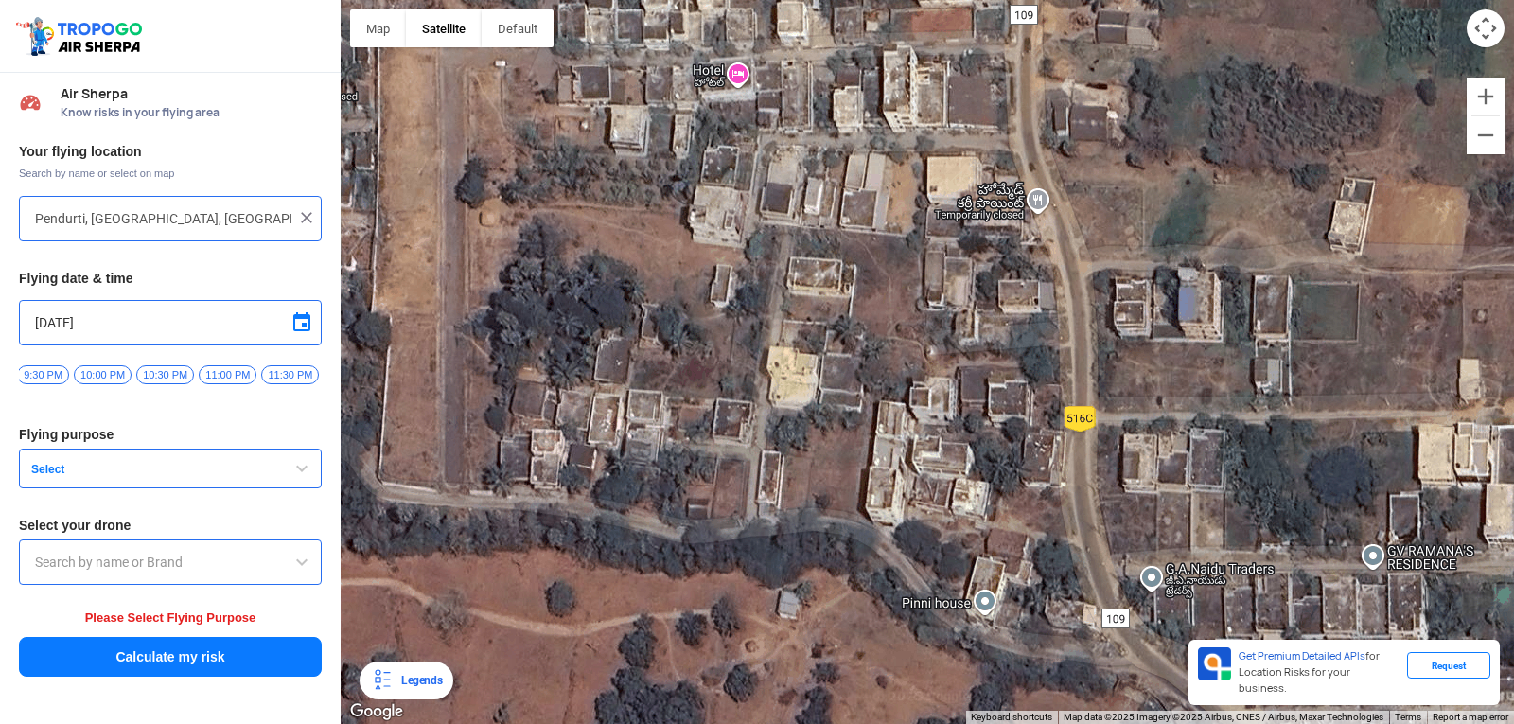
drag, startPoint x: 1148, startPoint y: 324, endPoint x: 1227, endPoint y: 355, distance: 84.2
click at [1326, 709] on html "Location Risk Score Air Sherpa Know risks in your flying area Your flying locat…" at bounding box center [757, 362] width 1514 height 724
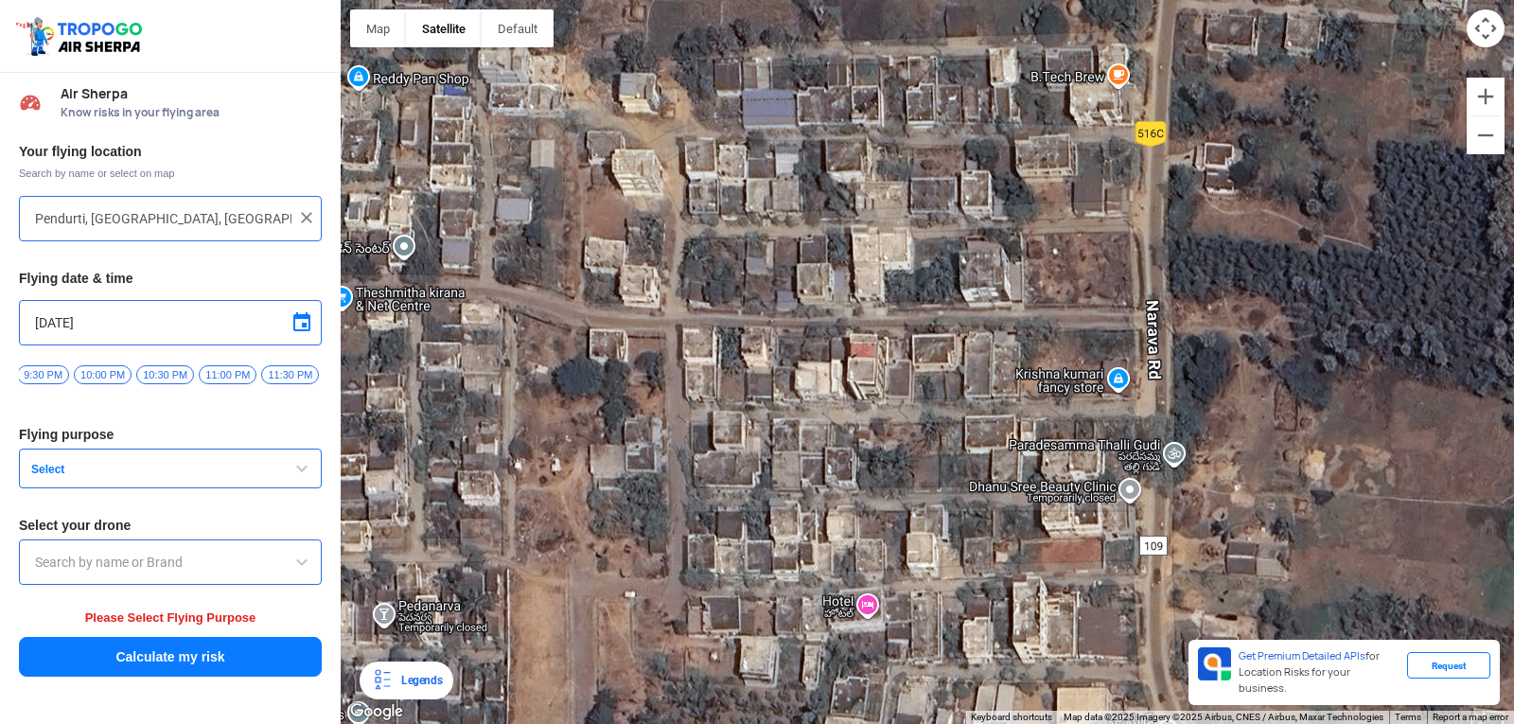
click at [1231, 623] on div "[PERSON_NAME] POLYTECHNIC [PERSON_NAME] [STREET_ADDRESS][PERSON_NAME] View on G…" at bounding box center [927, 362] width 1173 height 724
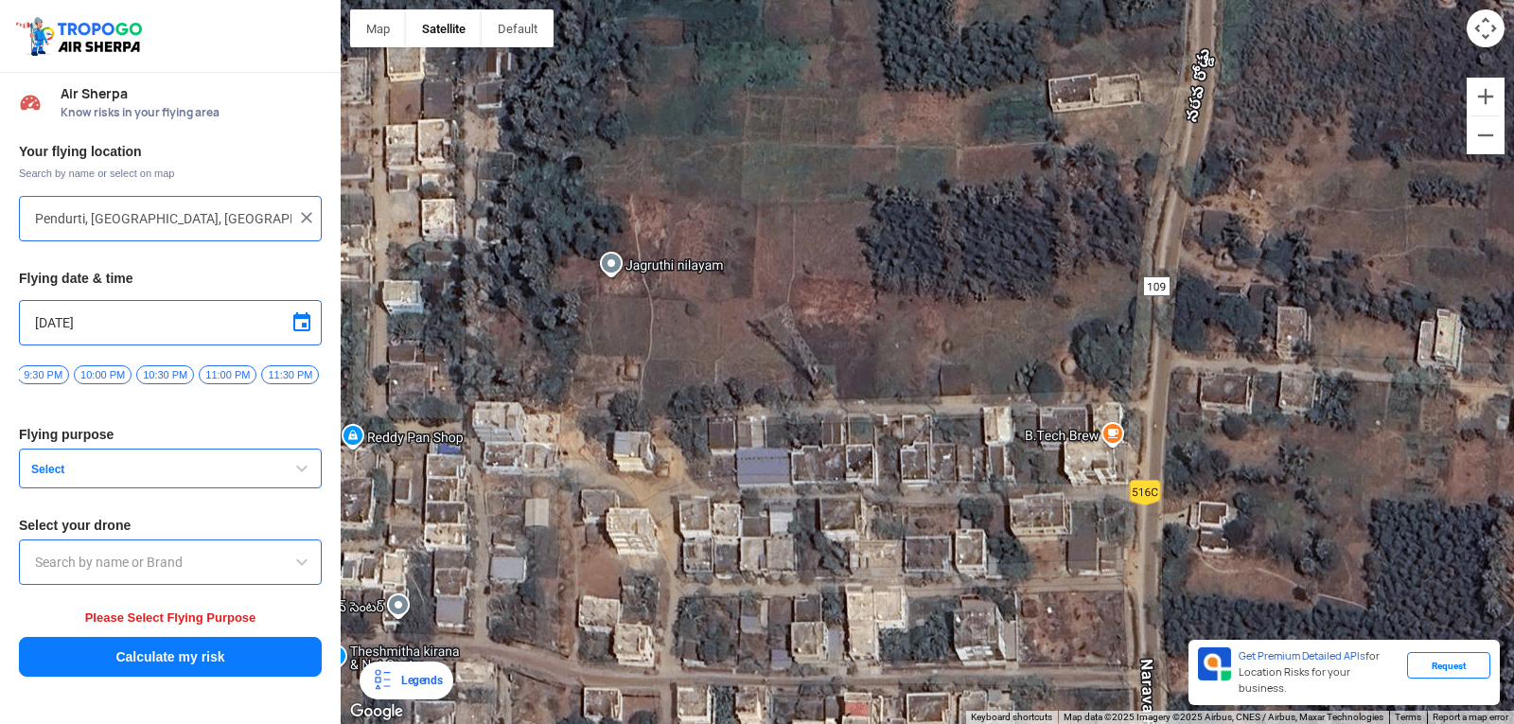
click at [1219, 681] on div "[PERSON_NAME] POLYTECHNIC [PERSON_NAME] [STREET_ADDRESS][PERSON_NAME] View on G…" at bounding box center [927, 362] width 1173 height 724
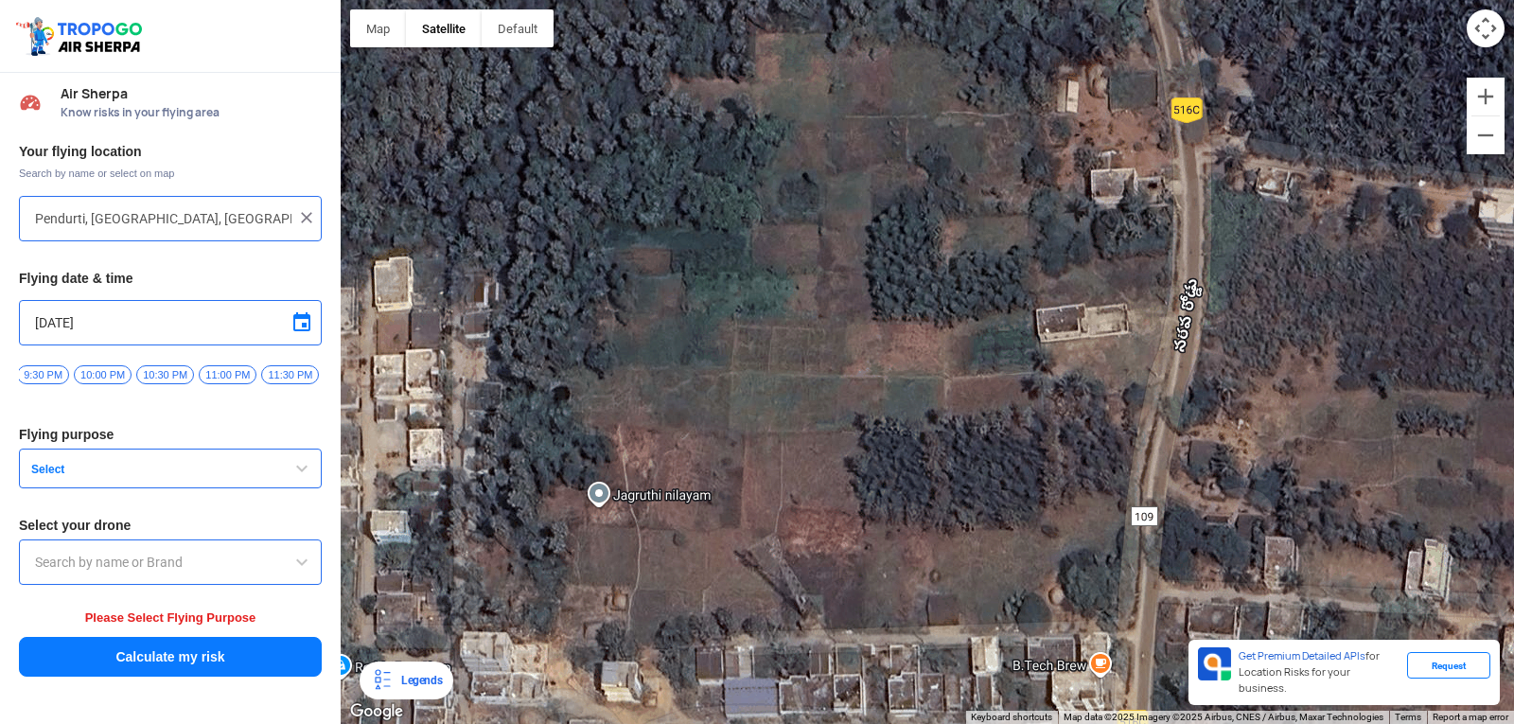
click at [1197, 491] on div "[PERSON_NAME] POLYTECHNIC [PERSON_NAME] [STREET_ADDRESS][PERSON_NAME] View on G…" at bounding box center [927, 362] width 1173 height 724
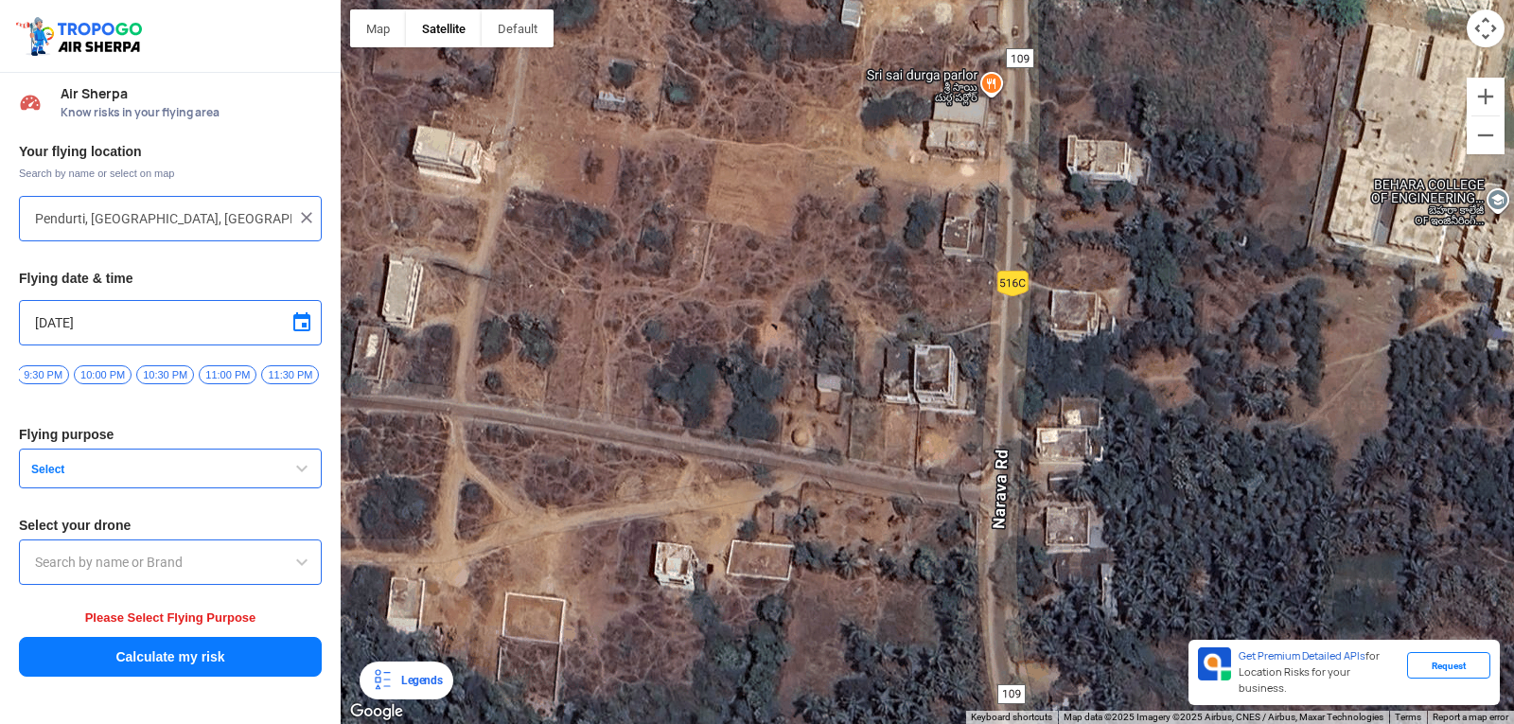
click at [1129, 709] on html "Location Risk Score Air Sherpa Know risks in your flying area Your flying locat…" at bounding box center [757, 362] width 1514 height 724
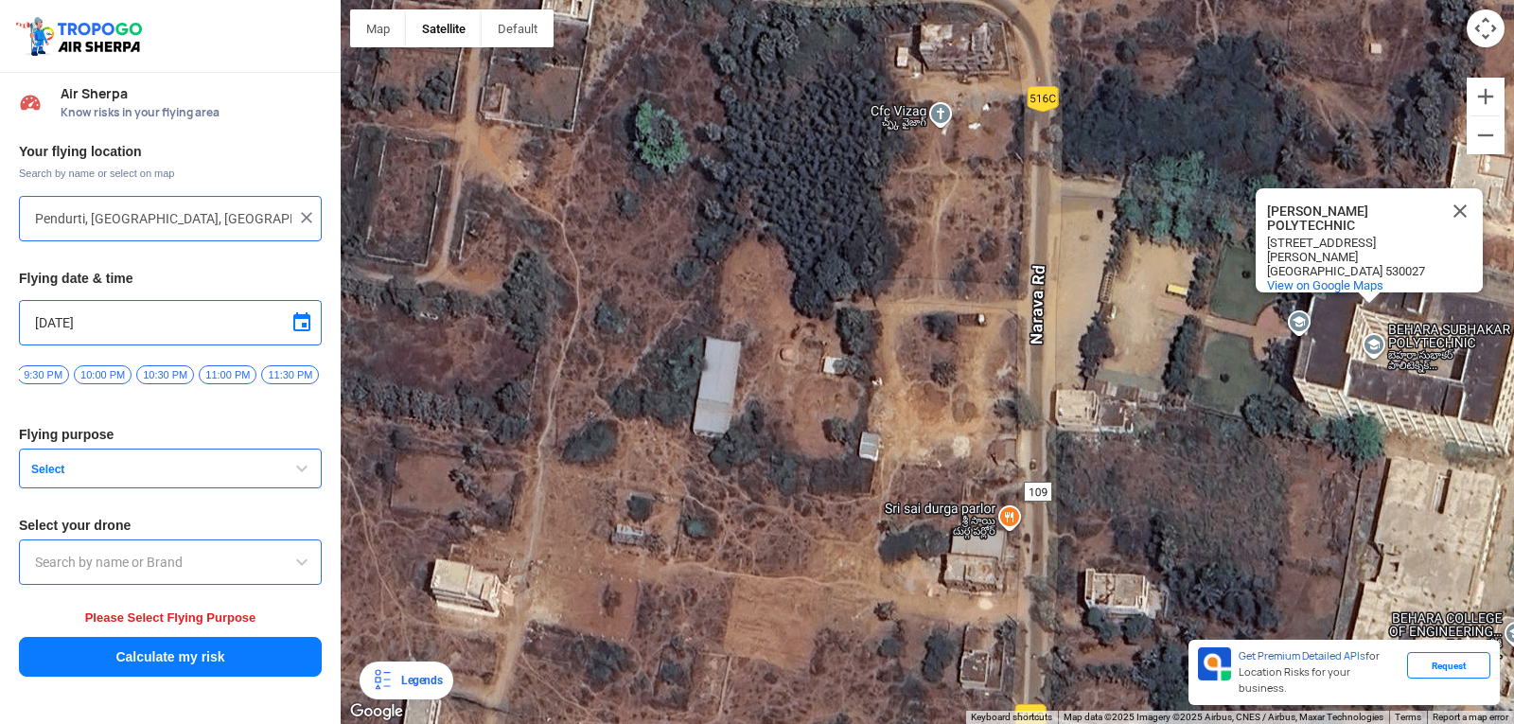
click at [1175, 626] on div "[PERSON_NAME] POLYTECHNIC [PERSON_NAME] [STREET_ADDRESS][PERSON_NAME] View on G…" at bounding box center [927, 362] width 1173 height 724
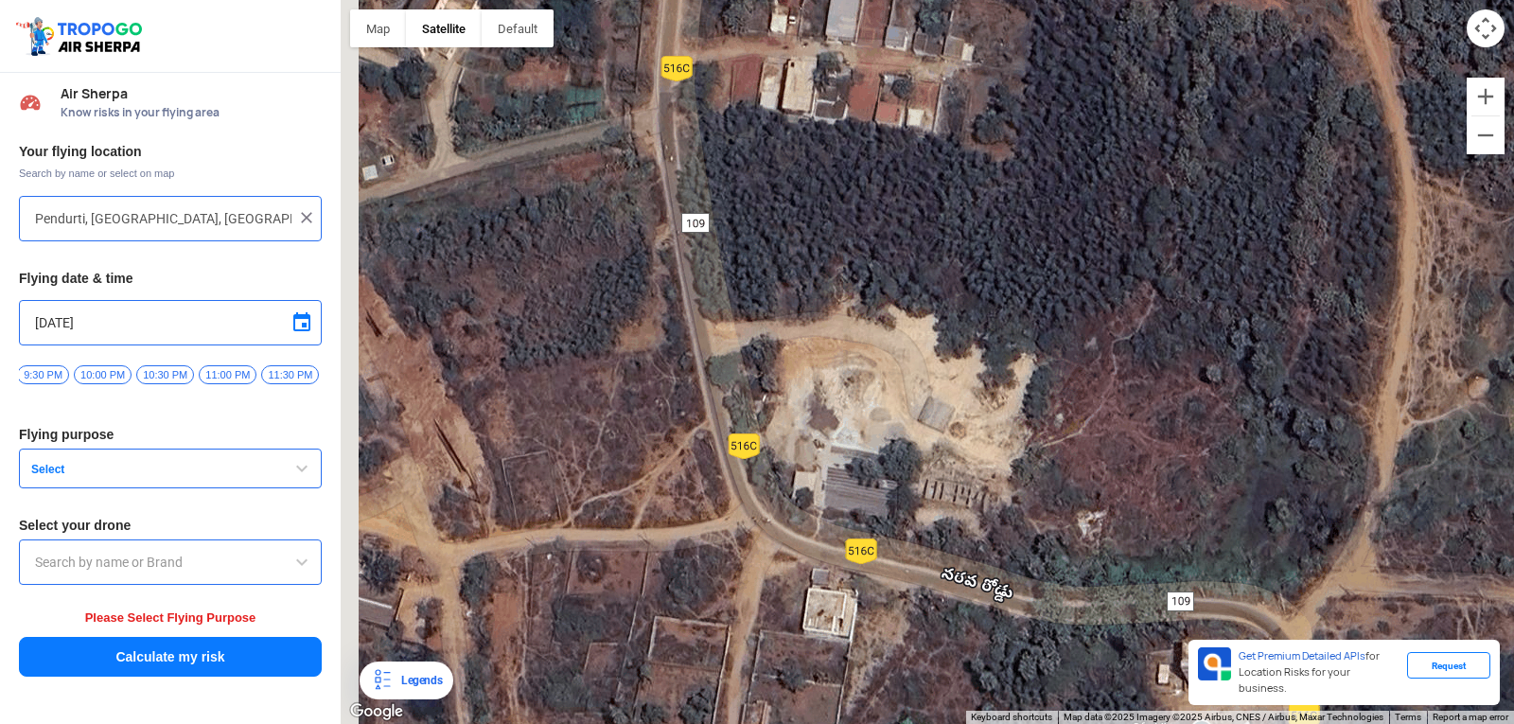
click at [1431, 547] on div "[PERSON_NAME] POLYTECHNIC [PERSON_NAME] [STREET_ADDRESS][PERSON_NAME] View on G…" at bounding box center [927, 362] width 1173 height 724
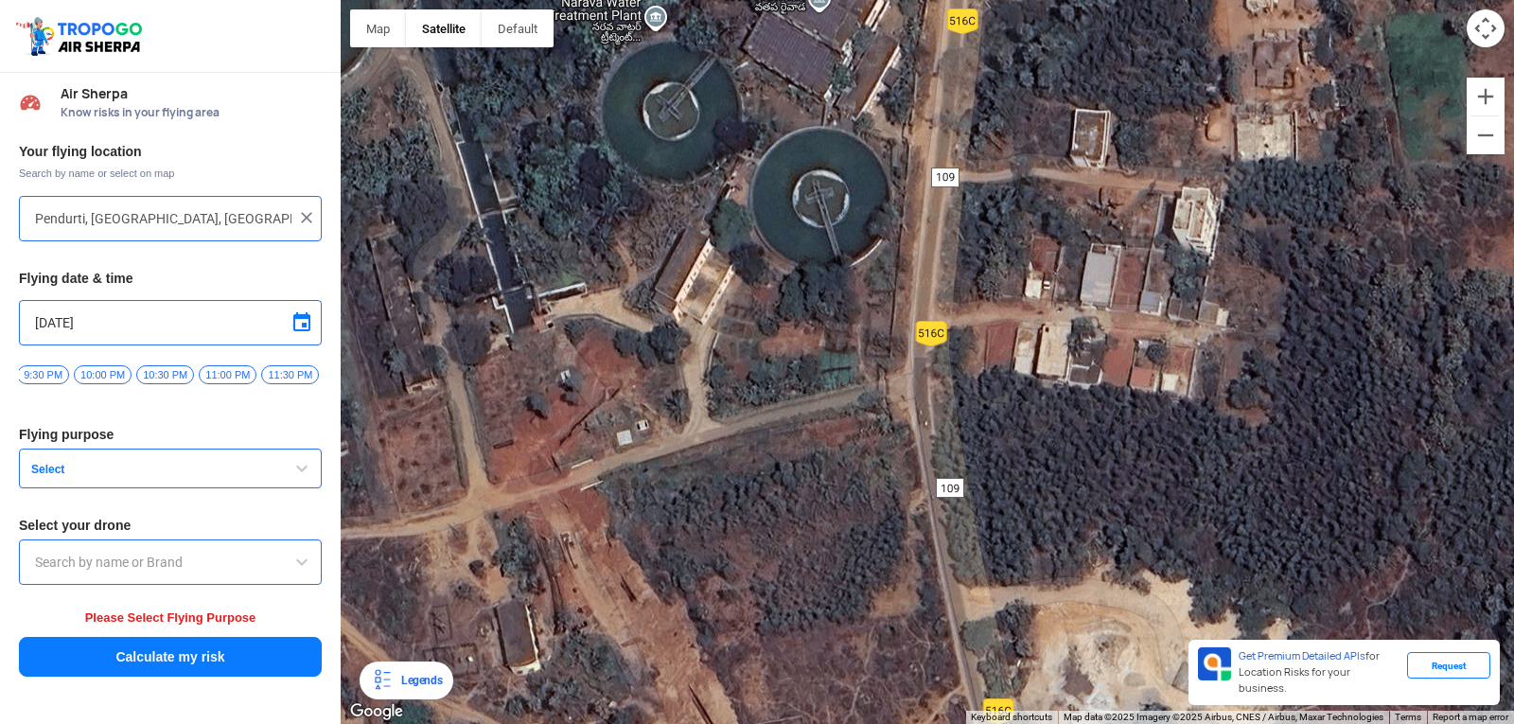
click at [1181, 444] on div "[PERSON_NAME] POLYTECHNIC [PERSON_NAME] [STREET_ADDRESS][PERSON_NAME] View on G…" at bounding box center [927, 362] width 1173 height 724
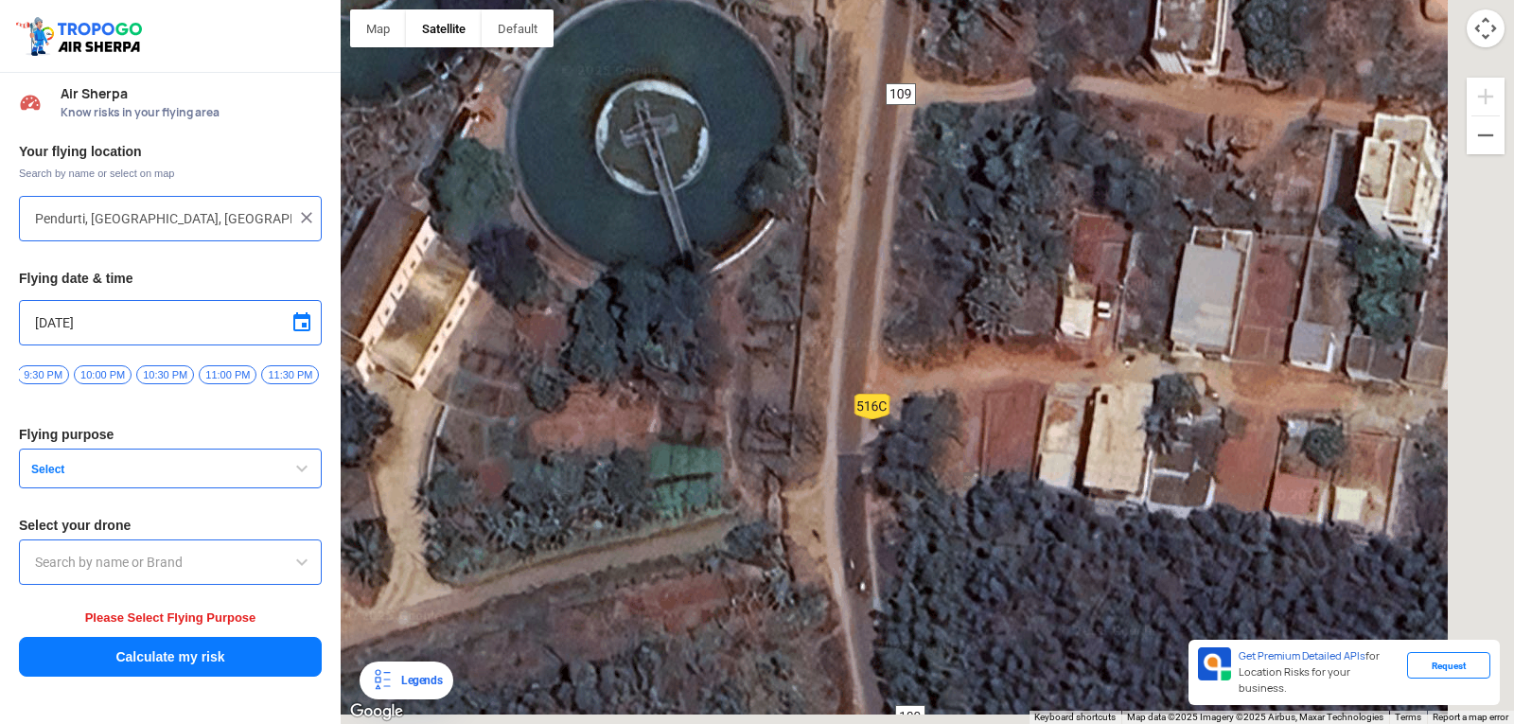
click at [967, 157] on div "[PERSON_NAME] POLYTECHNIC [PERSON_NAME] [STREET_ADDRESS][PERSON_NAME] View on G…" at bounding box center [927, 362] width 1173 height 724
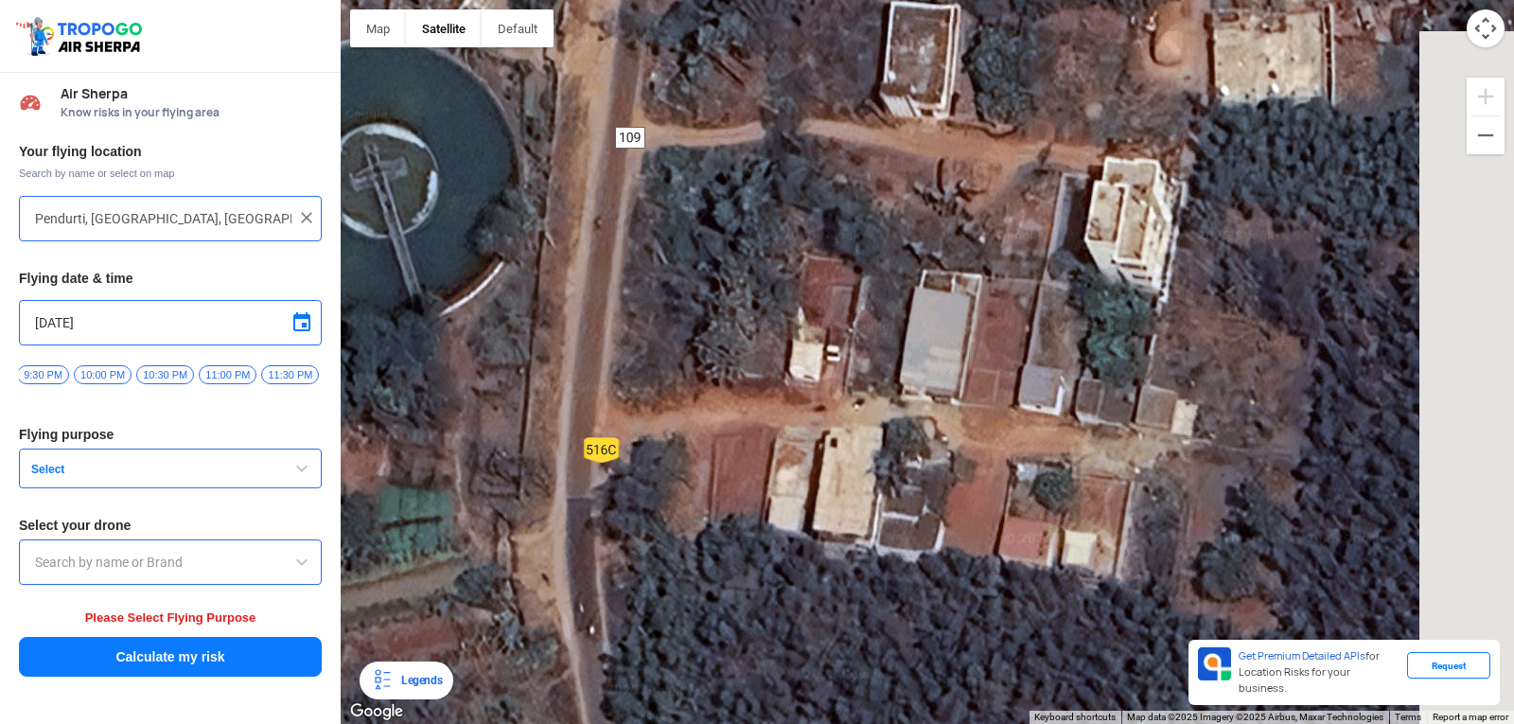
click at [1000, 190] on div "[PERSON_NAME] POLYTECHNIC [PERSON_NAME] [STREET_ADDRESS][PERSON_NAME] View on G…" at bounding box center [927, 362] width 1173 height 724
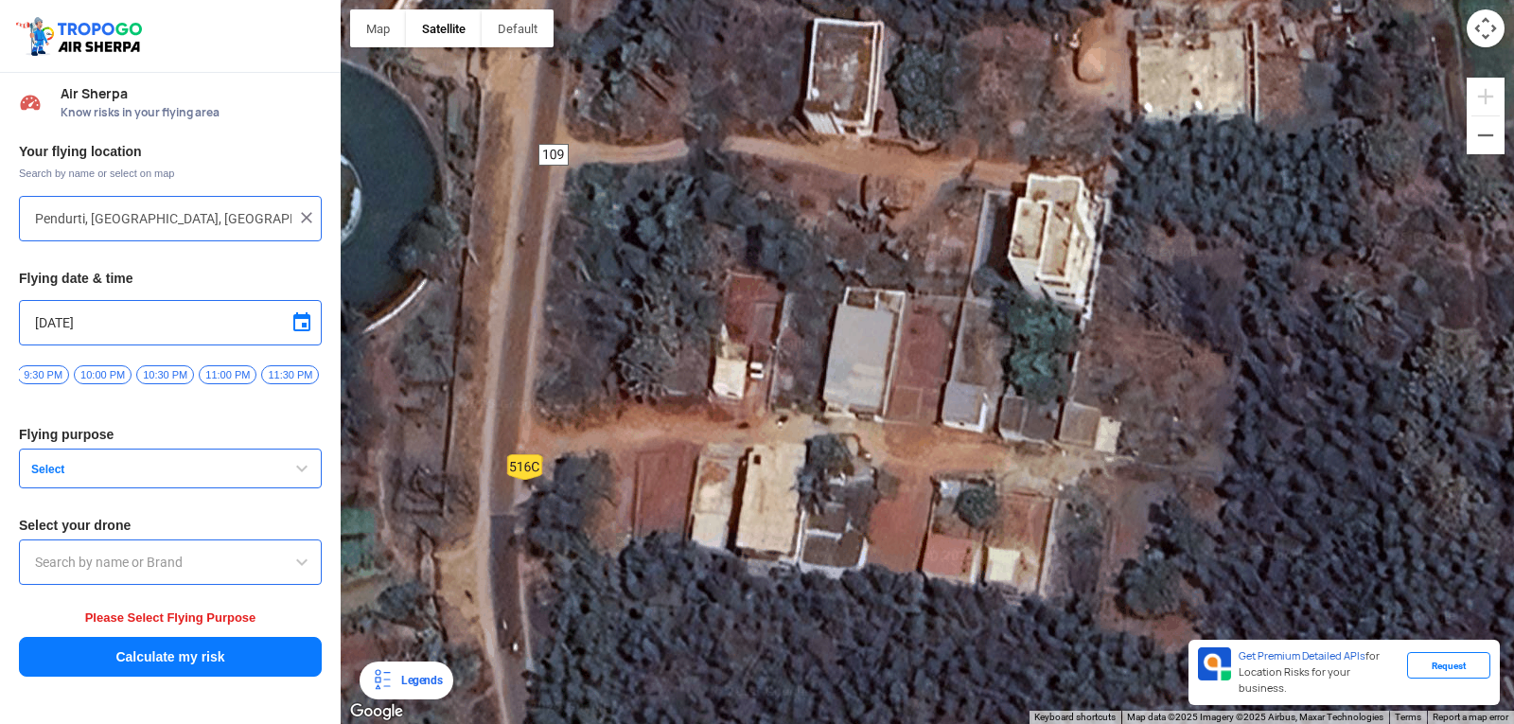
click at [1038, 195] on div "[PERSON_NAME] POLYTECHNIC [PERSON_NAME] [STREET_ADDRESS][PERSON_NAME] View on G…" at bounding box center [927, 362] width 1173 height 724
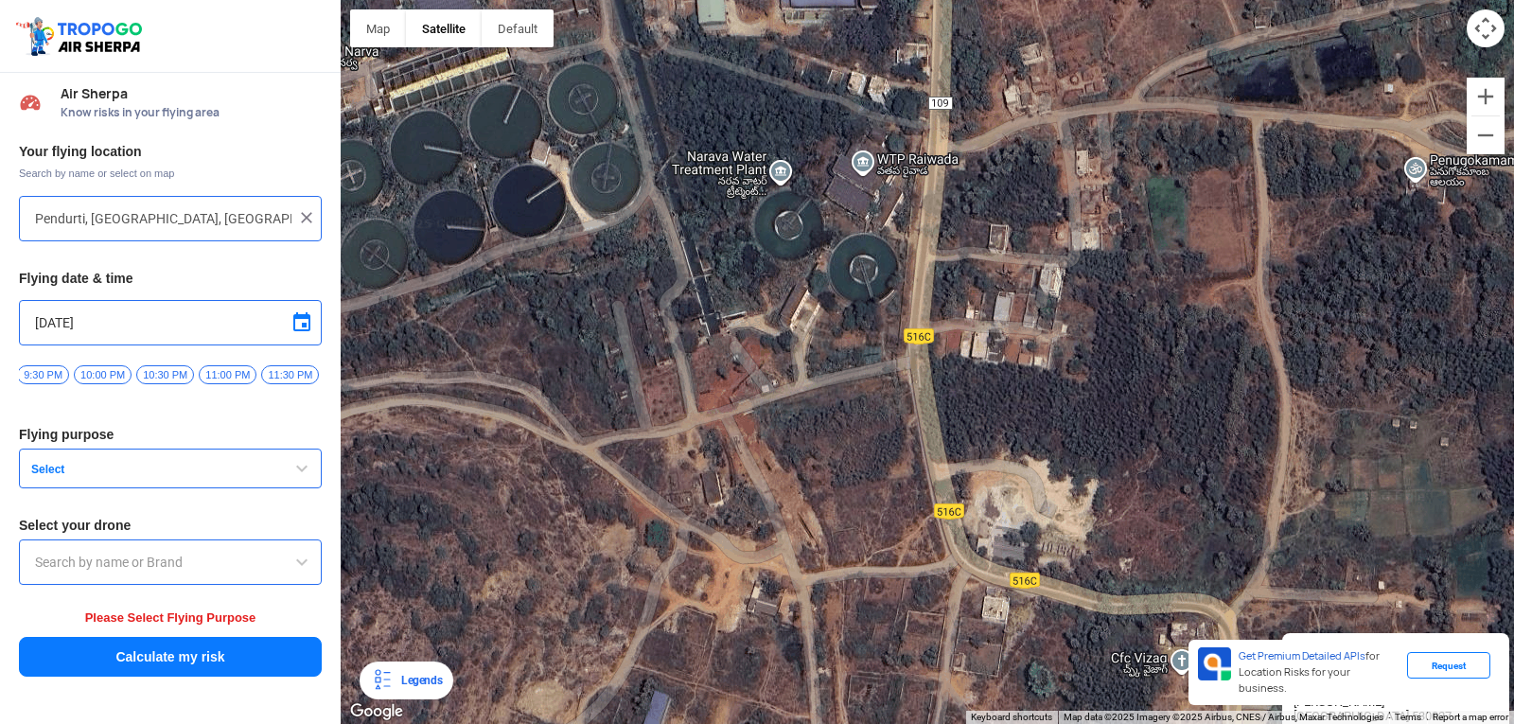
click at [972, 153] on div "[PERSON_NAME] POLYTECHNIC [PERSON_NAME] [STREET_ADDRESS][PERSON_NAME] View on G…" at bounding box center [927, 362] width 1173 height 724
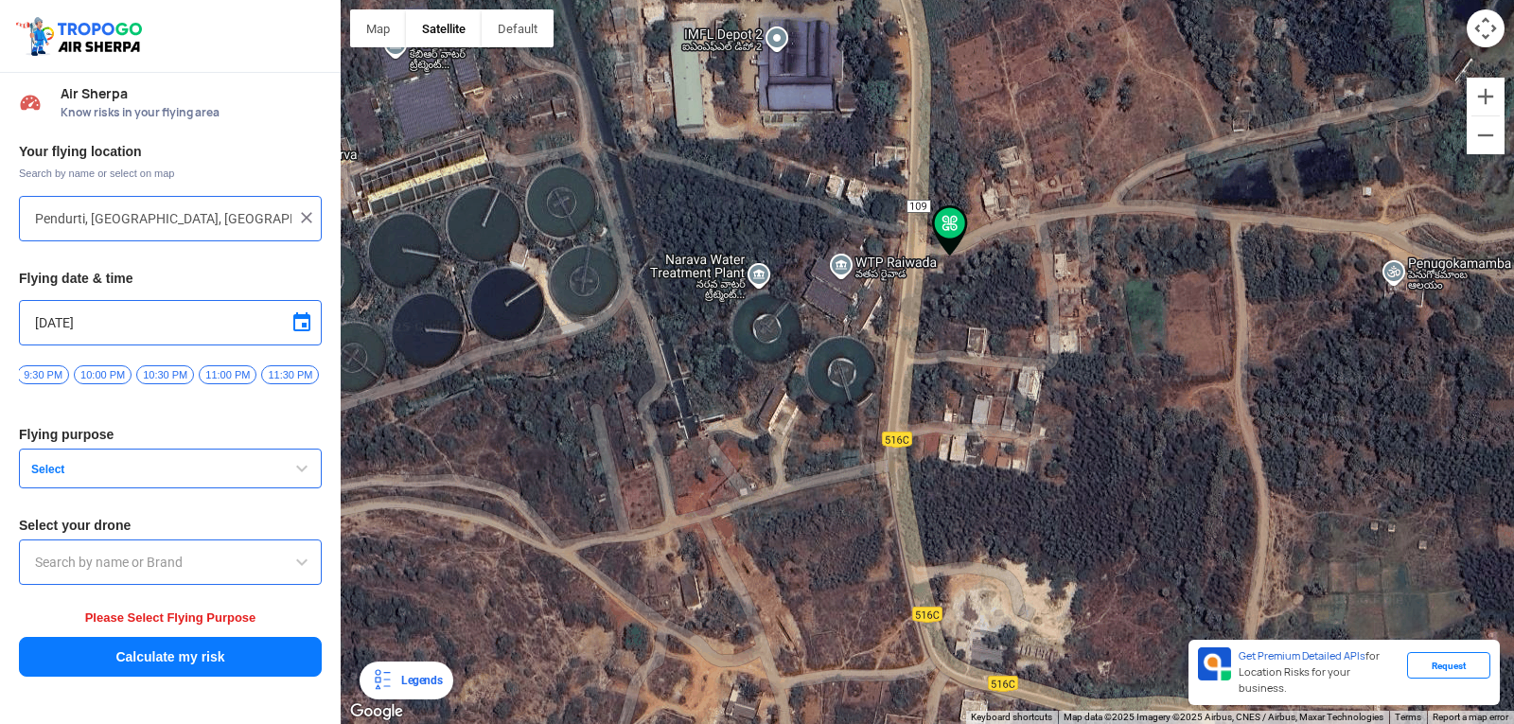
type input "[STREET_ADDRESS][PERSON_NAME]"
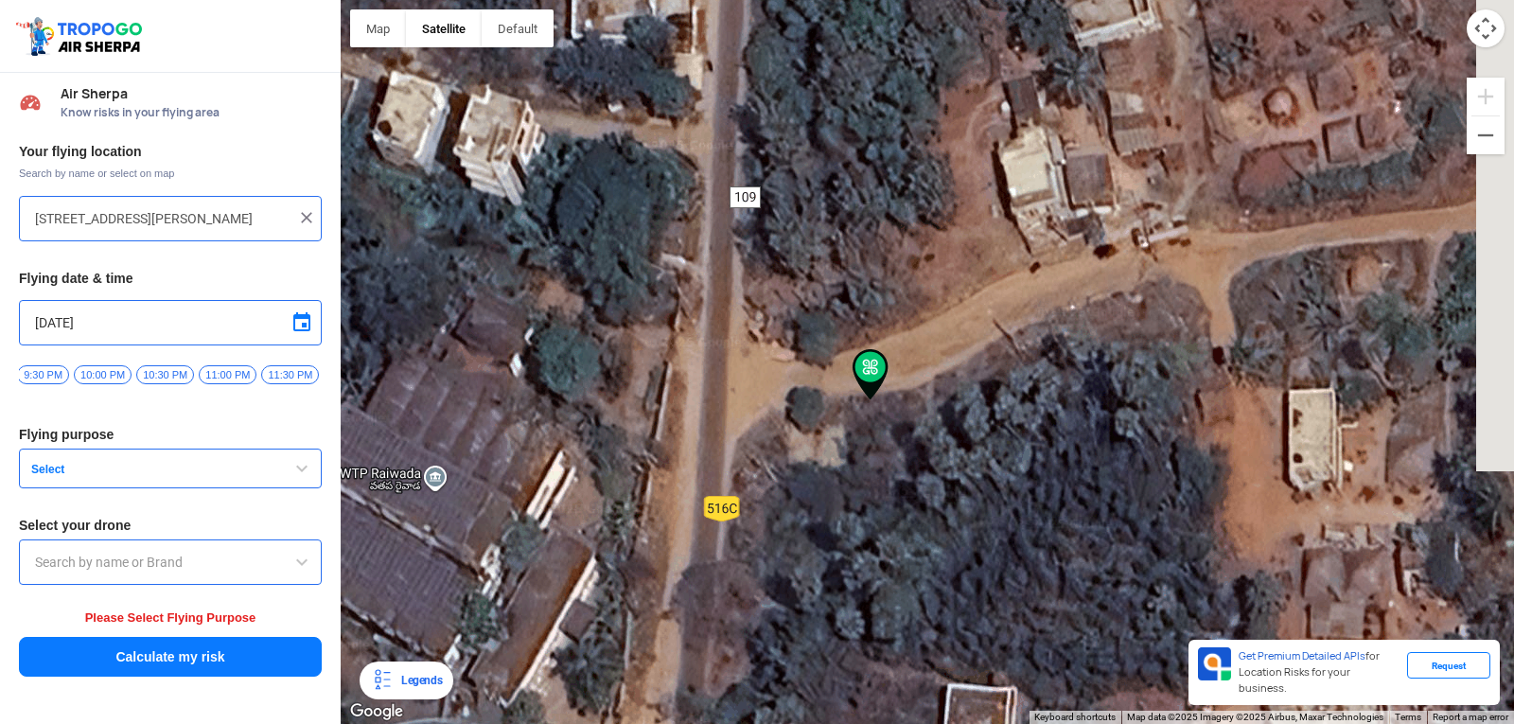
click at [930, 414] on div "[PERSON_NAME] POLYTECHNIC [PERSON_NAME] [STREET_ADDRESS][PERSON_NAME] View on G…" at bounding box center [927, 362] width 1173 height 724
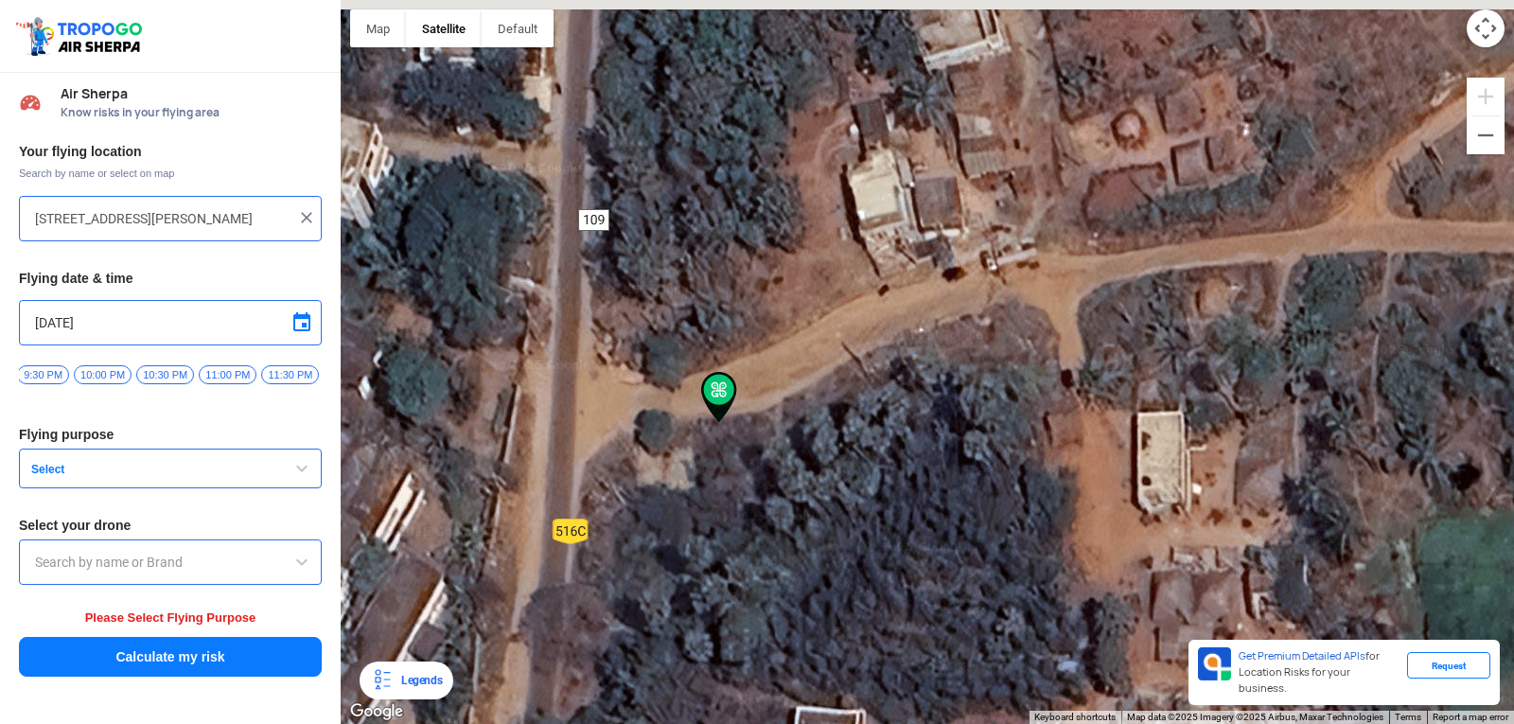
click at [925, 333] on div "[PERSON_NAME] POLYTECHNIC [PERSON_NAME] [STREET_ADDRESS][PERSON_NAME] View on G…" at bounding box center [927, 362] width 1173 height 724
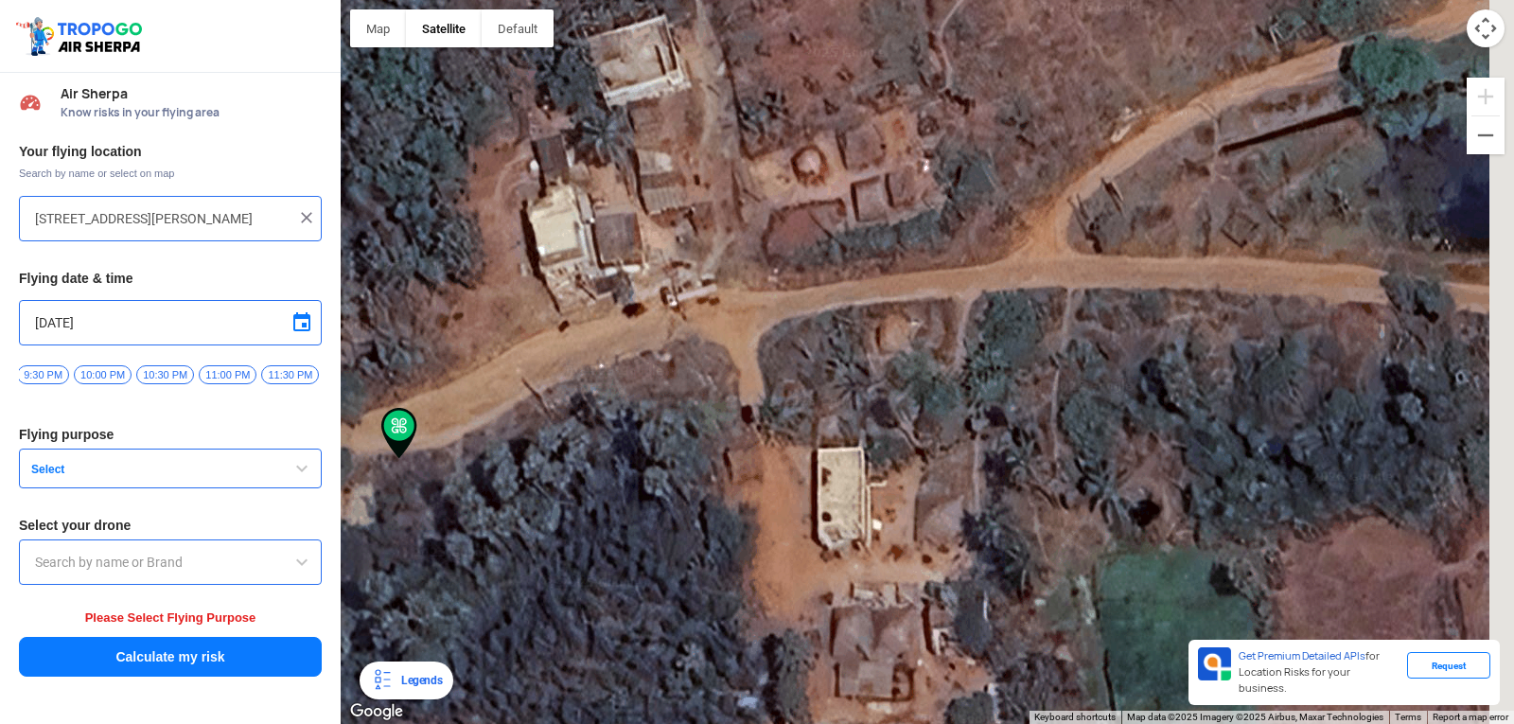
click at [954, 327] on div "[PERSON_NAME] POLYTECHNIC [PERSON_NAME] [STREET_ADDRESS][PERSON_NAME] View on G…" at bounding box center [927, 362] width 1173 height 724
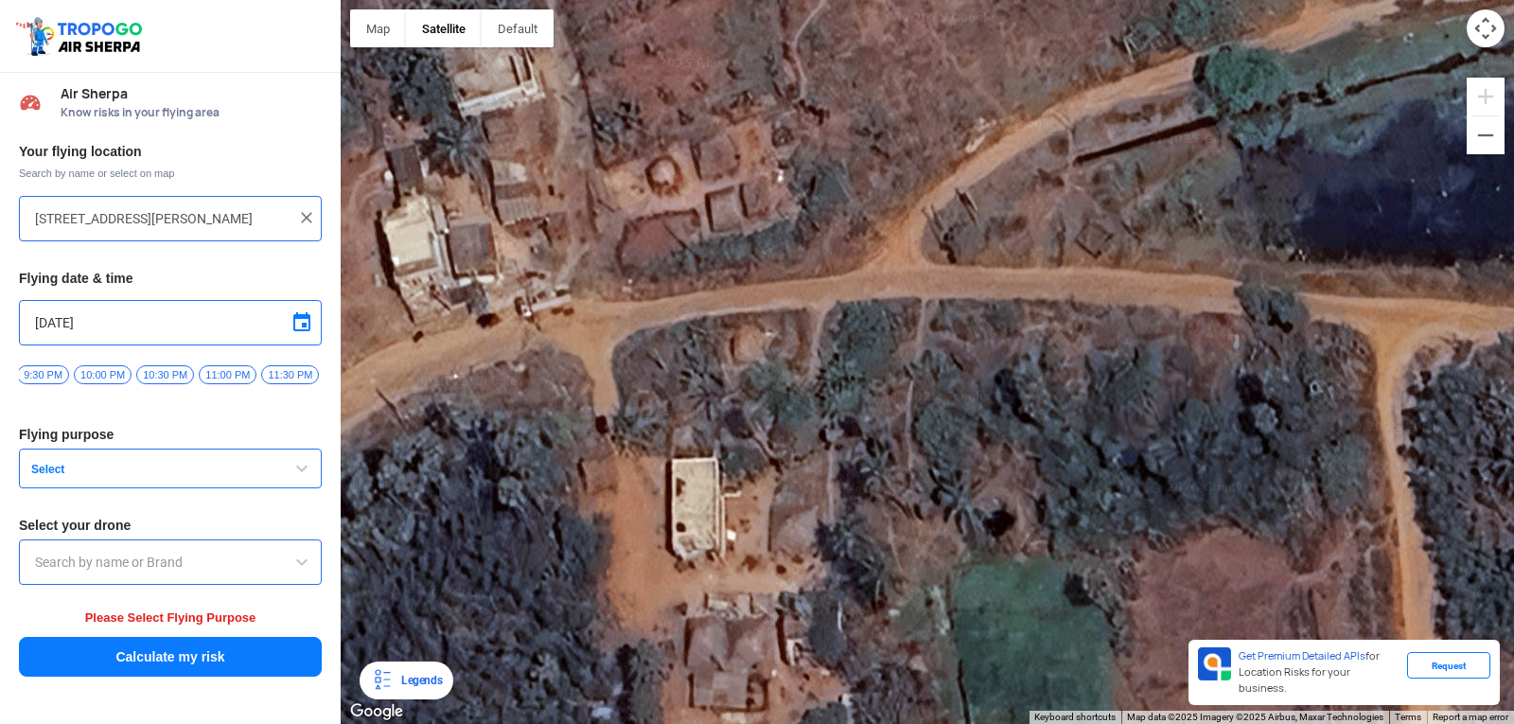
click at [954, 299] on div "[PERSON_NAME] POLYTECHNIC [PERSON_NAME] [STREET_ADDRESS][PERSON_NAME] View on G…" at bounding box center [927, 362] width 1173 height 724
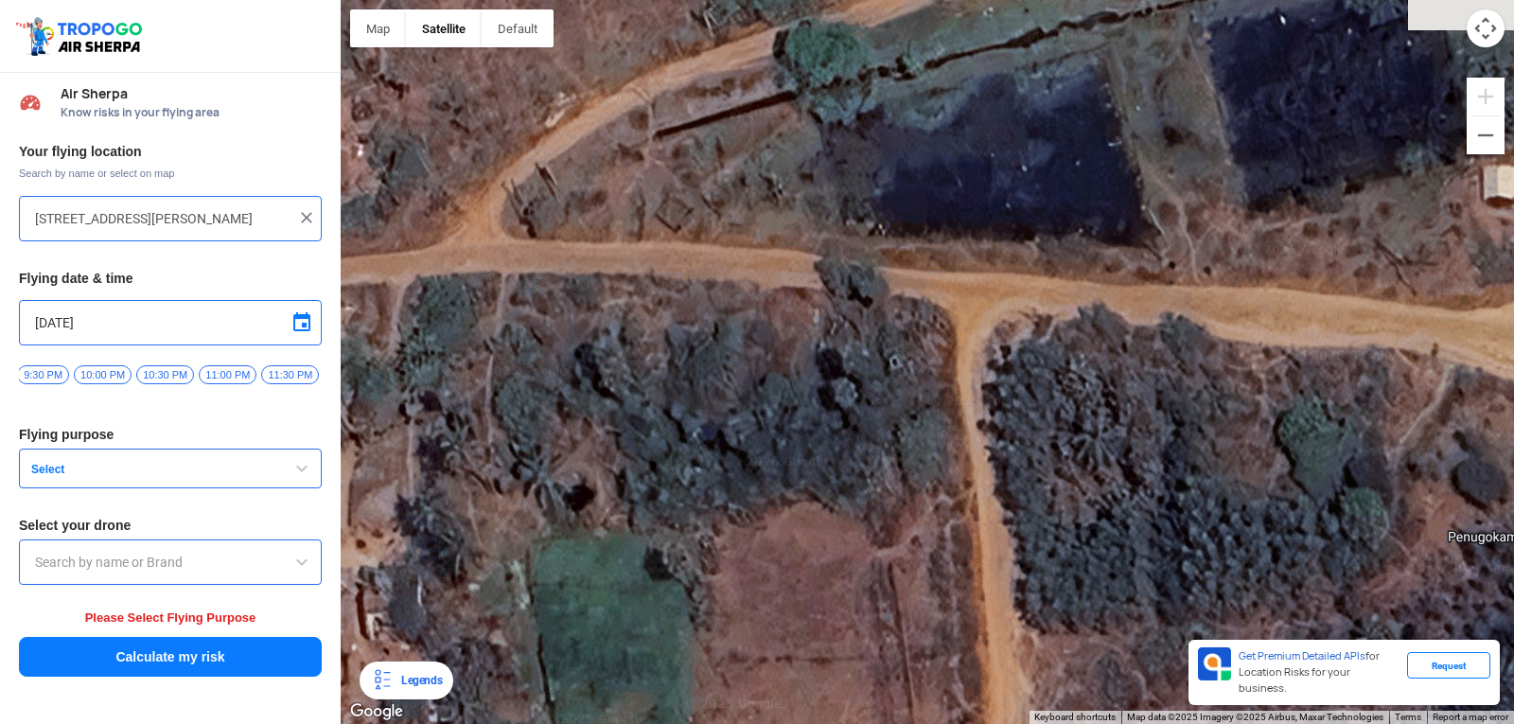
click at [1001, 340] on div "[PERSON_NAME] POLYTECHNIC [PERSON_NAME] [STREET_ADDRESS][PERSON_NAME] View on G…" at bounding box center [927, 362] width 1173 height 724
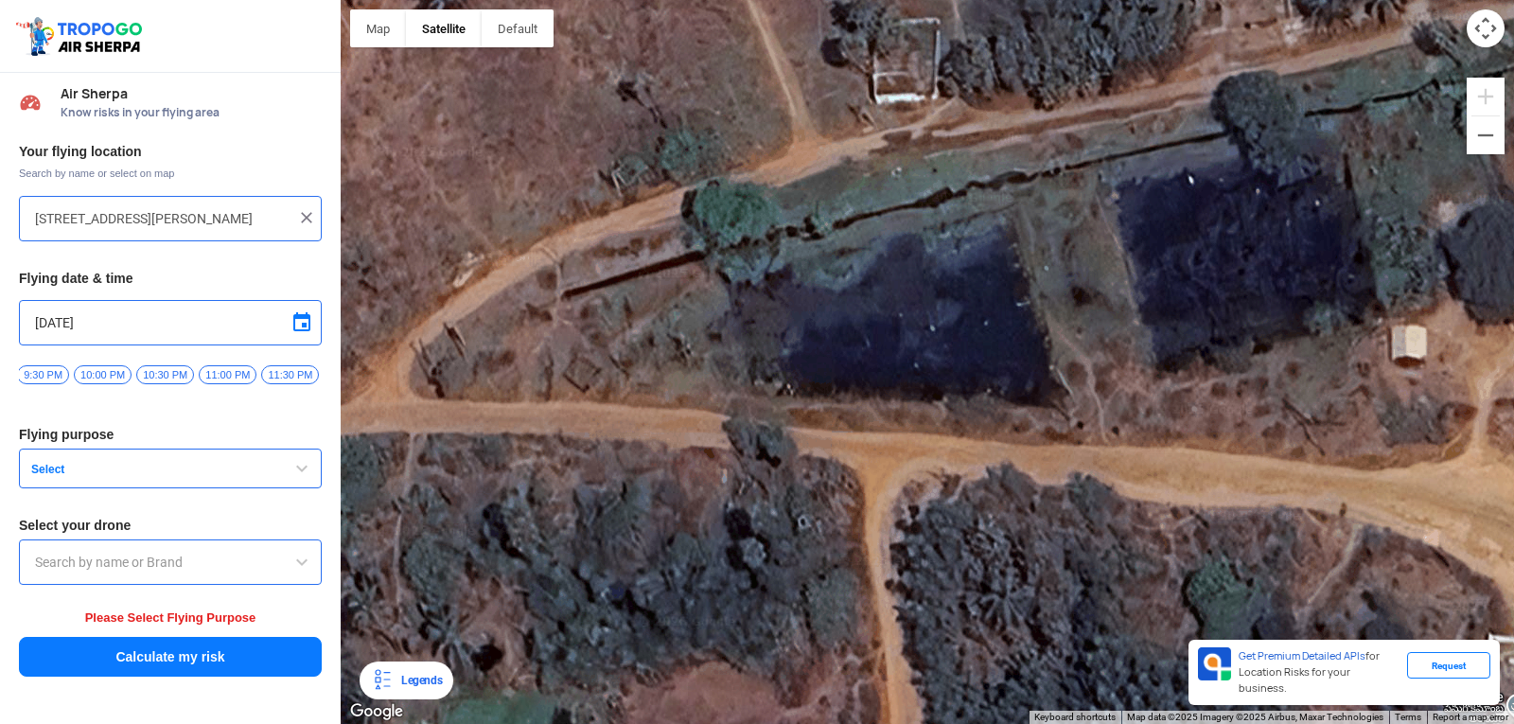
click at [1143, 399] on div "[PERSON_NAME] POLYTECHNIC [PERSON_NAME] [STREET_ADDRESS][PERSON_NAME] View on G…" at bounding box center [927, 362] width 1173 height 724
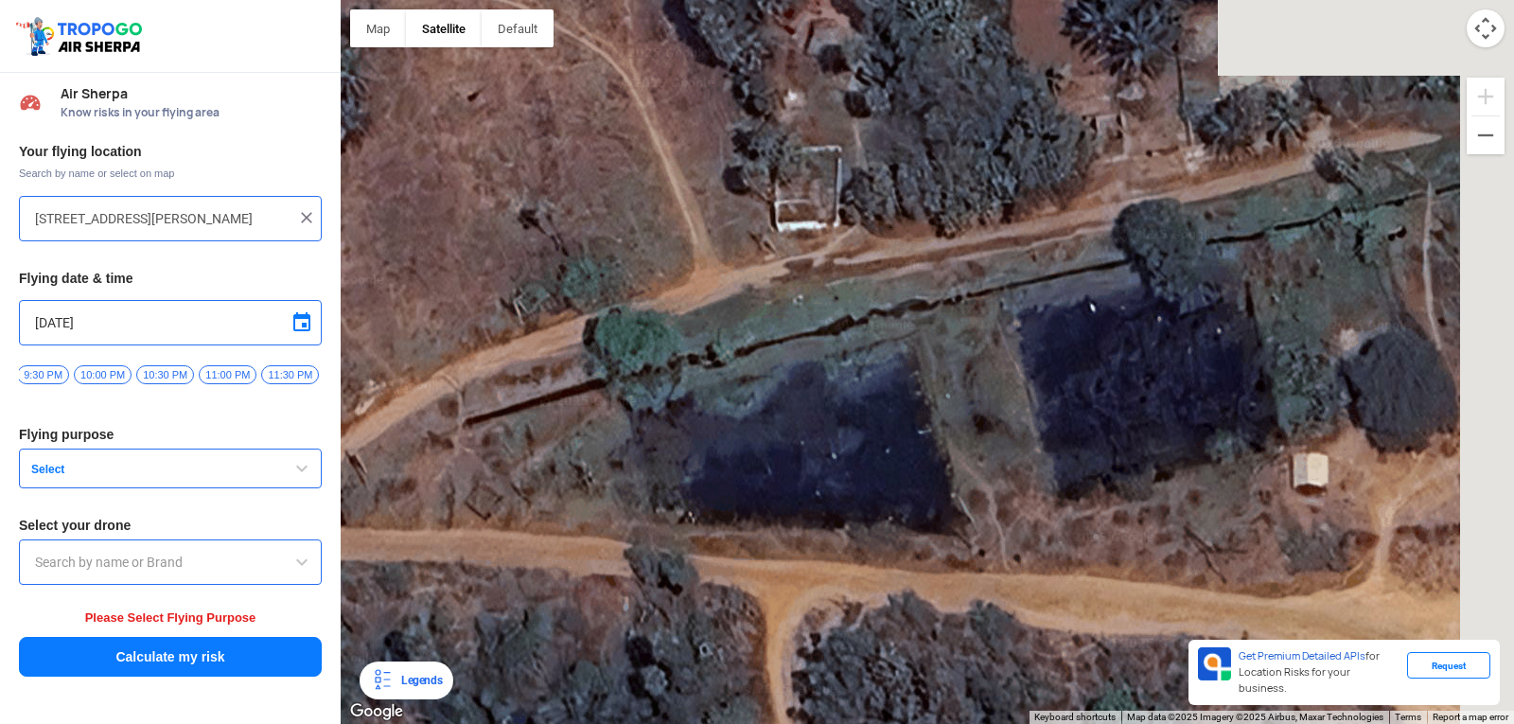
click at [950, 375] on div "[PERSON_NAME] POLYTECHNIC [PERSON_NAME] [STREET_ADDRESS][PERSON_NAME] View on G…" at bounding box center [927, 362] width 1173 height 724
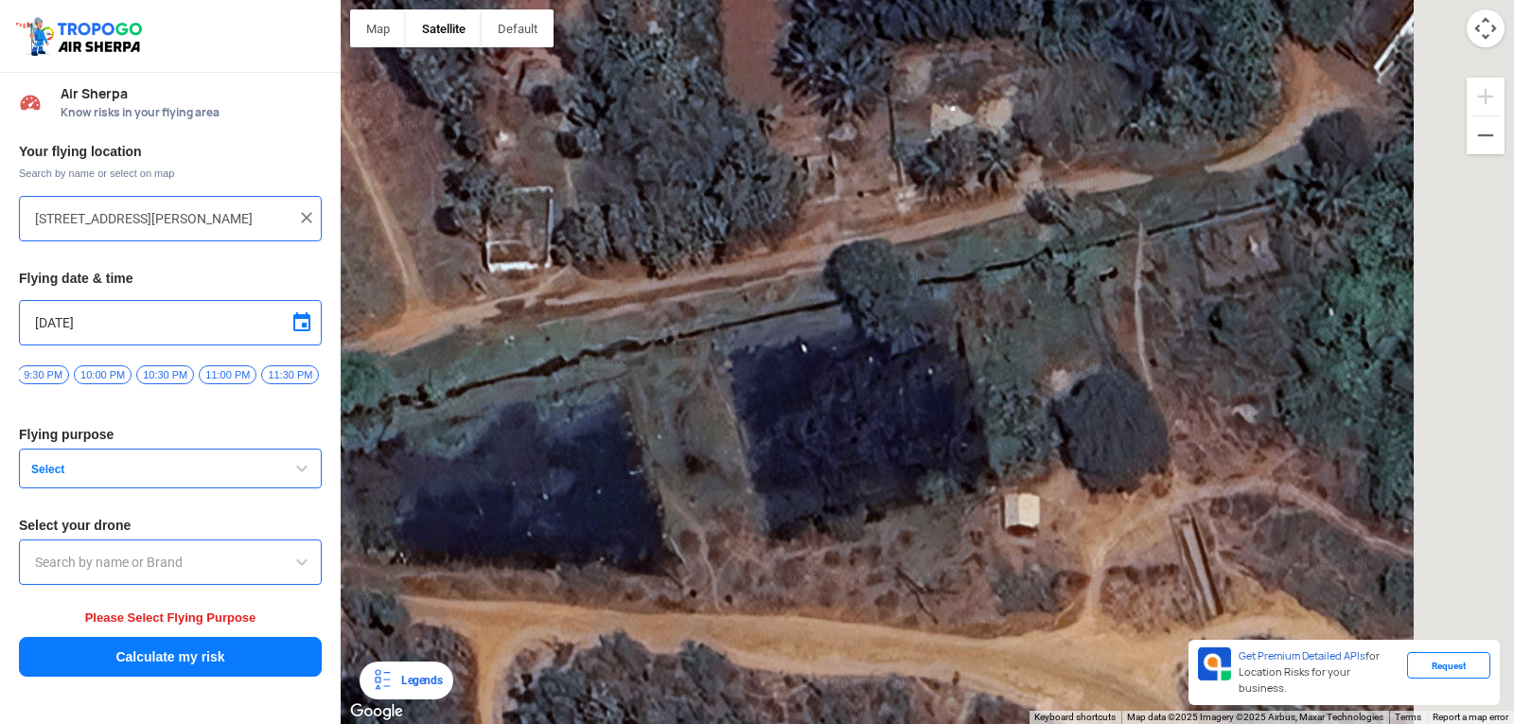
click at [902, 316] on div "[PERSON_NAME] POLYTECHNIC [PERSON_NAME] [STREET_ADDRESS][PERSON_NAME] View on G…" at bounding box center [927, 362] width 1173 height 724
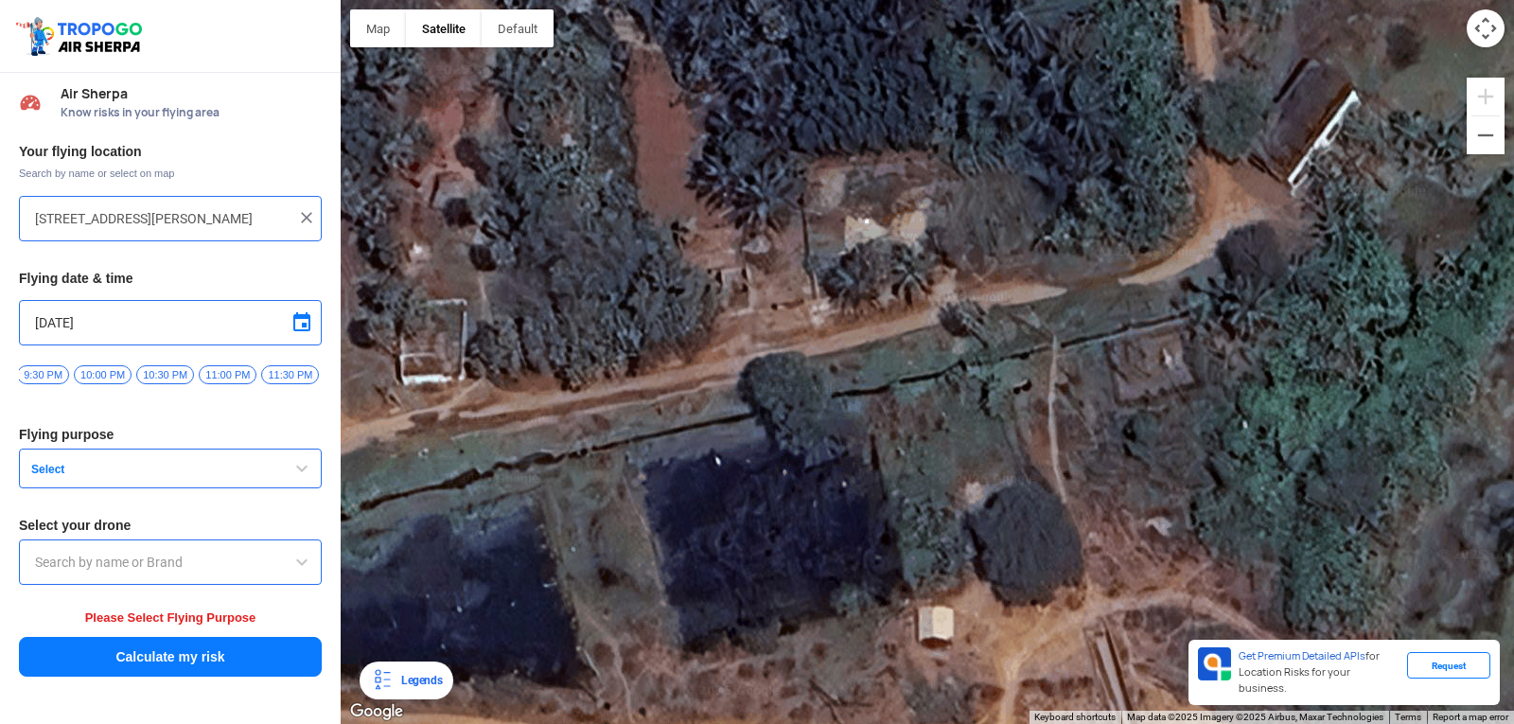
click at [1073, 447] on div "[PERSON_NAME] POLYTECHNIC [PERSON_NAME] [STREET_ADDRESS][PERSON_NAME] View on G…" at bounding box center [927, 362] width 1173 height 724
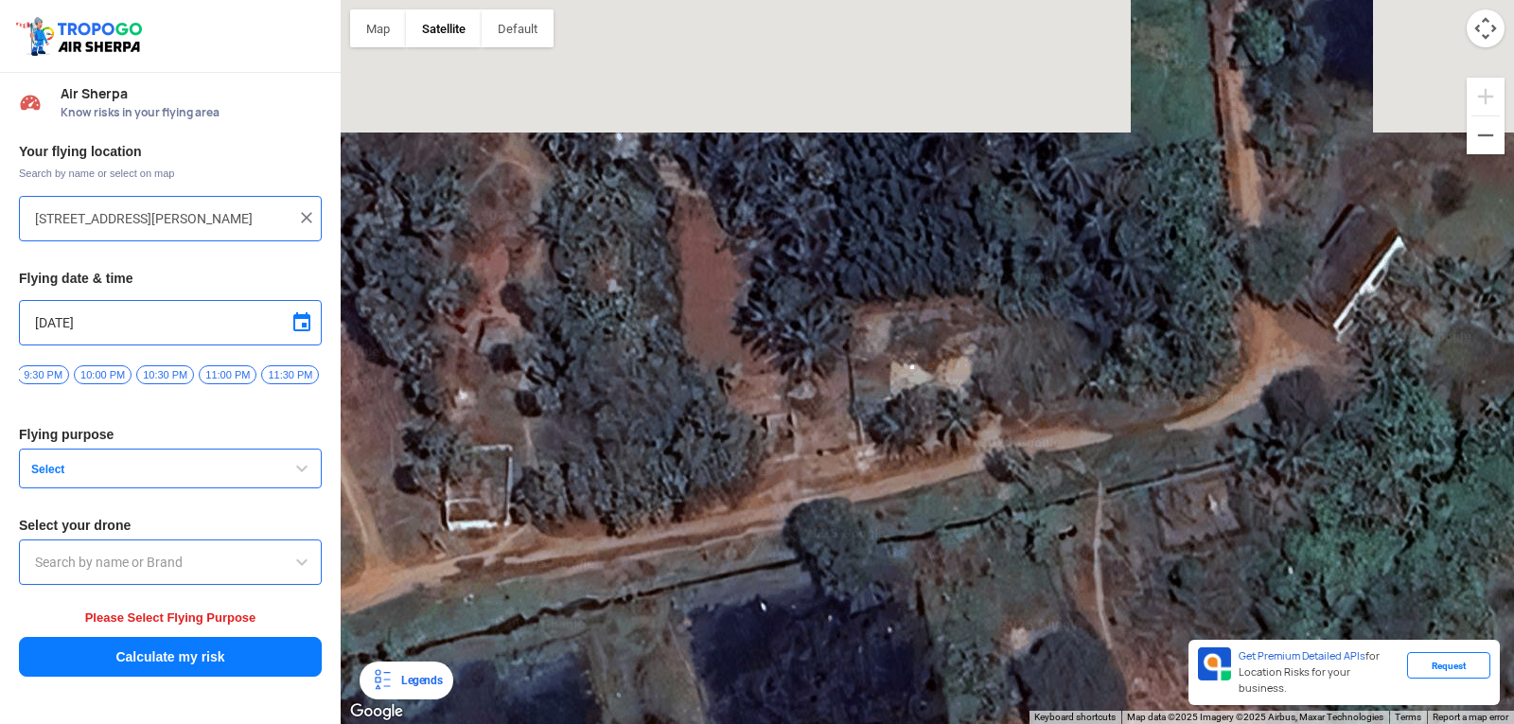
click at [1142, 453] on div "[PERSON_NAME] POLYTECHNIC [PERSON_NAME] [STREET_ADDRESS][PERSON_NAME] View on G…" at bounding box center [927, 362] width 1173 height 724
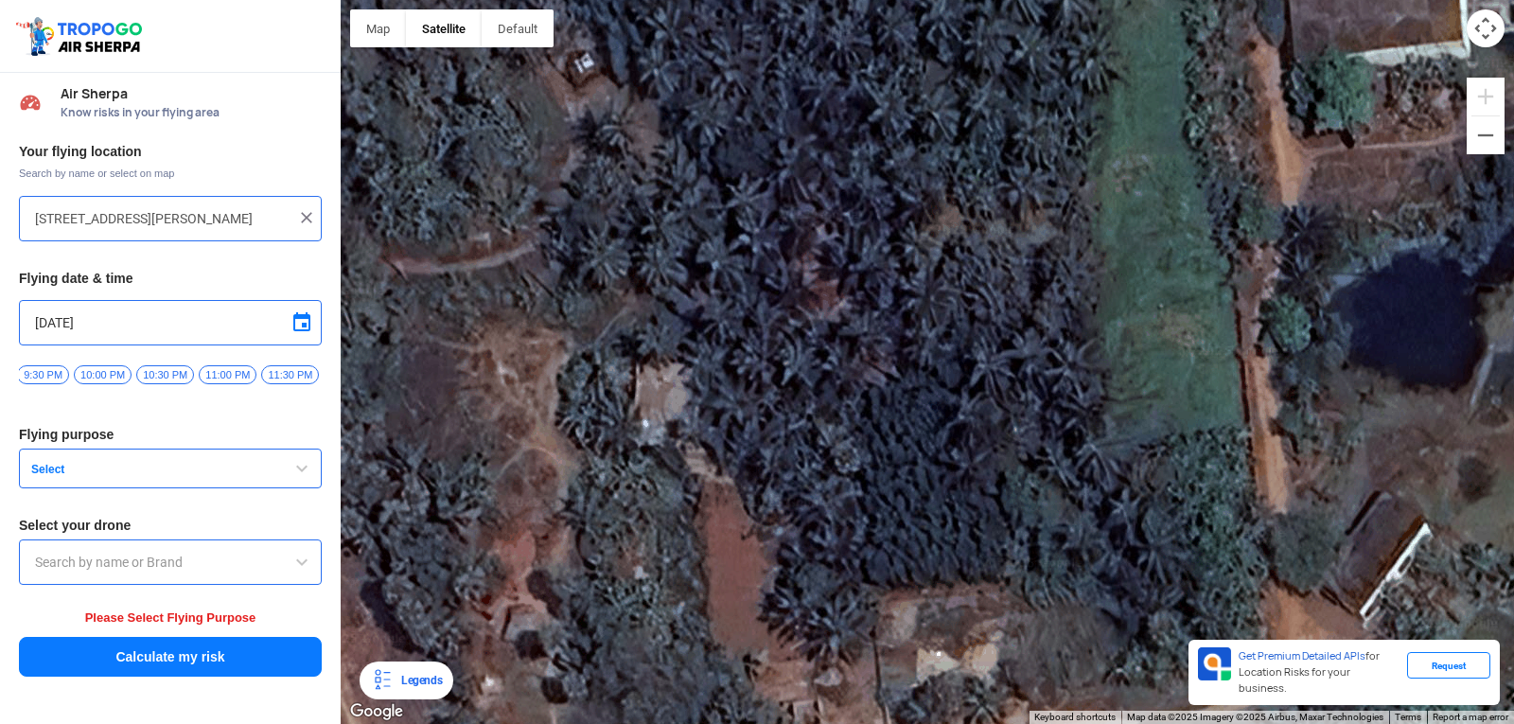
click at [1205, 475] on div "[PERSON_NAME] POLYTECHNIC [PERSON_NAME] [STREET_ADDRESS][PERSON_NAME] View on G…" at bounding box center [927, 362] width 1173 height 724
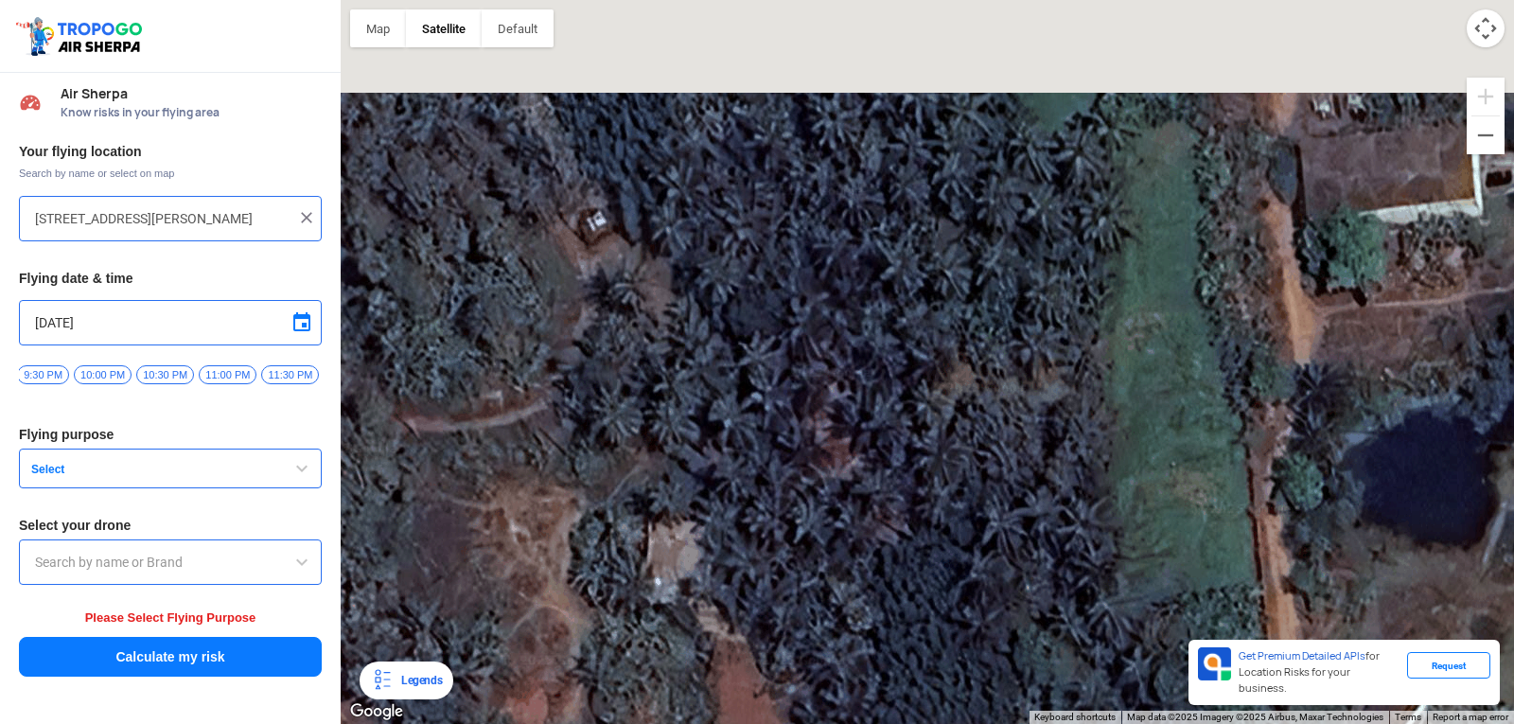
click at [1246, 489] on div "[PERSON_NAME] POLYTECHNIC [PERSON_NAME] [STREET_ADDRESS][PERSON_NAME] View on G…" at bounding box center [927, 362] width 1173 height 724
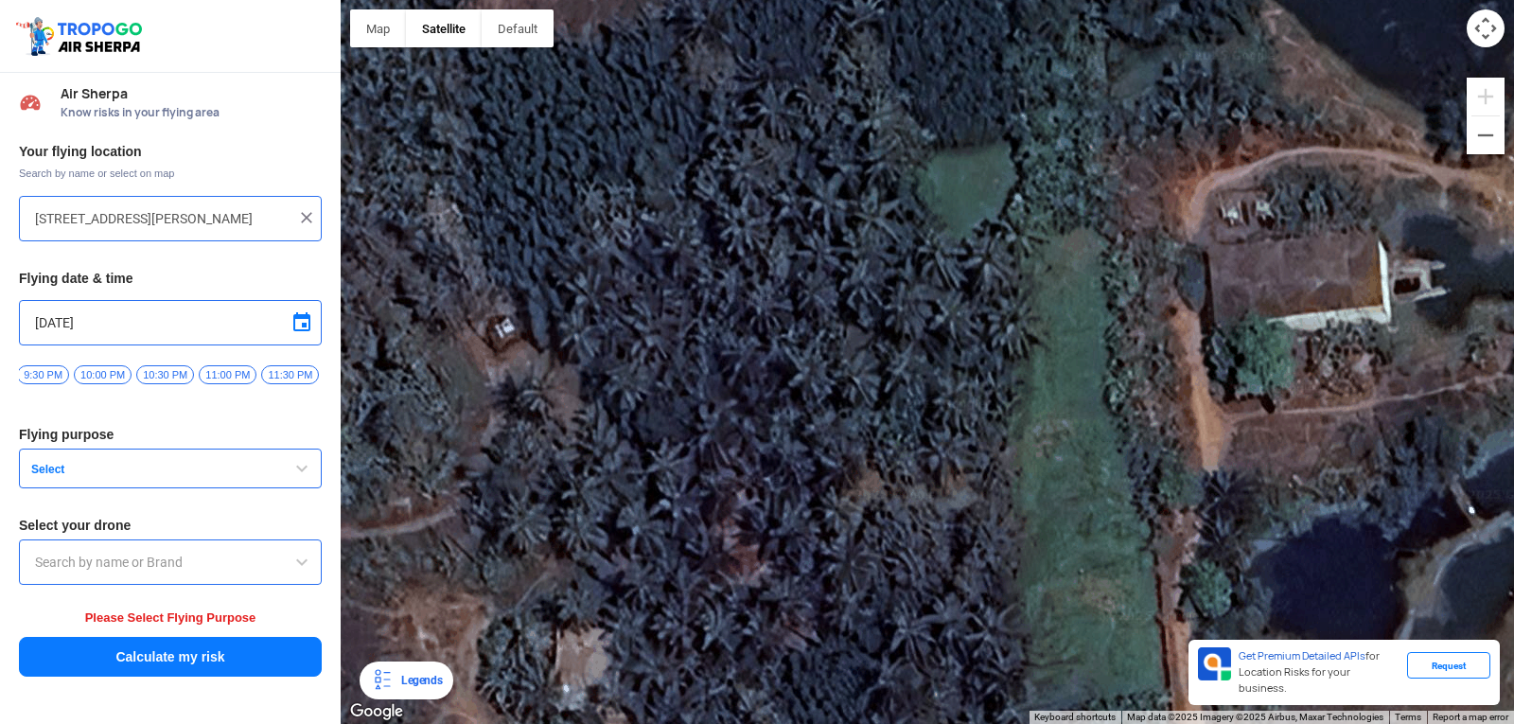
click at [1105, 526] on div "[PERSON_NAME] POLYTECHNIC [PERSON_NAME] [STREET_ADDRESS][PERSON_NAME] View on G…" at bounding box center [927, 362] width 1173 height 724
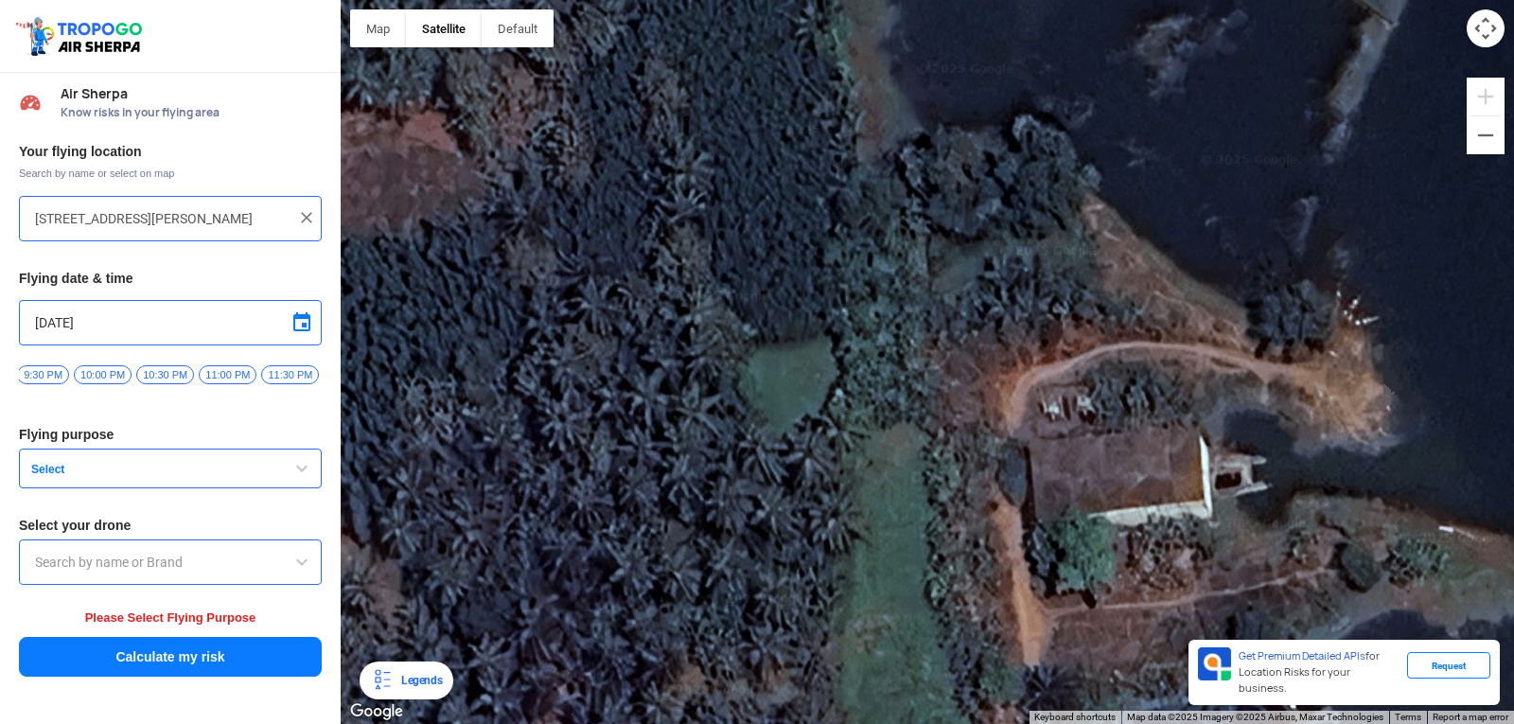
click at [1117, 518] on div "[PERSON_NAME] POLYTECHNIC [PERSON_NAME] [STREET_ADDRESS][PERSON_NAME] View on G…" at bounding box center [927, 362] width 1173 height 724
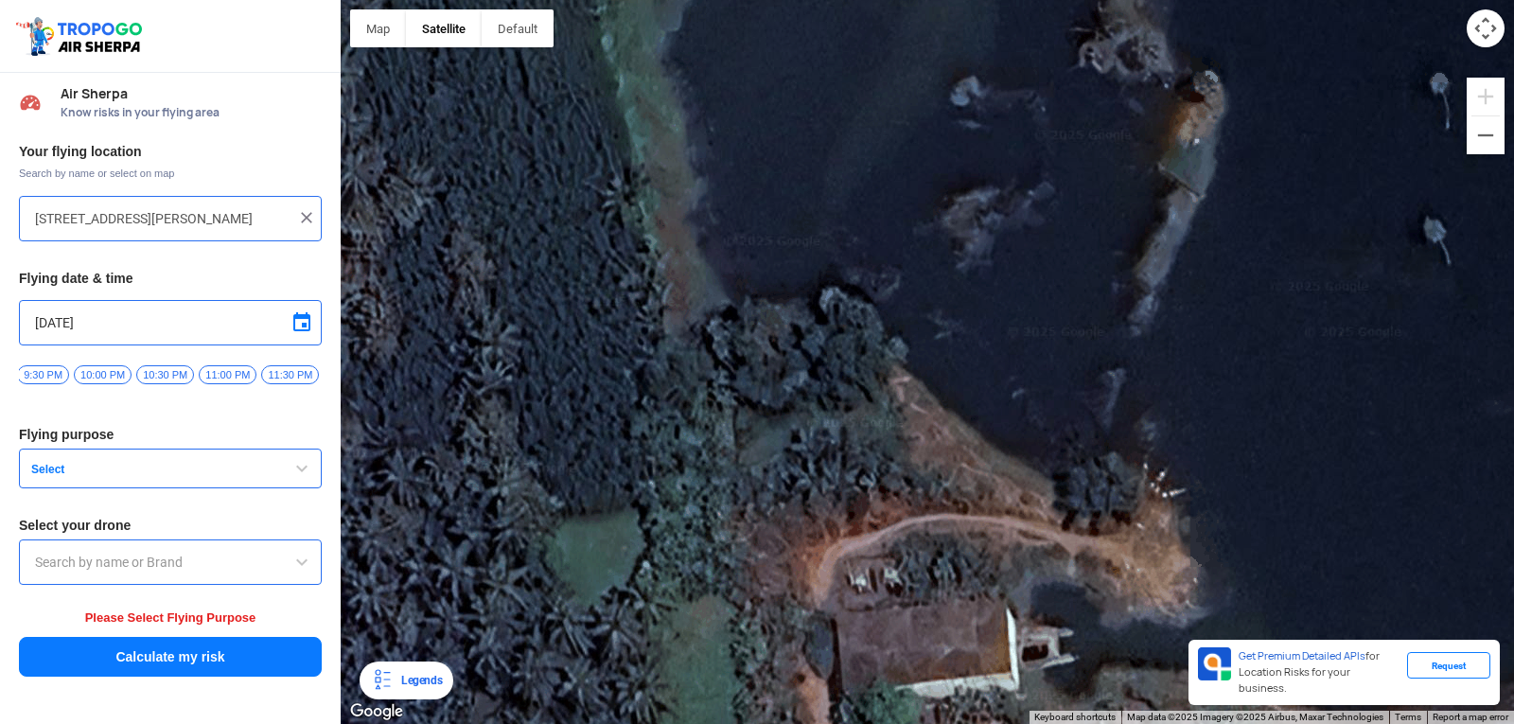
click at [1100, 497] on div "[PERSON_NAME] POLYTECHNIC [PERSON_NAME] [STREET_ADDRESS][PERSON_NAME] View on G…" at bounding box center [927, 362] width 1173 height 724
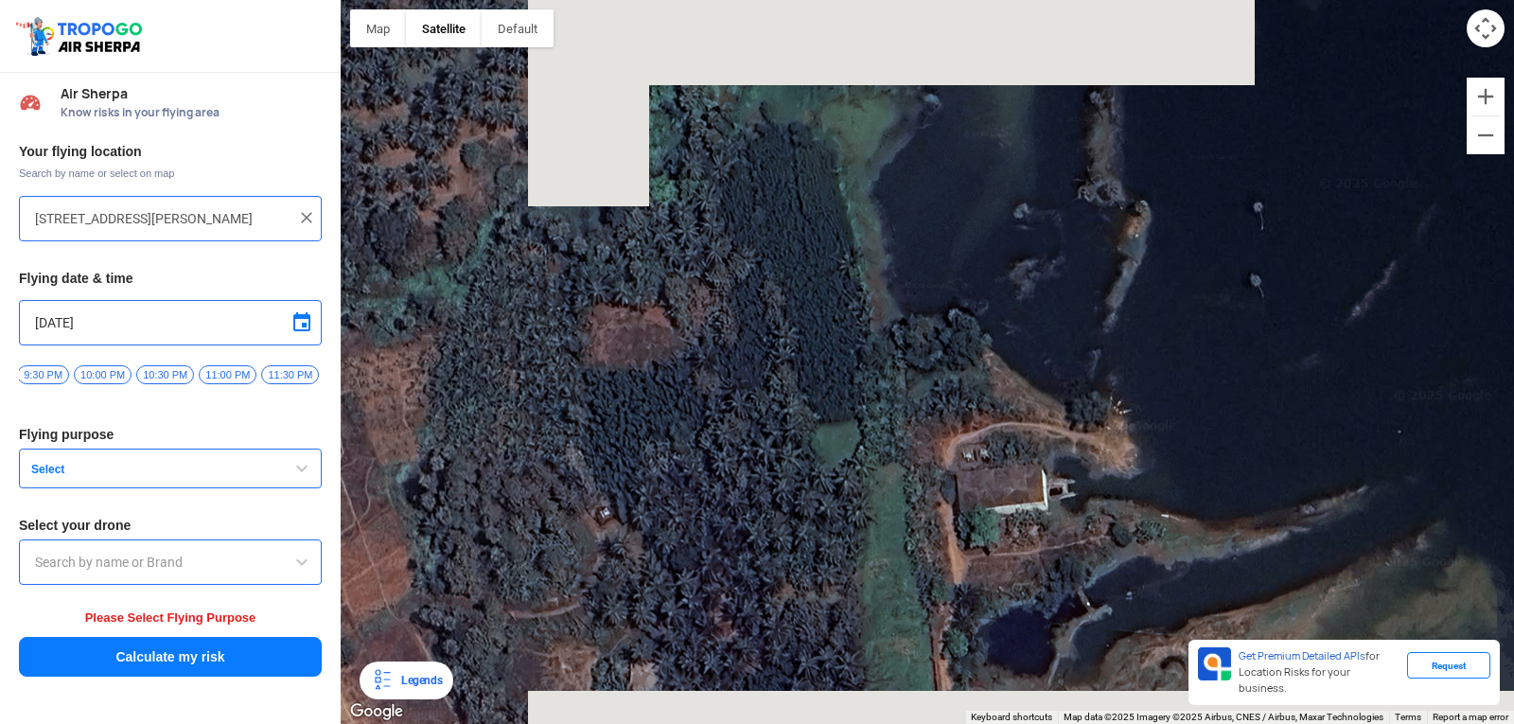
click at [1093, 231] on div "[PERSON_NAME] POLYTECHNIC [PERSON_NAME] [STREET_ADDRESS][PERSON_NAME] View on G…" at bounding box center [927, 362] width 1173 height 724
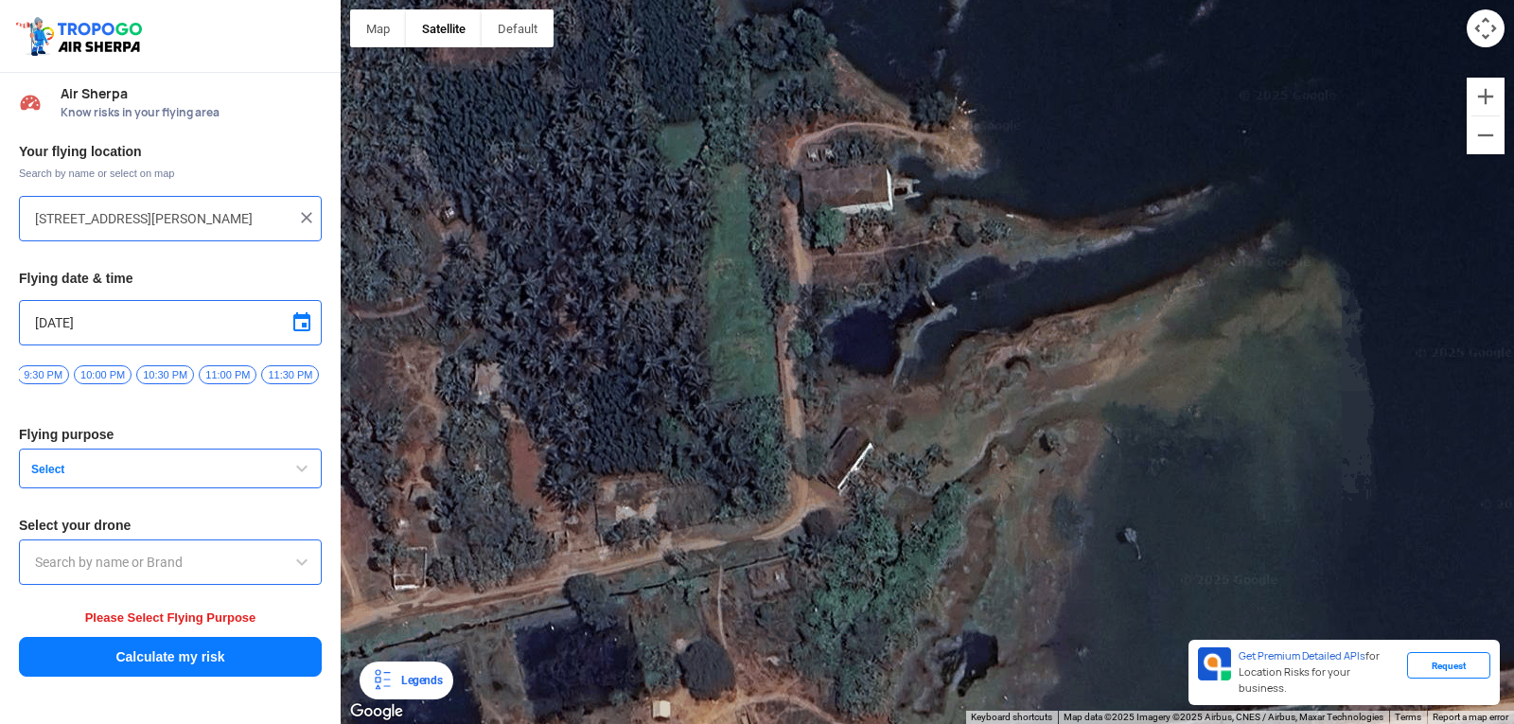
click at [1094, 249] on div "[PERSON_NAME] POLYTECHNIC [PERSON_NAME] [STREET_ADDRESS][PERSON_NAME] View on G…" at bounding box center [927, 362] width 1173 height 724
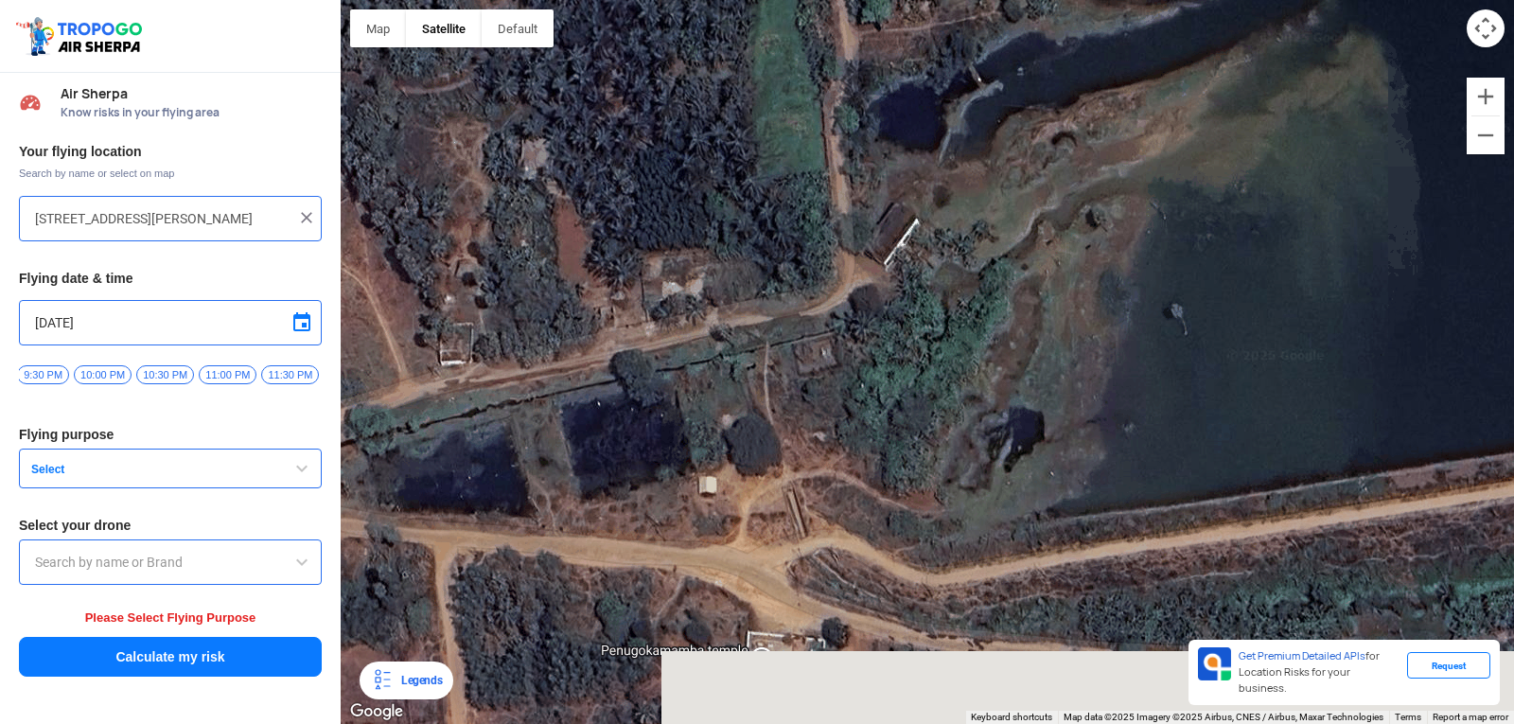
click at [912, 231] on div "[PERSON_NAME] POLYTECHNIC [PERSON_NAME] [STREET_ADDRESS][PERSON_NAME] View on G…" at bounding box center [927, 362] width 1173 height 724
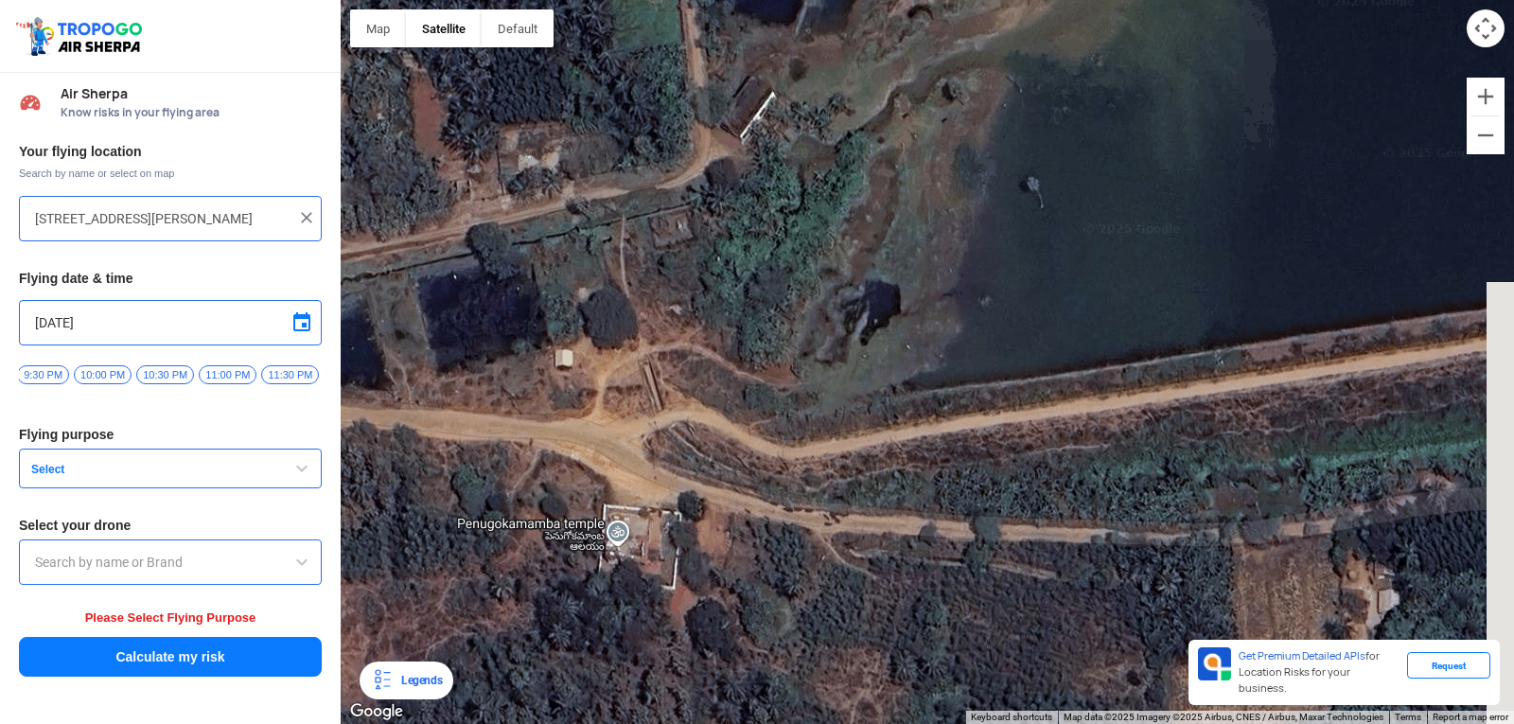
click at [1042, 393] on div "[PERSON_NAME] POLYTECHNIC [PERSON_NAME] [STREET_ADDRESS][PERSON_NAME] View on G…" at bounding box center [927, 362] width 1173 height 724
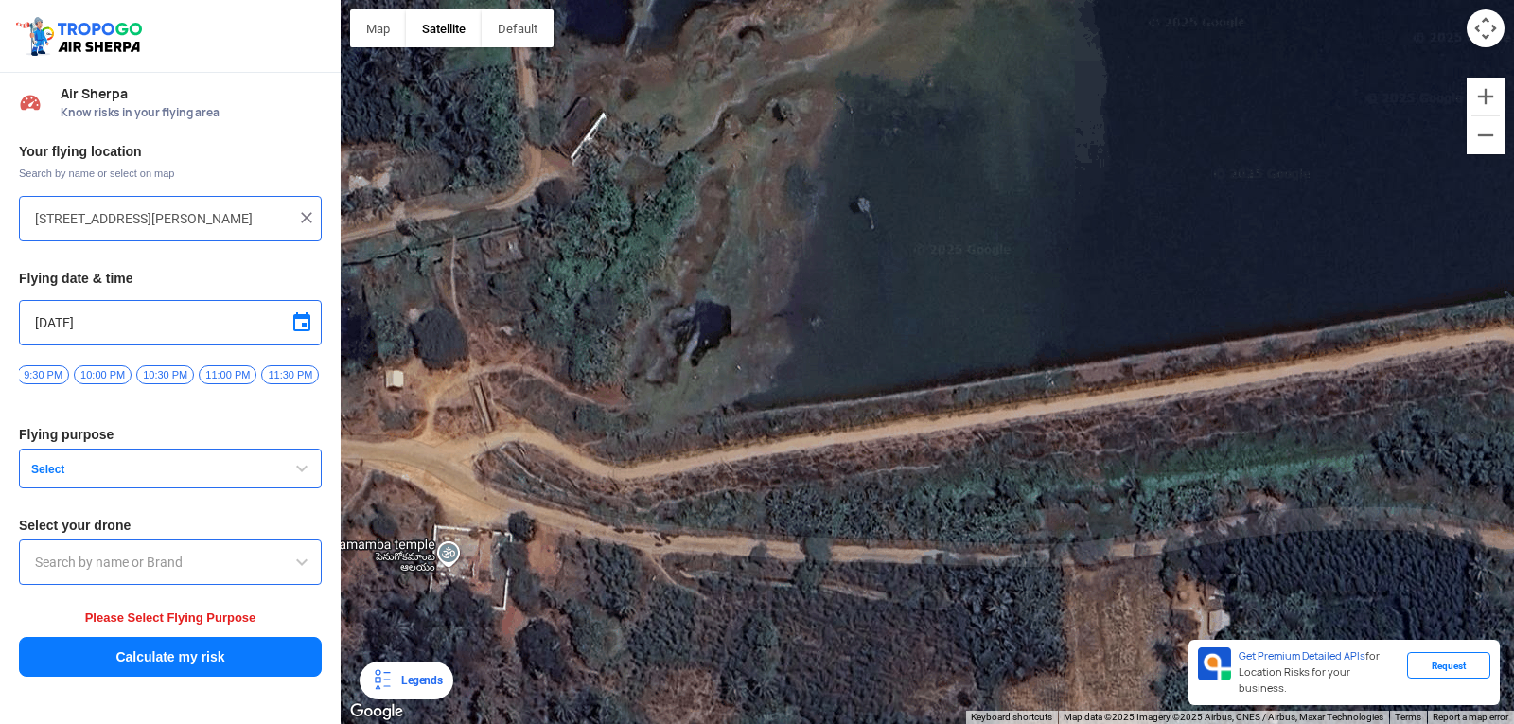
click at [1025, 417] on div "[PERSON_NAME] POLYTECHNIC [PERSON_NAME] [STREET_ADDRESS][PERSON_NAME] View on G…" at bounding box center [927, 362] width 1173 height 724
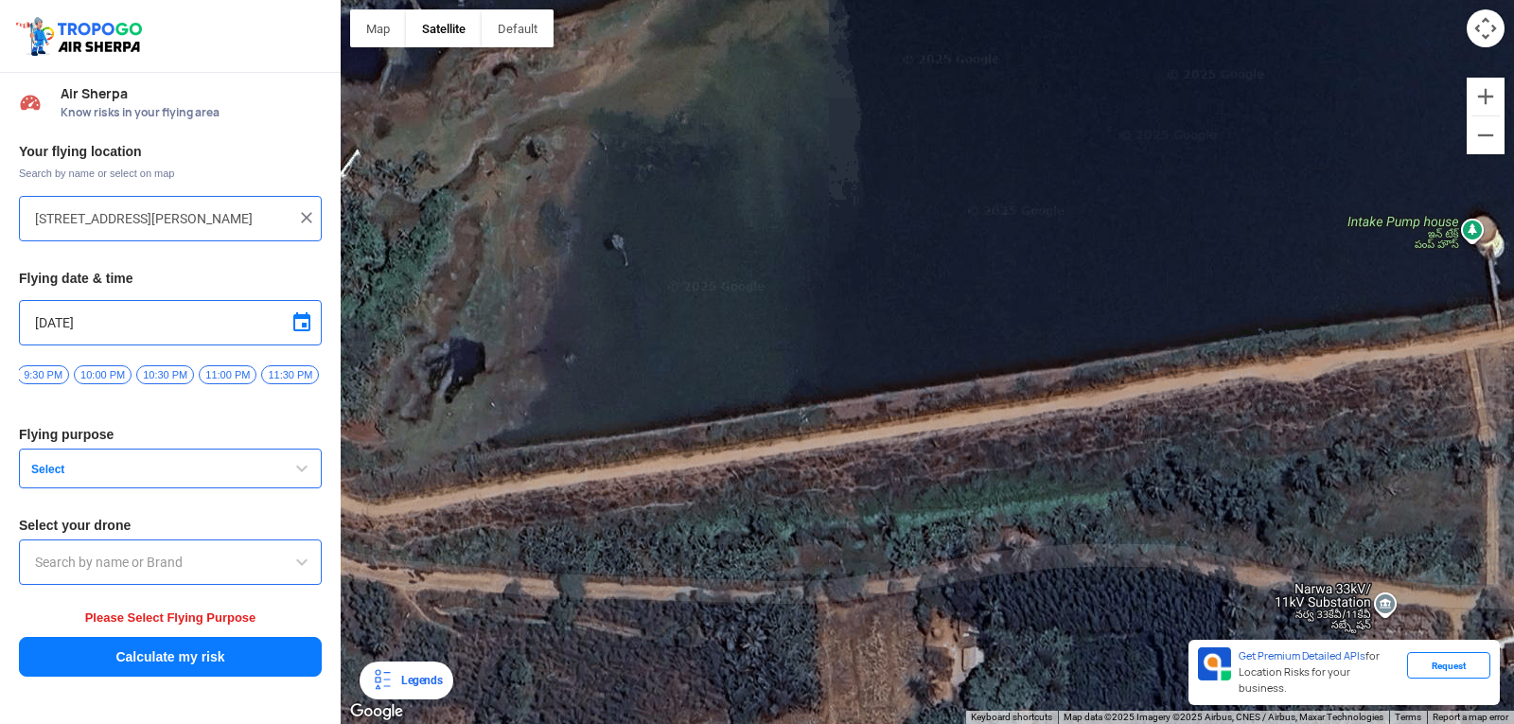
click at [1043, 417] on div "[PERSON_NAME] POLYTECHNIC [PERSON_NAME] [STREET_ADDRESS][PERSON_NAME] View on G…" at bounding box center [927, 362] width 1173 height 724
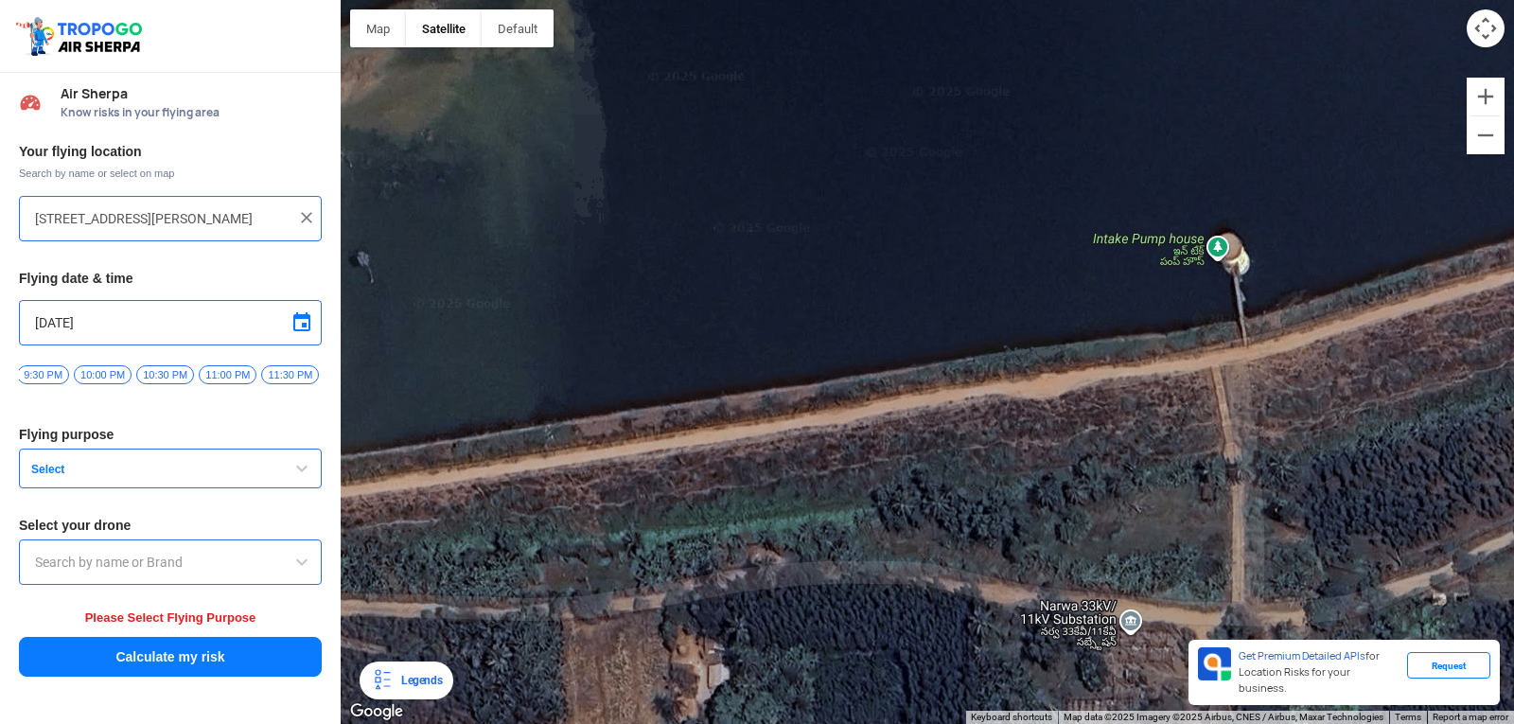
click at [1009, 416] on div "[PERSON_NAME] POLYTECHNIC [PERSON_NAME] [STREET_ADDRESS][PERSON_NAME] View on G…" at bounding box center [927, 362] width 1173 height 724
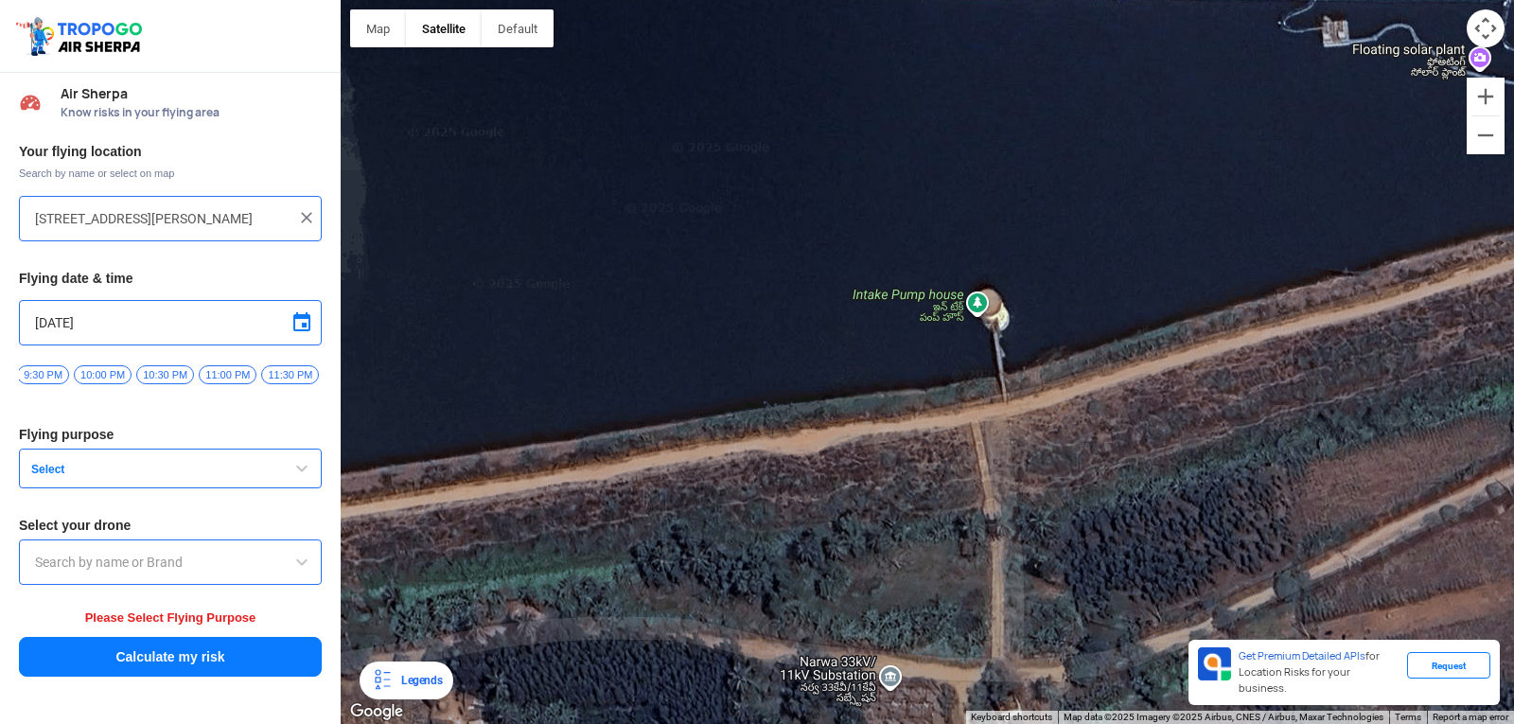
click at [1048, 387] on div "[PERSON_NAME] POLYTECHNIC [PERSON_NAME] [STREET_ADDRESS][PERSON_NAME] View on G…" at bounding box center [927, 362] width 1173 height 724
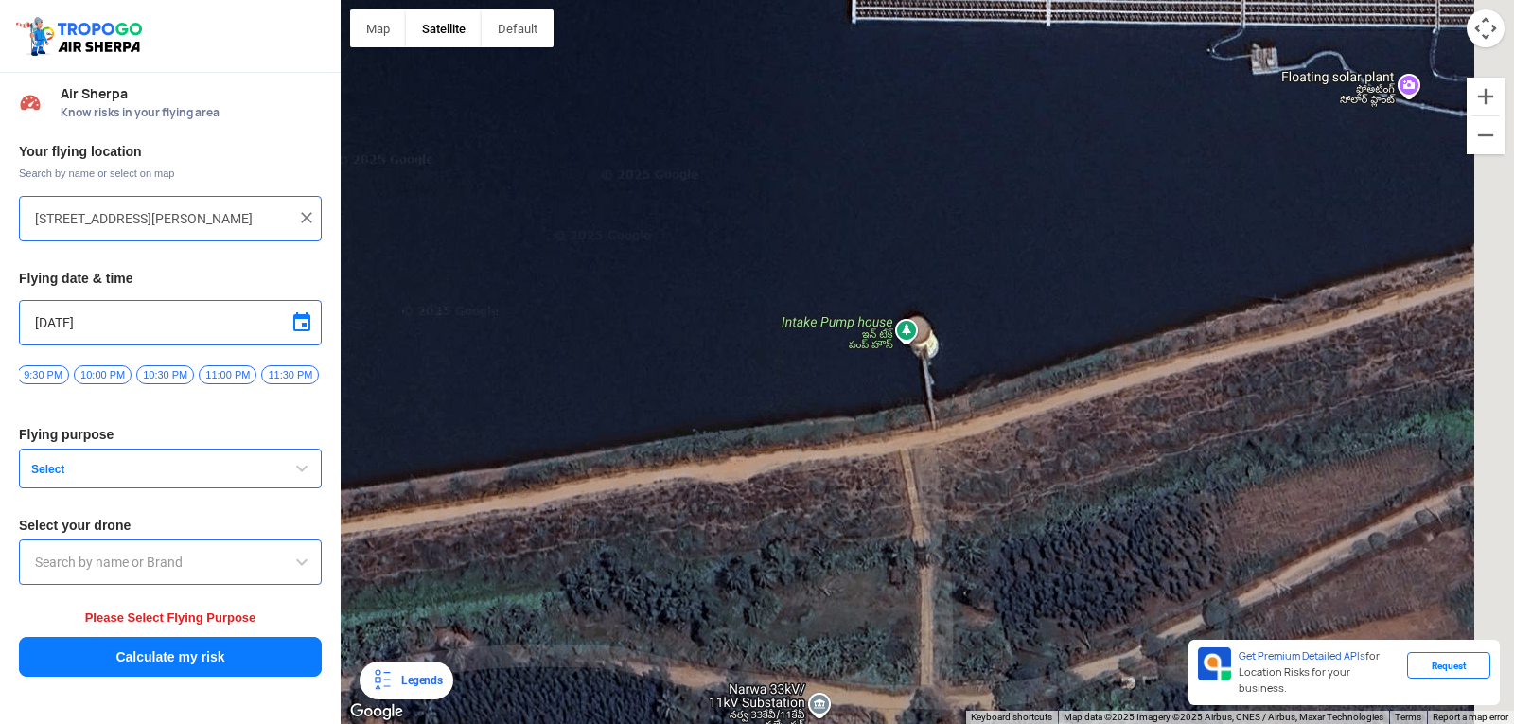
click at [1064, 432] on div "[PERSON_NAME] POLYTECHNIC [PERSON_NAME] [STREET_ADDRESS][PERSON_NAME] View on G…" at bounding box center [927, 362] width 1173 height 724
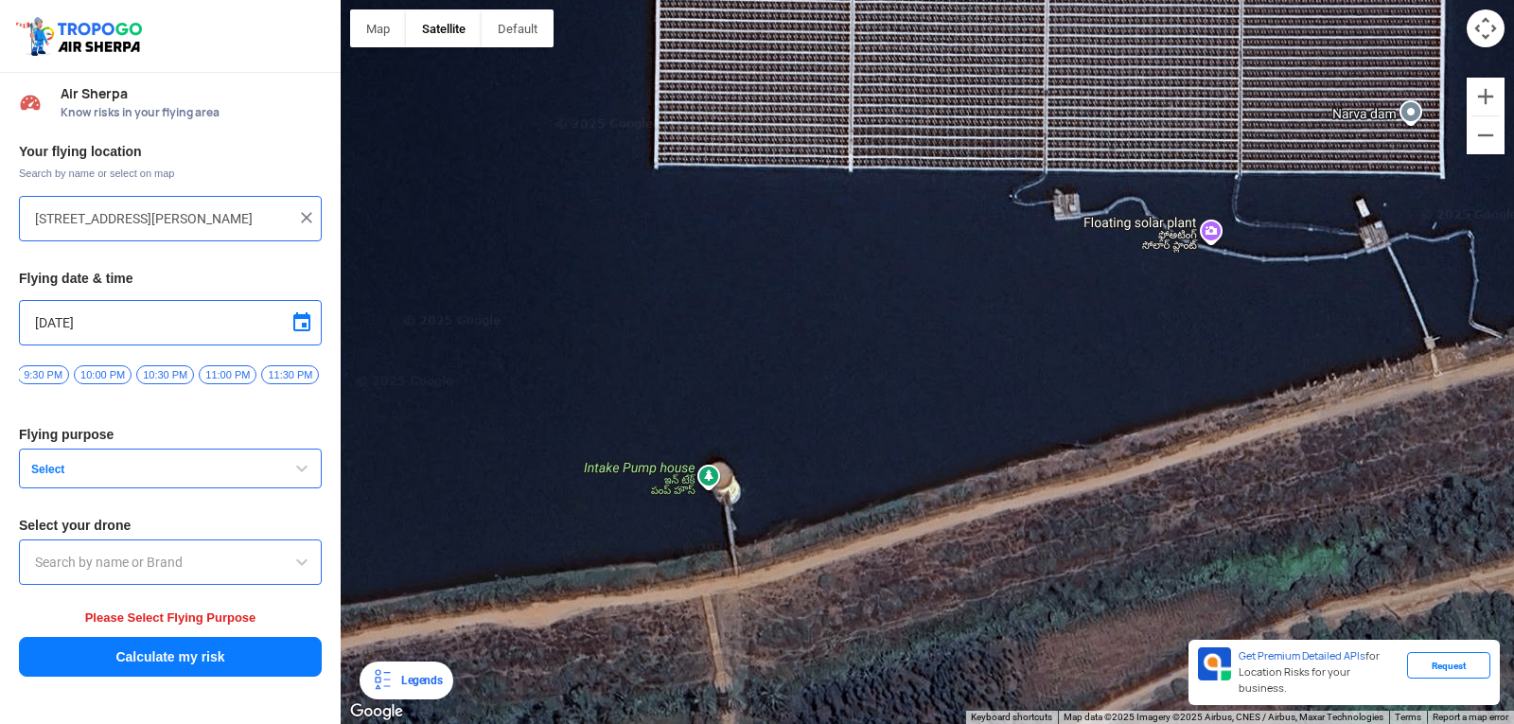
click at [1164, 483] on div "[PERSON_NAME] POLYTECHNIC [PERSON_NAME] [STREET_ADDRESS][PERSON_NAME] View on G…" at bounding box center [927, 362] width 1173 height 724
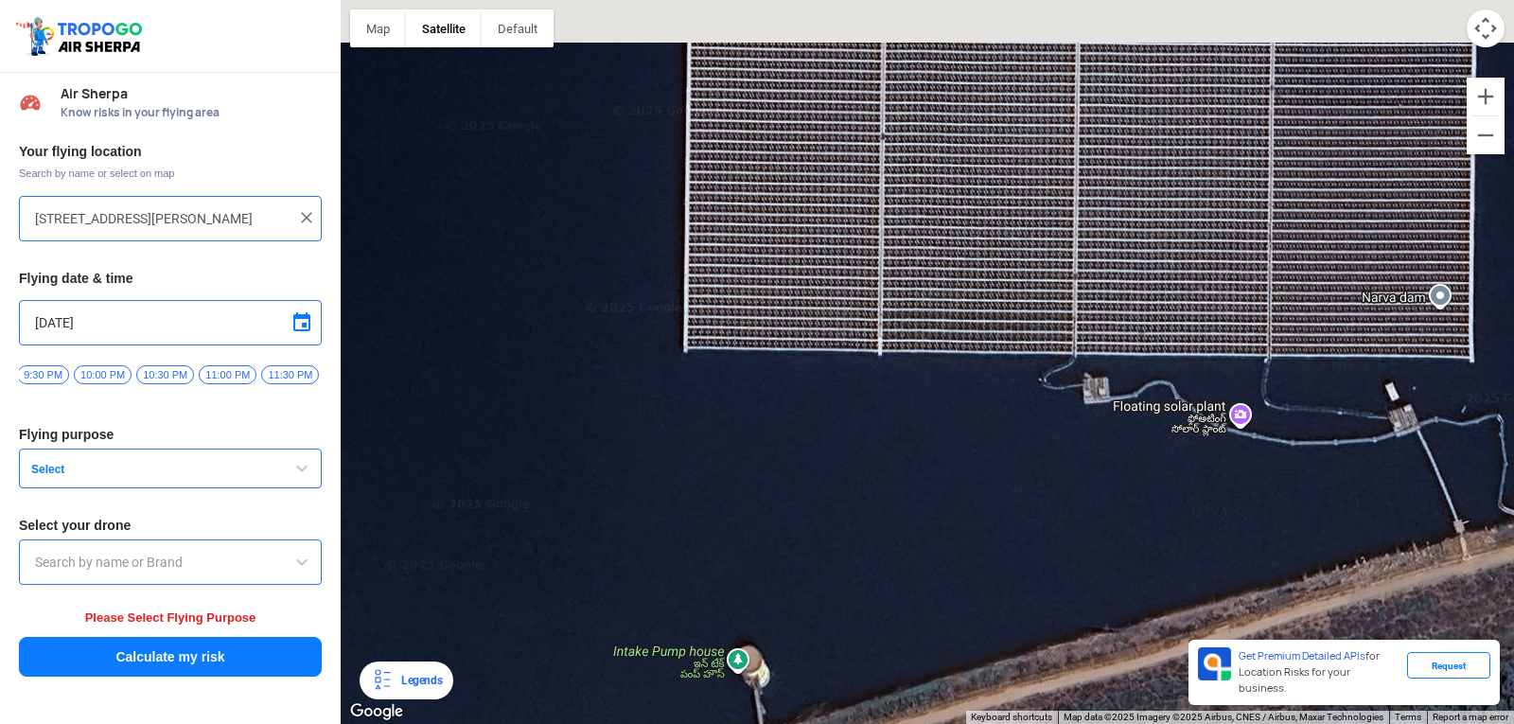
click at [1200, 382] on div "[PERSON_NAME] POLYTECHNIC [PERSON_NAME] [STREET_ADDRESS][PERSON_NAME] View on G…" at bounding box center [927, 362] width 1173 height 724
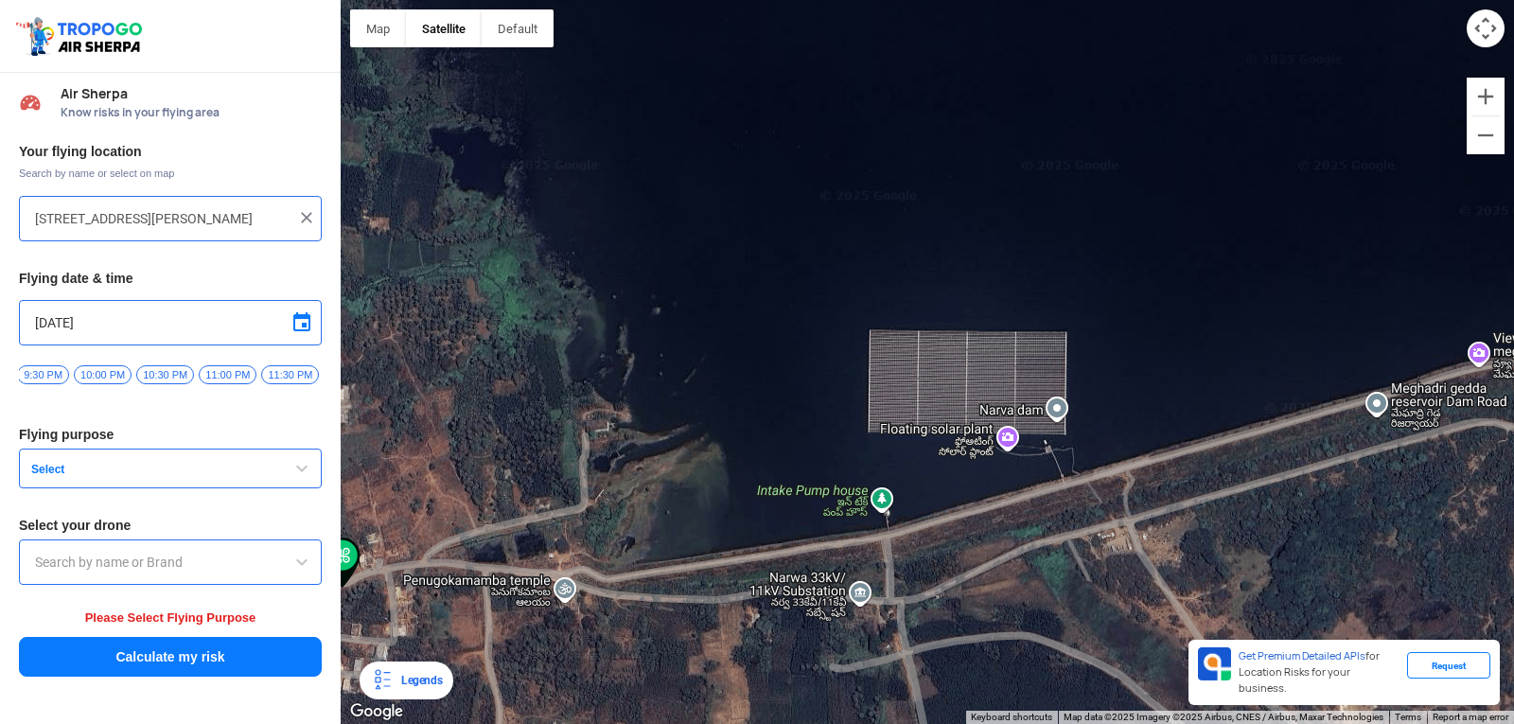
click at [1056, 423] on div "[PERSON_NAME] POLYTECHNIC [PERSON_NAME] [STREET_ADDRESS][PERSON_NAME] View on G…" at bounding box center [927, 362] width 1173 height 724
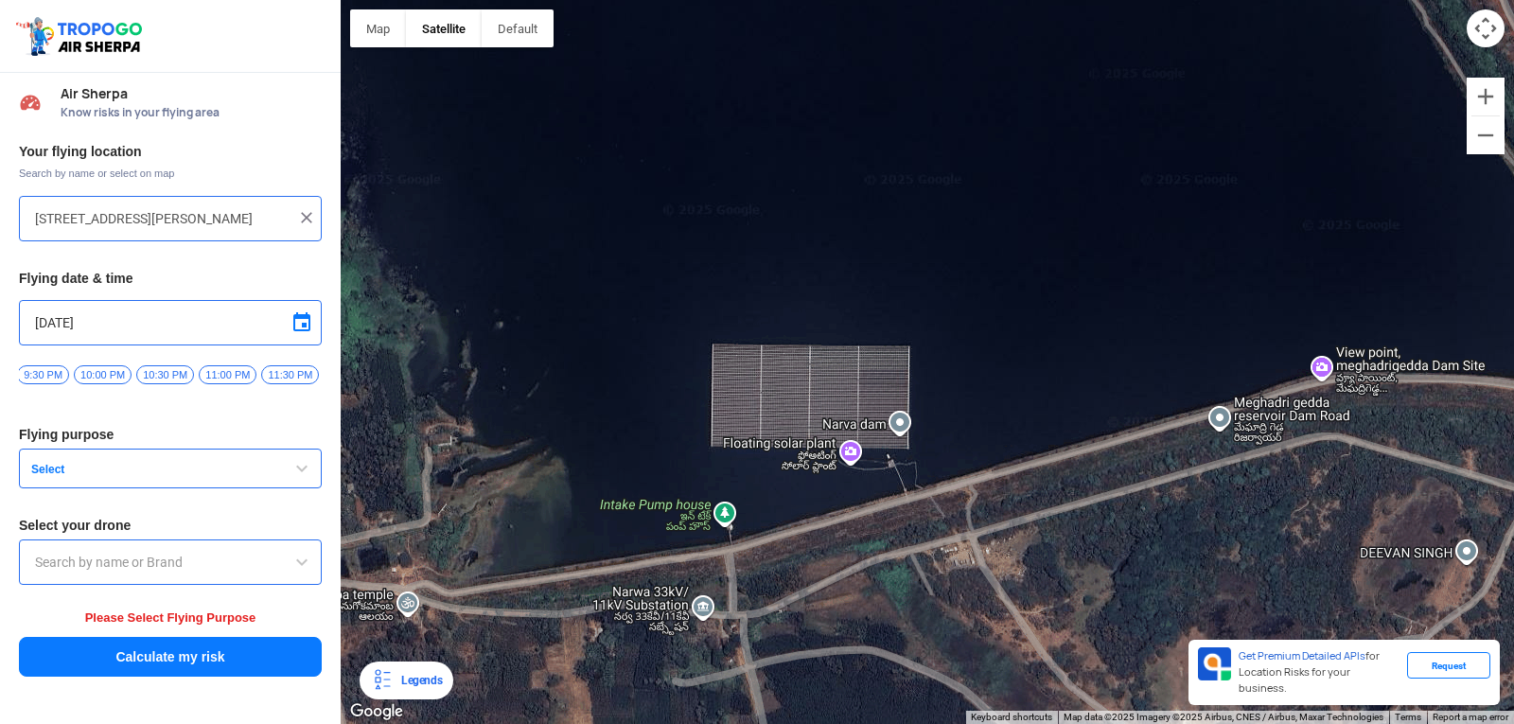
click at [1130, 437] on div "[PERSON_NAME] POLYTECHNIC [PERSON_NAME] [STREET_ADDRESS][PERSON_NAME] View on G…" at bounding box center [927, 362] width 1173 height 724
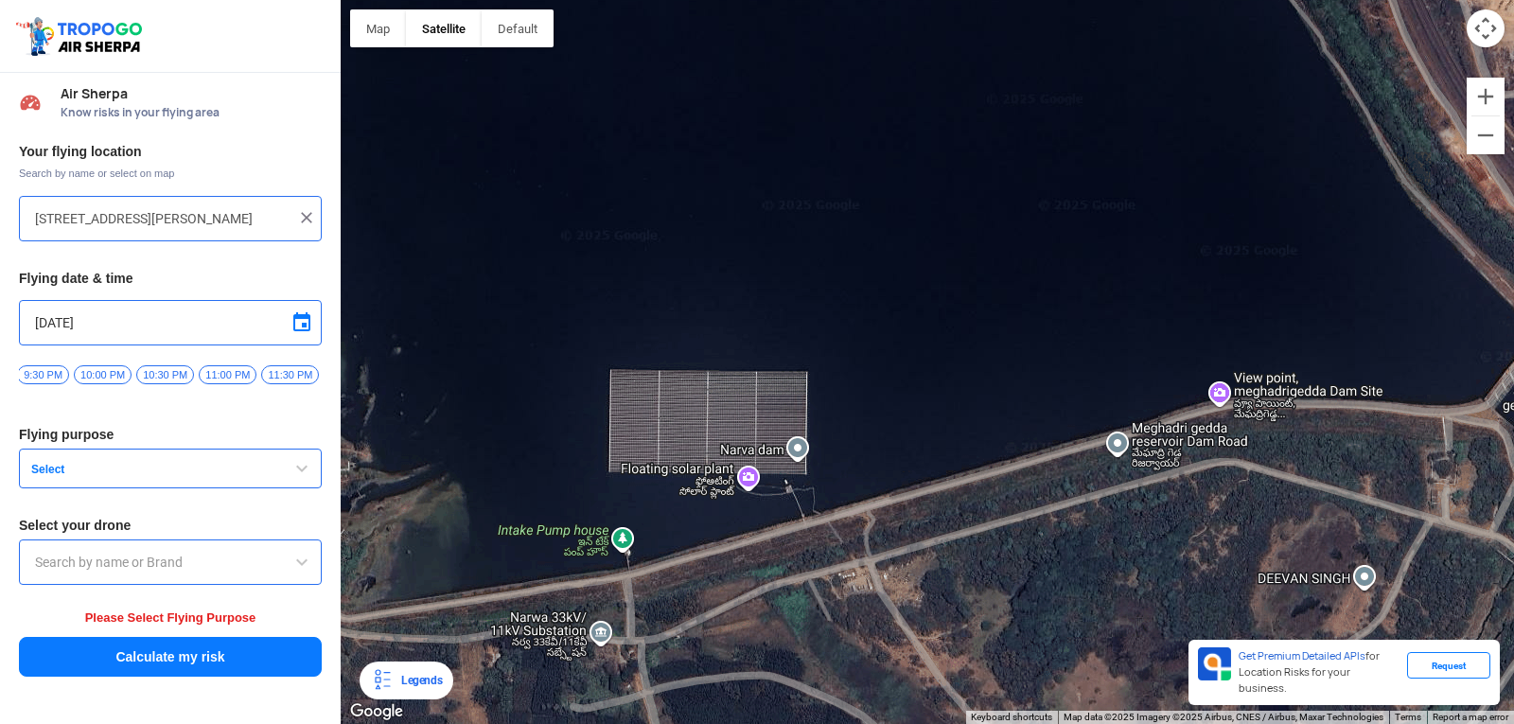
click at [1049, 426] on div "[PERSON_NAME] POLYTECHNIC [PERSON_NAME] [STREET_ADDRESS][PERSON_NAME] View on G…" at bounding box center [927, 362] width 1173 height 724
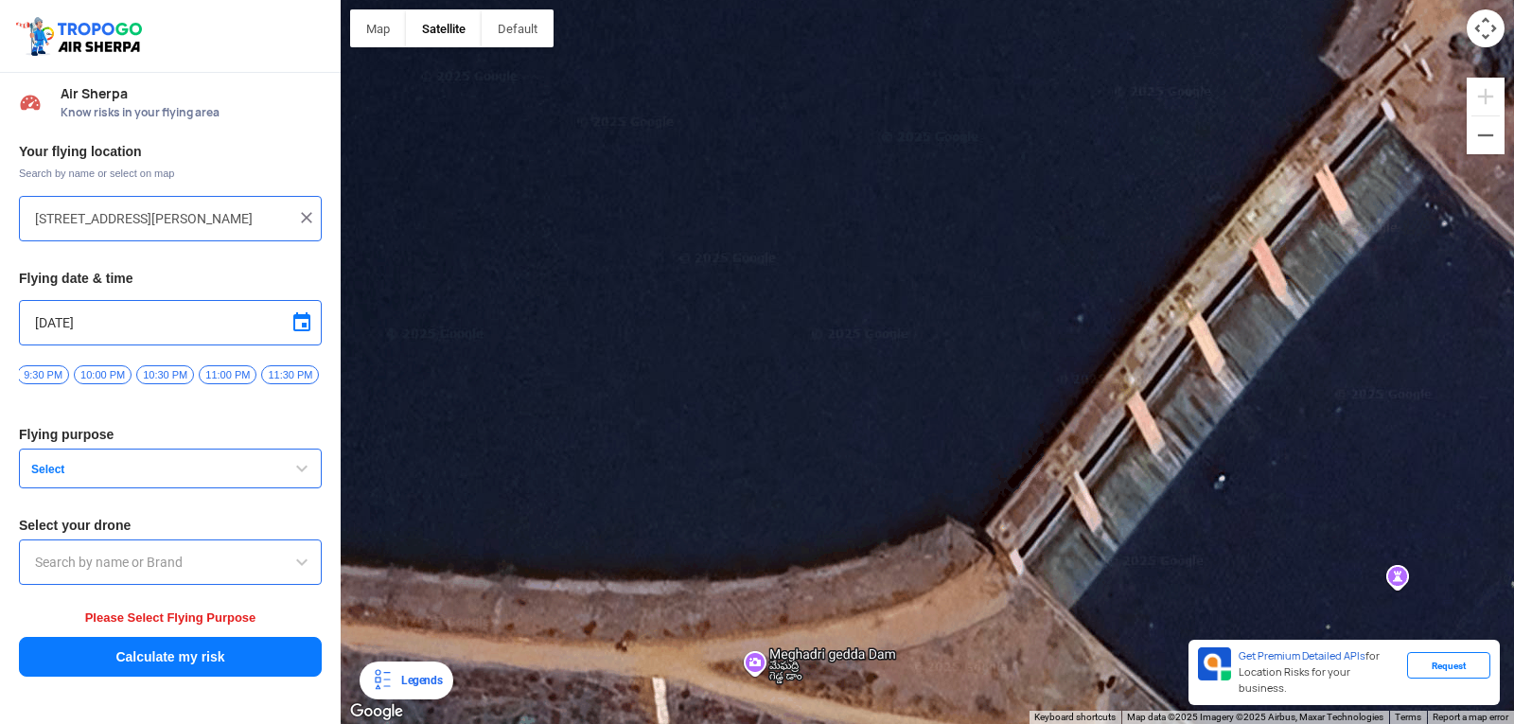
click at [1293, 366] on div "[PERSON_NAME] POLYTECHNIC [PERSON_NAME] [STREET_ADDRESS][PERSON_NAME] View on G…" at bounding box center [927, 362] width 1173 height 724
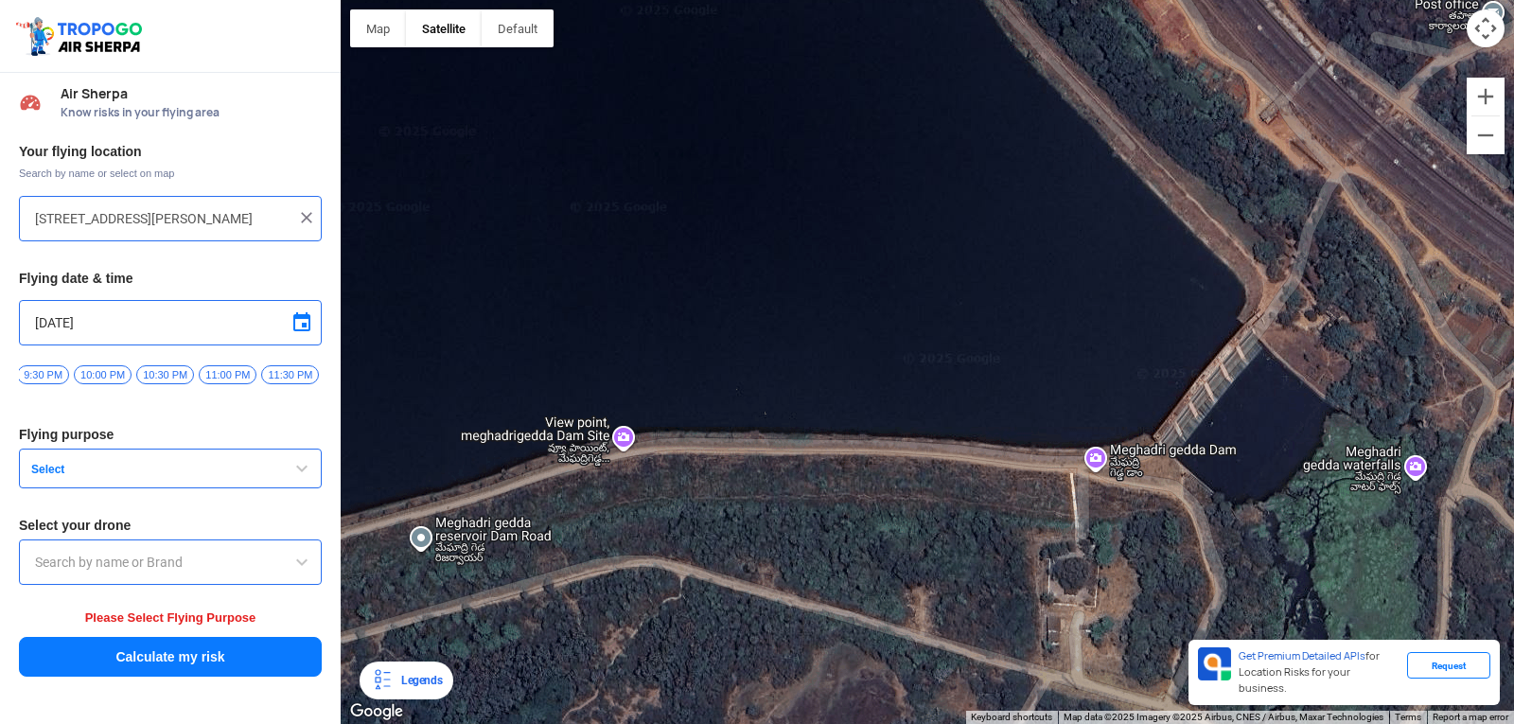
click at [1492, 324] on div "[PERSON_NAME] POLYTECHNIC [PERSON_NAME] [STREET_ADDRESS][PERSON_NAME] View on G…" at bounding box center [927, 362] width 1173 height 724
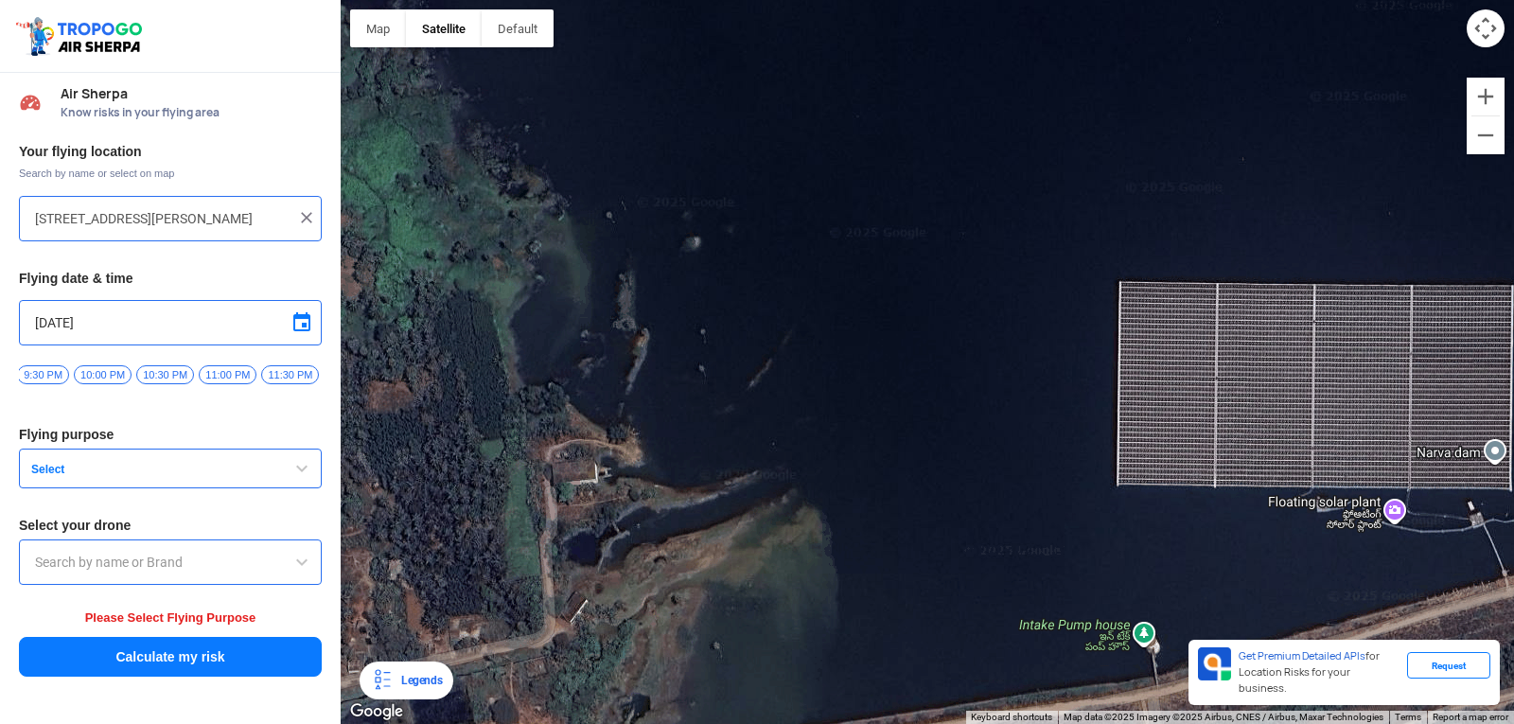
click at [1162, 119] on div "[PERSON_NAME] POLYTECHNIC [PERSON_NAME] [STREET_ADDRESS][PERSON_NAME] View on G…" at bounding box center [927, 362] width 1173 height 724
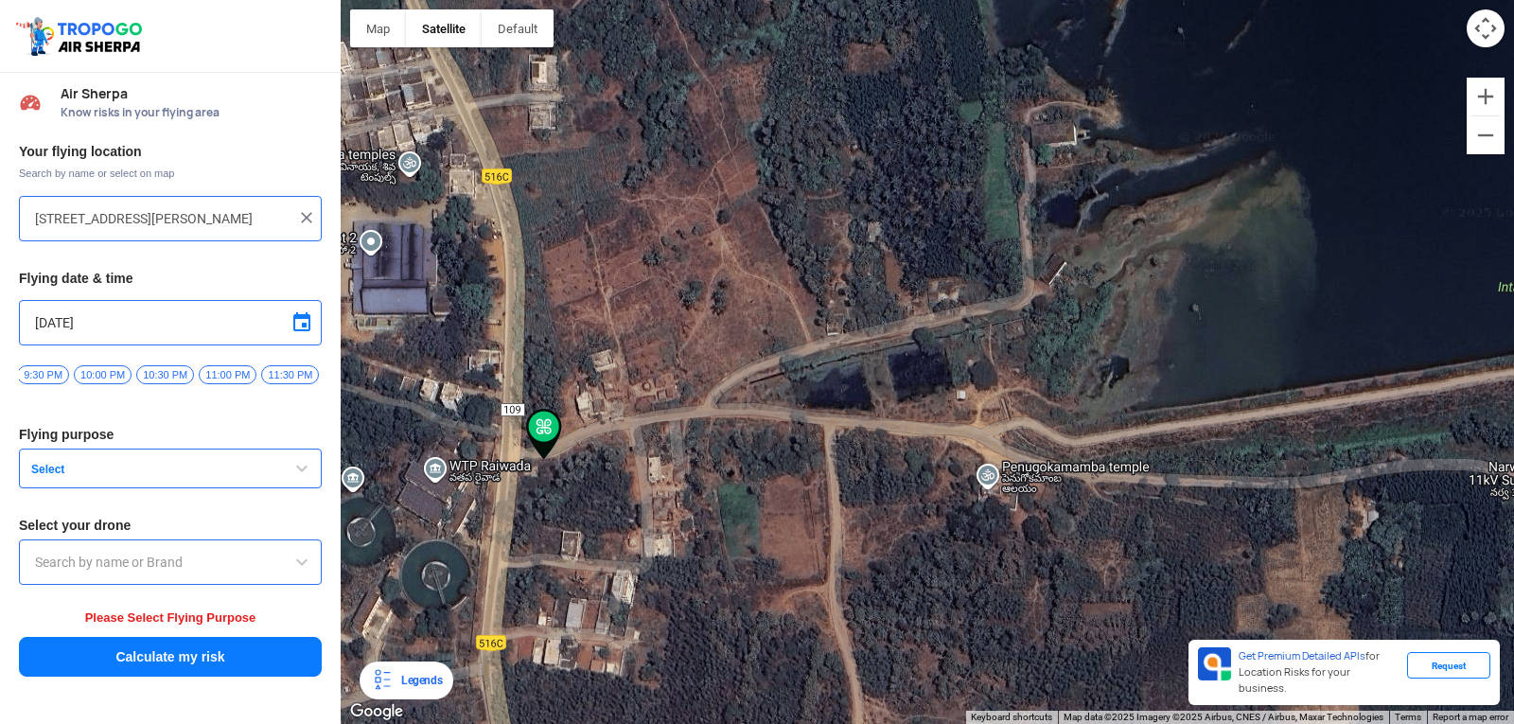
click at [1212, 260] on div "[PERSON_NAME] POLYTECHNIC [PERSON_NAME] [STREET_ADDRESS][PERSON_NAME] View on G…" at bounding box center [927, 362] width 1173 height 724
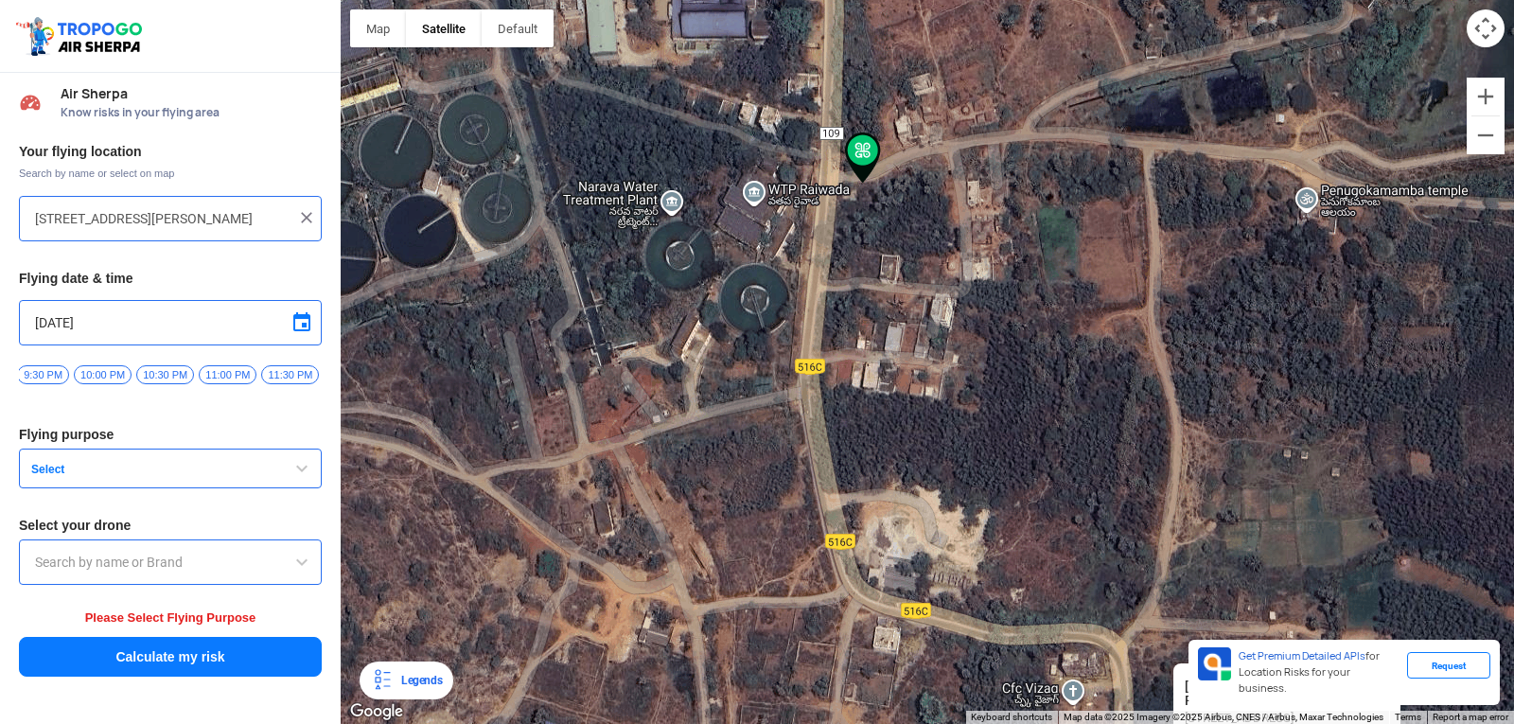
click at [918, 175] on div "[PERSON_NAME] POLYTECHNIC [PERSON_NAME] [STREET_ADDRESS][PERSON_NAME] View on G…" at bounding box center [927, 362] width 1173 height 724
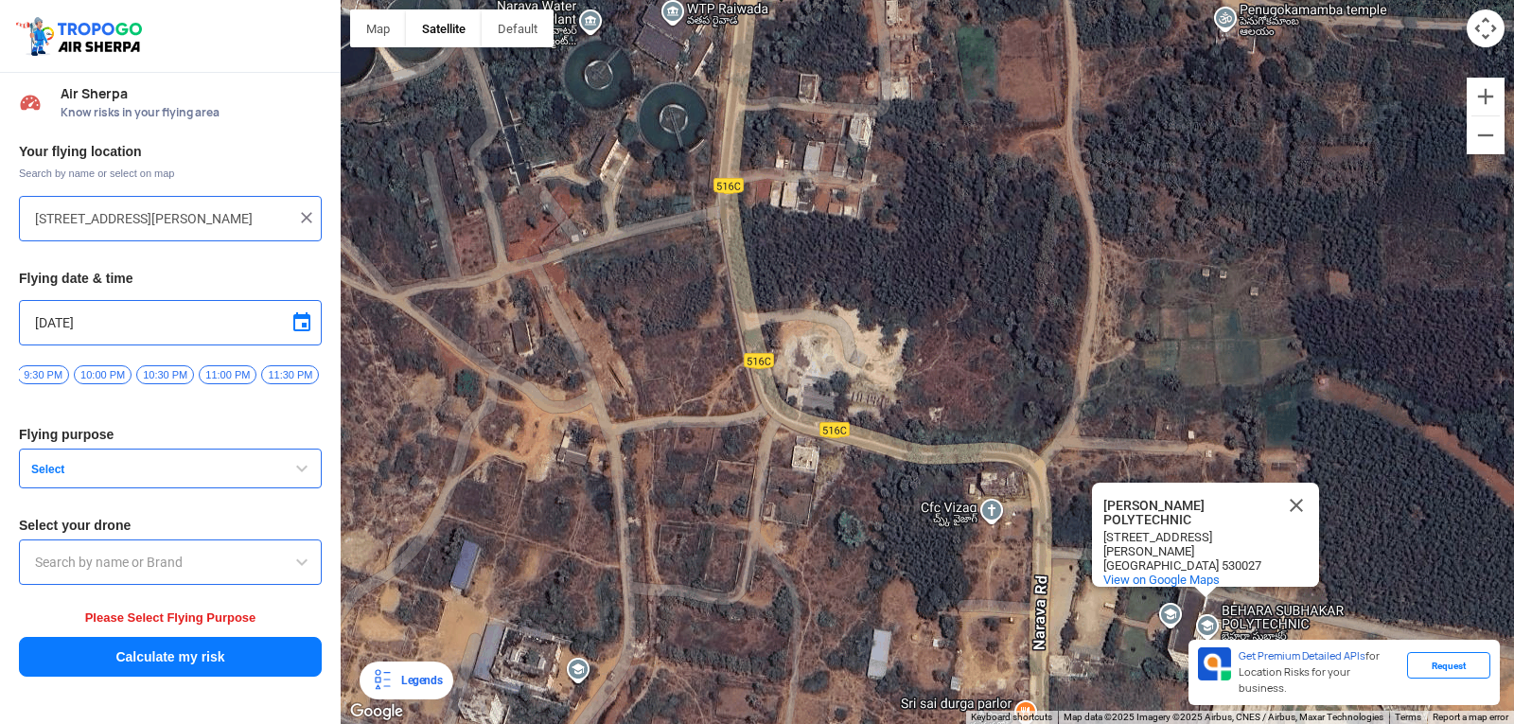
click at [758, 107] on div "[PERSON_NAME] POLYTECHNIC [PERSON_NAME] [STREET_ADDRESS][PERSON_NAME] View on G…" at bounding box center [927, 362] width 1173 height 724
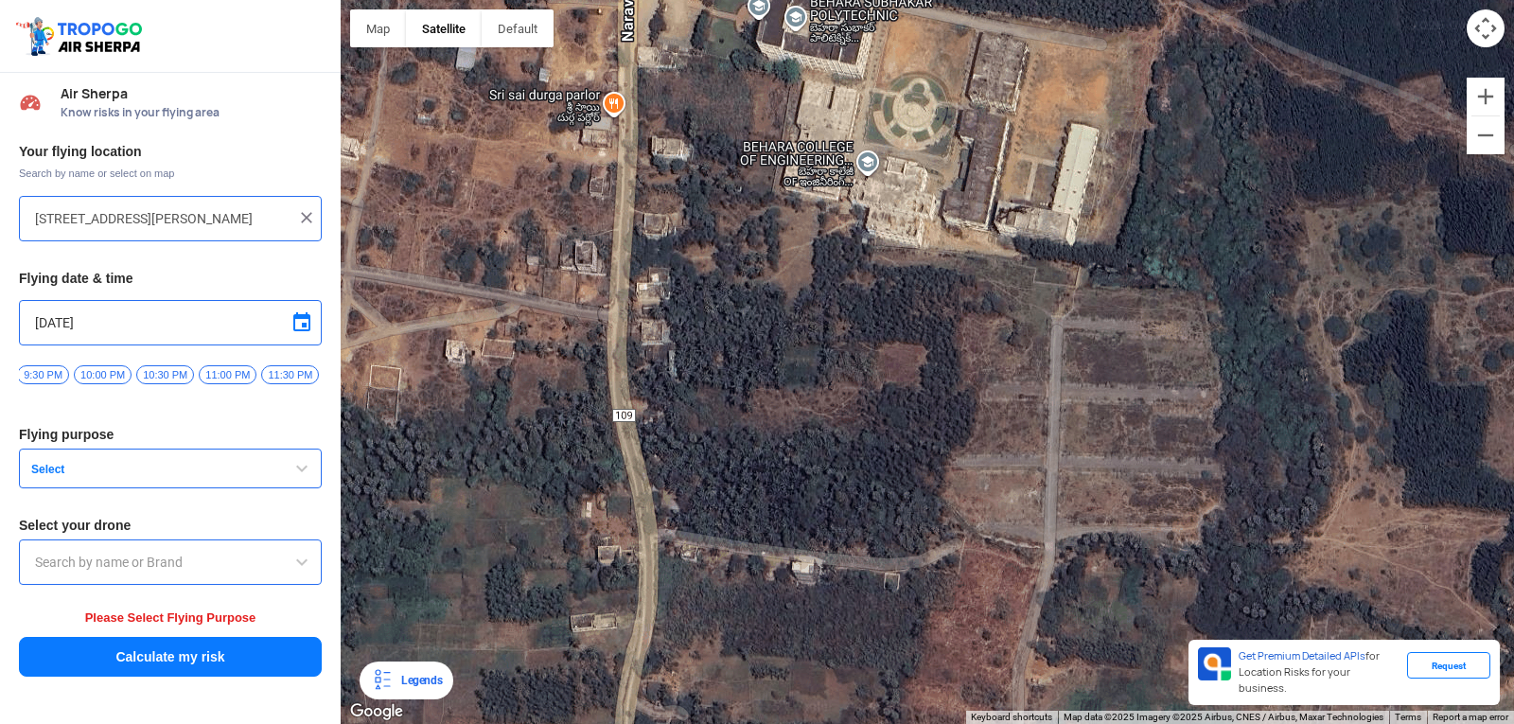
click at [1010, 120] on div "[PERSON_NAME] POLYTECHNIC [PERSON_NAME] [STREET_ADDRESS][PERSON_NAME] View on G…" at bounding box center [927, 362] width 1173 height 724
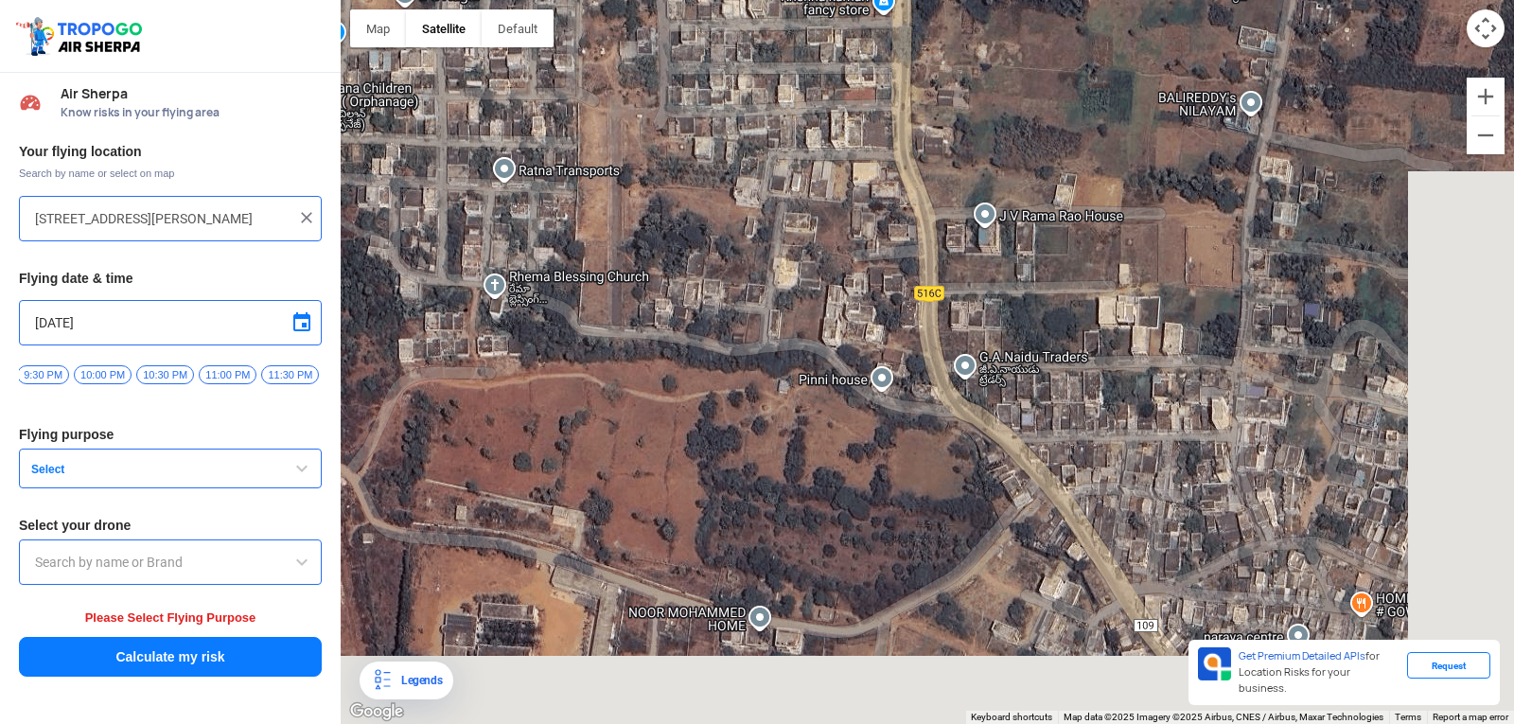
click at [944, 94] on div "[PERSON_NAME] POLYTECHNIC [PERSON_NAME] [STREET_ADDRESS][PERSON_NAME] View on G…" at bounding box center [927, 362] width 1173 height 724
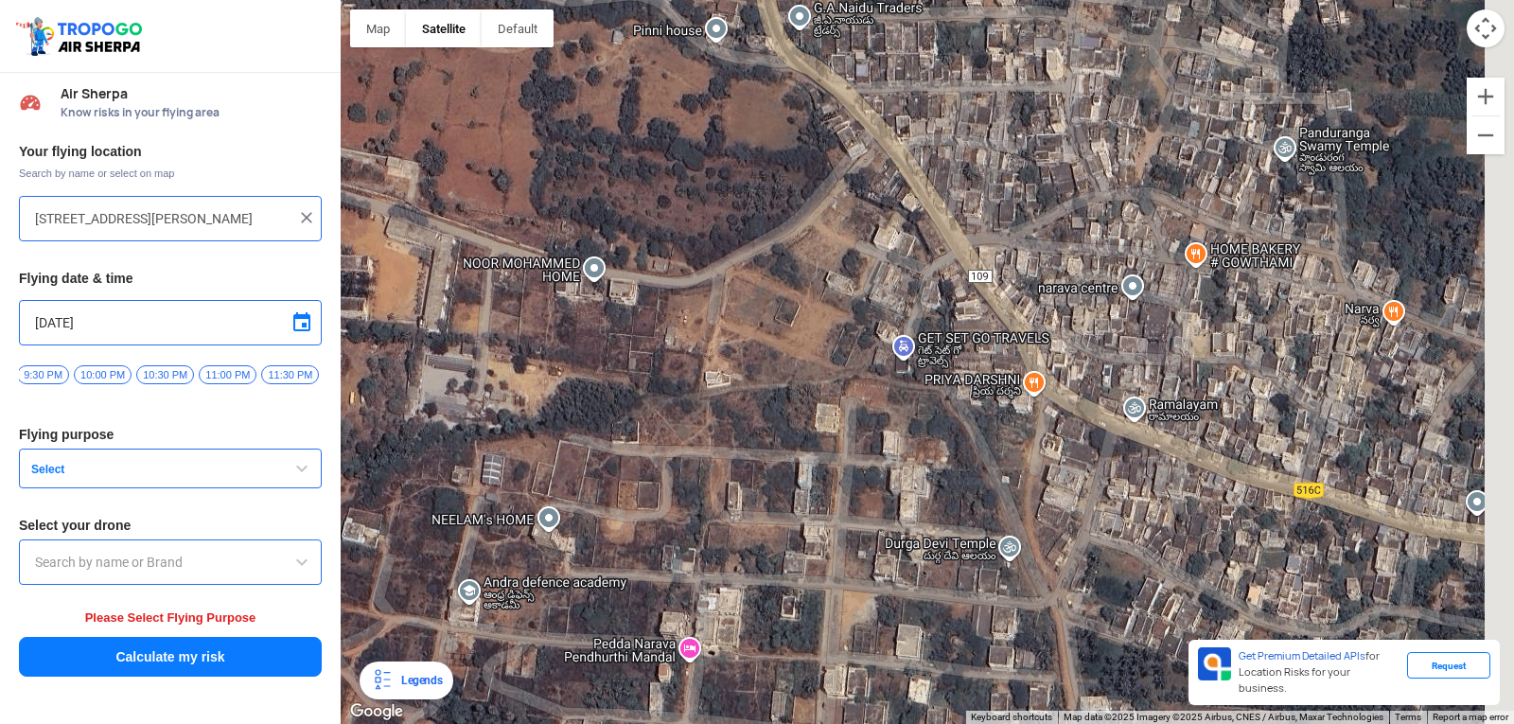
click at [1009, 198] on div "[PERSON_NAME] POLYTECHNIC [PERSON_NAME] [STREET_ADDRESS][PERSON_NAME] View on G…" at bounding box center [927, 362] width 1173 height 724
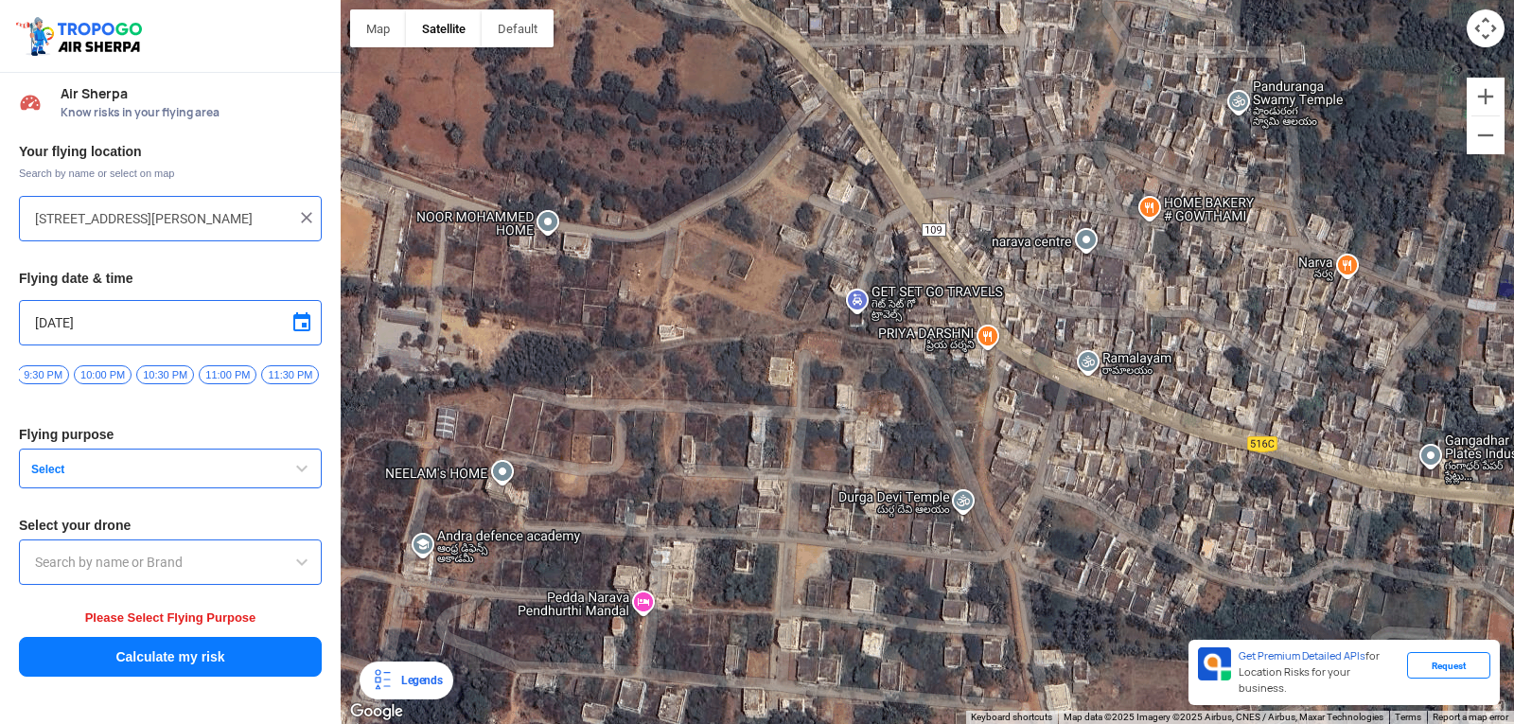
click at [978, 330] on div "[PERSON_NAME] POLYTECHNIC [PERSON_NAME] [STREET_ADDRESS][PERSON_NAME] View on G…" at bounding box center [927, 362] width 1173 height 724
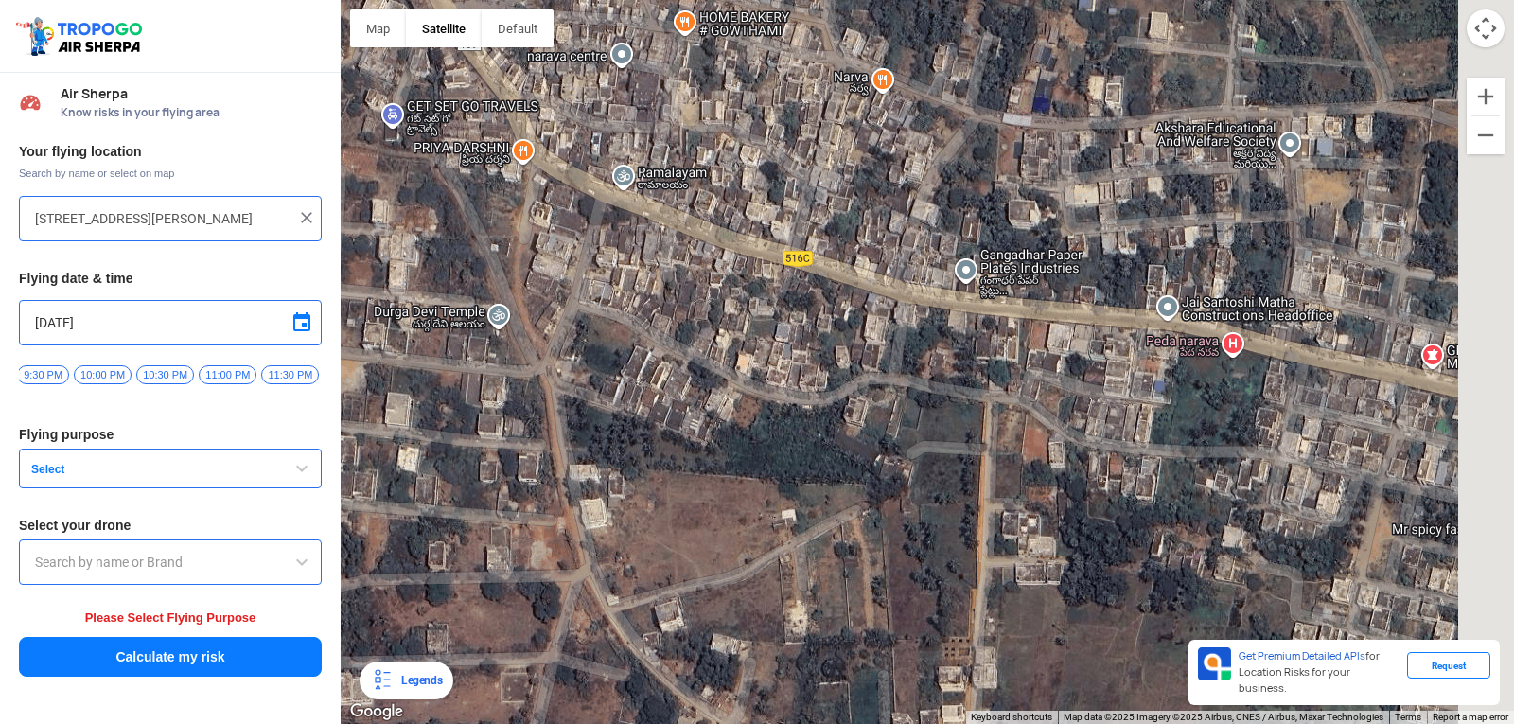
click at [1050, 344] on div "[PERSON_NAME] POLYTECHNIC [PERSON_NAME] [STREET_ADDRESS][PERSON_NAME] View on G…" at bounding box center [927, 362] width 1173 height 724
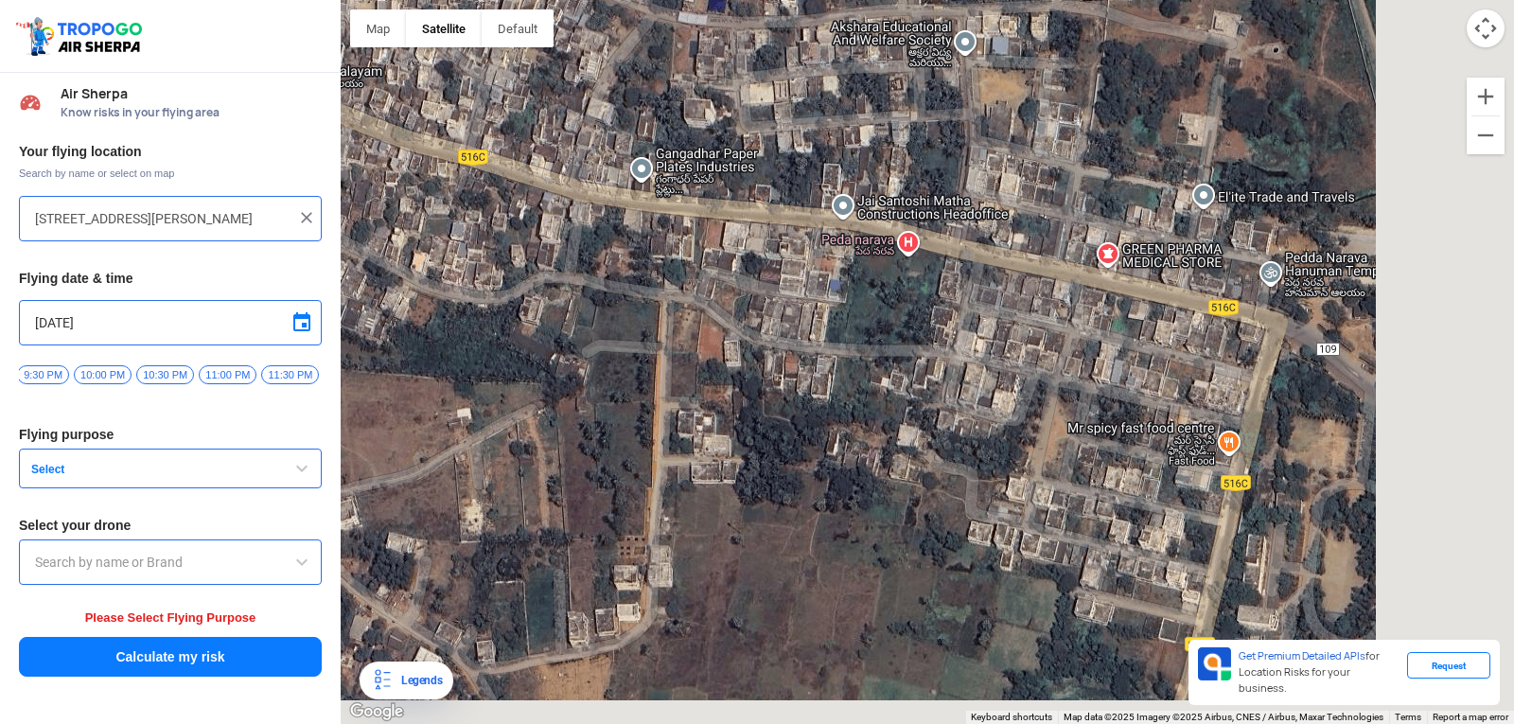
click at [1027, 312] on div "[PERSON_NAME] POLYTECHNIC [PERSON_NAME] [STREET_ADDRESS][PERSON_NAME] View on G…" at bounding box center [927, 362] width 1173 height 724
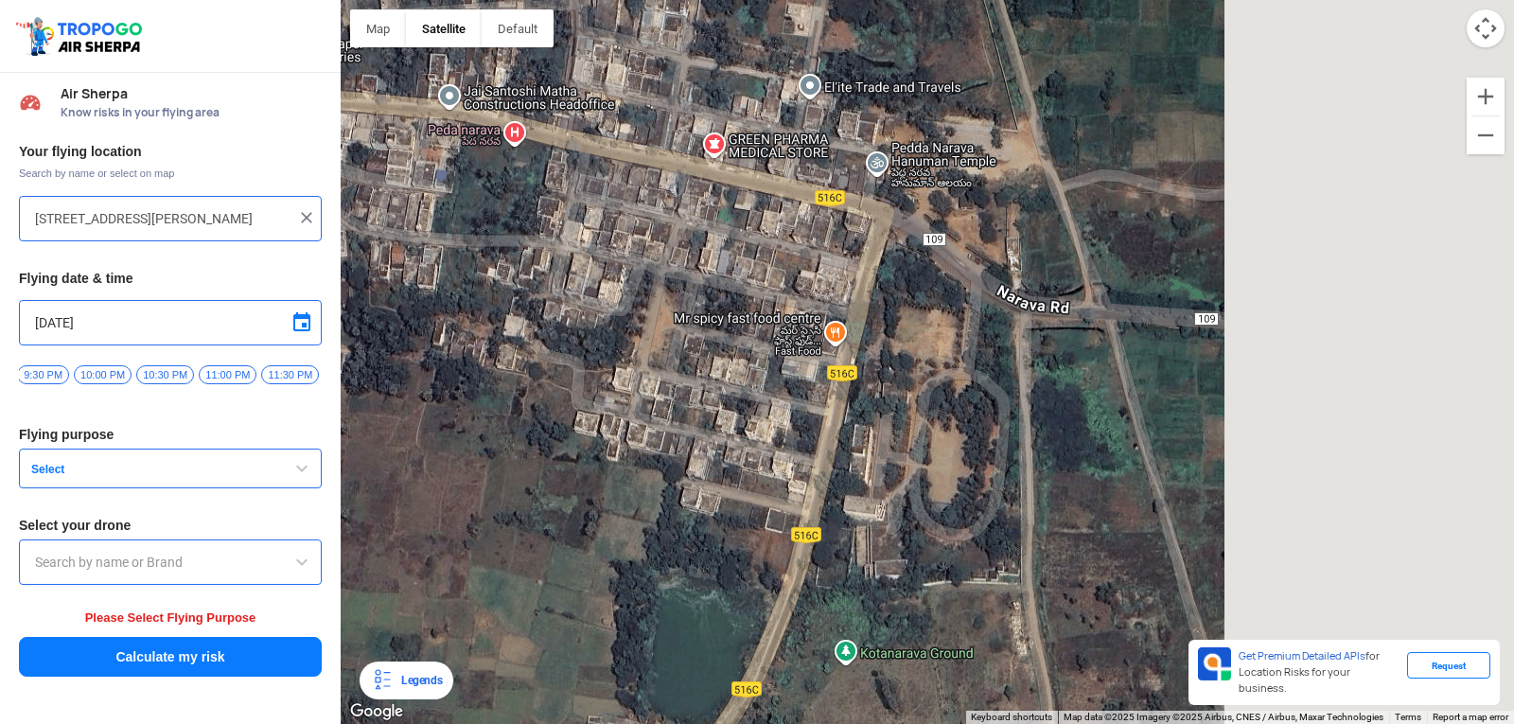
click at [943, 268] on div "[PERSON_NAME] POLYTECHNIC [PERSON_NAME] [STREET_ADDRESS][PERSON_NAME] View on G…" at bounding box center [927, 362] width 1173 height 724
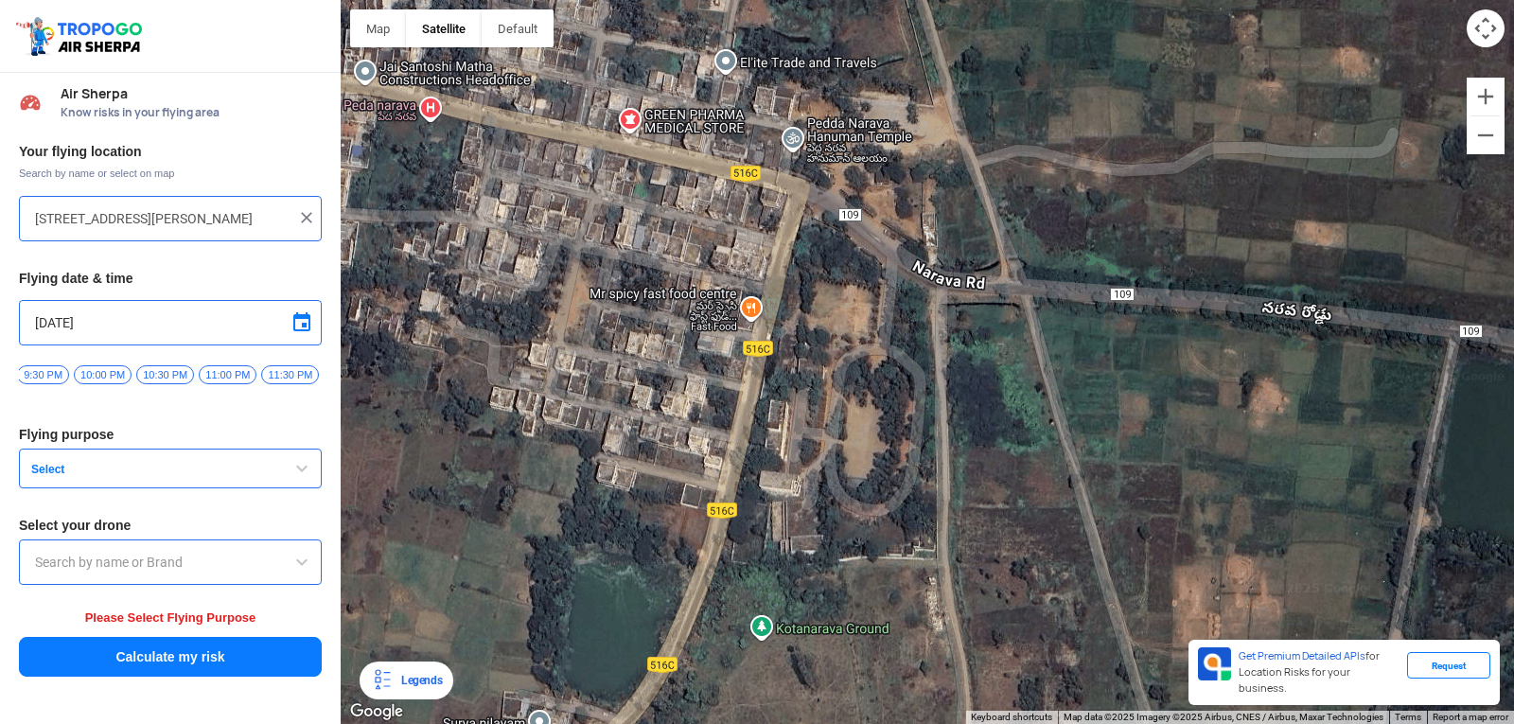
click at [963, 372] on div "[PERSON_NAME] POLYTECHNIC [PERSON_NAME] [STREET_ADDRESS][PERSON_NAME] View on G…" at bounding box center [927, 362] width 1173 height 724
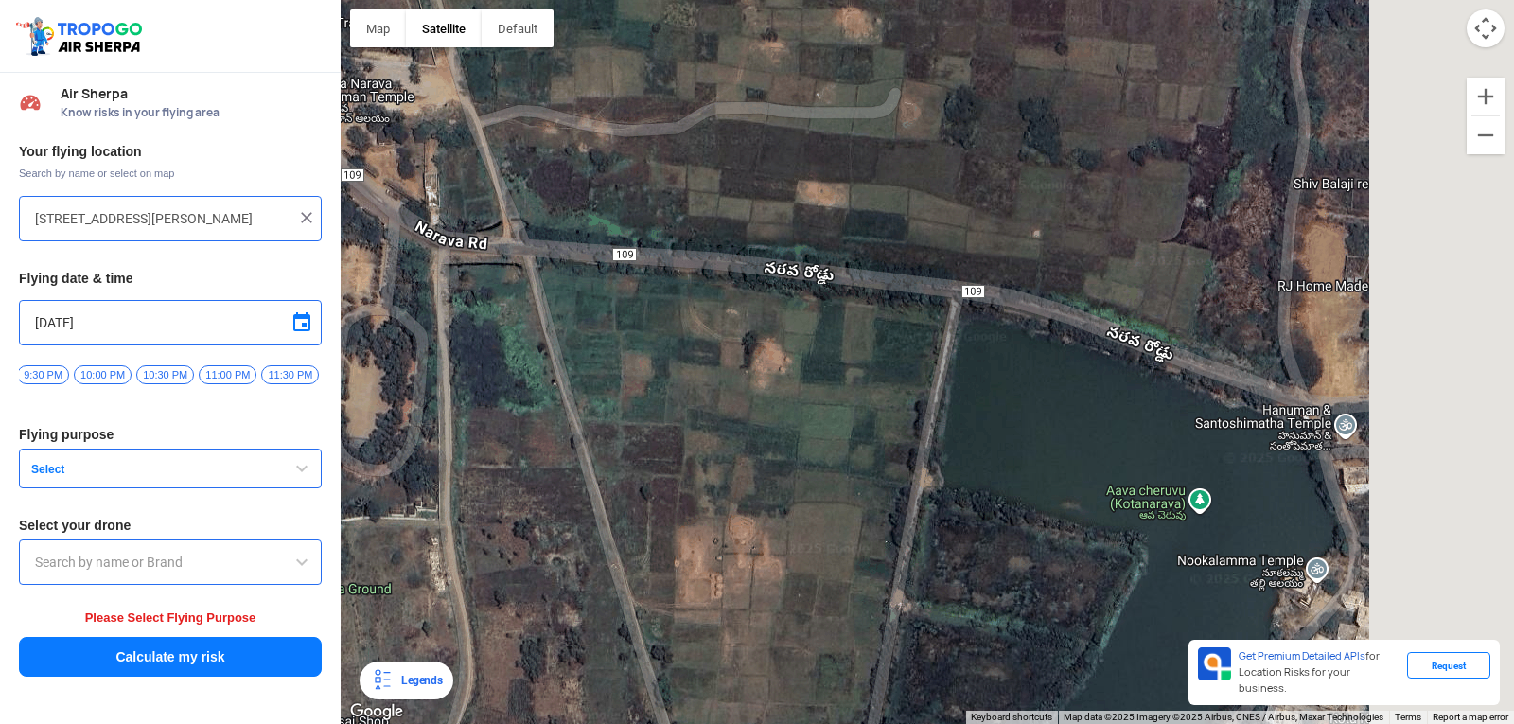
drag, startPoint x: 996, startPoint y: 447, endPoint x: 1130, endPoint y: 416, distance: 136.8
click at [1129, 416] on div "[PERSON_NAME] POLYTECHNIC [PERSON_NAME] [STREET_ADDRESS][PERSON_NAME] View on G…" at bounding box center [927, 362] width 1173 height 724
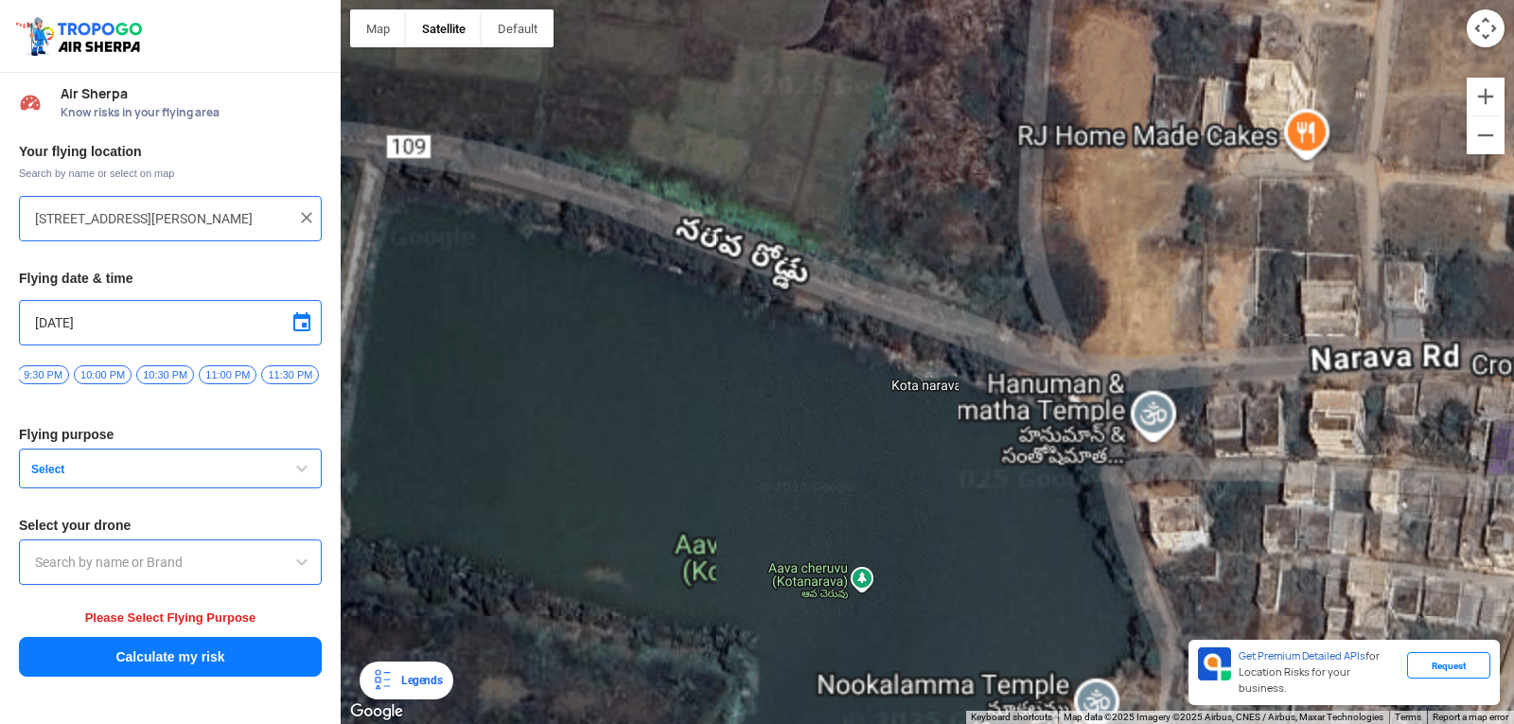
drag, startPoint x: 1439, startPoint y: 463, endPoint x: 808, endPoint y: 433, distance: 631.7
click at [808, 433] on div "[PERSON_NAME] POLYTECHNIC [PERSON_NAME] [STREET_ADDRESS][PERSON_NAME] View on G…" at bounding box center [927, 362] width 1173 height 724
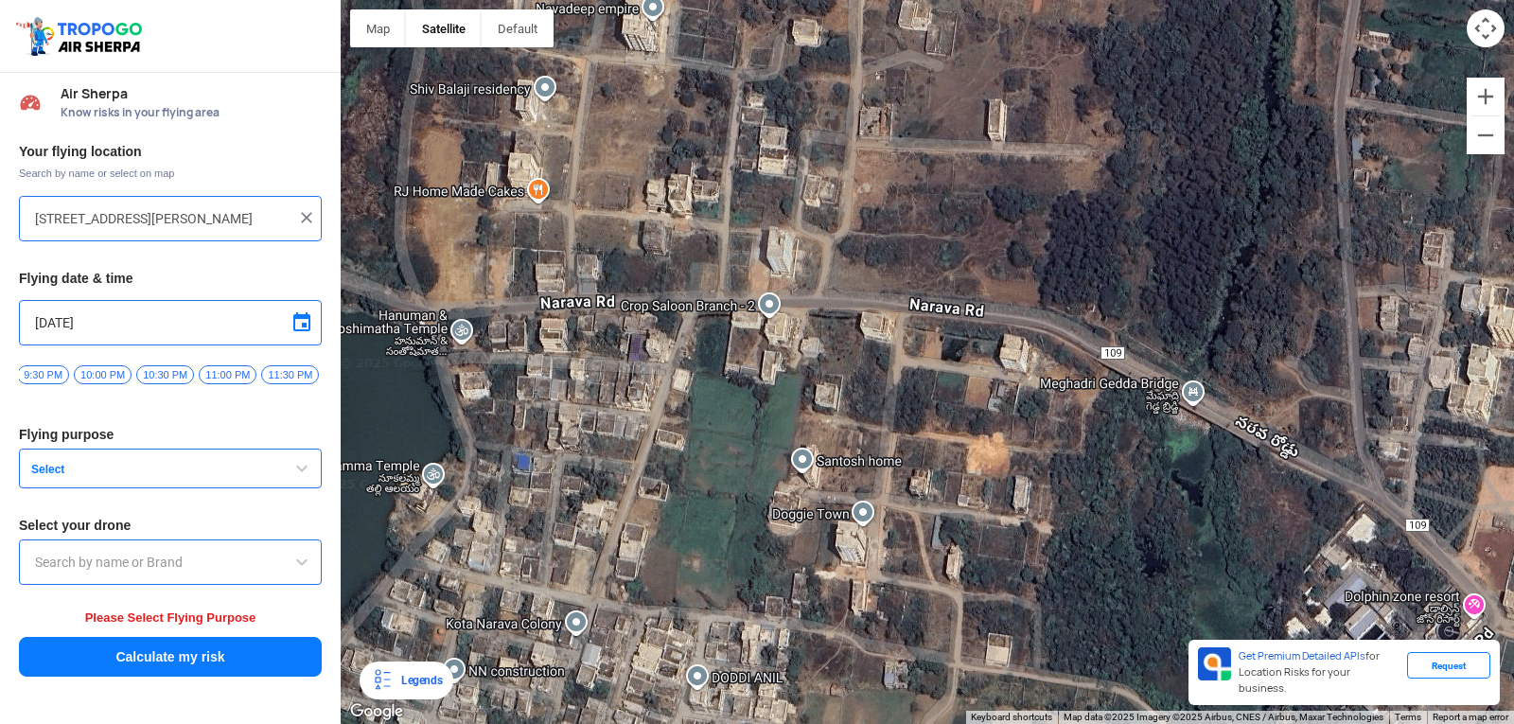
drag, startPoint x: 1264, startPoint y: 552, endPoint x: 442, endPoint y: 120, distance: 928.8
click at [442, 120] on div "[PERSON_NAME] POLYTECHNIC [PERSON_NAME] [STREET_ADDRESS][PERSON_NAME] View on G…" at bounding box center [927, 362] width 1173 height 724
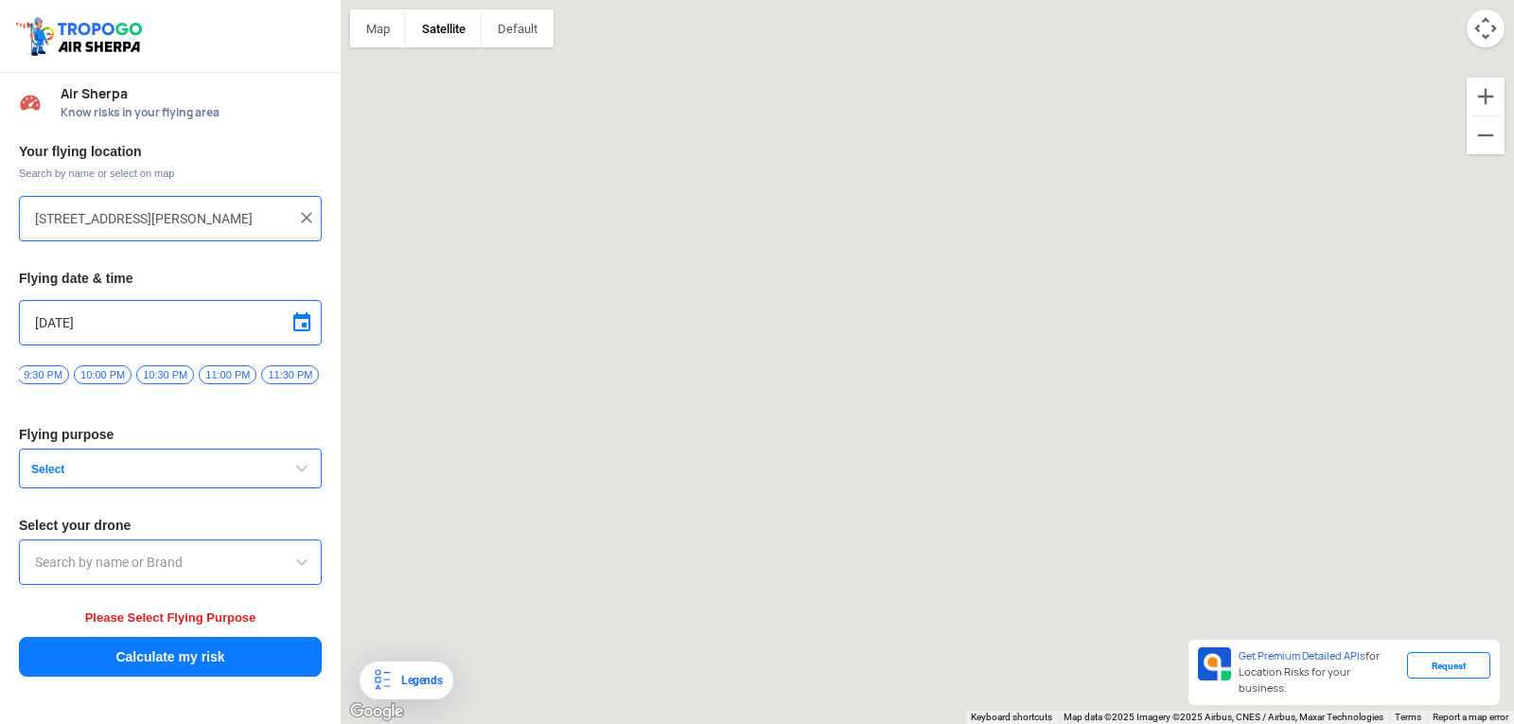
drag, startPoint x: 544, startPoint y: 143, endPoint x: 925, endPoint y: 396, distance: 457.8
click at [925, 396] on div "[PERSON_NAME] POLYTECHNIC [PERSON_NAME] [STREET_ADDRESS][PERSON_NAME] View on G…" at bounding box center [927, 362] width 1173 height 724
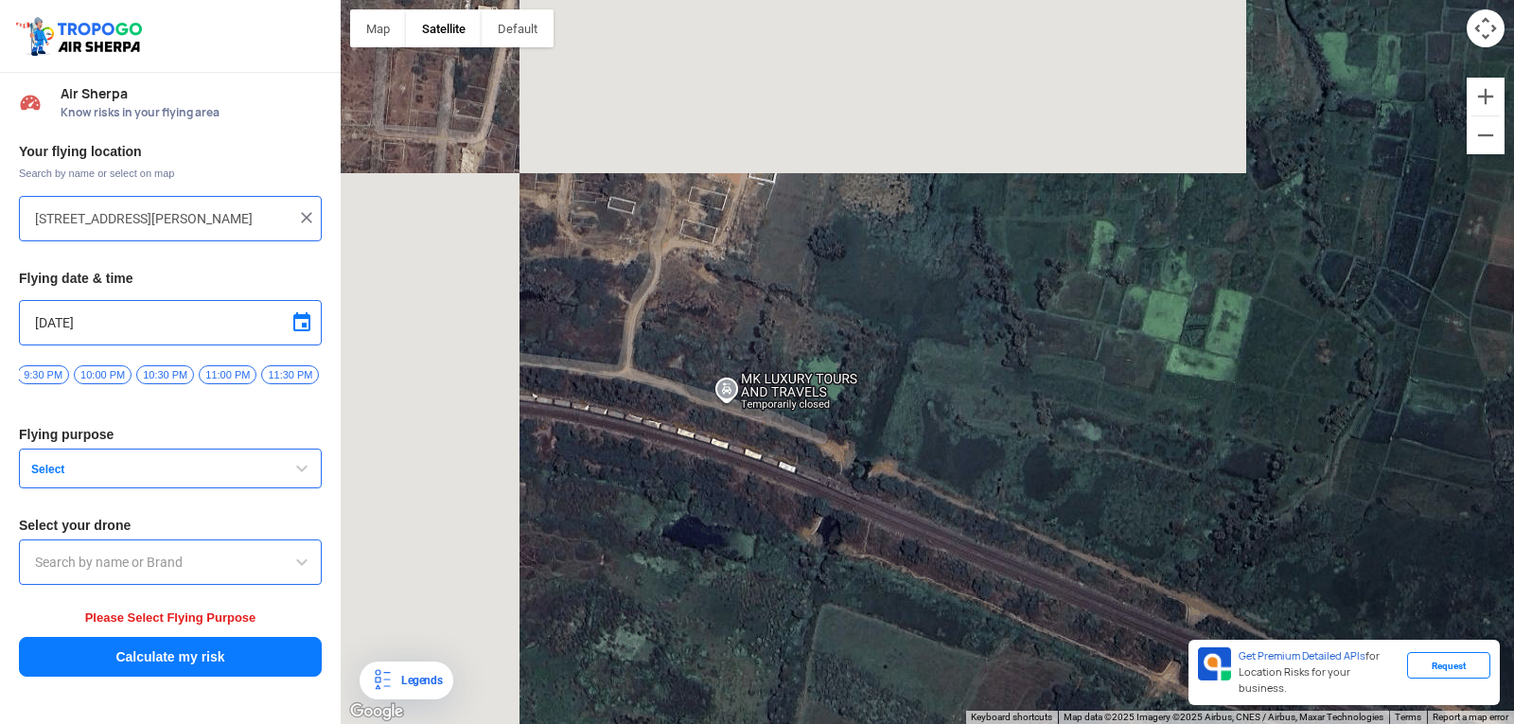
drag, startPoint x: 575, startPoint y: 255, endPoint x: 1153, endPoint y: 458, distance: 612.4
click at [1042, 482] on div "[PERSON_NAME] POLYTECHNIC [PERSON_NAME] [STREET_ADDRESS][PERSON_NAME] View on G…" at bounding box center [927, 362] width 1173 height 724
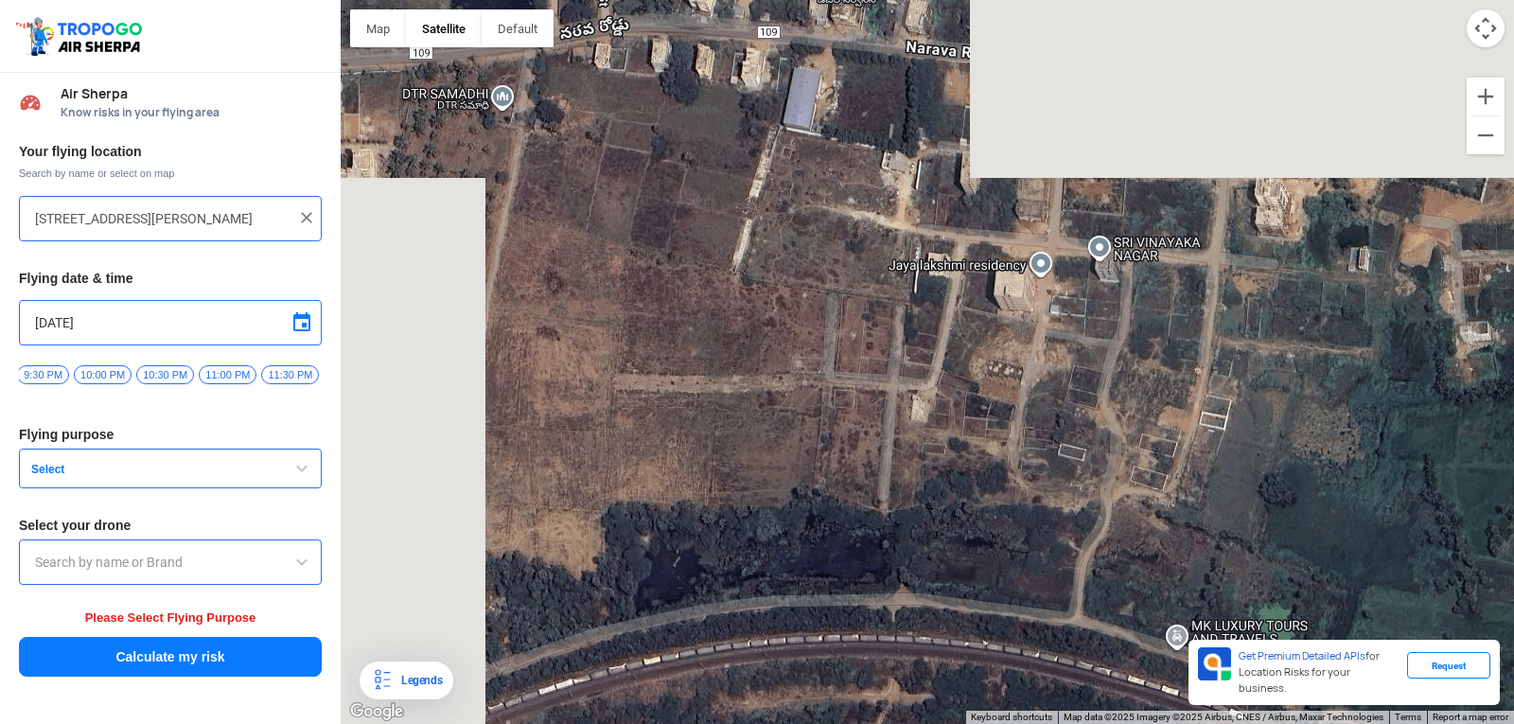
drag, startPoint x: 846, startPoint y: 290, endPoint x: 1151, endPoint y: 548, distance: 399.5
click at [1200, 616] on div "[PERSON_NAME] POLYTECHNIC [PERSON_NAME] [STREET_ADDRESS][PERSON_NAME] View on G…" at bounding box center [927, 362] width 1173 height 724
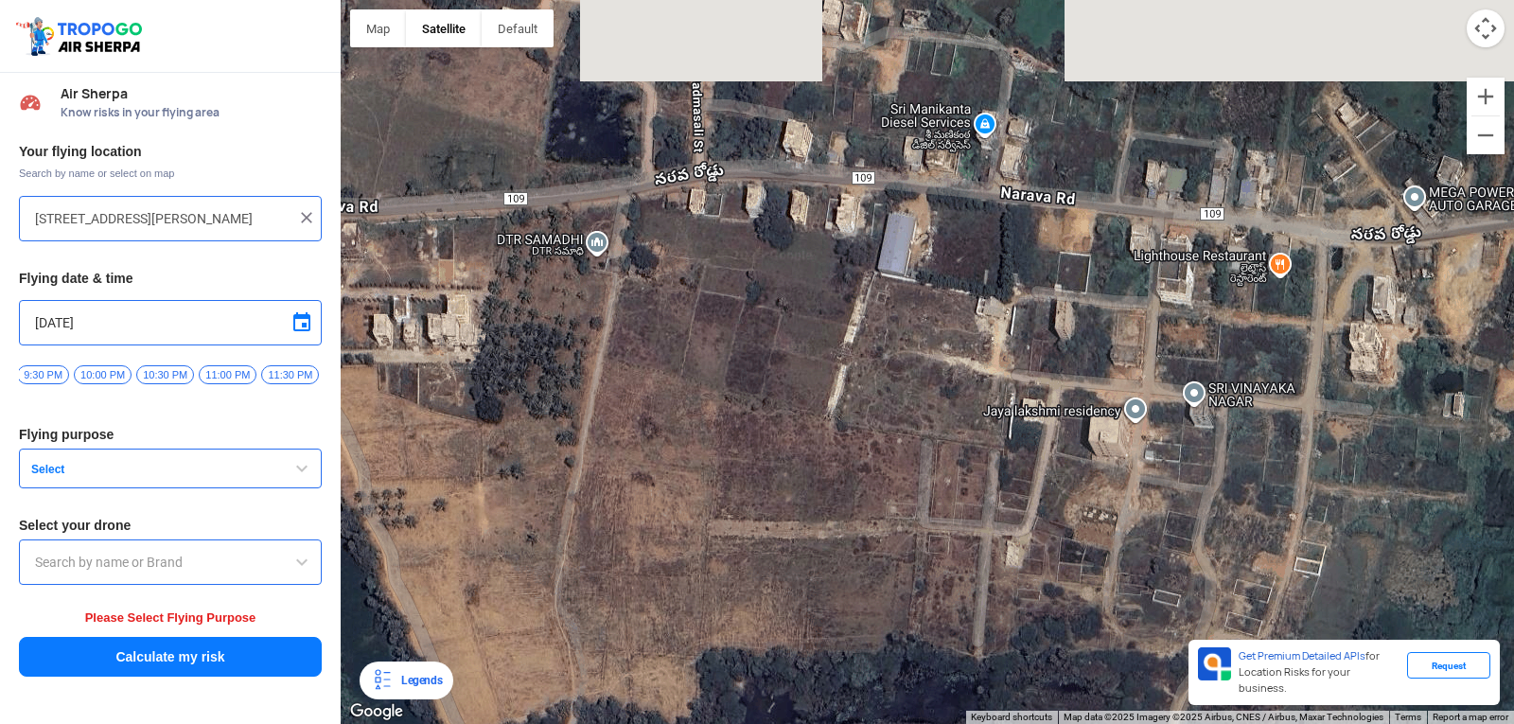
drag, startPoint x: 1084, startPoint y: 438, endPoint x: 1026, endPoint y: 551, distance: 126.5
click at [1026, 551] on div "[PERSON_NAME] POLYTECHNIC [PERSON_NAME] [STREET_ADDRESS][PERSON_NAME] View on G…" at bounding box center [927, 362] width 1173 height 724
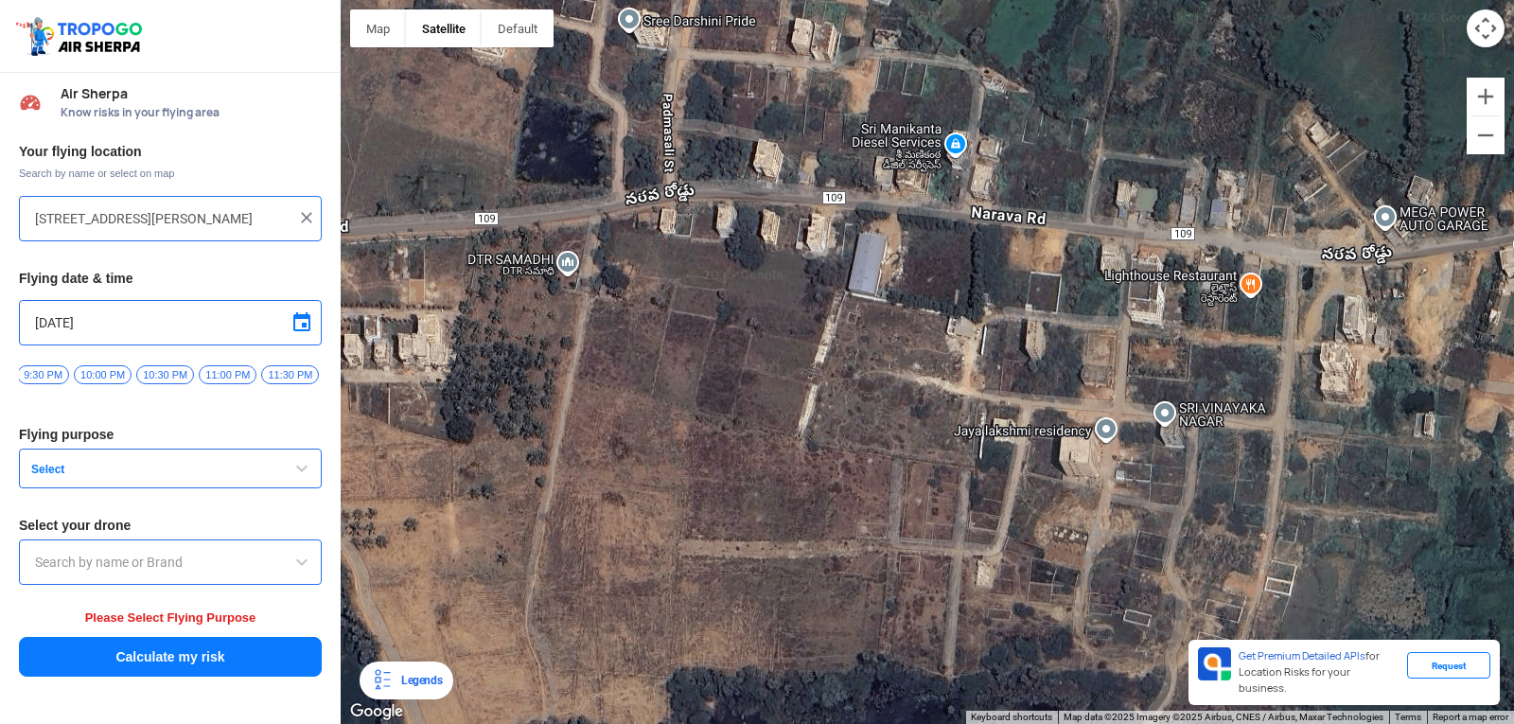
drag, startPoint x: 1426, startPoint y: 355, endPoint x: 972, endPoint y: 450, distance: 463.1
click at [972, 450] on div "[PERSON_NAME] POLYTECHNIC [PERSON_NAME] [STREET_ADDRESS][PERSON_NAME] View on G…" at bounding box center [927, 362] width 1173 height 724
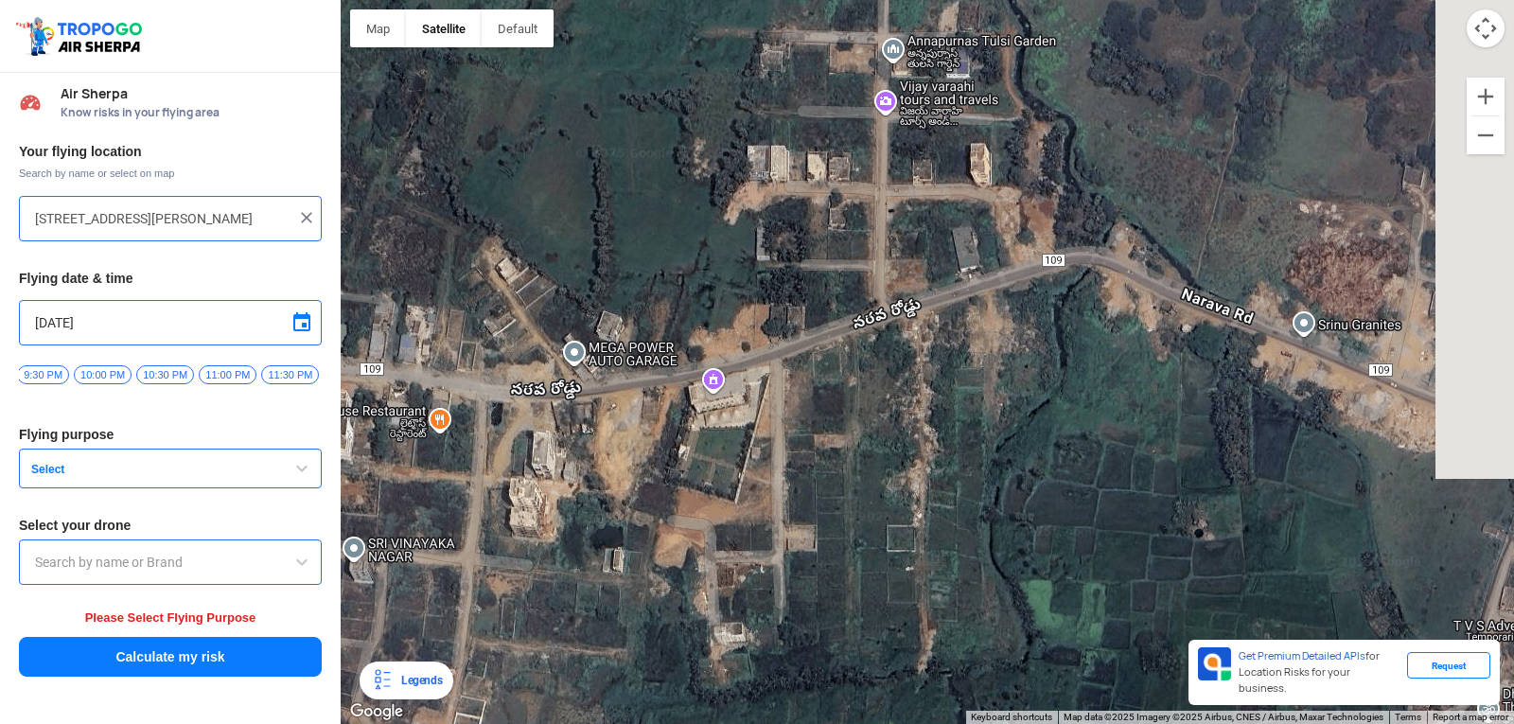
drag, startPoint x: 1180, startPoint y: 338, endPoint x: 953, endPoint y: 333, distance: 227.1
click at [954, 333] on div "[PERSON_NAME] POLYTECHNIC [PERSON_NAME] [STREET_ADDRESS][PERSON_NAME] View on G…" at bounding box center [927, 362] width 1173 height 724
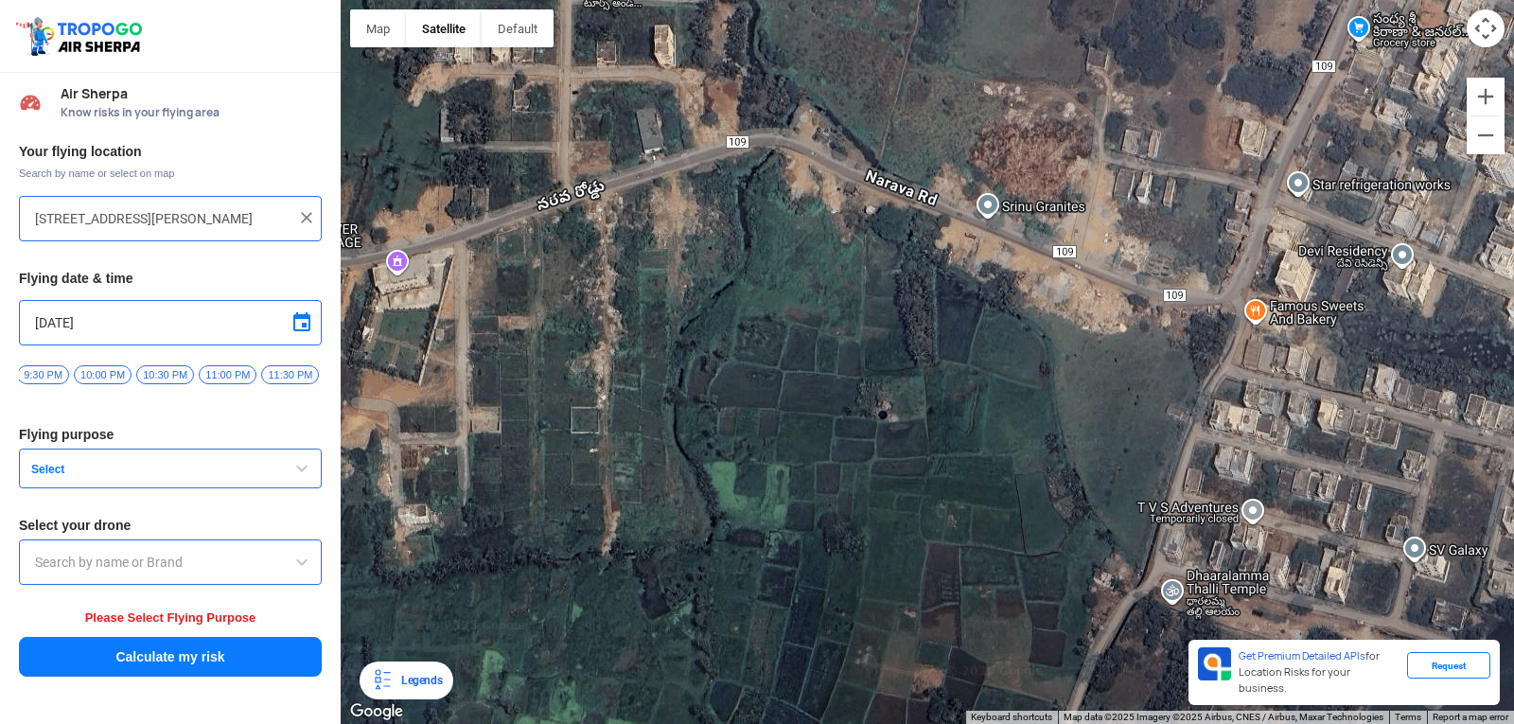
drag, startPoint x: 1055, startPoint y: 386, endPoint x: 1017, endPoint y: 362, distance: 44.6
click at [1019, 363] on div "[PERSON_NAME] POLYTECHNIC [PERSON_NAME] [STREET_ADDRESS][PERSON_NAME] View on G…" at bounding box center [927, 362] width 1173 height 724
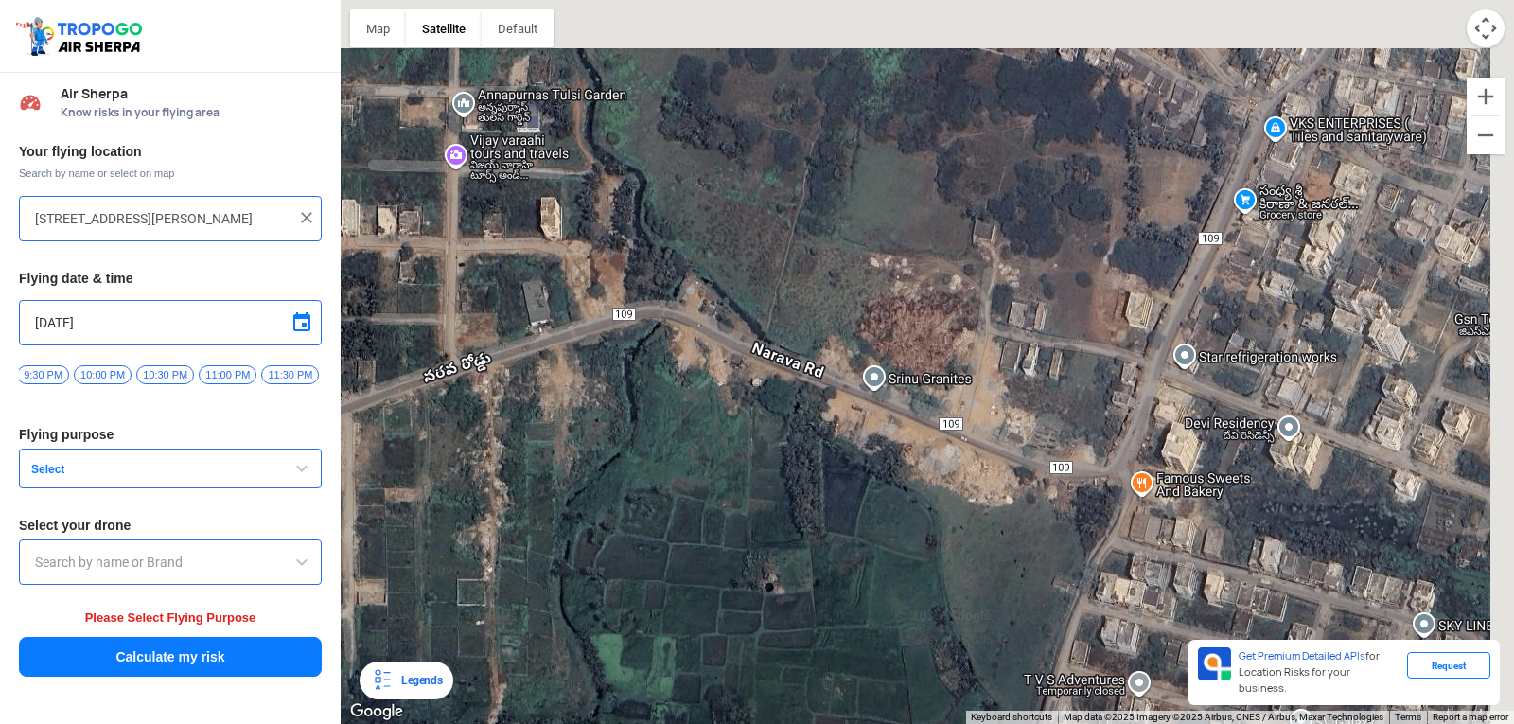
drag, startPoint x: 1197, startPoint y: 274, endPoint x: 1062, endPoint y: 566, distance: 320.8
click at [1063, 566] on div "[PERSON_NAME] POLYTECHNIC [PERSON_NAME] [STREET_ADDRESS][PERSON_NAME] View on G…" at bounding box center [927, 362] width 1173 height 724
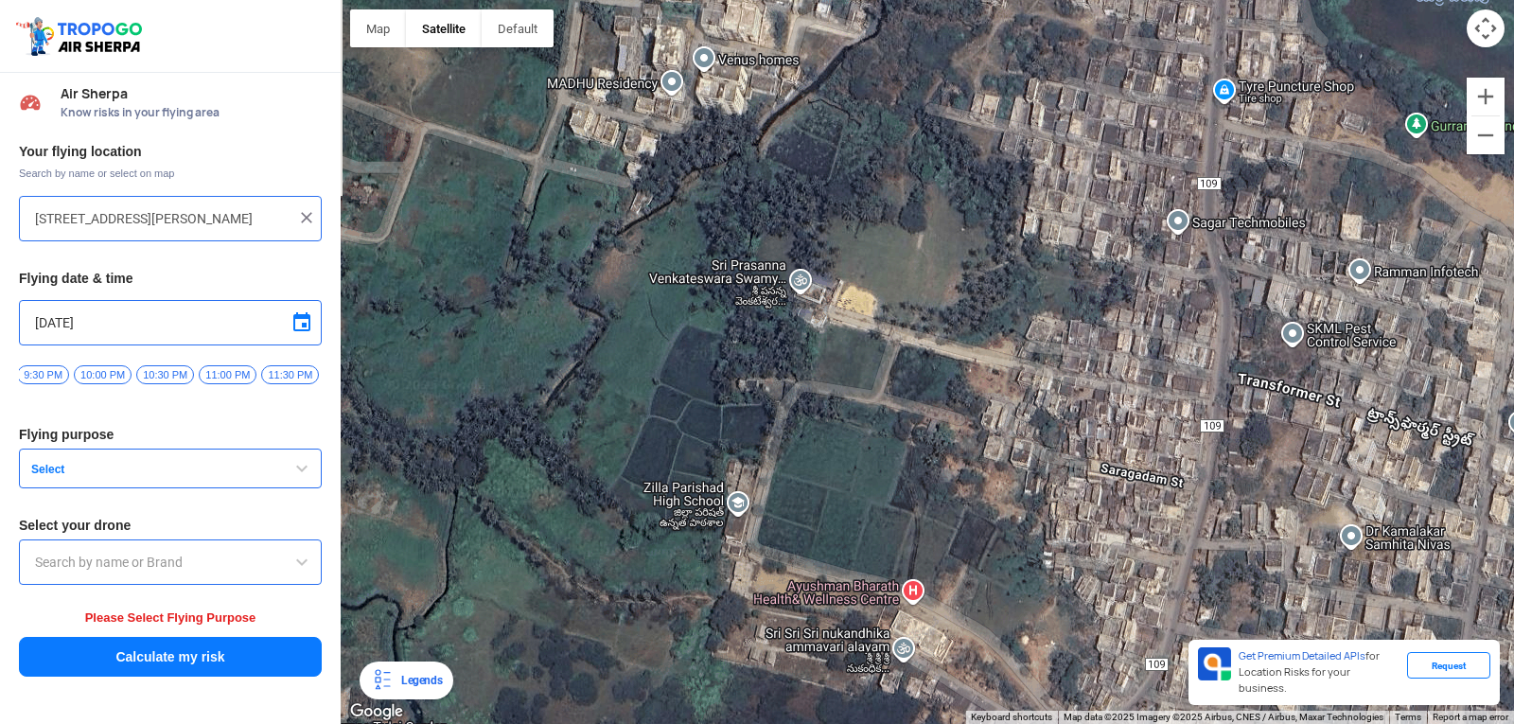
drag, startPoint x: 1212, startPoint y: 303, endPoint x: 1176, endPoint y: 684, distance: 382.9
click at [1176, 684] on div "[PERSON_NAME] POLYTECHNIC [PERSON_NAME] [STREET_ADDRESS][PERSON_NAME] View on G…" at bounding box center [927, 362] width 1173 height 724
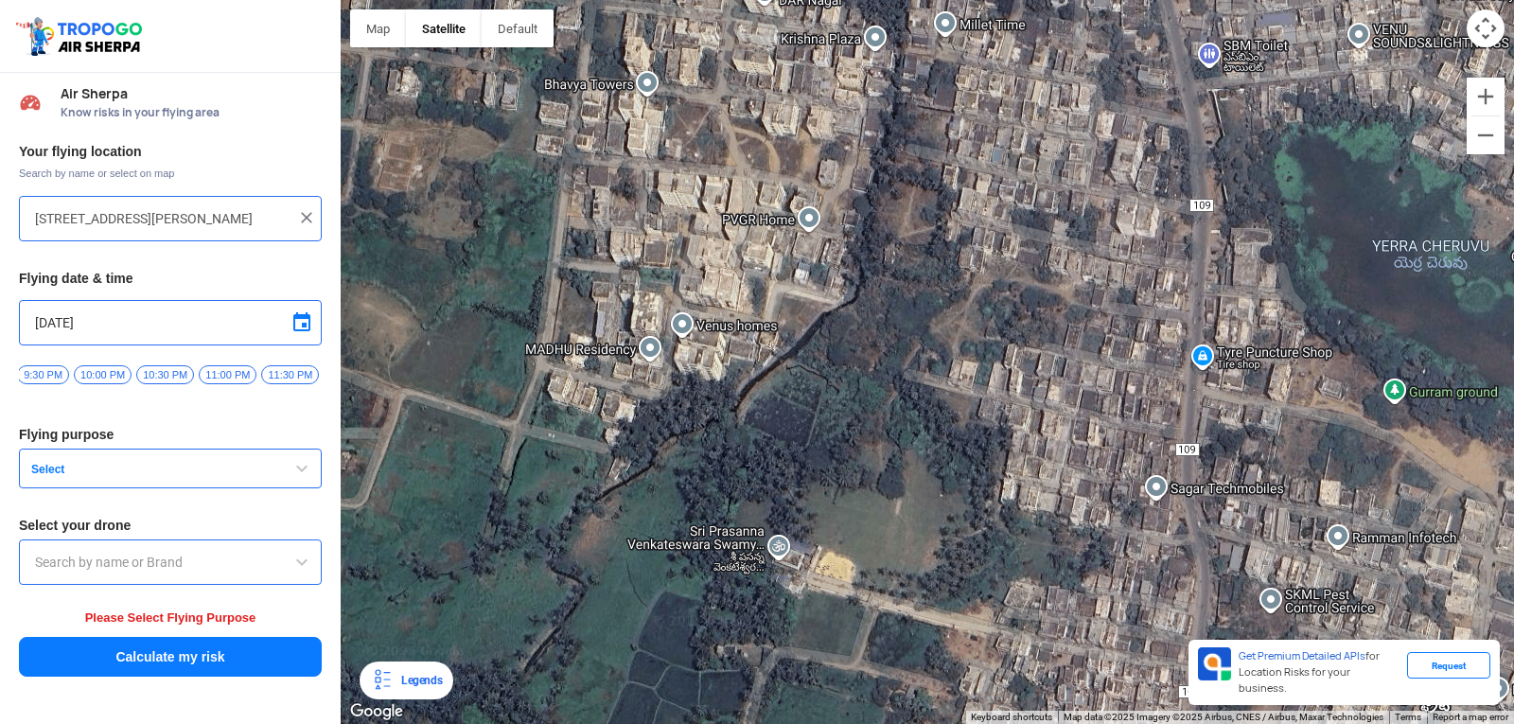
drag, startPoint x: 1212, startPoint y: 399, endPoint x: 1179, endPoint y: 642, distance: 245.4
click at [1179, 642] on div "[PERSON_NAME] POLYTECHNIC [PERSON_NAME] [STREET_ADDRESS][PERSON_NAME] View on G…" at bounding box center [927, 362] width 1173 height 724
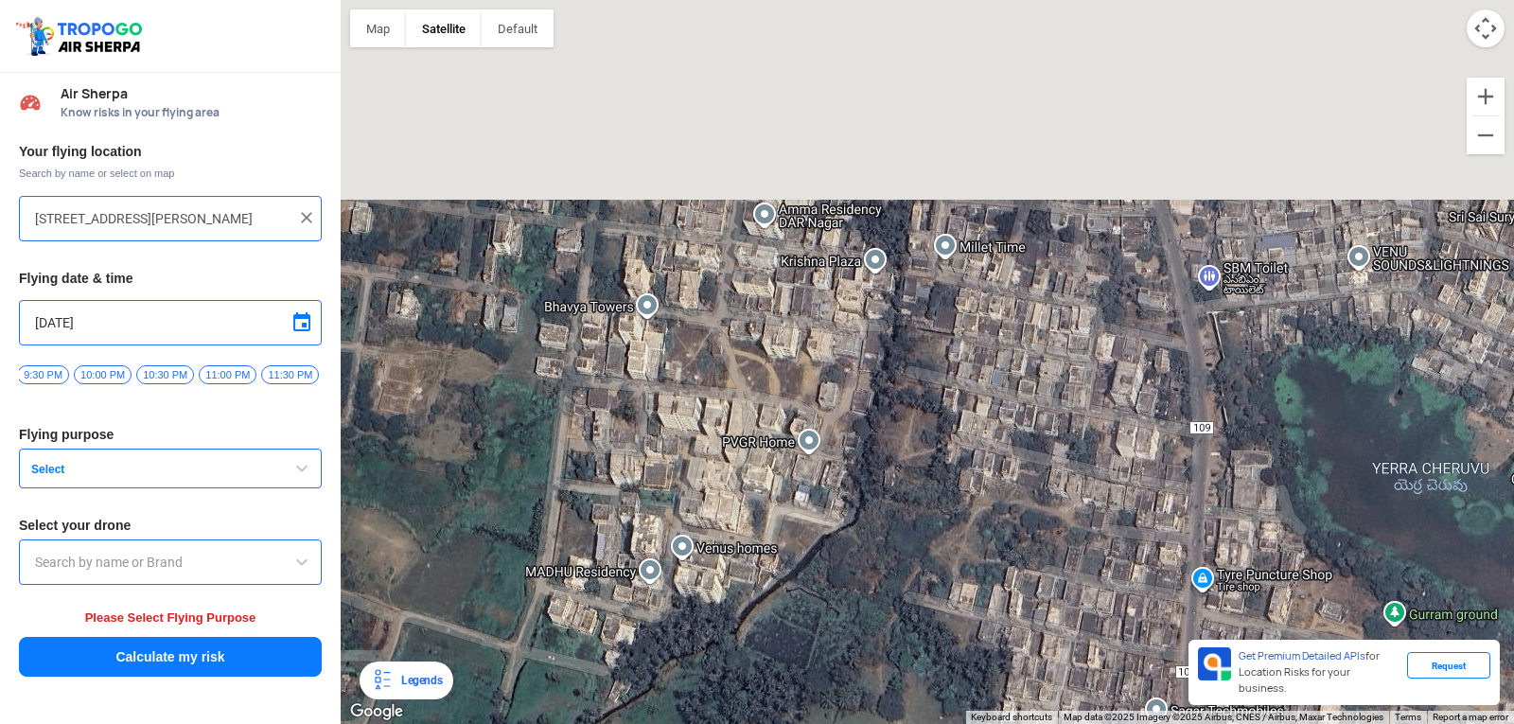
drag, startPoint x: 1218, startPoint y: 360, endPoint x: 1218, endPoint y: 613, distance: 252.6
click at [1218, 613] on div "[PERSON_NAME] POLYTECHNIC [PERSON_NAME] [STREET_ADDRESS][PERSON_NAME] View on G…" at bounding box center [927, 362] width 1173 height 724
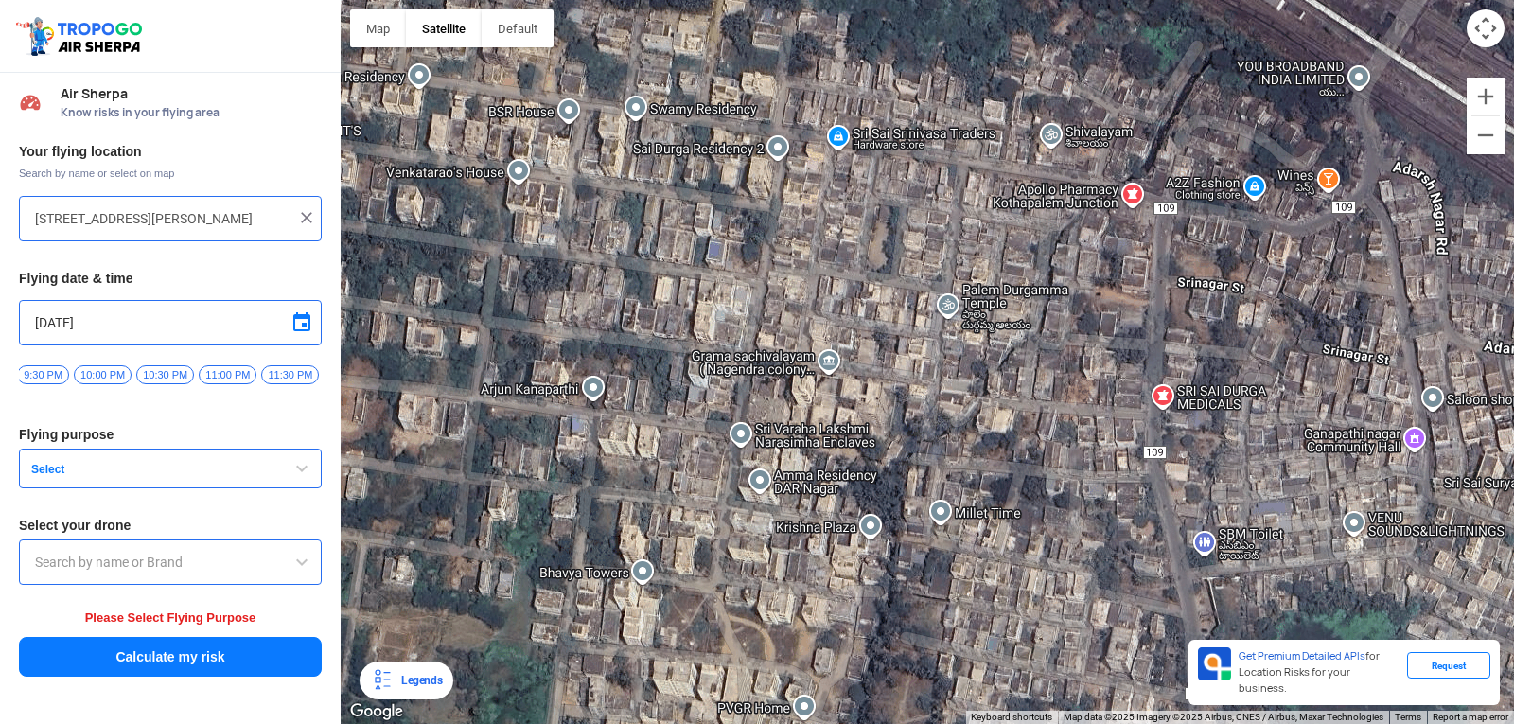
drag, startPoint x: 1199, startPoint y: 315, endPoint x: 1194, endPoint y: 587, distance: 272.5
click at [1194, 587] on div "[PERSON_NAME] POLYTECHNIC [PERSON_NAME] [STREET_ADDRESS][PERSON_NAME] View on G…" at bounding box center [927, 362] width 1173 height 724
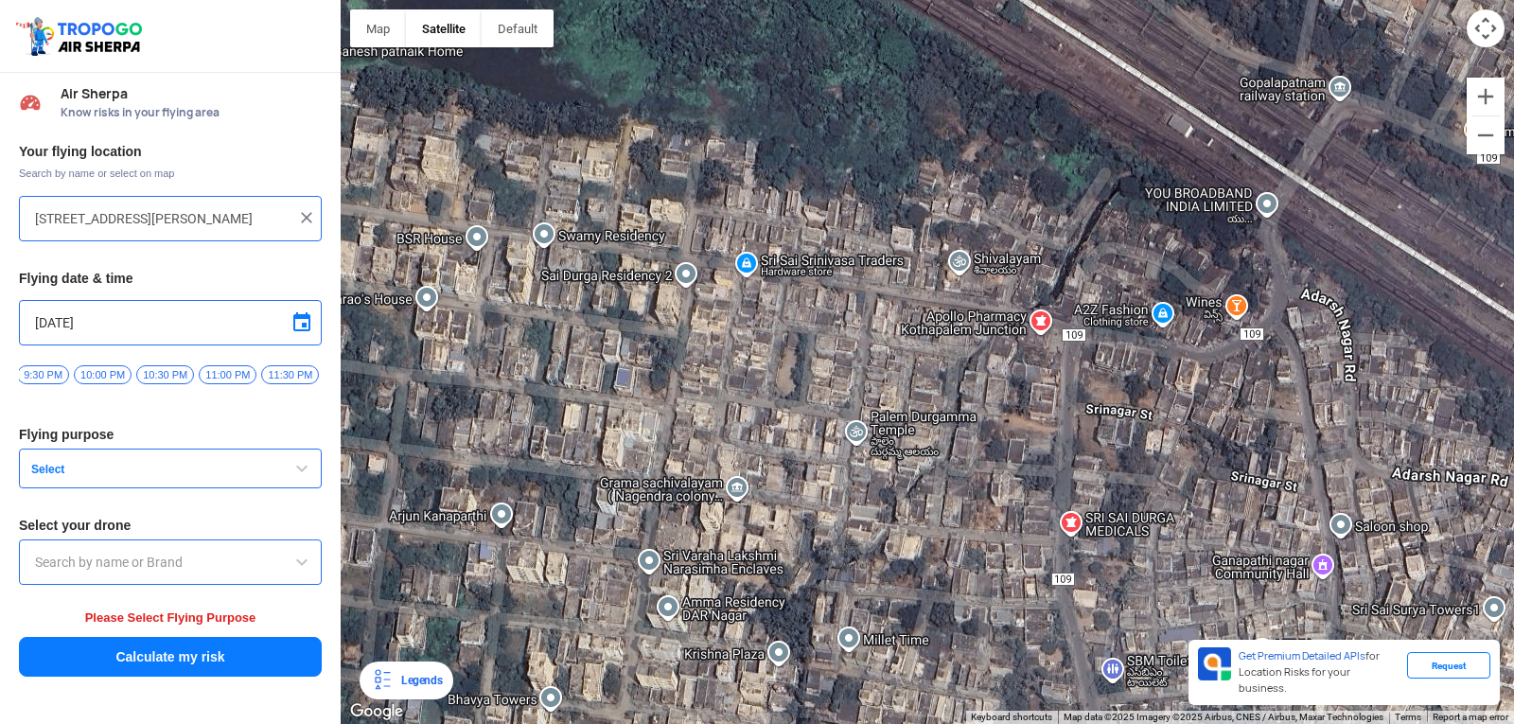
drag, startPoint x: 1210, startPoint y: 376, endPoint x: 1115, endPoint y: 397, distance: 97.1
click at [1119, 396] on div "[PERSON_NAME] POLYTECHNIC [PERSON_NAME] [STREET_ADDRESS][PERSON_NAME] View on G…" at bounding box center [927, 362] width 1173 height 724
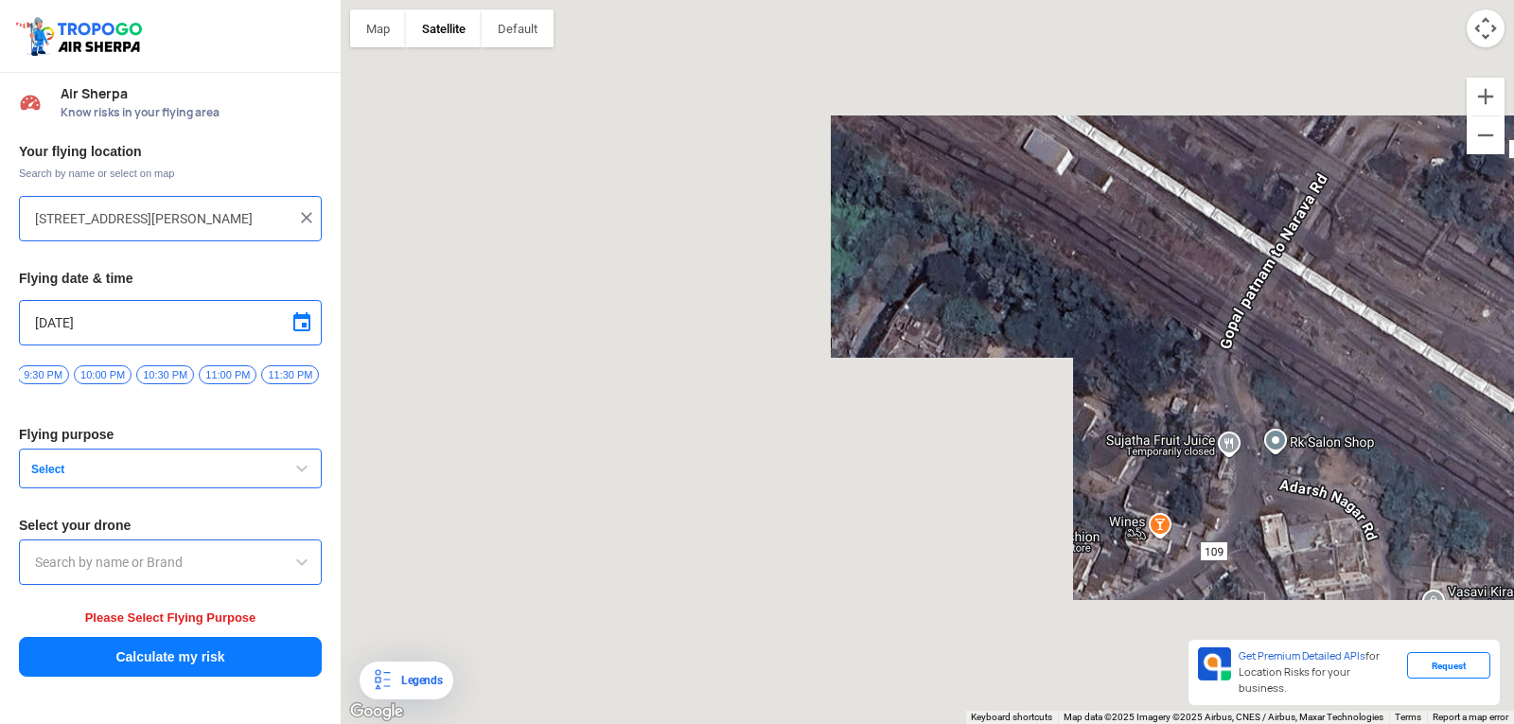
drag, startPoint x: 1275, startPoint y: 286, endPoint x: 1162, endPoint y: 587, distance: 321.5
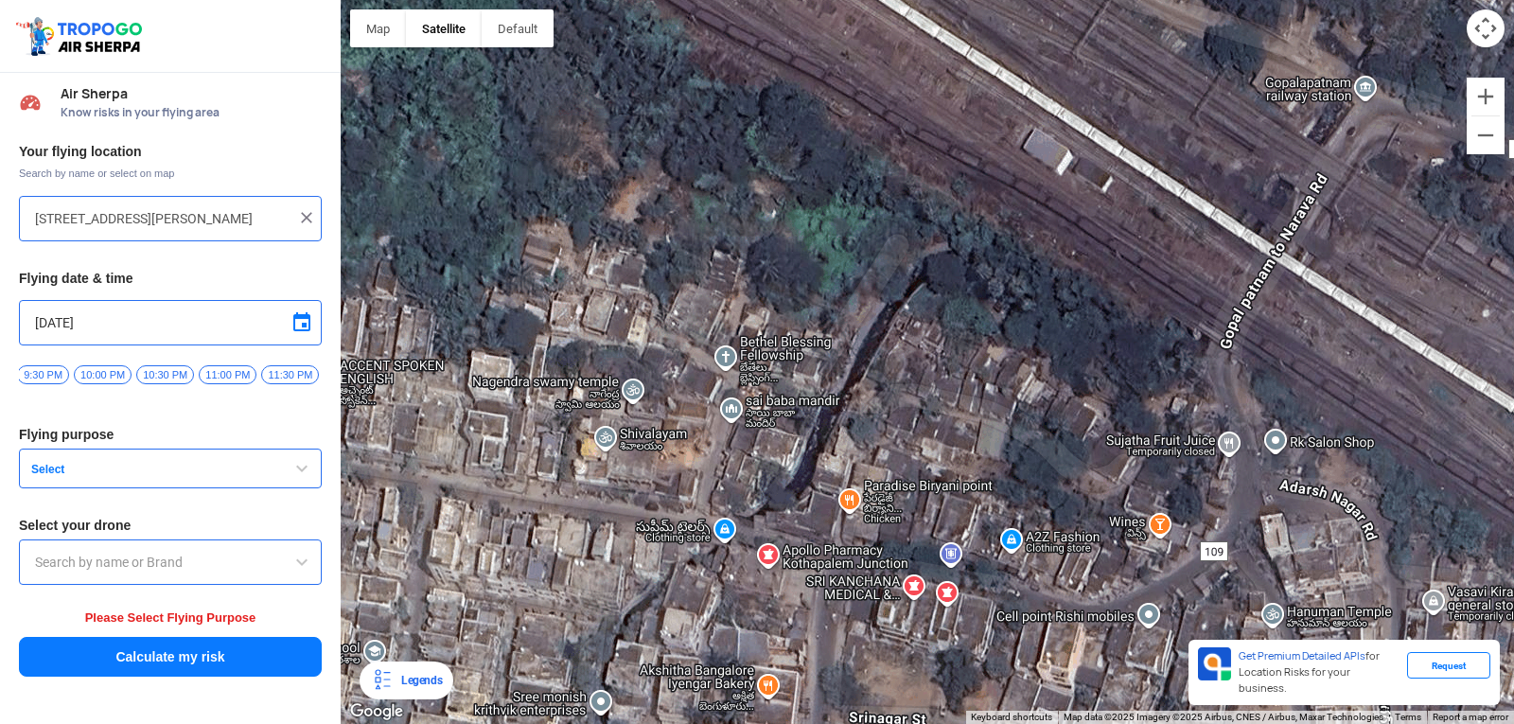
click at [1162, 587] on div "[PERSON_NAME] POLYTECHNIC [PERSON_NAME] [STREET_ADDRESS][PERSON_NAME] View on G…" at bounding box center [927, 362] width 1173 height 724
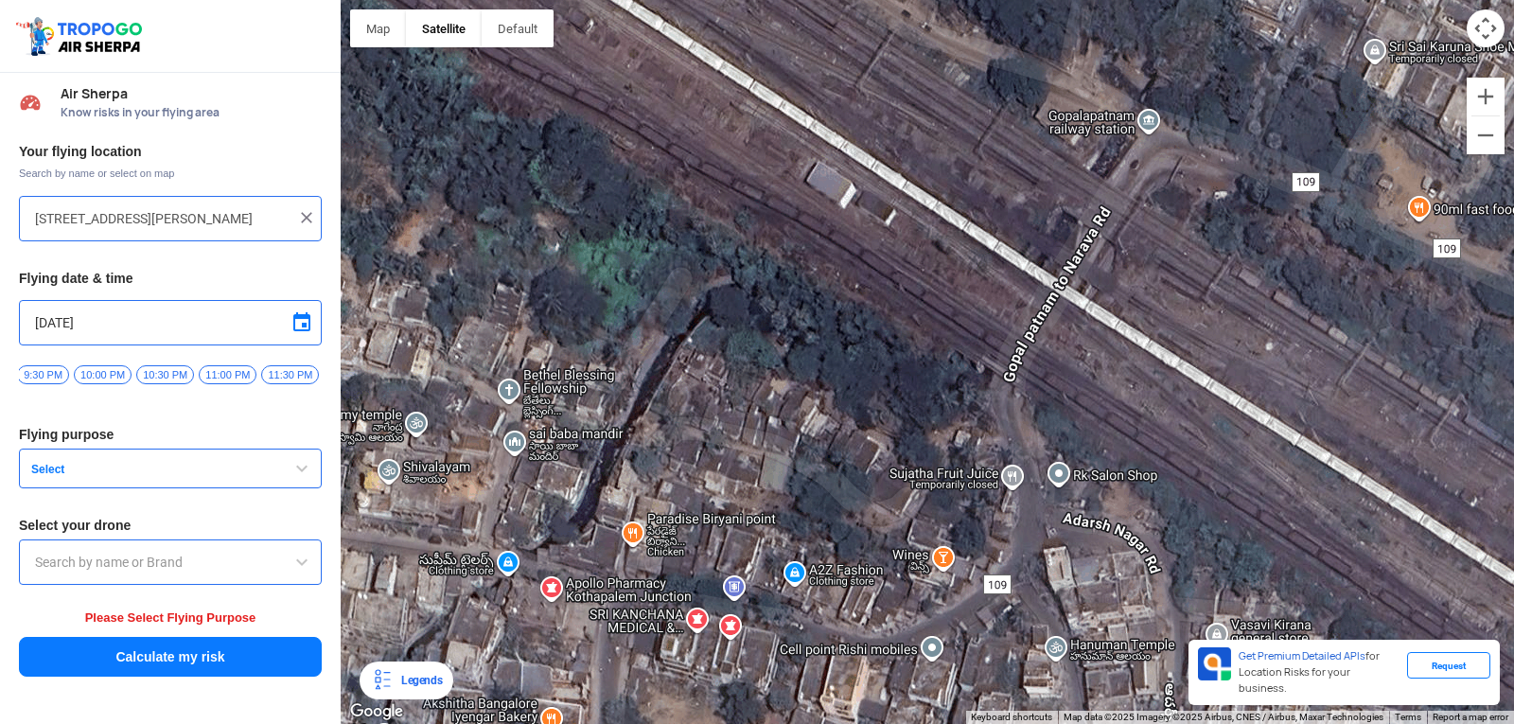
drag, startPoint x: 1328, startPoint y: 385, endPoint x: 1113, endPoint y: 409, distance: 216.0
click at [1113, 409] on div "[PERSON_NAME] POLYTECHNIC [PERSON_NAME] [STREET_ADDRESS][PERSON_NAME] View on G…" at bounding box center [927, 362] width 1173 height 724
click at [308, 216] on img at bounding box center [306, 217] width 19 height 19
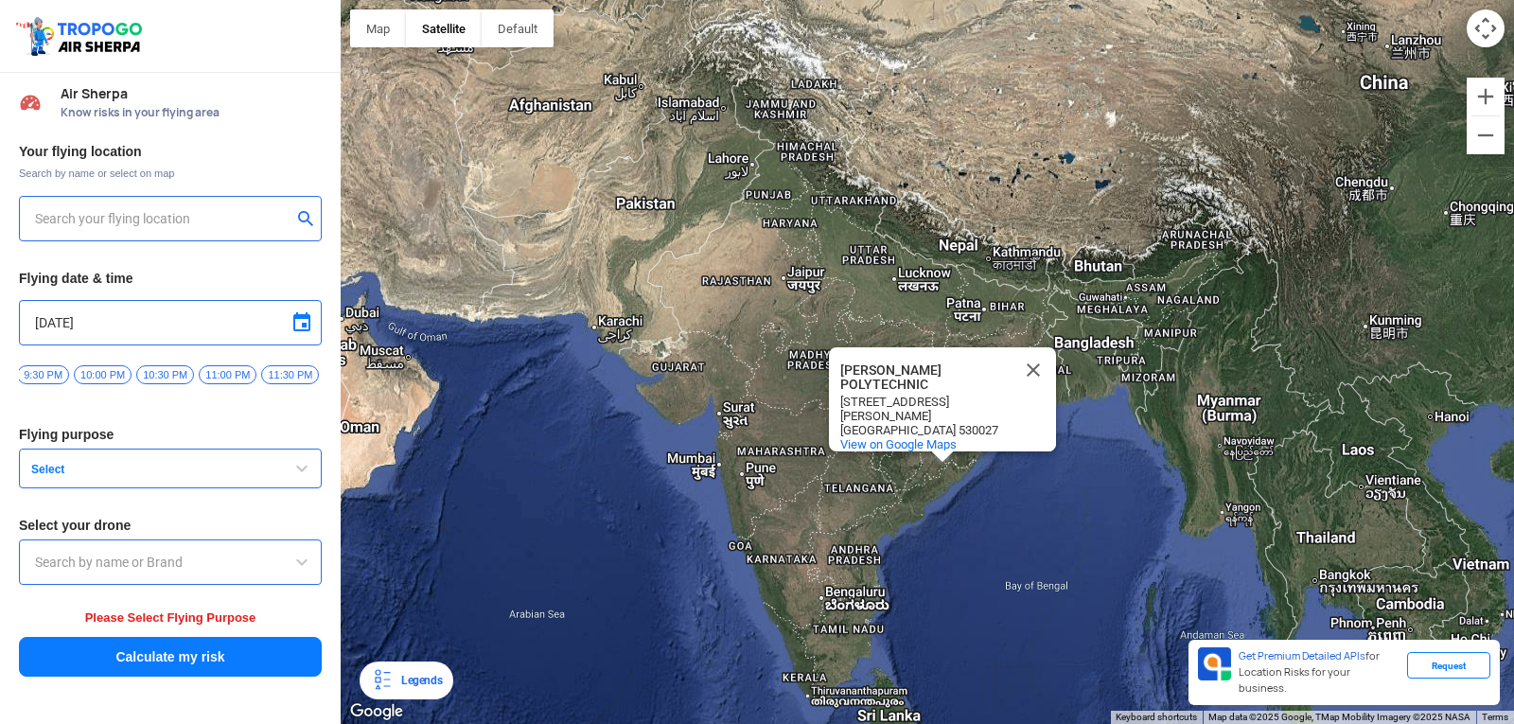
click at [251, 225] on input "text" at bounding box center [163, 218] width 256 height 23
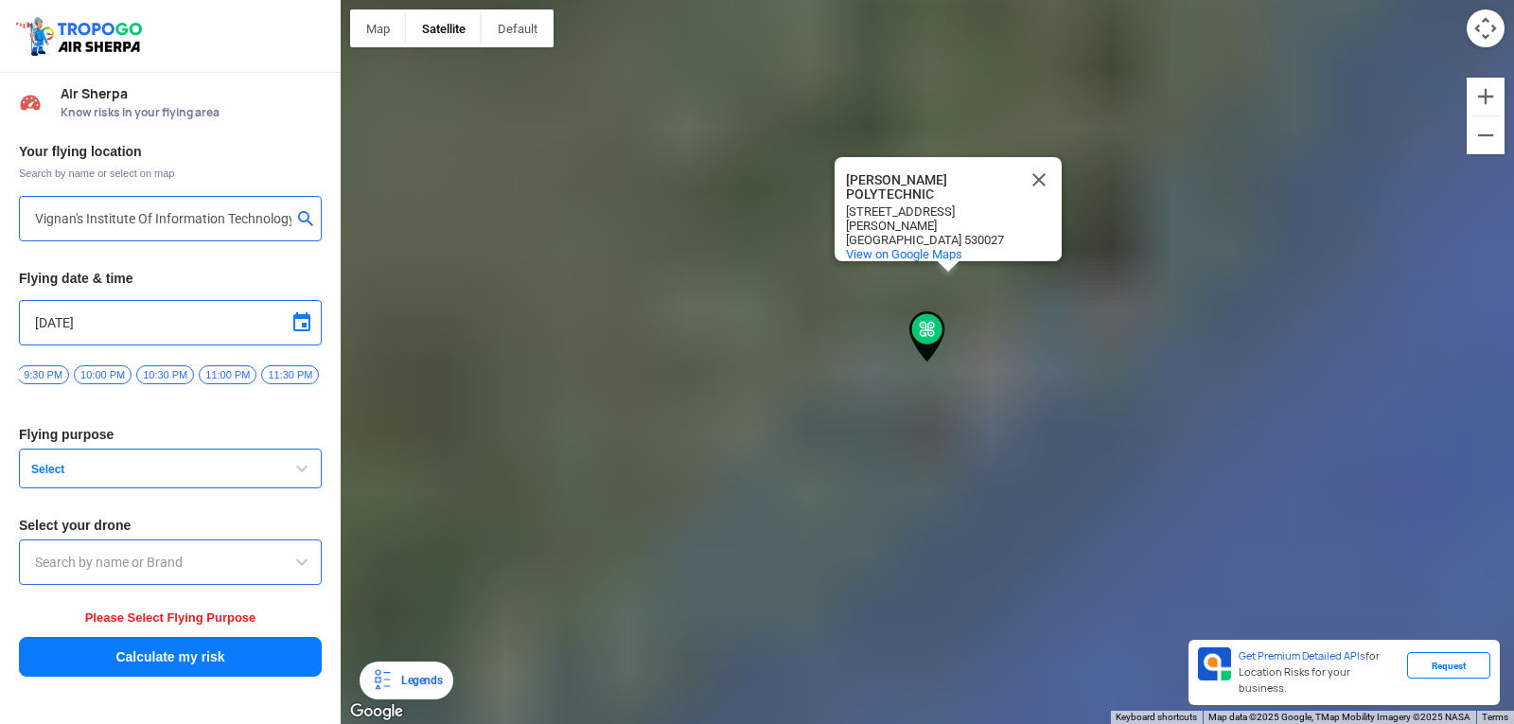
type input "[GEOGRAPHIC_DATA], [GEOGRAPHIC_DATA] 530049, [GEOGRAPHIC_DATA]"
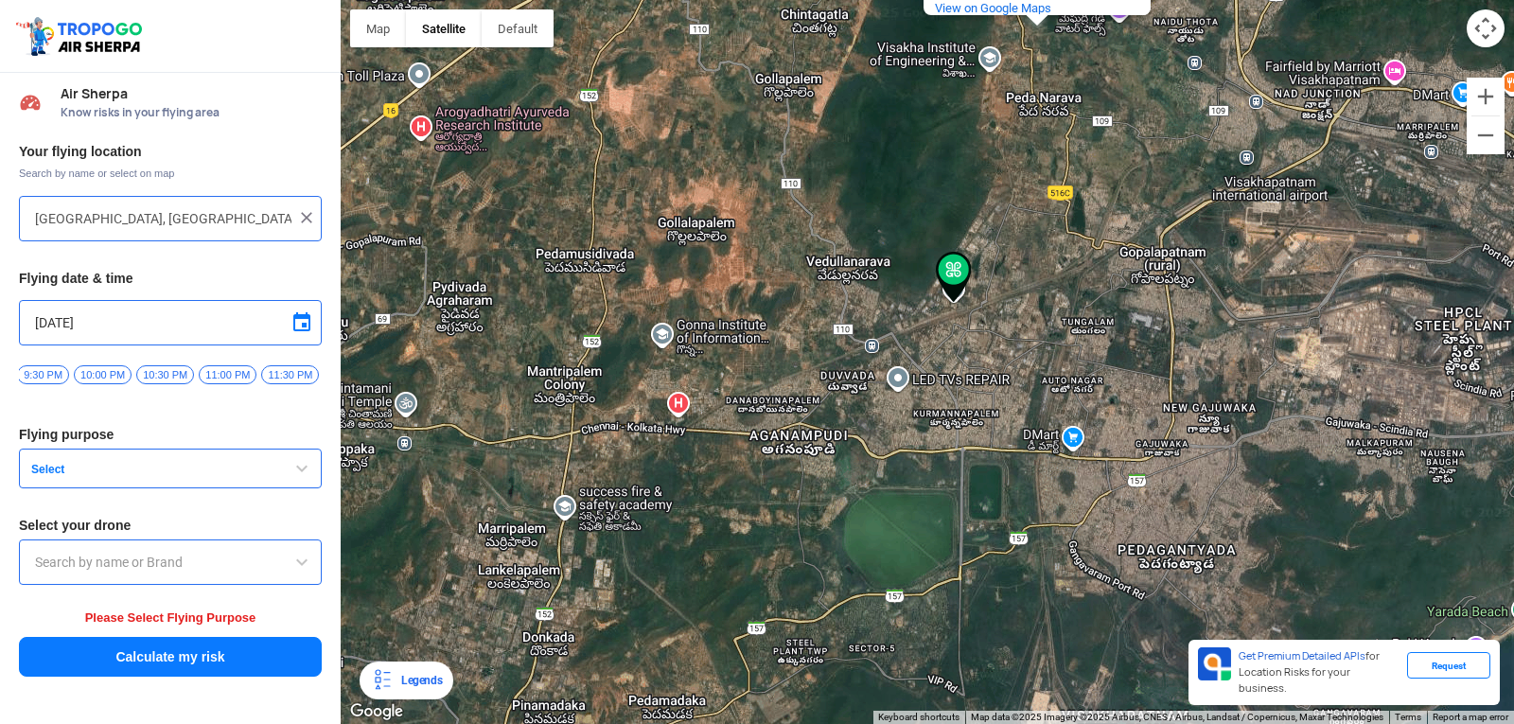
drag, startPoint x: 1247, startPoint y: 288, endPoint x: 748, endPoint y: 410, distance: 513.3
click at [674, 394] on div "[PERSON_NAME] POLYTECHNIC [PERSON_NAME] [STREET_ADDRESS][PERSON_NAME] View on G…" at bounding box center [927, 362] width 1173 height 724
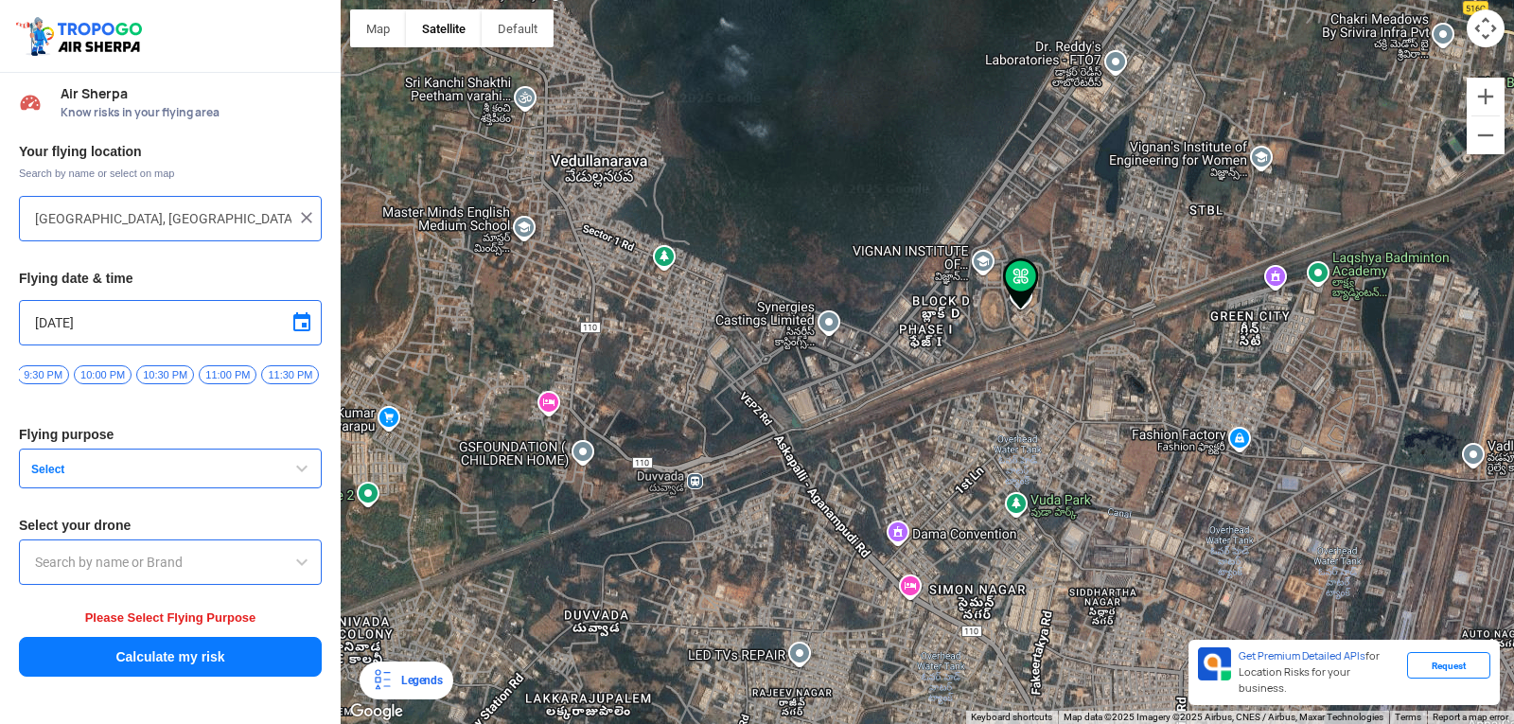
drag, startPoint x: 1141, startPoint y: 236, endPoint x: 1118, endPoint y: 359, distance: 125.1
click at [1118, 359] on div "[PERSON_NAME] POLYTECHNIC [PERSON_NAME] [STREET_ADDRESS][PERSON_NAME] View on G…" at bounding box center [927, 362] width 1173 height 724
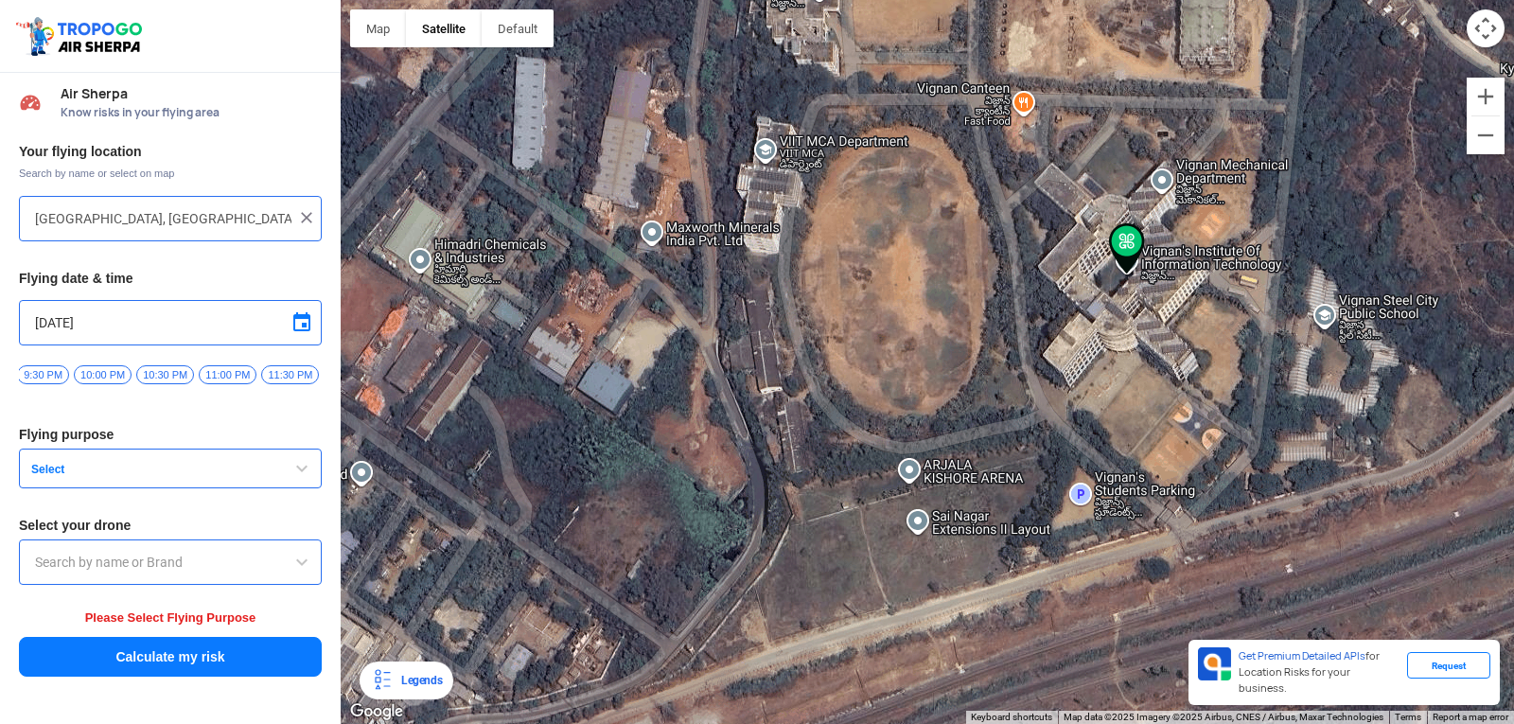
drag, startPoint x: 1216, startPoint y: 293, endPoint x: 1161, endPoint y: 444, distance: 160.1
click at [1164, 440] on div "[PERSON_NAME] POLYTECHNIC [PERSON_NAME] [STREET_ADDRESS][PERSON_NAME] View on G…" at bounding box center [927, 362] width 1173 height 724
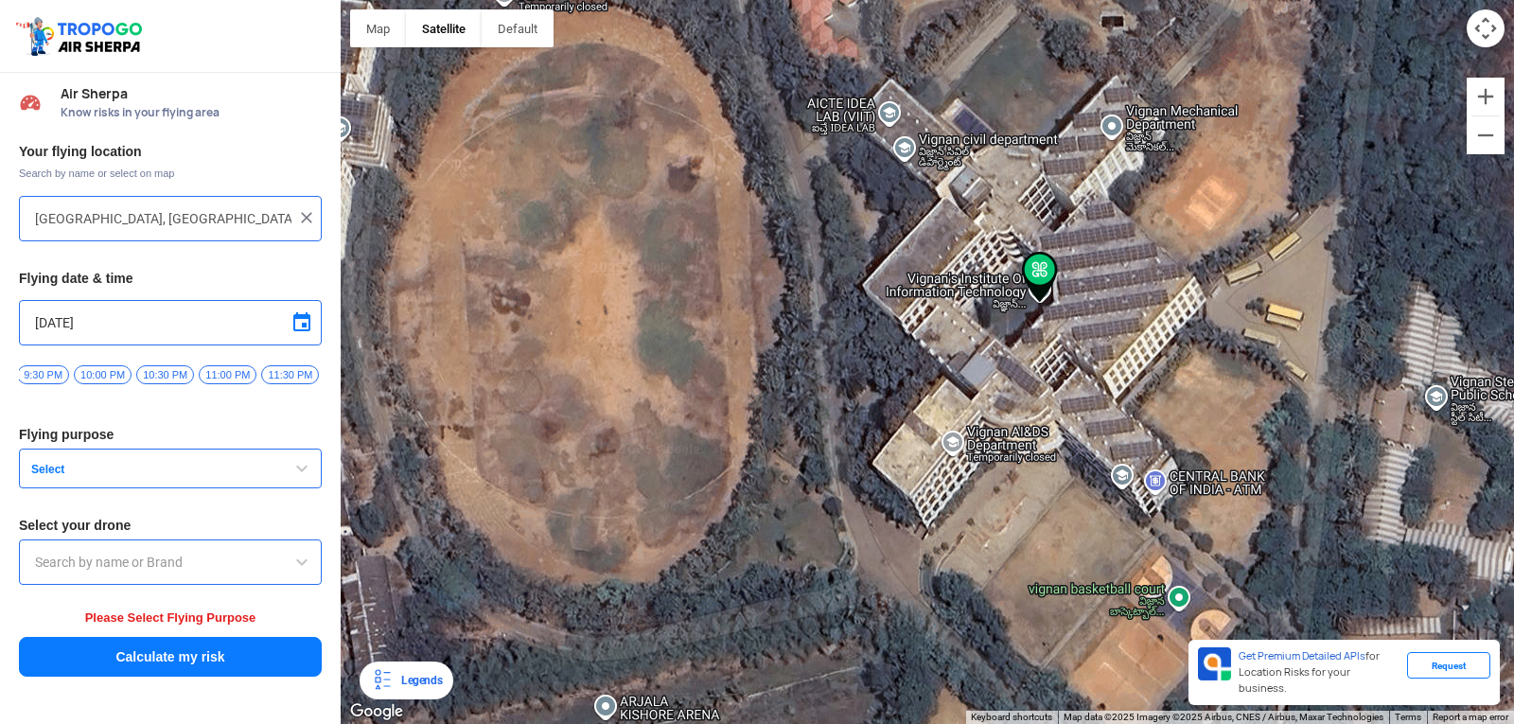
drag, startPoint x: 1160, startPoint y: 446, endPoint x: 1123, endPoint y: 610, distance: 168.7
click at [1123, 610] on div "[PERSON_NAME] POLYTECHNIC [PERSON_NAME] [STREET_ADDRESS][PERSON_NAME] View on G…" at bounding box center [927, 362] width 1173 height 724
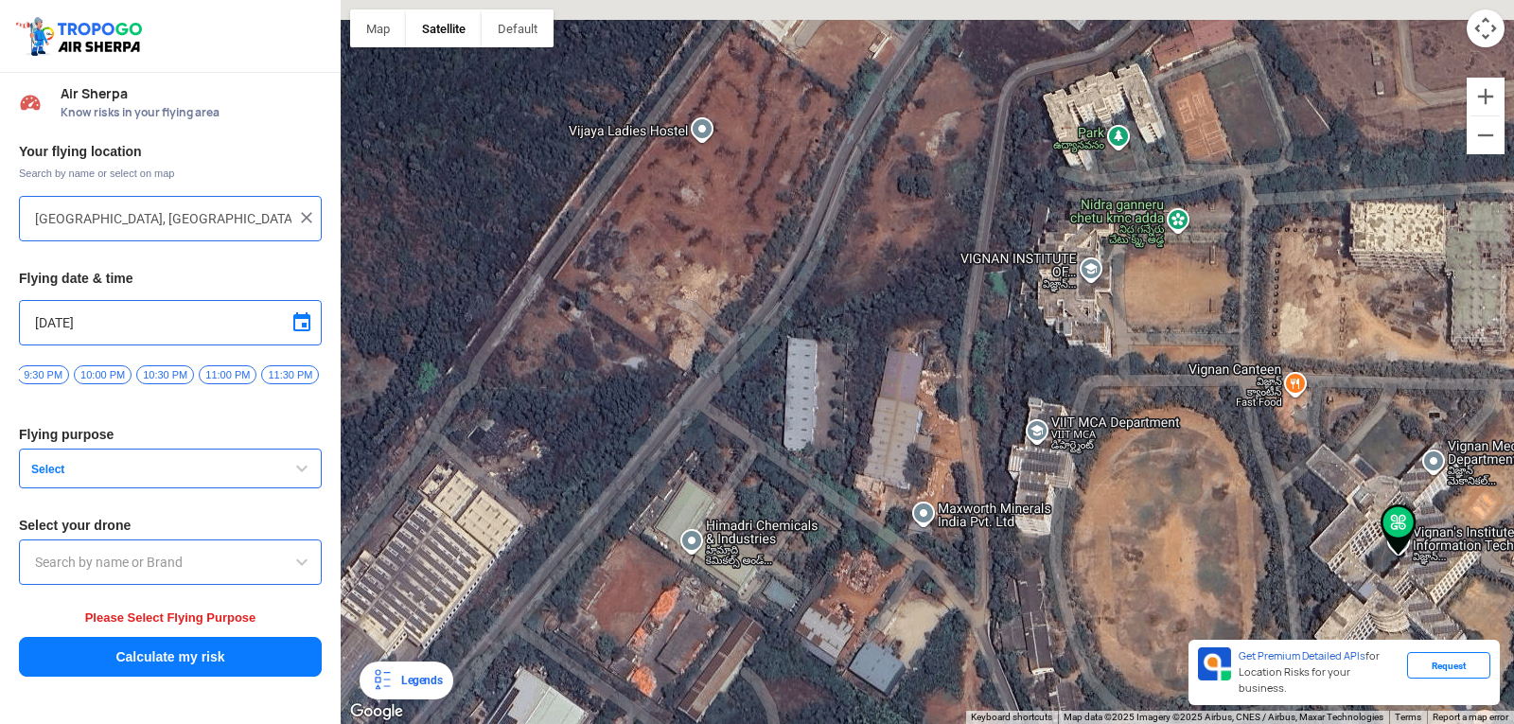
drag, startPoint x: 658, startPoint y: 391, endPoint x: 982, endPoint y: 498, distance: 340.7
click at [982, 498] on div "[PERSON_NAME] POLYTECHNIC [PERSON_NAME] [STREET_ADDRESS][PERSON_NAME] View on G…" at bounding box center [927, 362] width 1173 height 724
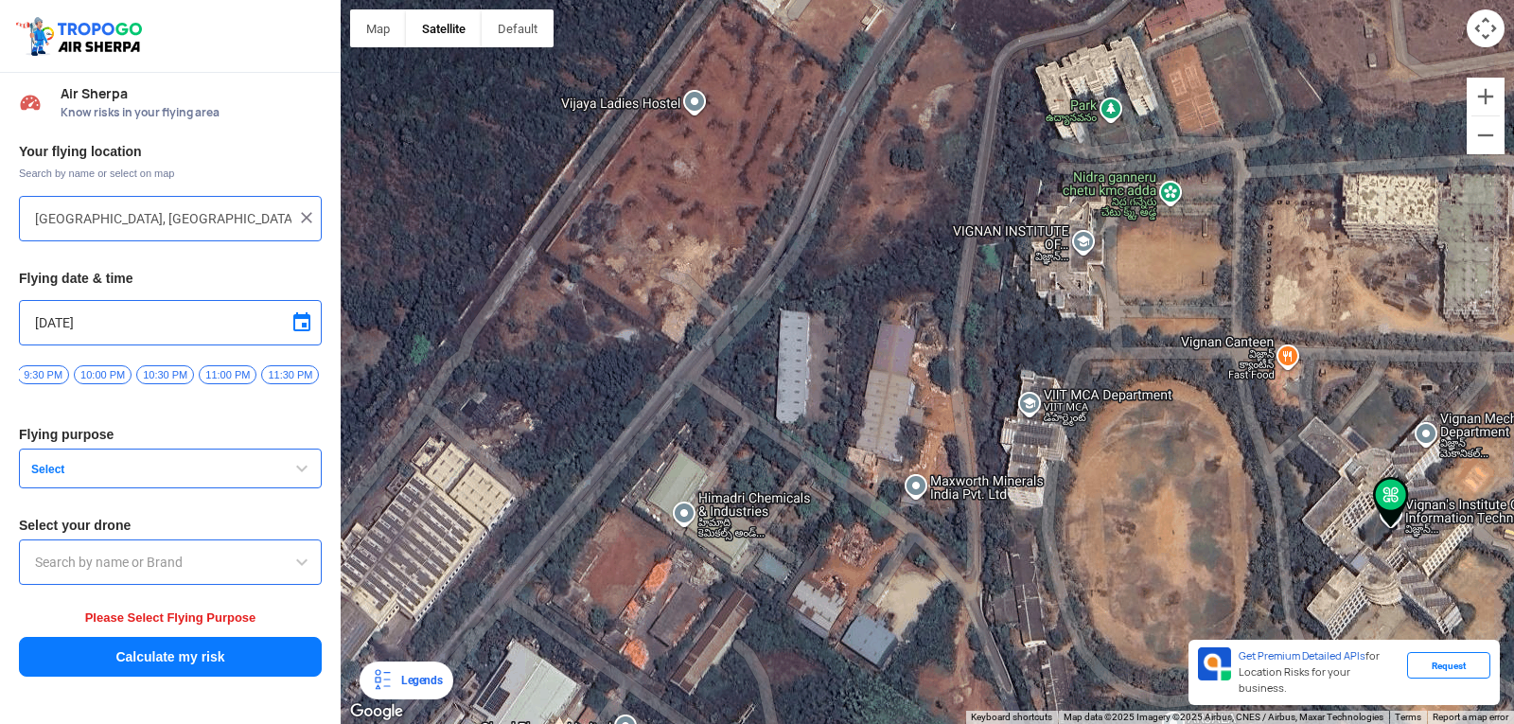
drag, startPoint x: 1214, startPoint y: 513, endPoint x: 1059, endPoint y: 19, distance: 517.6
click at [1069, 39] on div "[PERSON_NAME] POLYTECHNIC [PERSON_NAME] [STREET_ADDRESS][PERSON_NAME] View on G…" at bounding box center [927, 362] width 1173 height 724
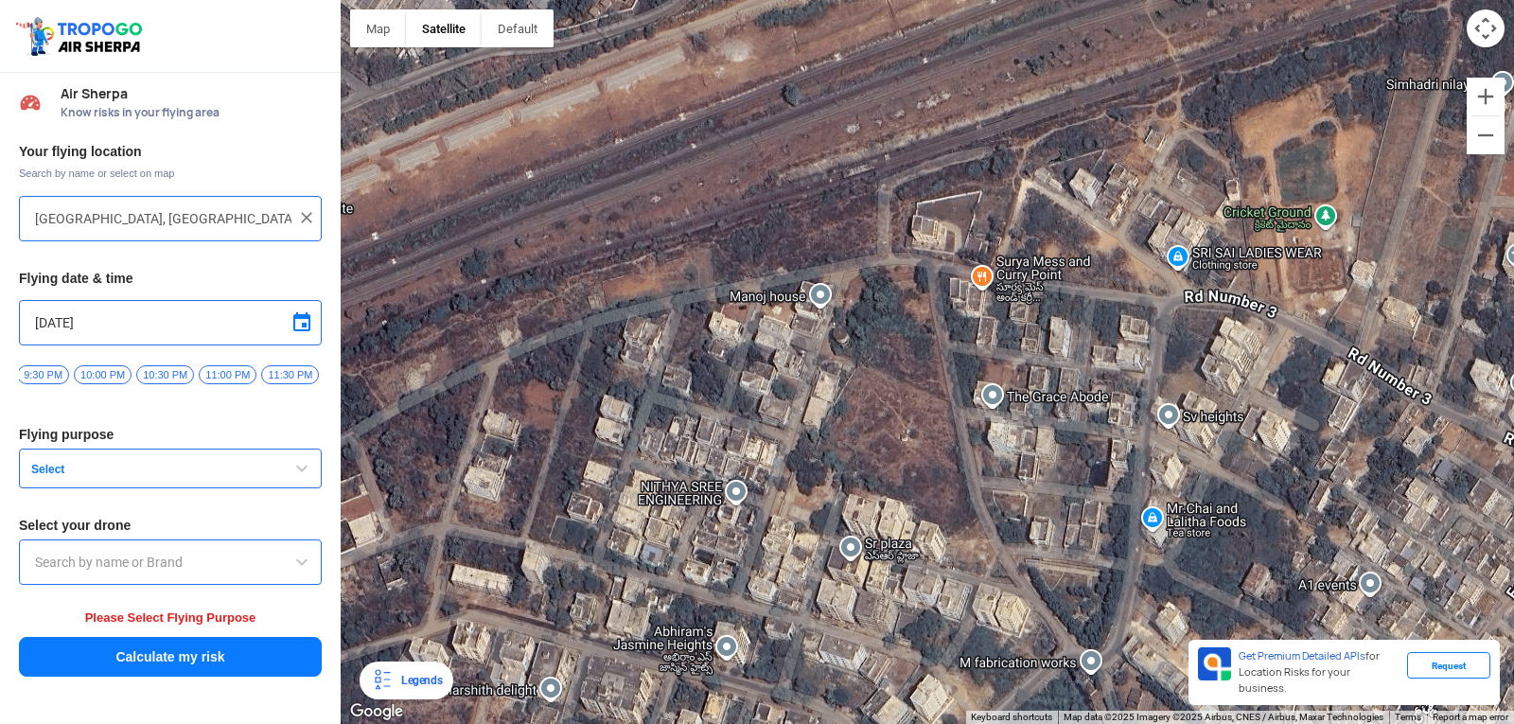
drag, startPoint x: 982, startPoint y: 276, endPoint x: 1143, endPoint y: 601, distance: 362.1
click at [1140, 598] on div "[PERSON_NAME] POLYTECHNIC [PERSON_NAME] [STREET_ADDRESS][PERSON_NAME] View on G…" at bounding box center [927, 362] width 1173 height 724
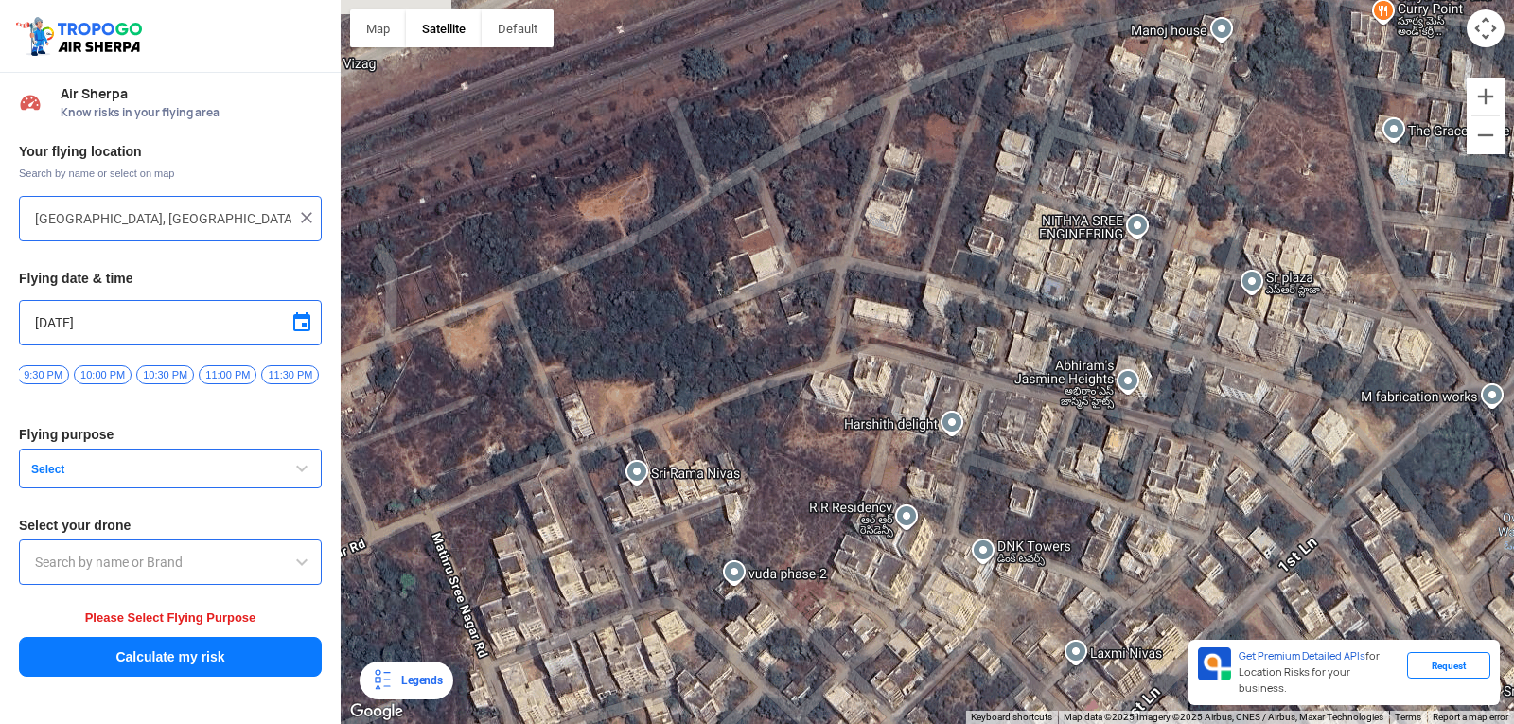
drag, startPoint x: 1127, startPoint y: 584, endPoint x: 1513, endPoint y: 313, distance: 471.4
click at [1508, 313] on div "[PERSON_NAME] POLYTECHNIC [PERSON_NAME] [STREET_ADDRESS][PERSON_NAME] View on G…" at bounding box center [927, 362] width 1173 height 724
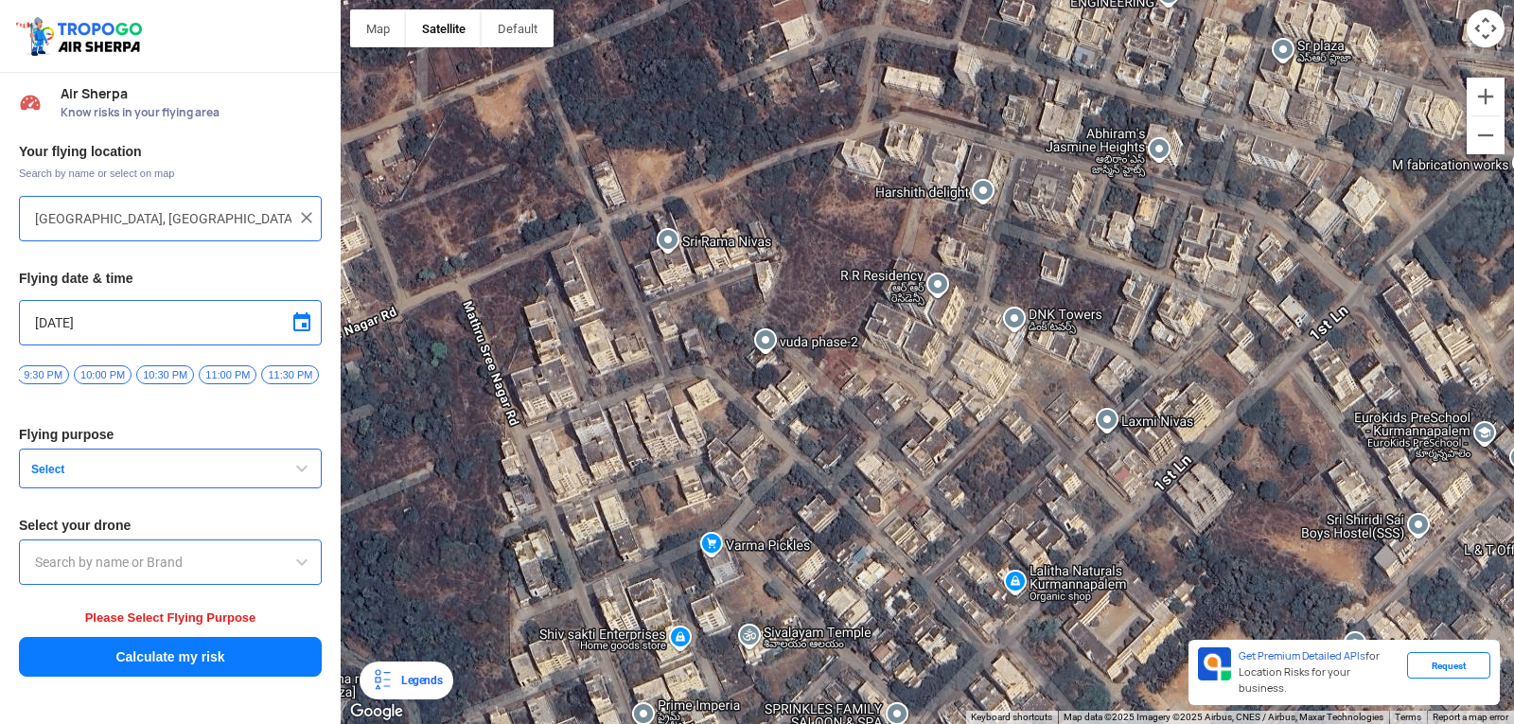
drag, startPoint x: 1076, startPoint y: 358, endPoint x: 1098, endPoint y: 36, distance: 322.4
click at [1104, 60] on div "[PERSON_NAME] POLYTECHNIC [PERSON_NAME] [STREET_ADDRESS][PERSON_NAME] View on G…" at bounding box center [927, 362] width 1173 height 724
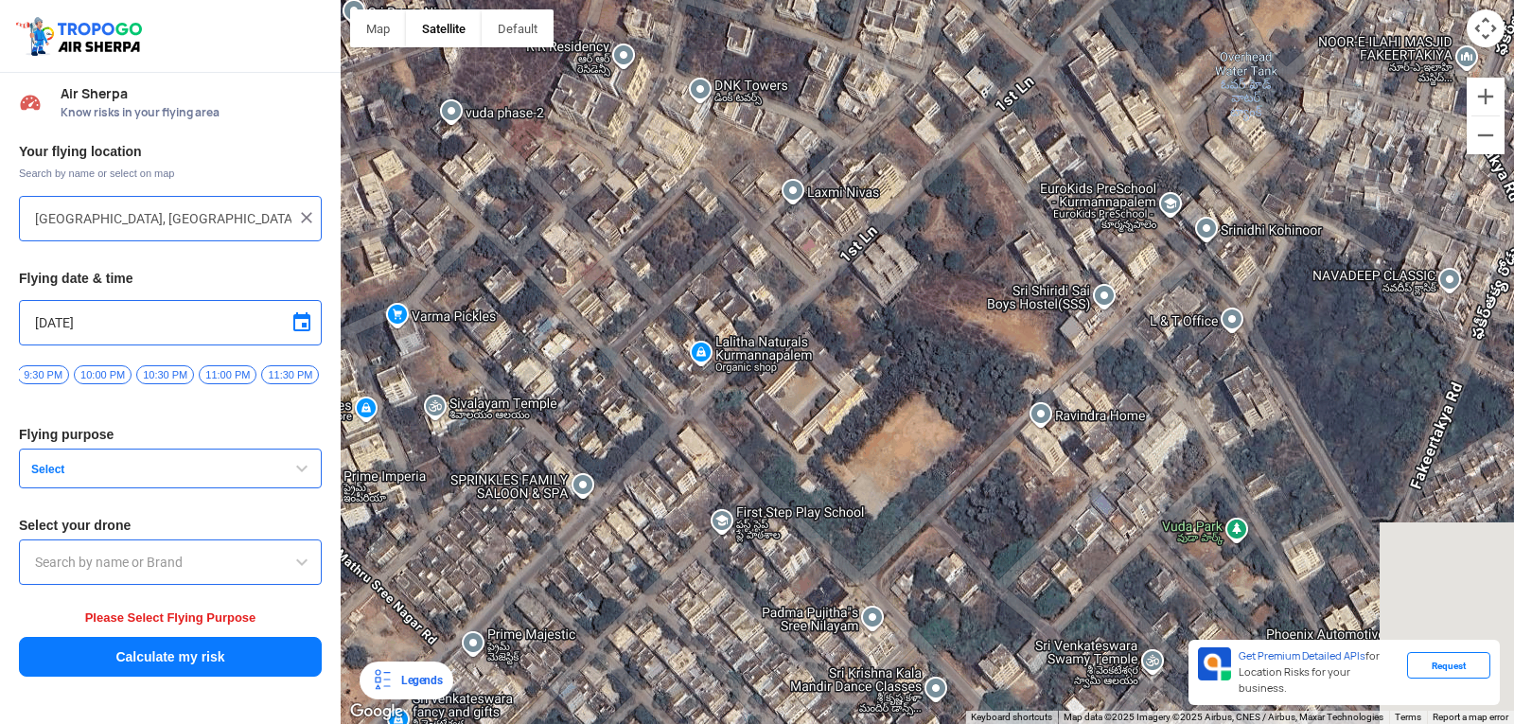
drag, startPoint x: 1100, startPoint y: 236, endPoint x: 882, endPoint y: 427, distance: 290.3
click at [820, 427] on div "[PERSON_NAME] POLYTECHNIC [PERSON_NAME] [STREET_ADDRESS][PERSON_NAME] View on G…" at bounding box center [927, 362] width 1173 height 724
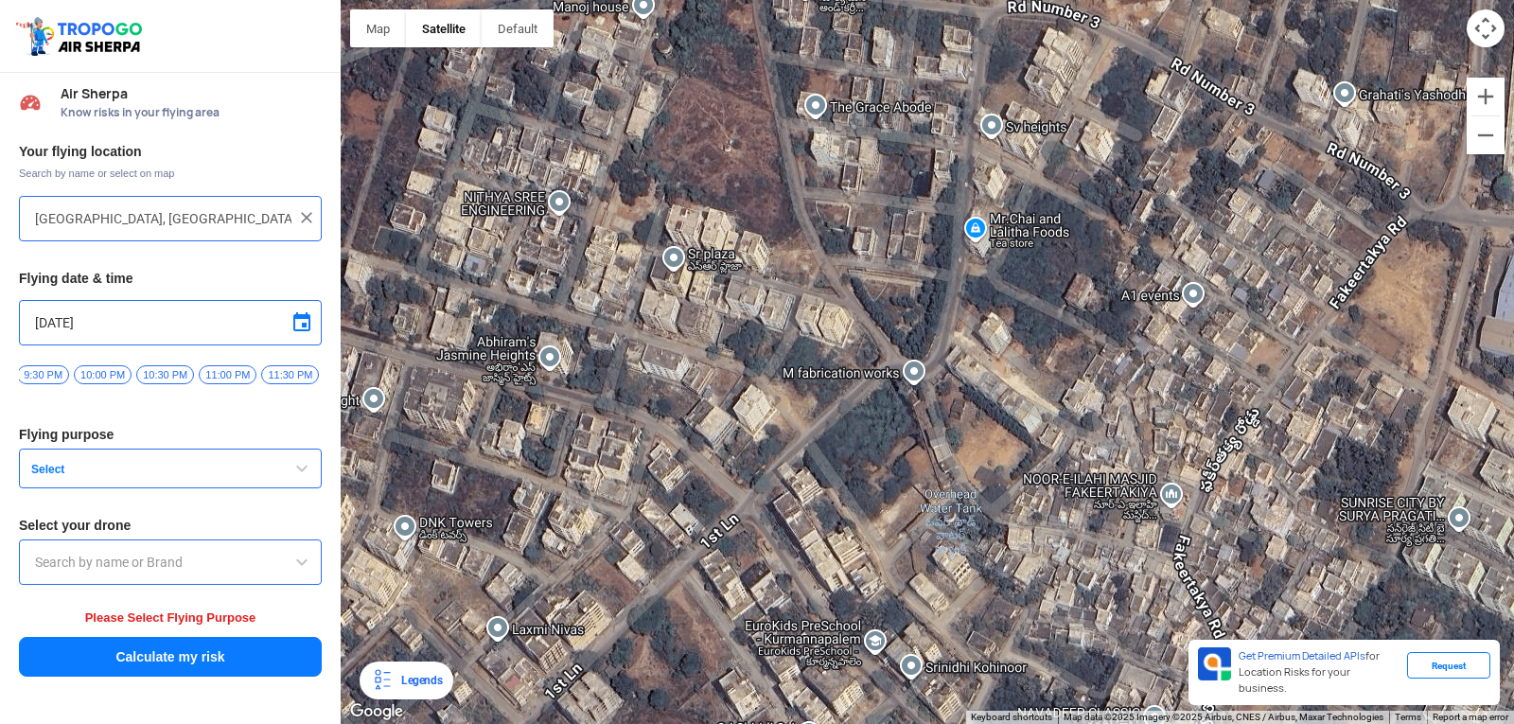
drag, startPoint x: 1006, startPoint y: 279, endPoint x: 1013, endPoint y: 539, distance: 260.3
click at [1013, 539] on div "[PERSON_NAME] POLYTECHNIC [PERSON_NAME] [STREET_ADDRESS][PERSON_NAME] View on G…" at bounding box center [927, 362] width 1173 height 724
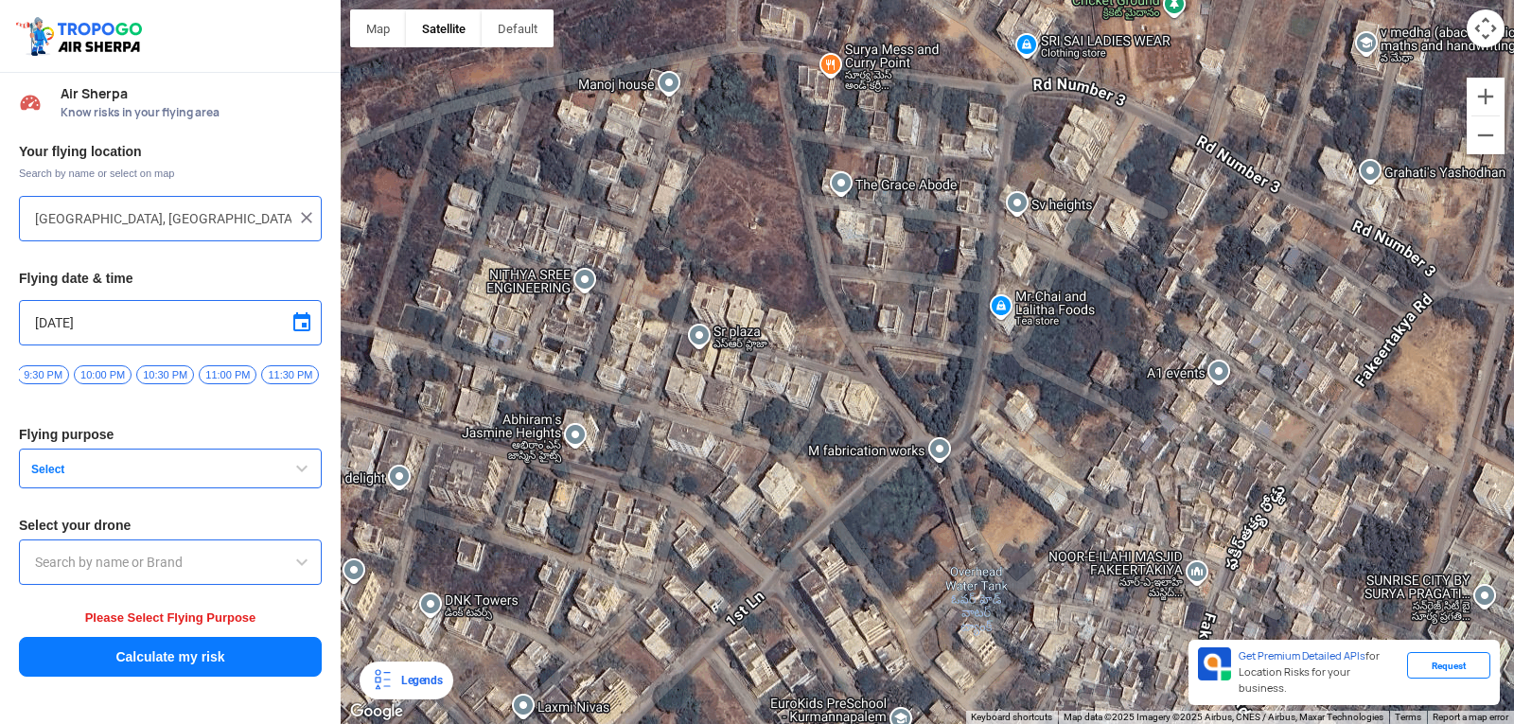
click at [273, 228] on input "[GEOGRAPHIC_DATA], [GEOGRAPHIC_DATA] 530049, [GEOGRAPHIC_DATA]" at bounding box center [163, 218] width 256 height 23
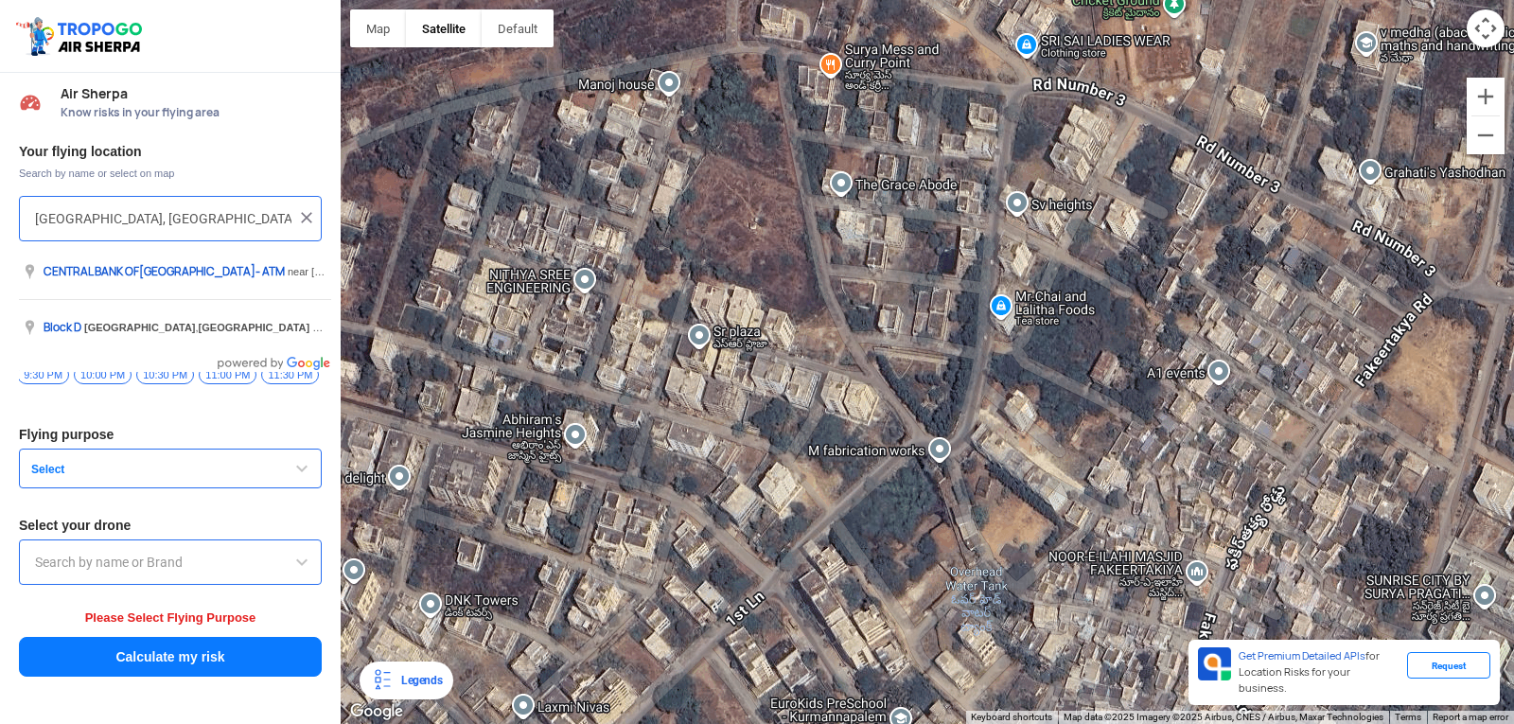
click at [304, 227] on div at bounding box center [170, 218] width 271 height 23
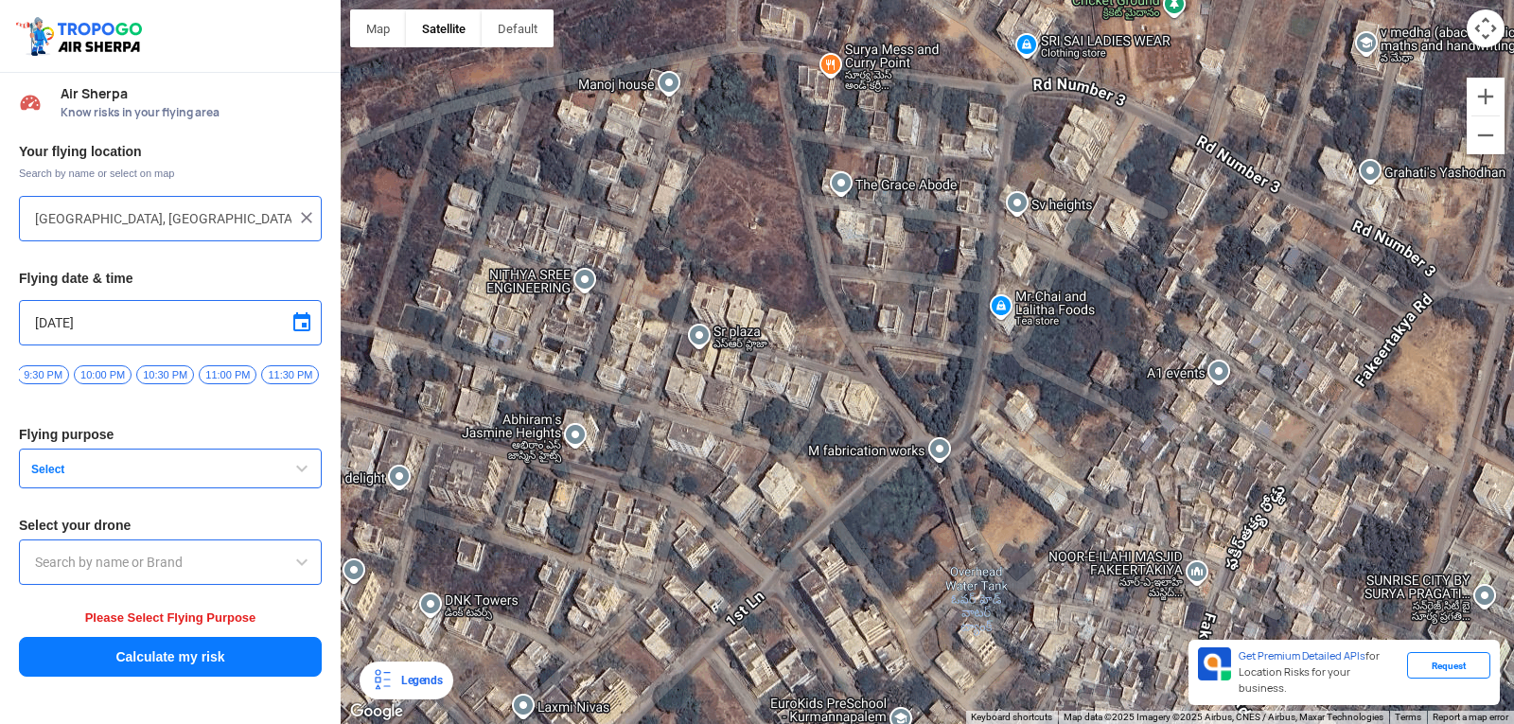
click at [302, 219] on img at bounding box center [306, 217] width 19 height 19
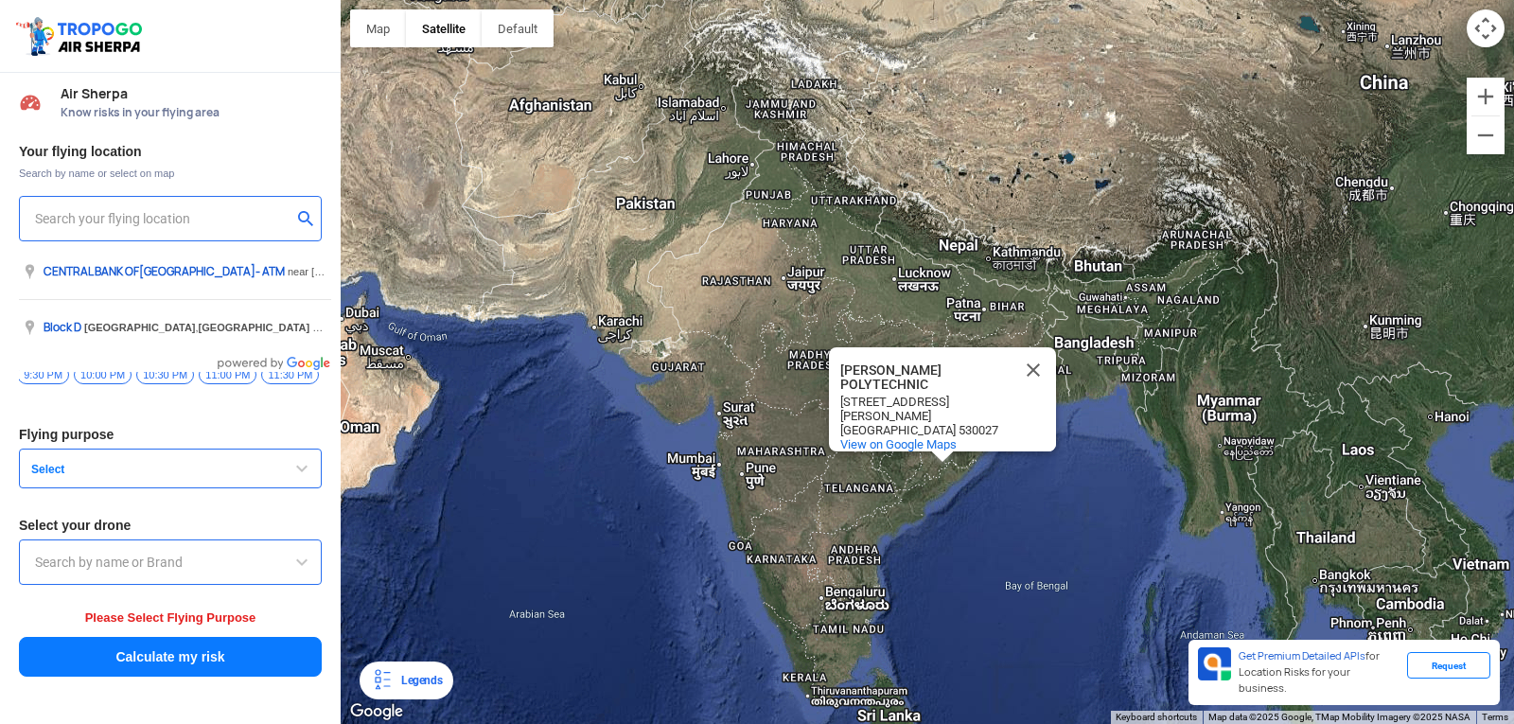
click at [254, 217] on input "text" at bounding box center [163, 218] width 256 height 23
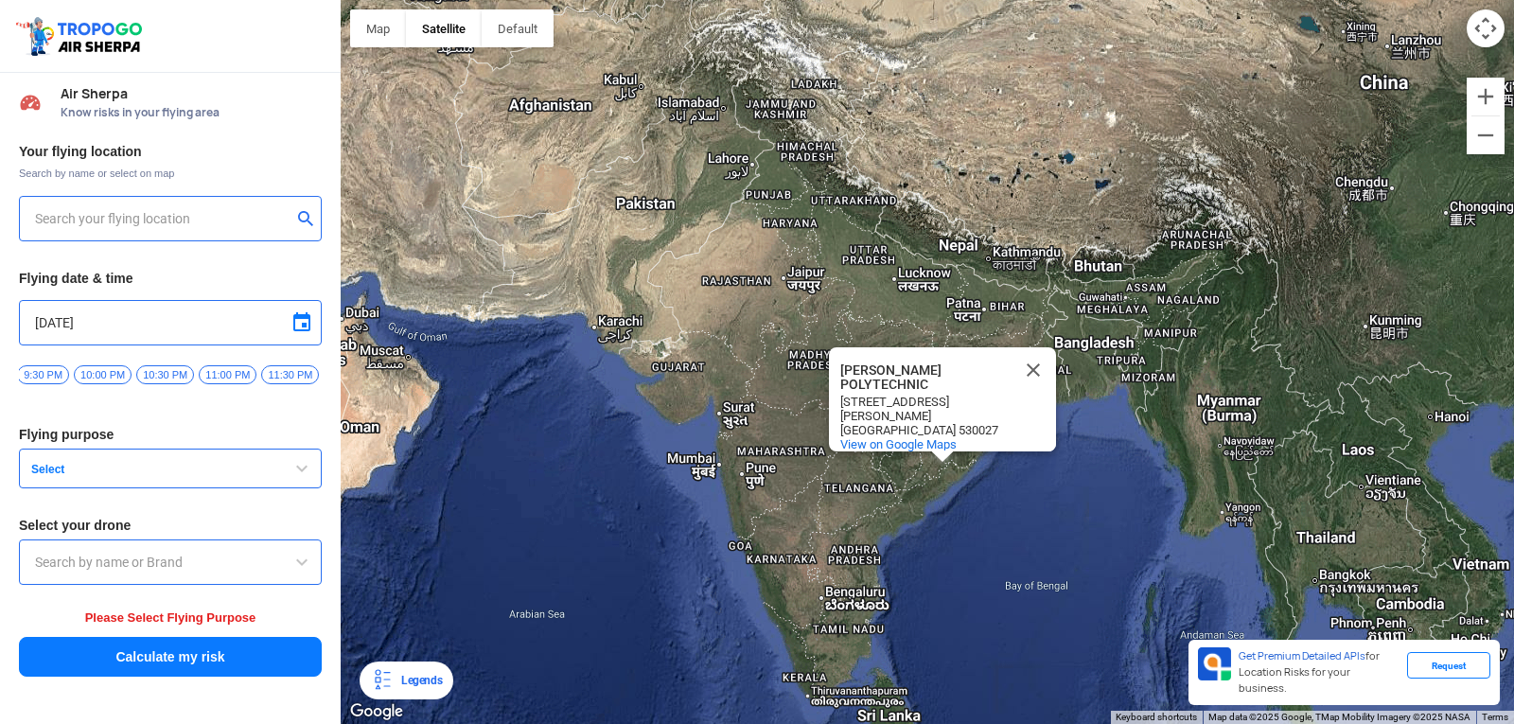
click at [214, 226] on input "text" at bounding box center [163, 218] width 256 height 23
click at [156, 220] on input "text" at bounding box center [163, 218] width 256 height 23
click at [504, 154] on div "[PERSON_NAME] POLYTECHNIC [PERSON_NAME] [STREET_ADDRESS][PERSON_NAME] View on G…" at bounding box center [927, 362] width 1173 height 724
click at [657, 247] on div "[PERSON_NAME] POLYTECHNIC [PERSON_NAME] [STREET_ADDRESS][PERSON_NAME] View on G…" at bounding box center [927, 362] width 1173 height 724
click at [1031, 367] on button "Close" at bounding box center [1032, 369] width 45 height 45
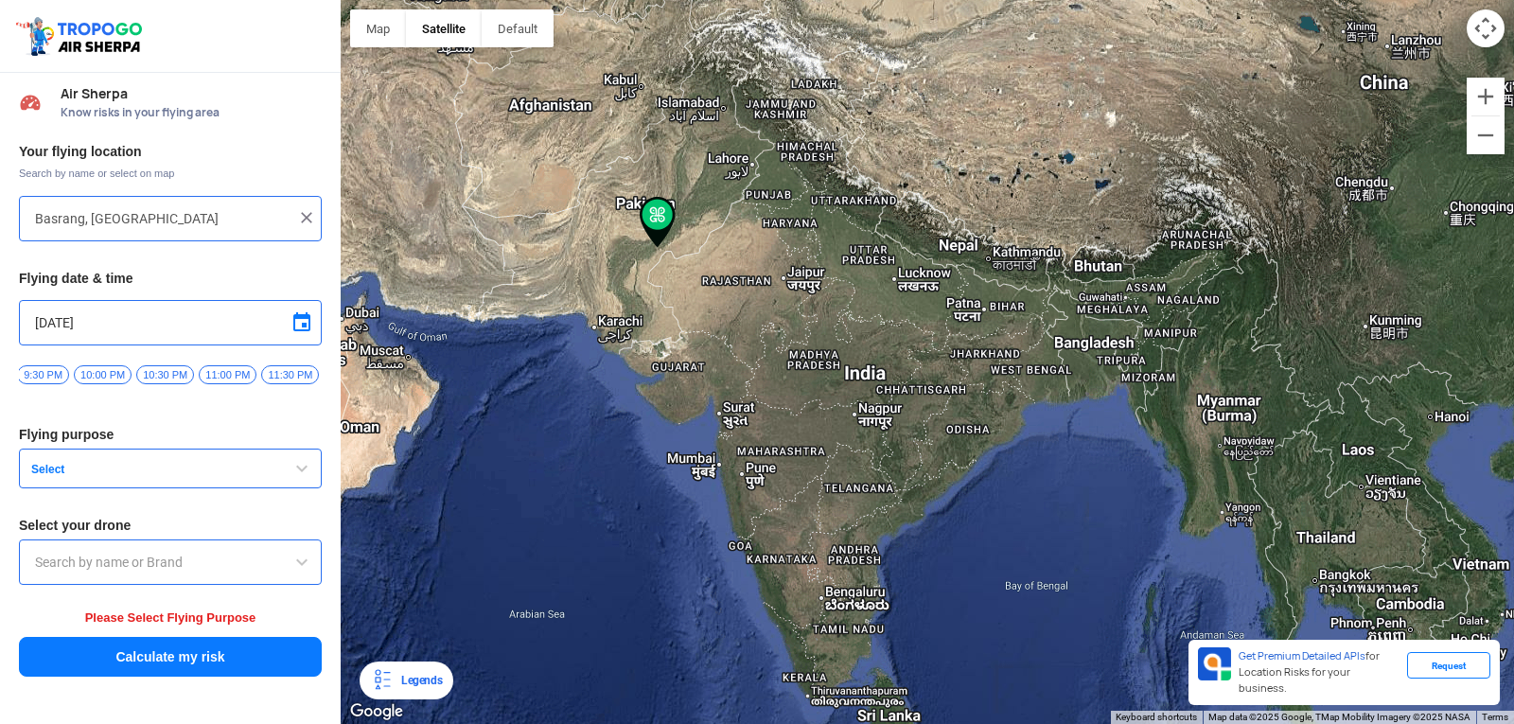
type input "Chak No 181 NP, [GEOGRAPHIC_DATA]"
click at [1489, 32] on button "Map camera controls" at bounding box center [1485, 28] width 38 height 38
click at [1444, 30] on button "Zoom out" at bounding box center [1438, 28] width 38 height 38
click at [1480, 95] on button "Zoom in" at bounding box center [1485, 97] width 38 height 38
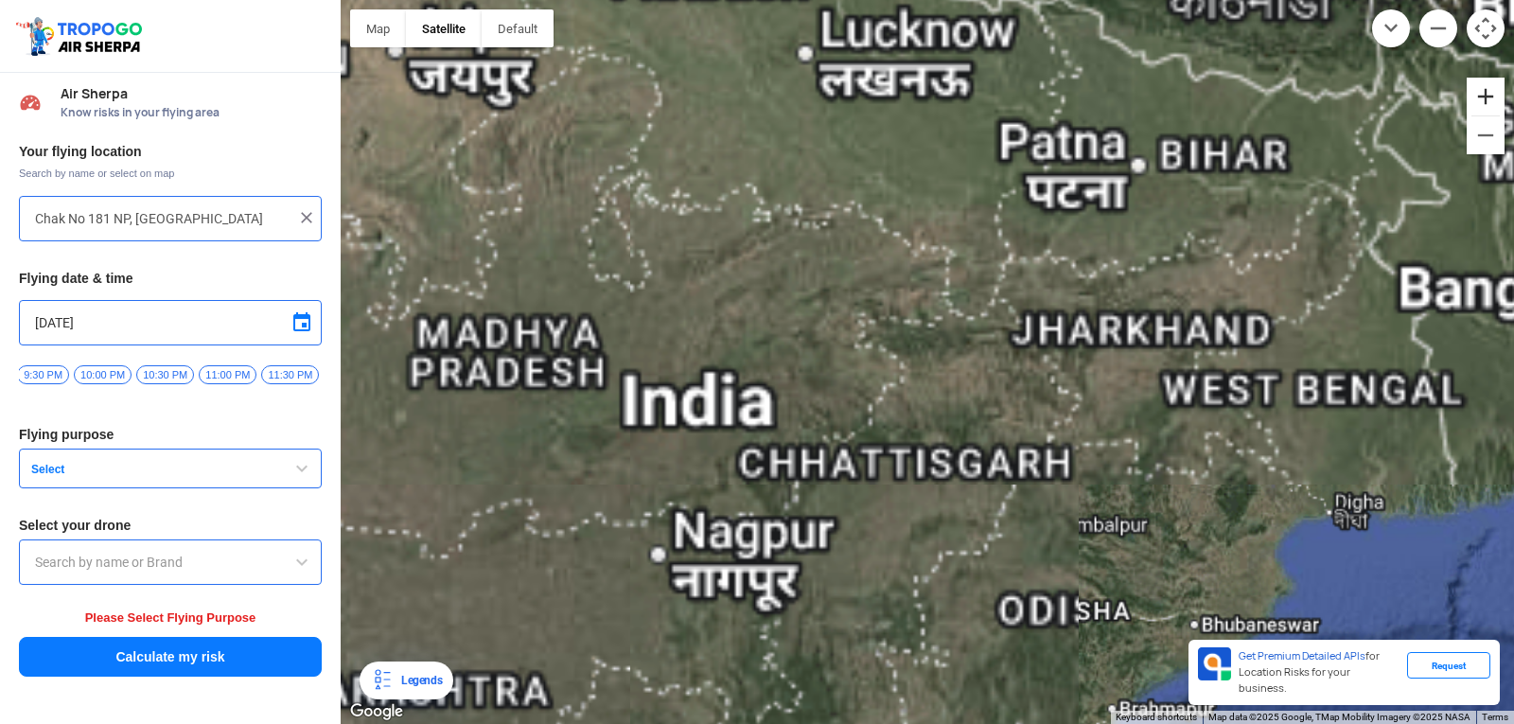
click at [1480, 95] on button "Zoom in" at bounding box center [1485, 97] width 38 height 38
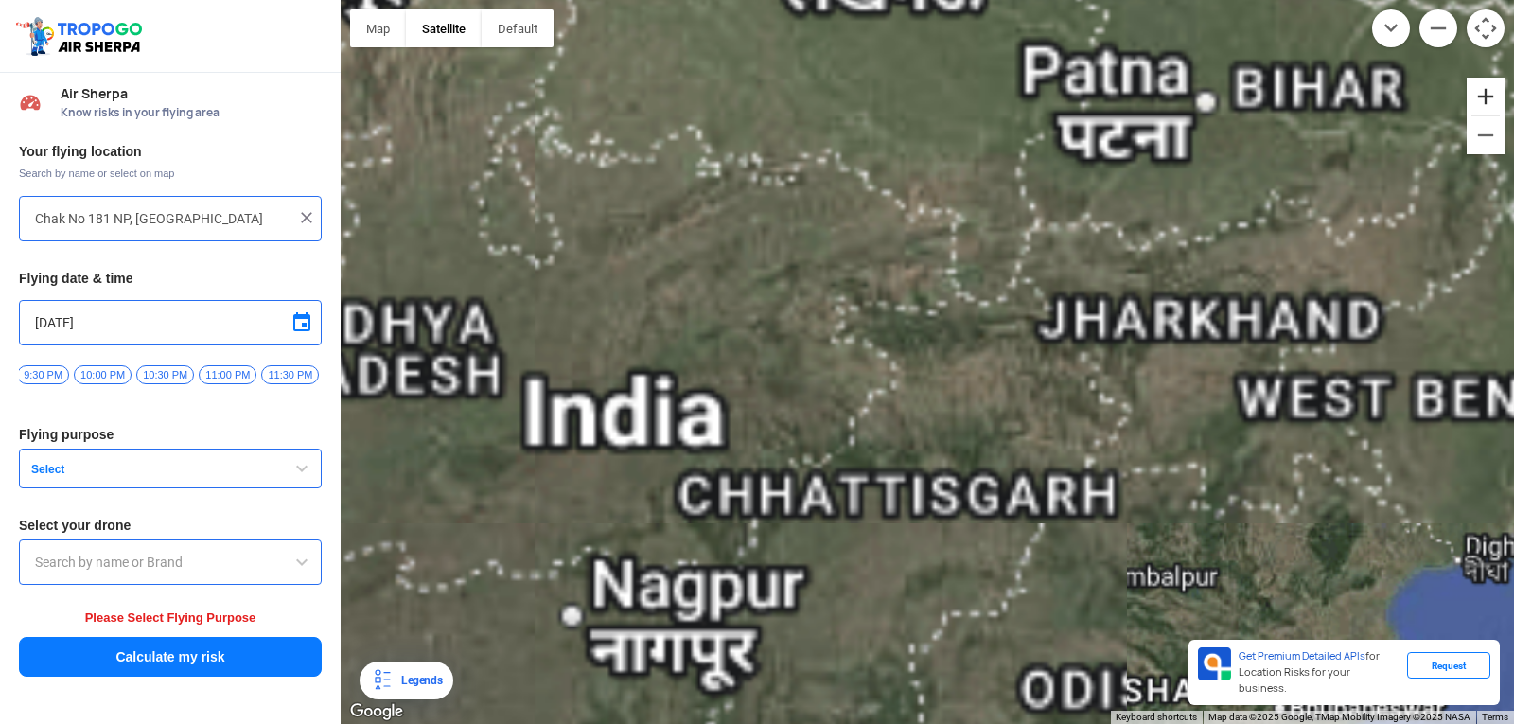
click at [1480, 95] on button "Zoom in" at bounding box center [1485, 97] width 38 height 38
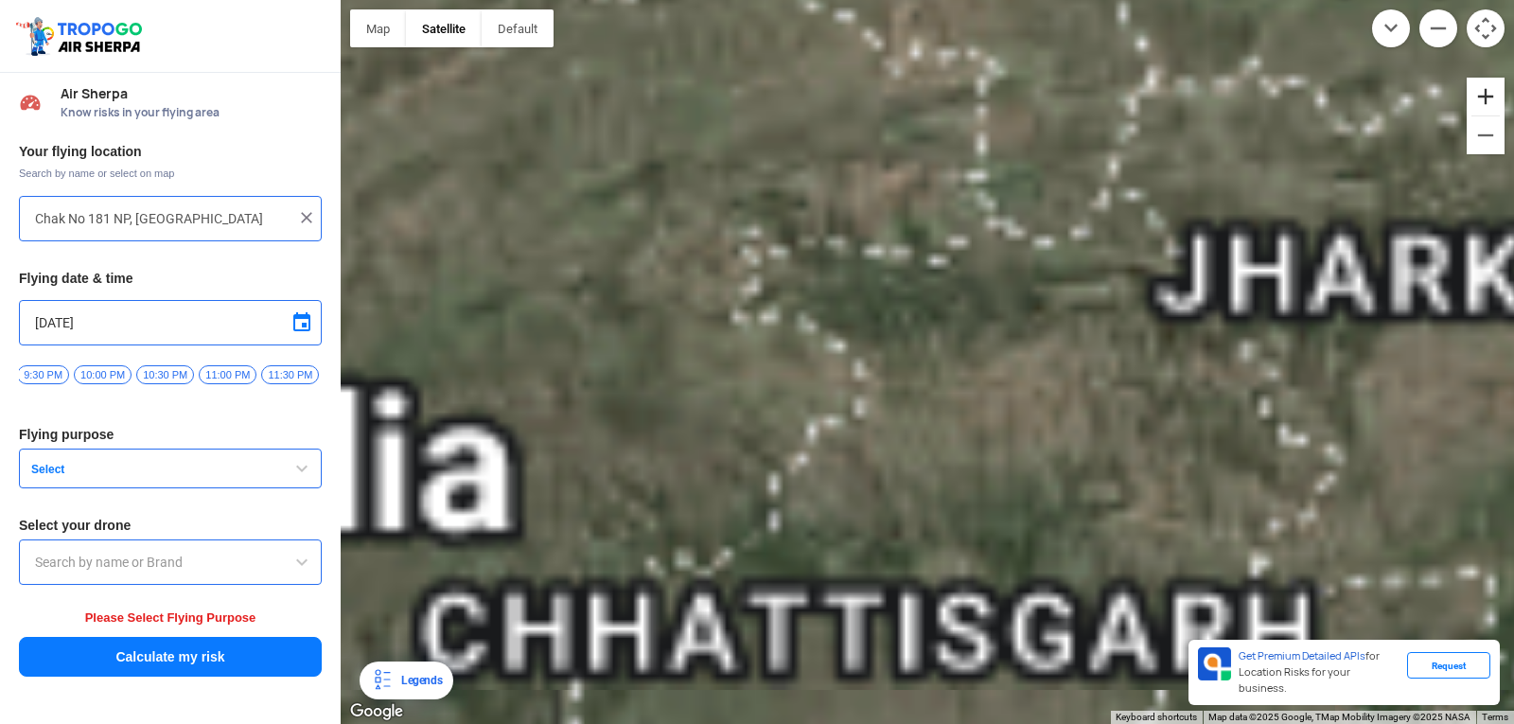
click at [1480, 95] on button "Zoom in" at bounding box center [1485, 97] width 38 height 38
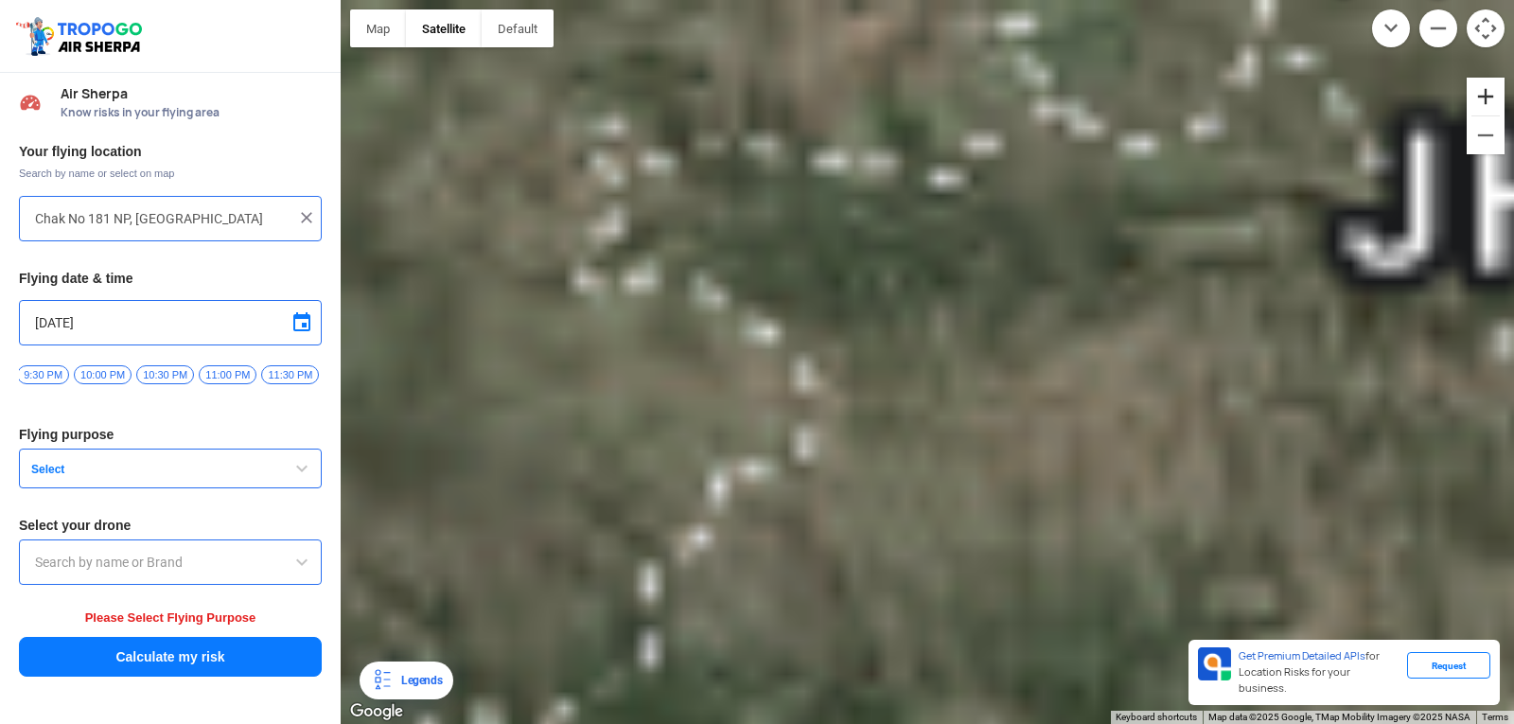
click at [1480, 95] on button "Zoom in" at bounding box center [1485, 97] width 38 height 38
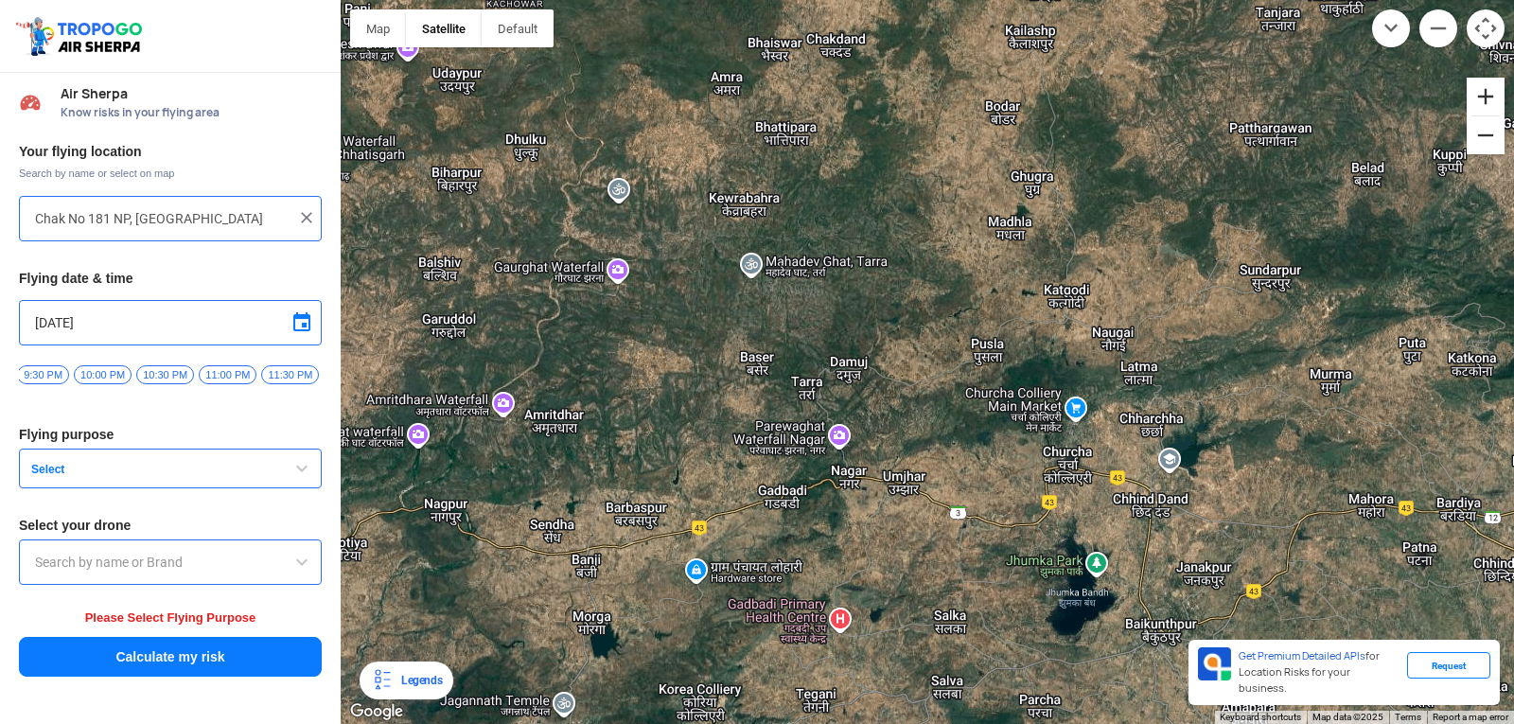
drag, startPoint x: 1480, startPoint y: 95, endPoint x: 1486, endPoint y: 125, distance: 31.0
click at [1486, 123] on div at bounding box center [1485, 116] width 38 height 77
click at [1486, 130] on button "Zoom out" at bounding box center [1485, 135] width 38 height 38
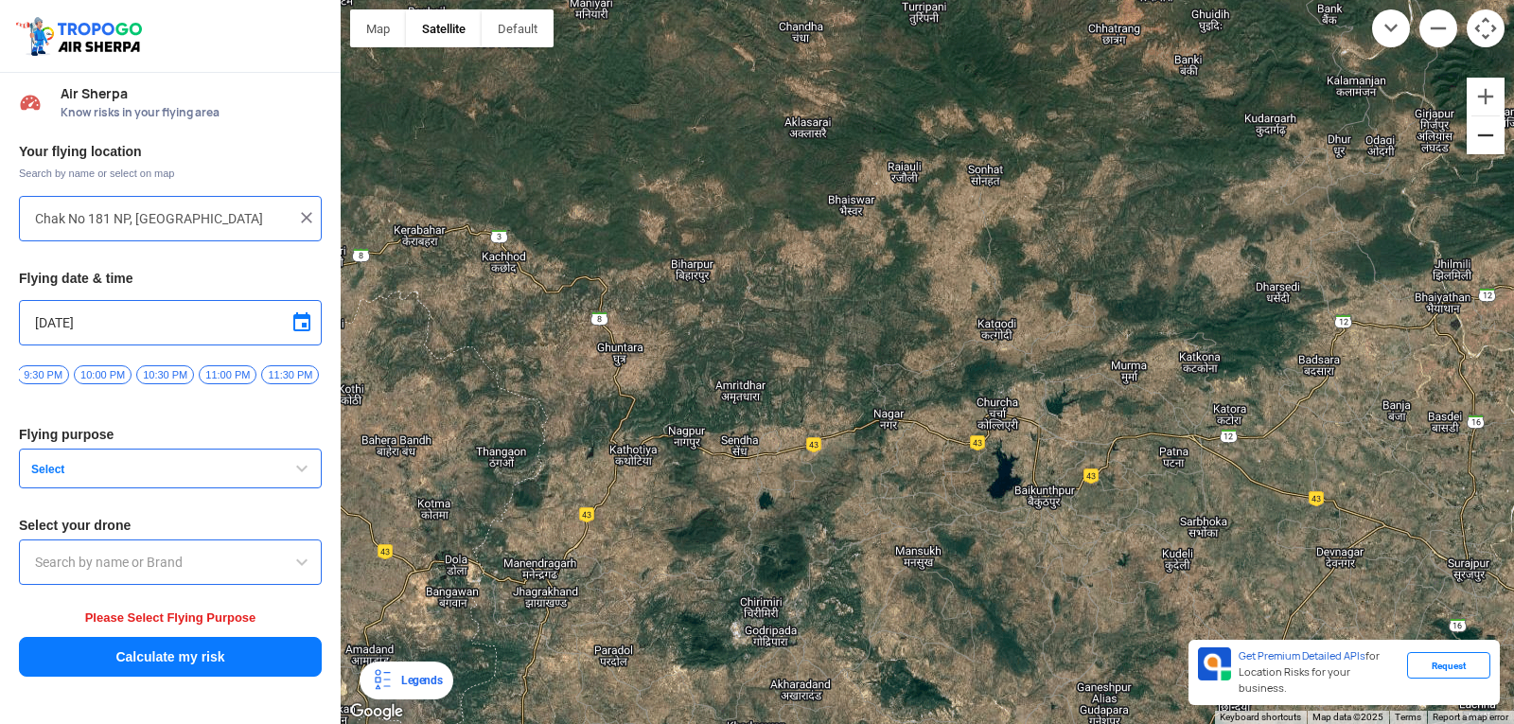
click at [1486, 131] on button "Zoom out" at bounding box center [1485, 135] width 38 height 38
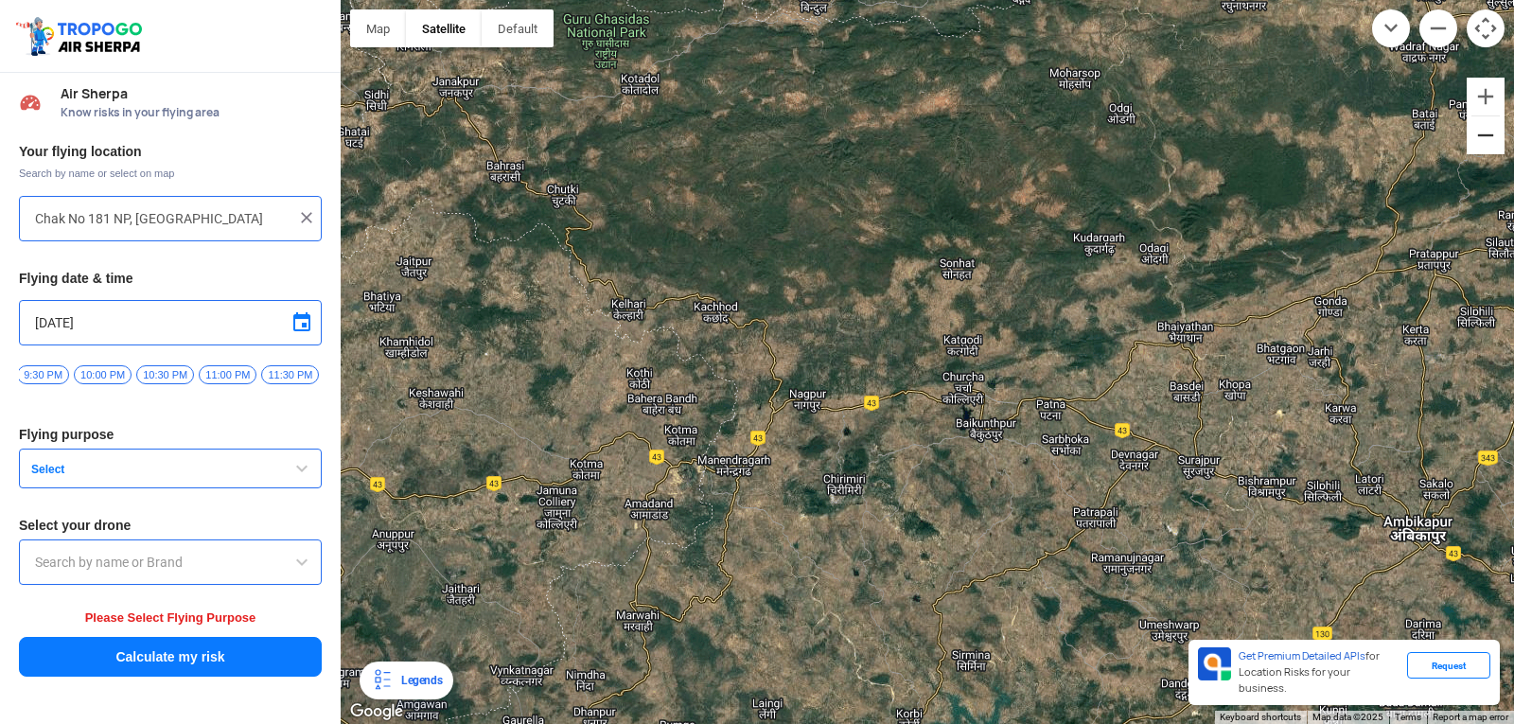
click at [1486, 131] on button "Zoom out" at bounding box center [1485, 135] width 38 height 38
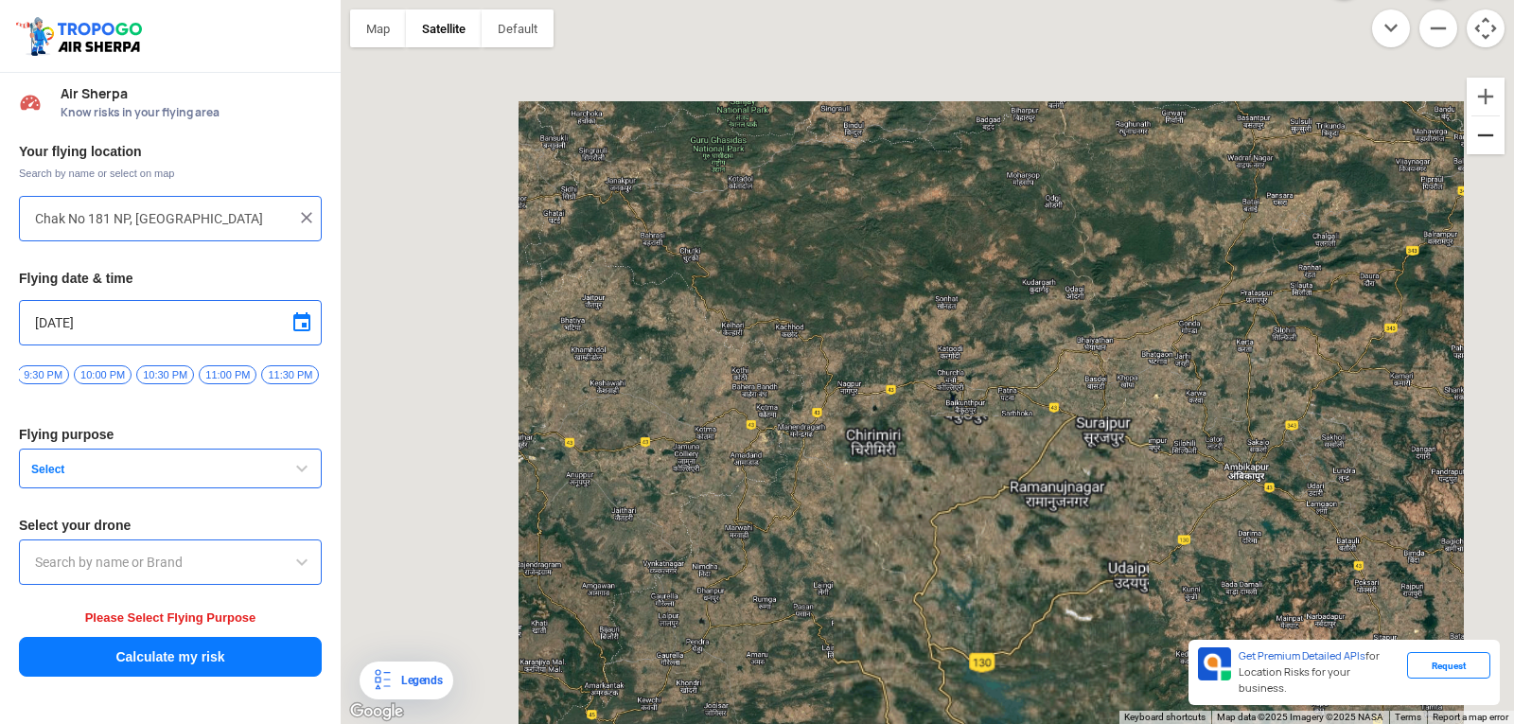
click at [1486, 131] on button "Zoom out" at bounding box center [1485, 135] width 38 height 38
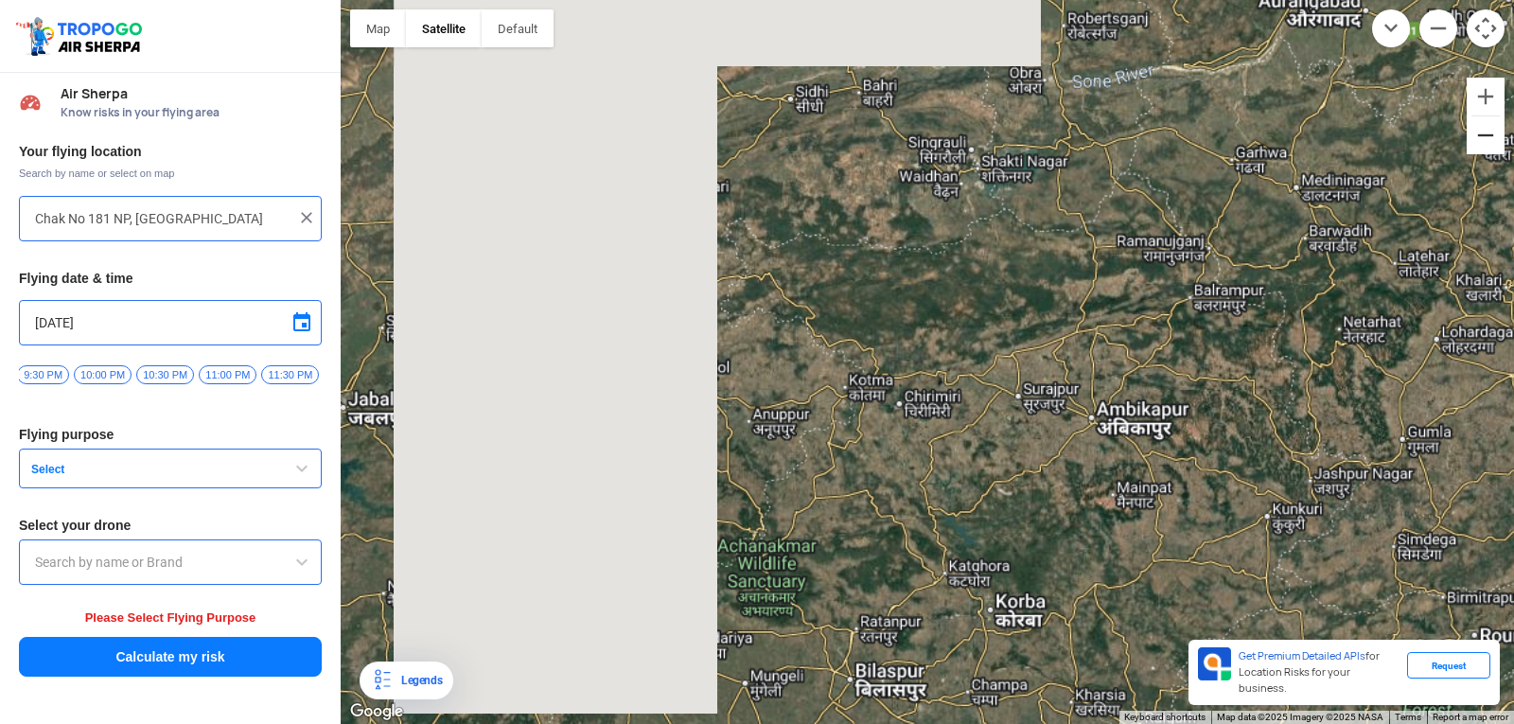
click at [1486, 131] on button "Zoom out" at bounding box center [1485, 135] width 38 height 38
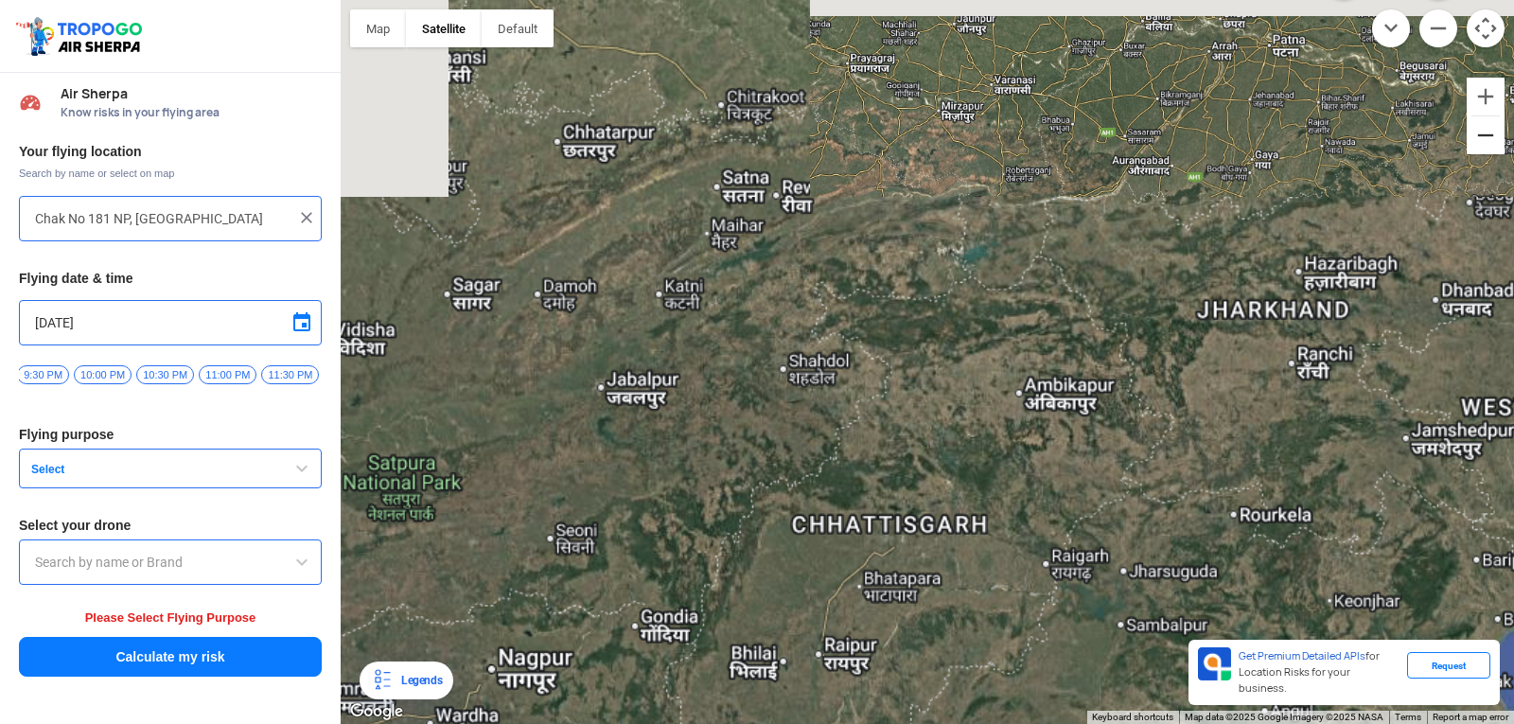
click at [1486, 131] on button "Zoom out" at bounding box center [1485, 135] width 38 height 38
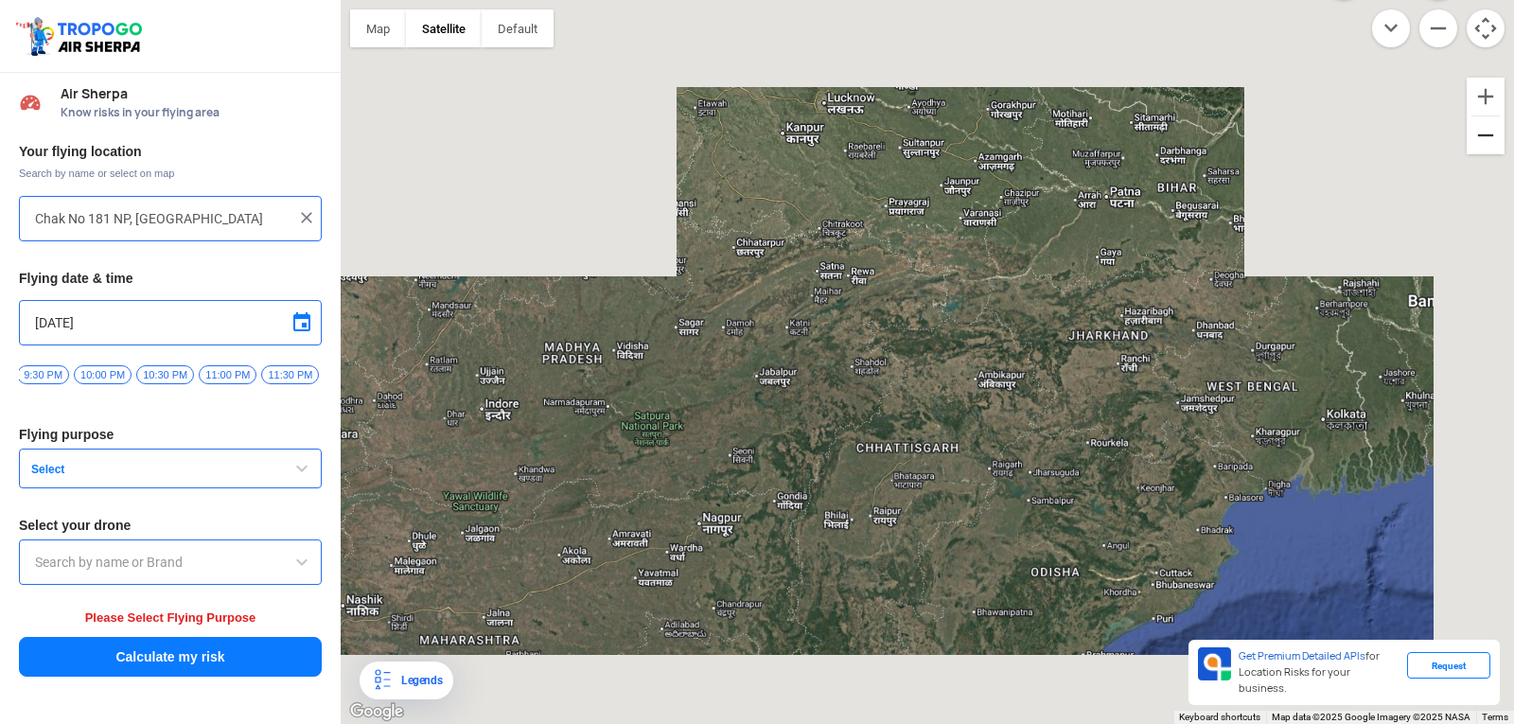
click at [1486, 131] on button "Zoom out" at bounding box center [1485, 135] width 38 height 38
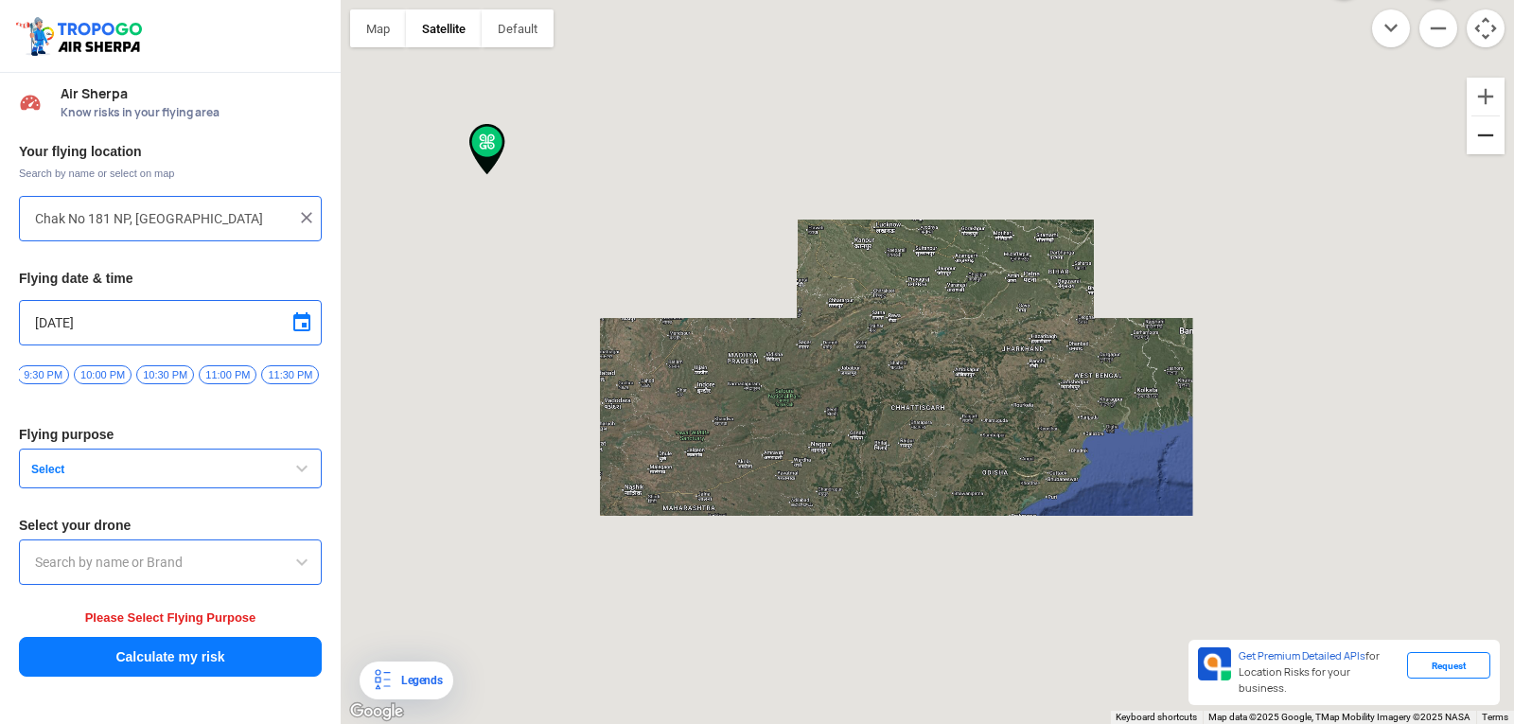
click at [1486, 131] on button "Zoom out" at bounding box center [1485, 135] width 38 height 38
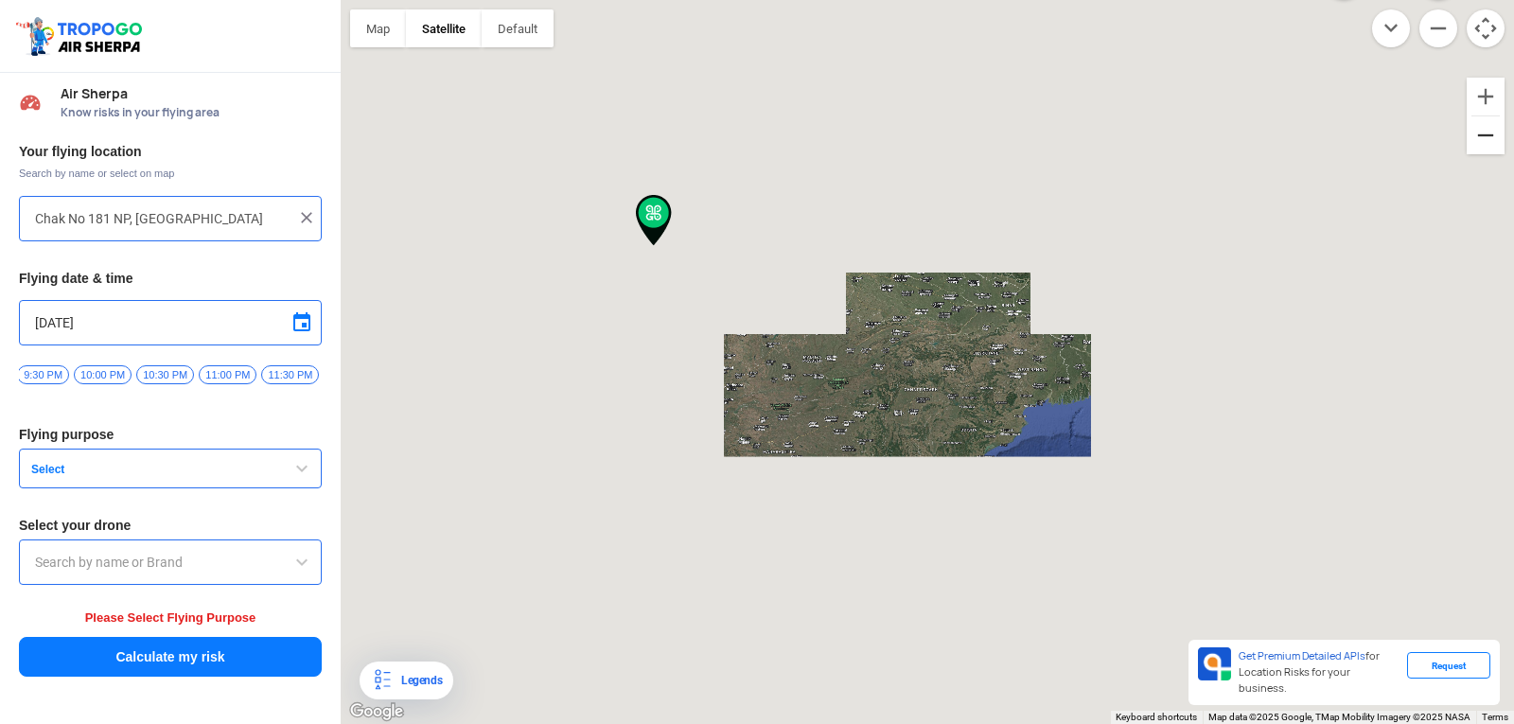
click at [1486, 131] on button "Zoom out" at bounding box center [1485, 135] width 38 height 38
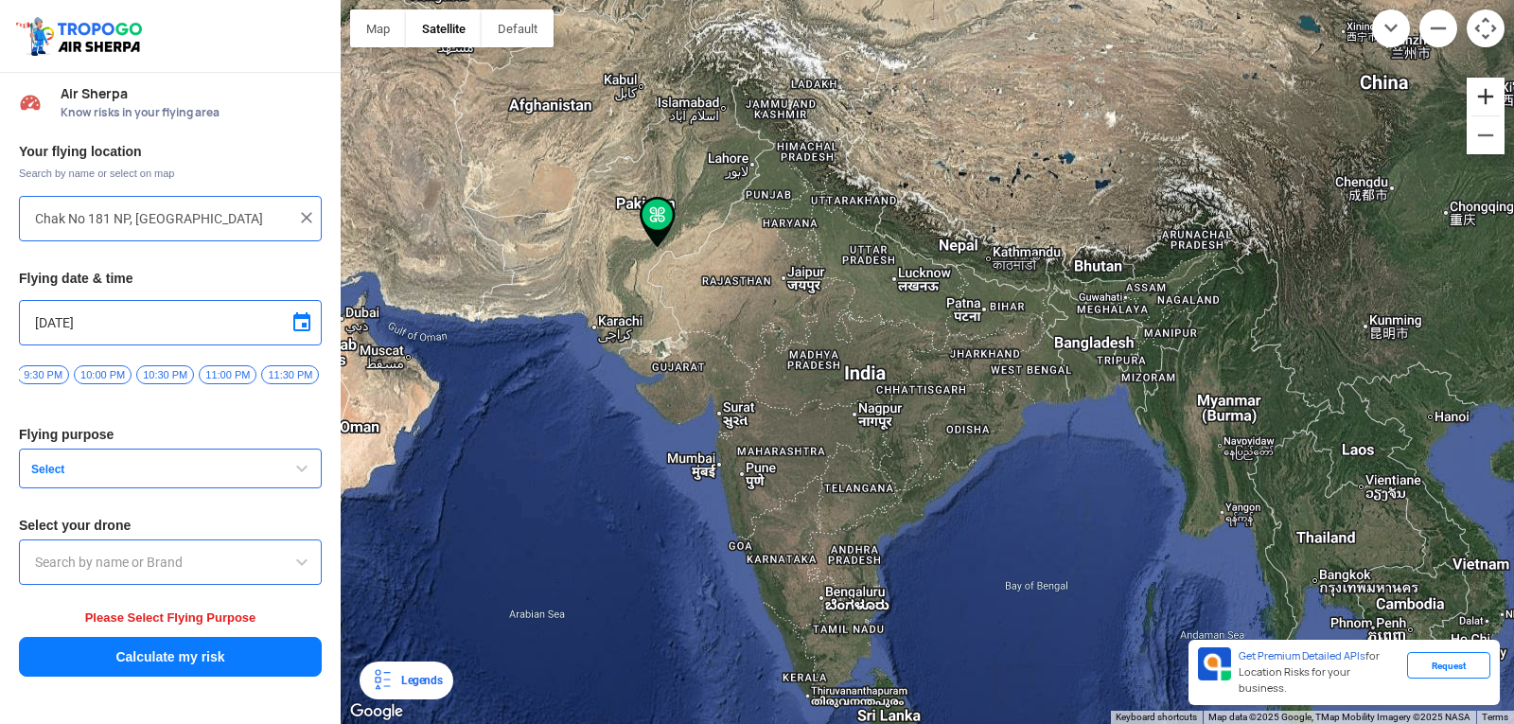
click at [1496, 102] on button "Zoom in" at bounding box center [1485, 97] width 38 height 38
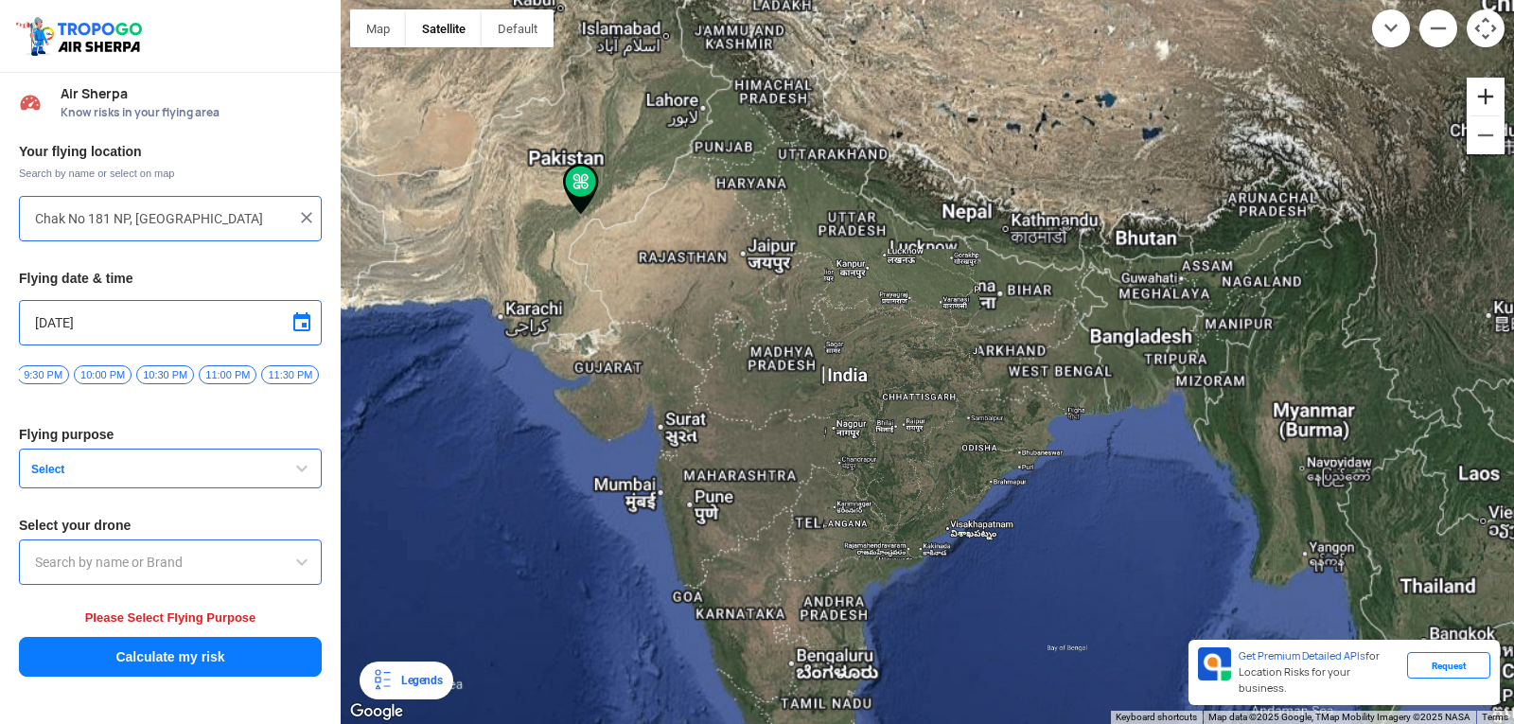
click at [1496, 102] on button "Zoom in" at bounding box center [1485, 97] width 38 height 38
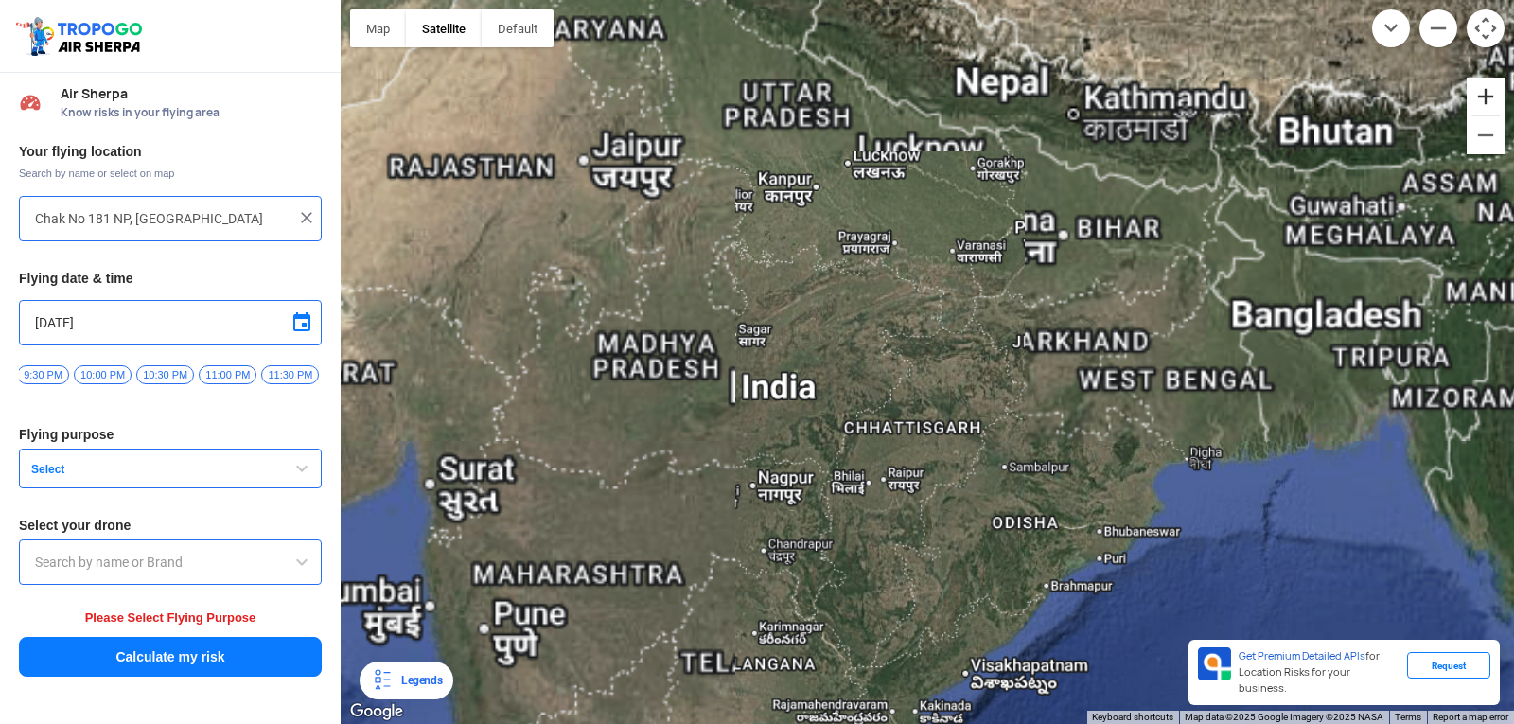
click at [1496, 102] on button "Zoom in" at bounding box center [1485, 97] width 38 height 38
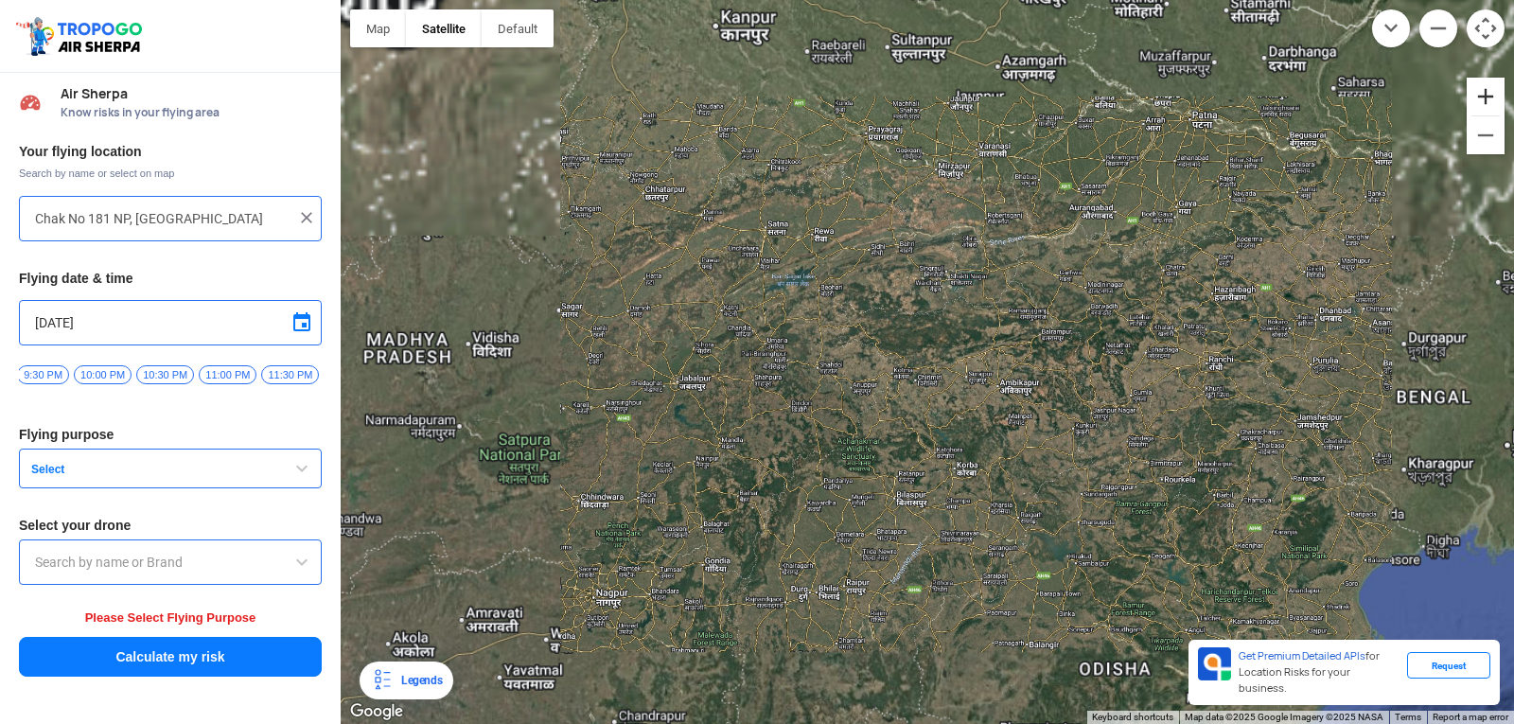
click at [1496, 102] on button "Zoom in" at bounding box center [1485, 97] width 38 height 38
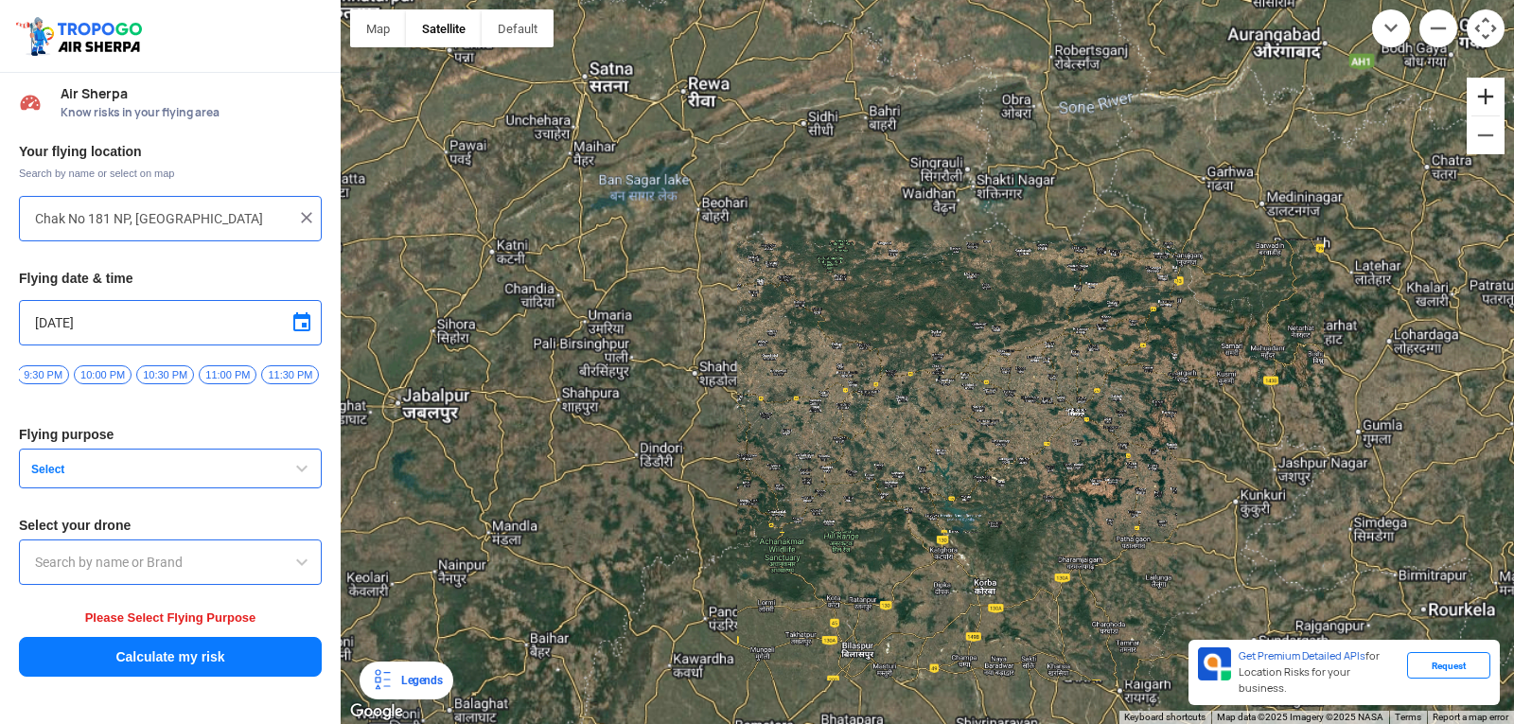
click at [1496, 102] on button "Zoom in" at bounding box center [1485, 97] width 38 height 38
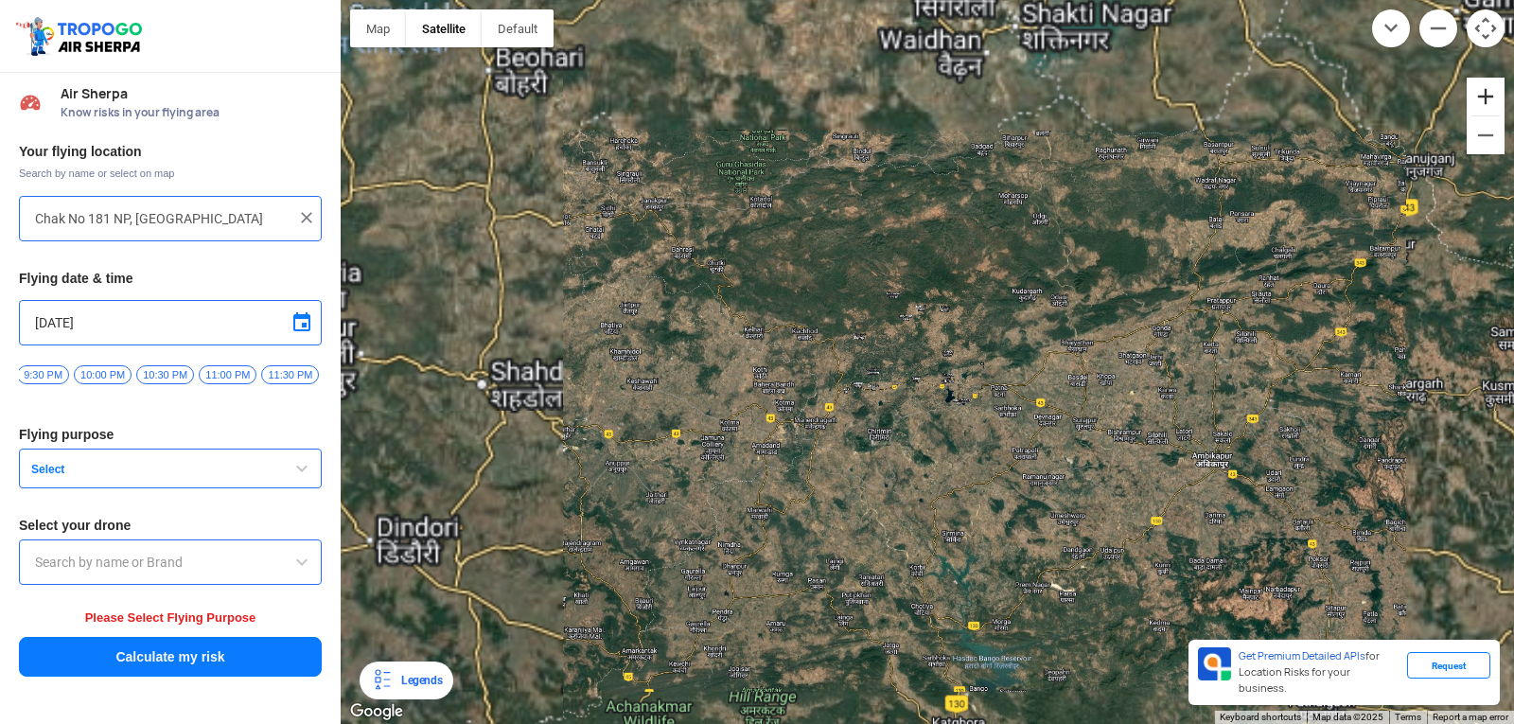
click at [1496, 102] on button "Zoom in" at bounding box center [1485, 97] width 38 height 38
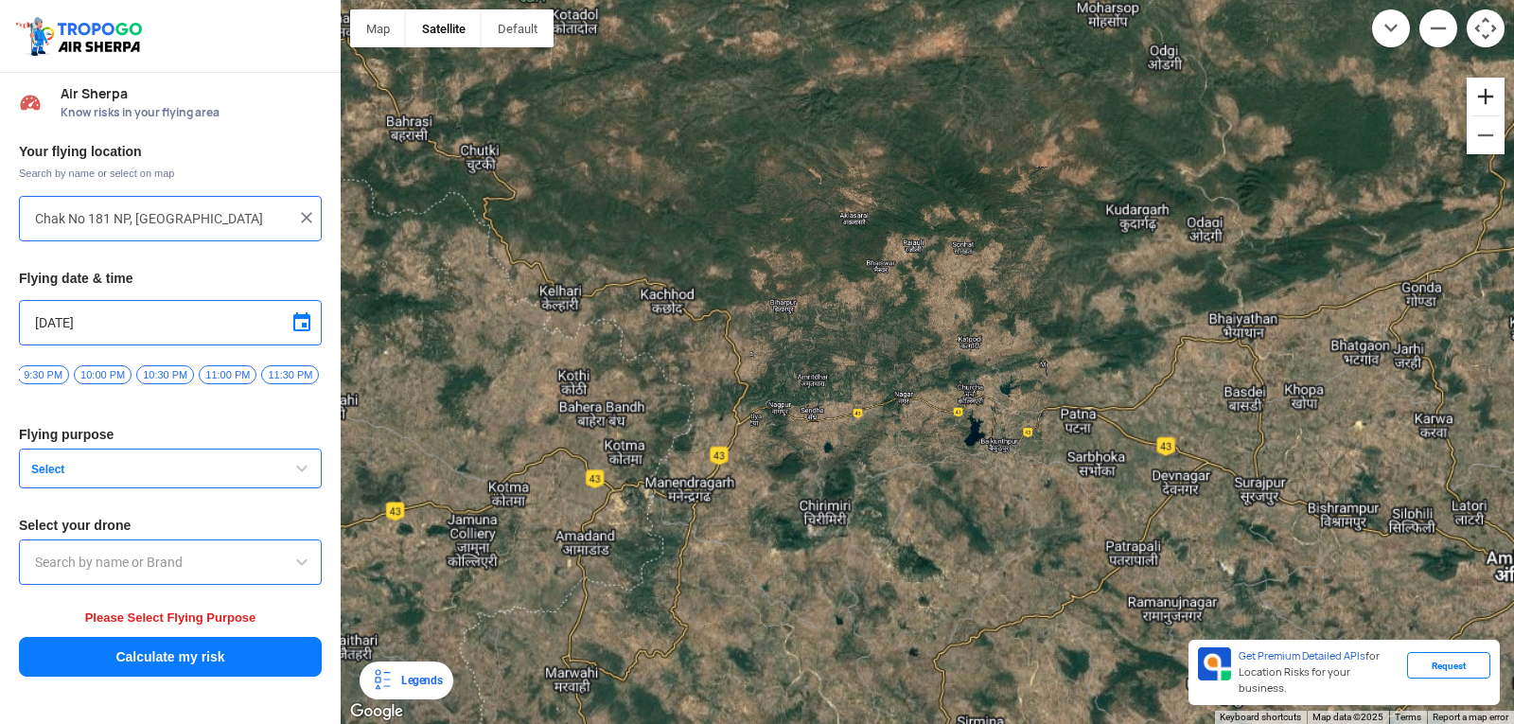
click at [1496, 102] on button "Zoom in" at bounding box center [1485, 97] width 38 height 38
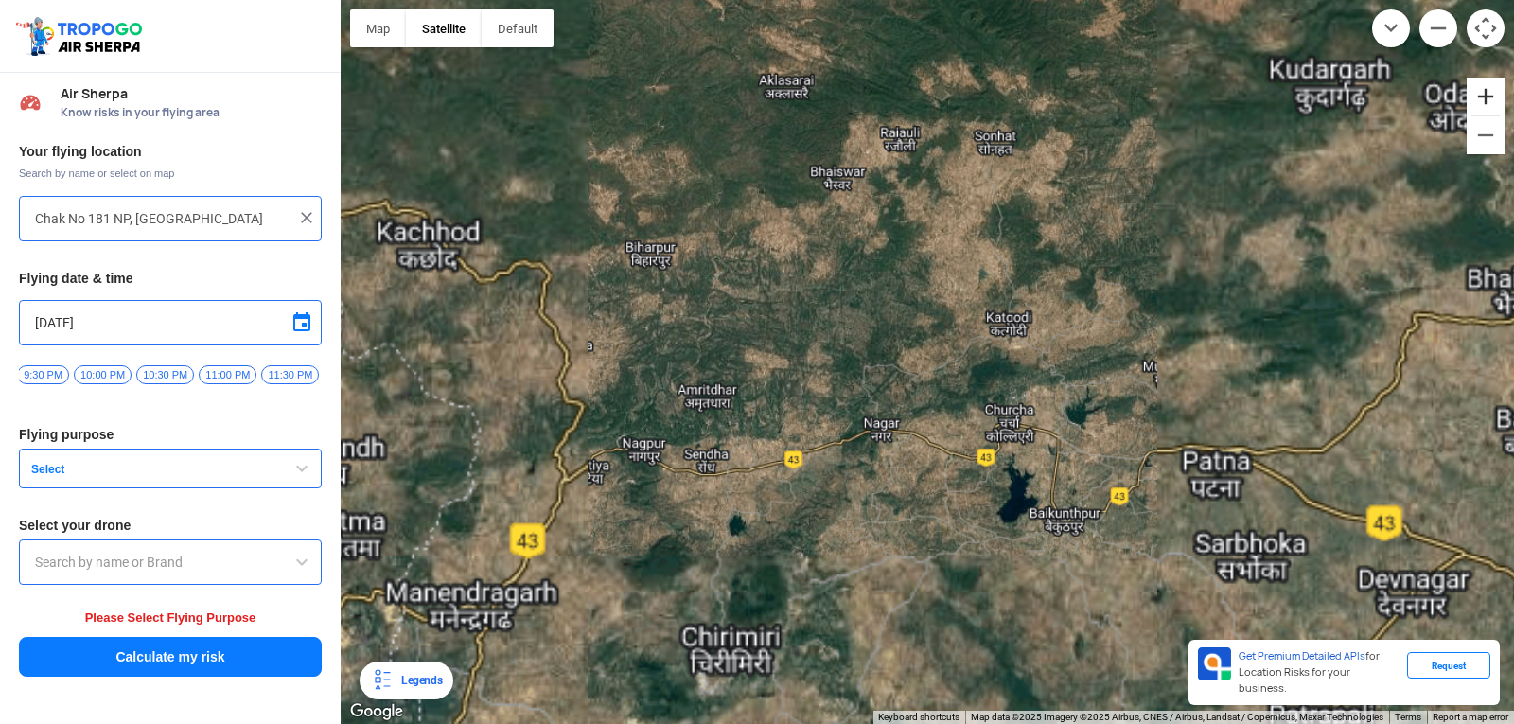
click at [1496, 102] on button "Zoom in" at bounding box center [1485, 97] width 38 height 38
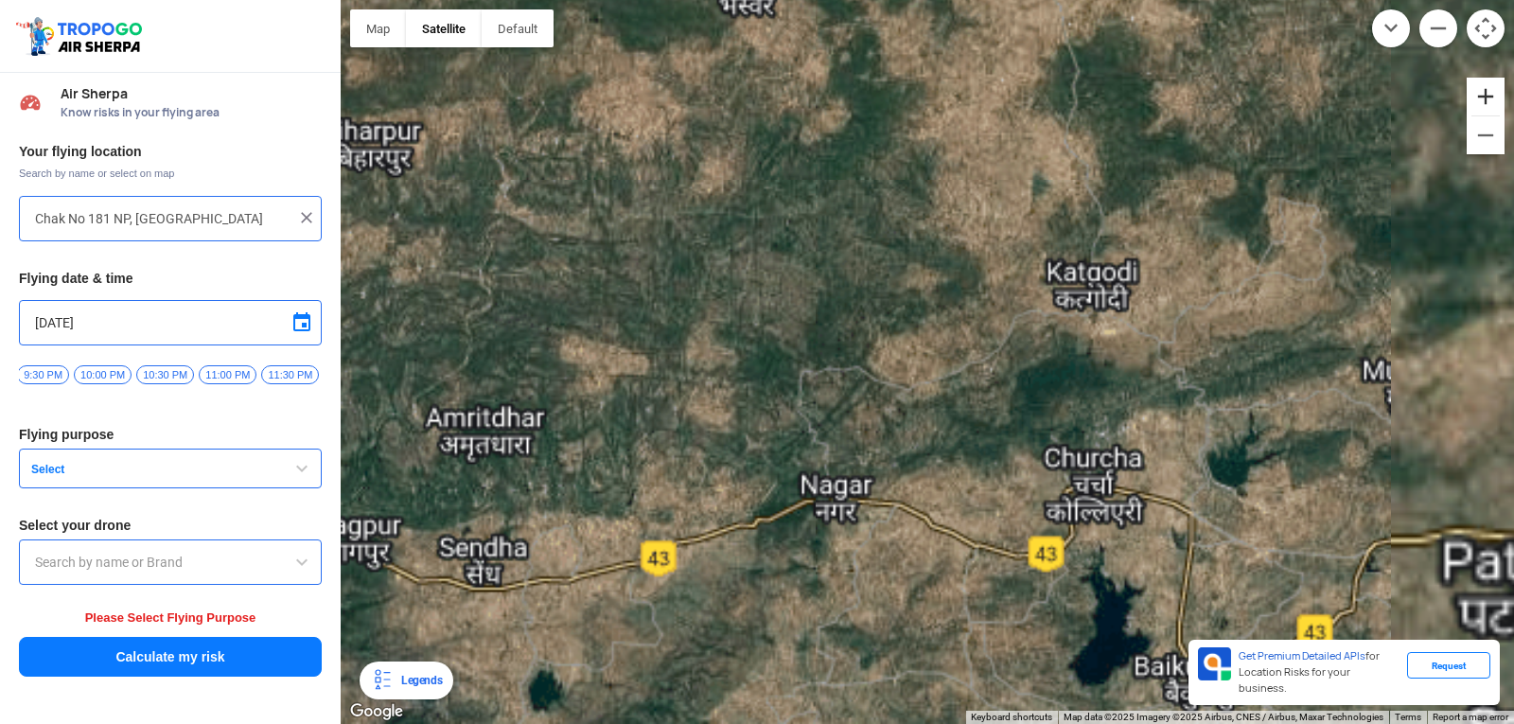
click at [1496, 102] on button "Zoom in" at bounding box center [1485, 97] width 38 height 38
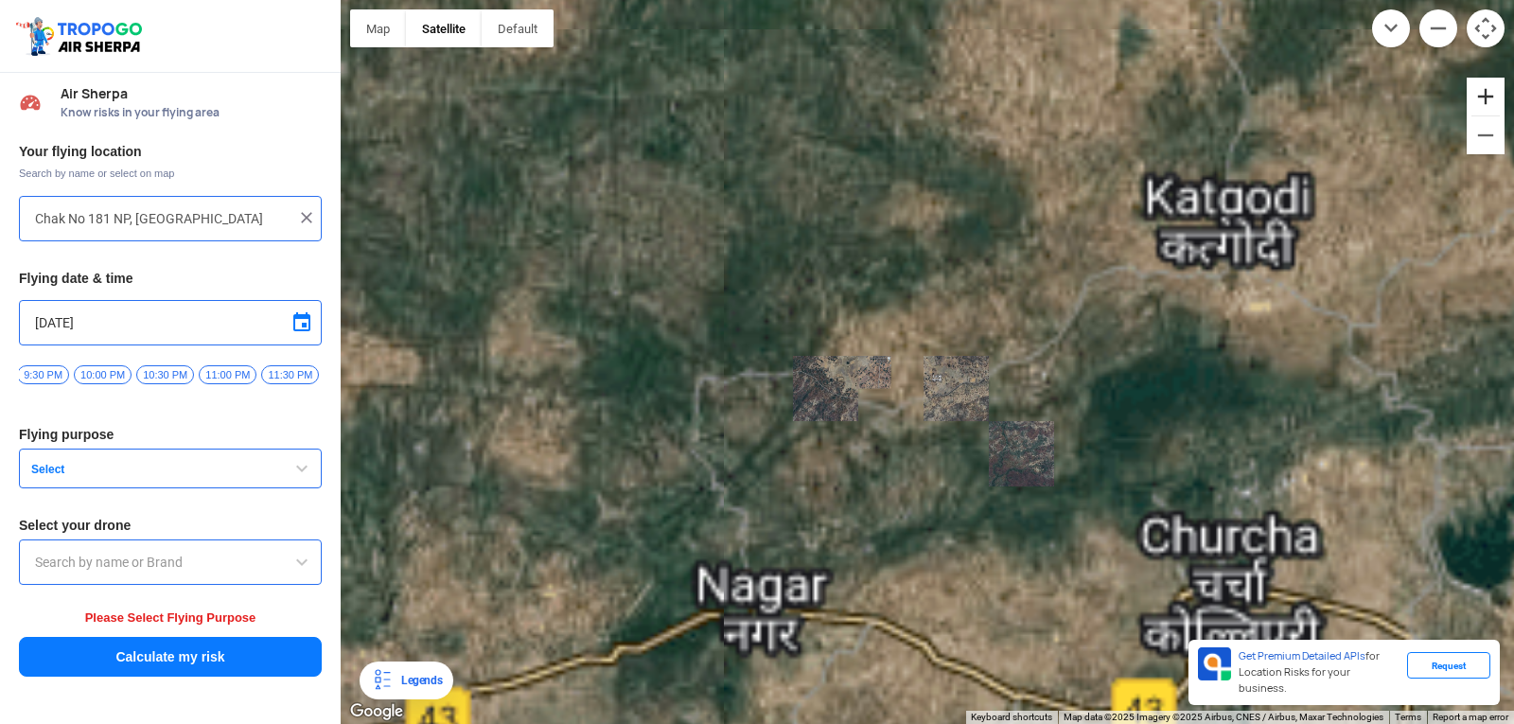
click at [1496, 102] on button "Zoom in" at bounding box center [1485, 97] width 38 height 38
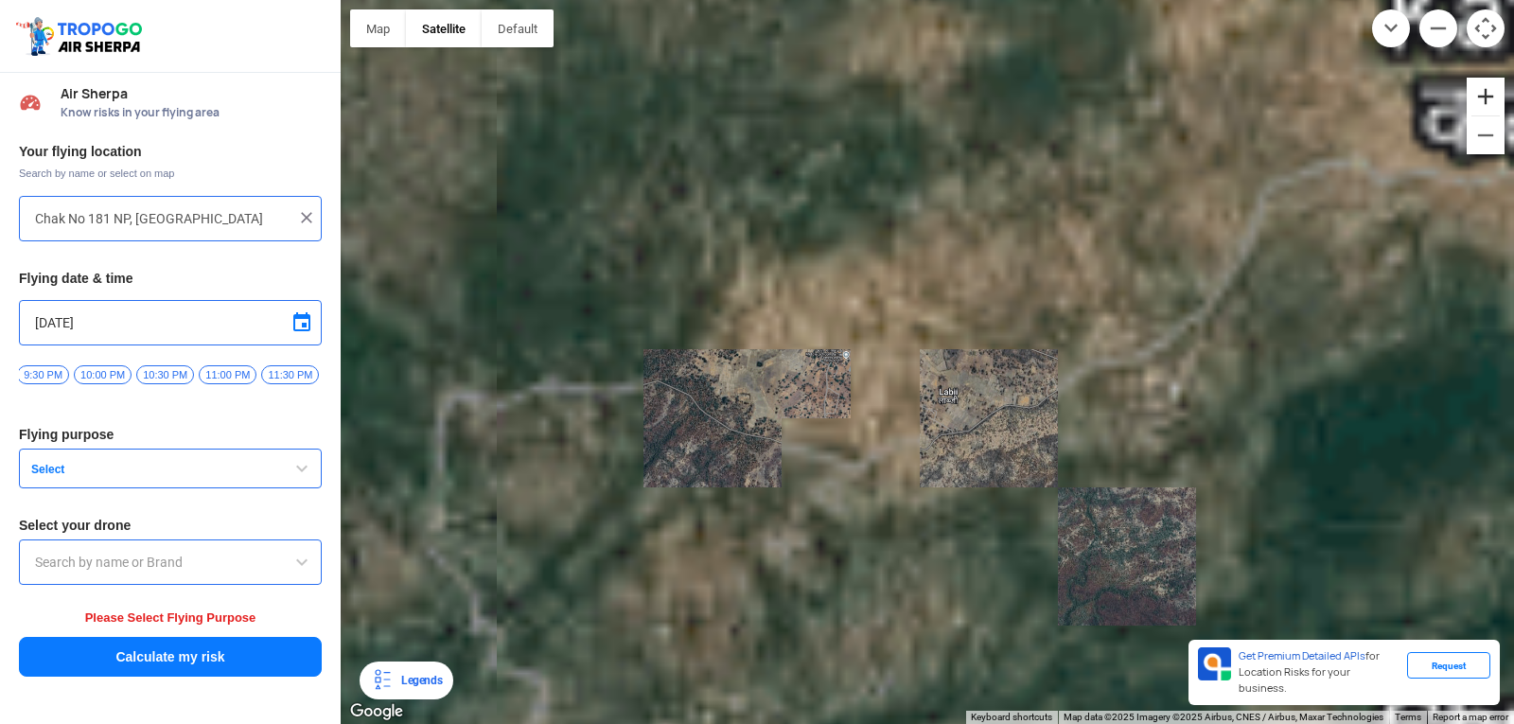
click at [1496, 102] on button "Zoom in" at bounding box center [1485, 97] width 38 height 38
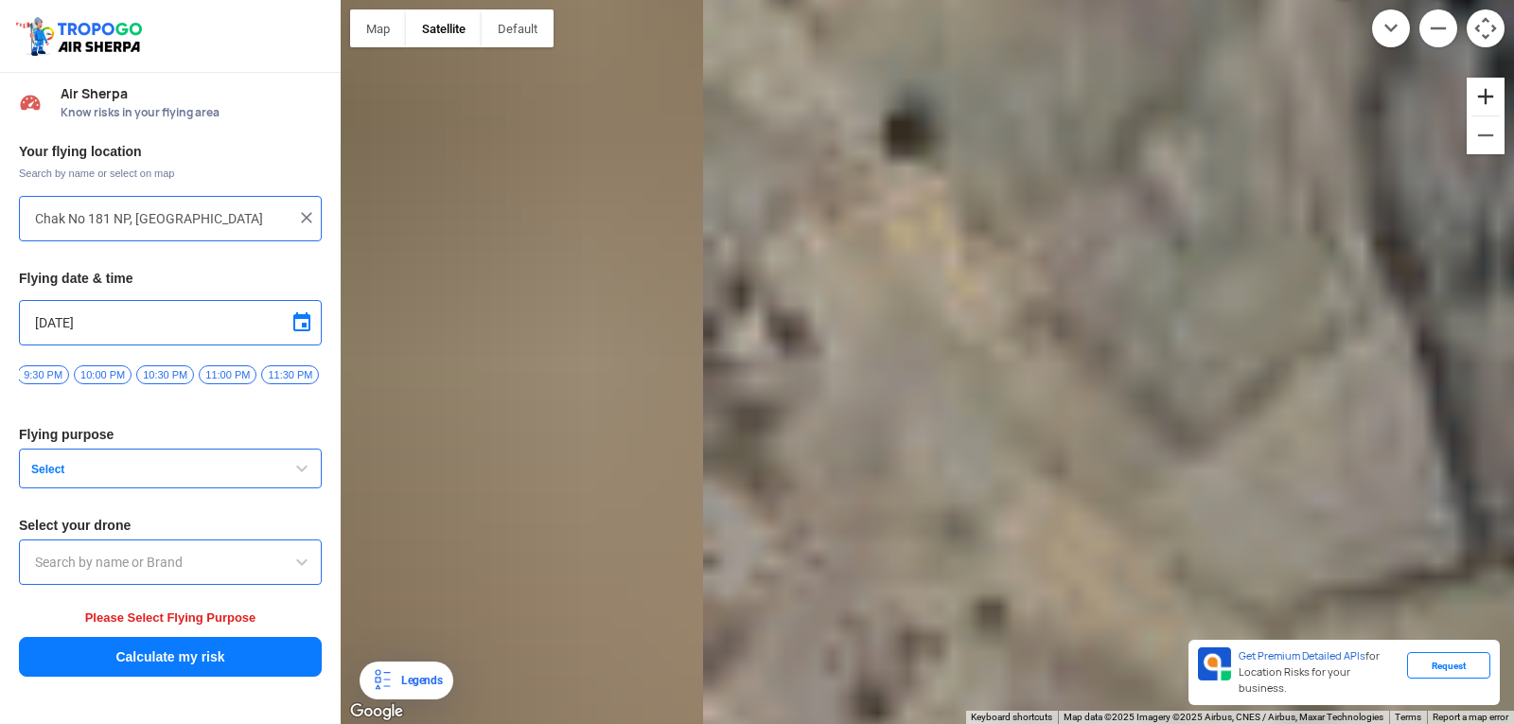
click at [1496, 102] on button "Zoom in" at bounding box center [1485, 97] width 38 height 38
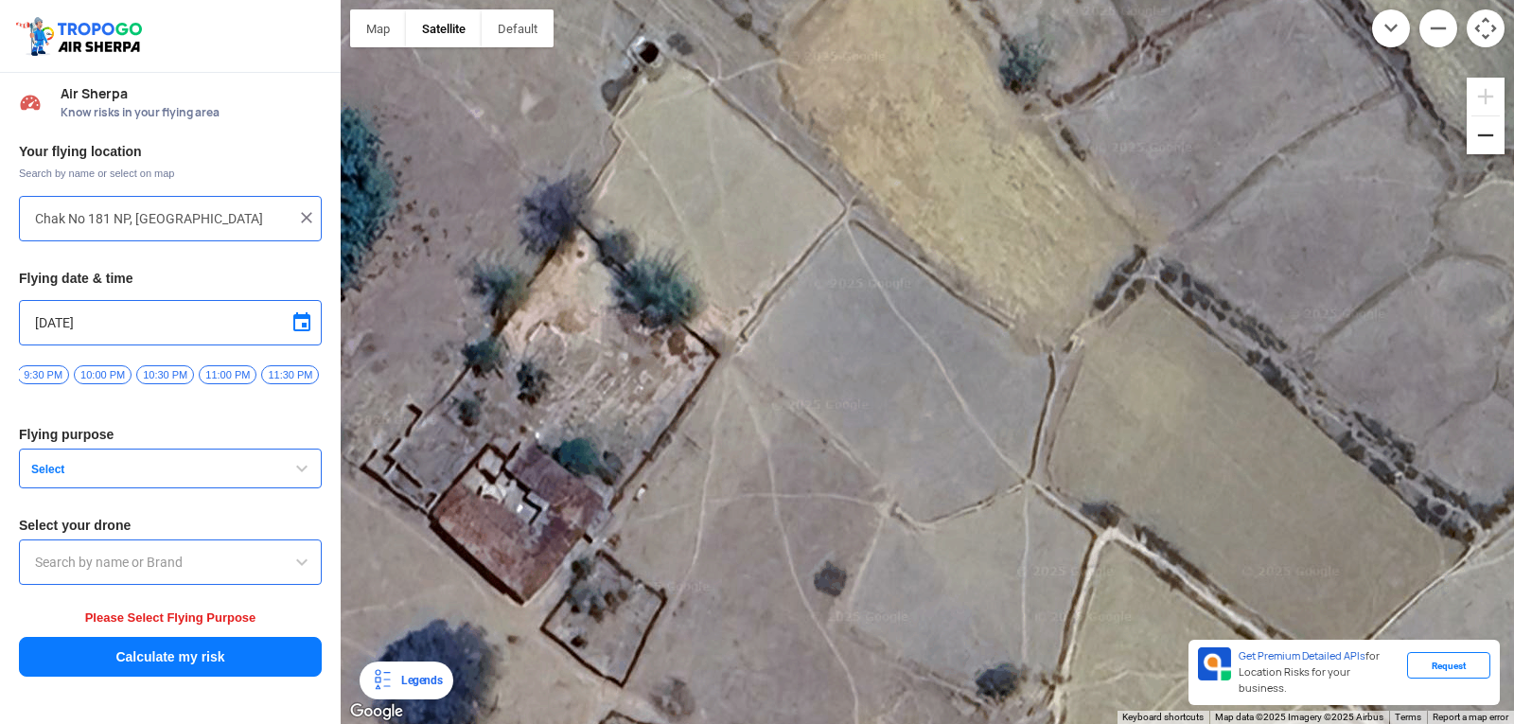
click at [1490, 120] on button "Zoom out" at bounding box center [1485, 135] width 38 height 38
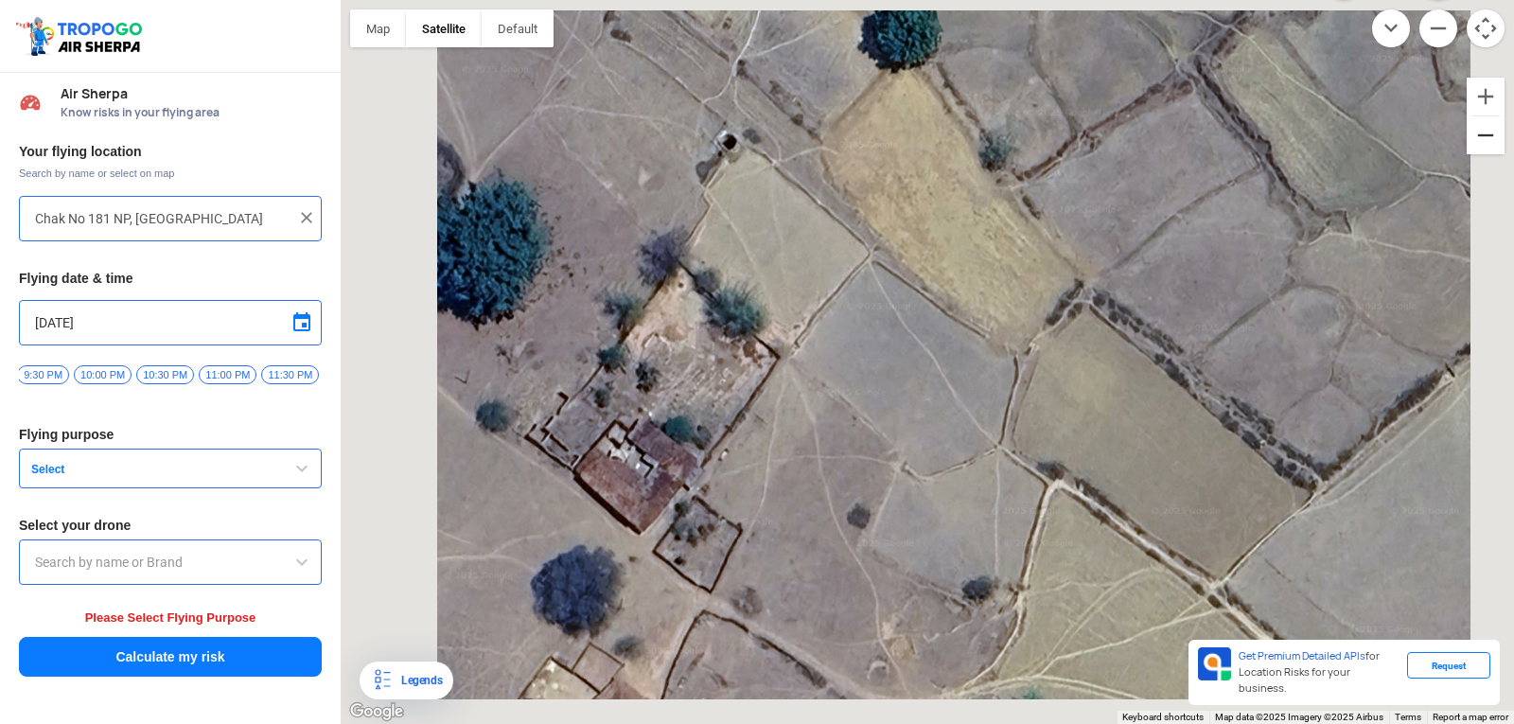
click at [1490, 120] on button "Zoom out" at bounding box center [1485, 135] width 38 height 38
click at [1490, 121] on button "Zoom out" at bounding box center [1485, 135] width 38 height 38
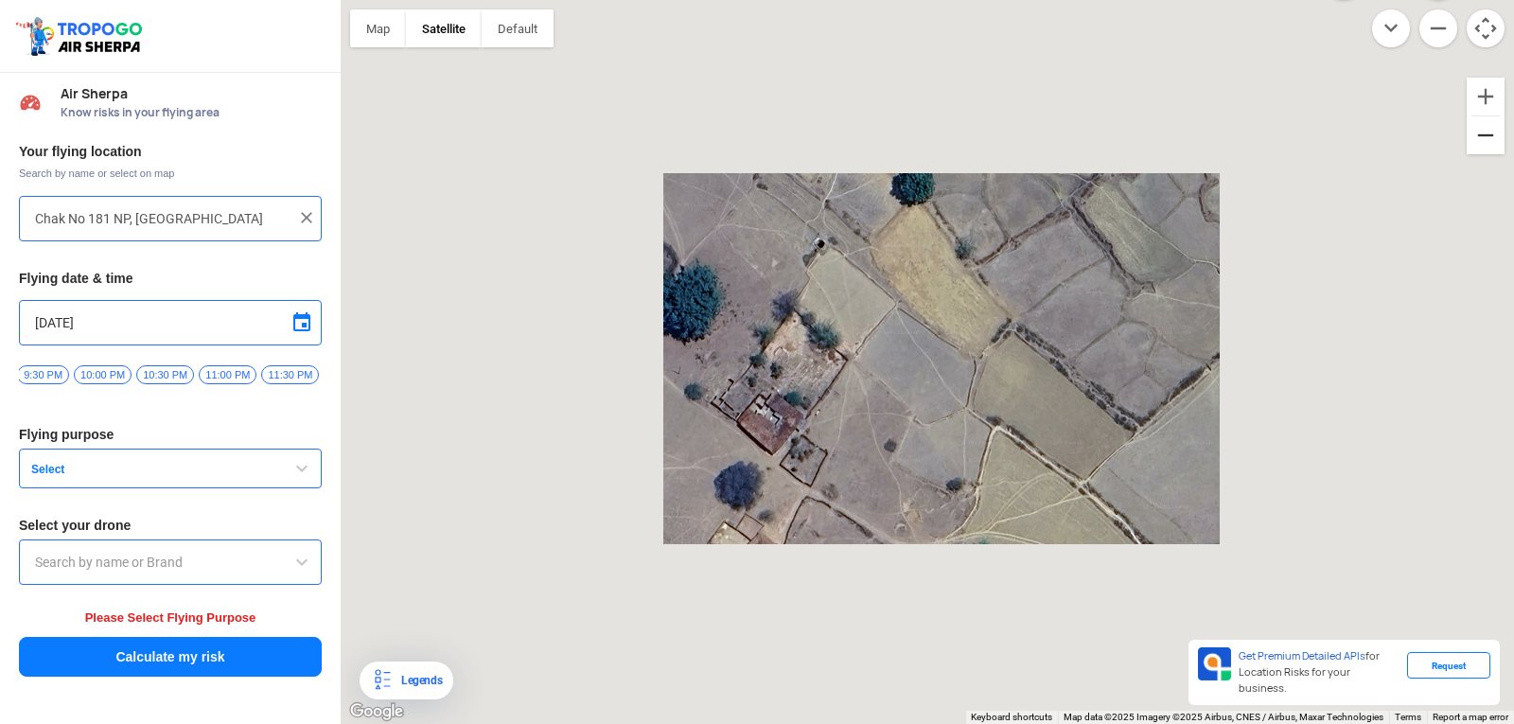
click at [1490, 121] on button "Zoom out" at bounding box center [1485, 135] width 38 height 38
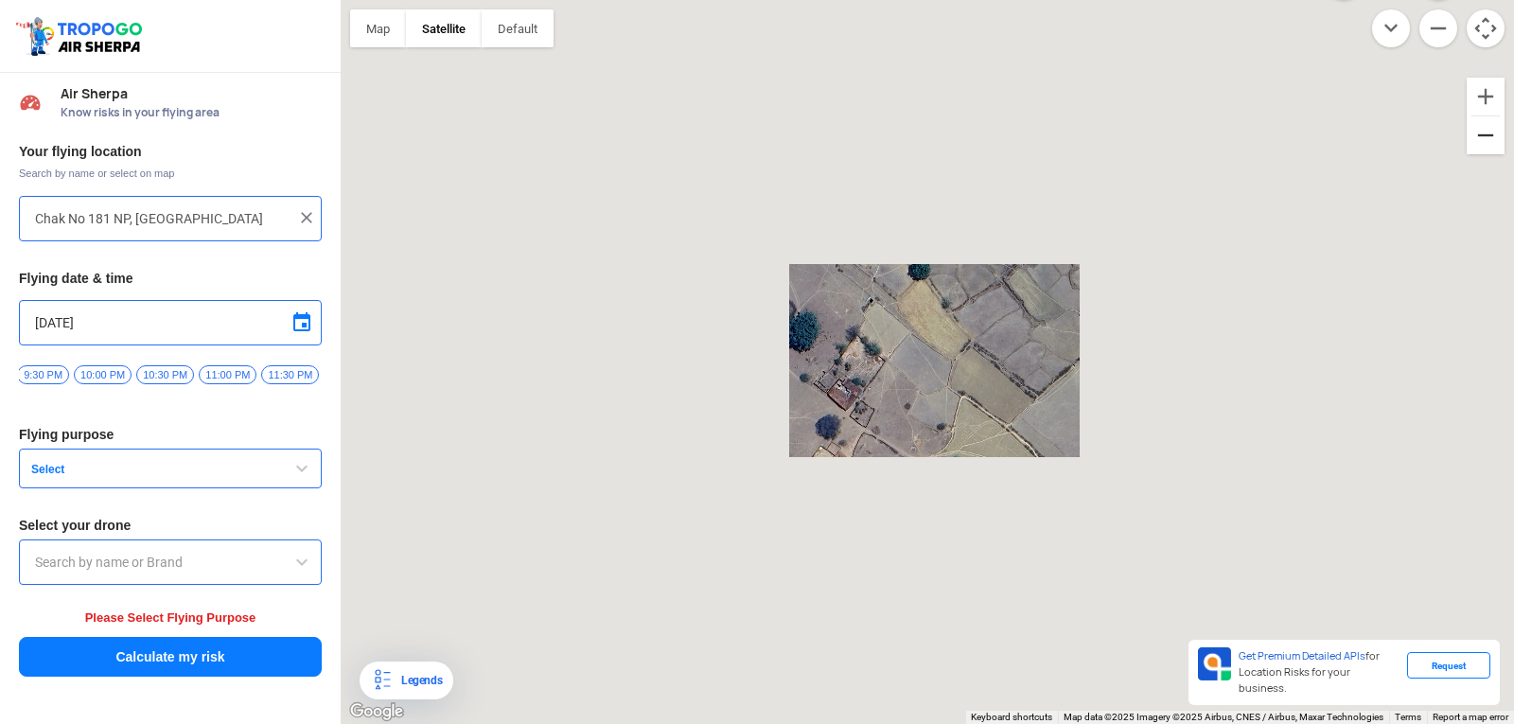
click at [1491, 122] on button "Zoom out" at bounding box center [1485, 135] width 38 height 38
click at [1491, 127] on button "Zoom out" at bounding box center [1485, 135] width 38 height 38
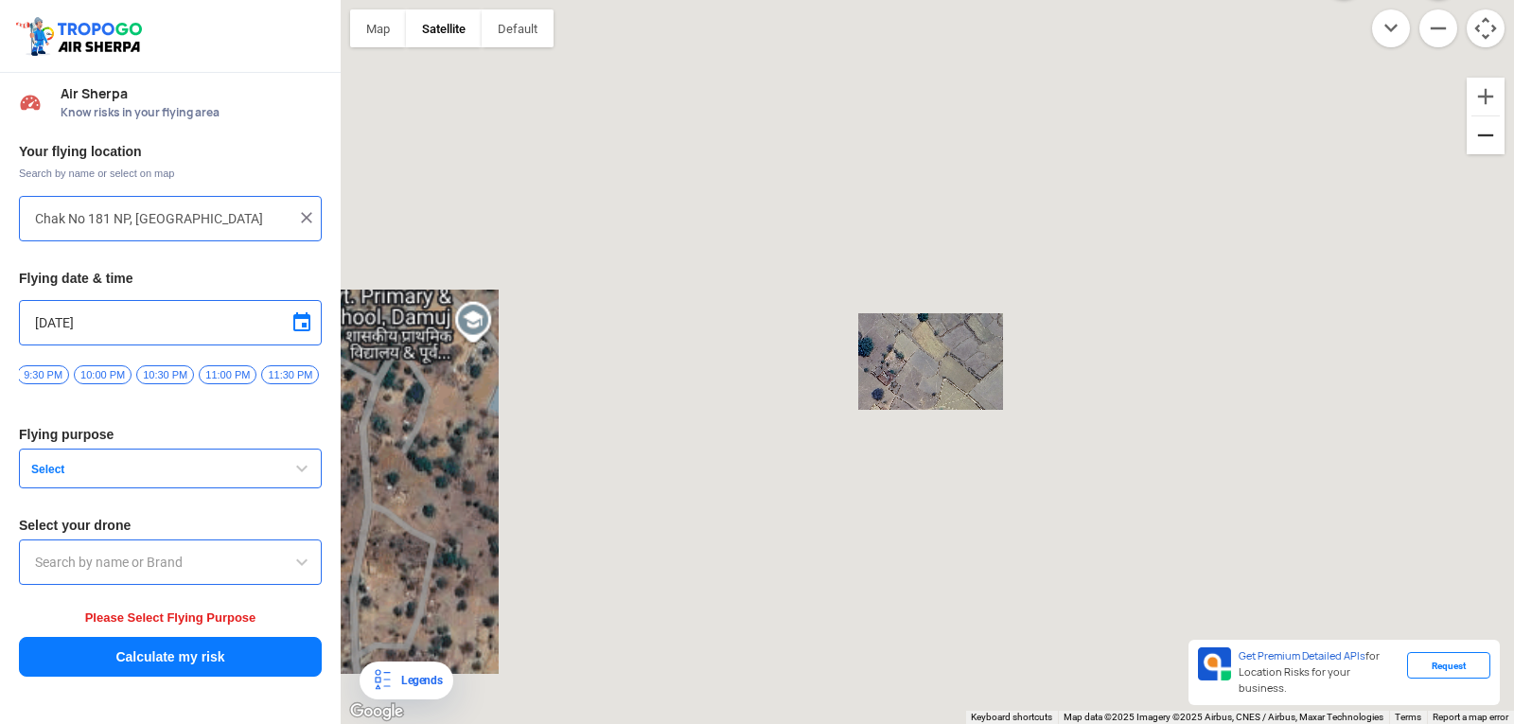
click at [1491, 131] on button "Zoom out" at bounding box center [1485, 135] width 38 height 38
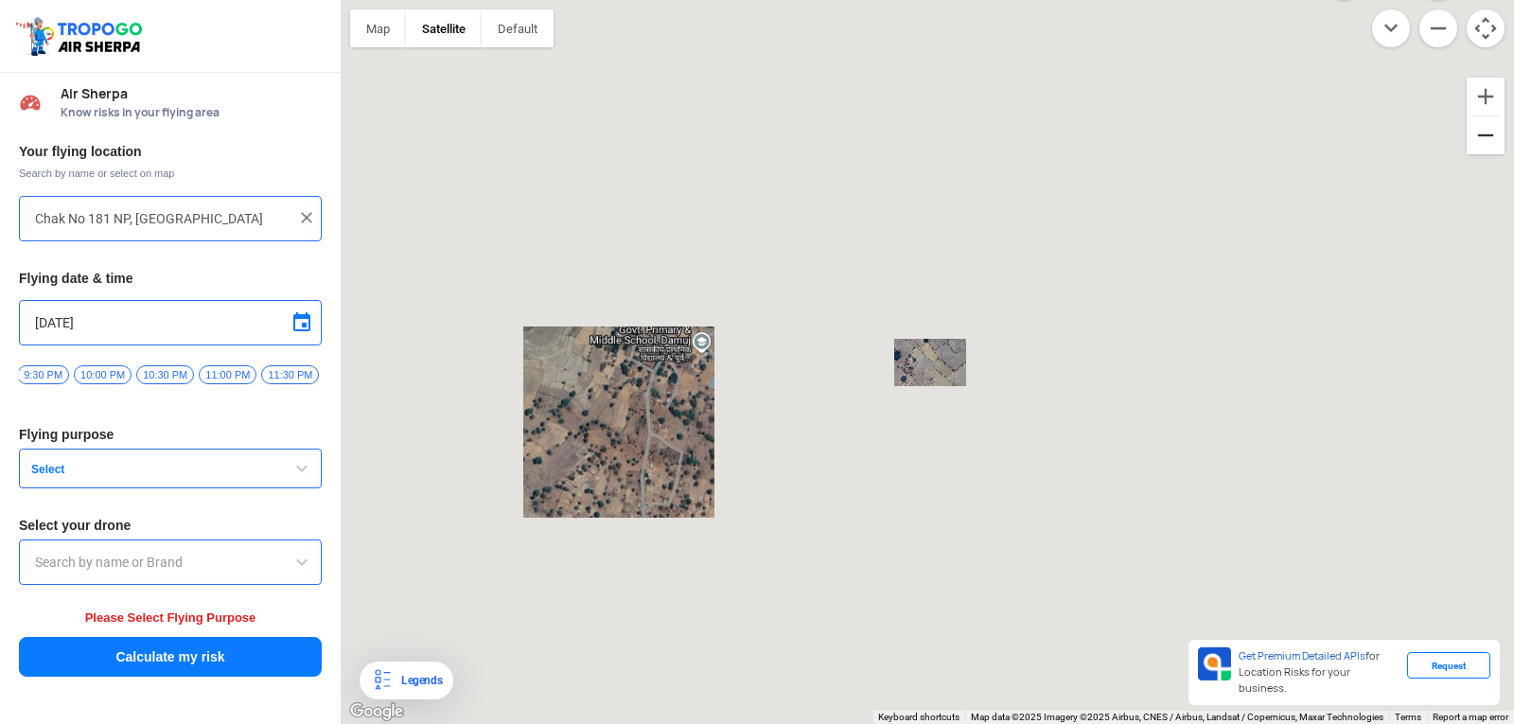
click at [1491, 132] on button "Zoom out" at bounding box center [1485, 135] width 38 height 38
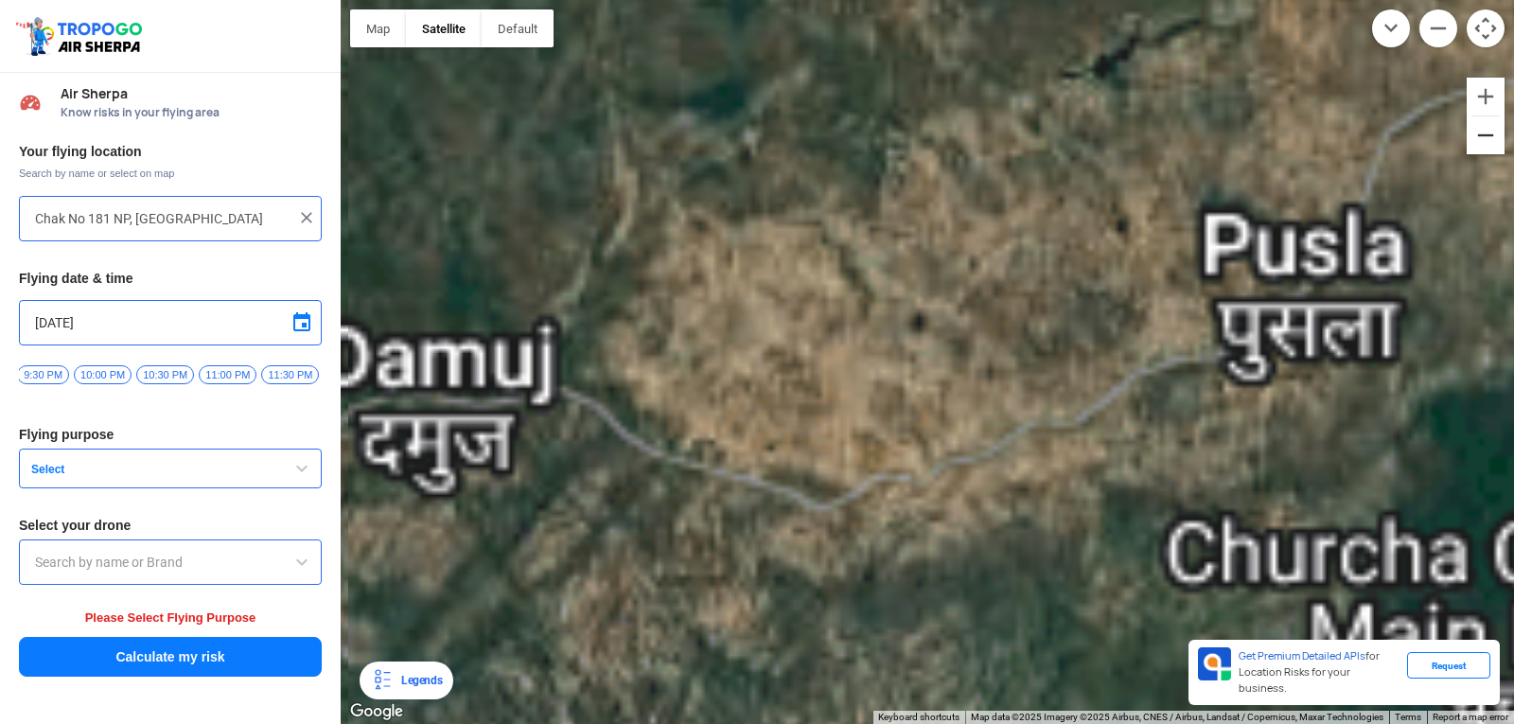
click at [1492, 133] on button "Zoom out" at bounding box center [1485, 135] width 38 height 38
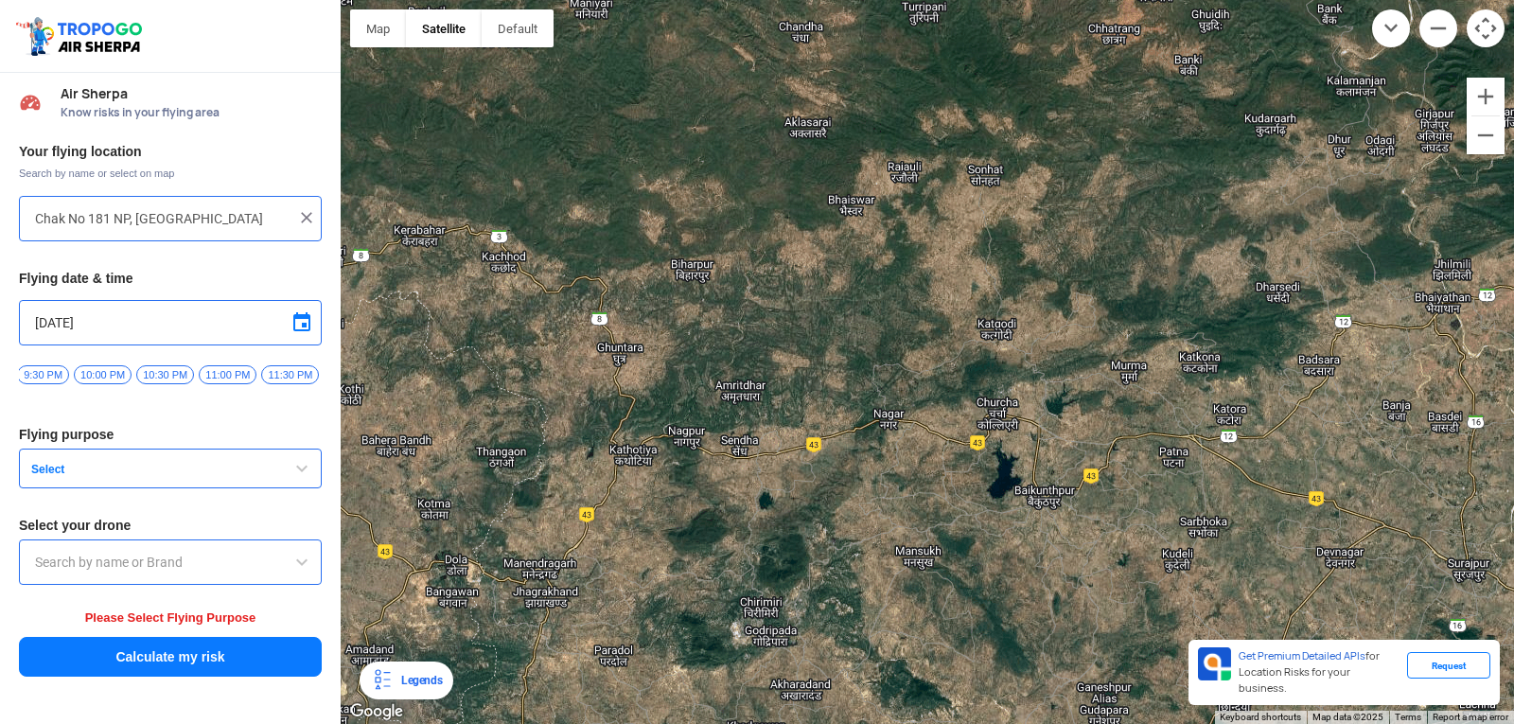
click at [1486, 27] on button "Map camera controls" at bounding box center [1485, 28] width 38 height 38
